Goal: Task Accomplishment & Management: Manage account settings

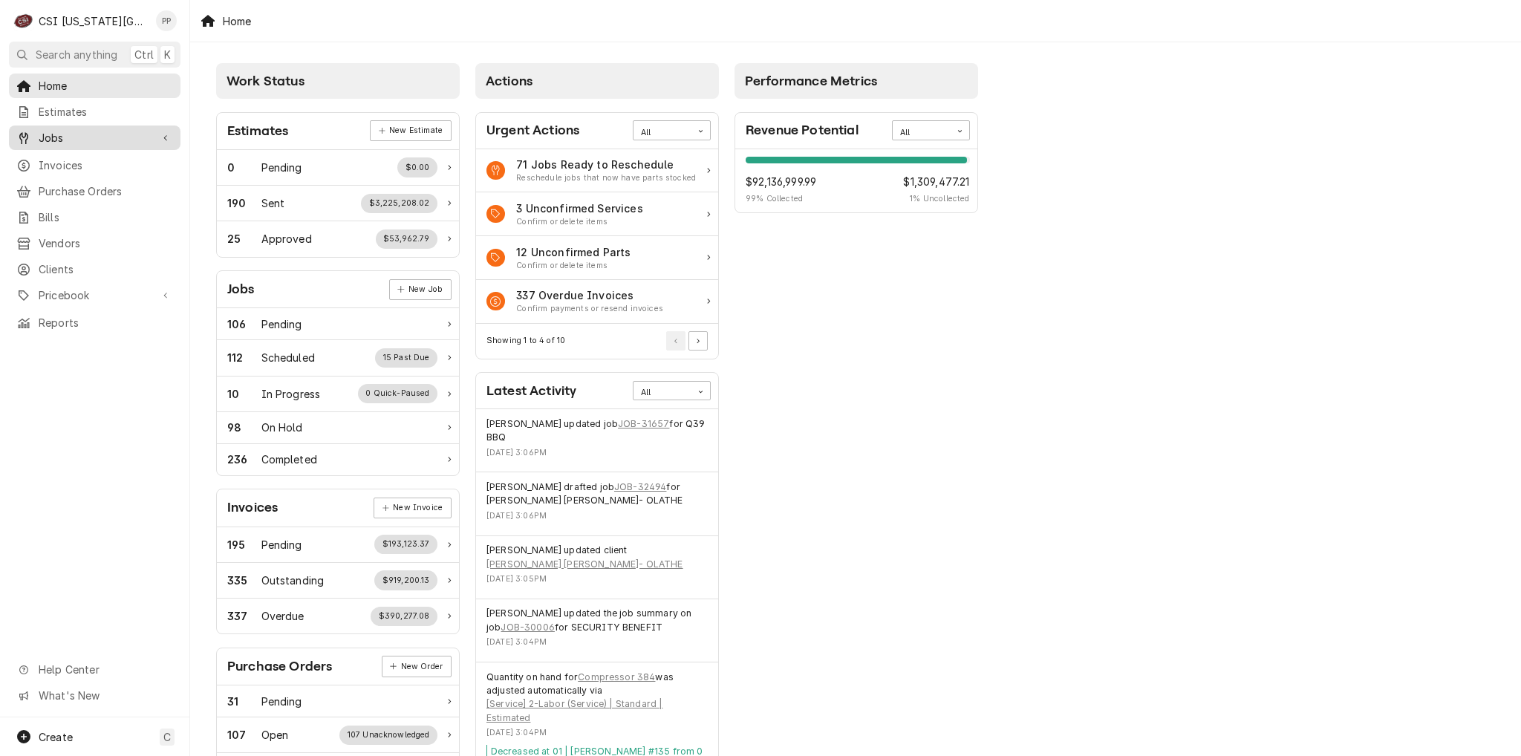
click at [71, 143] on link "Jobs" at bounding box center [95, 137] width 172 height 25
click at [78, 151] on link "Jobs" at bounding box center [95, 163] width 172 height 25
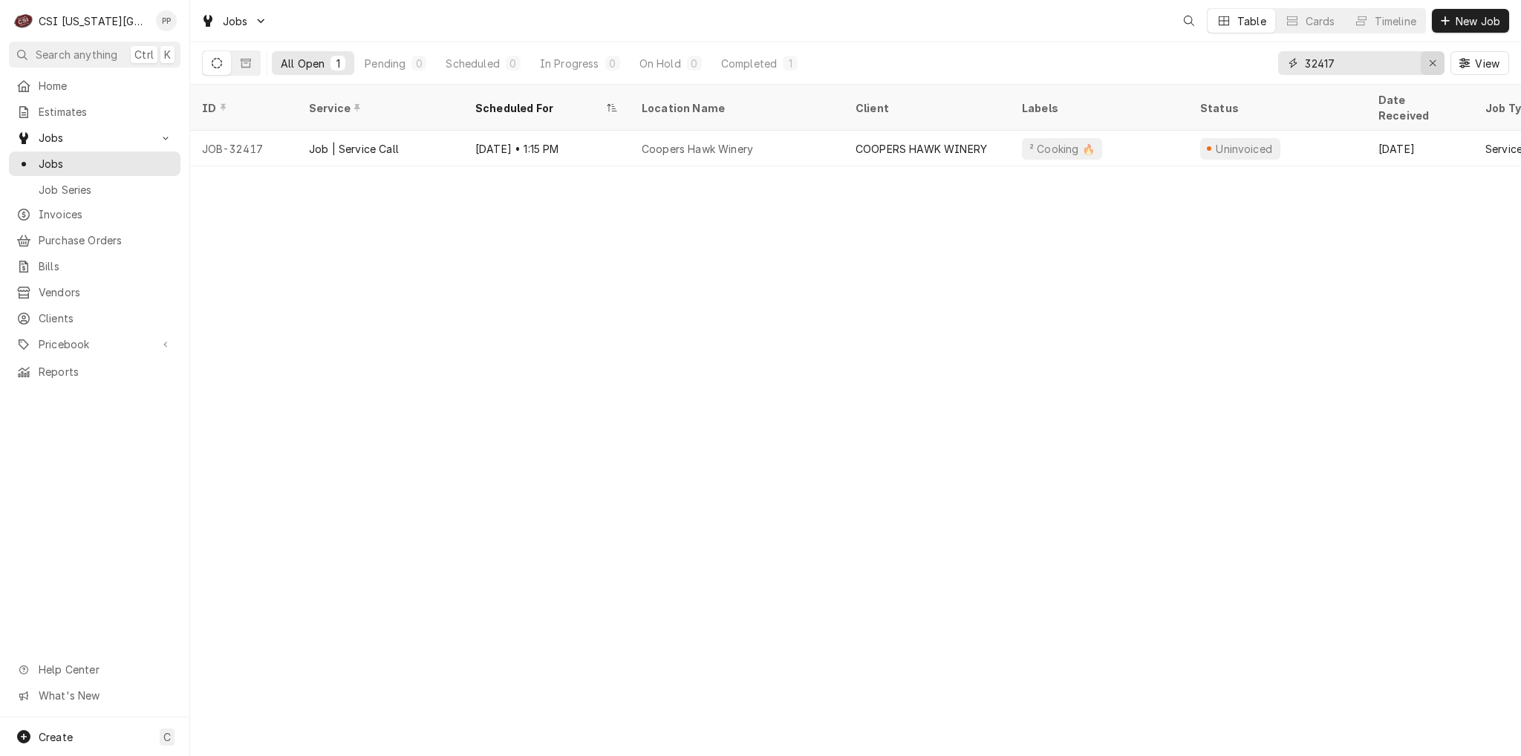
click at [1434, 64] on icon "Erase input" at bounding box center [1432, 63] width 8 height 10
click at [1421, 65] on input "Dynamic Content Wrapper" at bounding box center [1374, 63] width 140 height 24
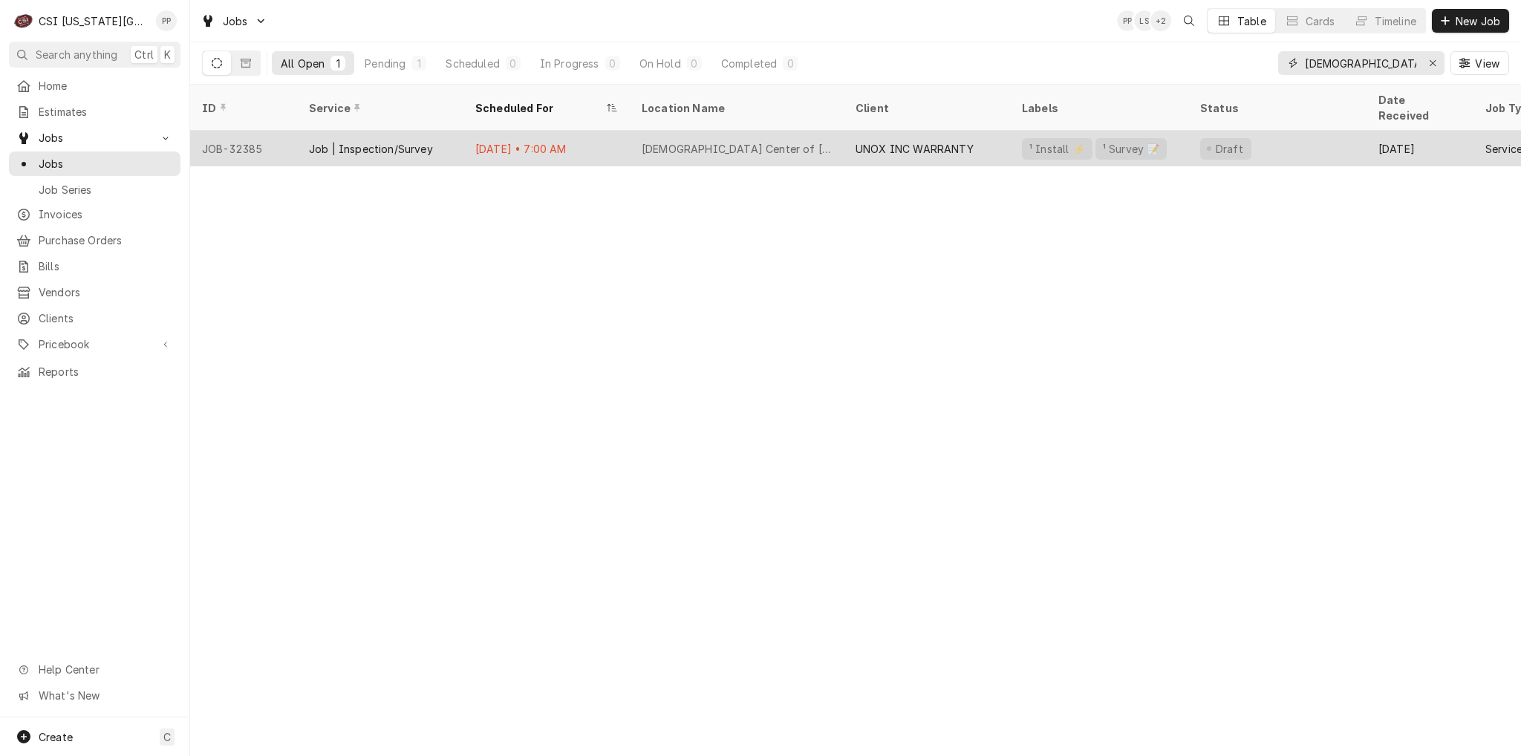
type input "islamic"
click at [610, 134] on div "Sep 1 • 7:00 AM" at bounding box center [546, 149] width 166 height 36
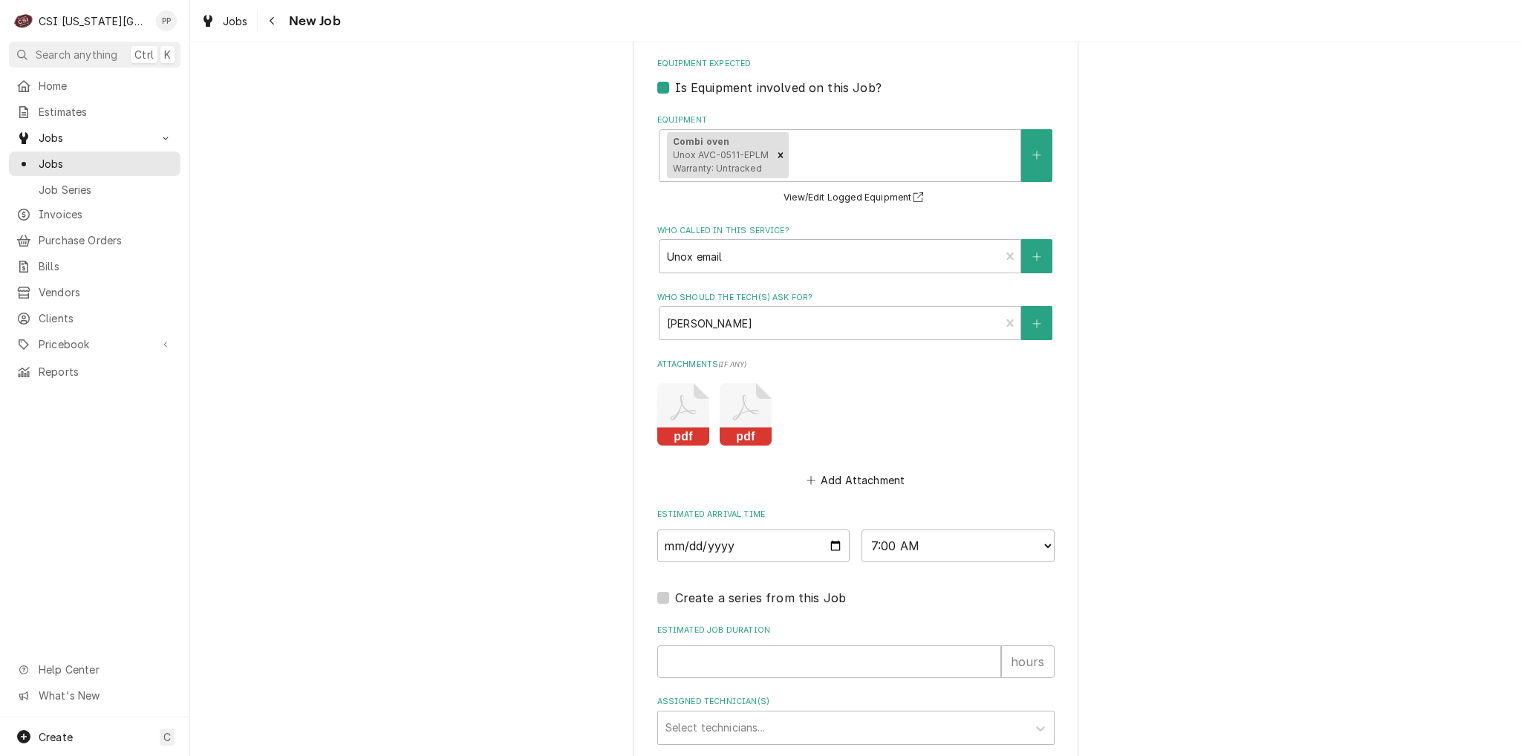
scroll to position [1678, 0]
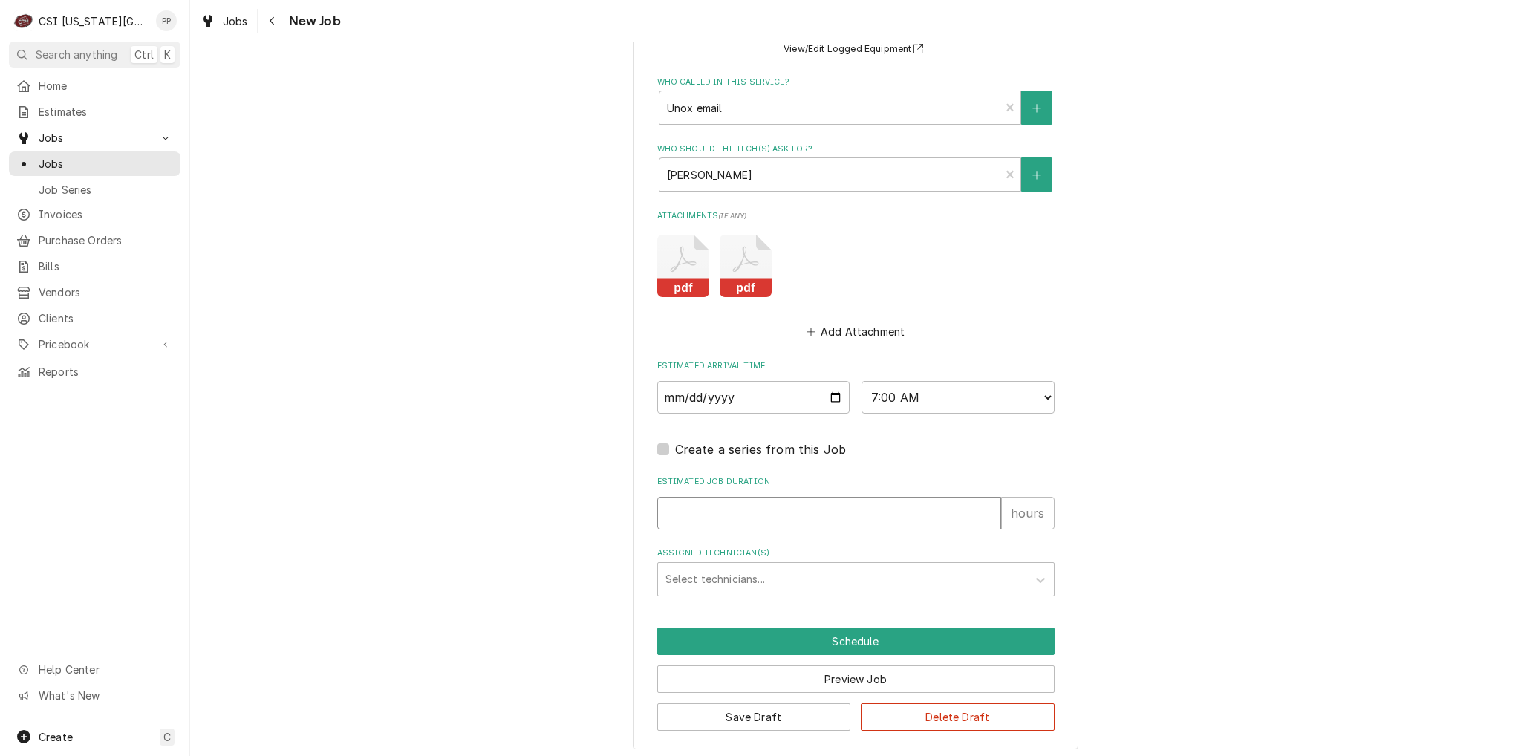
click at [765, 510] on input "Estimated Job Duration" at bounding box center [829, 513] width 344 height 33
click at [745, 571] on div "Assigned Technician(s)" at bounding box center [842, 579] width 354 height 27
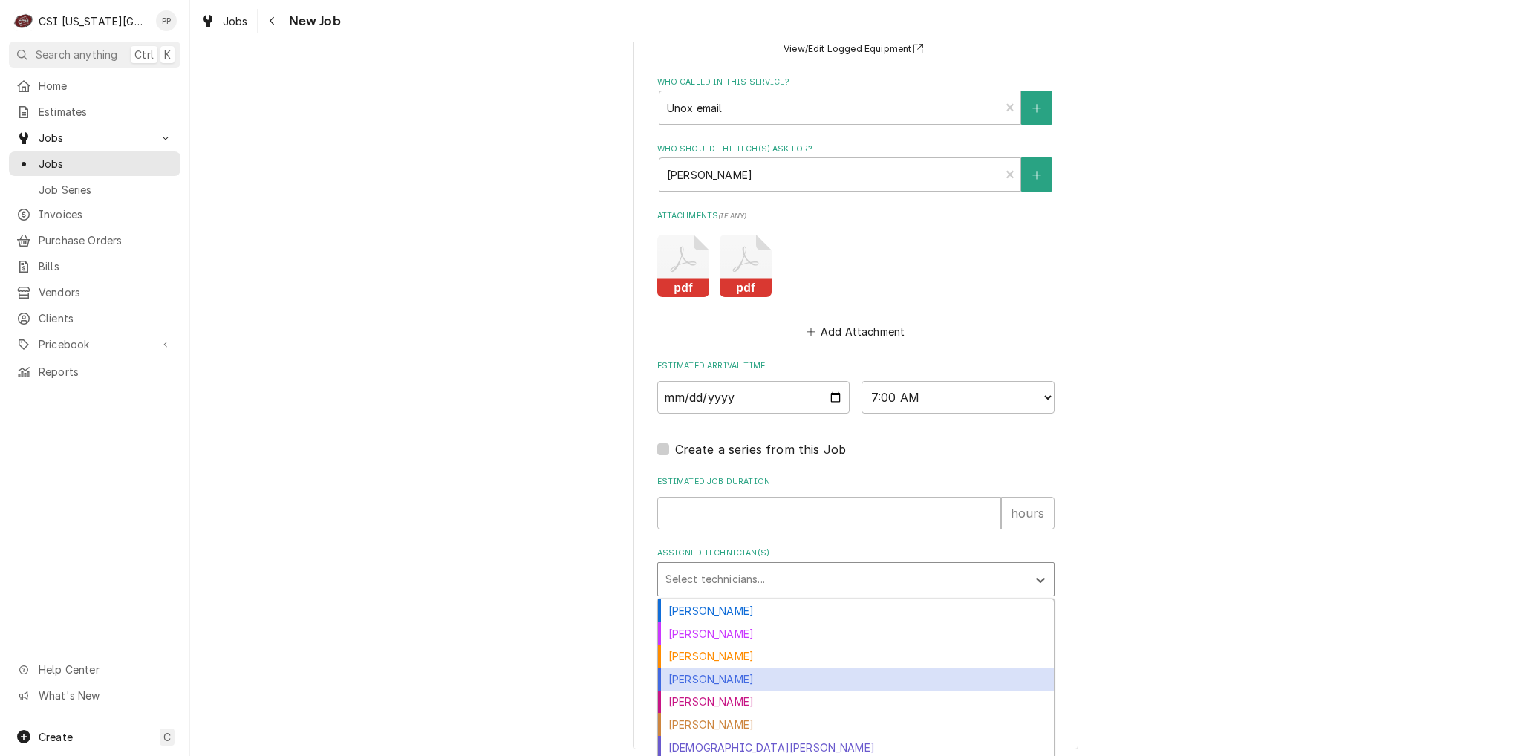
scroll to position [74, 0]
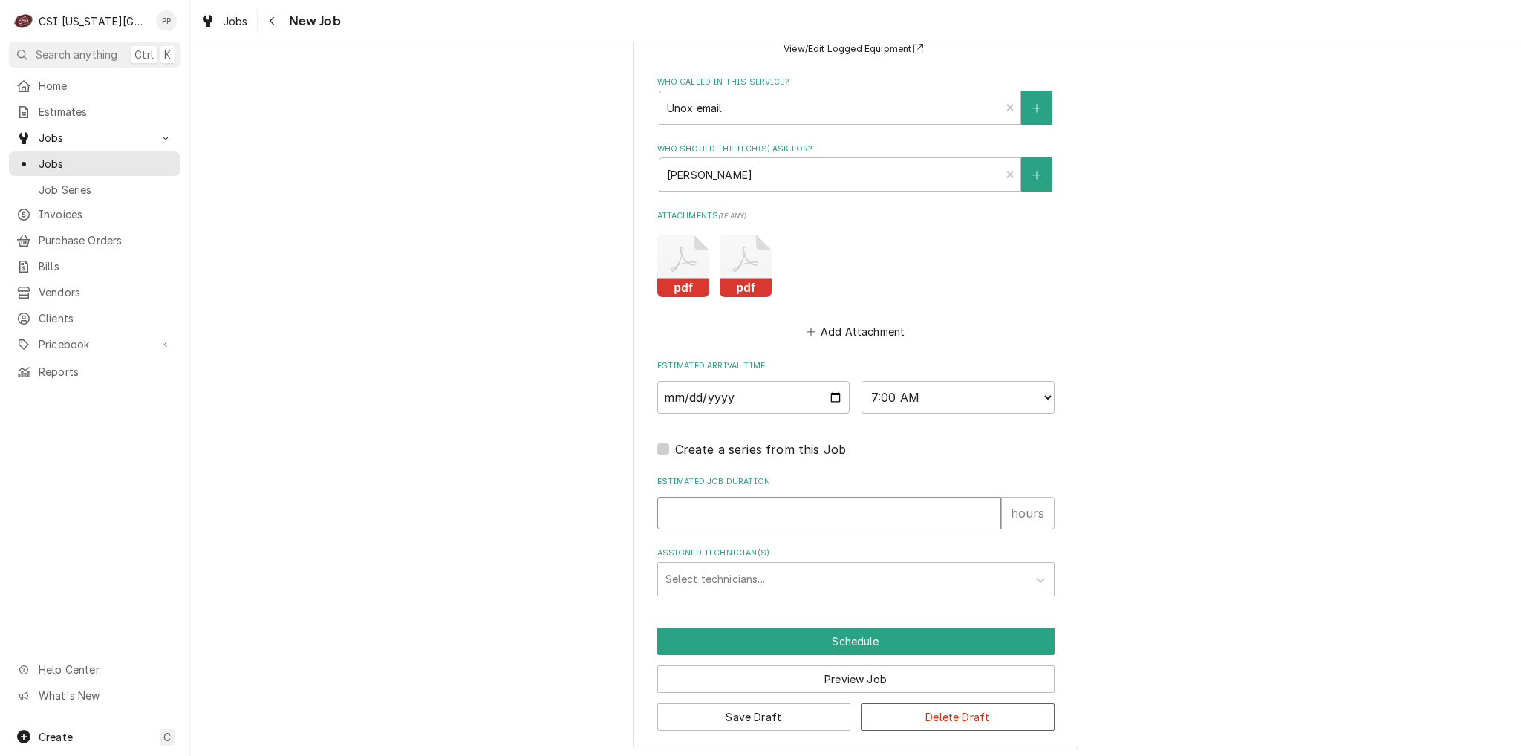
click at [727, 497] on input "Estimated Job Duration" at bounding box center [829, 513] width 344 height 33
type textarea "x"
type input "8"
type textarea "x"
click at [728, 577] on div "Assigned Technician(s)" at bounding box center [842, 579] width 354 height 27
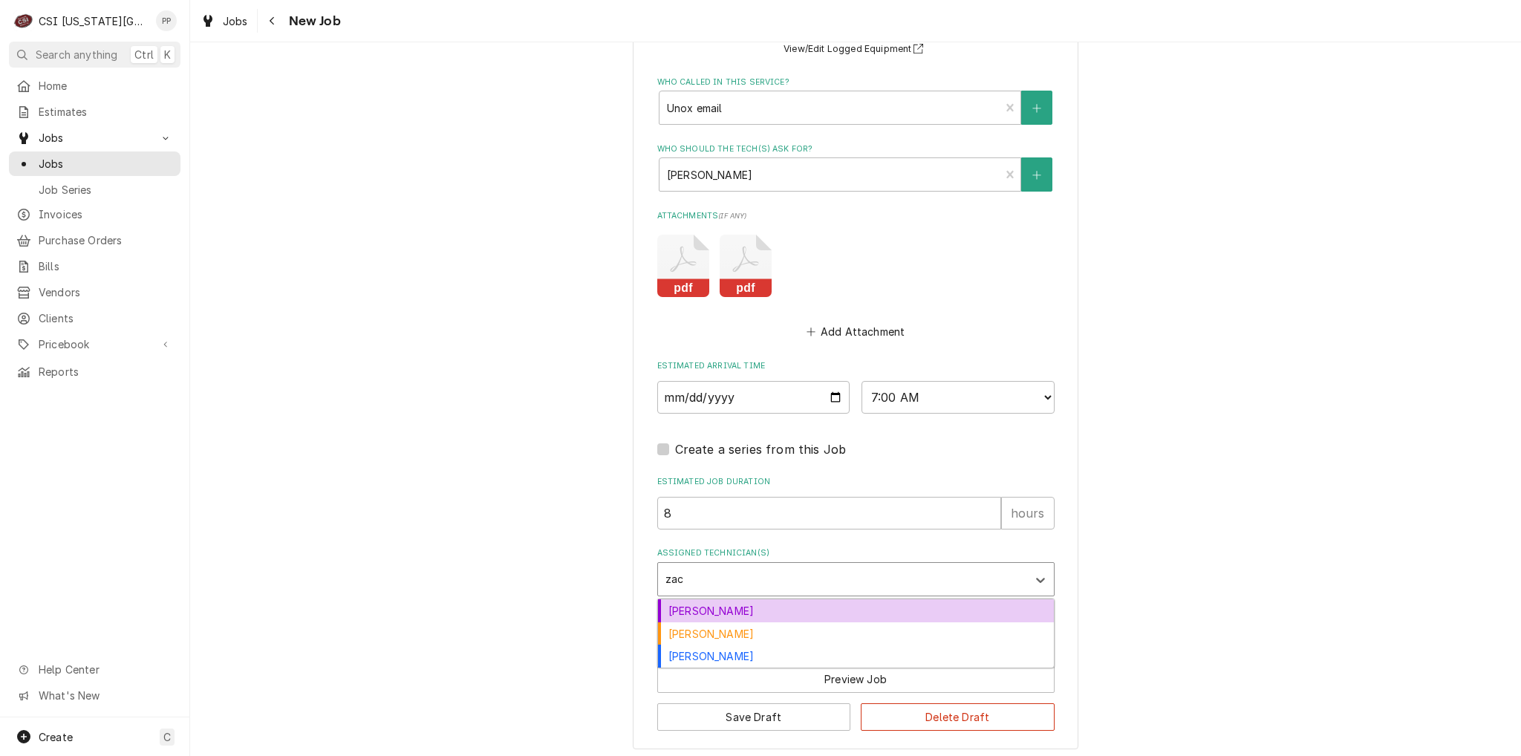
type input "zach"
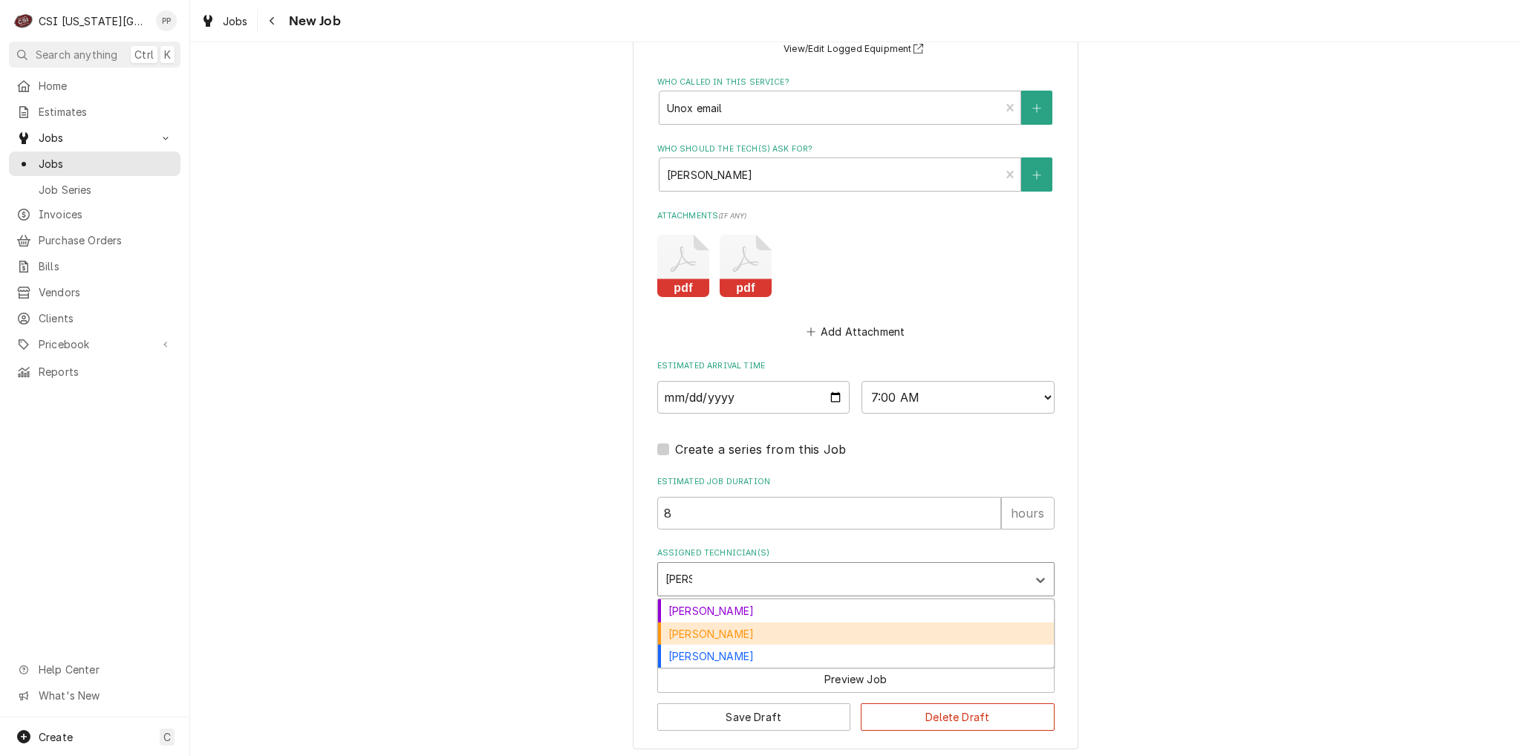
click at [737, 625] on div "Zach Masters" at bounding box center [856, 633] width 396 height 23
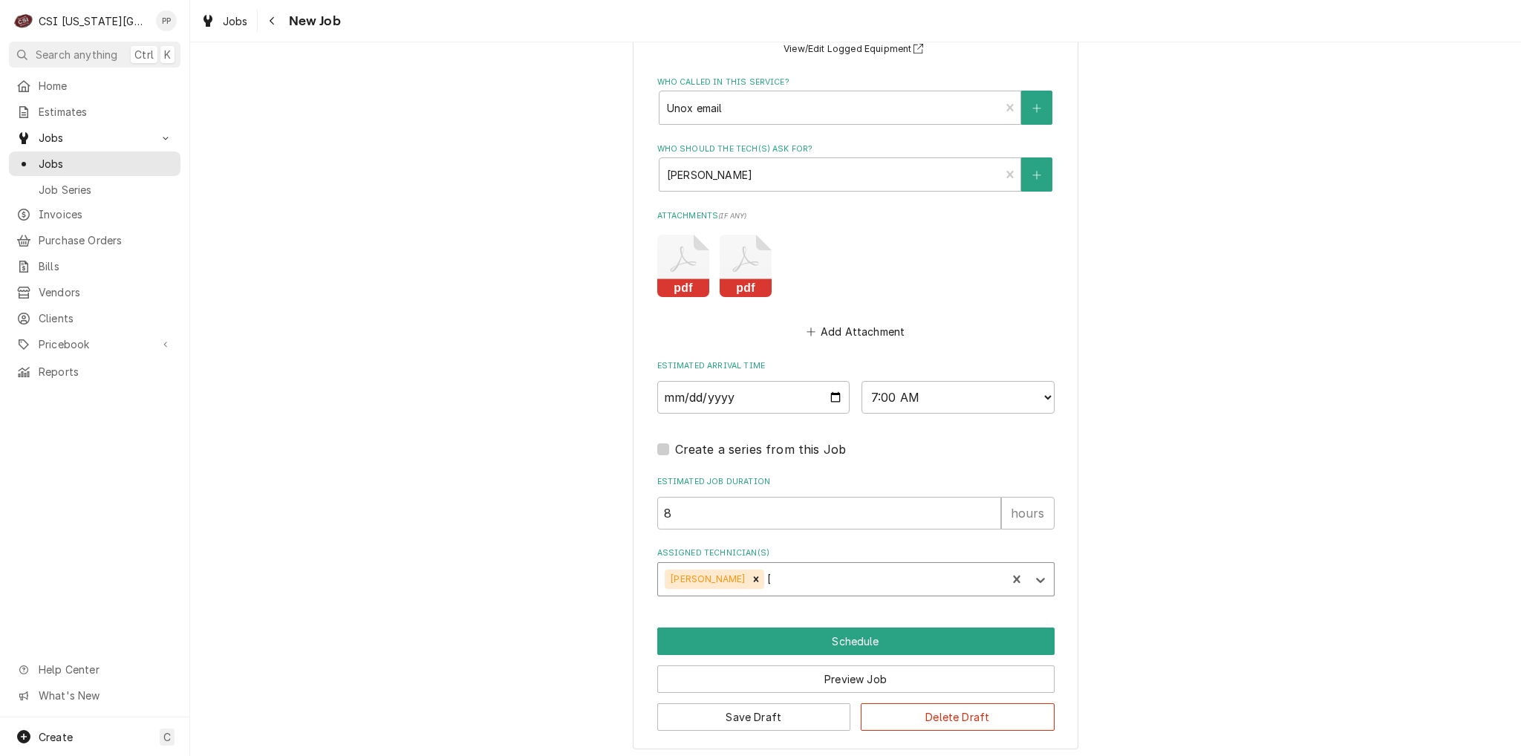
type textarea "x"
click at [842, 630] on button "Schedule" at bounding box center [855, 640] width 397 height 27
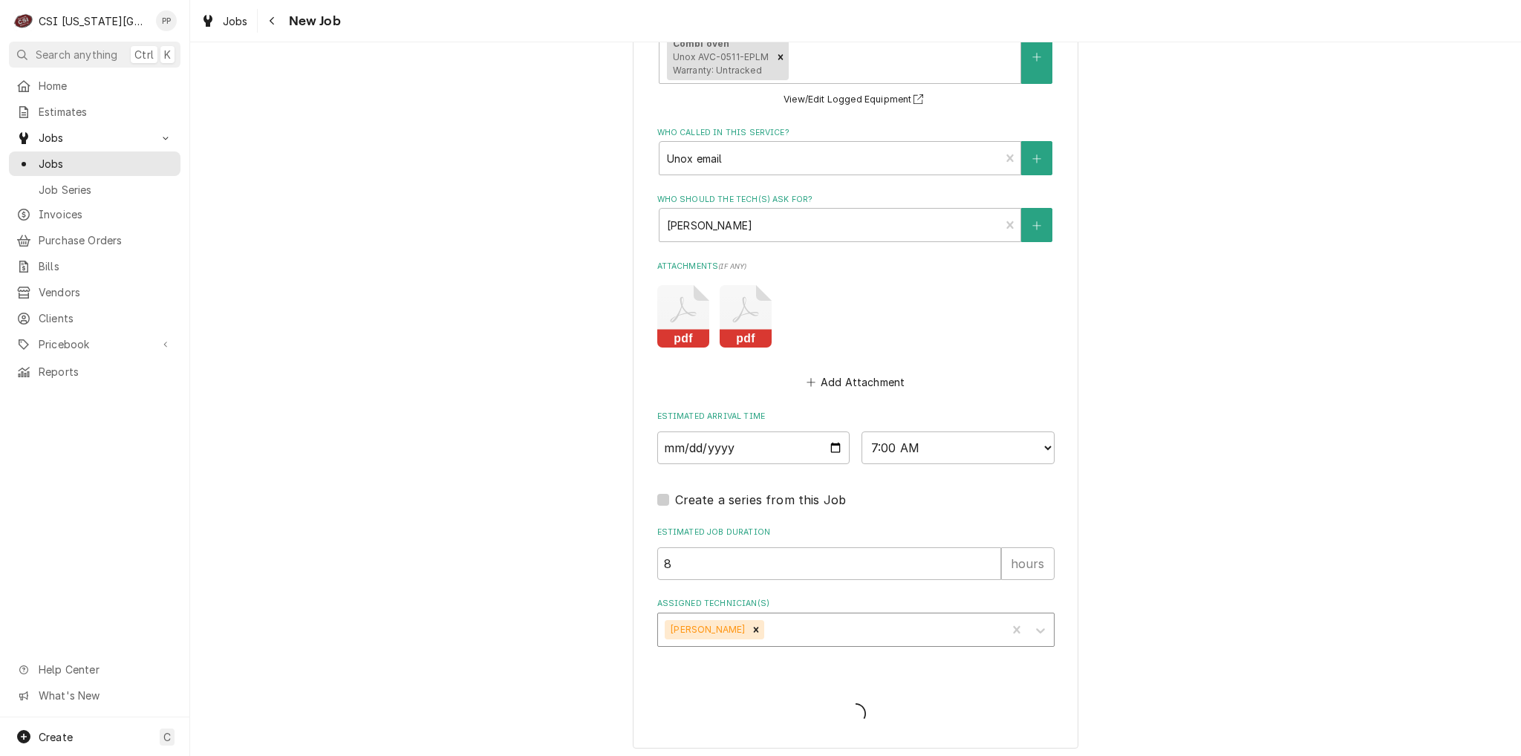
type textarea "x"
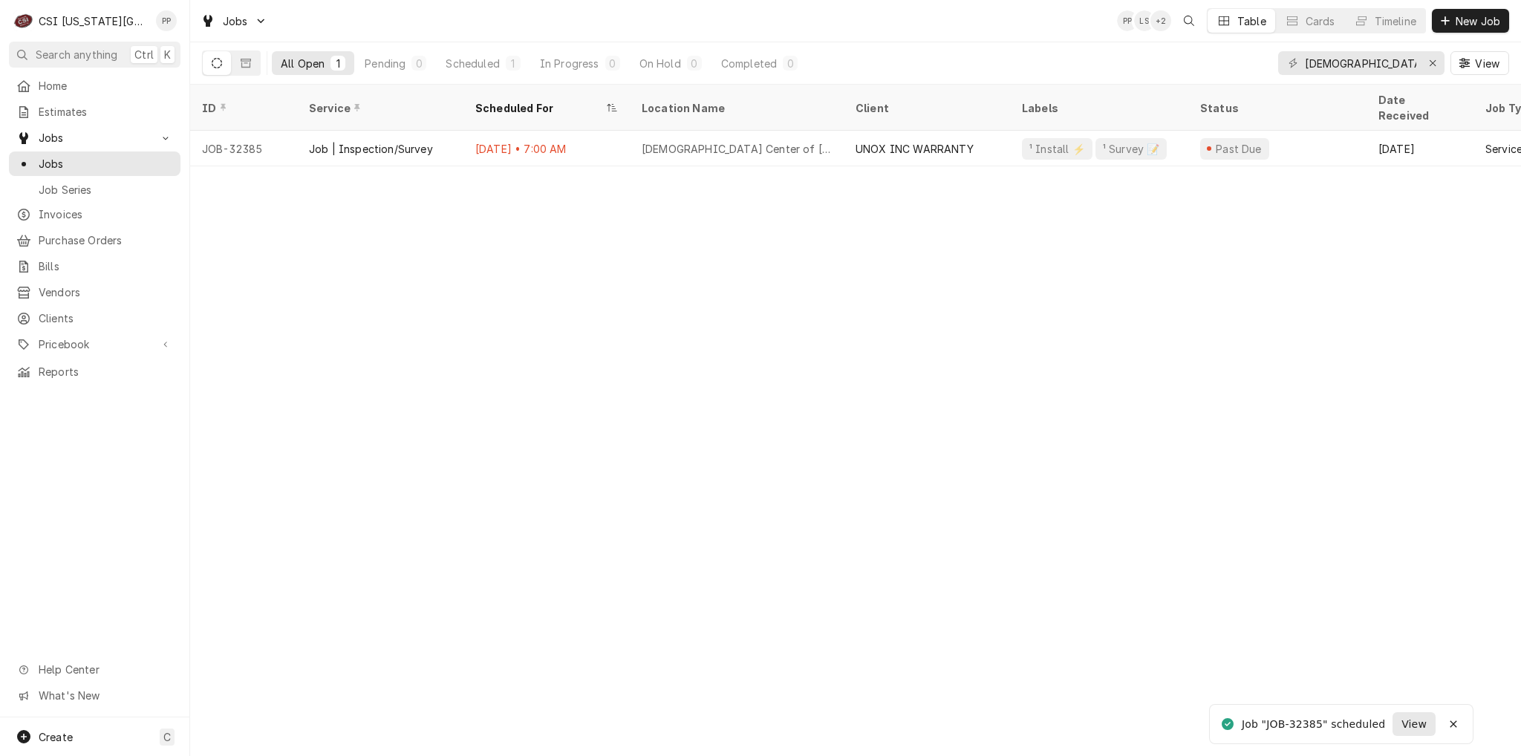
click at [1425, 728] on span "View" at bounding box center [1413, 724] width 31 height 16
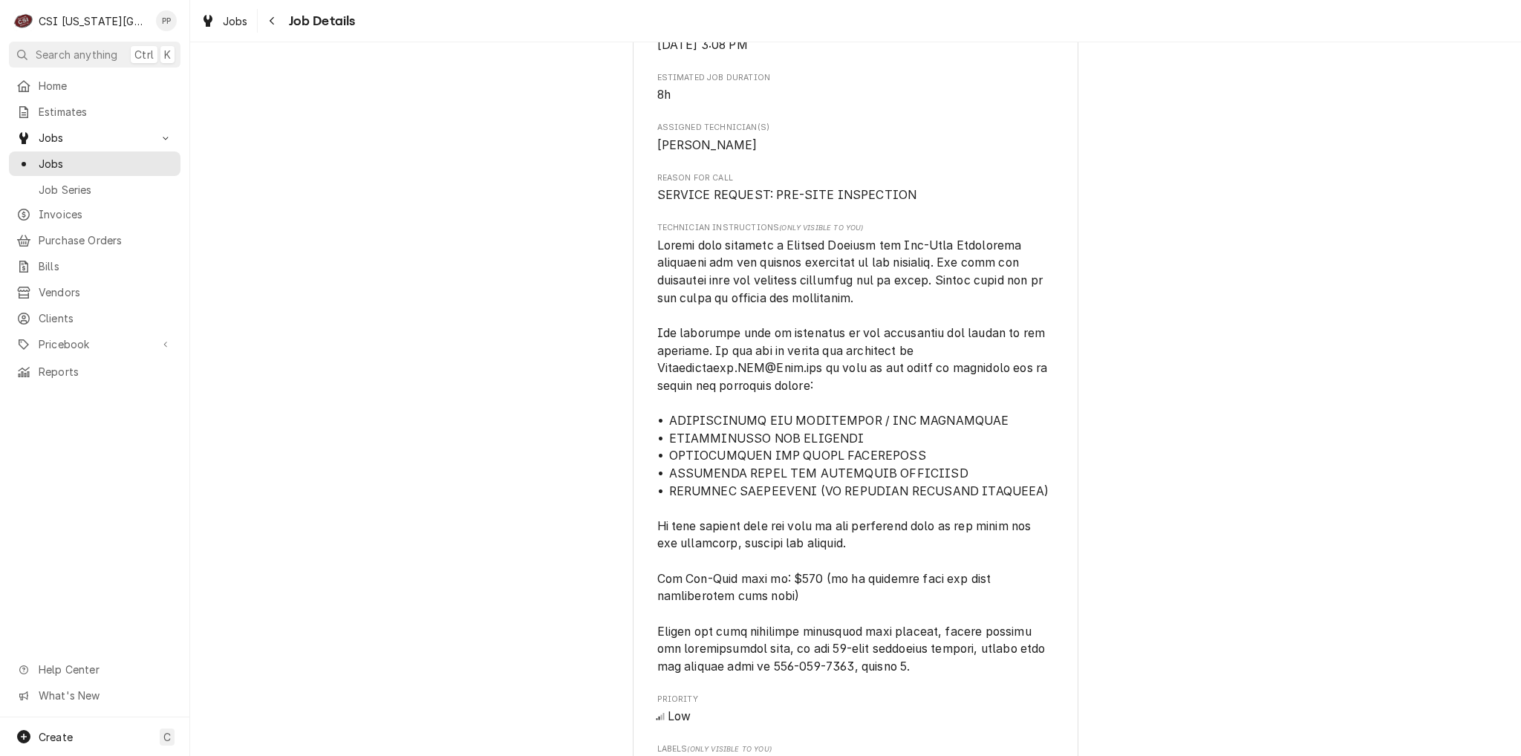
scroll to position [594, 0]
drag, startPoint x: 771, startPoint y: 261, endPoint x: 976, endPoint y: 267, distance: 205.0
click at [976, 267] on span "[object Object]" at bounding box center [854, 458] width 394 height 435
click at [901, 313] on span "[object Object]" at bounding box center [855, 459] width 397 height 439
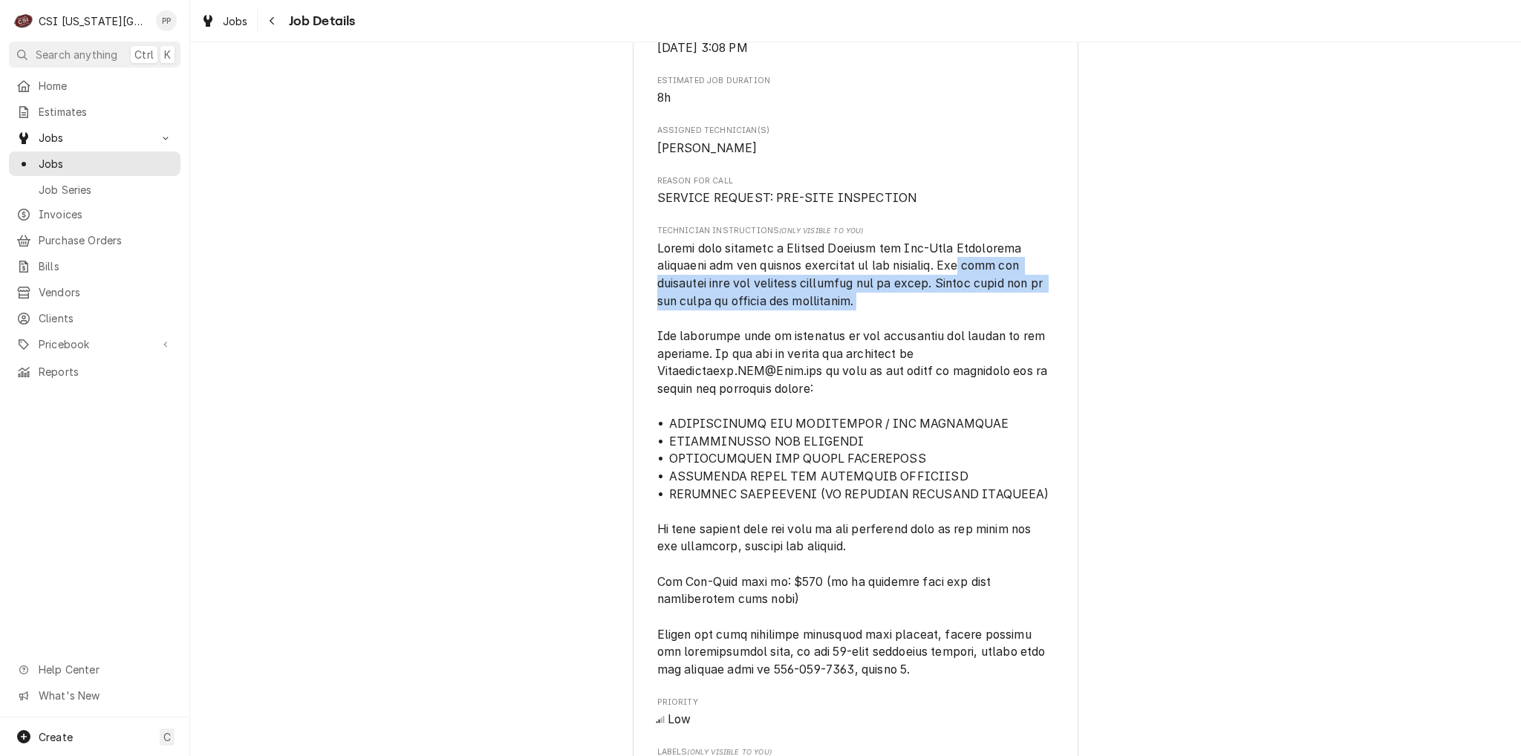
drag, startPoint x: 974, startPoint y: 283, endPoint x: 977, endPoint y: 330, distance: 46.9
click at [977, 330] on span "[object Object]" at bounding box center [855, 459] width 397 height 439
click at [928, 324] on span "[object Object]" at bounding box center [855, 459] width 397 height 439
click at [846, 324] on span "[object Object]" at bounding box center [854, 458] width 394 height 435
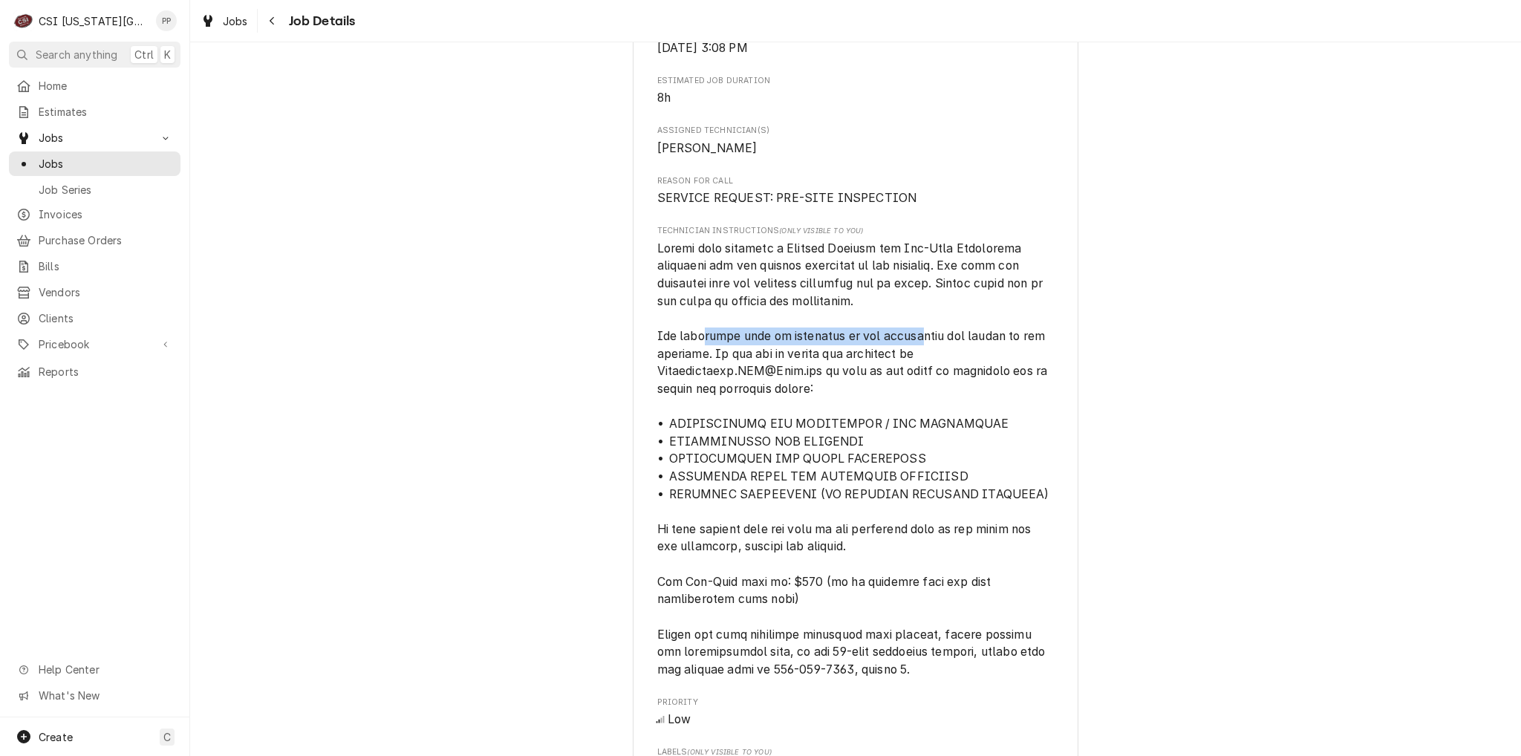
drag, startPoint x: 719, startPoint y: 355, endPoint x: 930, endPoint y: 395, distance: 215.4
click at [930, 395] on span "[object Object]" at bounding box center [855, 459] width 397 height 439
click at [930, 394] on span "[object Object]" at bounding box center [854, 458] width 394 height 435
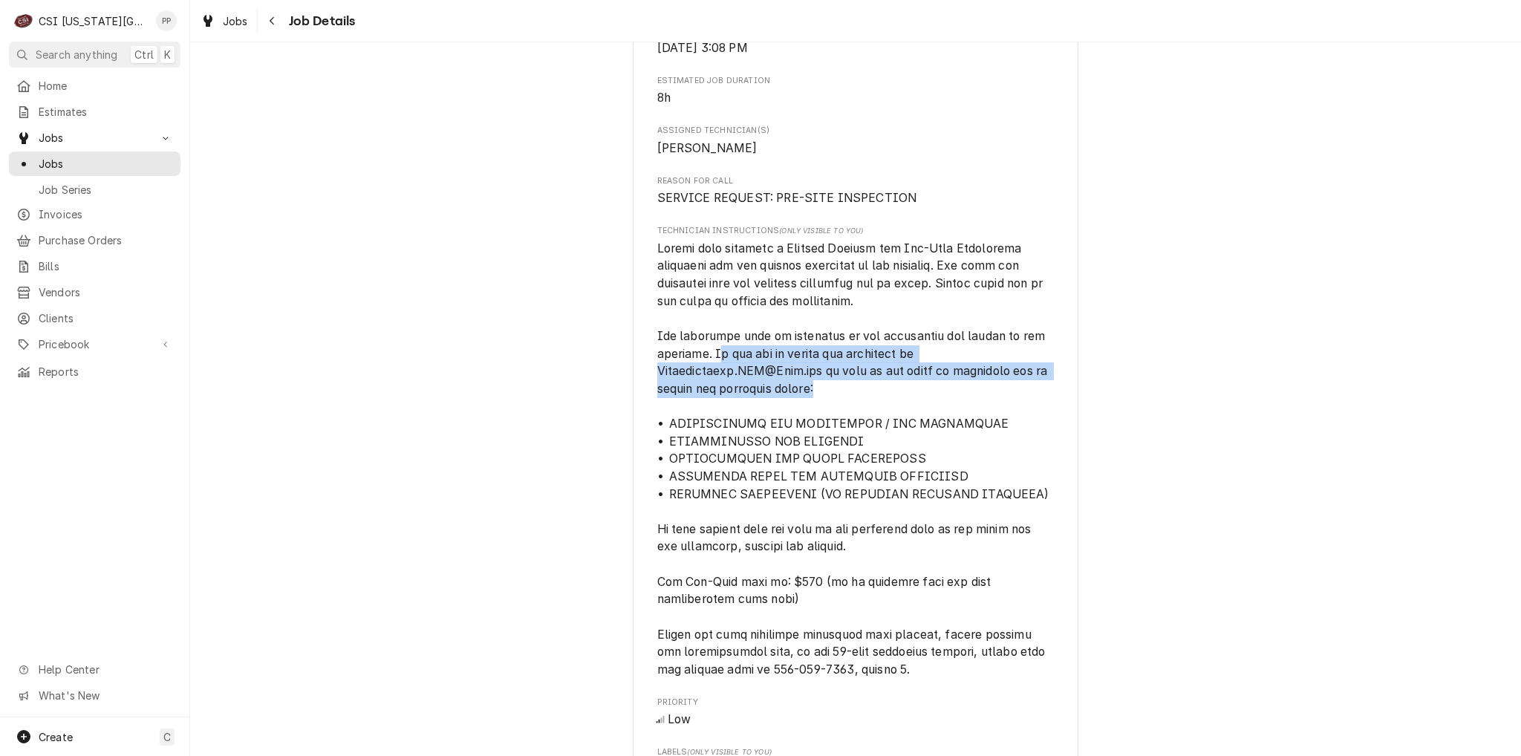
drag, startPoint x: 720, startPoint y: 366, endPoint x: 889, endPoint y: 399, distance: 172.4
click at [889, 399] on span "[object Object]" at bounding box center [855, 459] width 397 height 439
click at [886, 399] on span "[object Object]" at bounding box center [855, 459] width 397 height 439
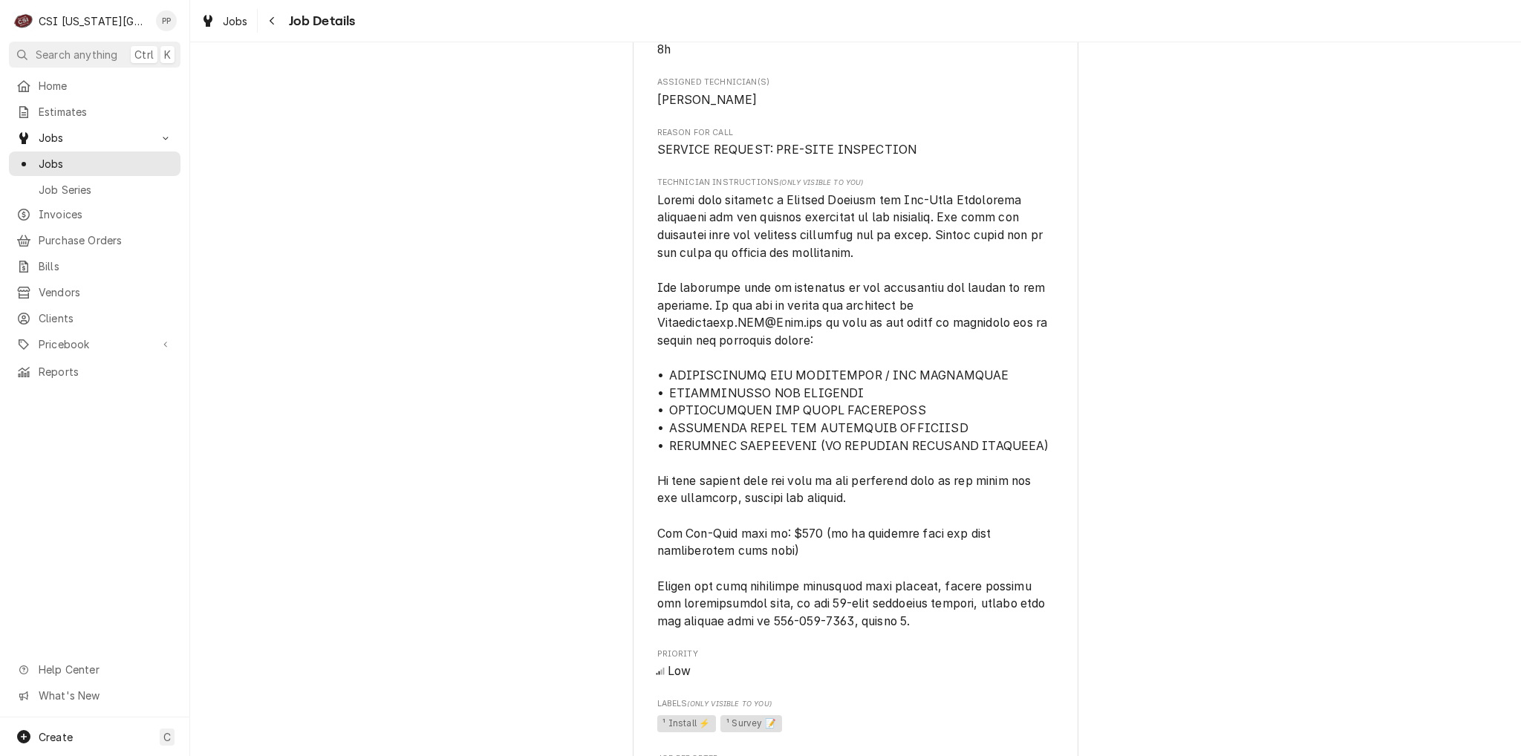
scroll to position [668, 0]
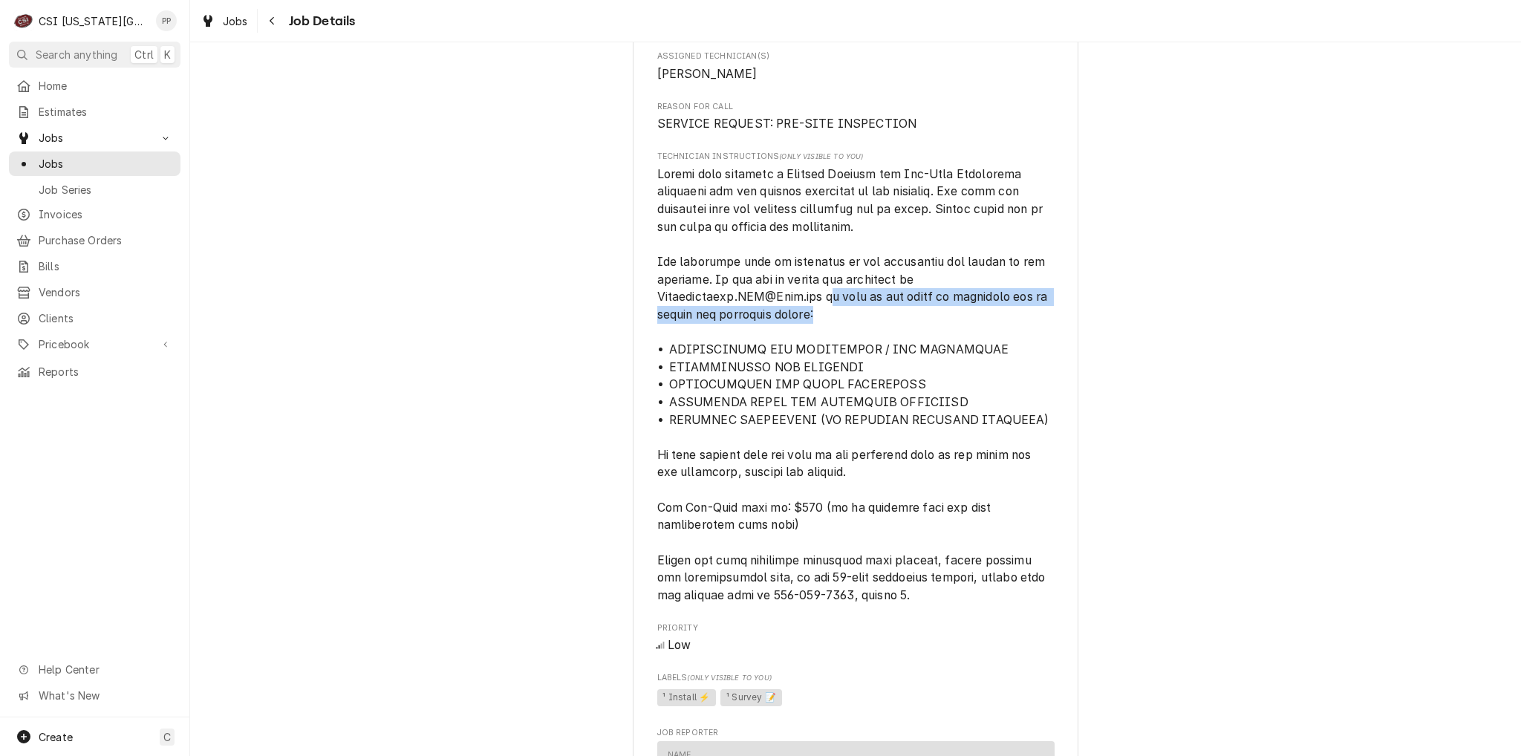
drag, startPoint x: 826, startPoint y: 311, endPoint x: 974, endPoint y: 335, distance: 150.4
click at [974, 335] on span "[object Object]" at bounding box center [855, 385] width 397 height 439
click at [912, 326] on span "[object Object]" at bounding box center [855, 385] width 397 height 439
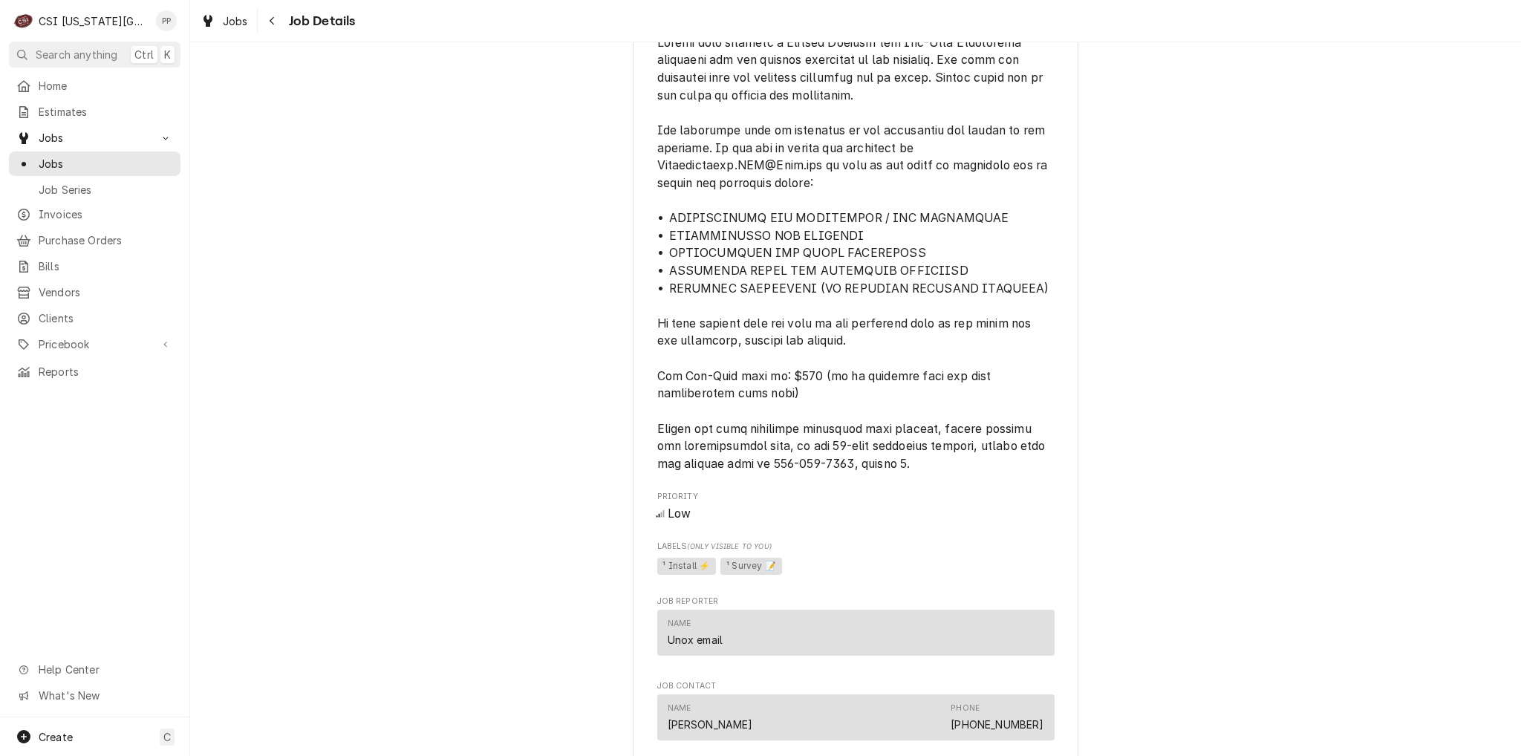
scroll to position [817, 0]
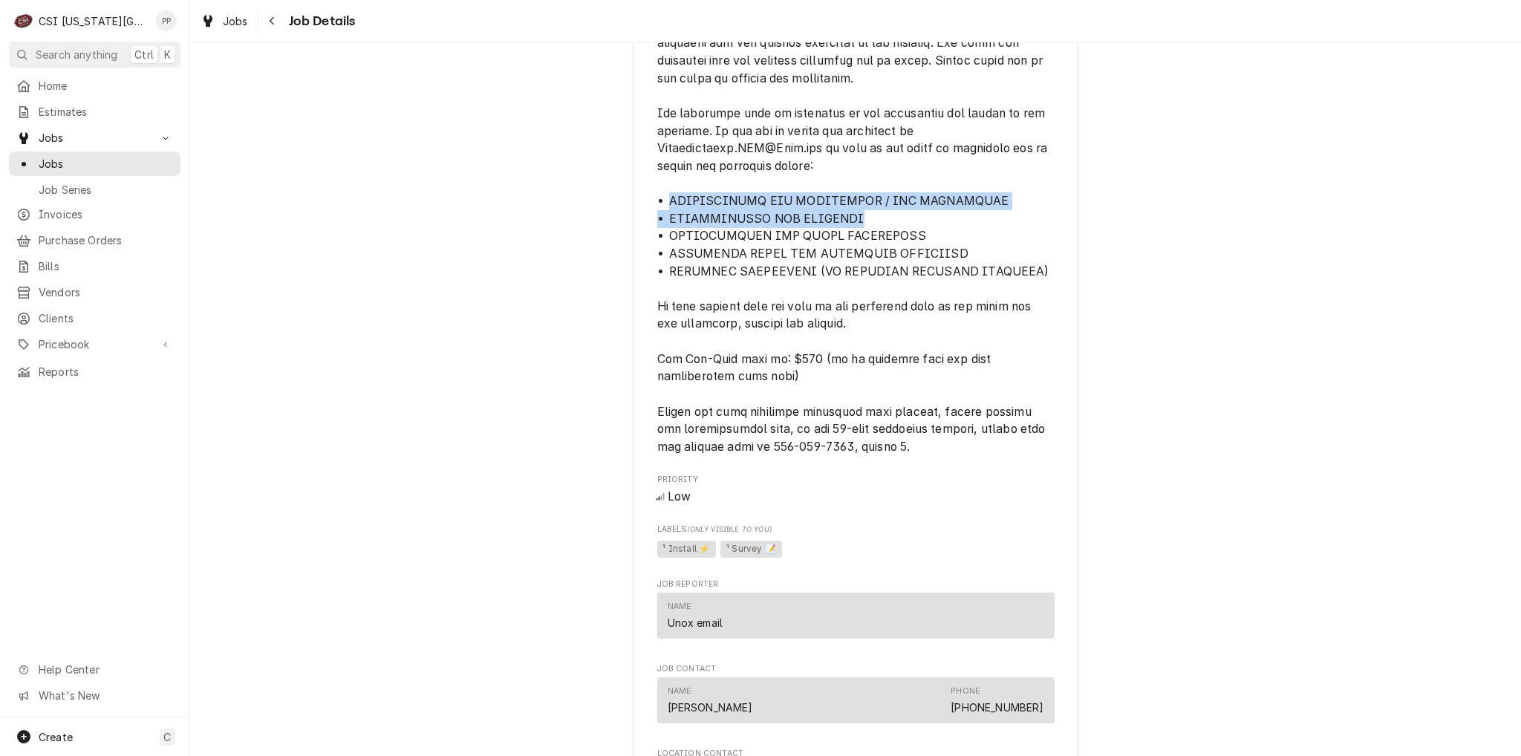
drag, startPoint x: 662, startPoint y: 215, endPoint x: 997, endPoint y: 241, distance: 335.9
click at [997, 241] on span "[object Object]" at bounding box center [855, 236] width 397 height 439
drag, startPoint x: 748, startPoint y: 249, endPoint x: 1039, endPoint y: 253, distance: 291.1
click at [1039, 253] on span "[object Object]" at bounding box center [855, 236] width 397 height 439
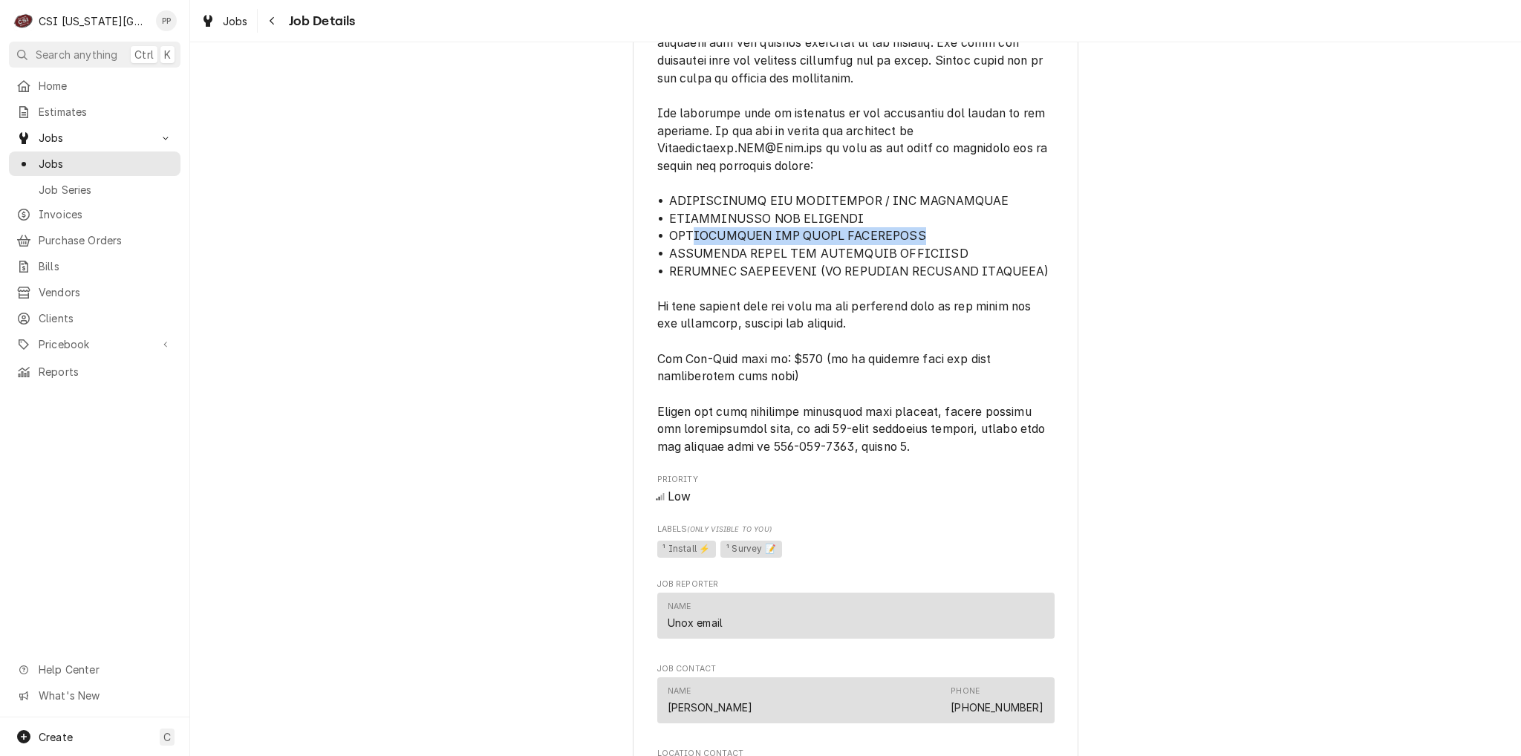
drag, startPoint x: 1018, startPoint y: 261, endPoint x: 1006, endPoint y: 262, distance: 12.0
click at [1016, 261] on span "[object Object]" at bounding box center [855, 236] width 397 height 439
drag, startPoint x: 715, startPoint y: 270, endPoint x: 791, endPoint y: 274, distance: 76.6
click at [715, 271] on span "[object Object]" at bounding box center [854, 236] width 394 height 435
drag, startPoint x: 794, startPoint y: 283, endPoint x: 1042, endPoint y: 307, distance: 249.1
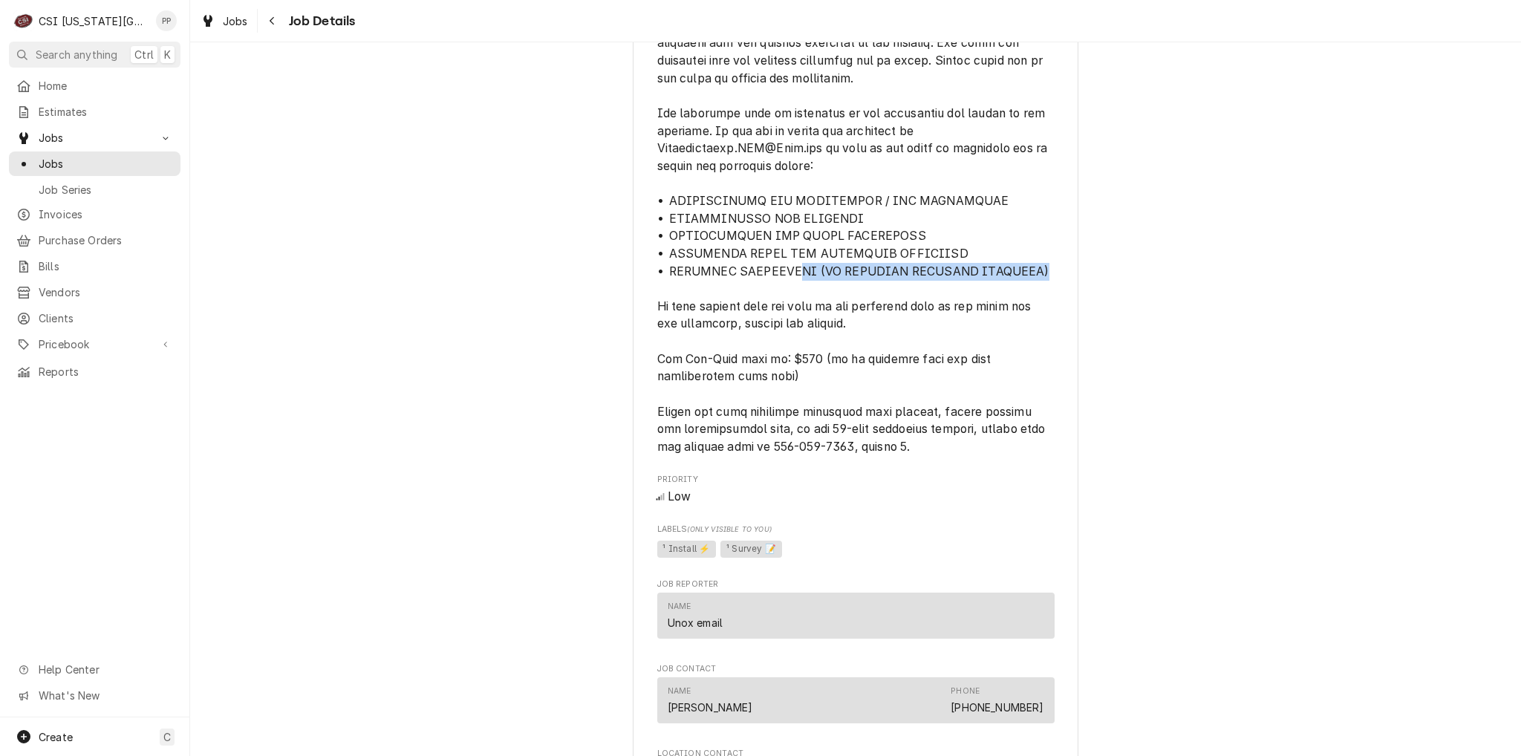
click at [1049, 292] on div "UNOX INC WARRANTY Islamic Center of Johnson County / 9001 W 151st St, Overland …" at bounding box center [855, 322] width 445 height 2088
click at [1038, 307] on span "[object Object]" at bounding box center [855, 236] width 397 height 439
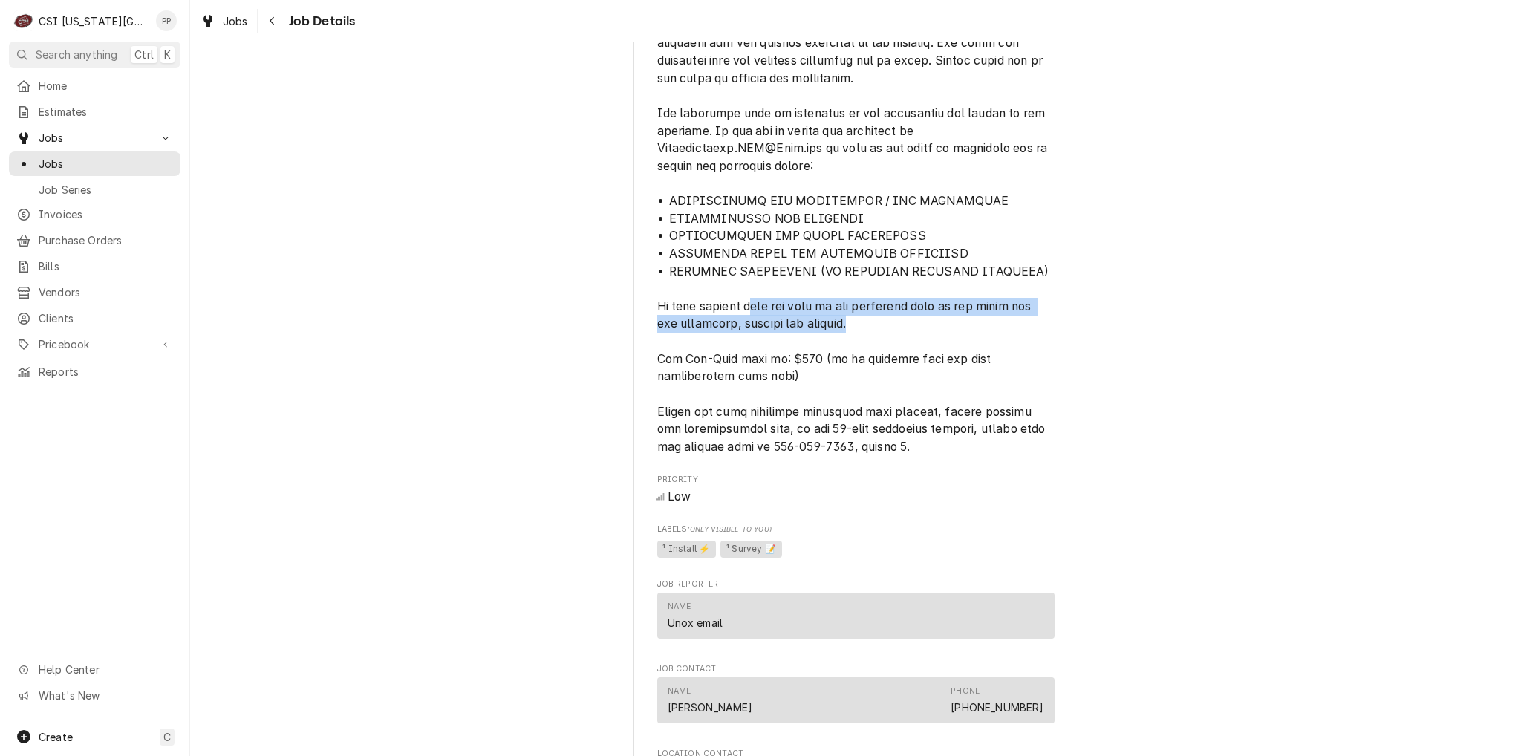
drag, startPoint x: 751, startPoint y: 325, endPoint x: 924, endPoint y: 338, distance: 172.7
click at [924, 338] on span "[object Object]" at bounding box center [855, 236] width 397 height 439
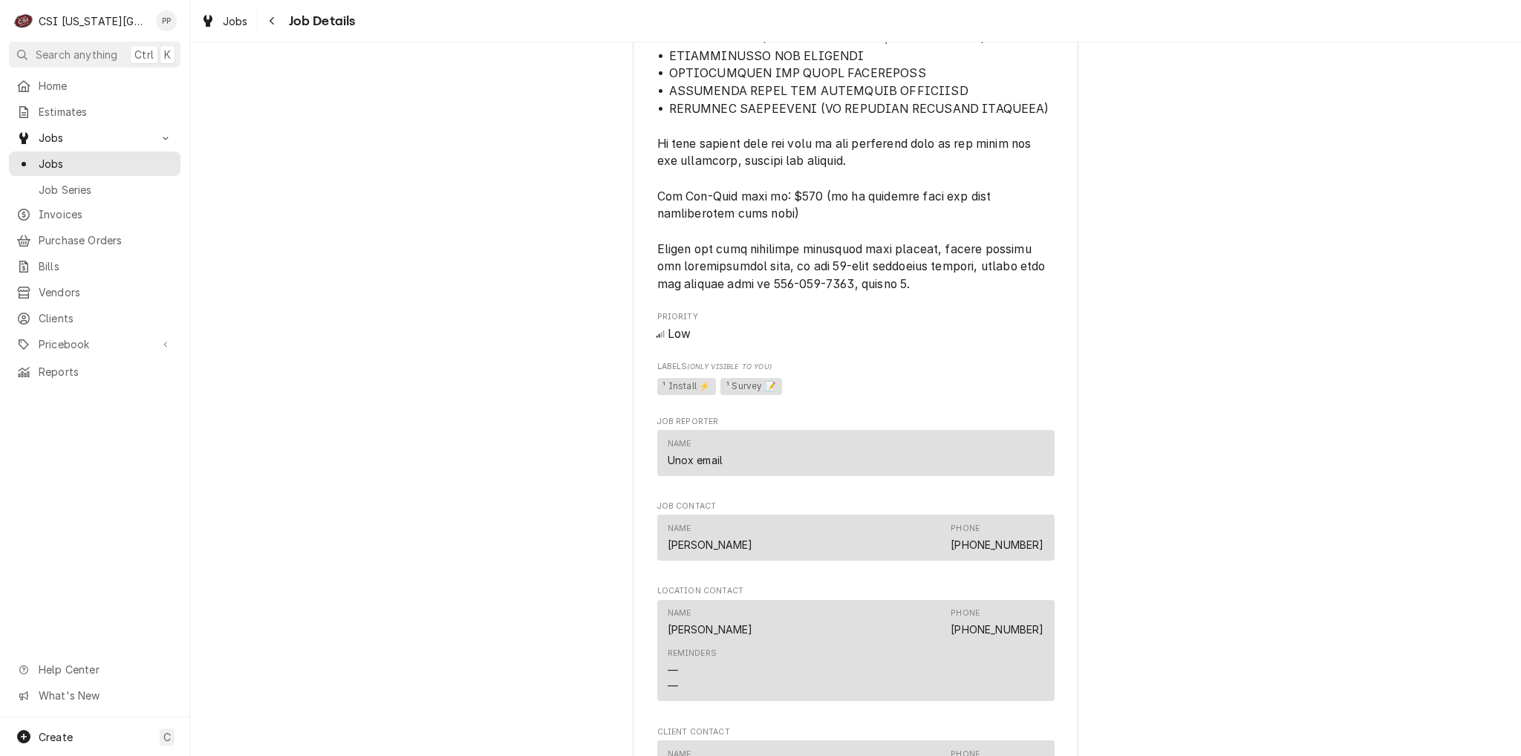
scroll to position [1039, 0]
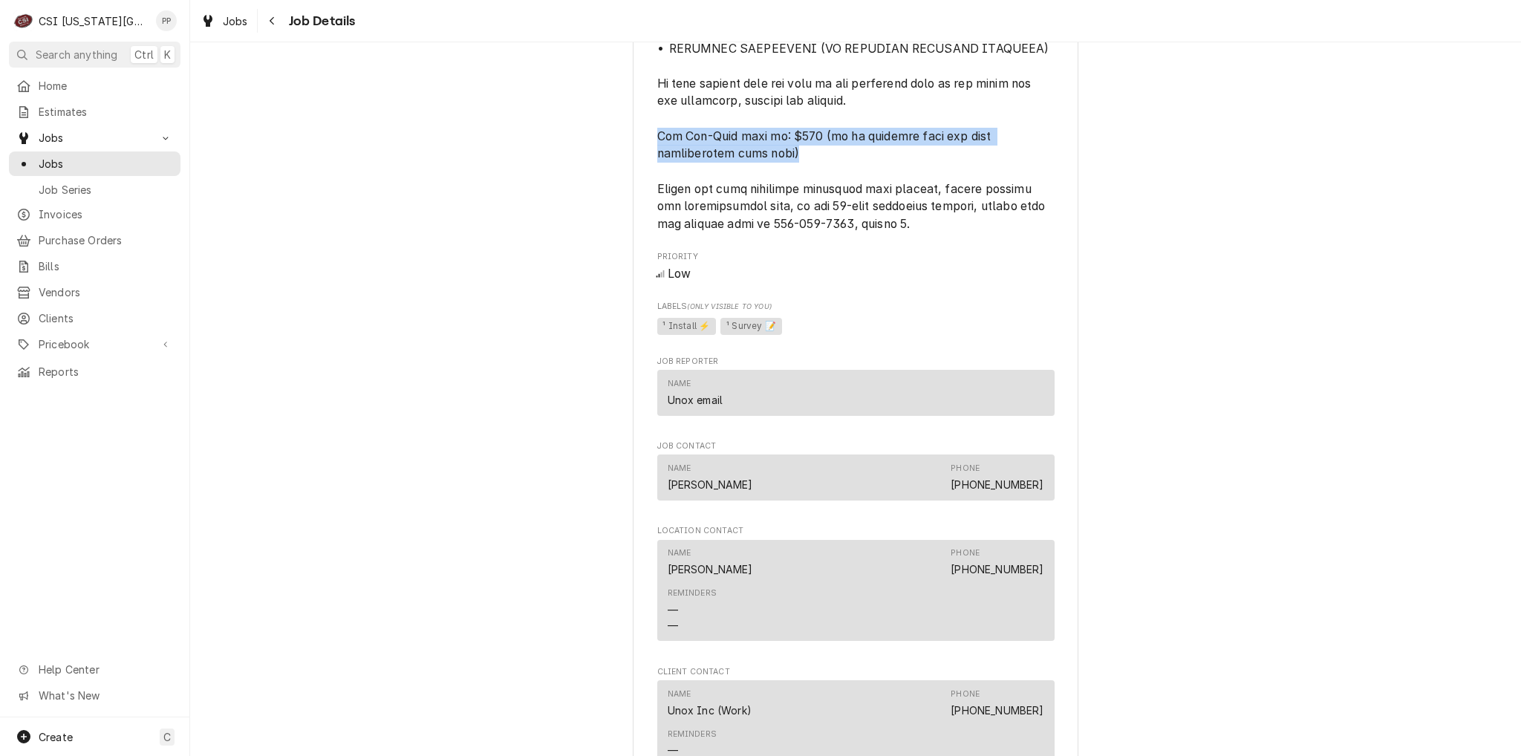
drag, startPoint x: 675, startPoint y: 150, endPoint x: 787, endPoint y: 170, distance: 113.9
click at [787, 170] on span "[object Object]" at bounding box center [855, 13] width 397 height 439
click at [775, 175] on span "[object Object]" at bounding box center [855, 13] width 397 height 439
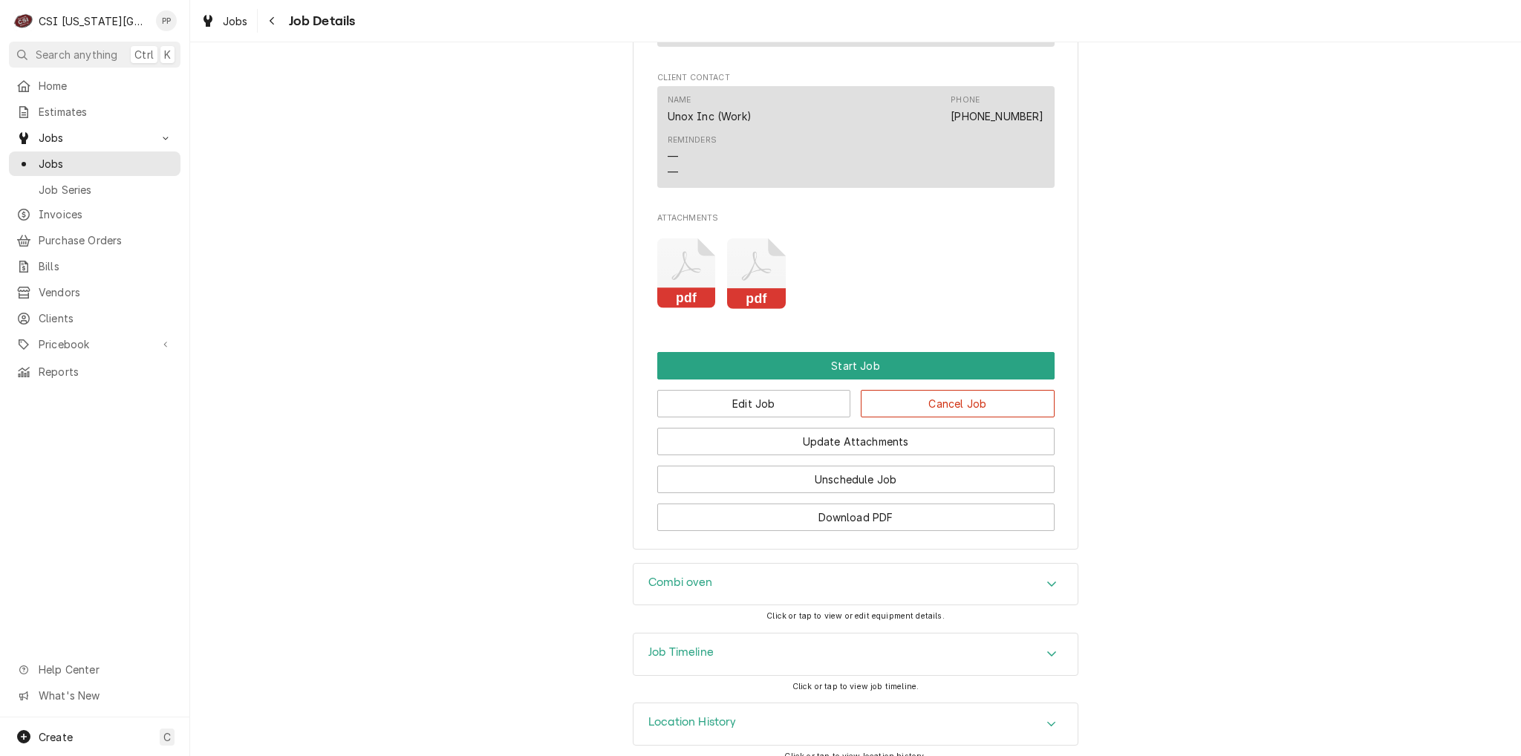
scroll to position [1559, 0]
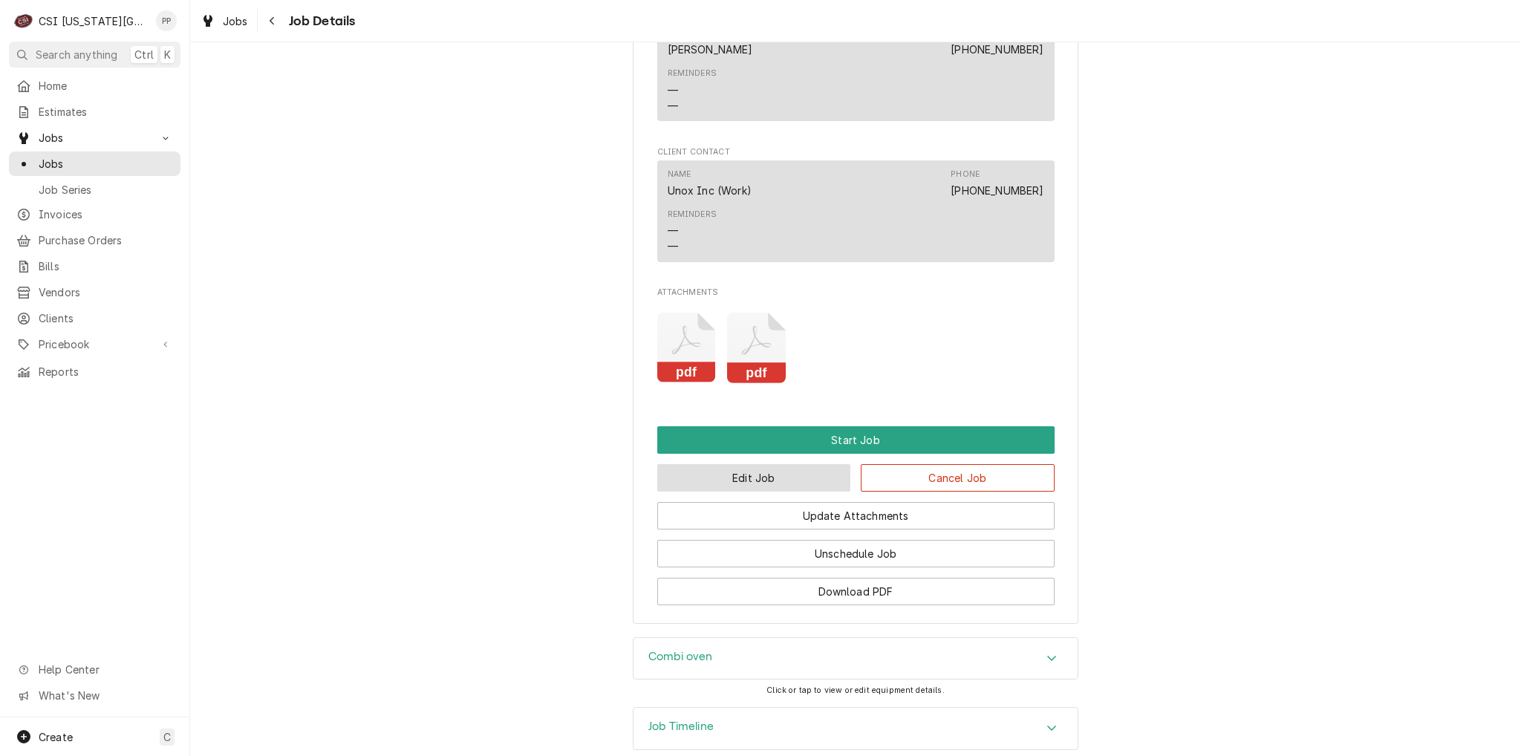
click at [704, 492] on button "Edit Job" at bounding box center [754, 477] width 194 height 27
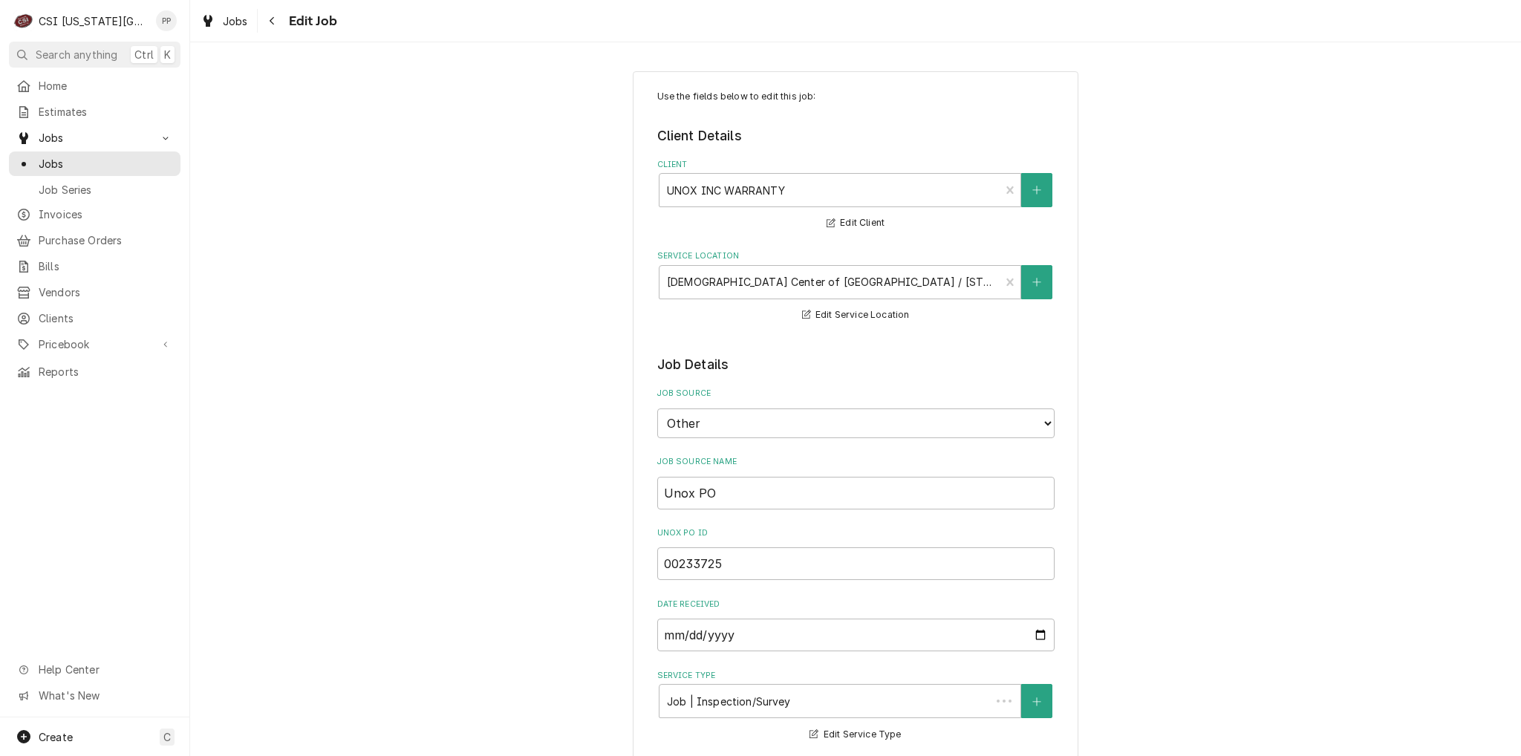
type textarea "x"
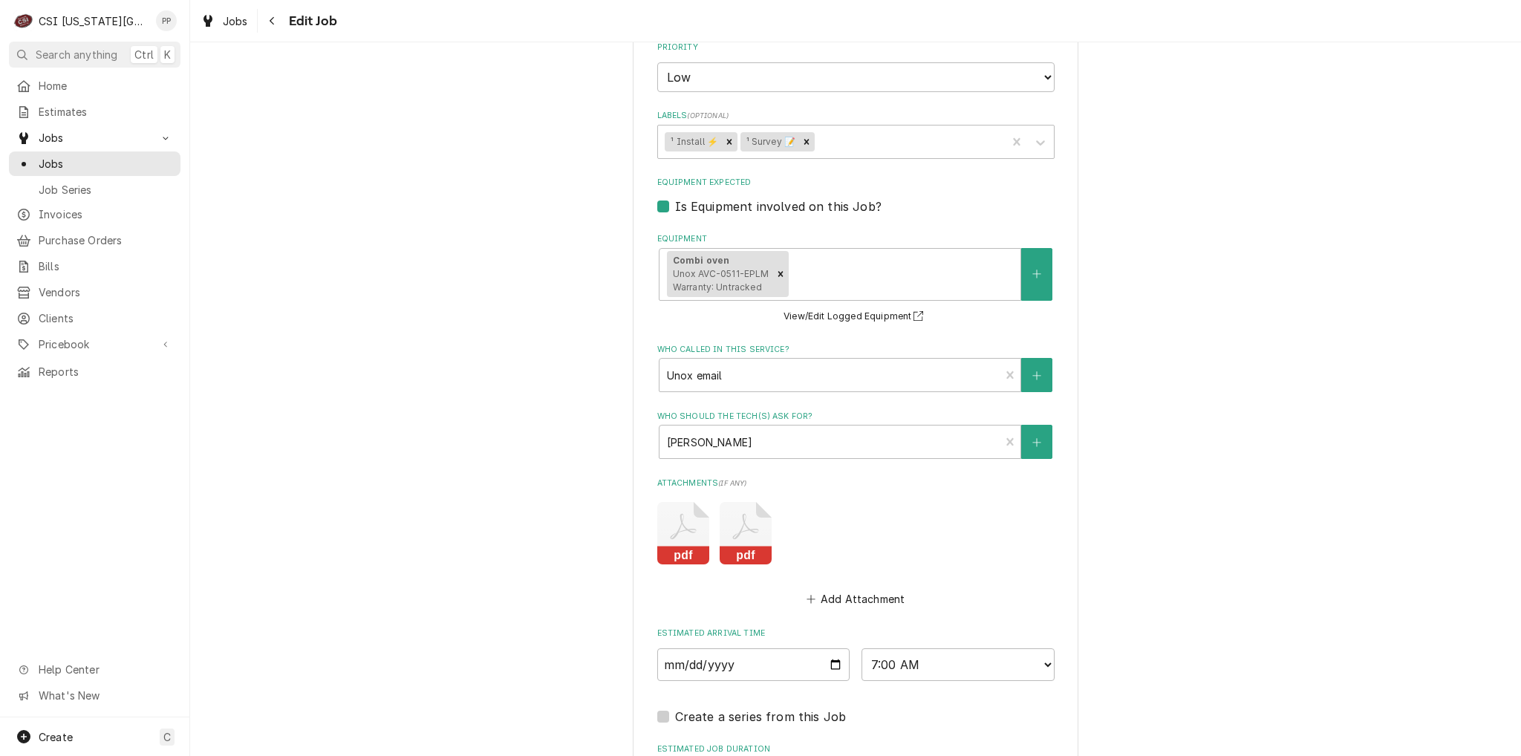
scroll to position [1604, 0]
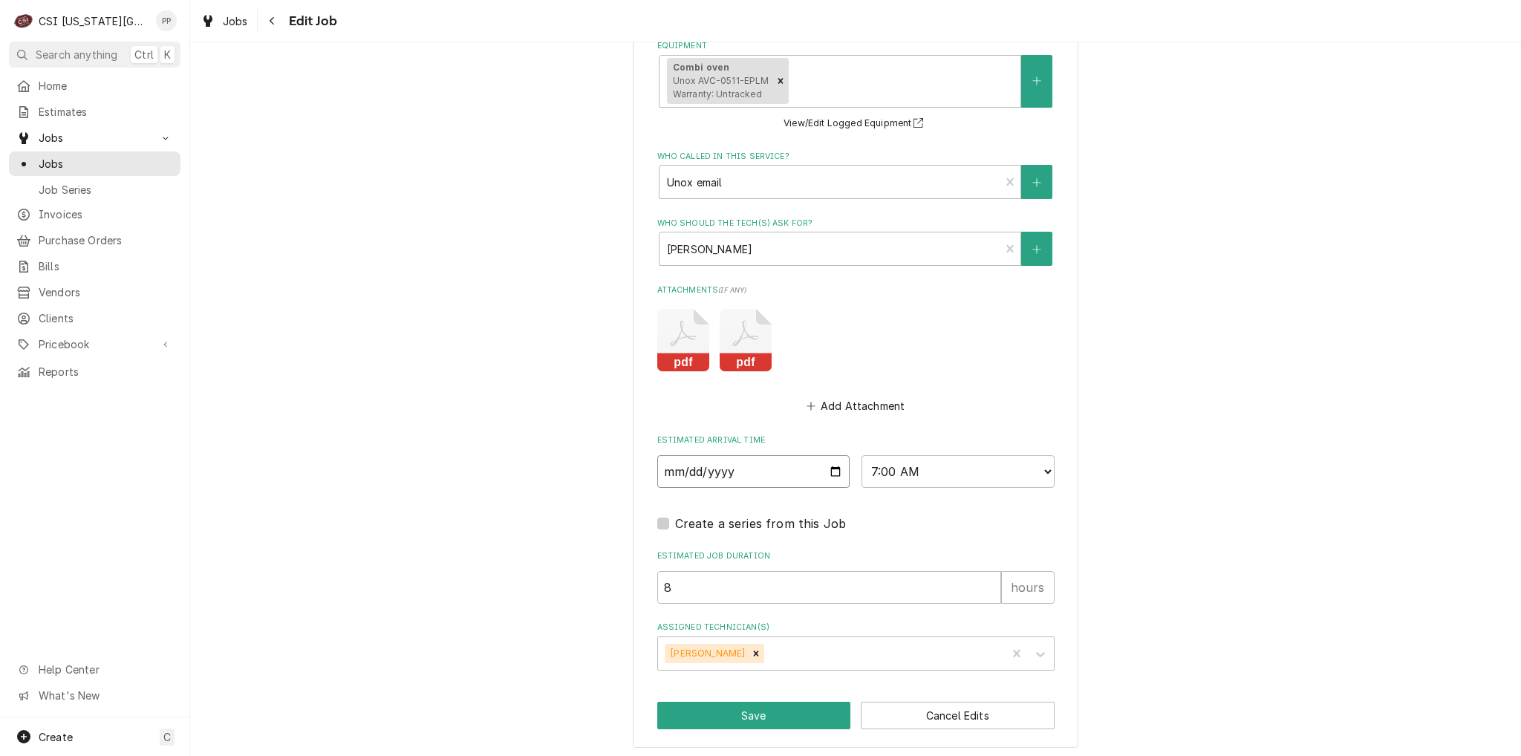
click at [826, 464] on input "2025-09-01" at bounding box center [753, 471] width 193 height 33
type input "2025-09-08"
click at [869, 522] on div "Create a series from this Job" at bounding box center [855, 524] width 397 height 18
click at [751, 652] on icon "Remove Zach Masters" at bounding box center [756, 653] width 10 height 10
click at [746, 702] on button "Save" at bounding box center [754, 715] width 194 height 27
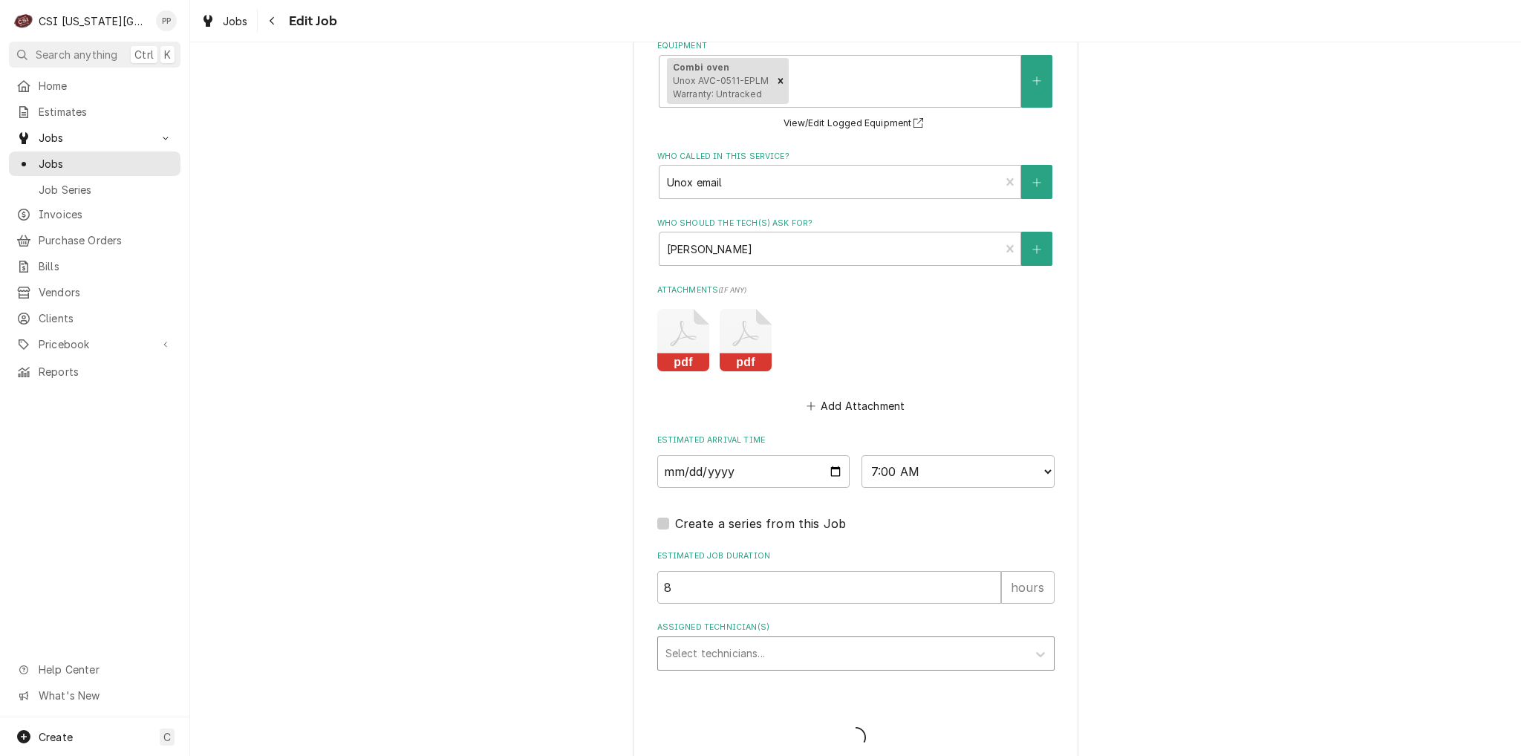
type textarea "x"
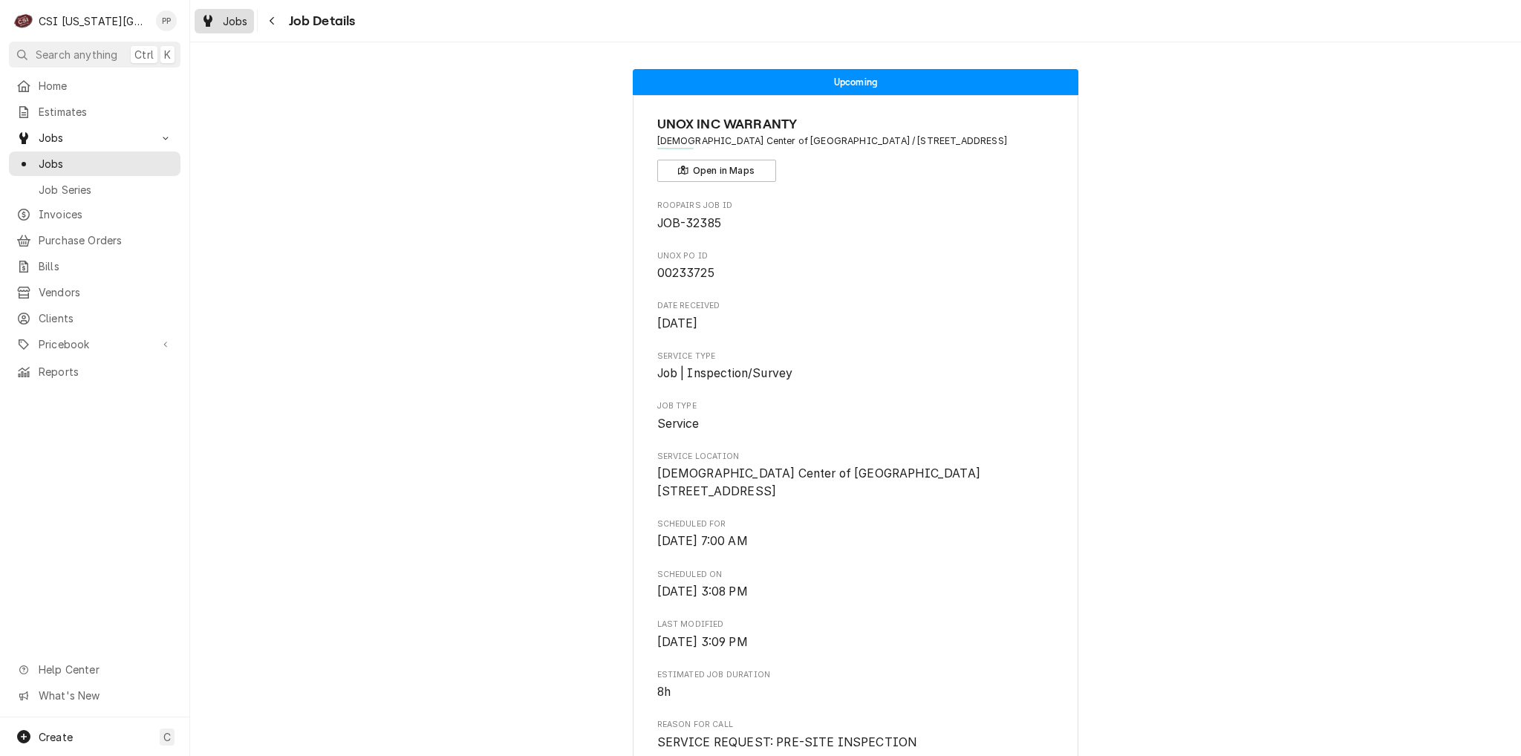
click at [227, 22] on span "Jobs" at bounding box center [235, 21] width 25 height 16
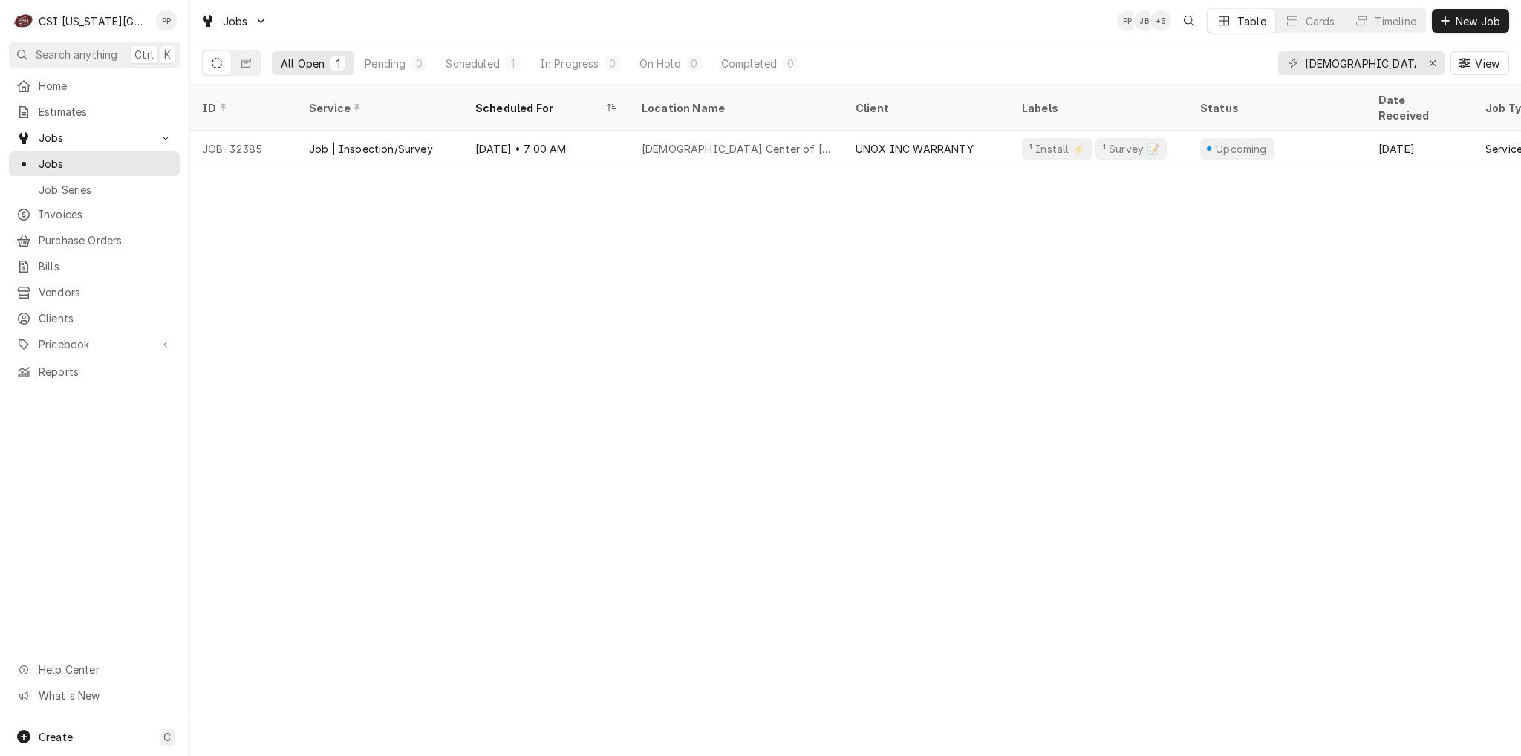
click at [85, 197] on div "Home Estimates Jobs Jobs Job Series Invoices Purchase Orders Bills Vendors Clie…" at bounding box center [94, 229] width 189 height 310
click at [82, 206] on span "Invoices" at bounding box center [106, 214] width 134 height 16
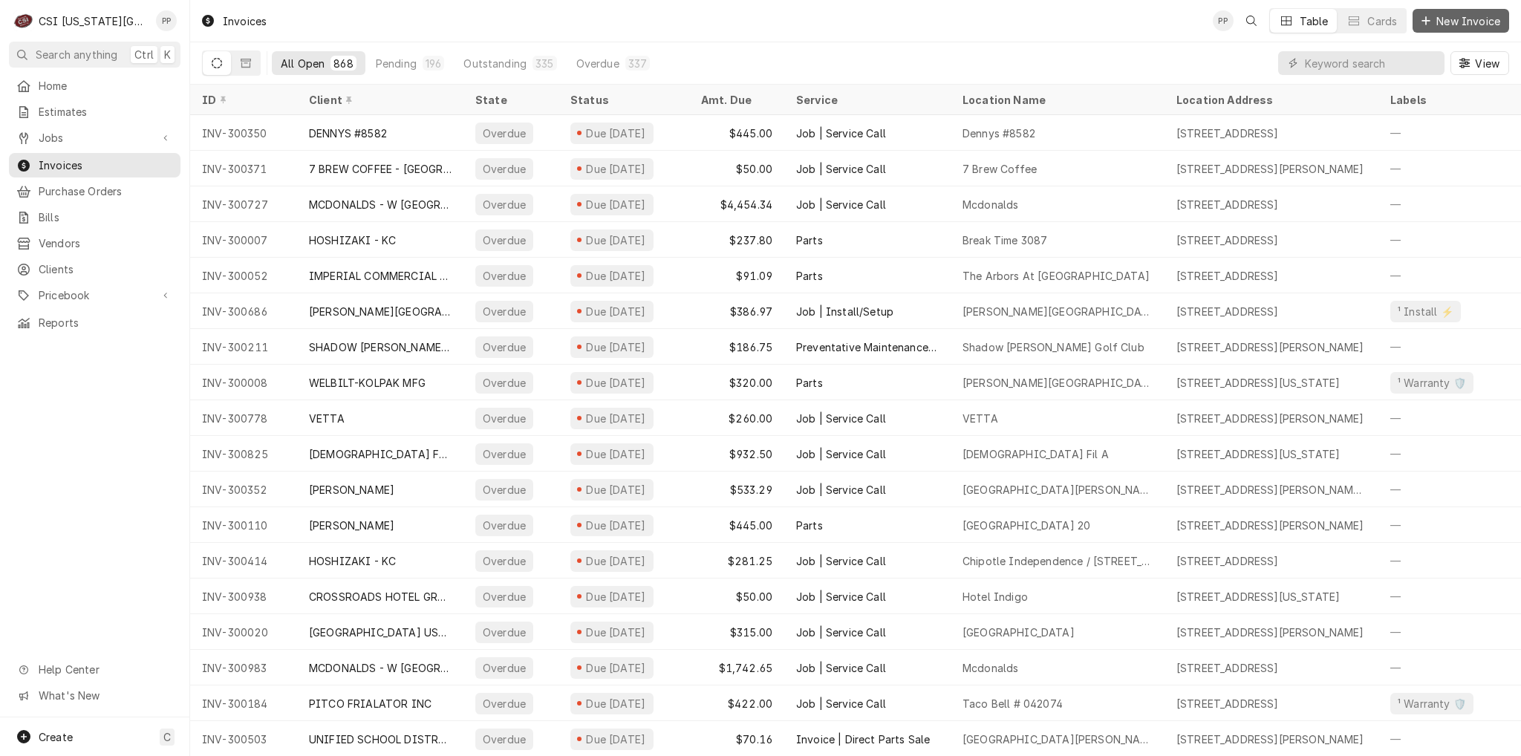
click at [1446, 19] on span "New Invoice" at bounding box center [1468, 21] width 70 height 16
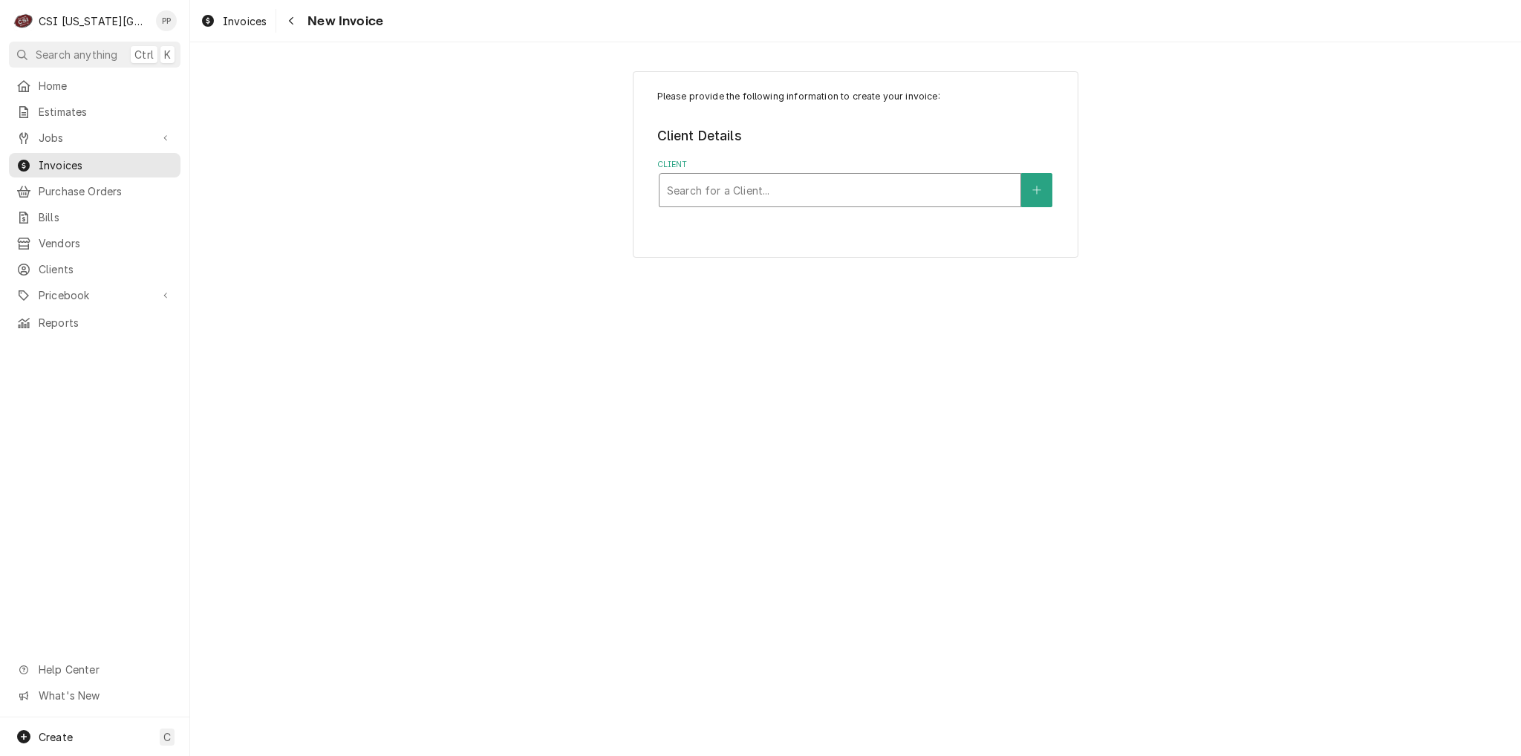
click at [761, 188] on div "Client" at bounding box center [840, 190] width 346 height 27
type input "hockenbergs"
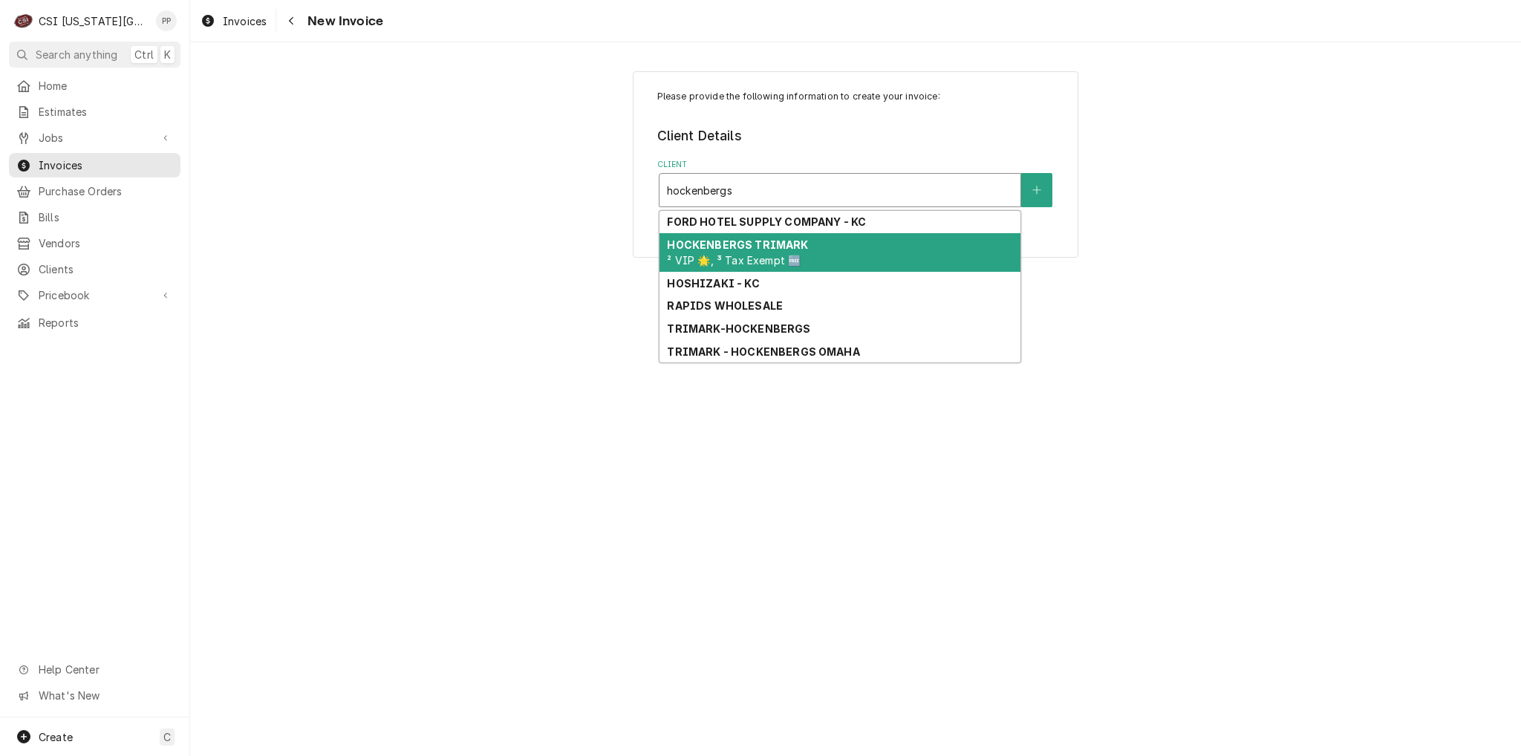
click at [754, 246] on strong "HOCKENBERGS TRIMARK" at bounding box center [737, 244] width 141 height 13
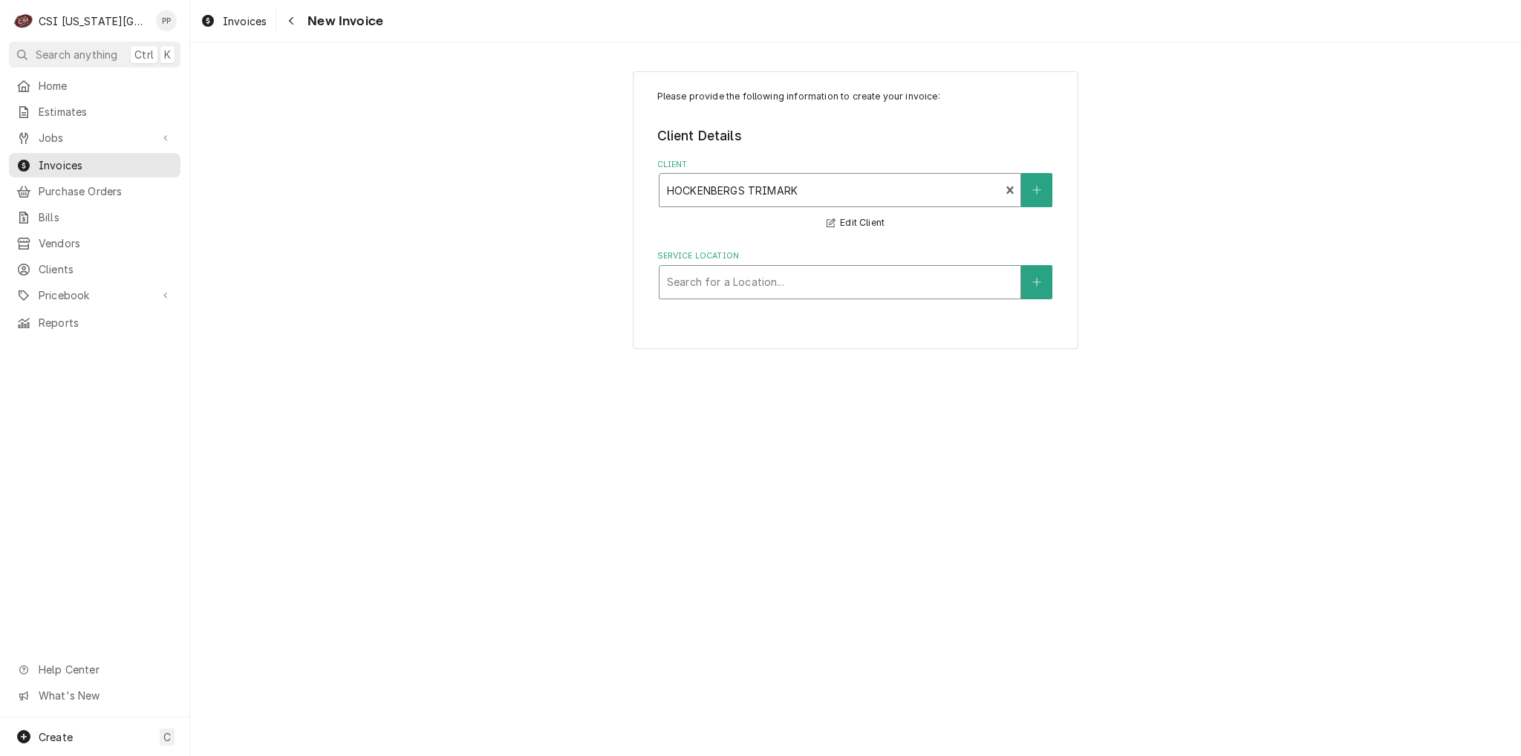
click at [755, 287] on div "Service Location" at bounding box center [840, 282] width 346 height 27
type input "leavenworth"
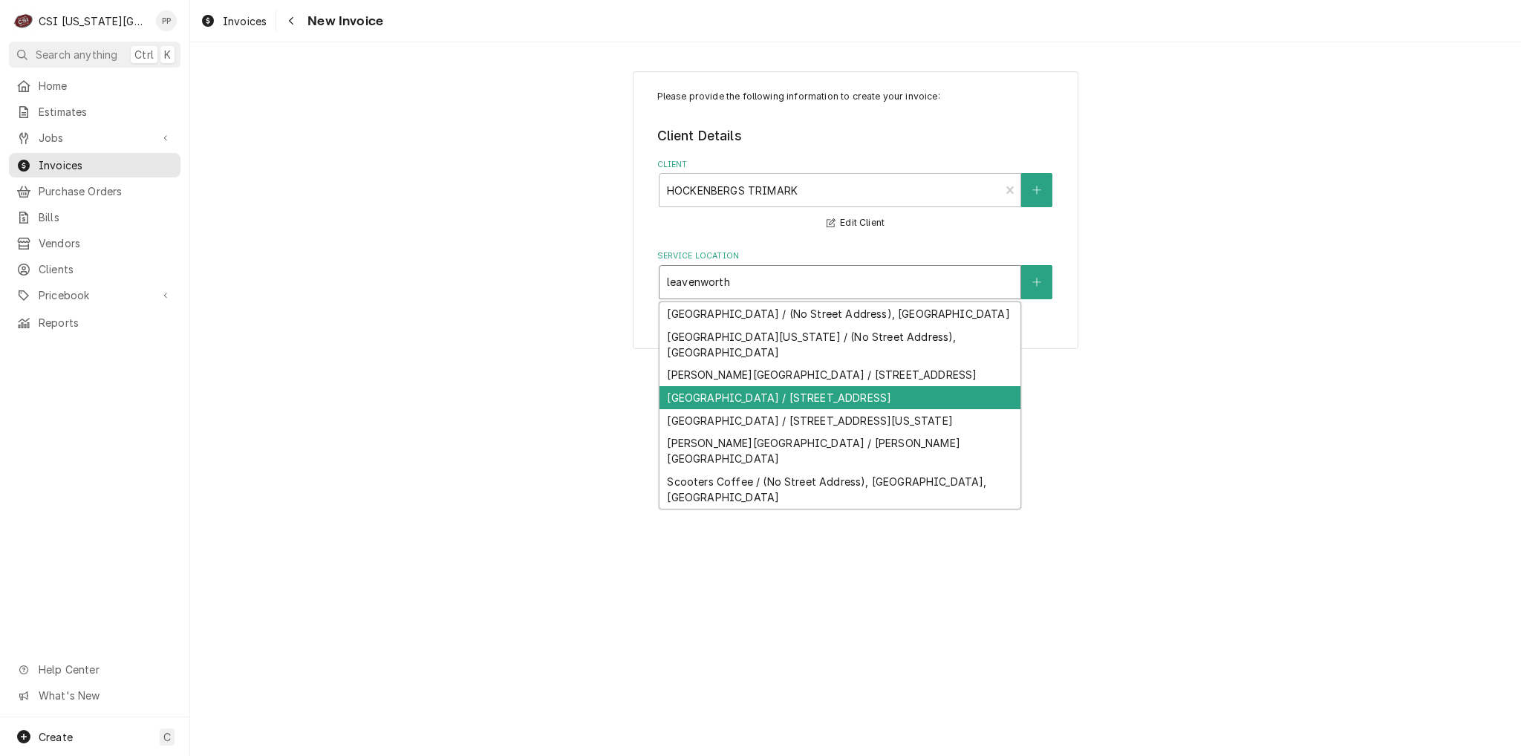
click at [848, 409] on div "Leavenworth Federal Correctional Institution / 1020 Metropolitan Avenue, Leaven…" at bounding box center [839, 397] width 361 height 23
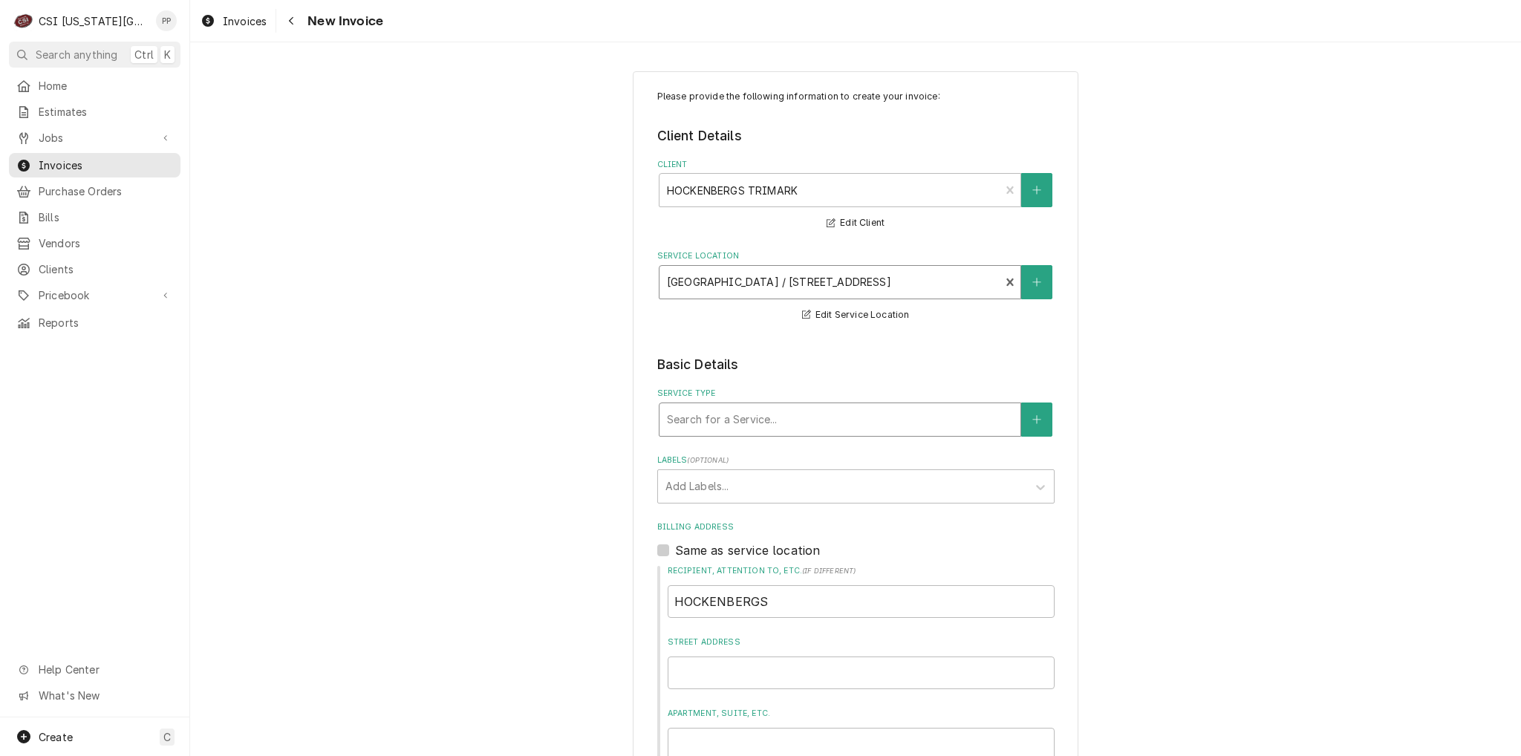
click at [791, 421] on div "Service Type" at bounding box center [840, 419] width 346 height 27
type input "job install"
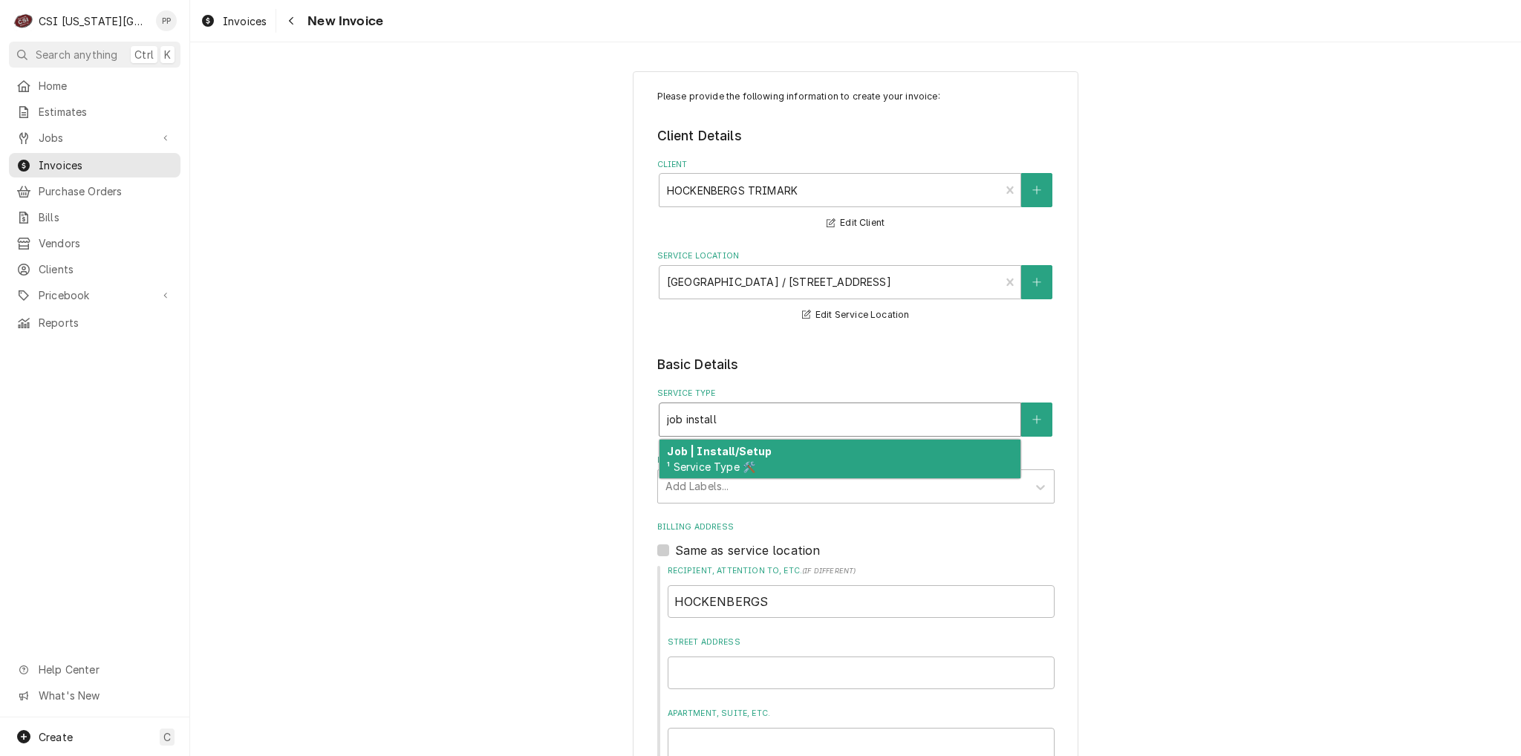
click at [770, 452] on div "Job | Install/Setup ¹ Service Type 🛠️" at bounding box center [839, 459] width 361 height 39
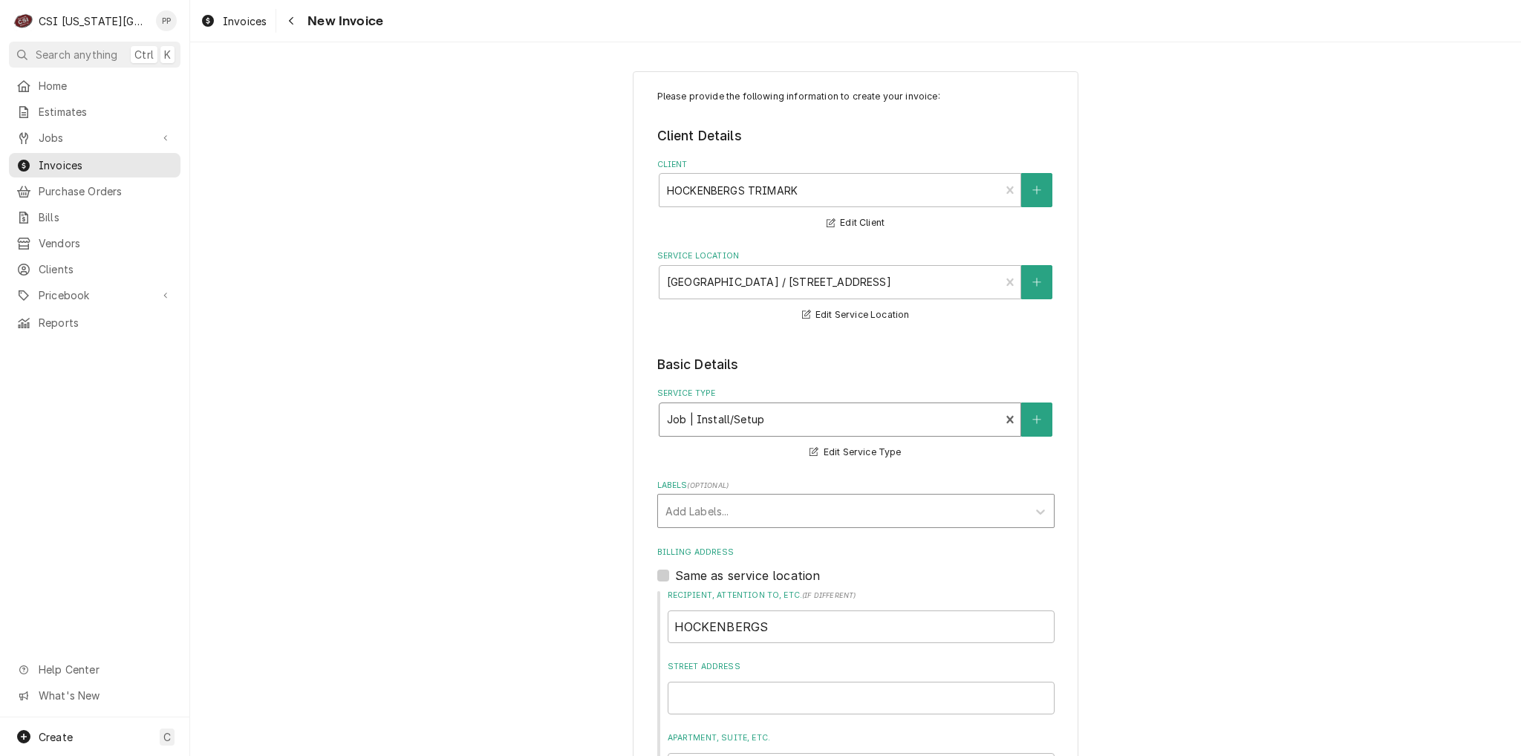
click at [762, 513] on div "Labels" at bounding box center [842, 510] width 354 height 27
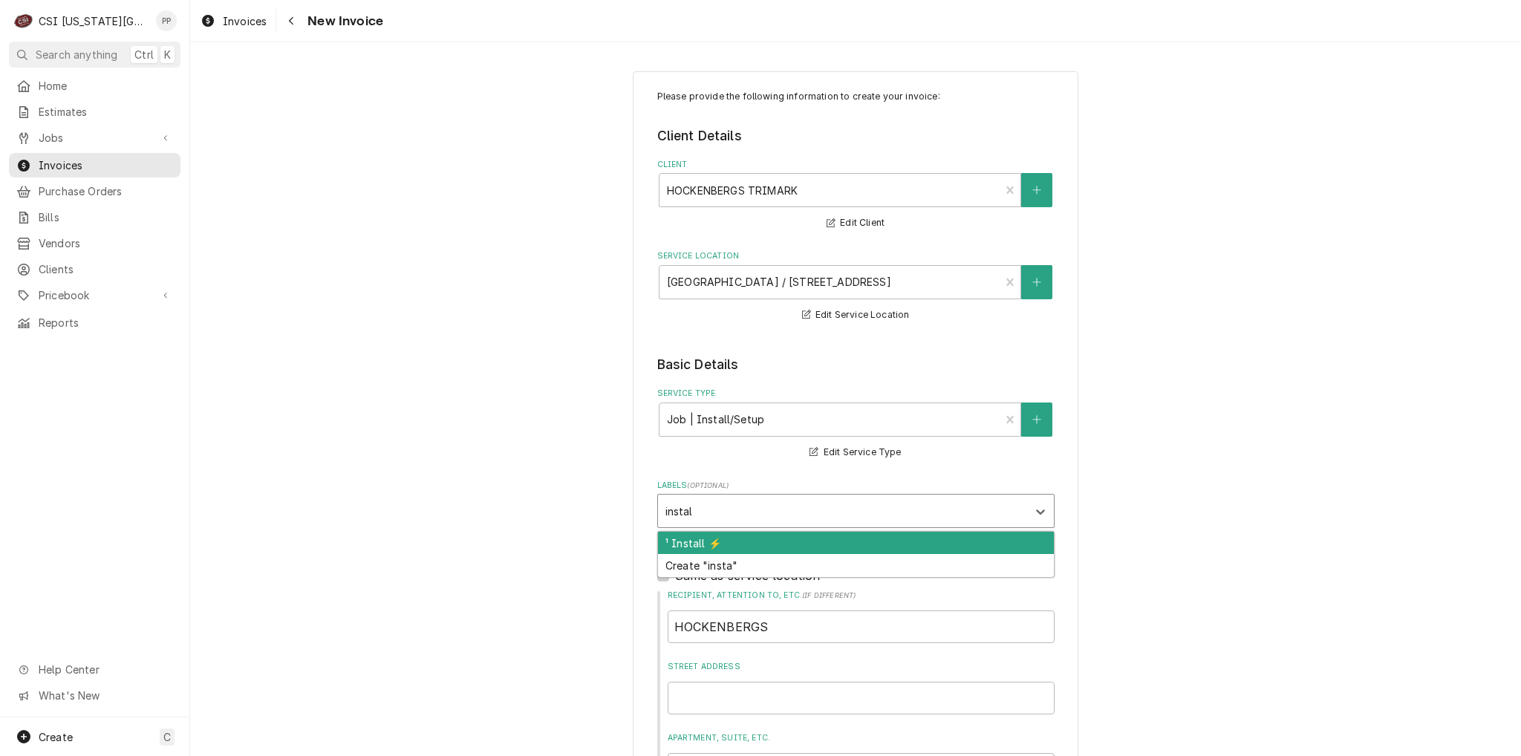
type input "install"
type textarea "x"
type input "refr"
type textarea "x"
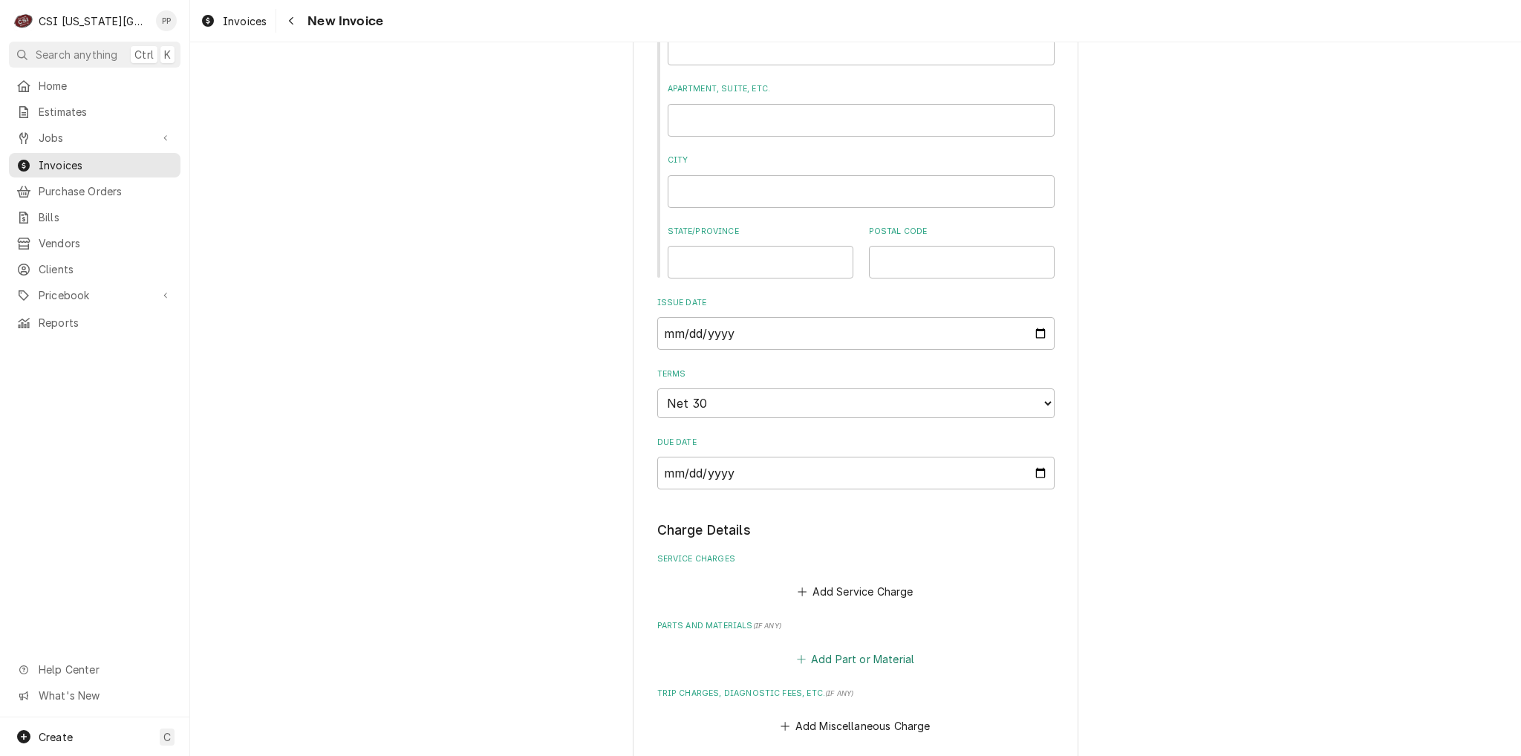
scroll to position [742, 0]
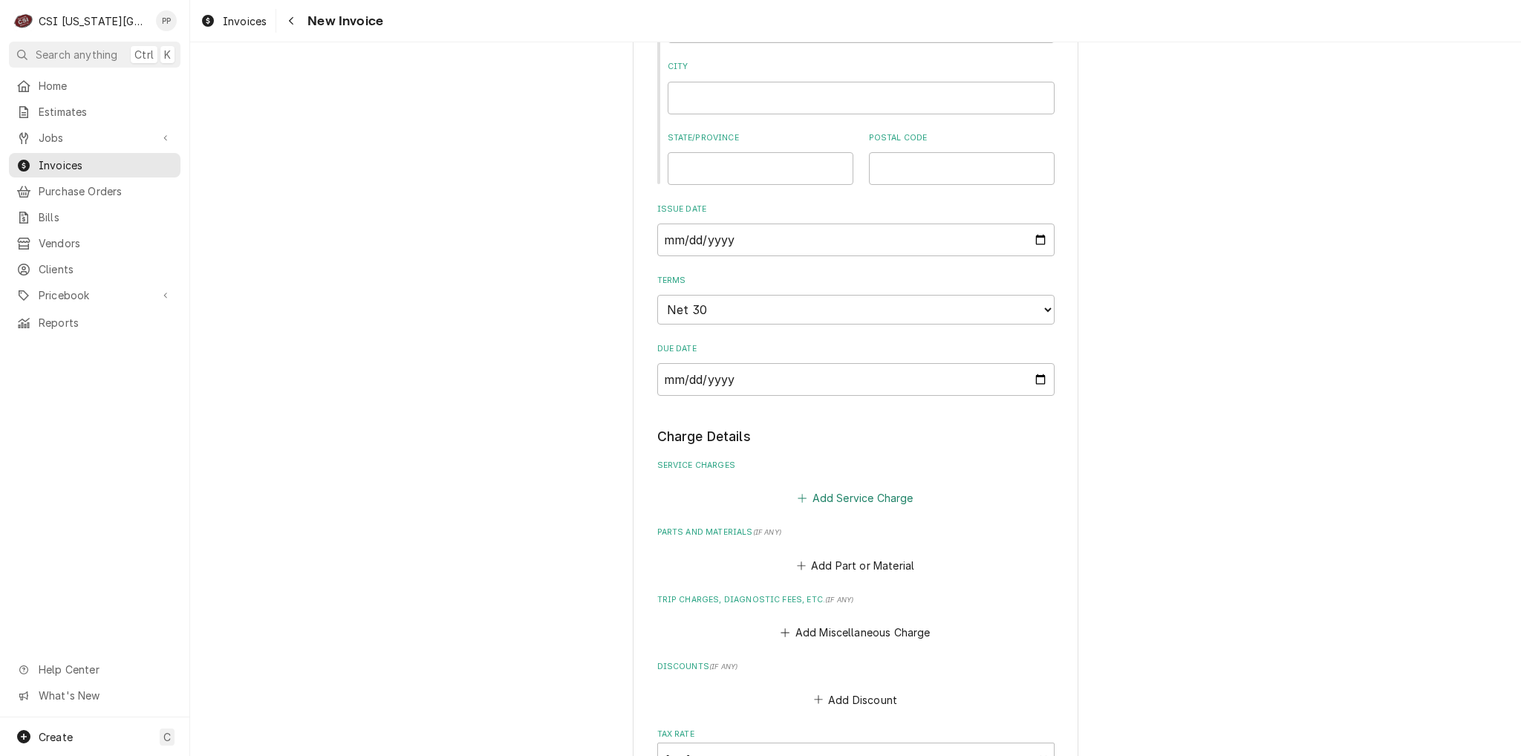
click at [876, 497] on button "Add Service Charge" at bounding box center [855, 498] width 120 height 21
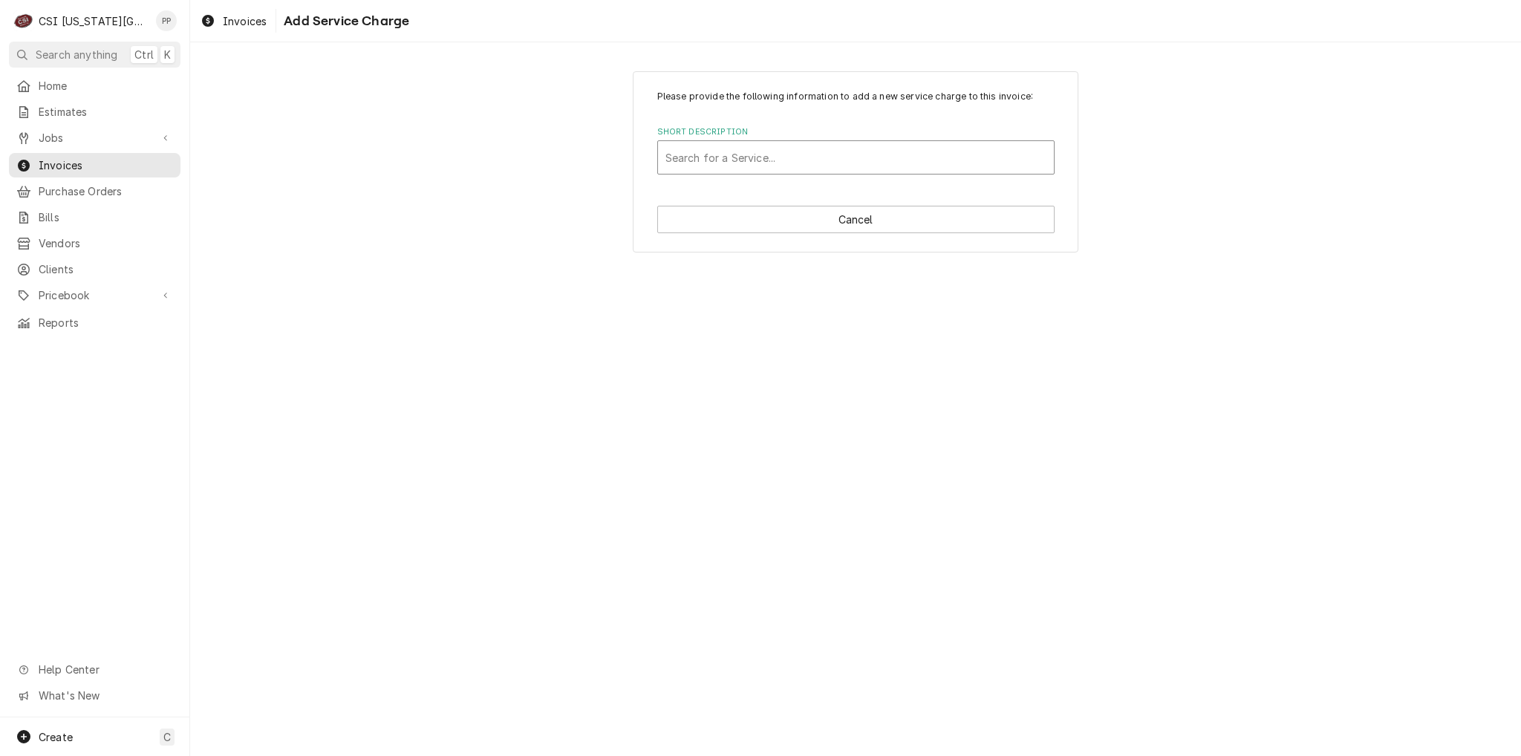
click at [821, 160] on div "Short Description" at bounding box center [855, 157] width 381 height 27
type input "scope blank"
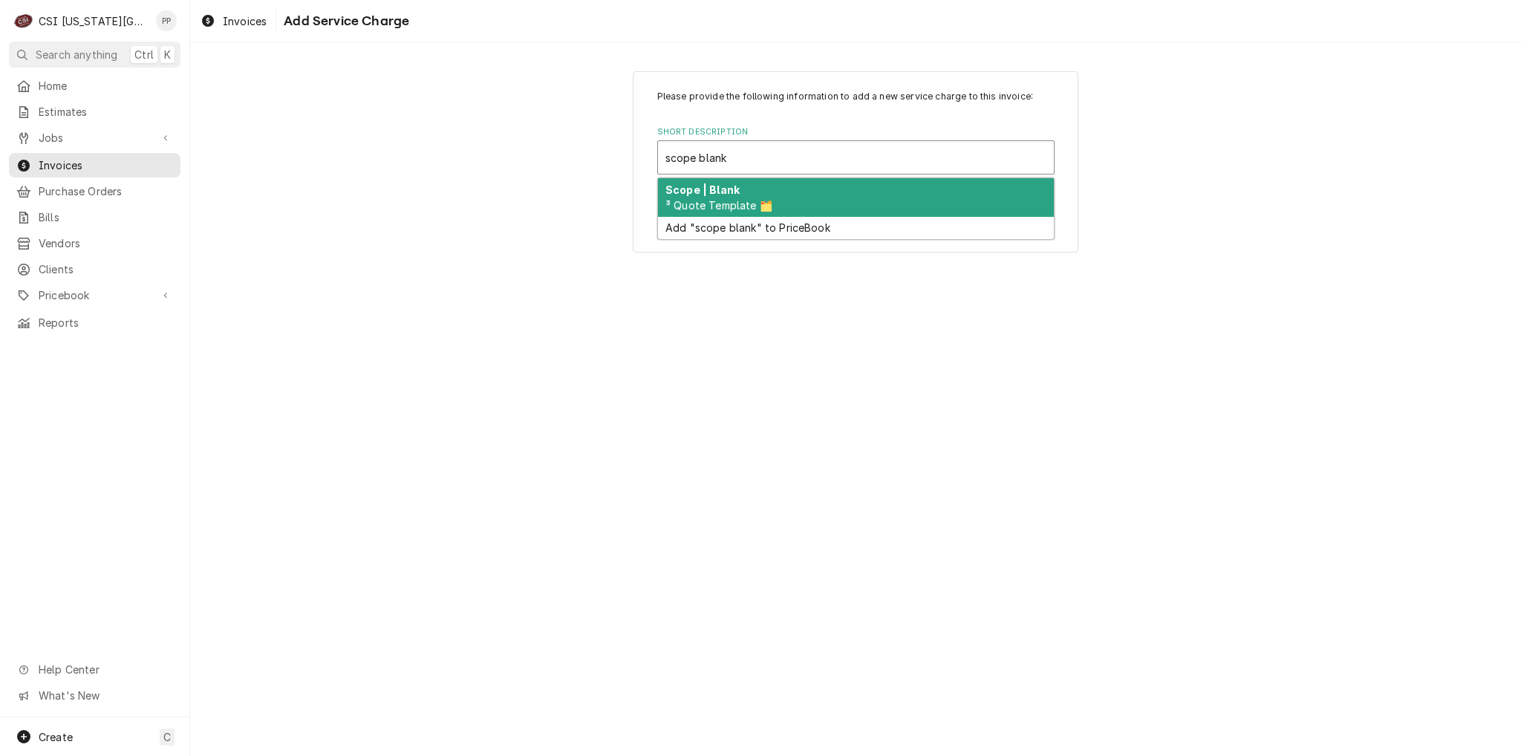
click at [775, 212] on div "Scope | Blank ³ Quote Template 🗂️" at bounding box center [856, 197] width 396 height 39
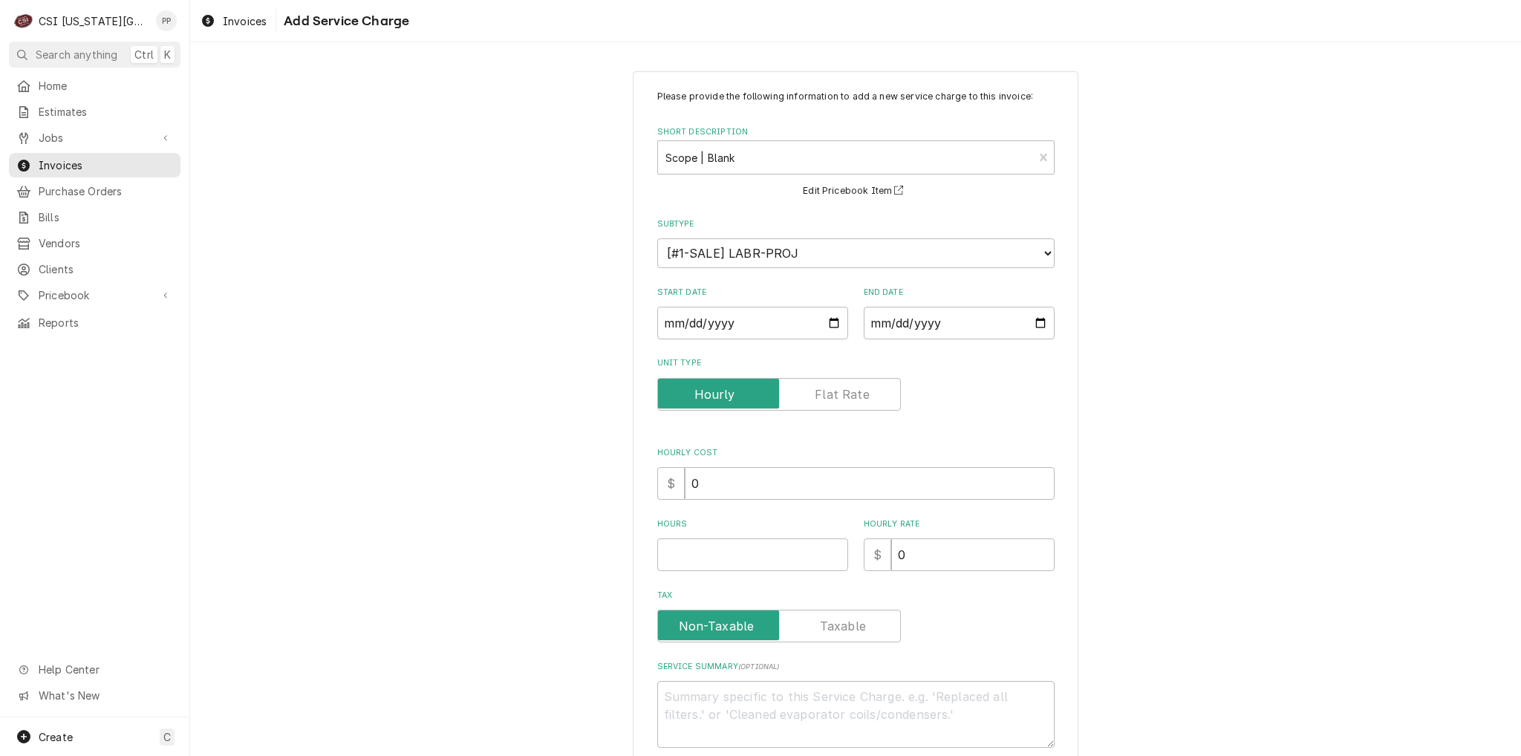
drag, startPoint x: 852, startPoint y: 319, endPoint x: 843, endPoint y: 321, distance: 9.9
click at [849, 319] on div "Start Date End Date" at bounding box center [855, 313] width 397 height 53
click at [826, 321] on input "Start Date" at bounding box center [752, 323] width 191 height 33
type textarea "x"
type input "2025-08-02"
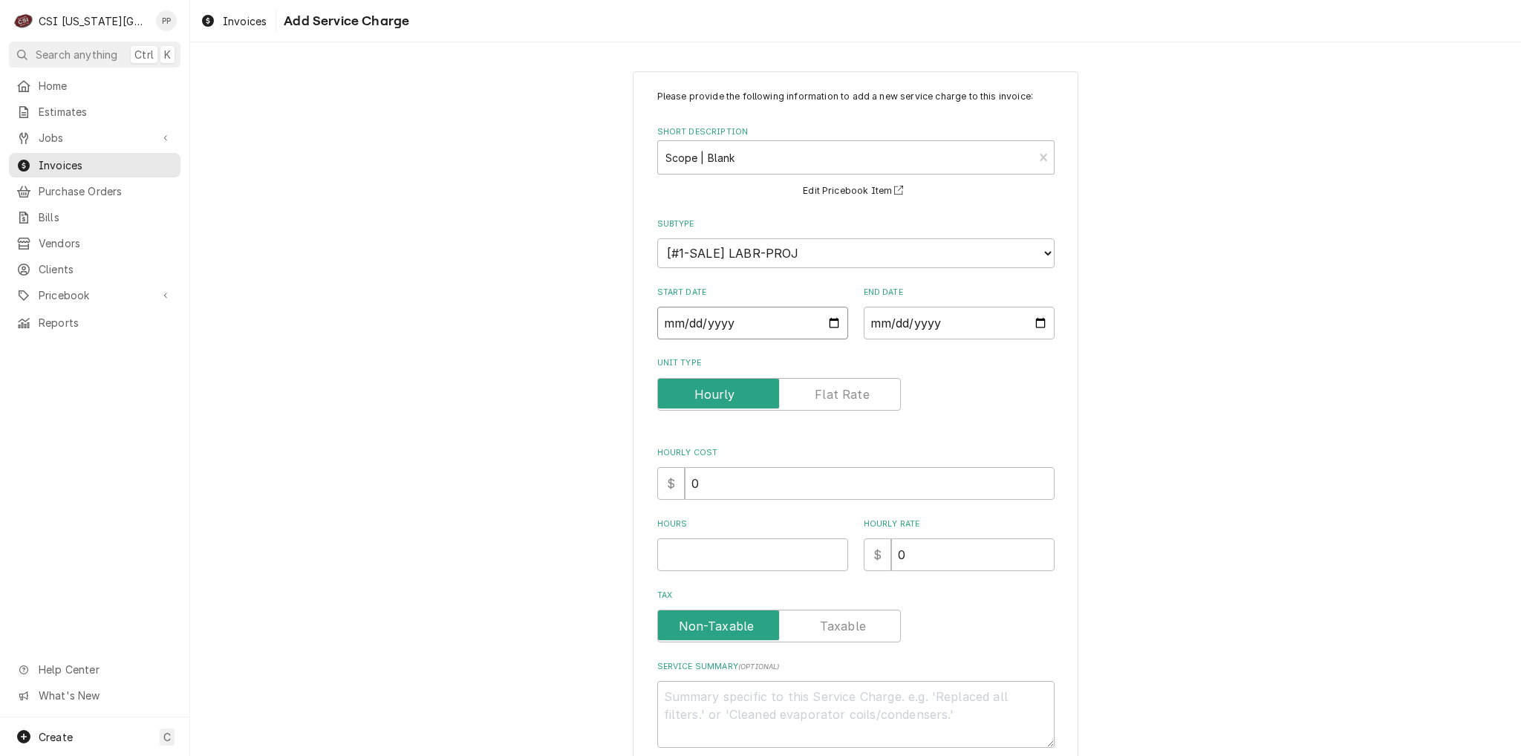
type textarea "x"
type input "2025-08-25"
click at [1044, 328] on input "End Date" at bounding box center [958, 323] width 191 height 33
click at [1036, 324] on input "End Date" at bounding box center [958, 323] width 191 height 33
type textarea "x"
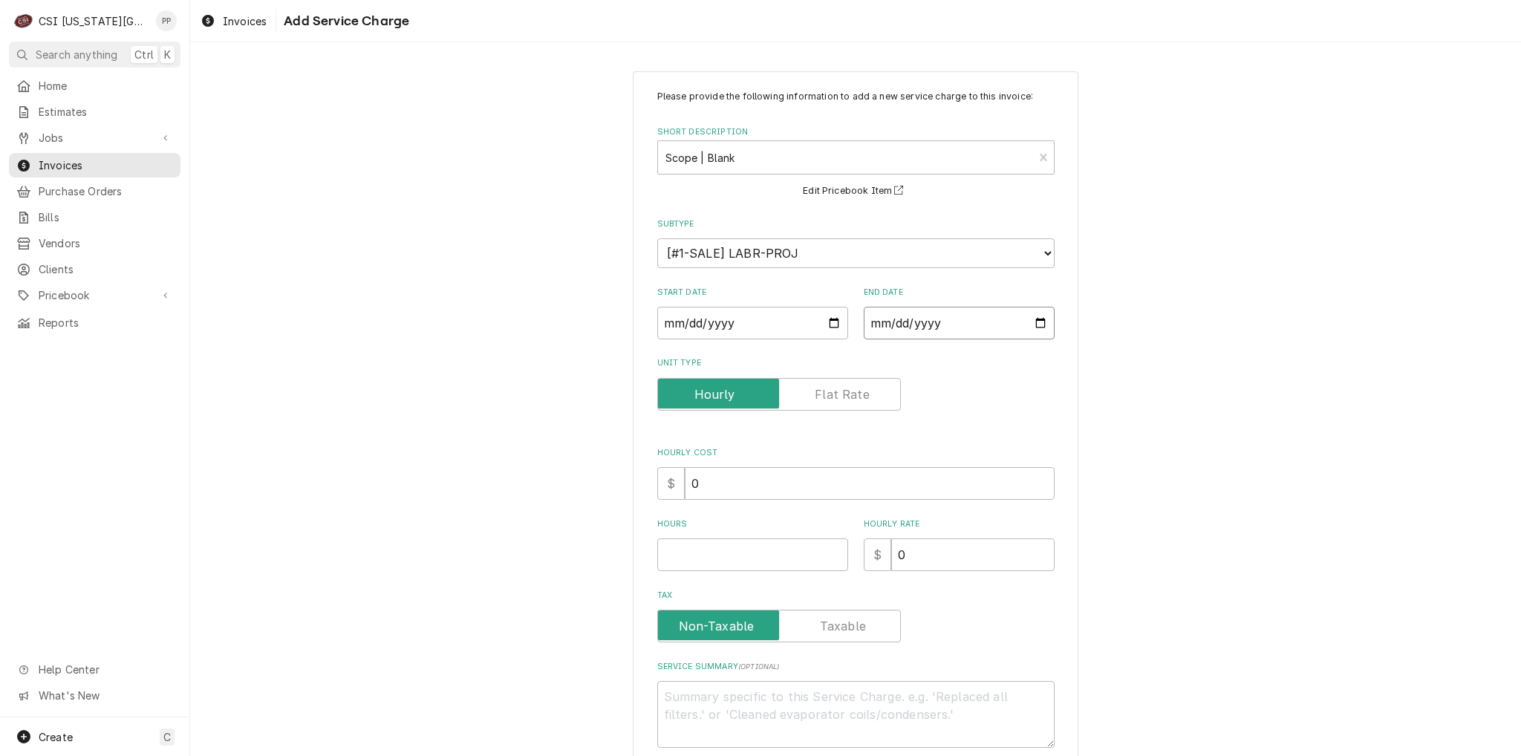
type input "2025-08-02"
type textarea "x"
type input "2025-08-26"
click at [700, 541] on input "Hours" at bounding box center [752, 554] width 191 height 33
type textarea "x"
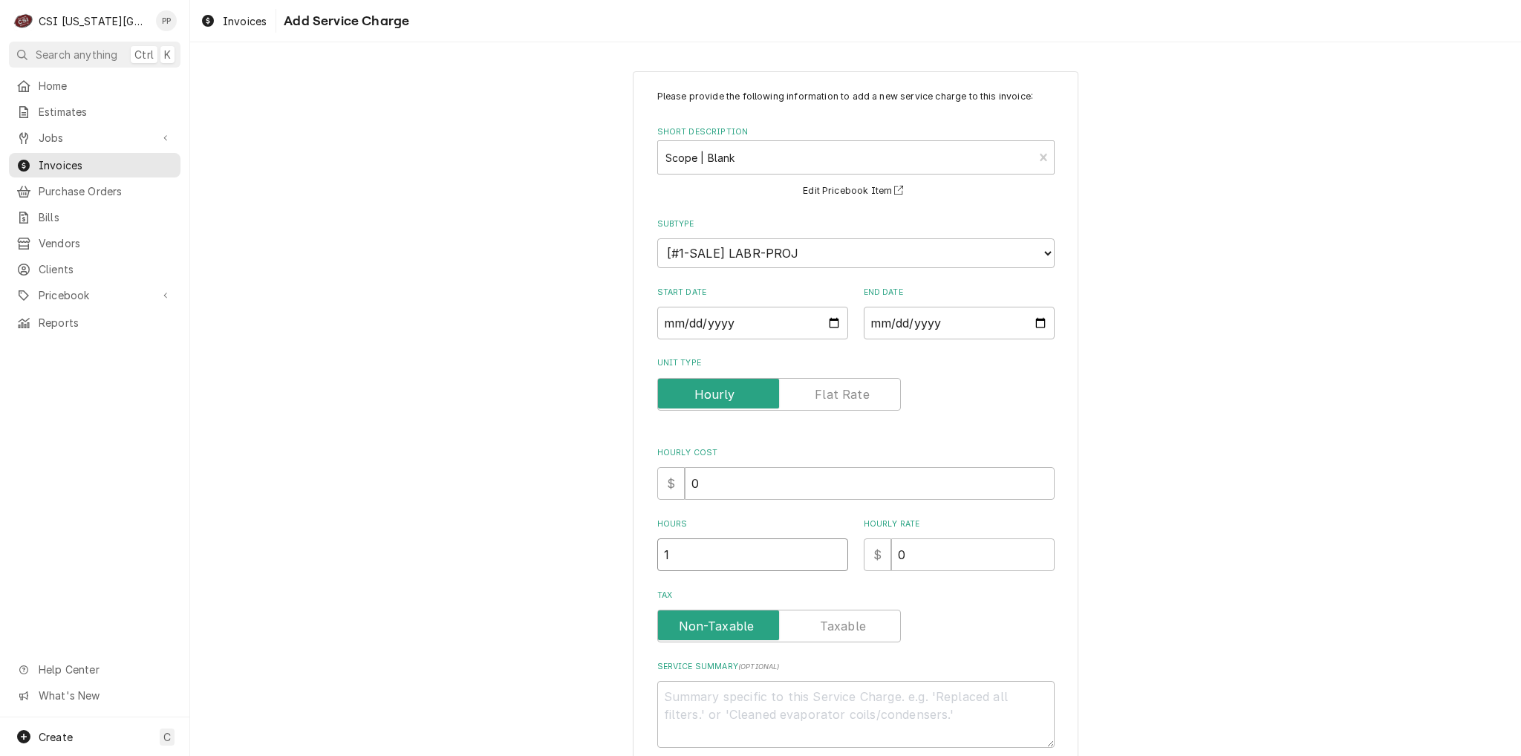
type input "1"
click at [689, 718] on textarea "Service Summary ( optional )" at bounding box center [855, 714] width 397 height 67
type textarea "x"
type textarea "C"
type textarea "x"
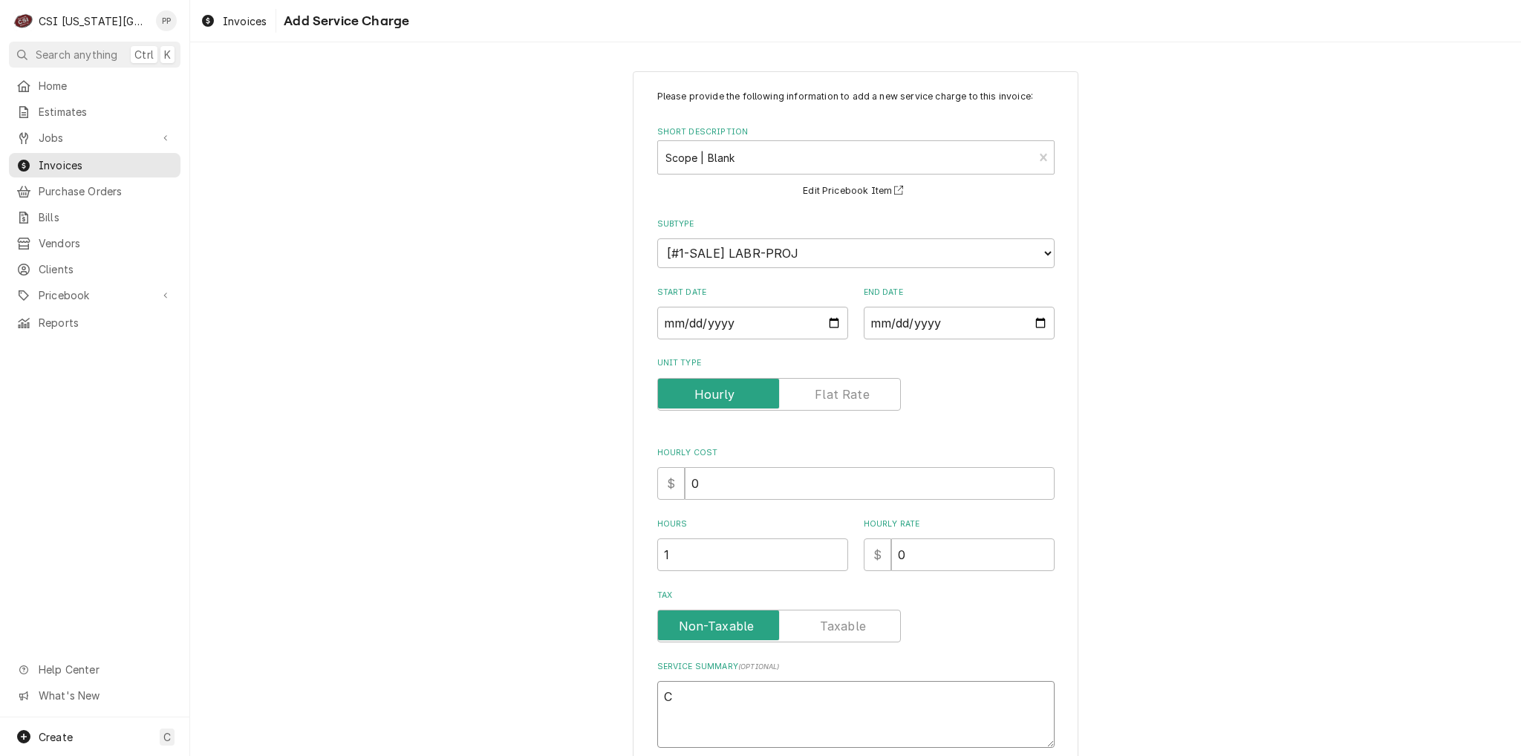
type textarea "Ch"
type textarea "x"
type textarea "Cha"
type textarea "x"
type textarea "Chan"
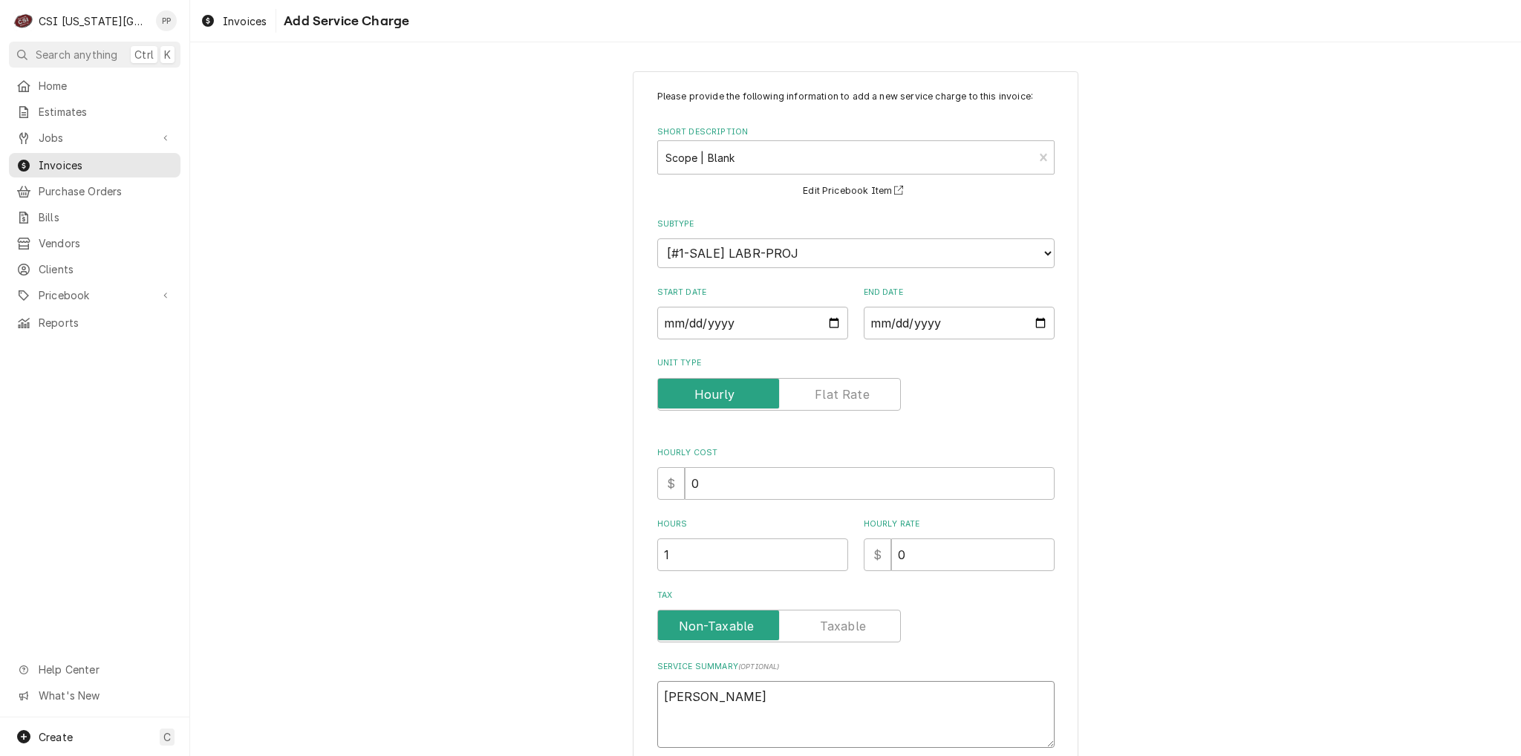
type textarea "x"
type textarea "Chang"
type textarea "x"
type textarea "Change"
type textarea "x"
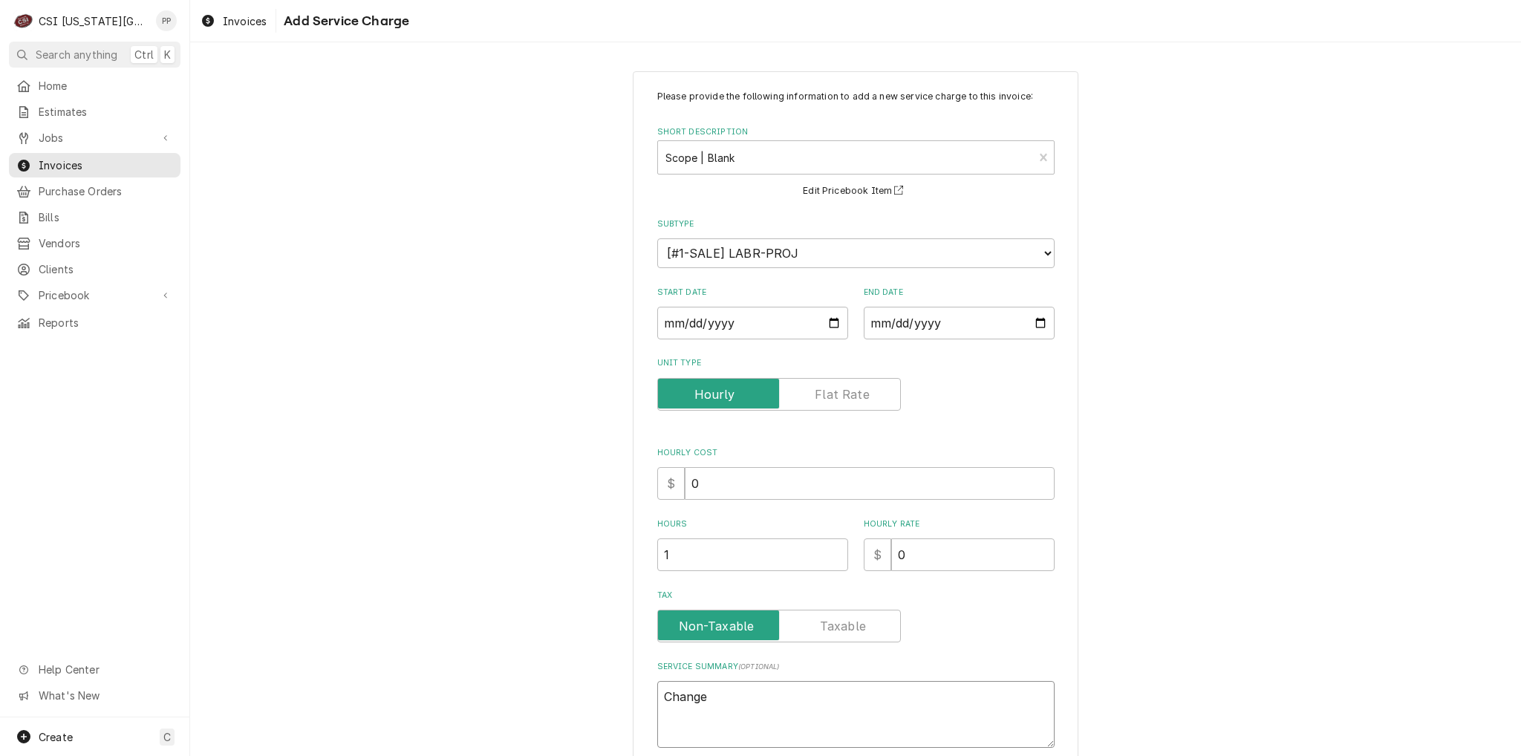
type textarea "Change"
type textarea "x"
type textarea "Change o"
type textarea "x"
type textarea "Change or"
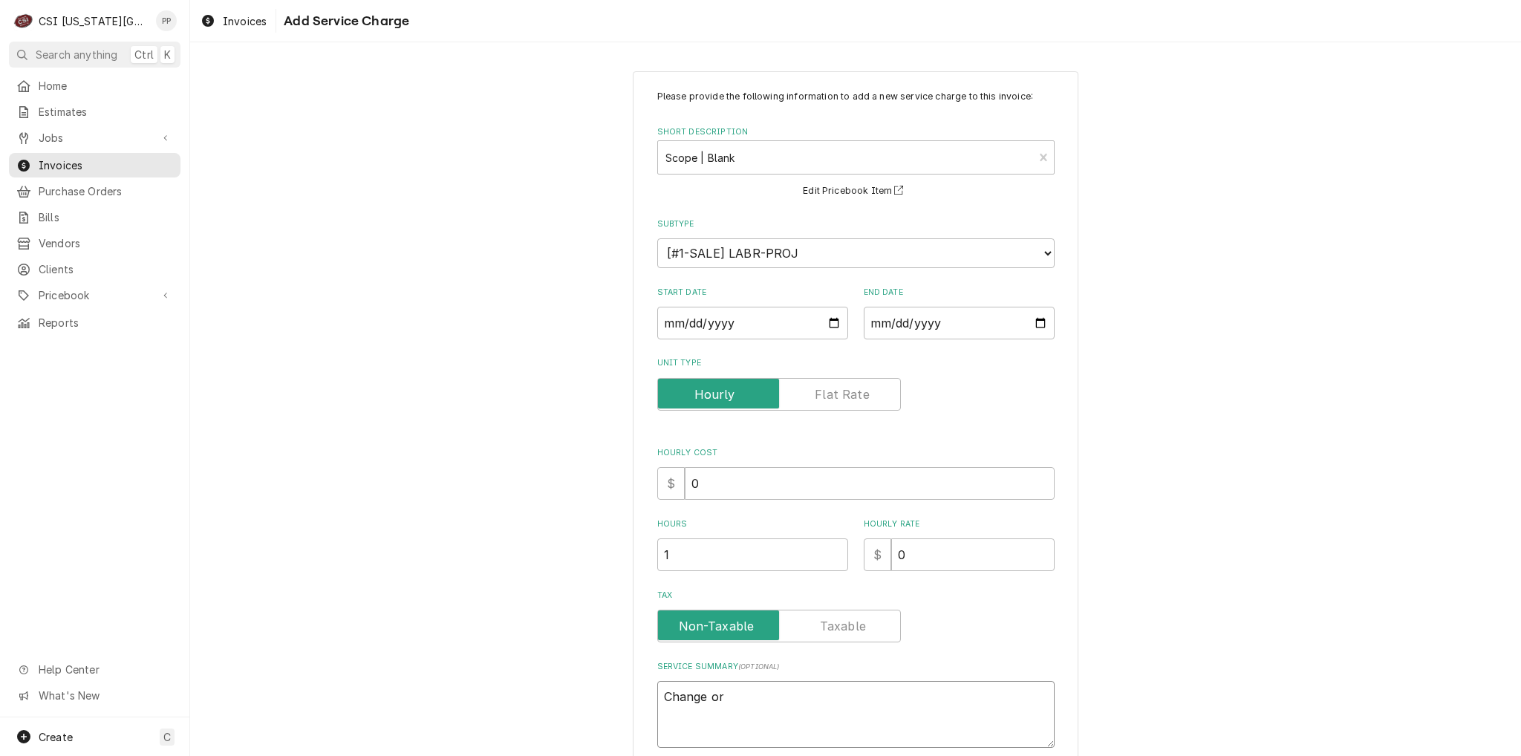
type textarea "x"
type textarea "Change ord"
type textarea "x"
type textarea "Change orde"
type textarea "x"
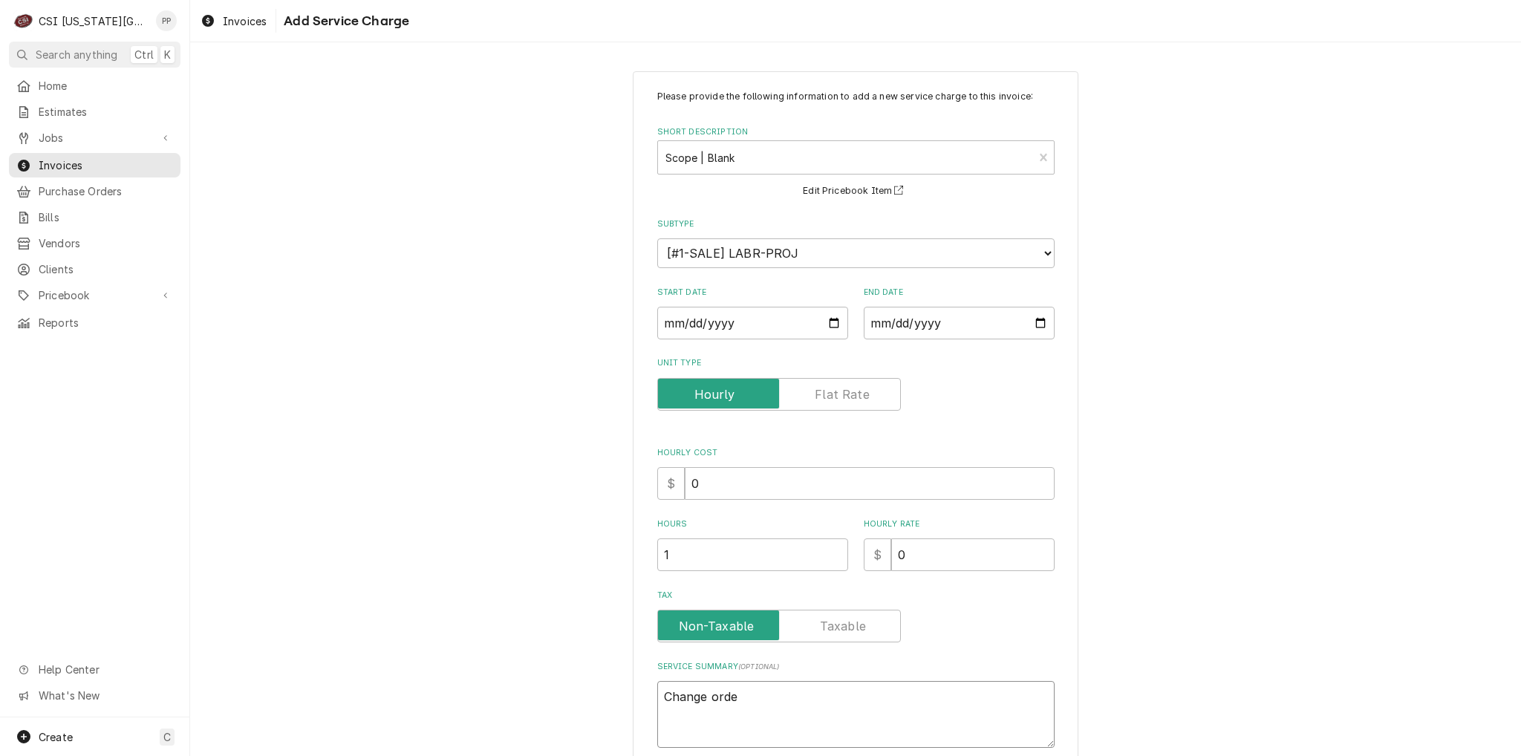
type textarea "Change order"
type textarea "x"
type textarea "Change order"
type textarea "x"
type textarea "Change order i"
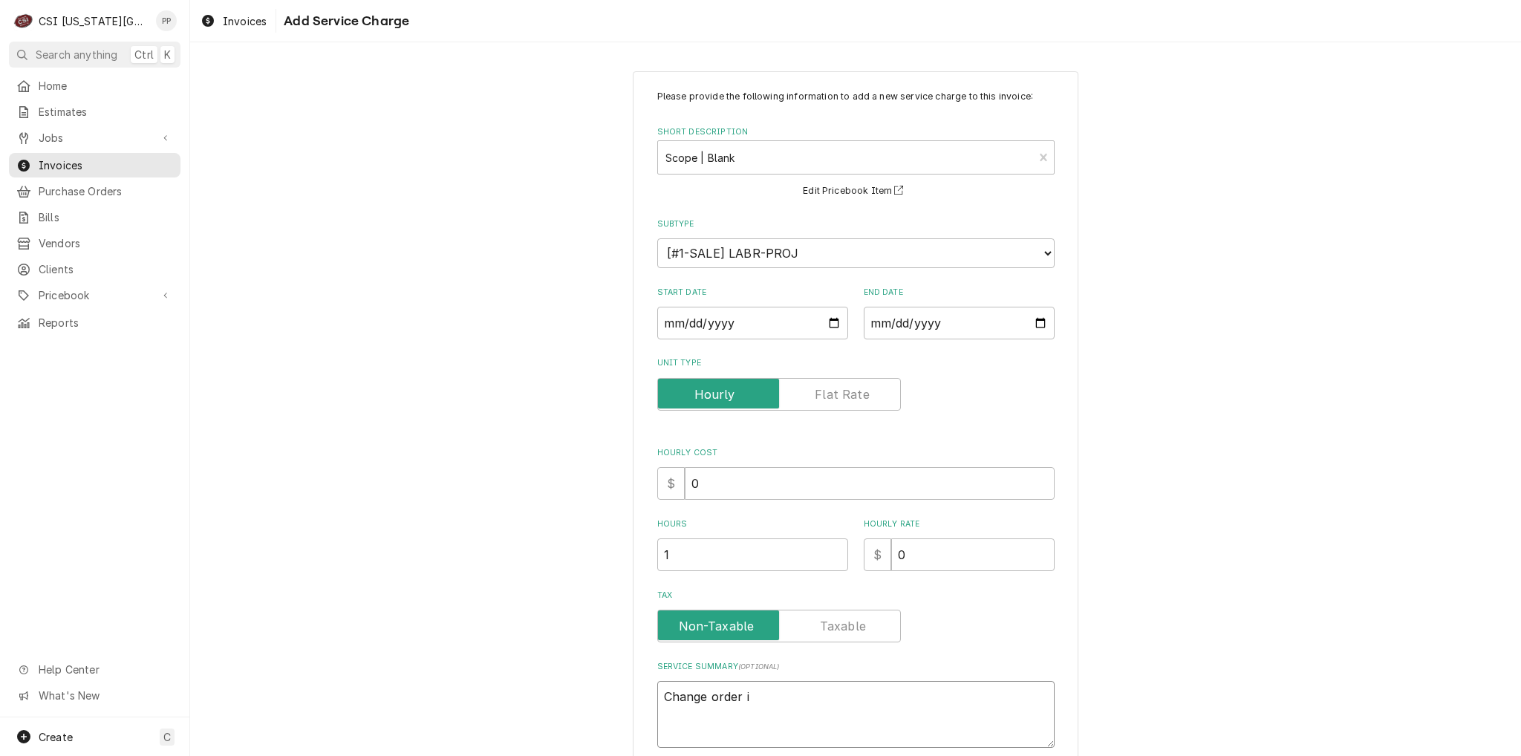
type textarea "x"
type textarea "Change order in"
type textarea "x"
type textarea "Change order inv"
type textarea "x"
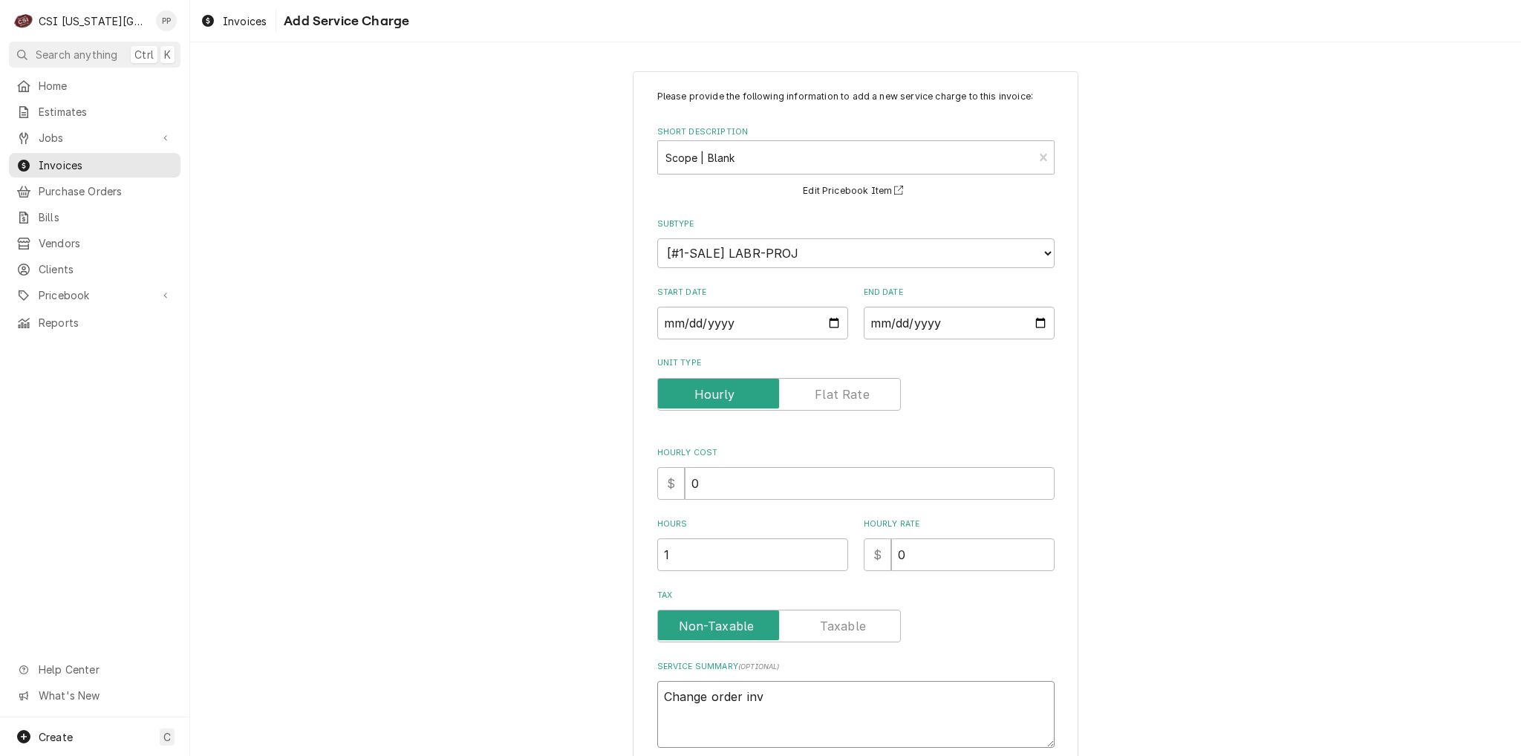
type textarea "Change order invo"
type textarea "x"
type textarea "Change order invoi"
type textarea "x"
type textarea "Change order invoic"
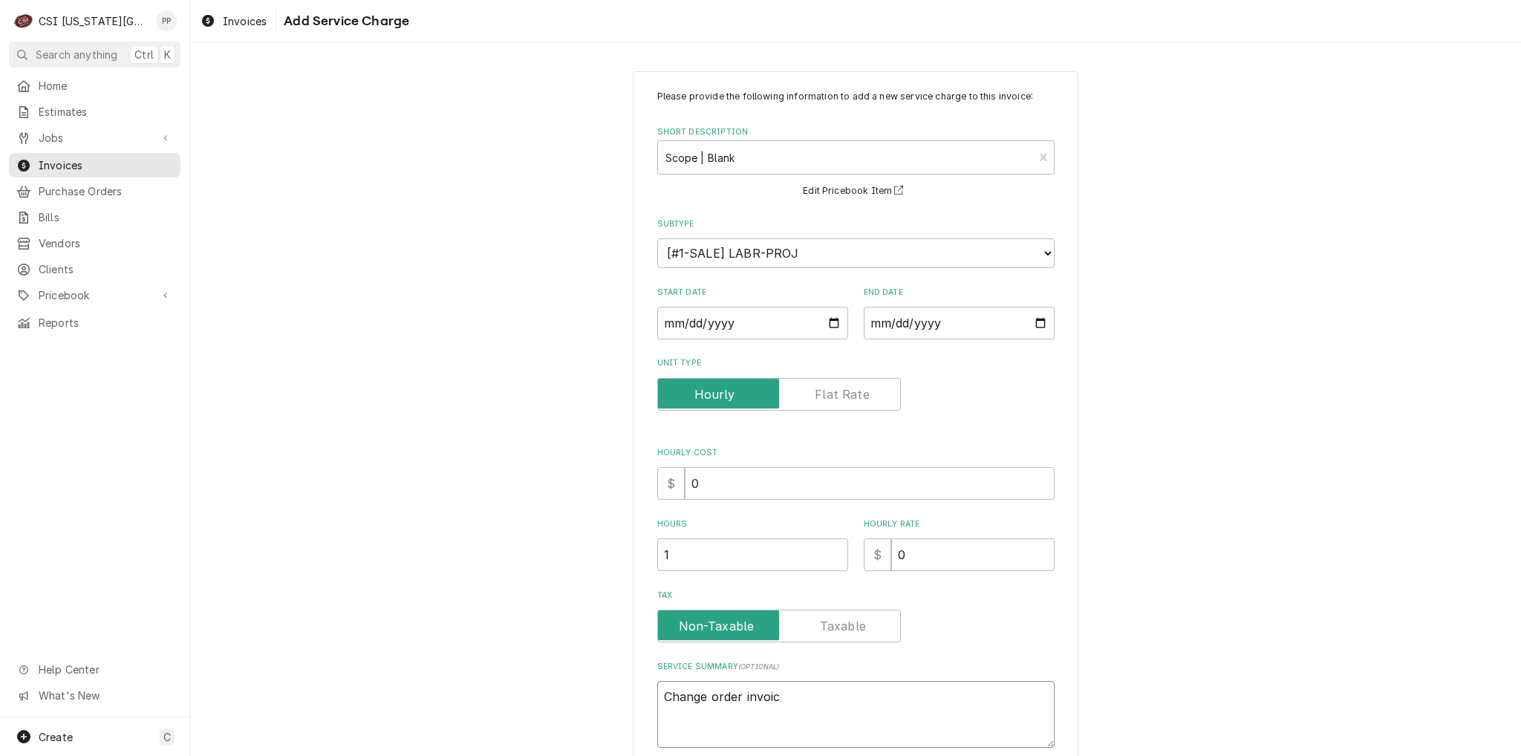
type textarea "x"
type textarea "Change order invoice"
type textarea "x"
type textarea "Change order invoice"
type textarea "x"
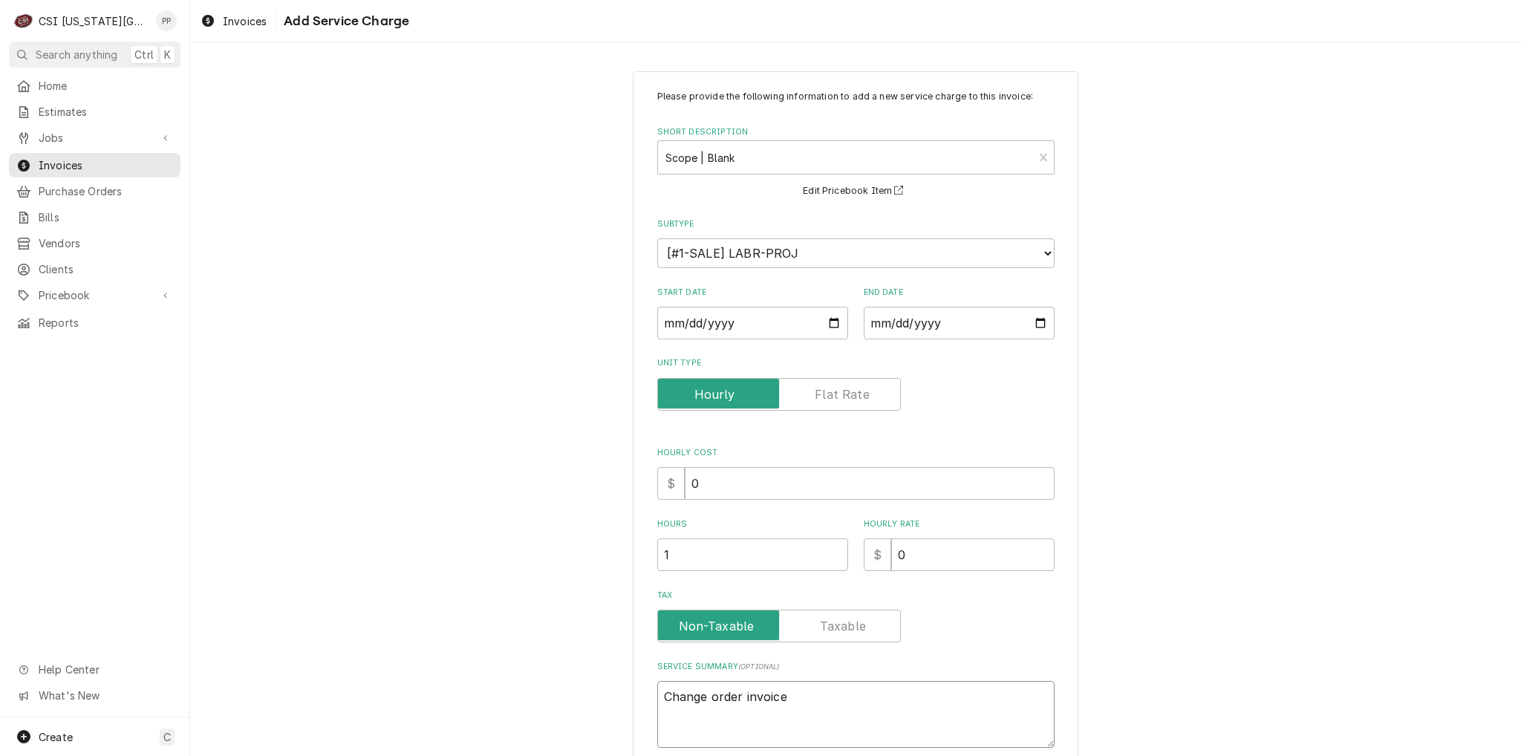
type textarea "Change order invoice f"
type textarea "x"
type textarea "Change order invoice fo"
type textarea "x"
type textarea "Change order invoice for"
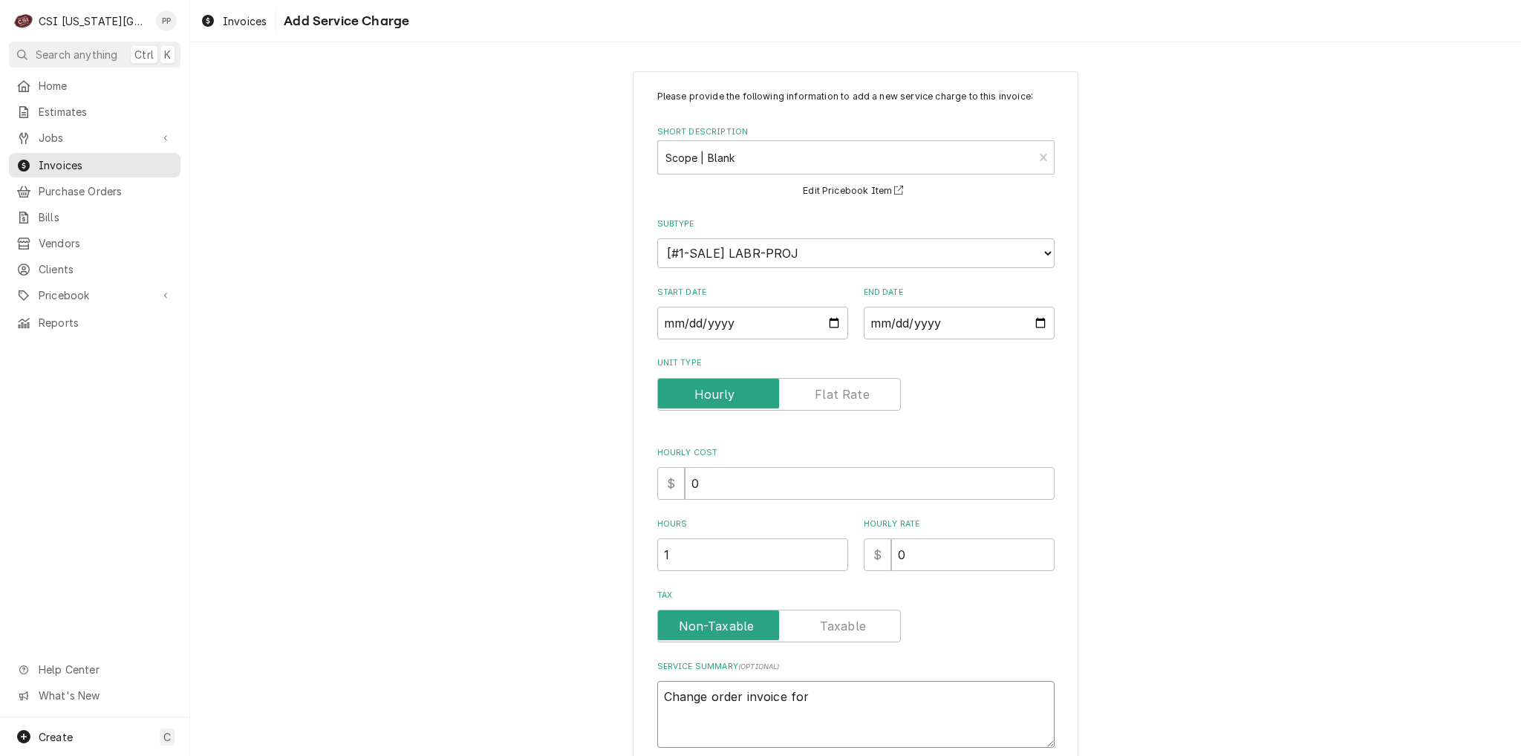
type textarea "x"
type textarea "Change order invoice for"
type textarea "x"
type textarea "Change order invoice for a"
type textarea "x"
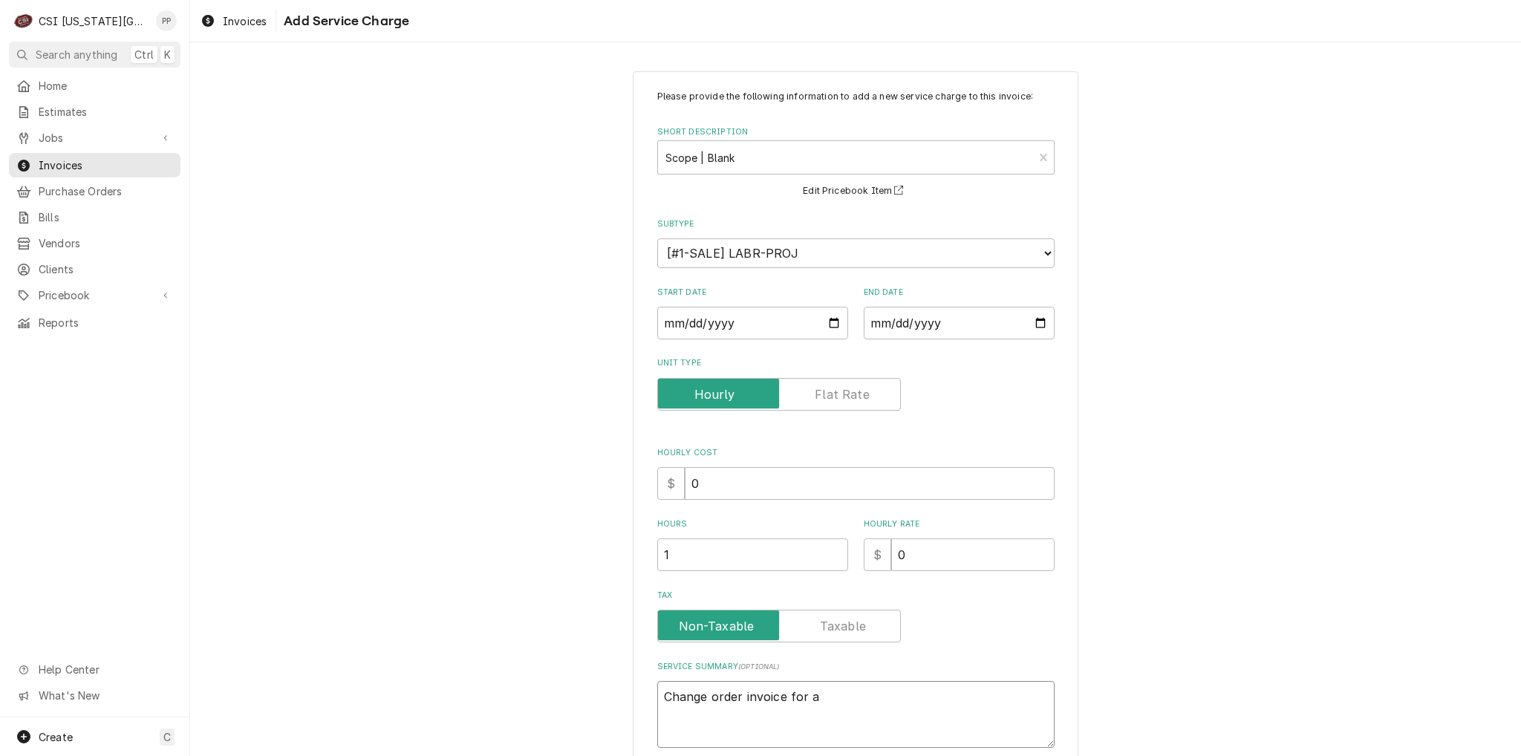
type textarea "Change order invoice for ad"
type textarea "x"
type textarea "Change order invoice for add"
type textarea "x"
type textarea "Change order invoice for addi"
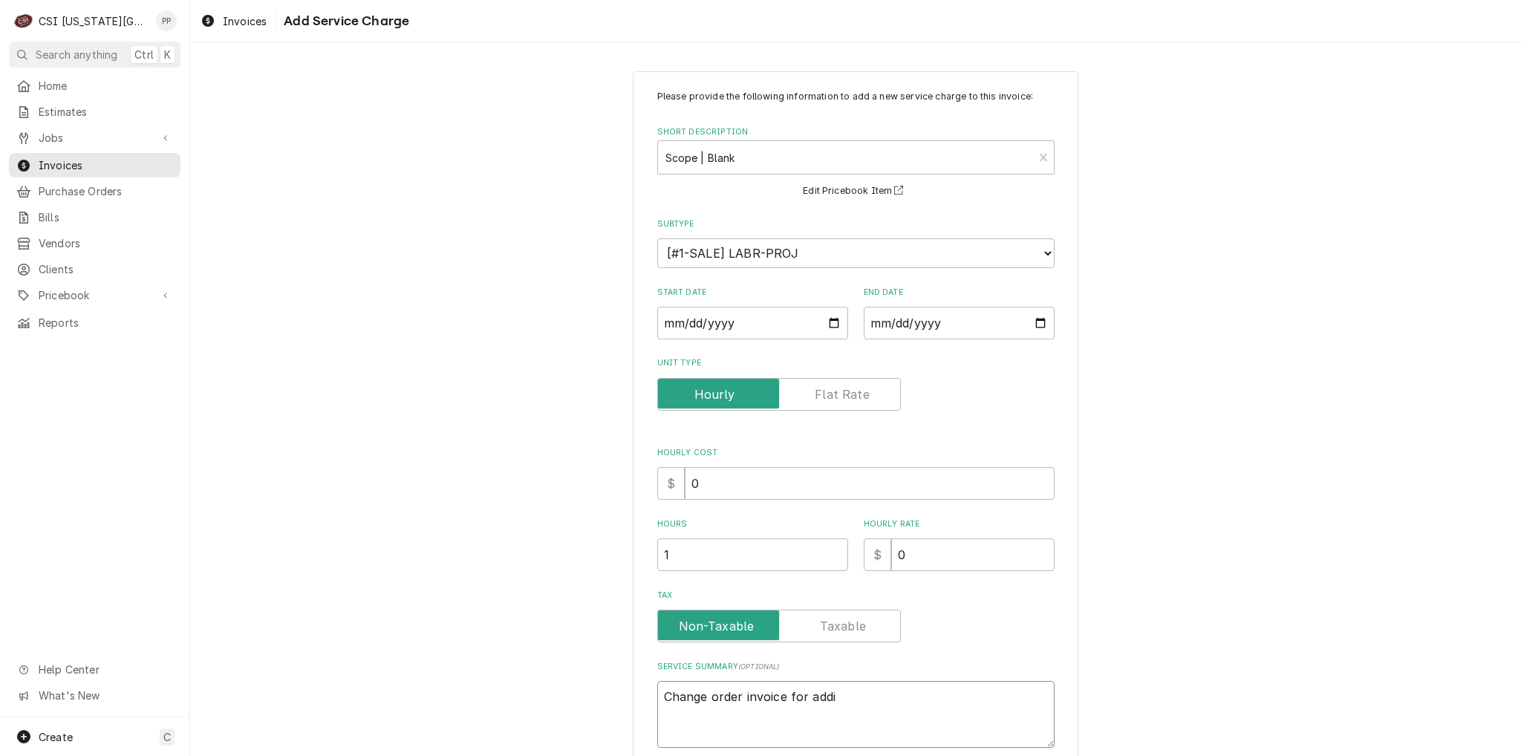
type textarea "x"
type textarea "Change order invoice for addit"
type textarea "x"
type textarea "Change order invoice for additi"
type textarea "x"
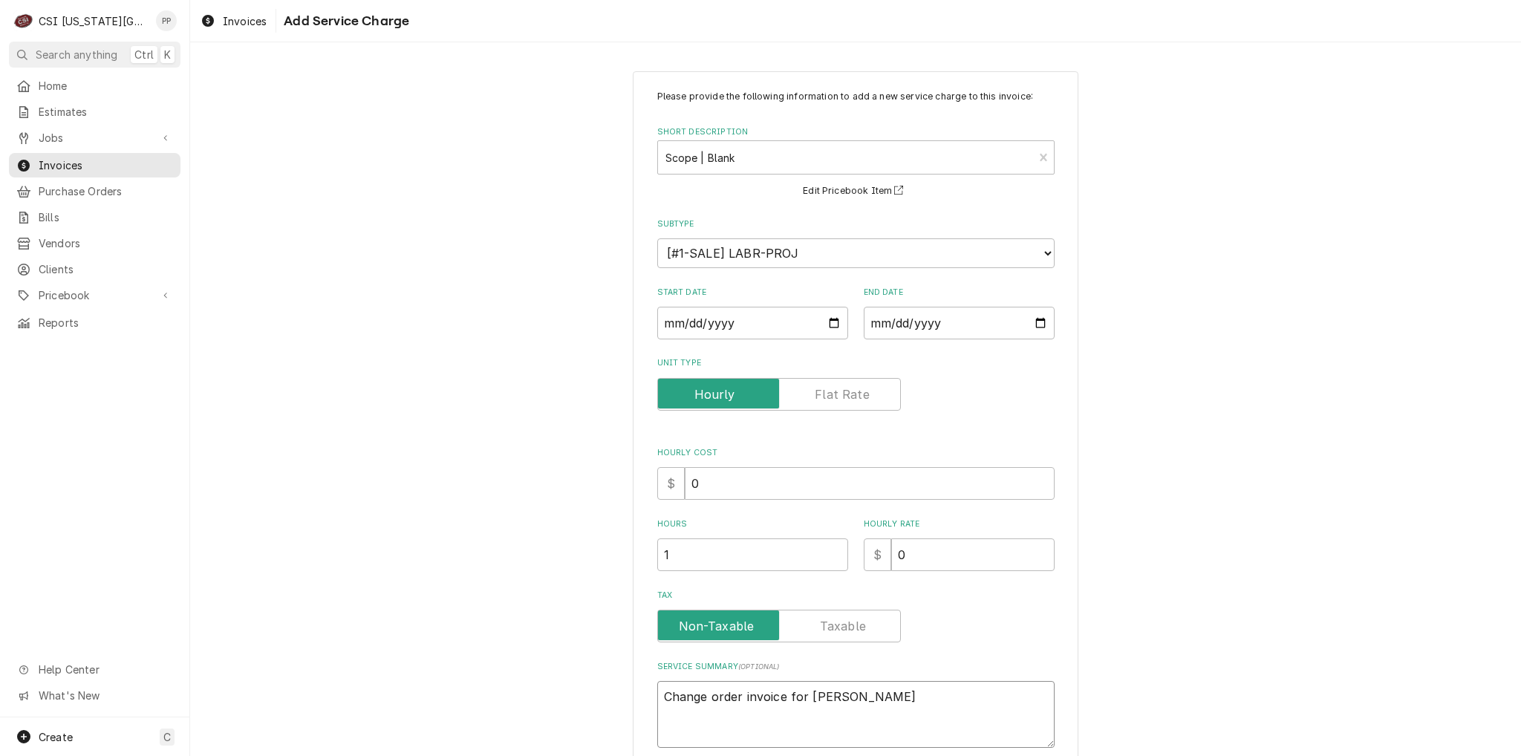
type textarea "Change order invoice for additio"
type textarea "x"
type textarea "Change order invoice for additioa"
type textarea "x"
type textarea "Change order invoice for additioan"
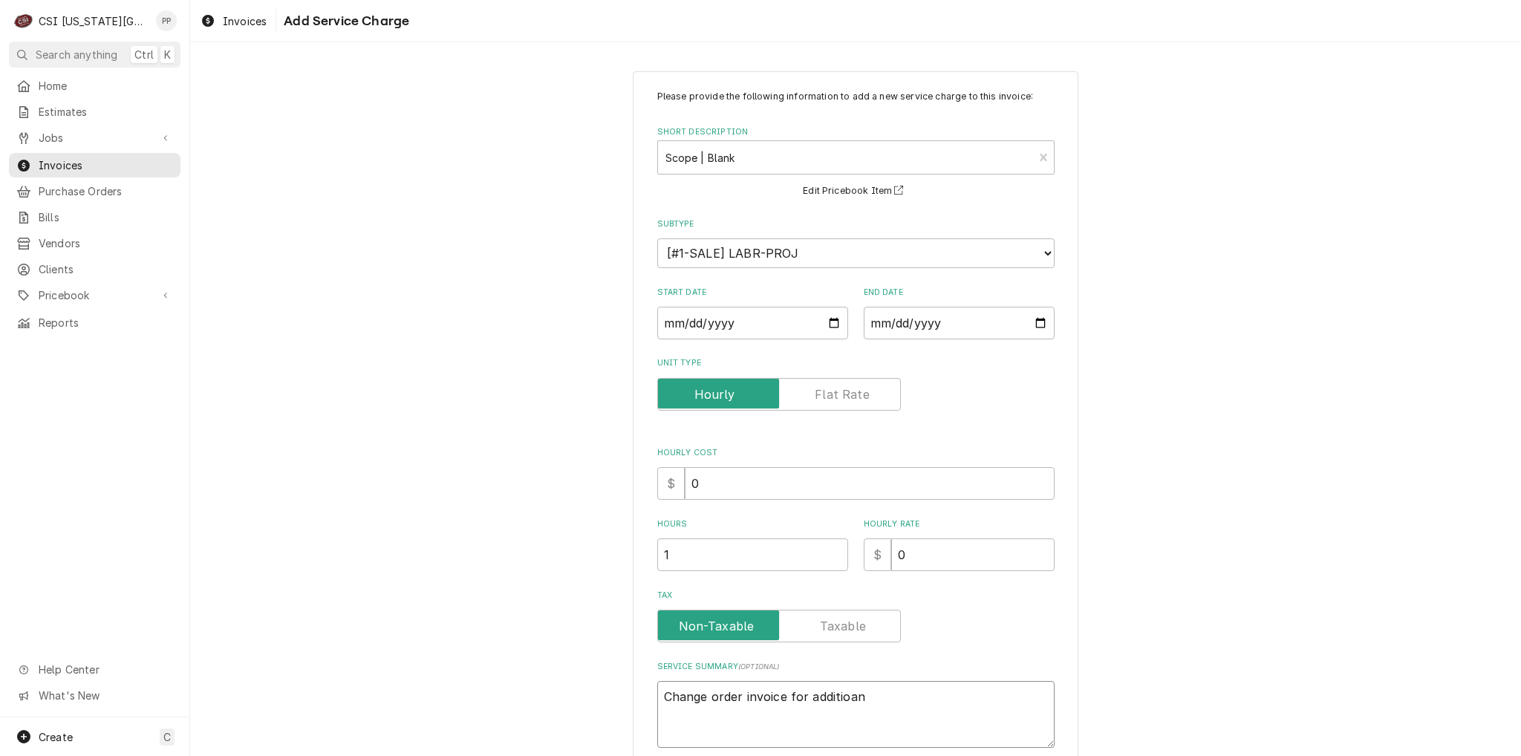
type textarea "x"
type textarea "Change order invoice for additioanl"
type textarea "x"
type textarea "Change order invoice for additioanl"
type textarea "x"
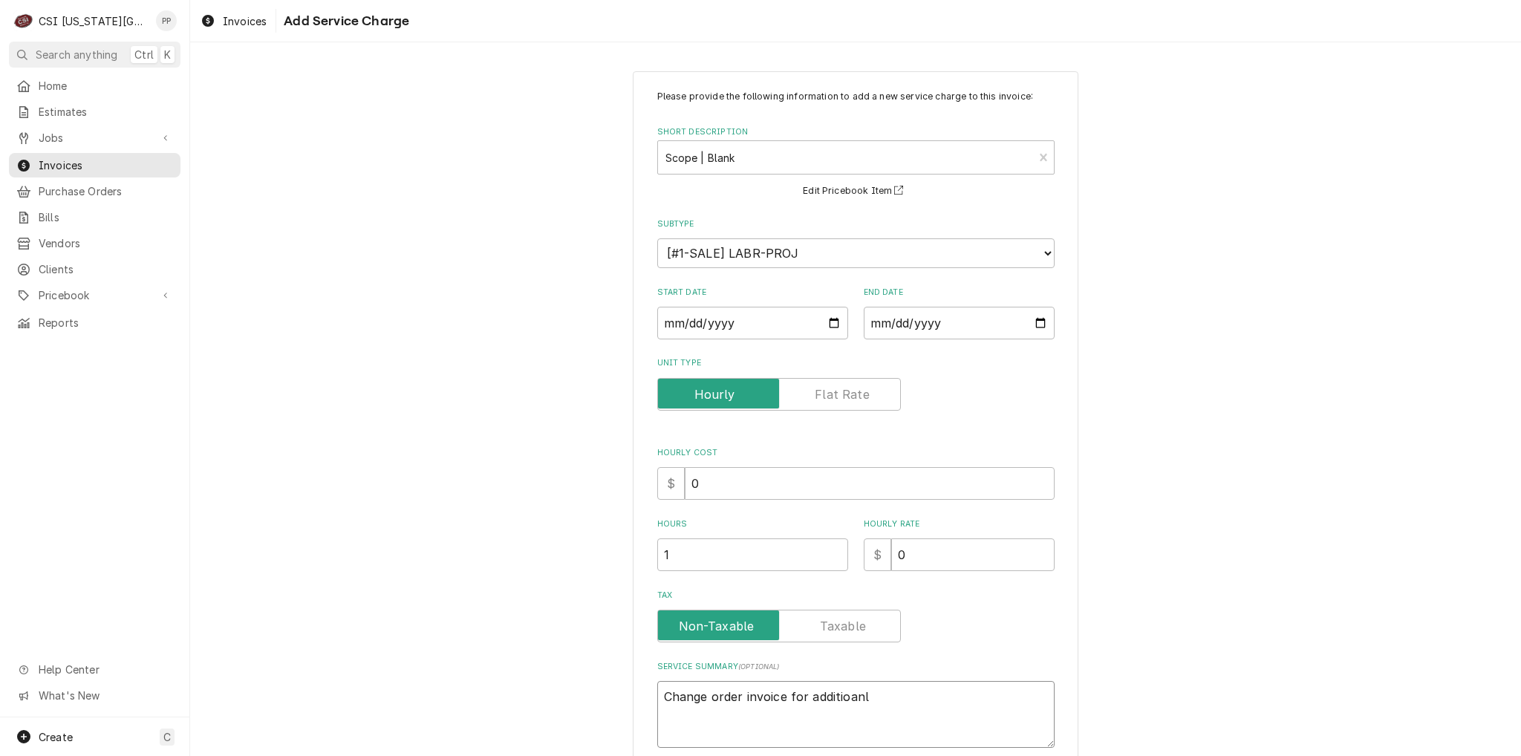
type textarea "Change order invoice for additioanl"
type textarea "x"
type textarea "Change order invoice for additioan"
type textarea "x"
type textarea "Change order invoice for additioa"
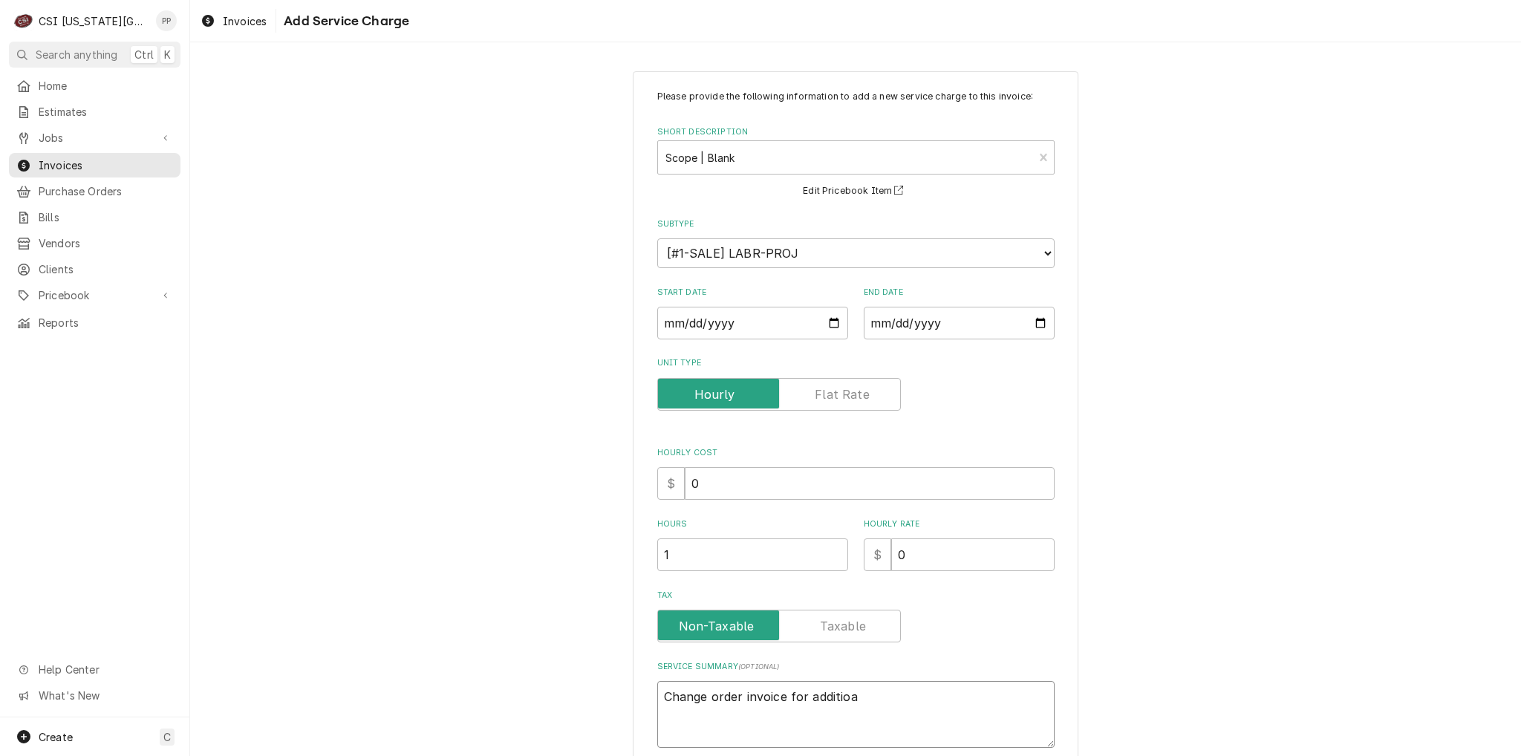
type textarea "x"
type textarea "Change order invoice for additio"
type textarea "x"
type textarea "Change order invoice for addition"
type textarea "x"
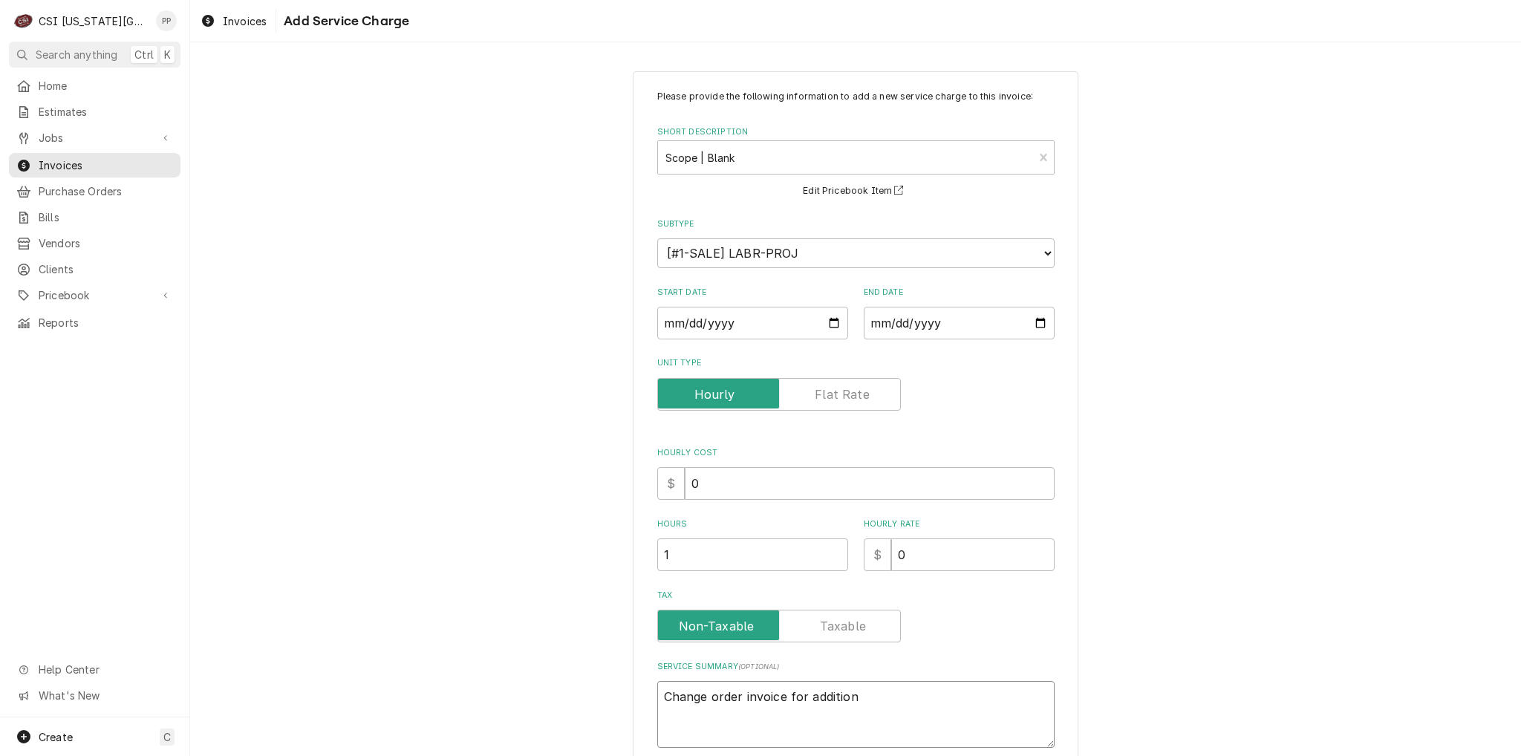
type textarea "Change order invoice for additiona"
type textarea "x"
type textarea "Change order invoice for additional"
type textarea "x"
type textarea "Change order invoice for additional"
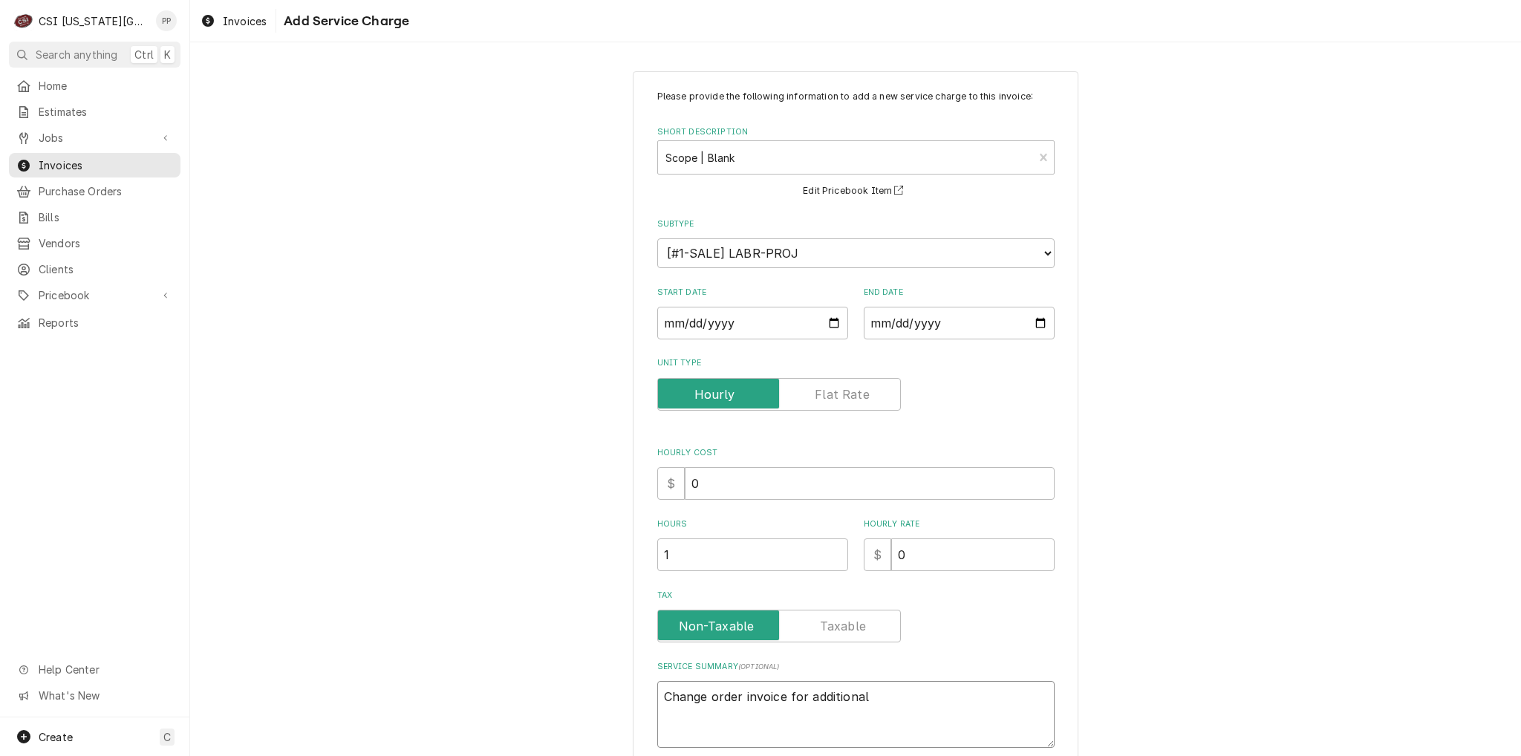
type textarea "x"
type textarea "Change order invoice for additional w"
type textarea "x"
type textarea "Change order invoice for additional wo"
type textarea "x"
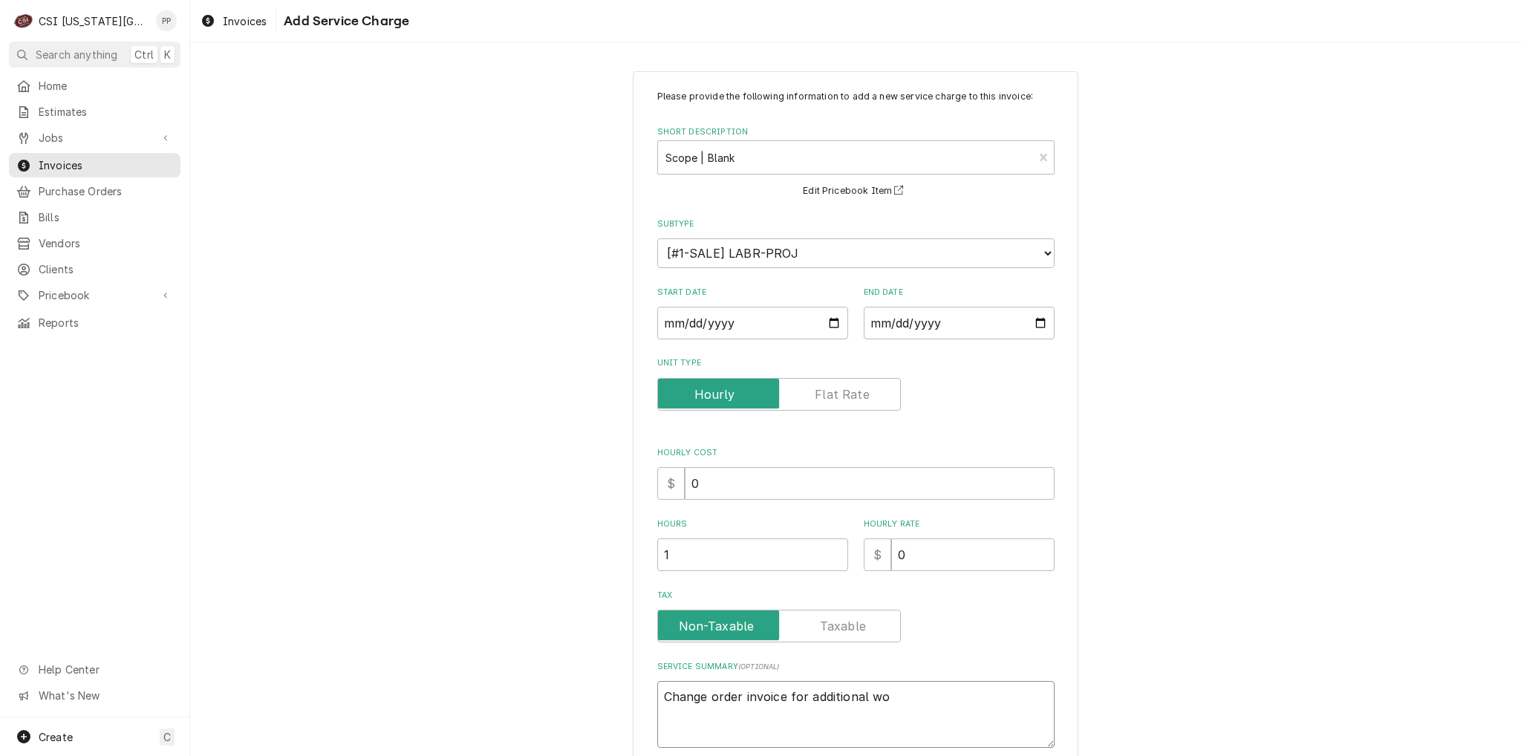
type textarea "Change order invoice for additional wor"
type textarea "x"
type textarea "Change order invoice for additional work"
type textarea "x"
type textarea "Change order invoice for additional work"
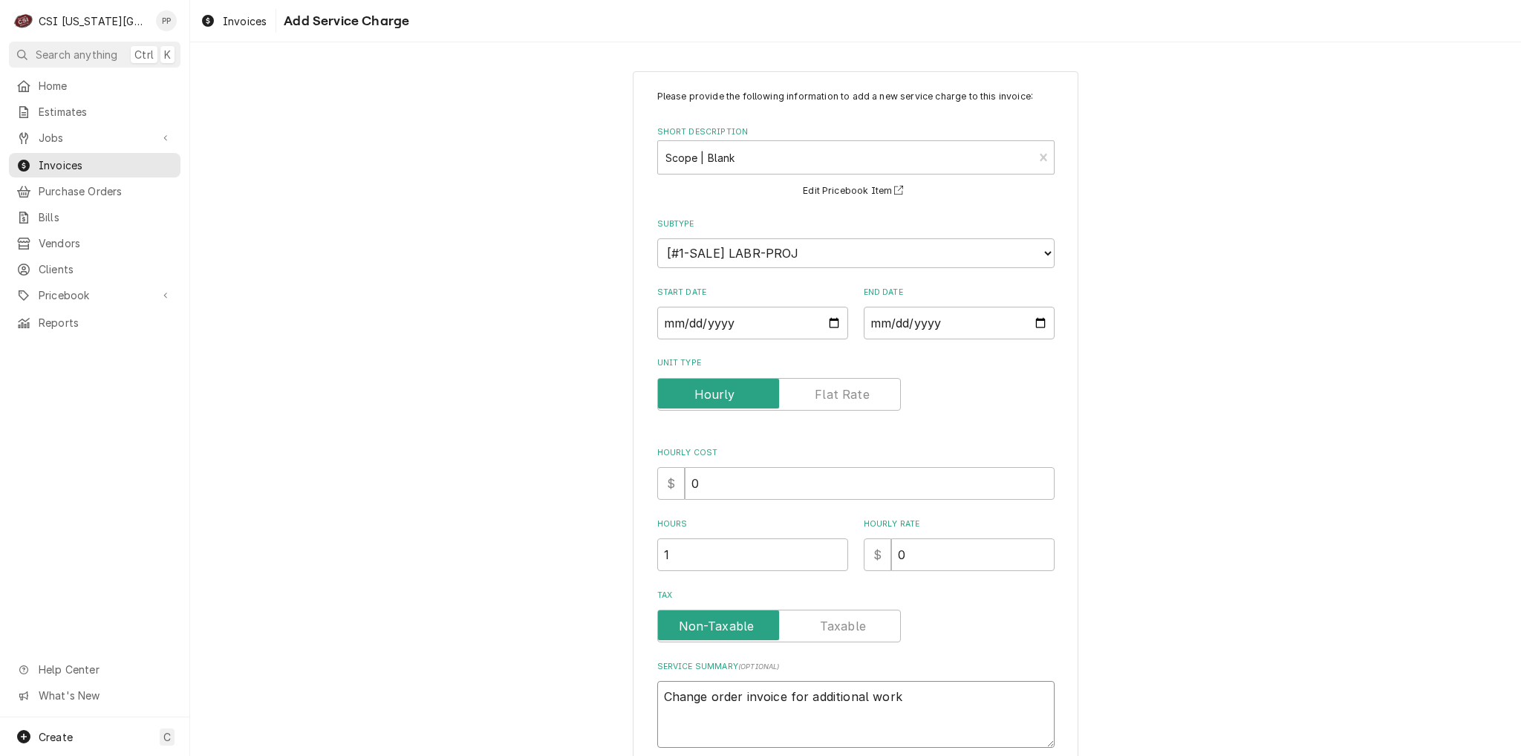
type textarea "x"
type textarea "Change order invoice for additional work r"
type textarea "x"
type textarea "Change order invoice for additional work re"
type textarea "x"
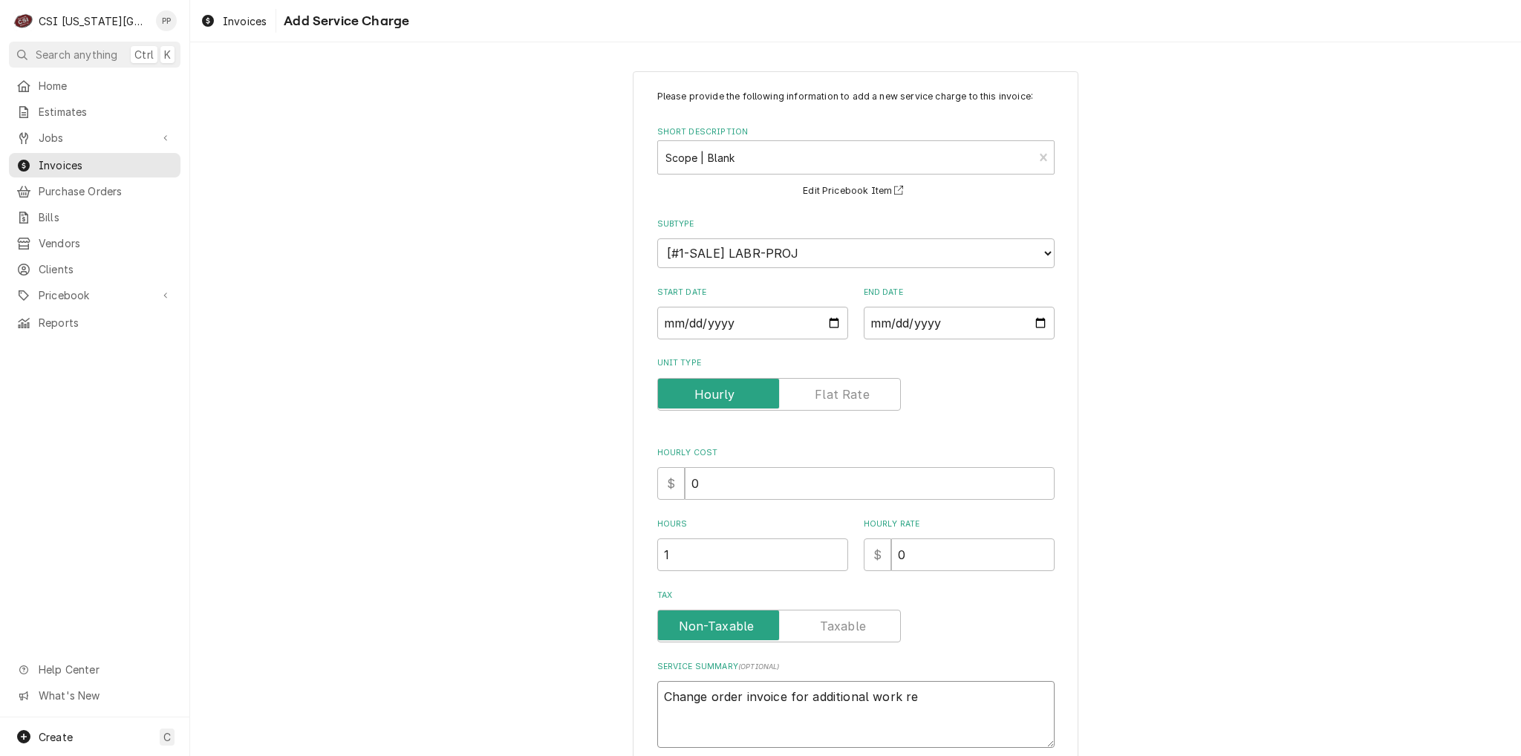
type textarea "Change order invoice for additional work req"
type textarea "x"
type textarea "Change order invoice for additional work requ"
type textarea "x"
type textarea "Change order invoice for additional work requi"
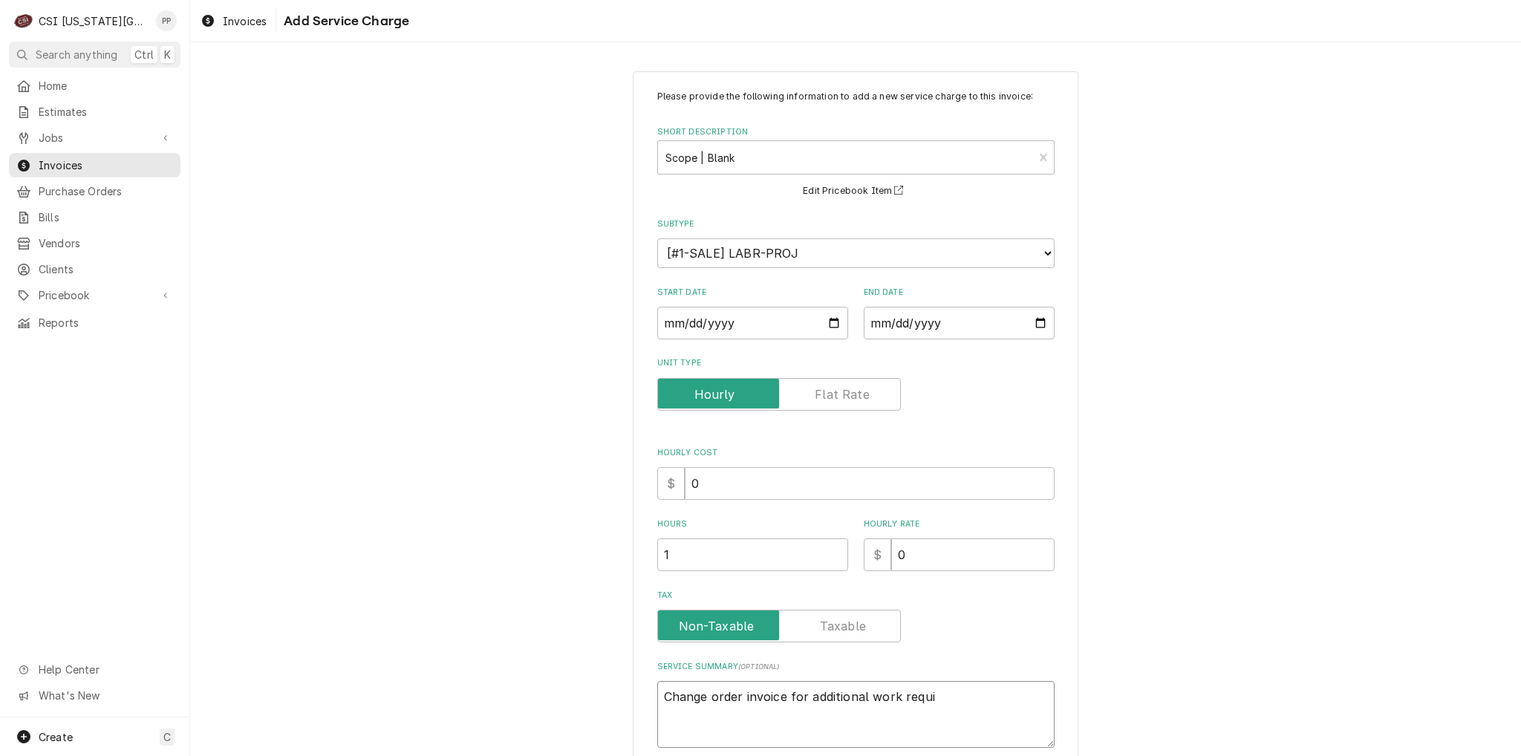
type textarea "x"
type textarea "Change order invoice for additional work requir"
type textarea "x"
type textarea "Change order invoice for additional work require"
type textarea "x"
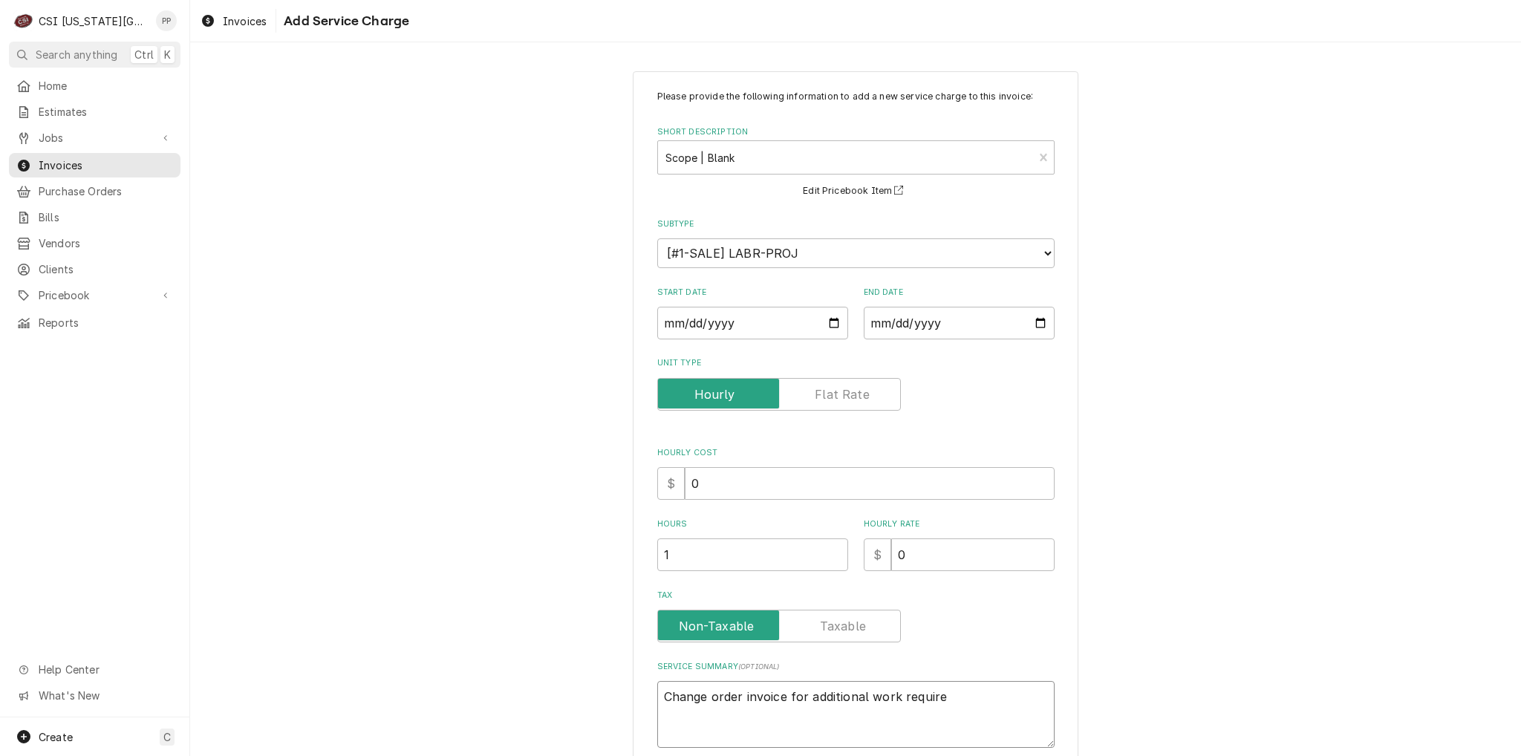
type textarea "Change order invoice for additional work required"
type textarea "x"
type textarea "Change order invoice for additional work required/"
type textarea "x"
type textarea "Change order invoice for additional work required/."
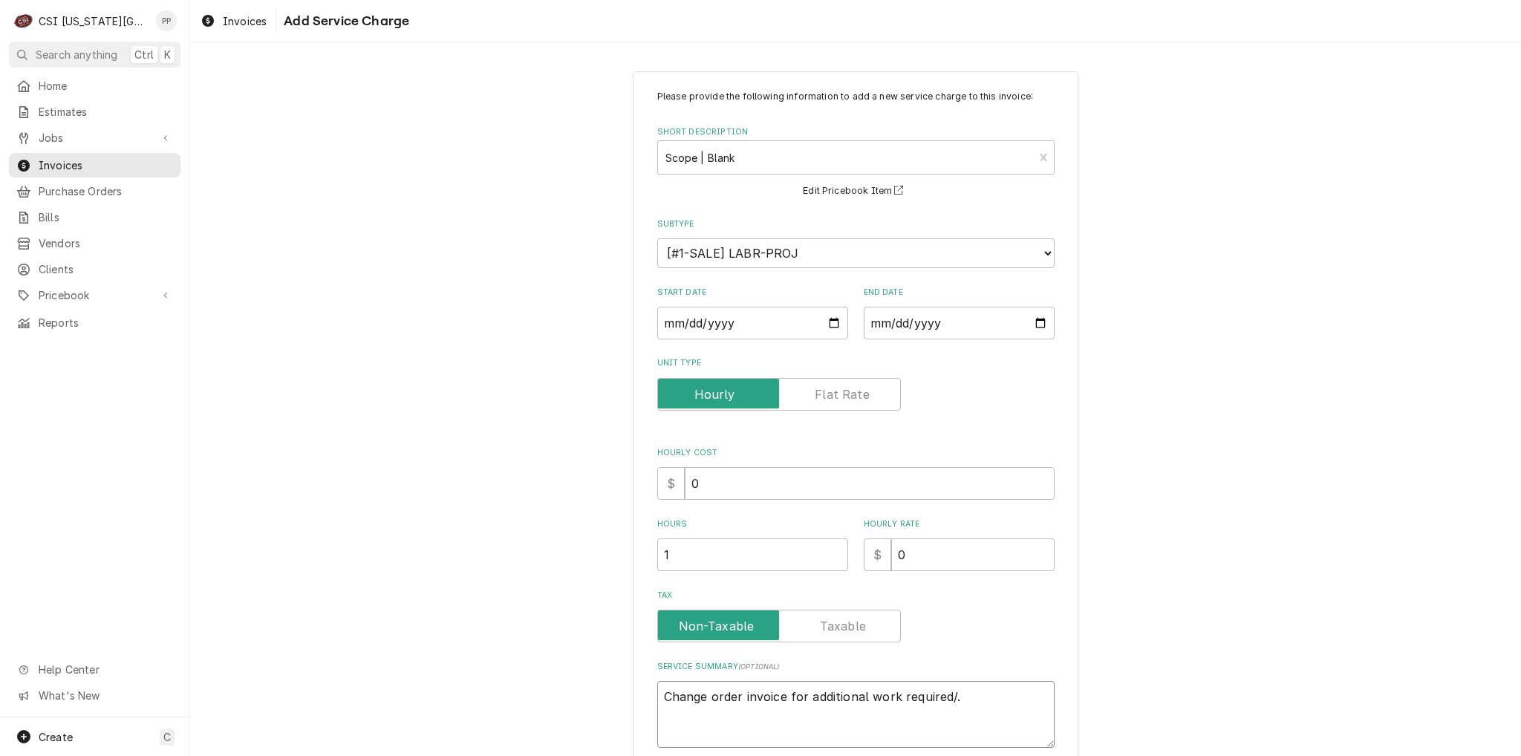
type textarea "x"
type textarea "Change order invoice for additional work required/."
type textarea "x"
type textarea "Change order invoice for additional work required/."
type textarea "x"
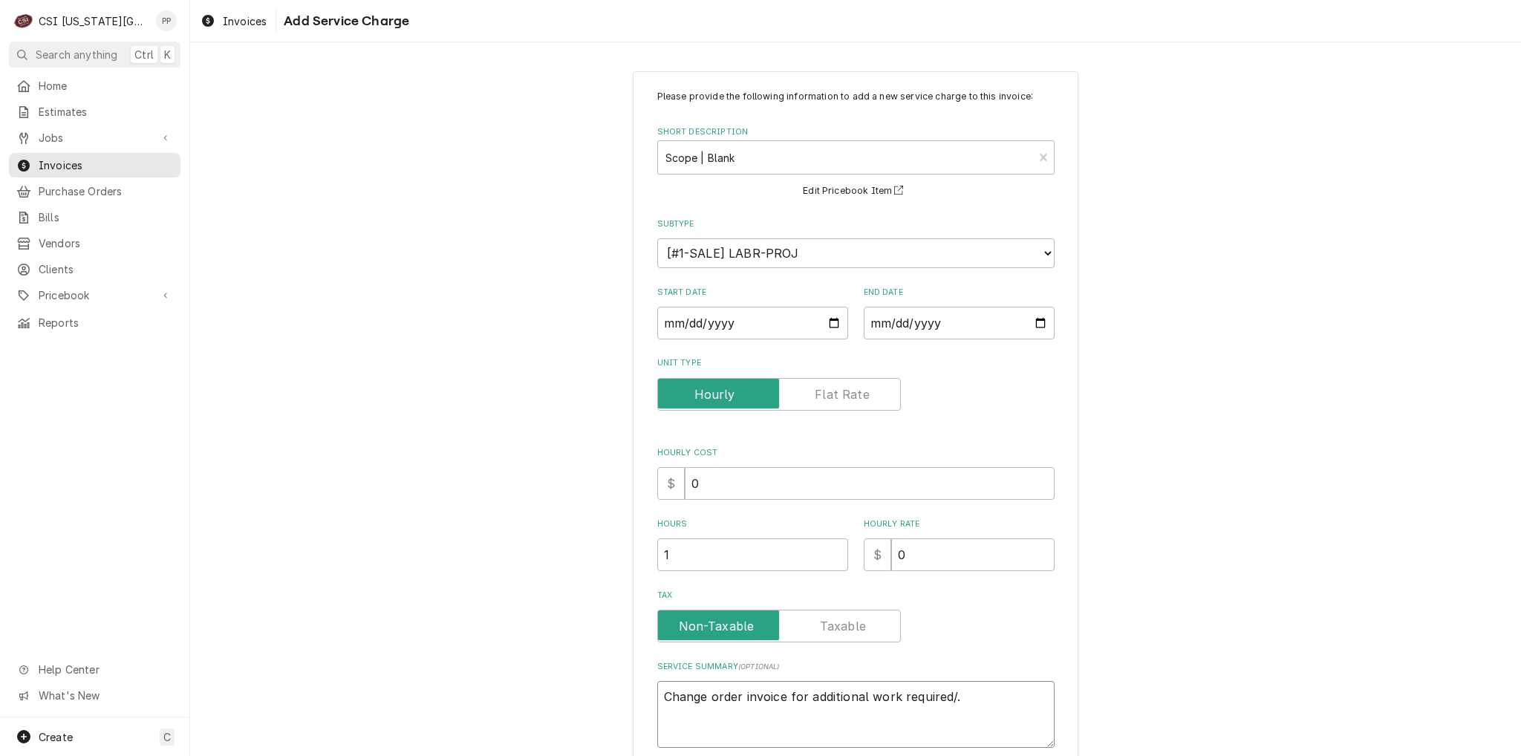
type textarea "Change order invoice for additional work required/"
type textarea "x"
type textarea "Change order invoice for additional work required"
type textarea "x"
type textarea "Change order invoice for additional work required."
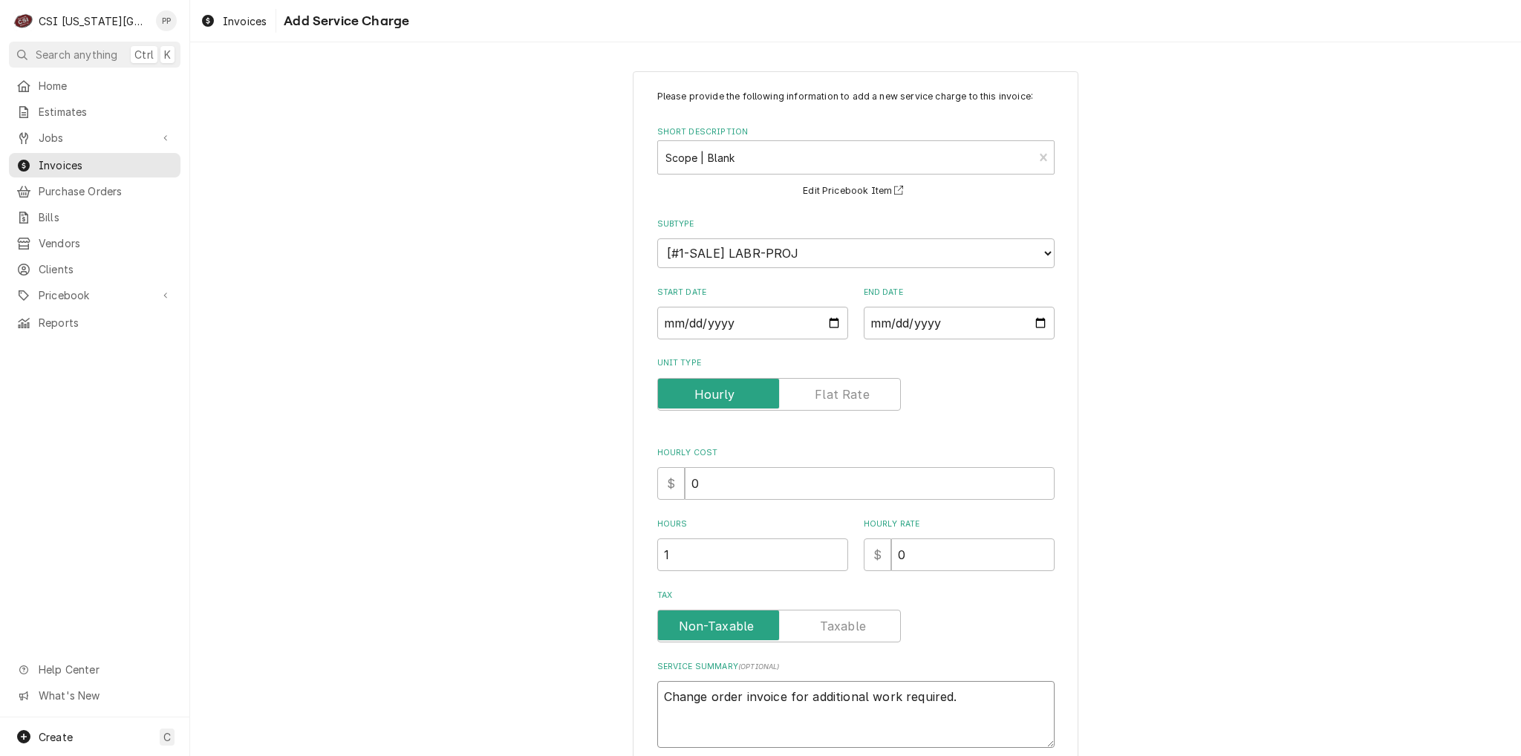
type textarea "x"
type textarea "Change order invoice for additional work required."
type textarea "x"
type textarea "Change order invoice for additional work required."
type textarea "x"
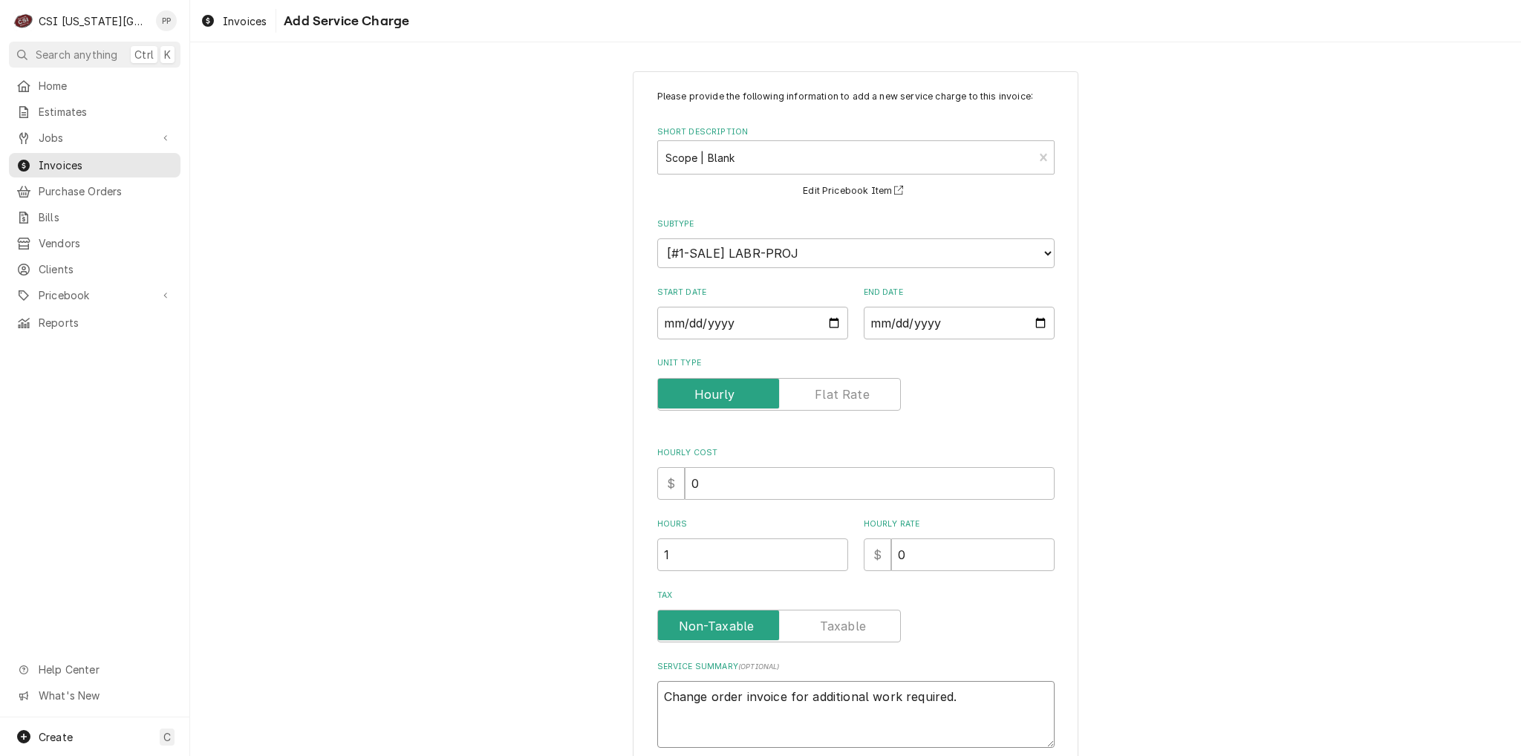
type textarea "Change order invoice for additional work required. C"
type textarea "x"
type textarea "Change order invoice for additional work required. CS"
type textarea "x"
type textarea "Change order invoice for additional work required. CSI"
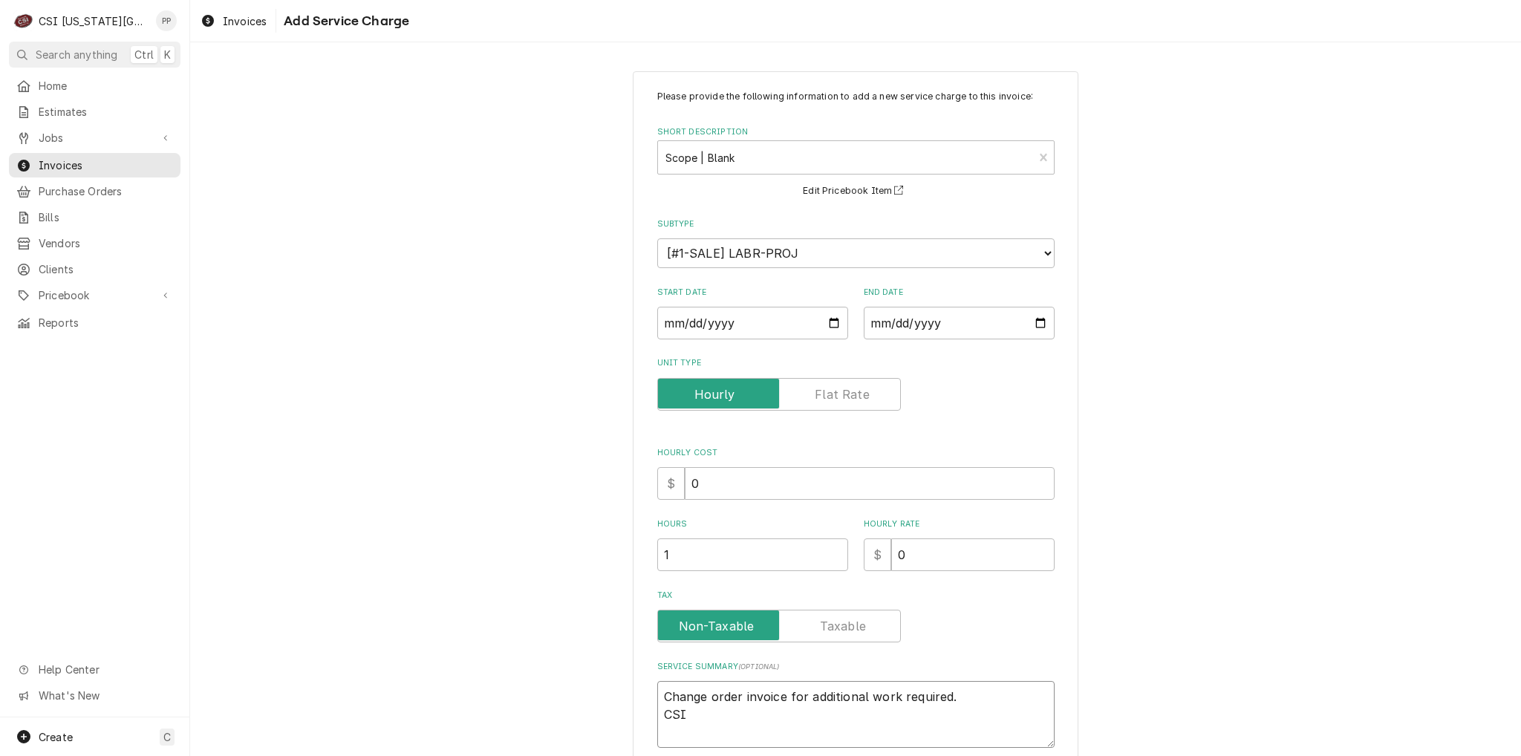
type textarea "x"
type textarea "Change order invoice for additional work required. CSI"
type textarea "x"
type textarea "Change order invoice for additional work required. CSI h"
type textarea "x"
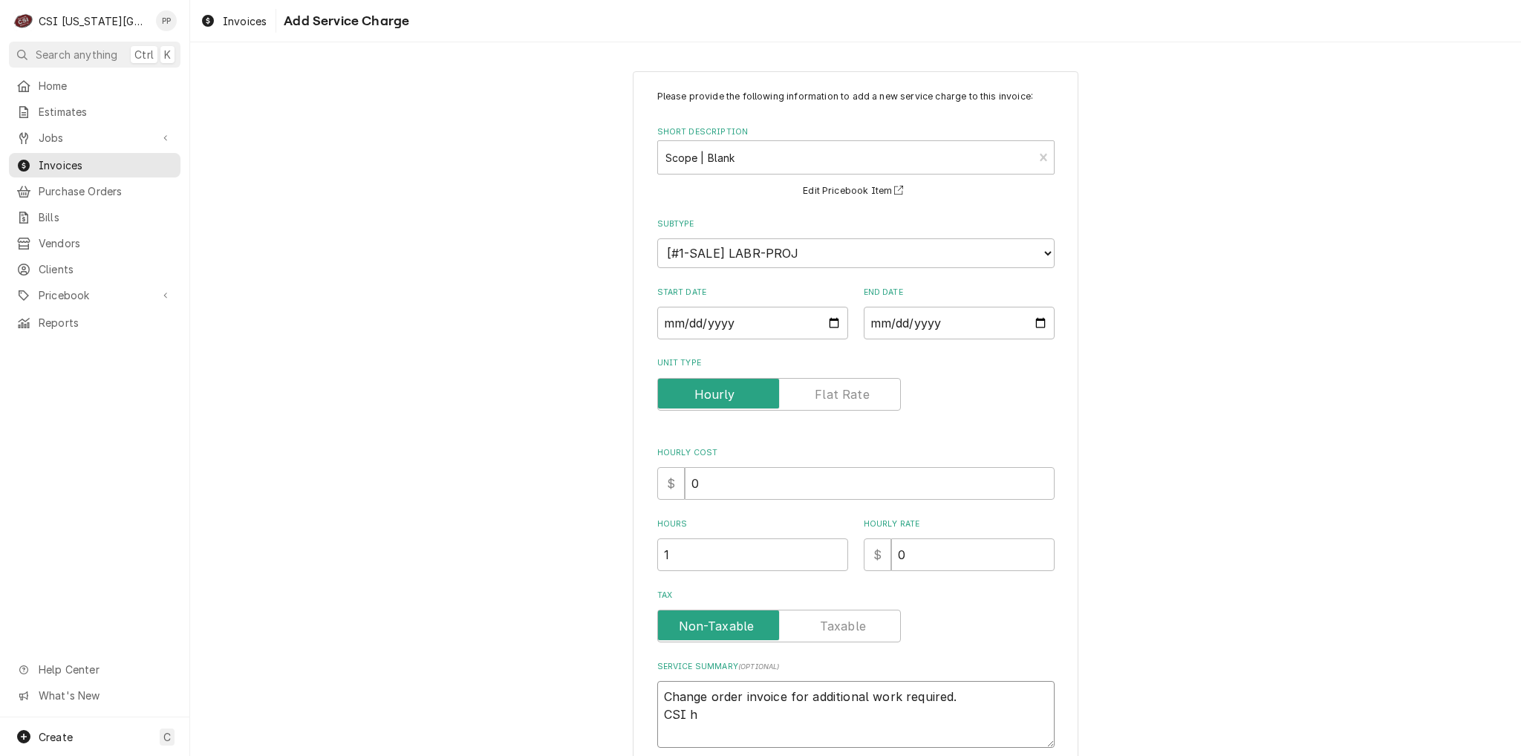
type textarea "Change order invoice for additional work required. CSI ha"
type textarea "x"
type textarea "Change order invoice for additional work required. CSI had"
type textarea "x"
type textarea "Change order invoice for additional work required. CSI had"
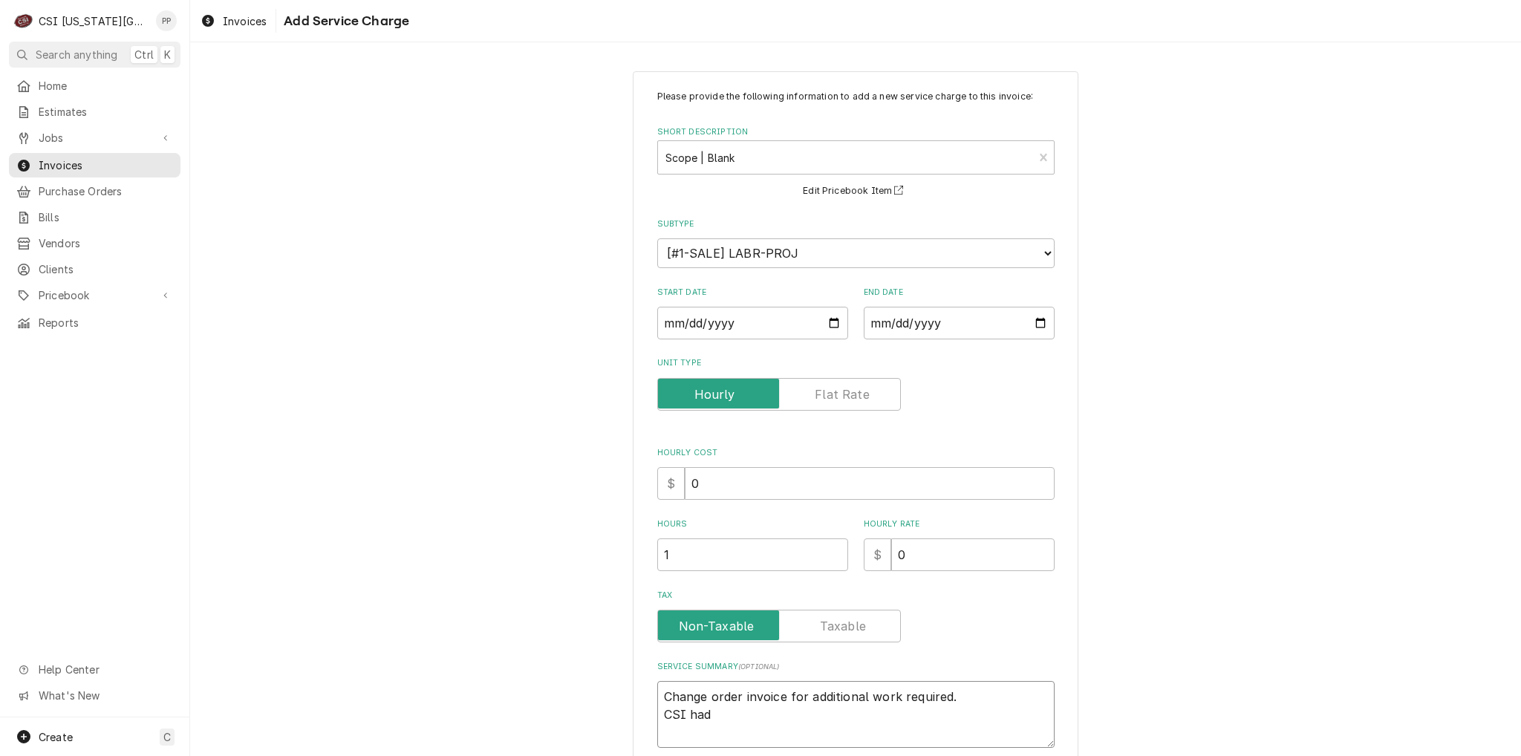
type textarea "x"
type textarea "Change order invoice for additional work required. CSI had v"
type textarea "x"
type textarea "Change order invoice for additional work required. CSI had"
type textarea "x"
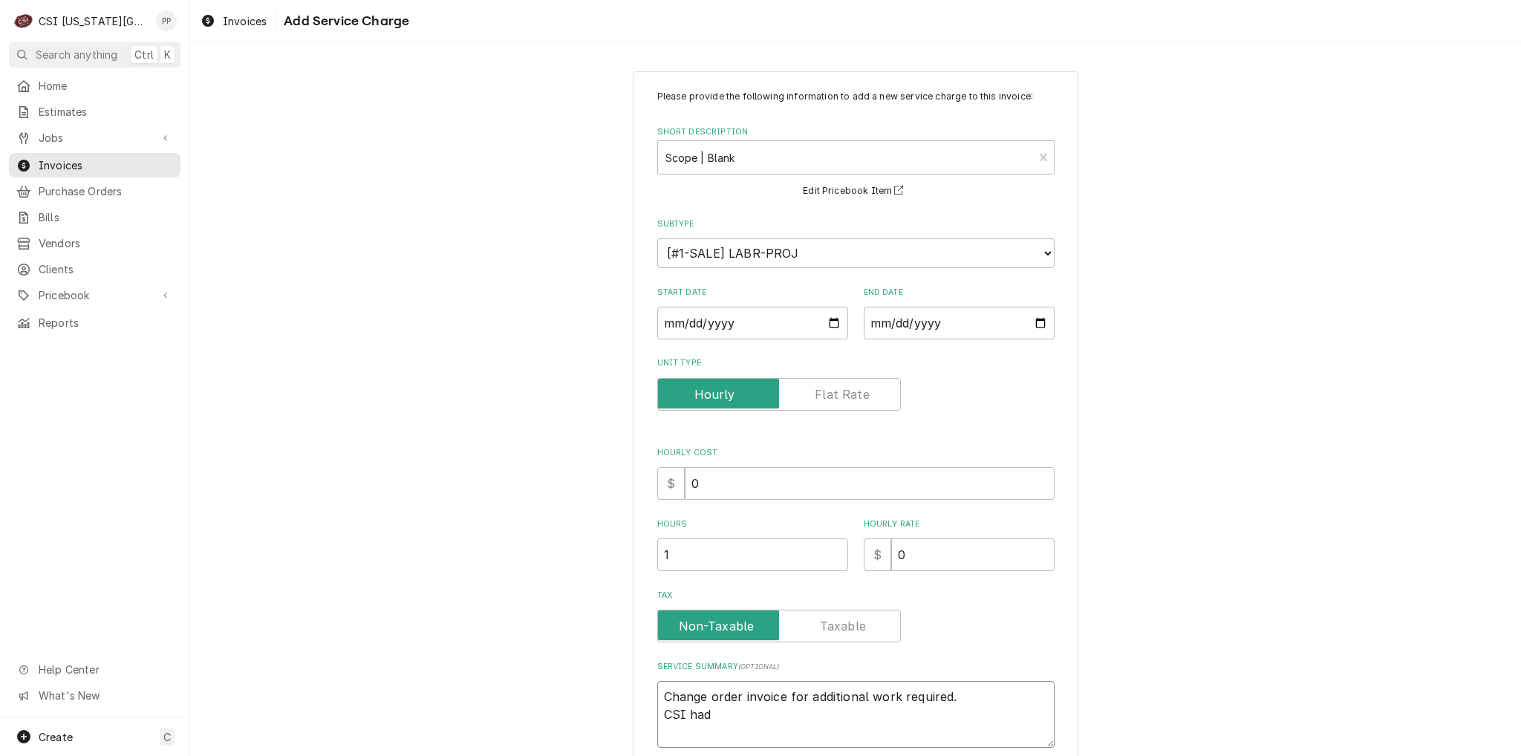
type textarea "Change order invoice for additional work required. CSI had r"
type textarea "x"
type textarea "Change order invoice for additional work required. CSI had re"
type textarea "x"
type textarea "Change order invoice for additional work required. CSI had r"
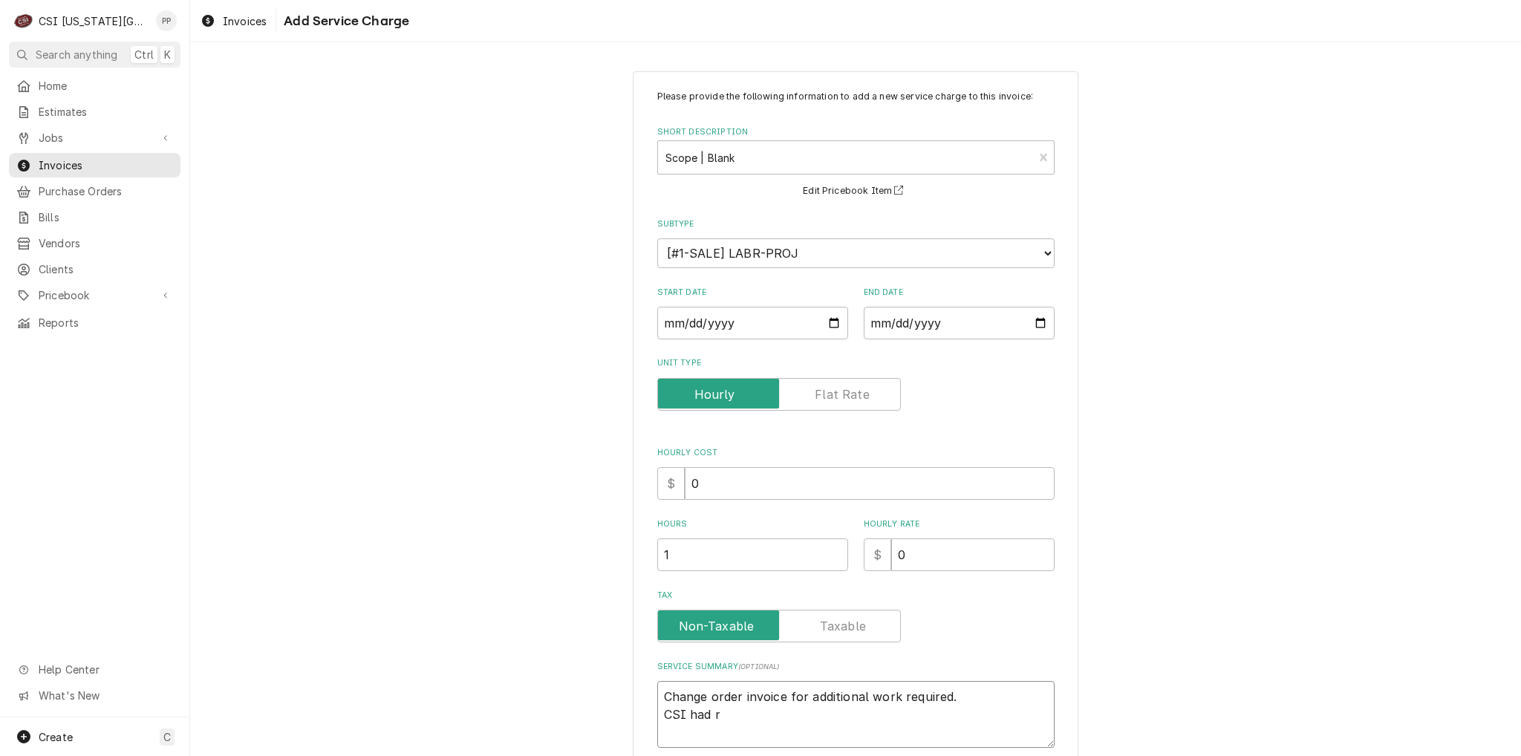
type textarea "x"
type textarea "Change order invoice for additional work required. CSI had"
type textarea "x"
type textarea "Change order invoice for additional work required. CSI had p"
type textarea "x"
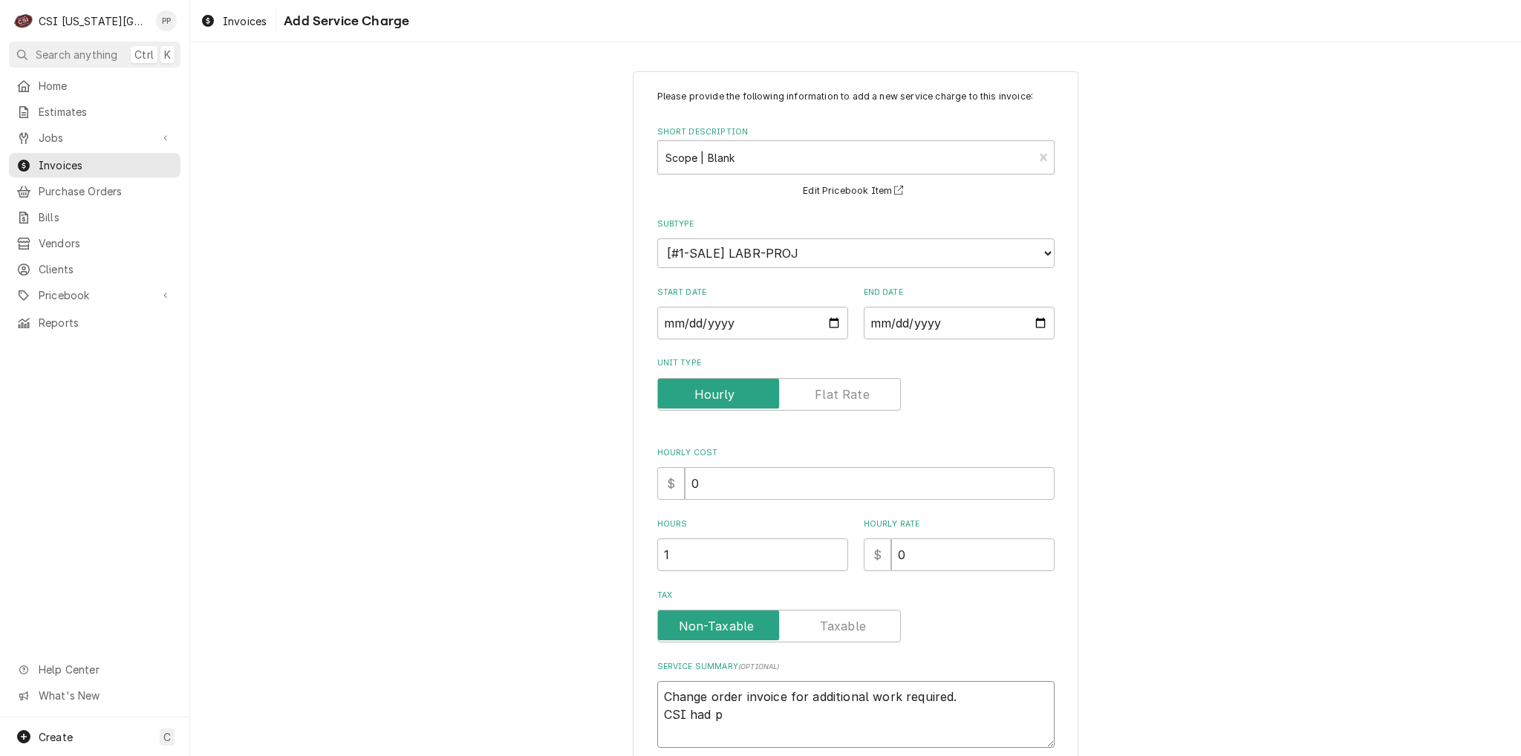
type textarea "Change order invoice for additional work required. CSI had p["
type textarea "x"
type textarea "Change order invoice for additional work required. CSI had p[r"
type textarea "x"
type textarea "Change order invoice for additional work required. CSI had p[re"
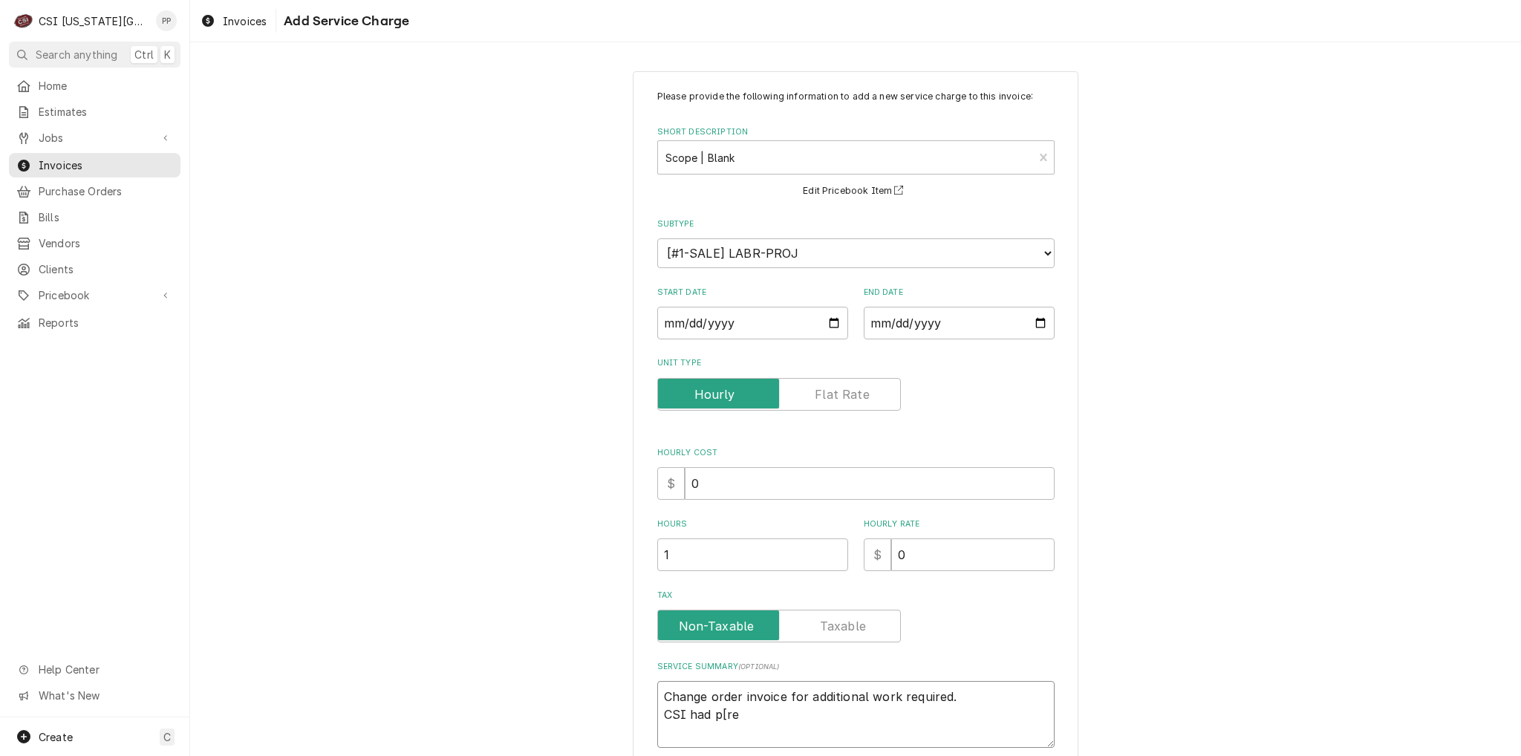
type textarea "x"
type textarea "Change order invoice for additional work required. CSI had p[r"
type textarea "x"
type textarea "Change order invoice for additional work required. CSI had p["
type textarea "x"
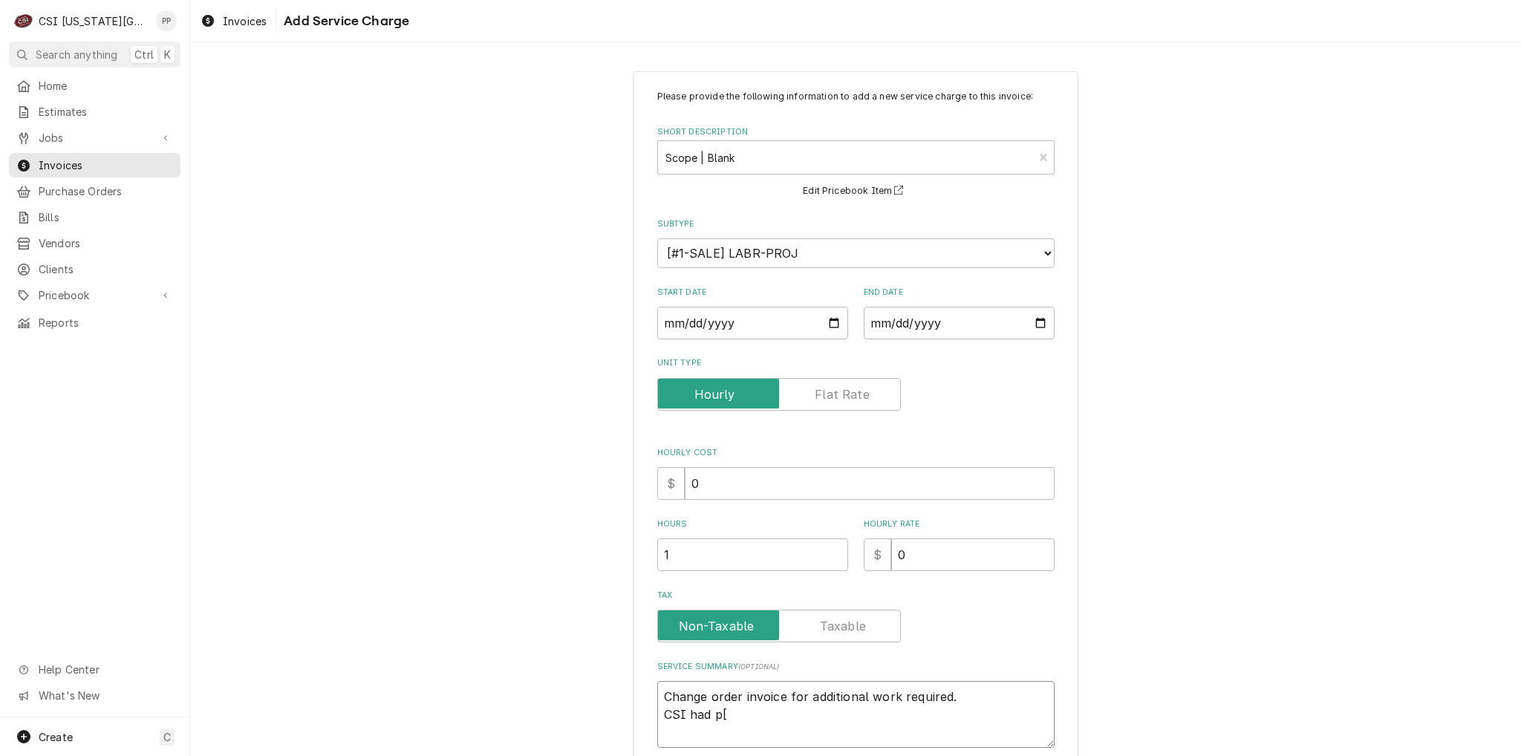
type textarea "Change order invoice for additional work required. CSI had p"
type textarea "x"
type textarea "Change order invoice for additional work required. CSI had pr"
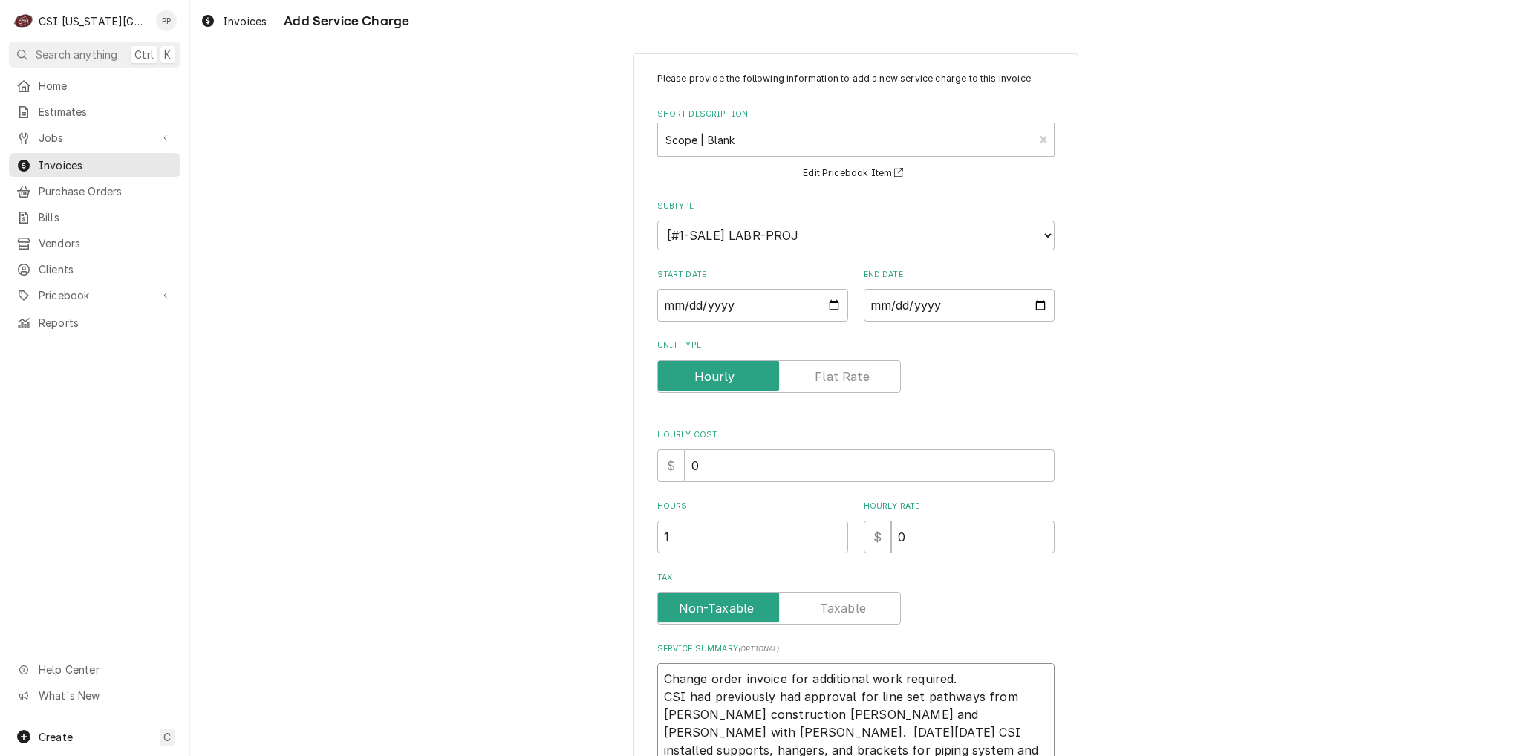
scroll to position [36, 0]
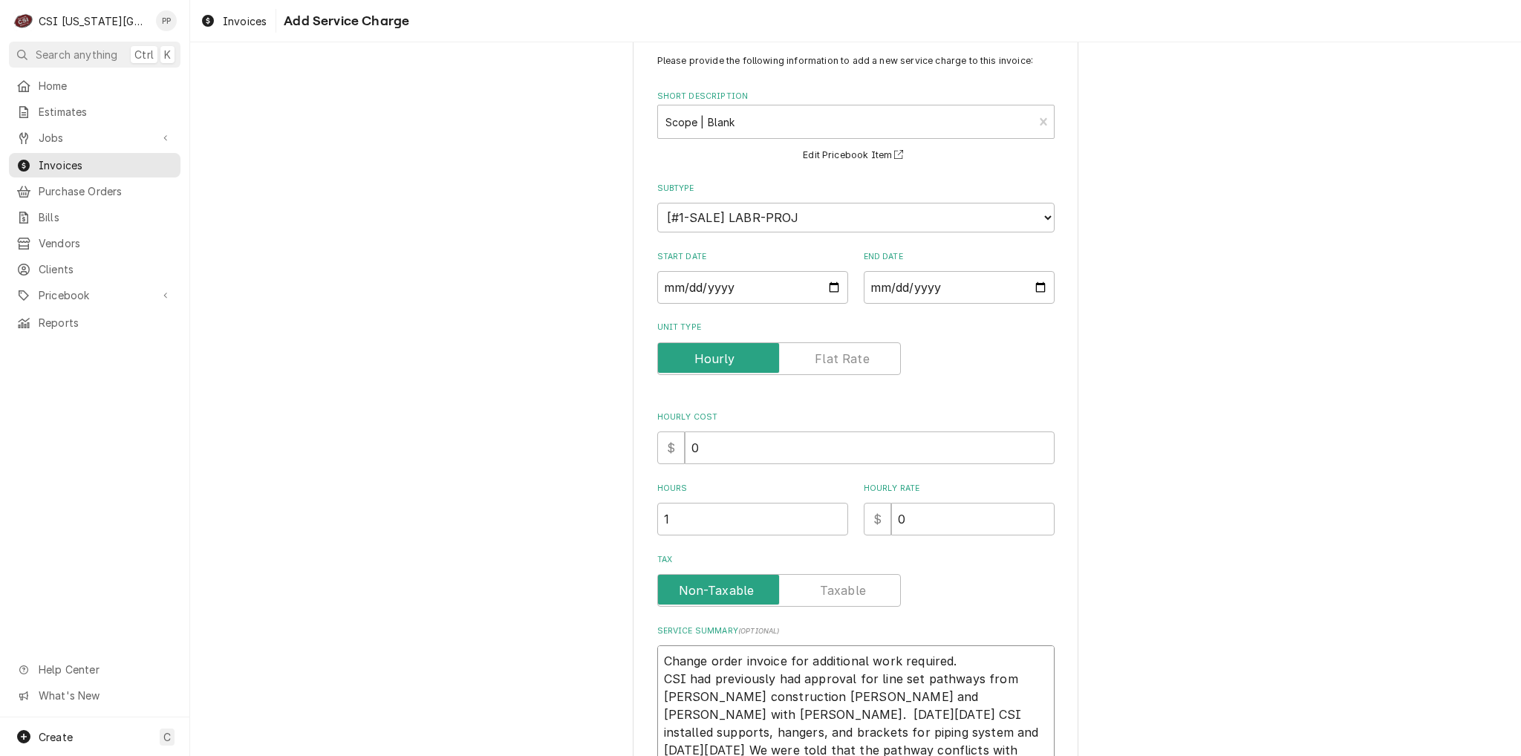
click at [918, 731] on textarea "Change order invoice for additional work required. CSI had previously had appro…" at bounding box center [855, 705] width 397 height 120
click at [938, 747] on textarea "Change order invoice for additional work required. CSI had previously had appro…" at bounding box center [855, 705] width 397 height 120
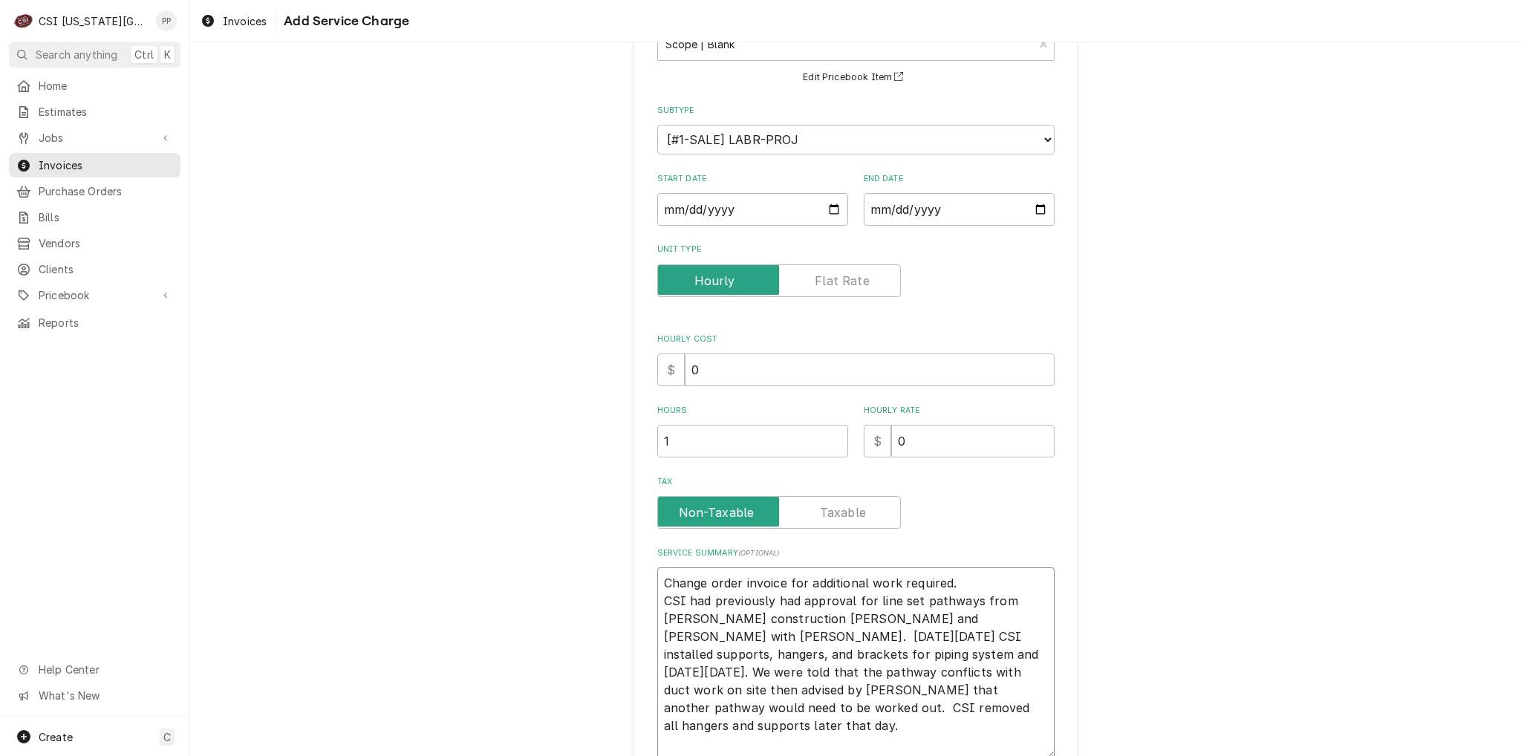
scroll to position [0, 0]
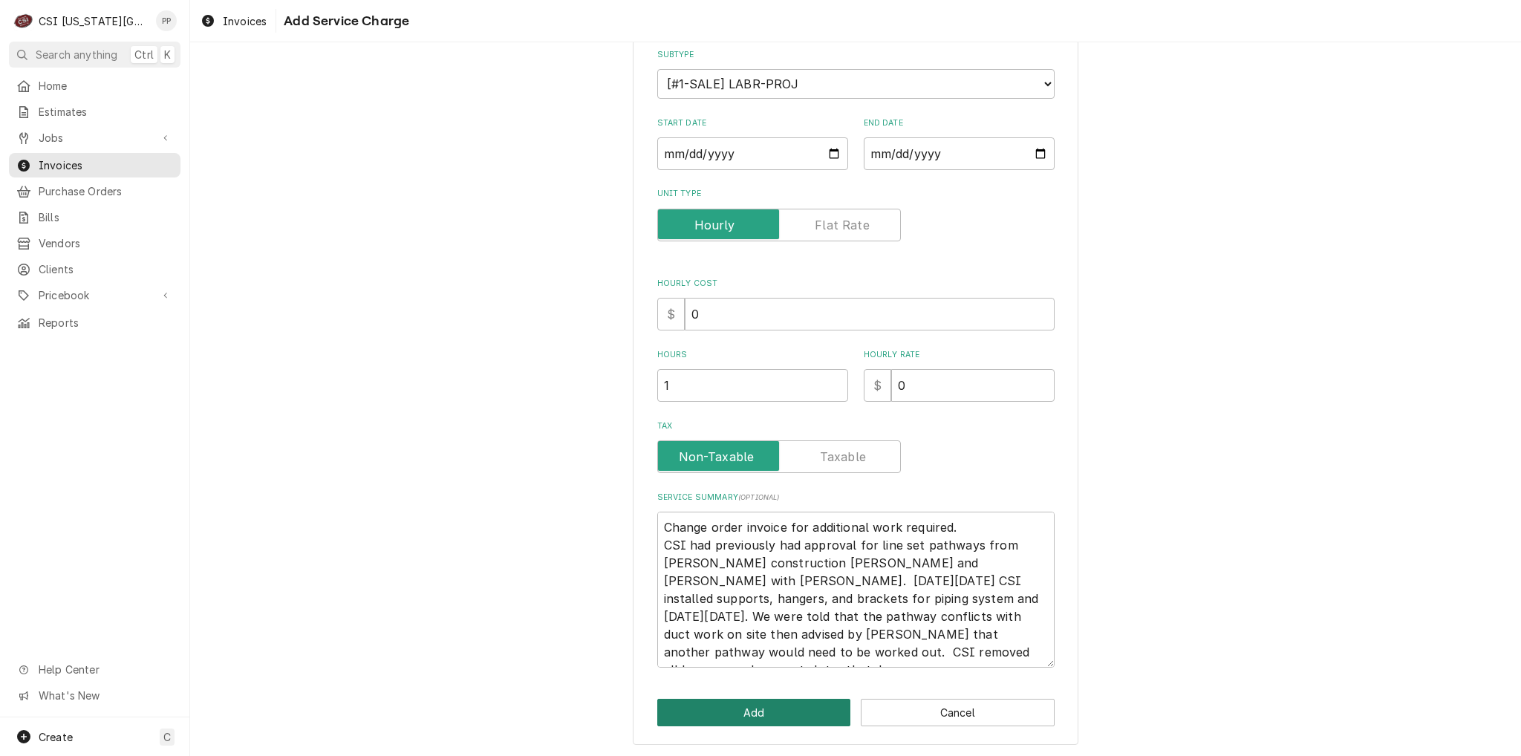
click at [775, 707] on button "Add" at bounding box center [754, 712] width 194 height 27
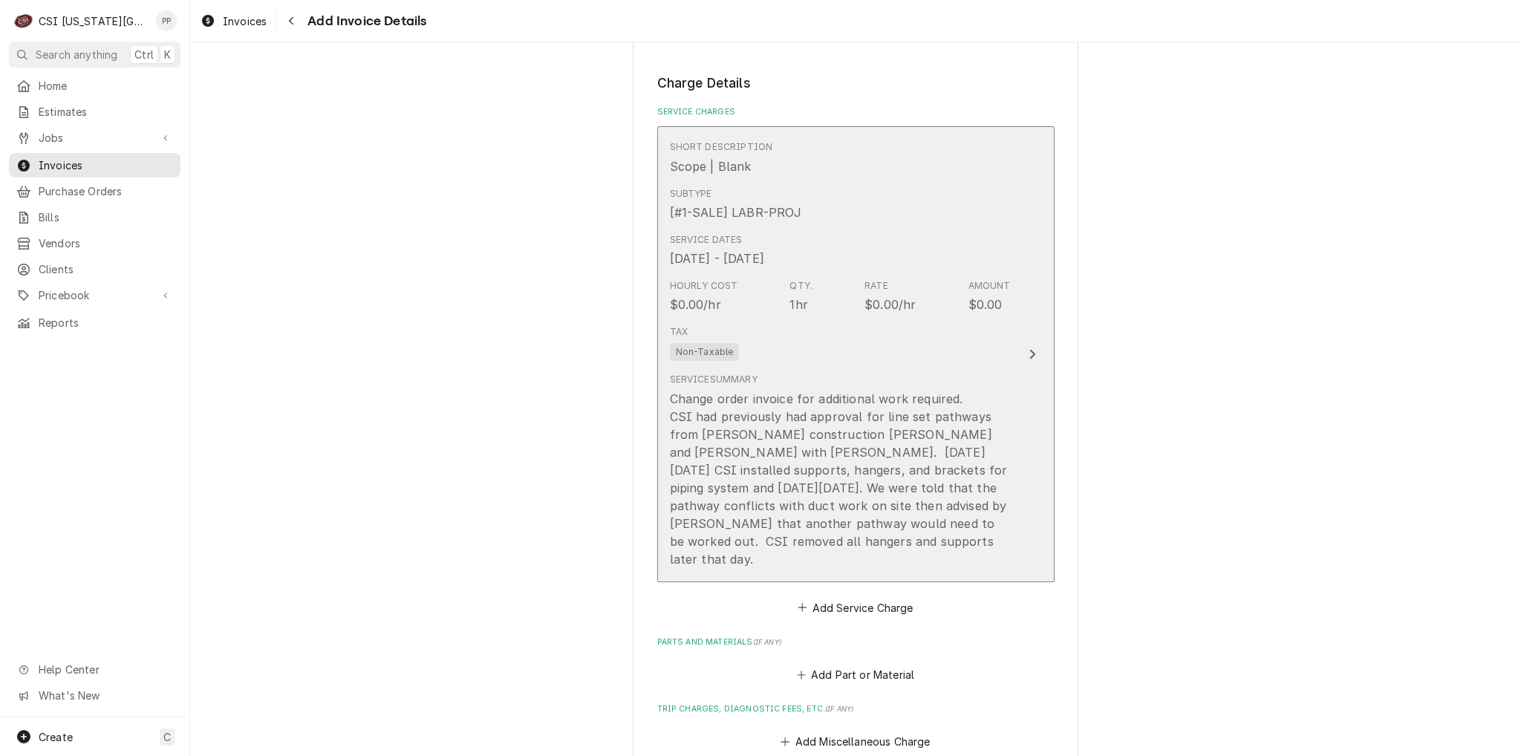
scroll to position [1319, 0]
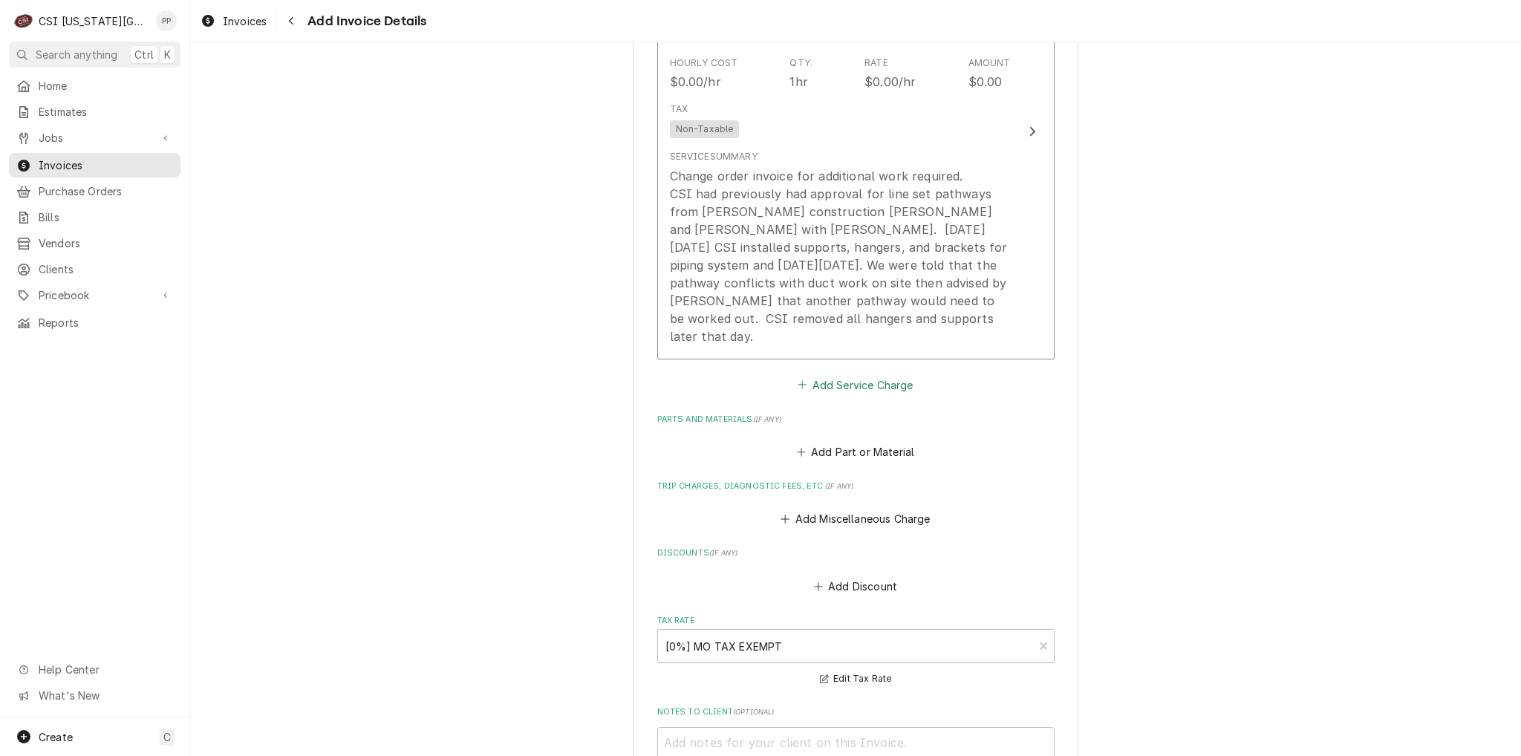
click at [855, 374] on button "Add Service Charge" at bounding box center [855, 384] width 120 height 21
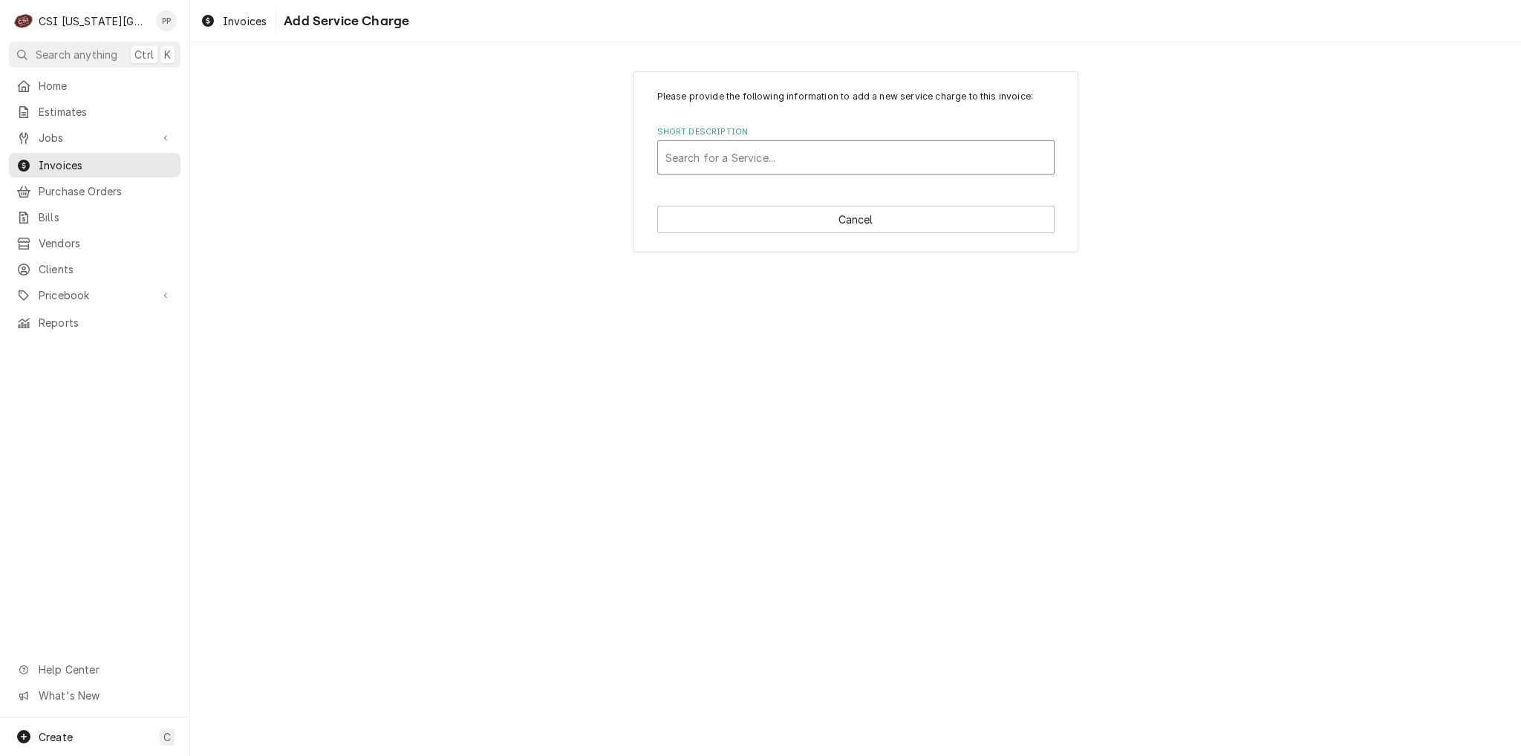
click at [769, 160] on div "Short Description" at bounding box center [855, 157] width 381 height 27
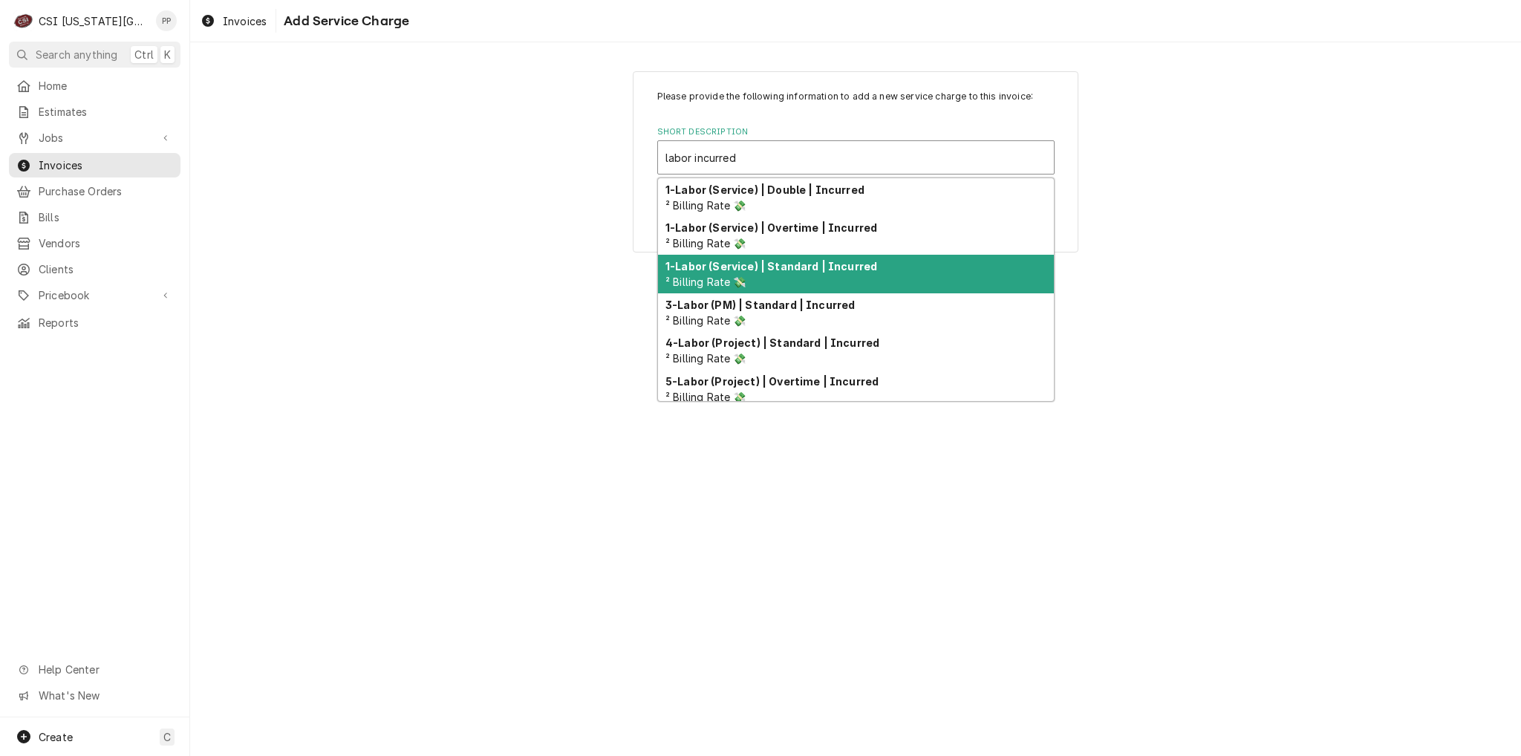
click at [803, 272] on div "1-Labor (Service) | Standard | Incurred ² Billing Rate 💸" at bounding box center [856, 274] width 396 height 39
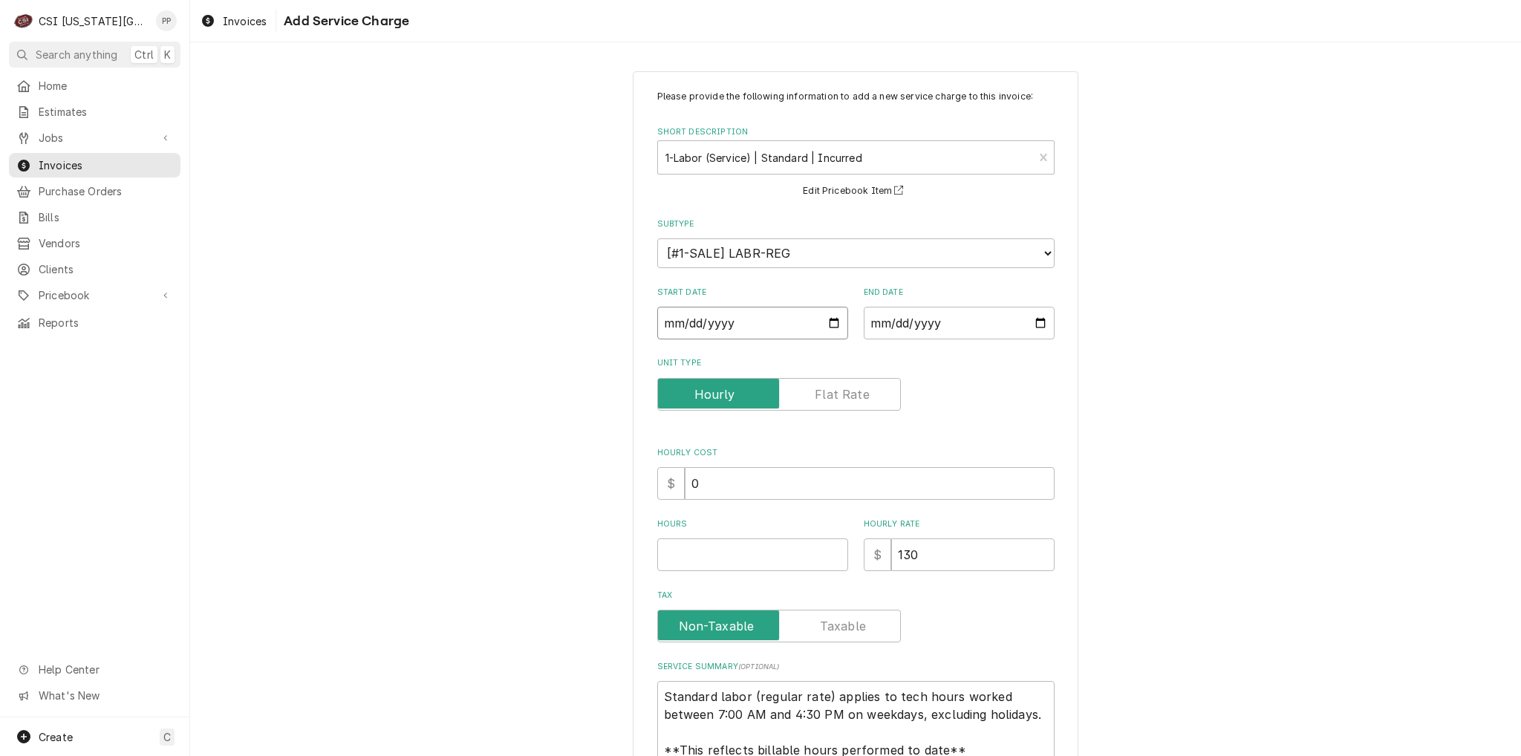
click at [825, 322] on input "Start Date" at bounding box center [752, 323] width 191 height 33
click at [1030, 319] on input "End Date" at bounding box center [958, 323] width 191 height 33
click at [723, 461] on div "Hourly Cost $ 0" at bounding box center [855, 473] width 397 height 53
click at [714, 552] on input "Hours" at bounding box center [752, 554] width 191 height 33
click at [763, 549] on input "1" at bounding box center [752, 554] width 191 height 33
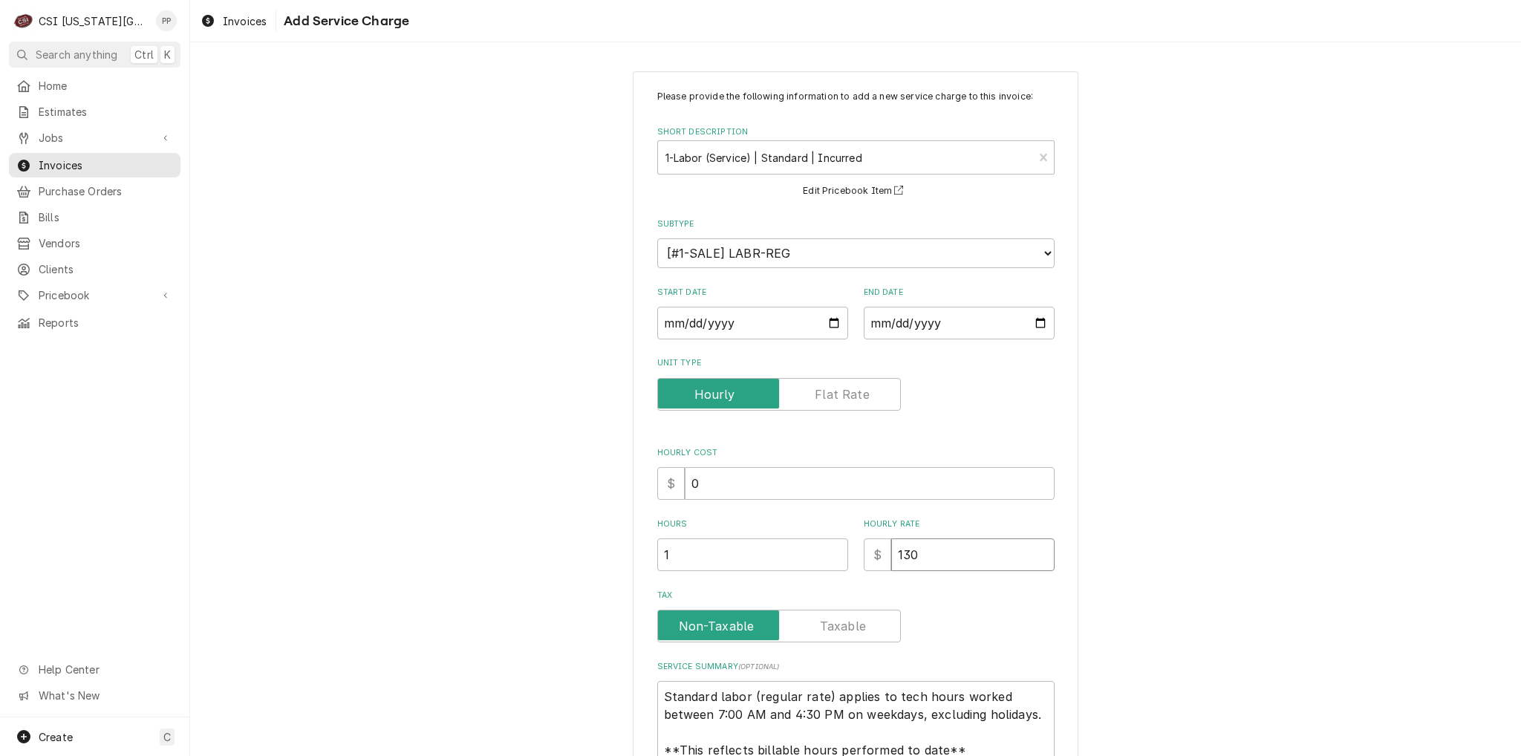
click at [948, 552] on input "130" at bounding box center [972, 554] width 163 height 33
click at [837, 554] on div "Hours 1 Hourly Rate $ 130" at bounding box center [855, 544] width 397 height 53
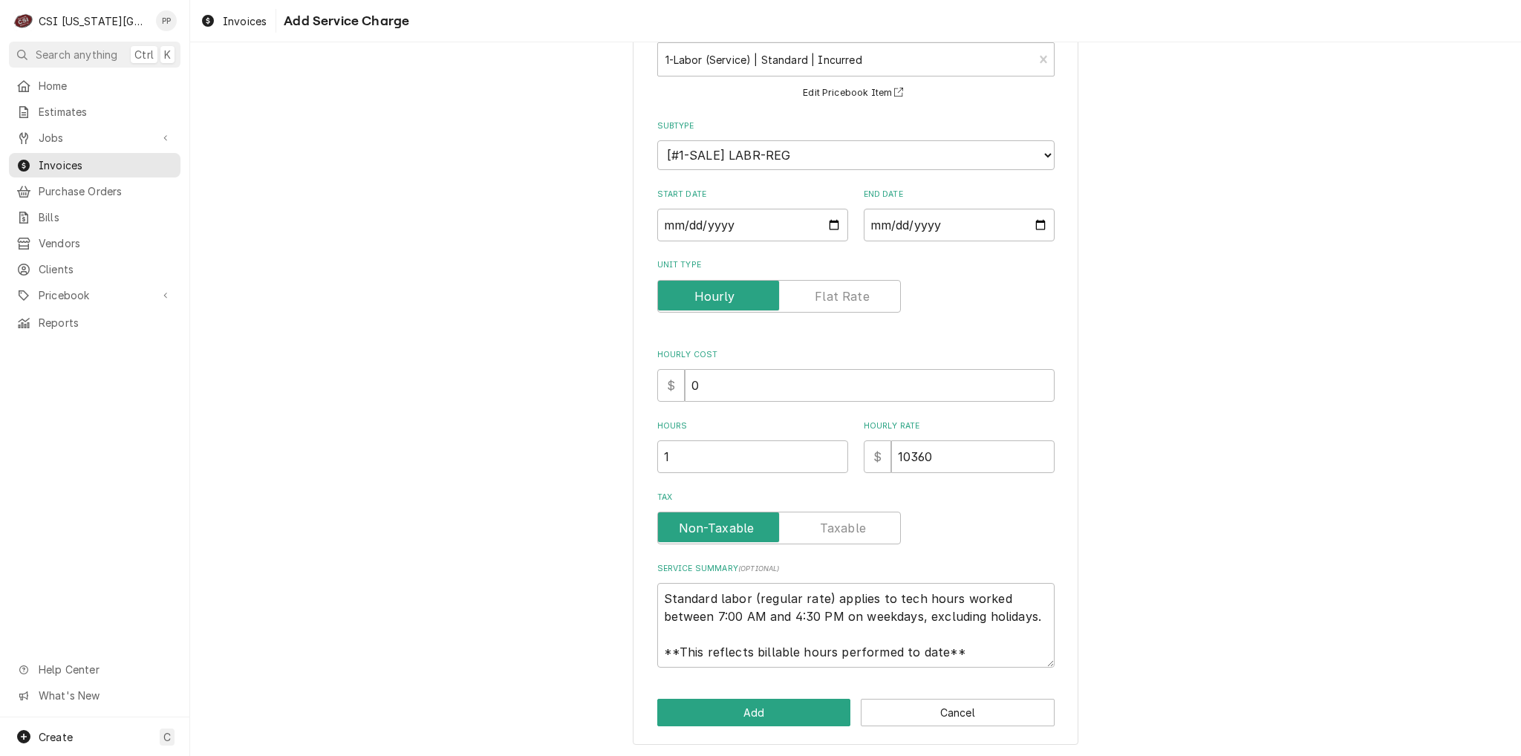
scroll to position [18, 0]
click at [947, 464] on input "10360" at bounding box center [972, 456] width 163 height 33
drag, startPoint x: 909, startPoint y: 460, endPoint x: 924, endPoint y: 456, distance: 15.5
click at [906, 460] on input "10360" at bounding box center [972, 456] width 163 height 33
click at [766, 702] on button "Add" at bounding box center [754, 712] width 194 height 27
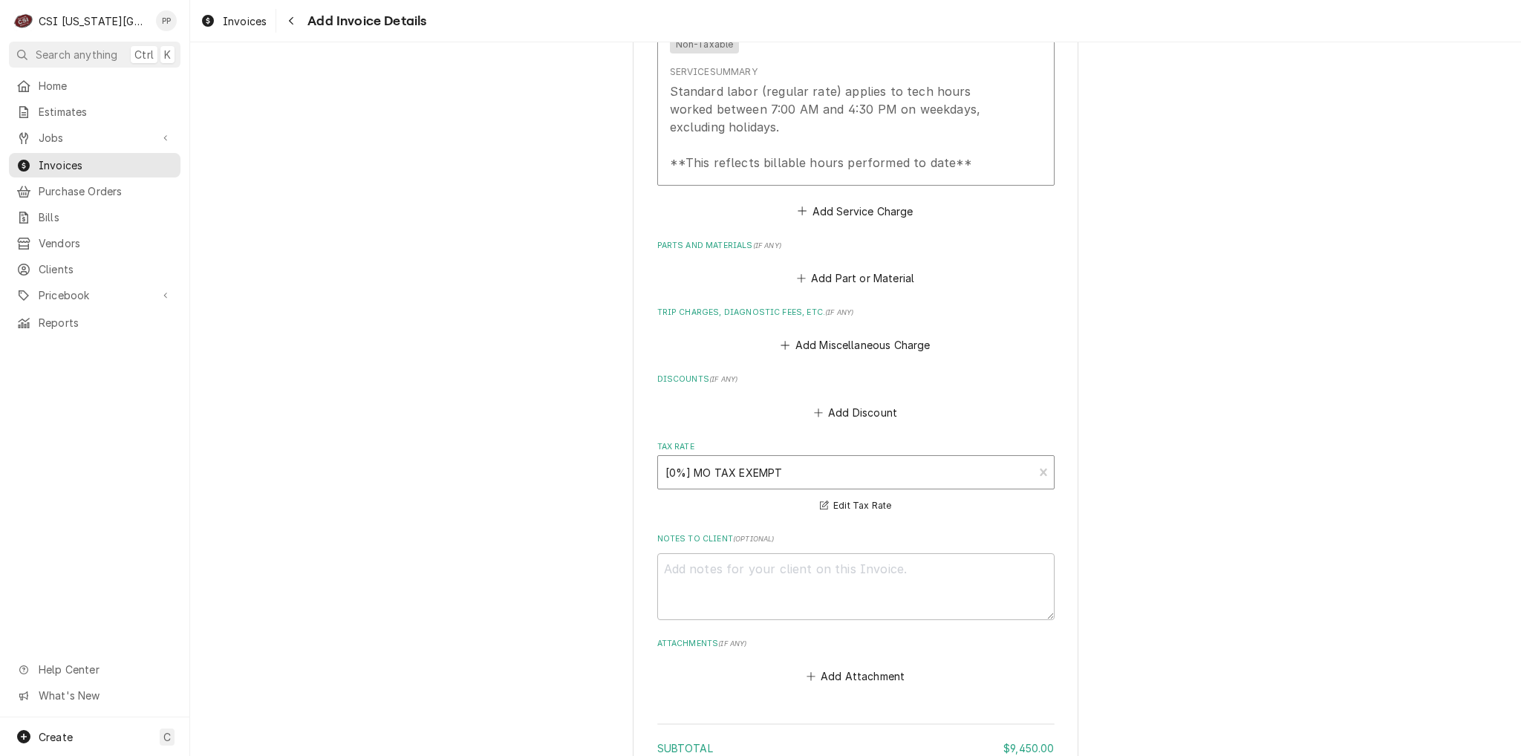
scroll to position [2088, 0]
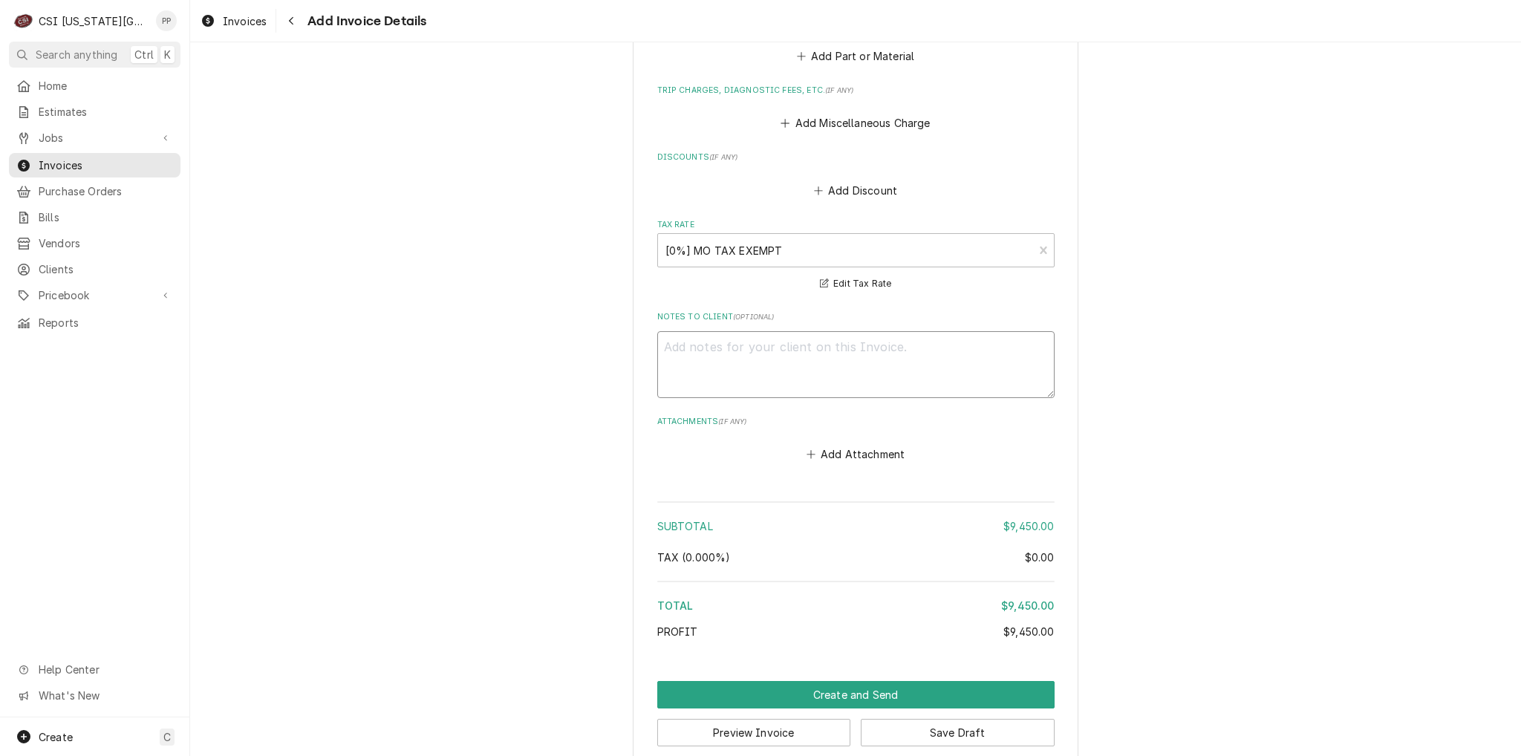
click at [725, 343] on textarea "Notes to Client ( optional )" at bounding box center [855, 364] width 397 height 67
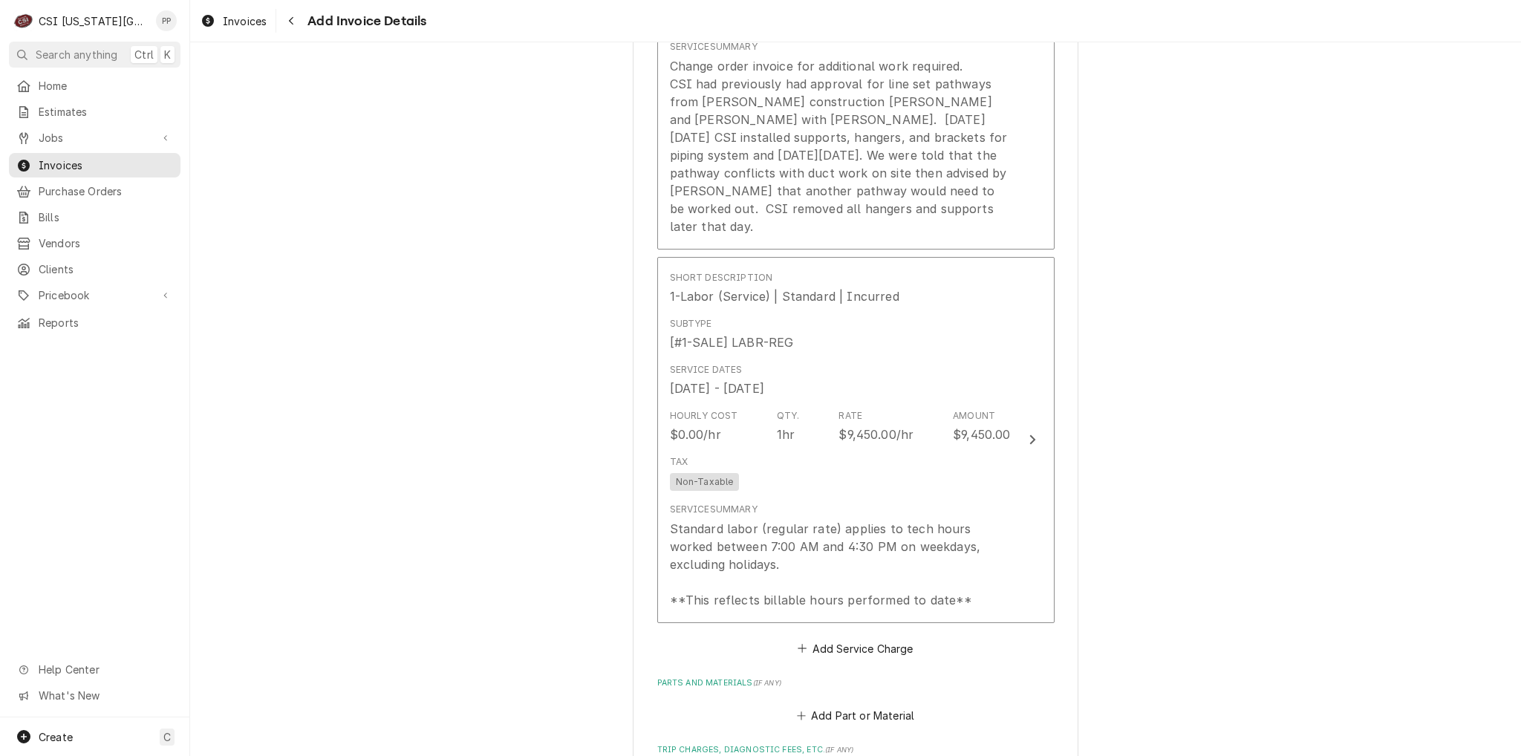
scroll to position [1420, 0]
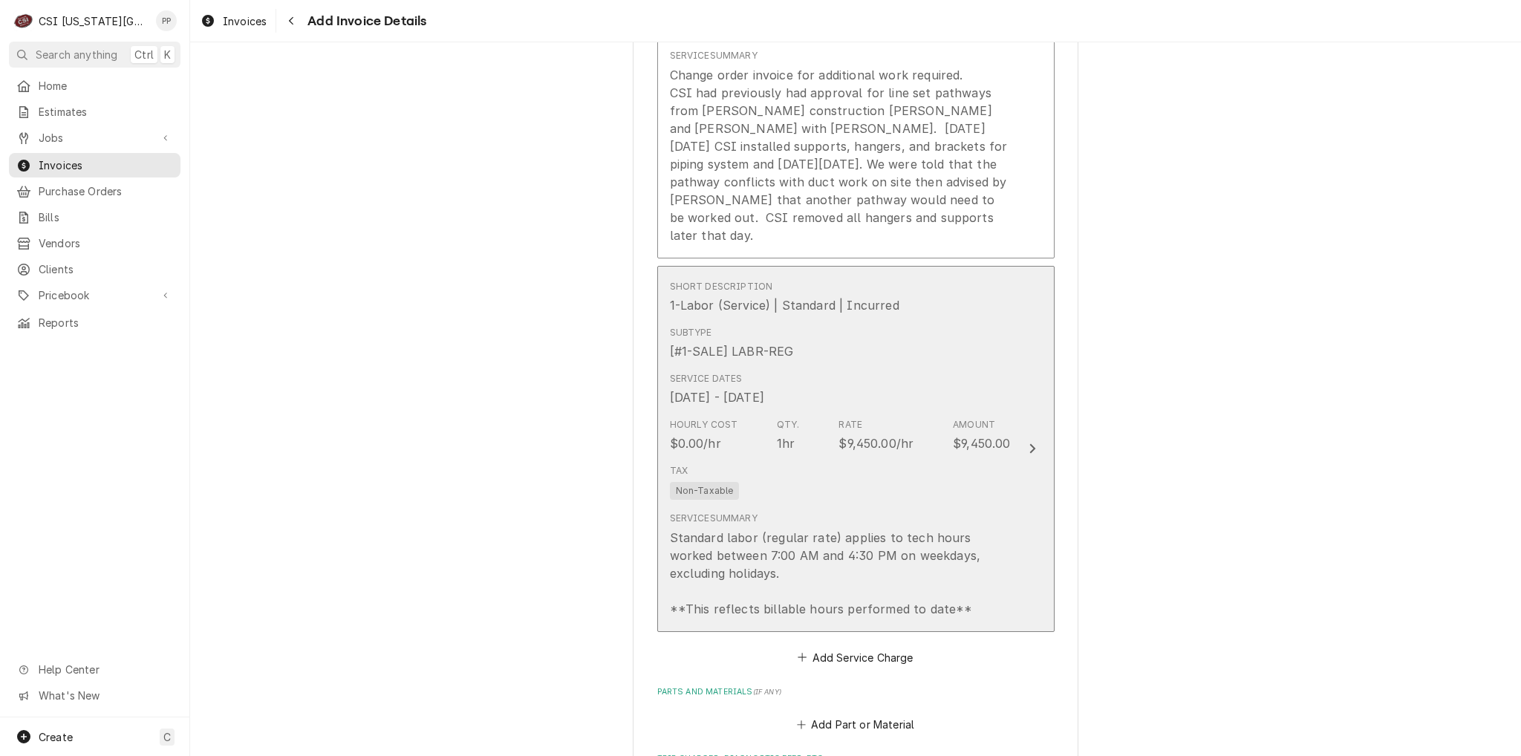
click at [980, 418] on div "Amount" at bounding box center [974, 424] width 42 height 13
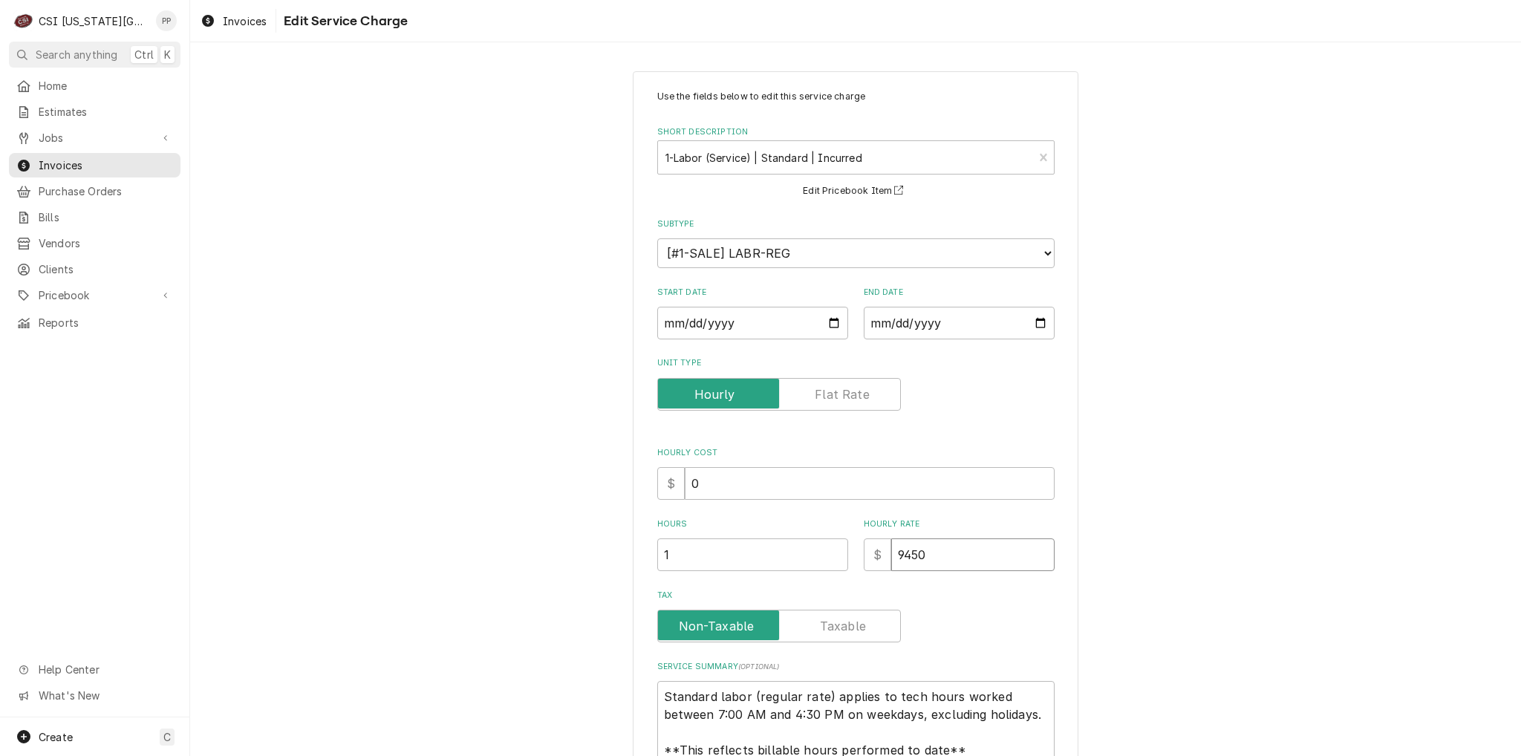
drag, startPoint x: 944, startPoint y: 546, endPoint x: 823, endPoint y: 548, distance: 121.0
click at [823, 548] on div "Hours 1 Hourly Rate $ 9450" at bounding box center [855, 544] width 397 height 53
click at [847, 729] on textarea "Standard labor (regular rate) applies to tech hours worked between 7:00 AM and …" at bounding box center [855, 723] width 397 height 85
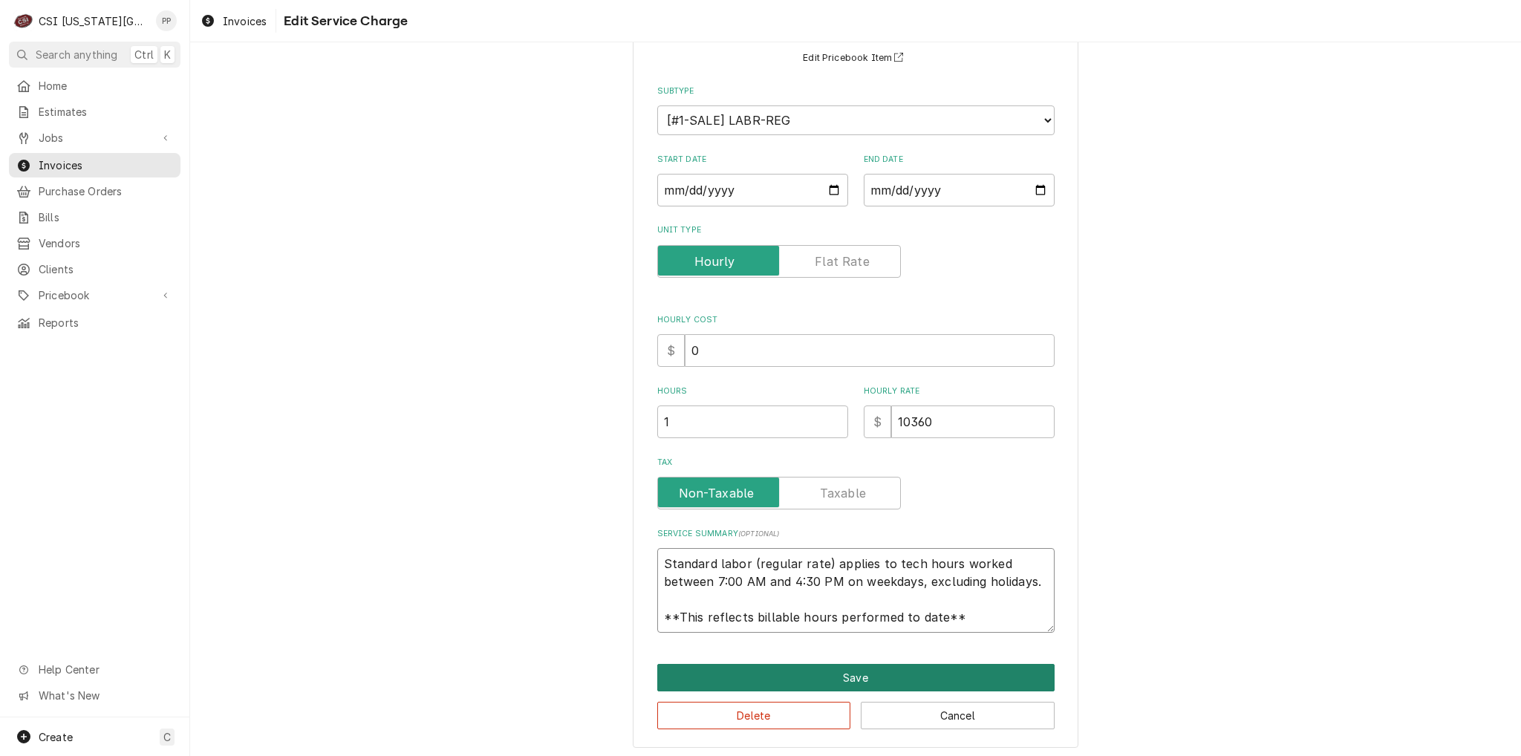
scroll to position [135, 0]
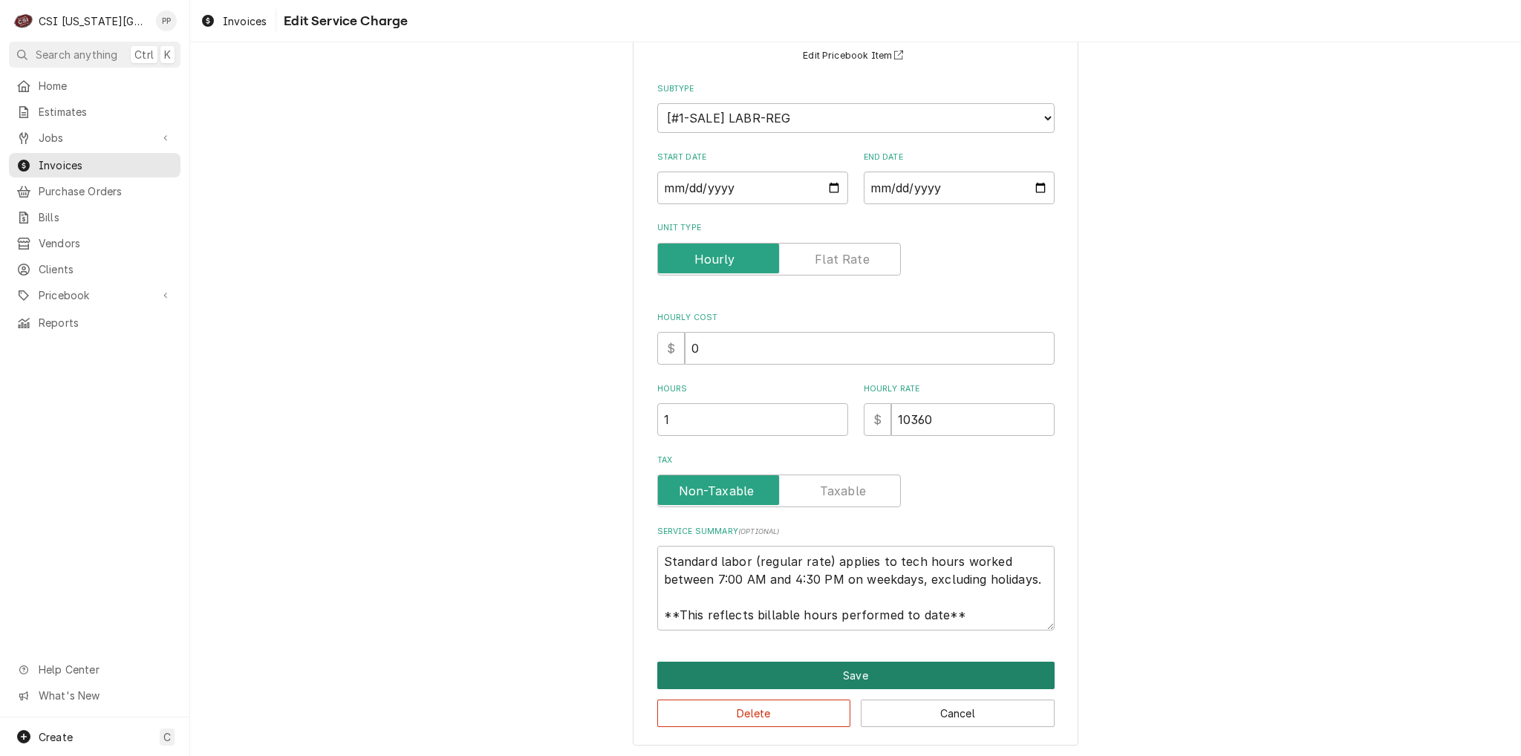
click at [794, 670] on button "Save" at bounding box center [855, 675] width 397 height 27
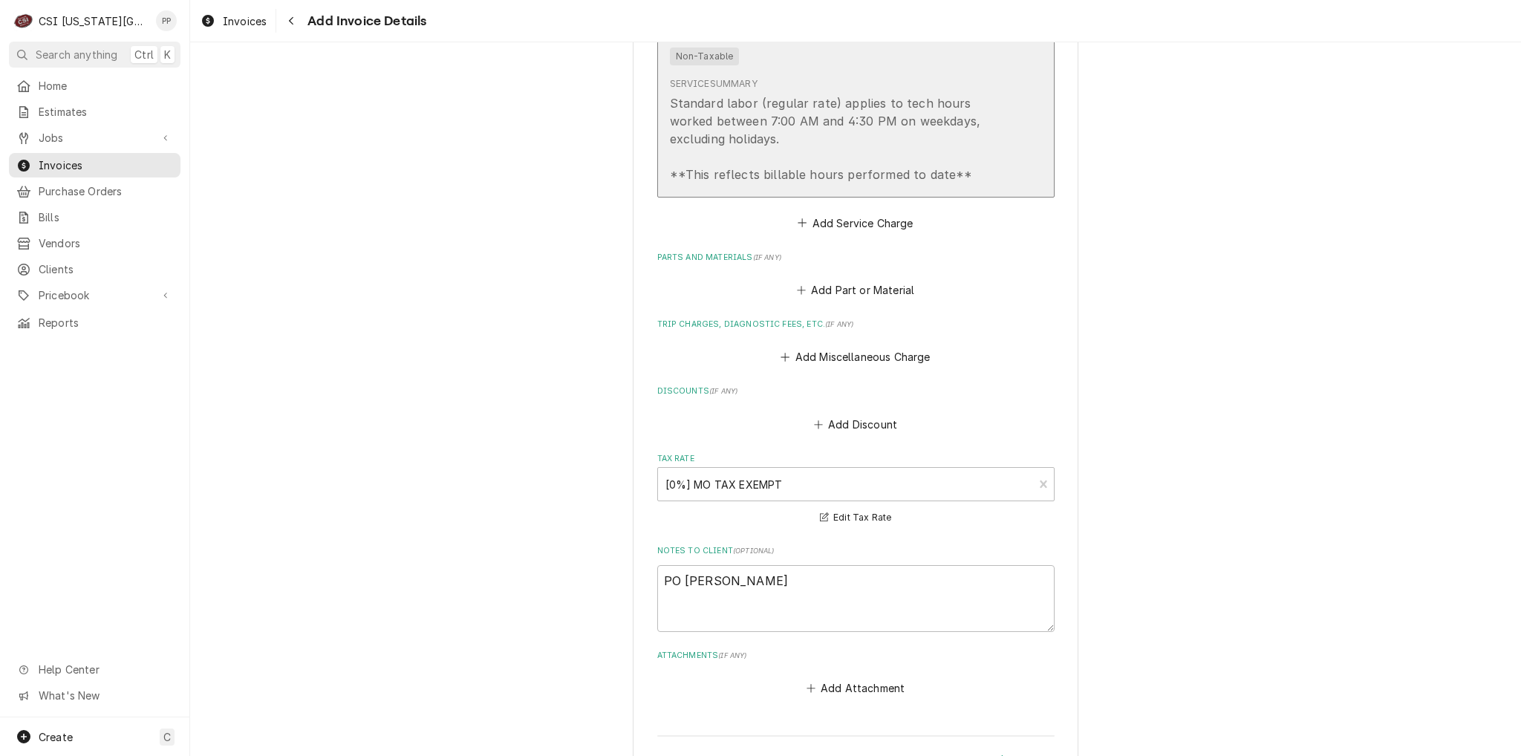
scroll to position [1893, 0]
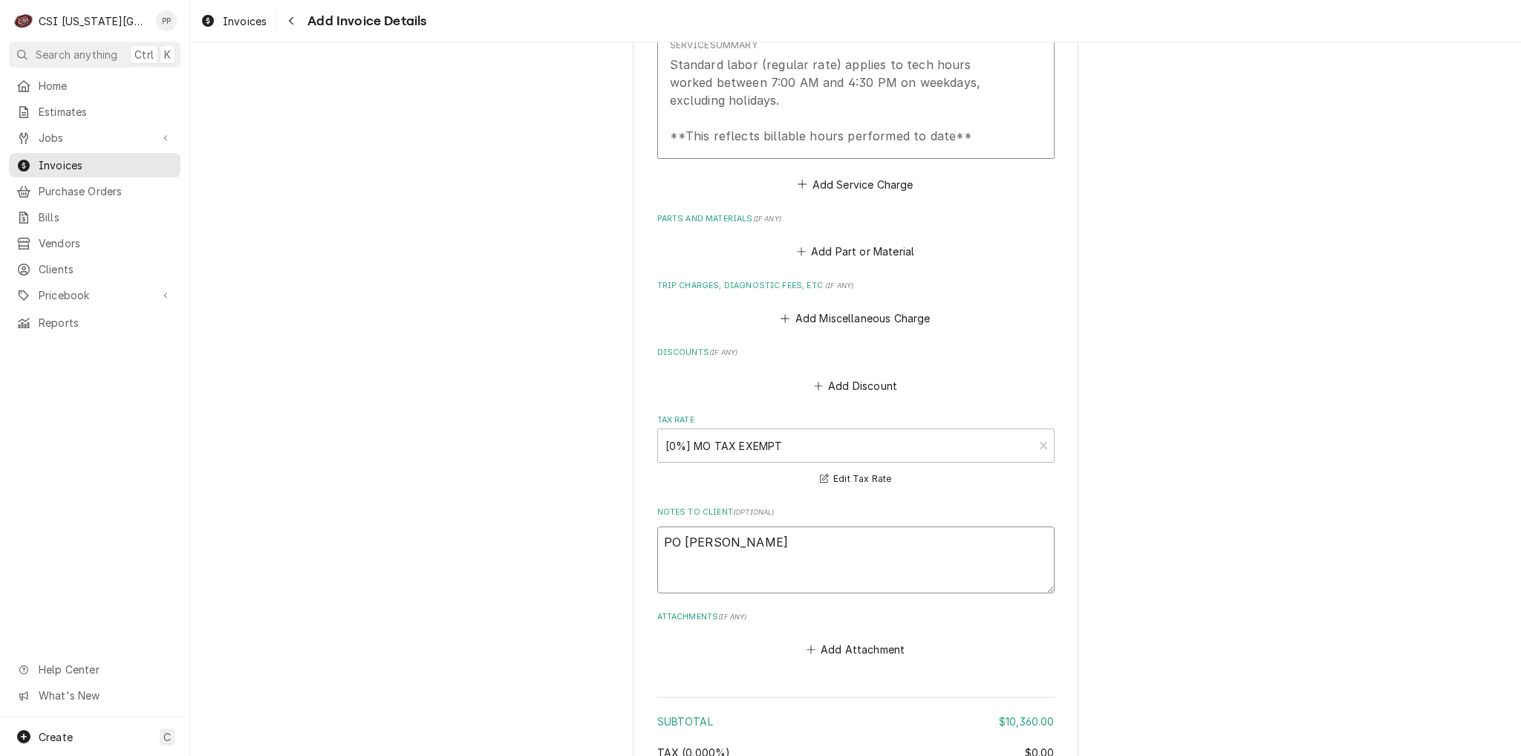
click at [820, 530] on textarea "PO Sean Maxwell" at bounding box center [855, 559] width 397 height 67
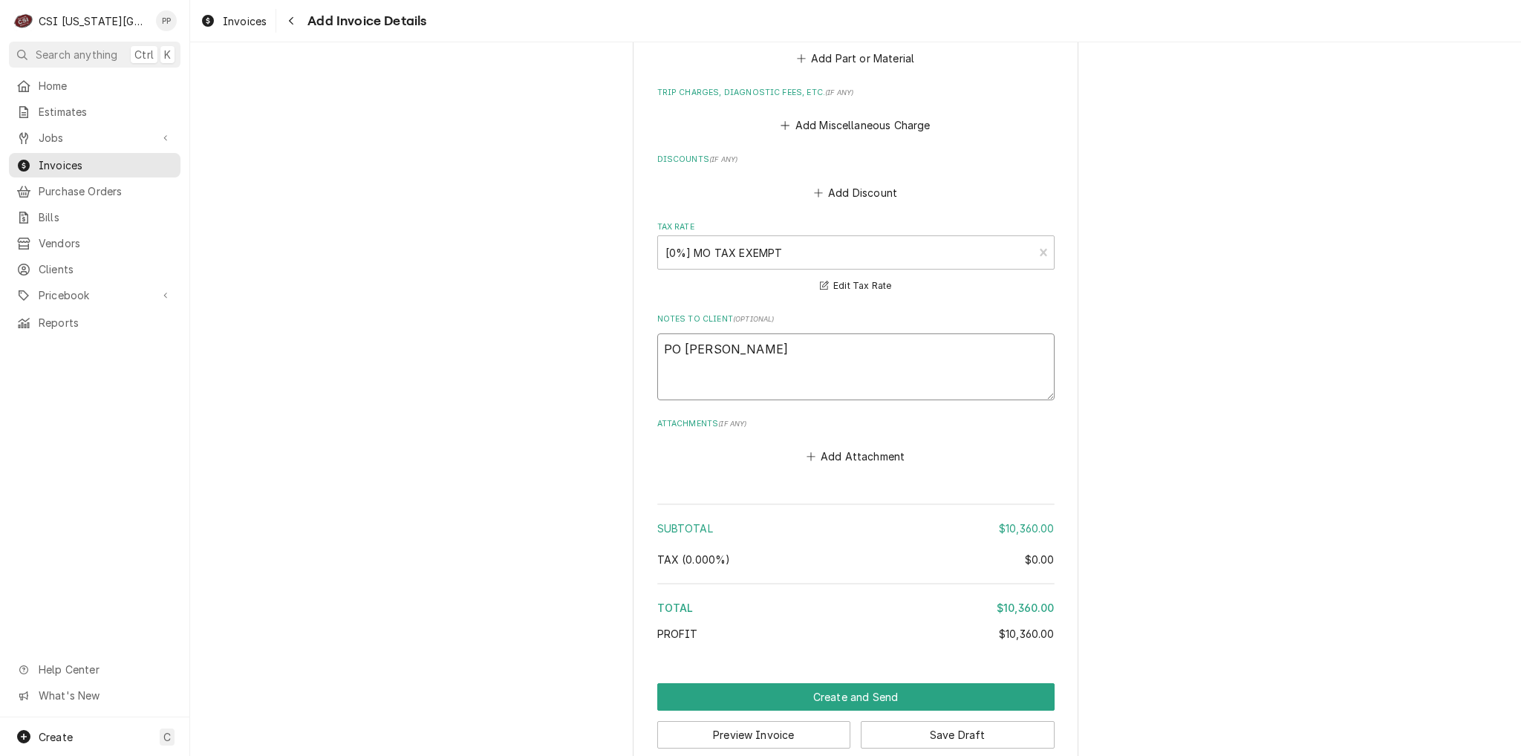
scroll to position [2088, 0]
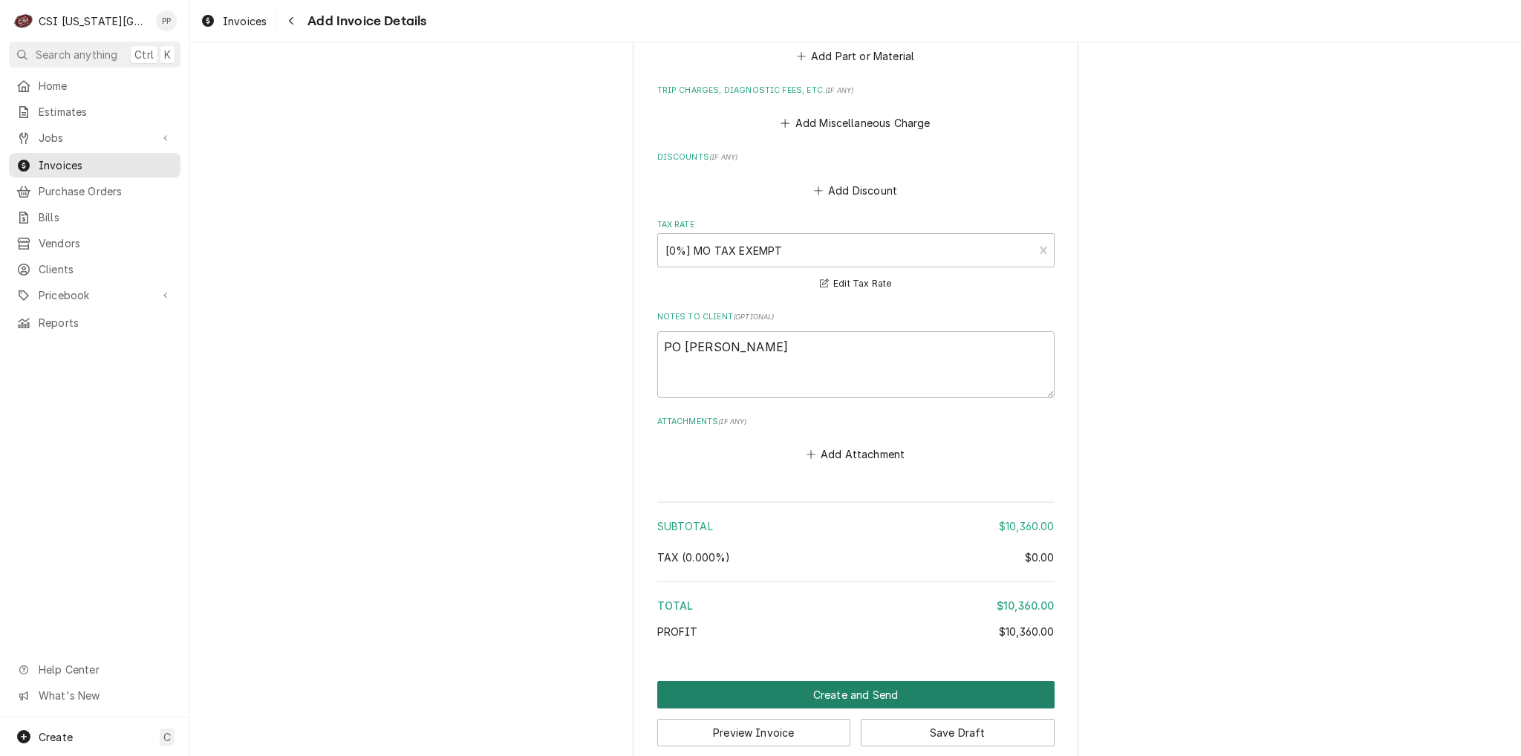
click at [856, 681] on button "Create and Send" at bounding box center [855, 694] width 397 height 27
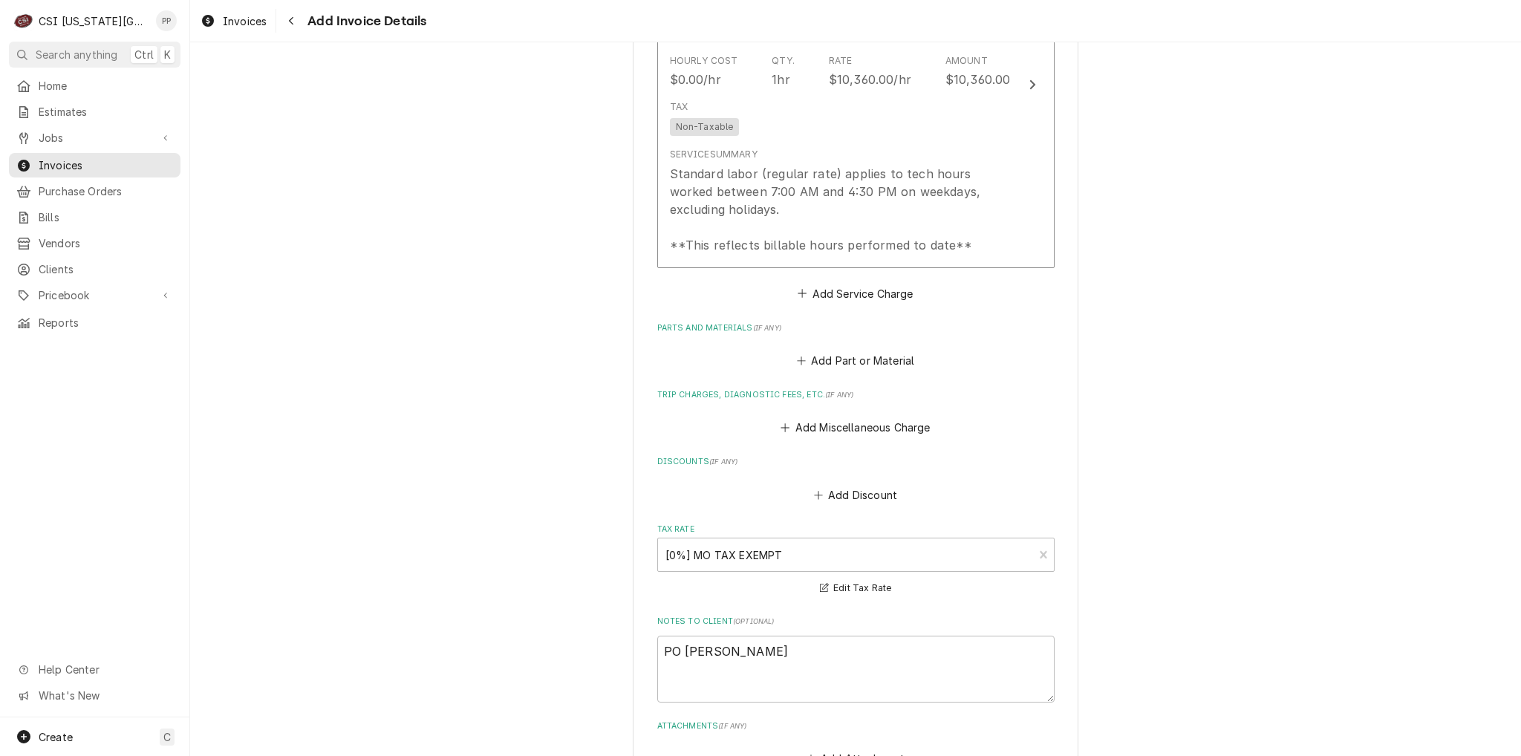
scroll to position [1554, 0]
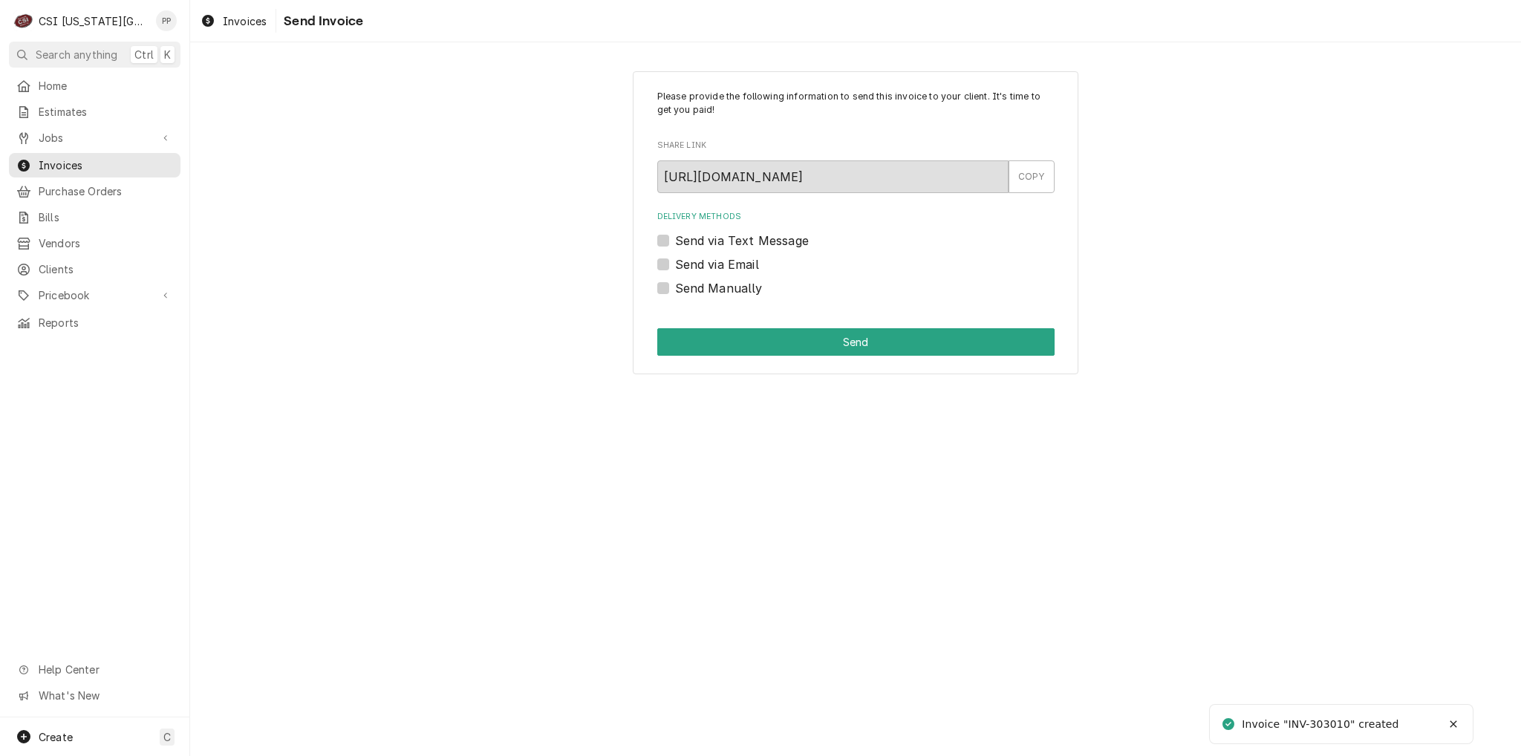
click at [656, 267] on div "Please provide the following information to send this invoice to your client. I…" at bounding box center [855, 223] width 445 height 304
click at [675, 265] on label "Send via Email" at bounding box center [717, 264] width 84 height 18
click at [675, 265] on input "Send via Email" at bounding box center [873, 271] width 397 height 33
checkbox input "true"
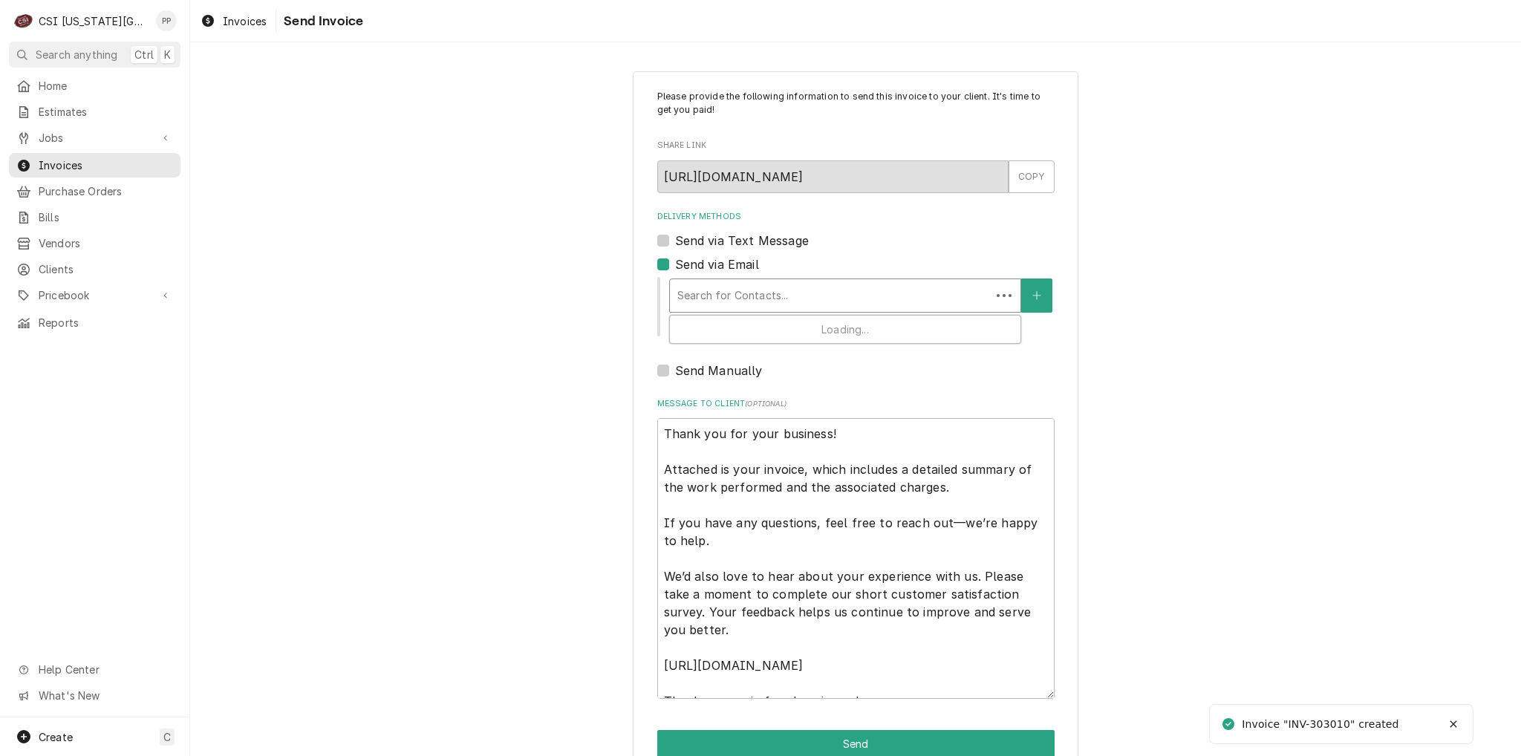
click at [717, 308] on div "Search for Contacts..." at bounding box center [830, 295] width 321 height 33
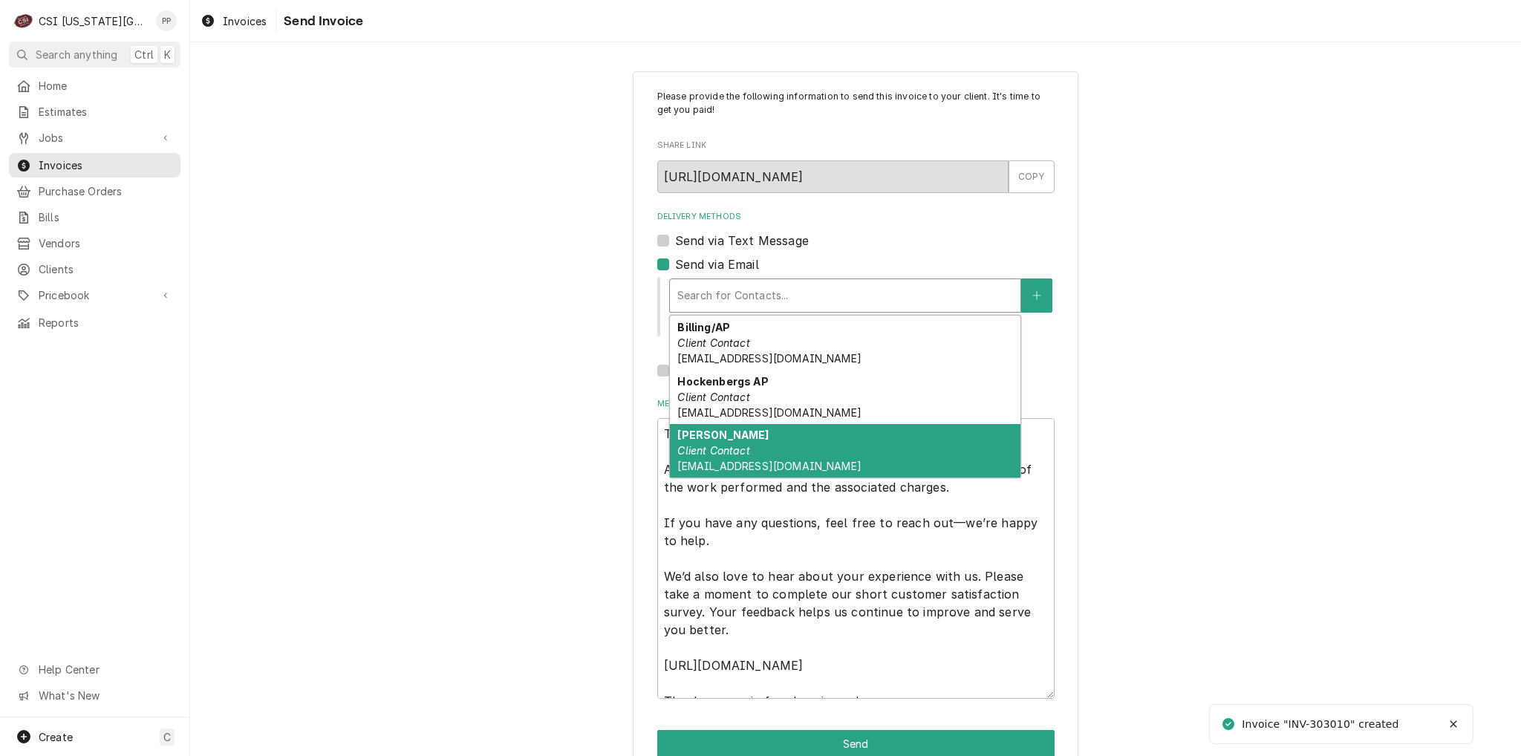
click at [756, 462] on div "Phil Potter Client Contact Phil@csi1.com" at bounding box center [845, 451] width 350 height 54
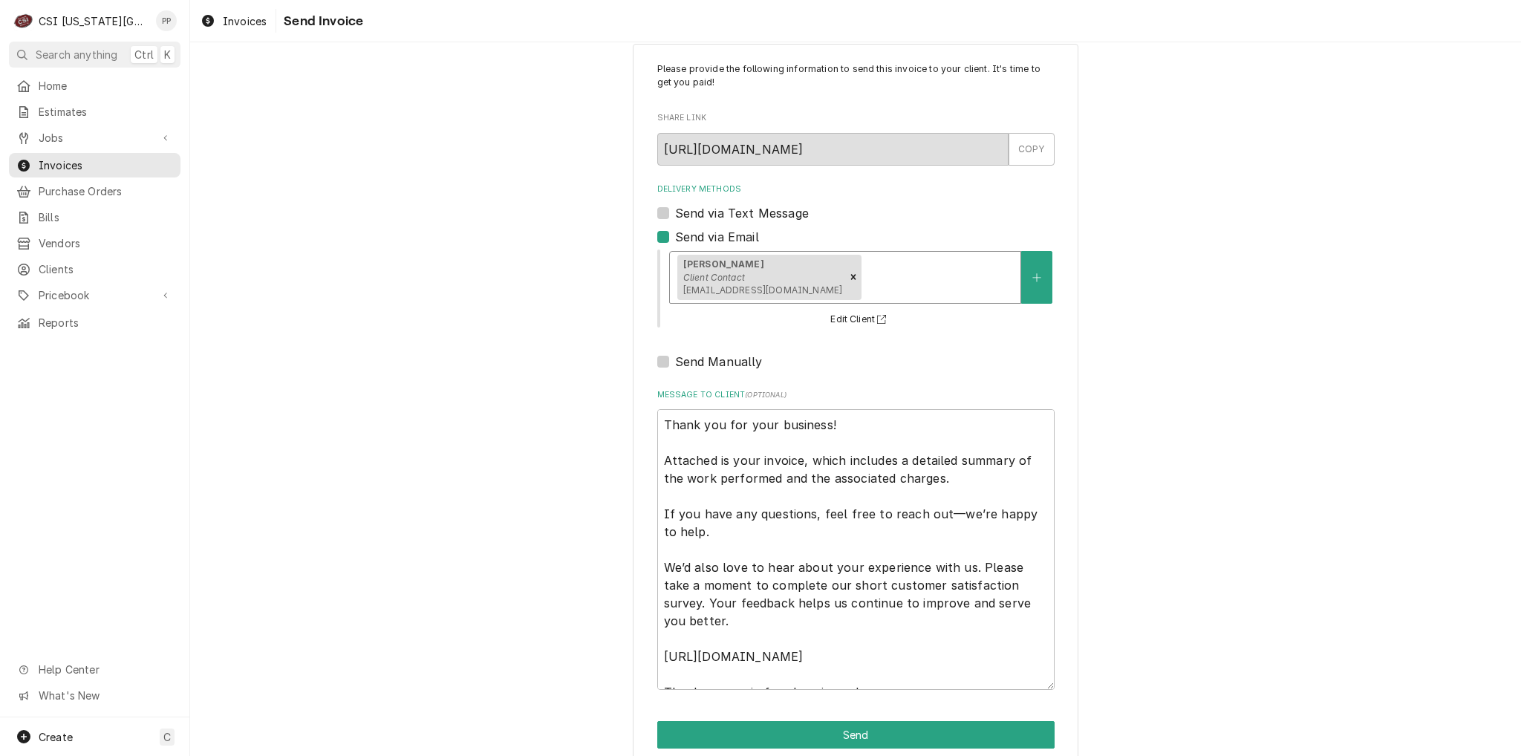
scroll to position [50, 0]
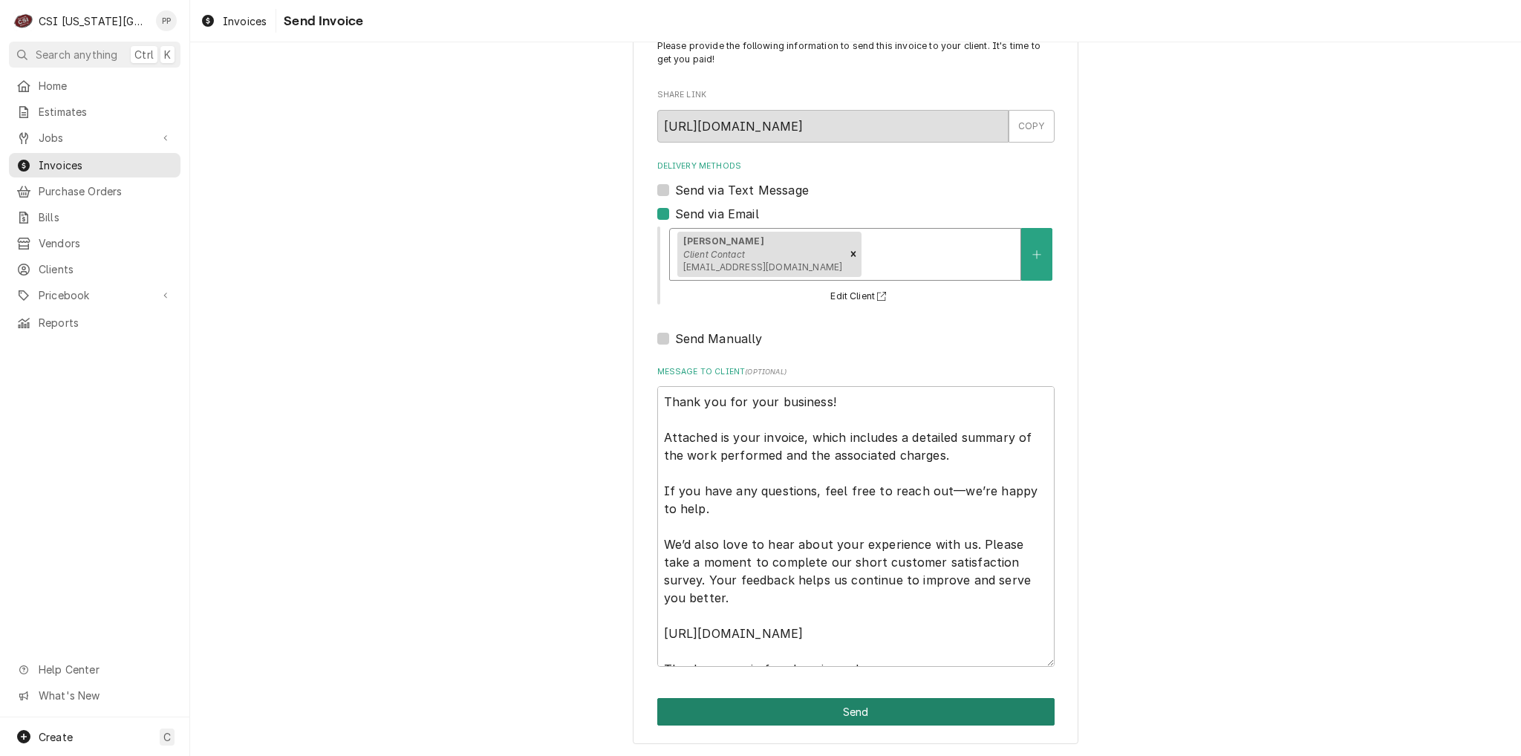
click at [891, 702] on button "Send" at bounding box center [855, 711] width 397 height 27
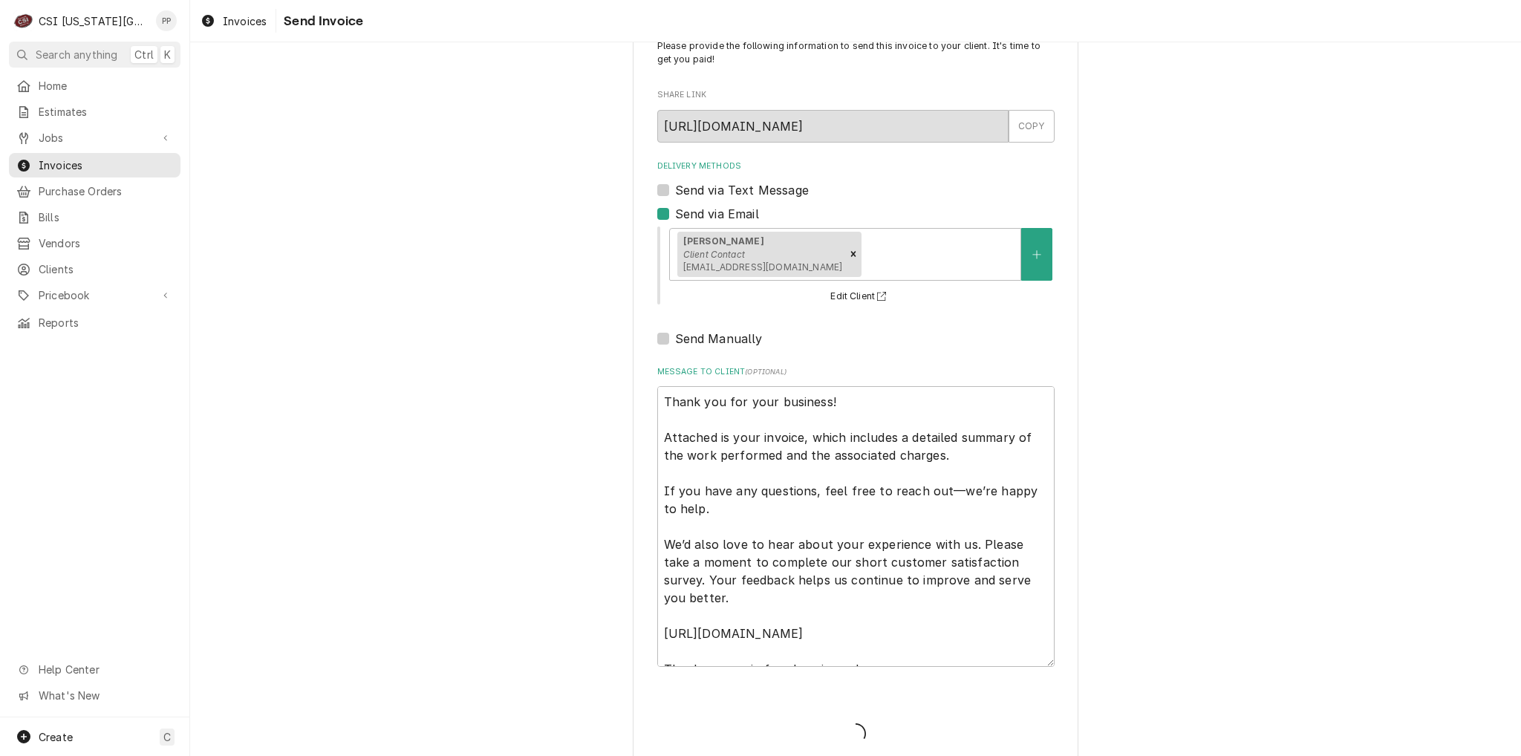
type textarea "x"
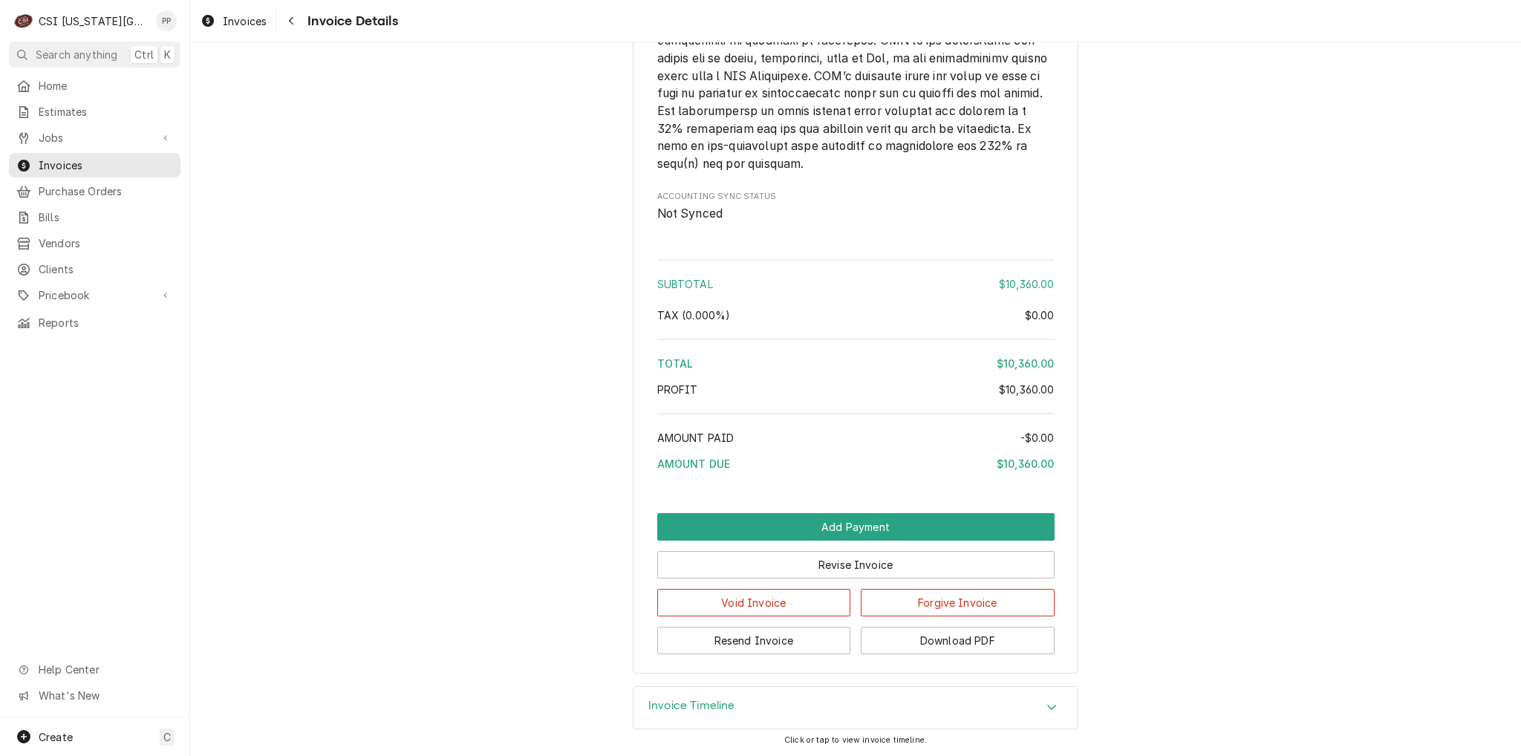
scroll to position [2366, 0]
click at [757, 634] on button "Resend Invoice" at bounding box center [754, 640] width 194 height 27
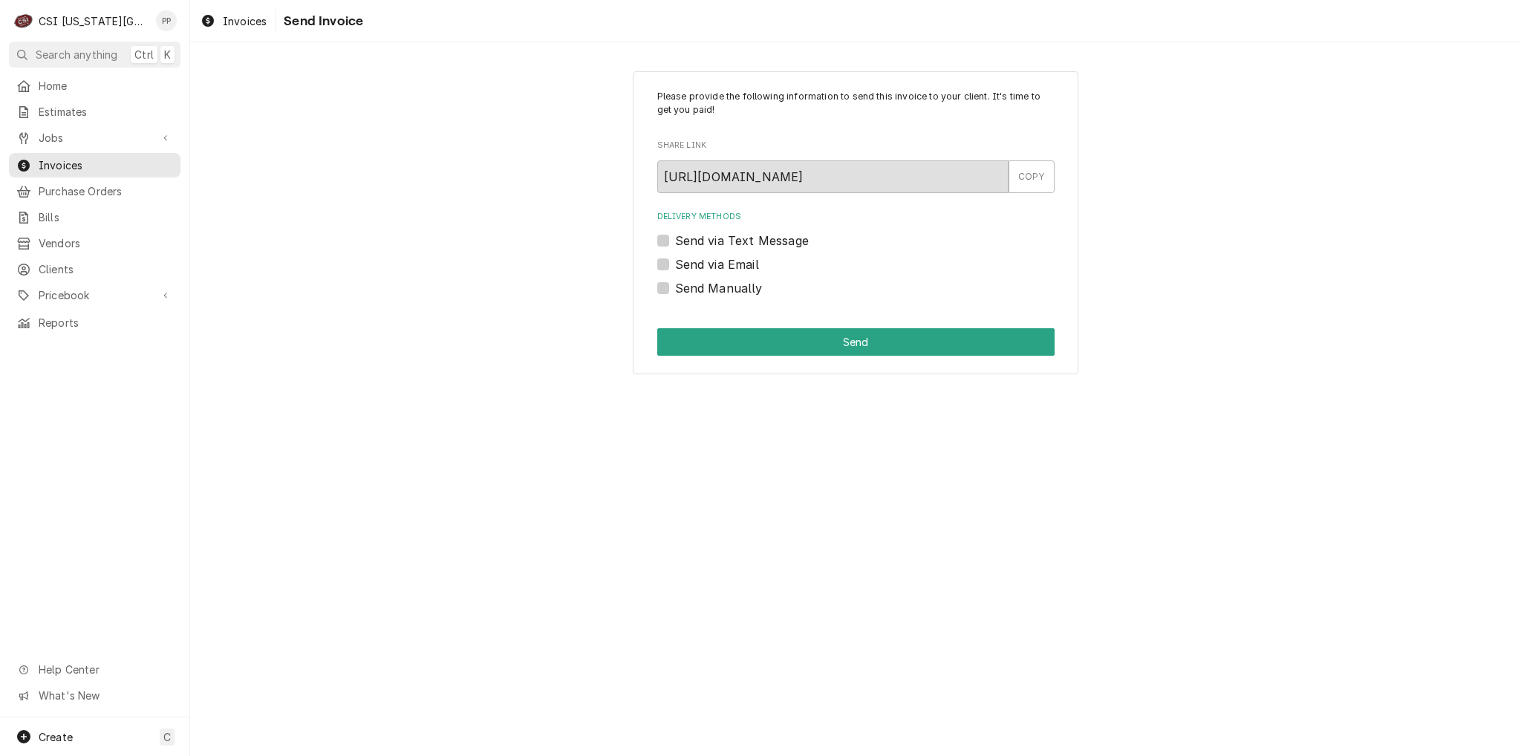
click at [675, 286] on label "Send Manually" at bounding box center [719, 288] width 88 height 18
click at [675, 286] on input "Send Manually" at bounding box center [873, 295] width 397 height 33
checkbox input "true"
click at [689, 302] on div "Please provide the following information to send this invoice to your client. I…" at bounding box center [855, 223] width 445 height 304
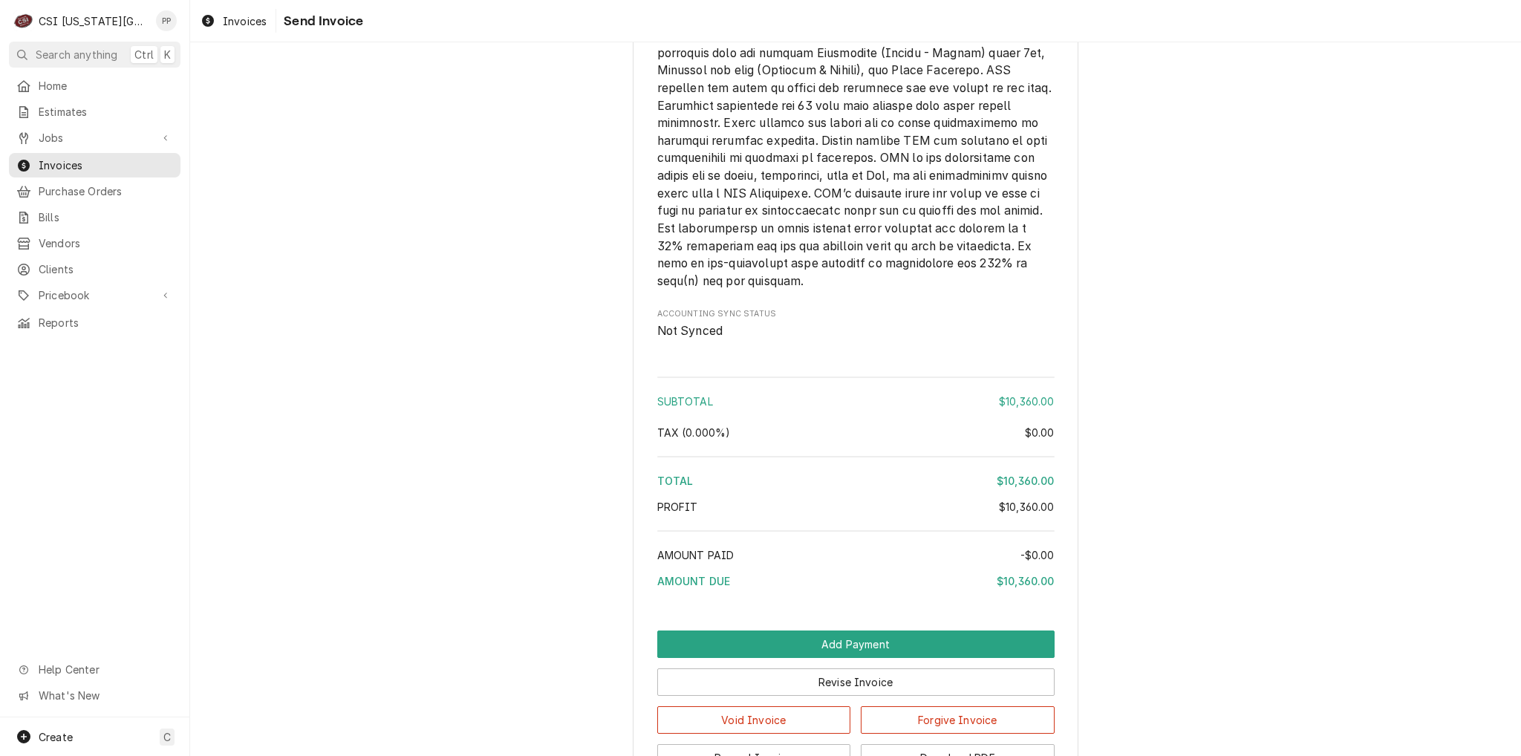
scroll to position [2366, 0]
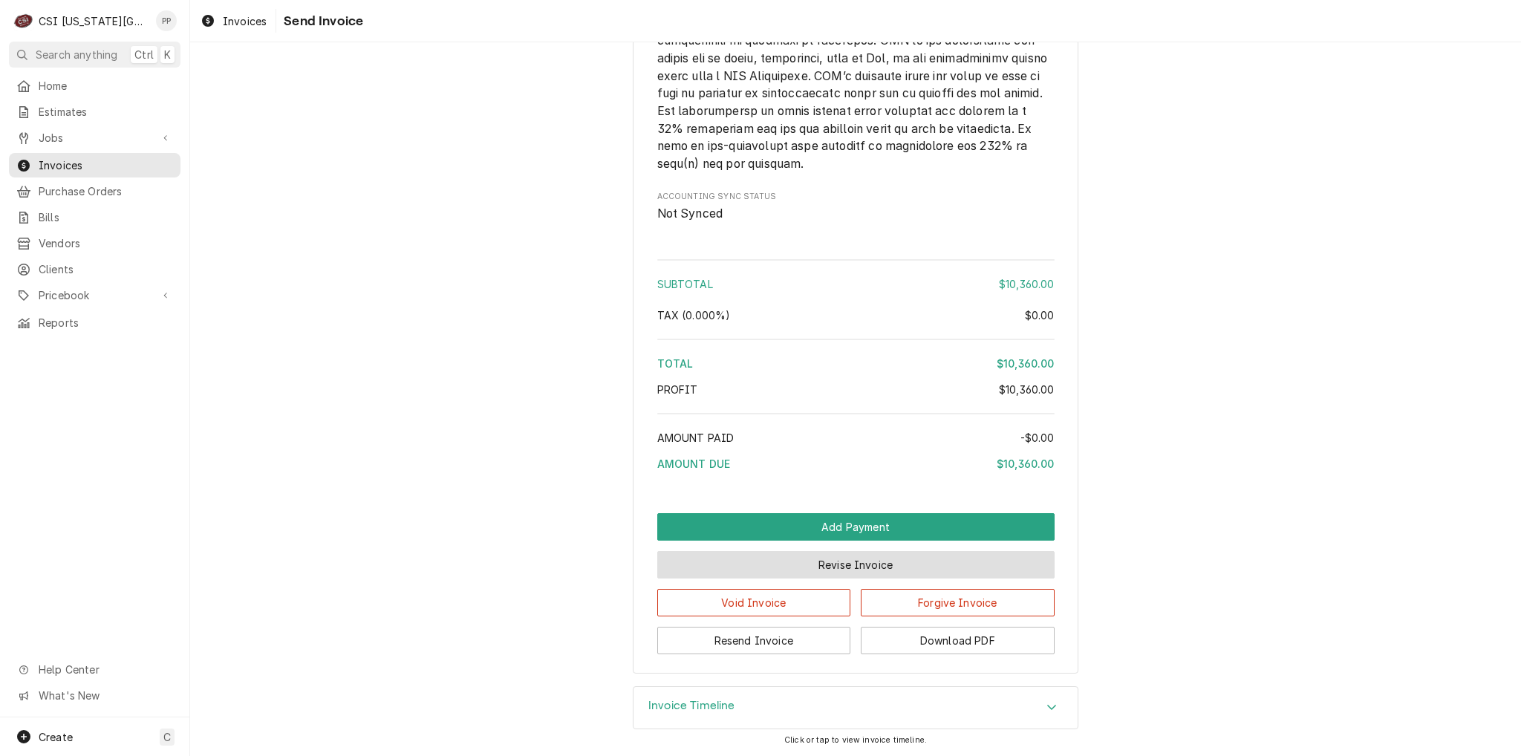
click at [850, 565] on button "Revise Invoice" at bounding box center [855, 564] width 397 height 27
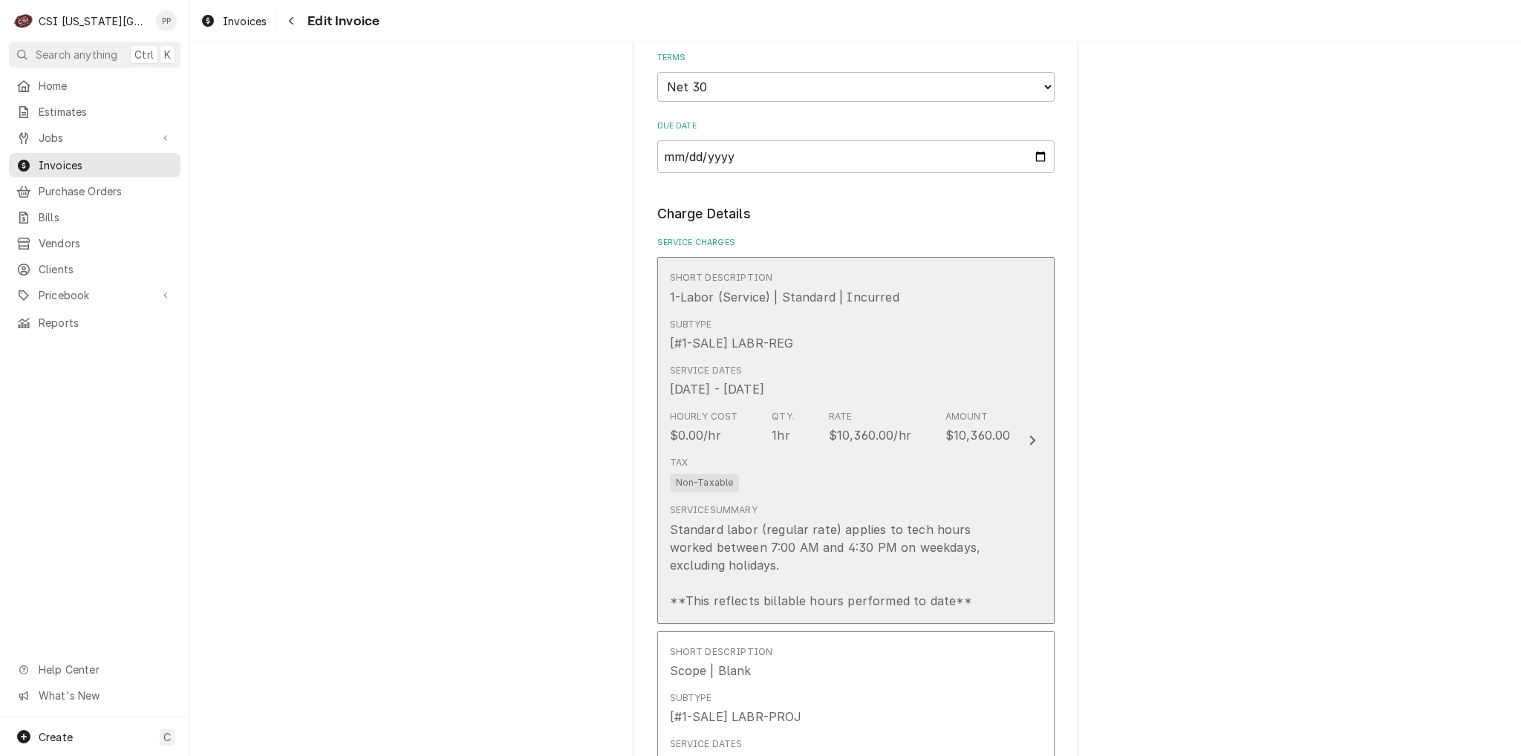
scroll to position [668, 0]
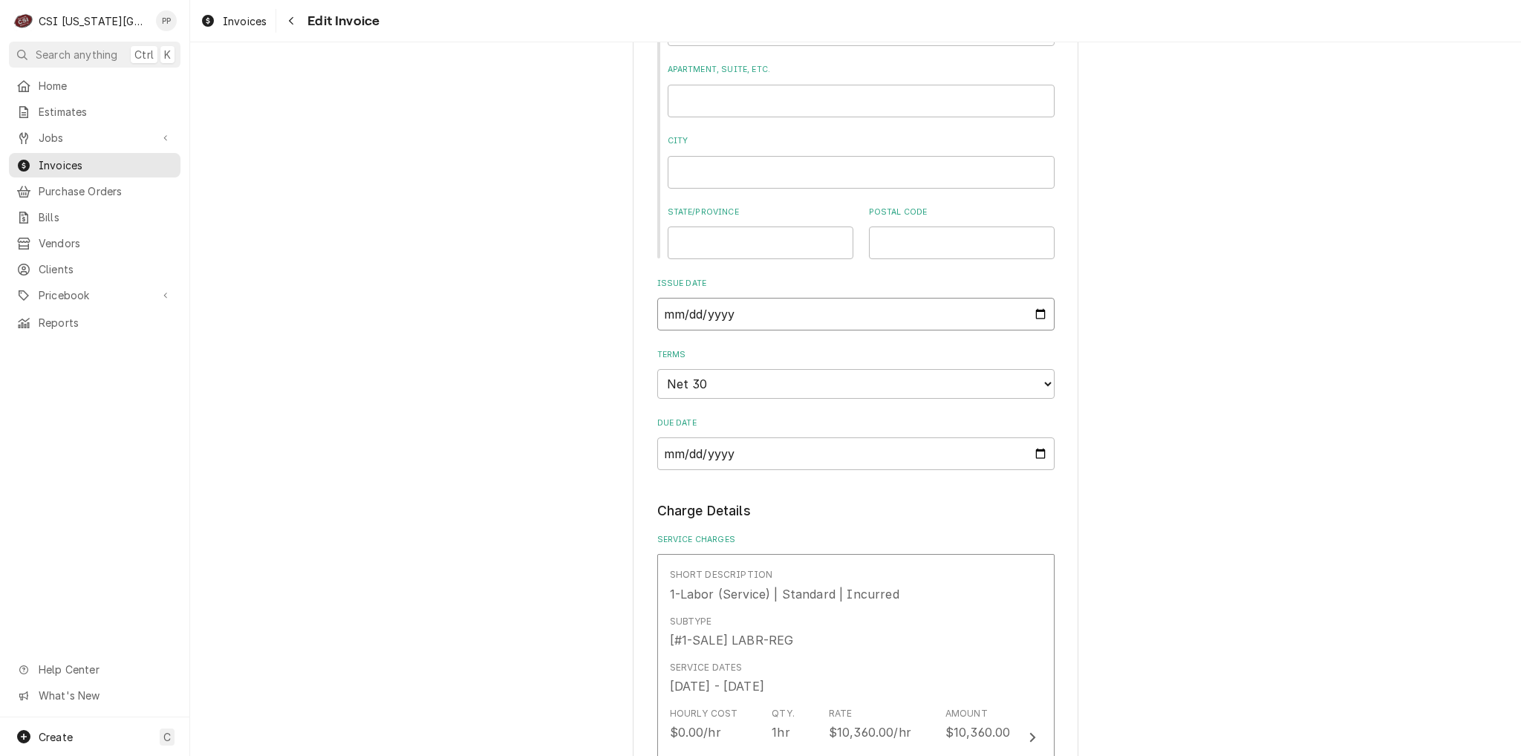
click at [1033, 316] on input "2025-09-02" at bounding box center [855, 314] width 397 height 33
type textarea "x"
type input "2025-08-31"
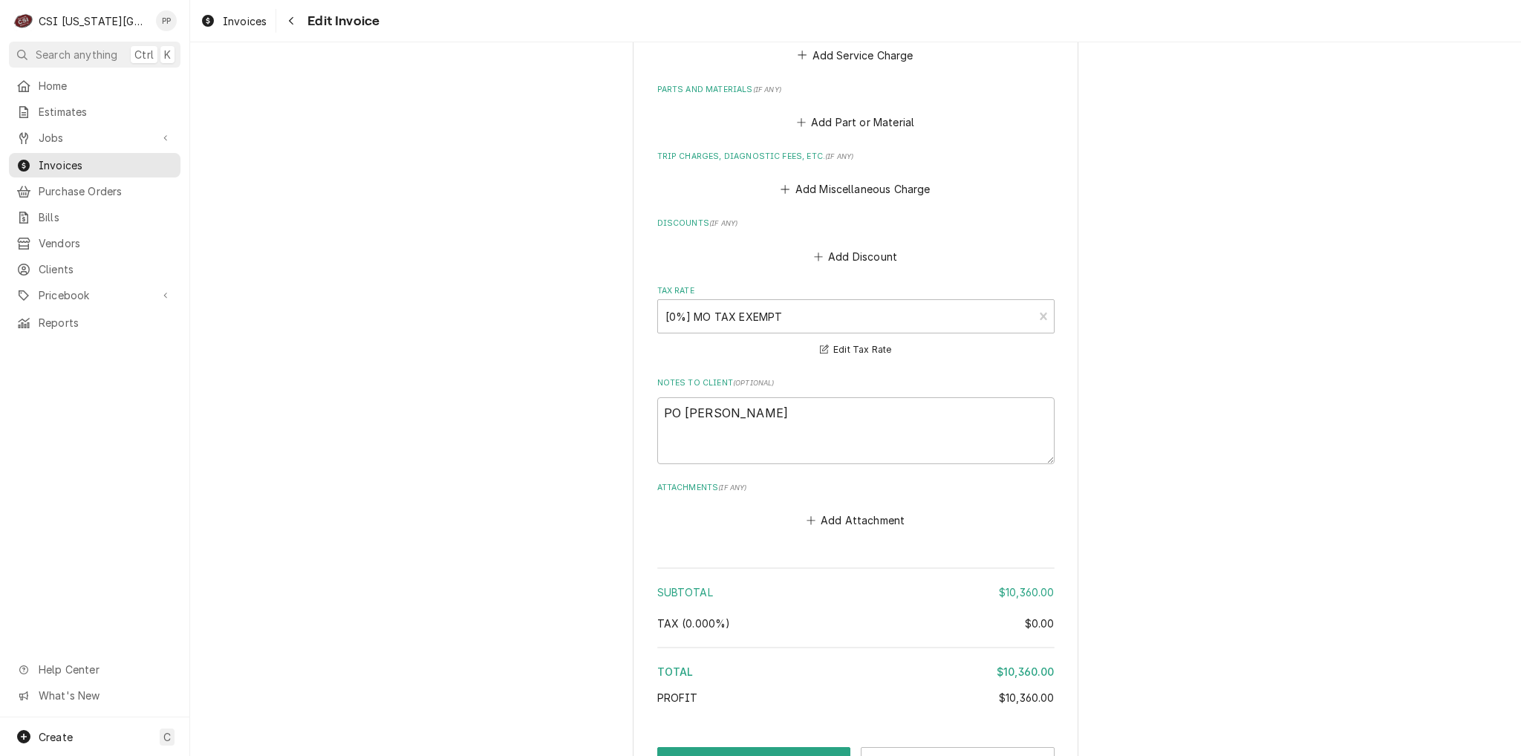
scroll to position [2120, 0]
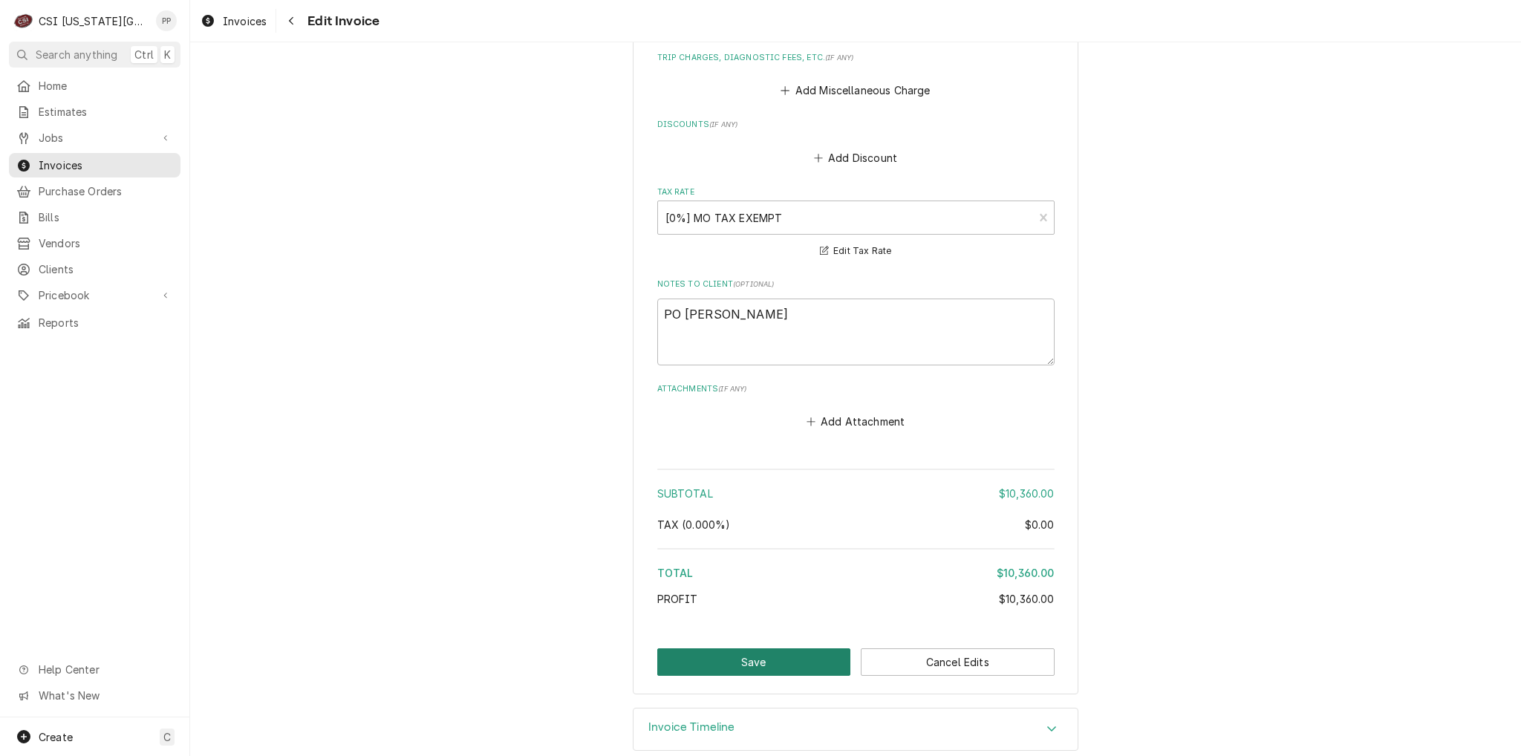
click at [742, 648] on button "Save" at bounding box center [754, 661] width 194 height 27
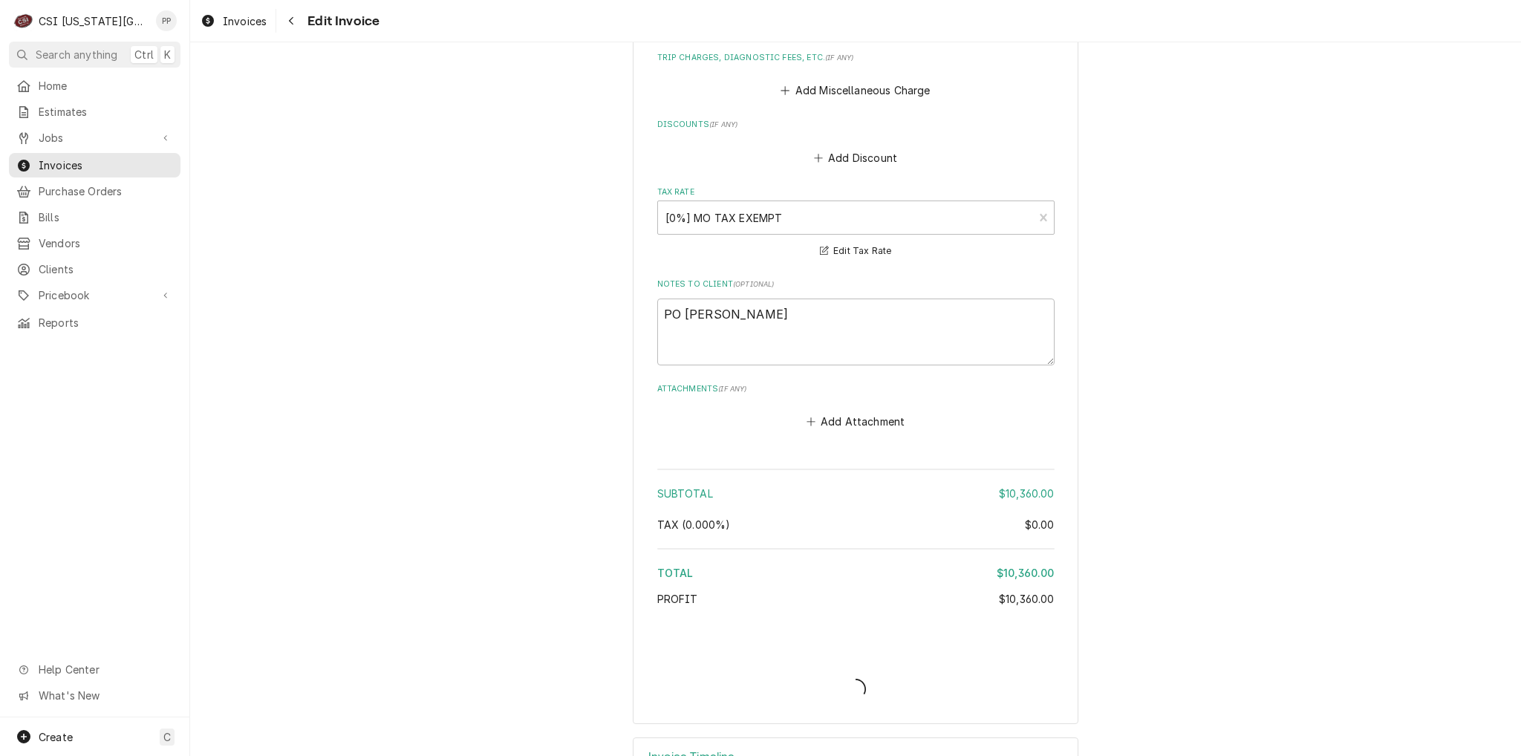
type textarea "x"
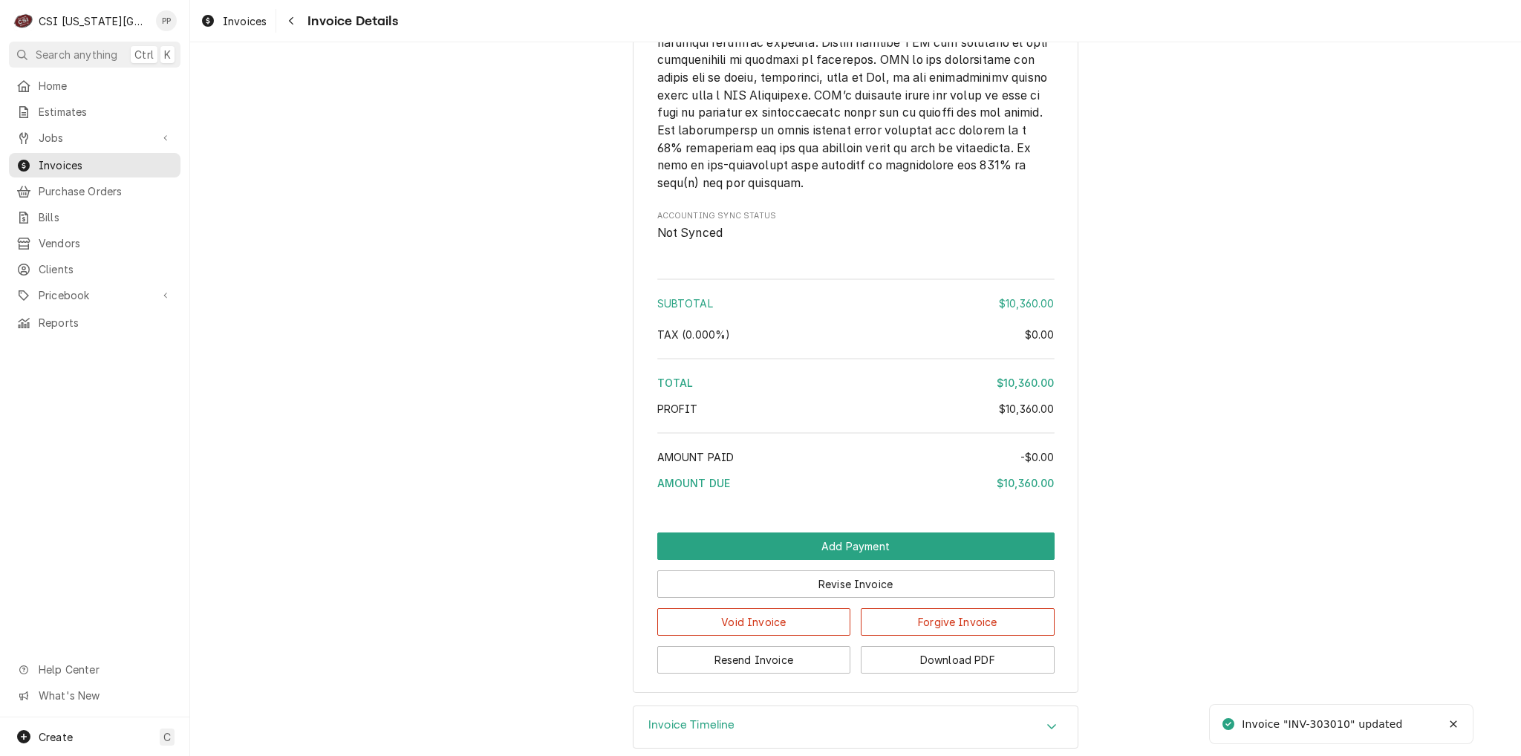
scroll to position [2366, 0]
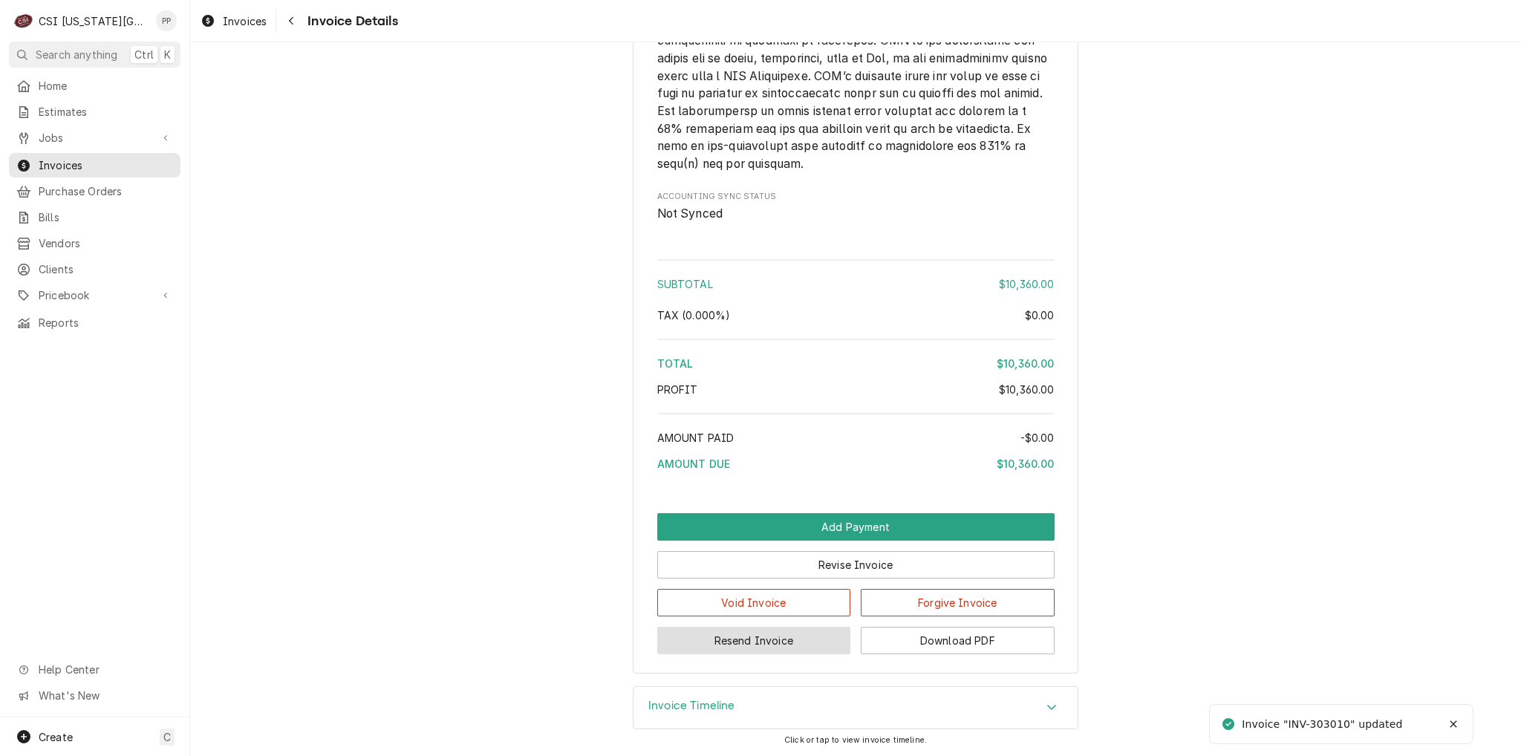
click at [774, 644] on button "Resend Invoice" at bounding box center [754, 640] width 194 height 27
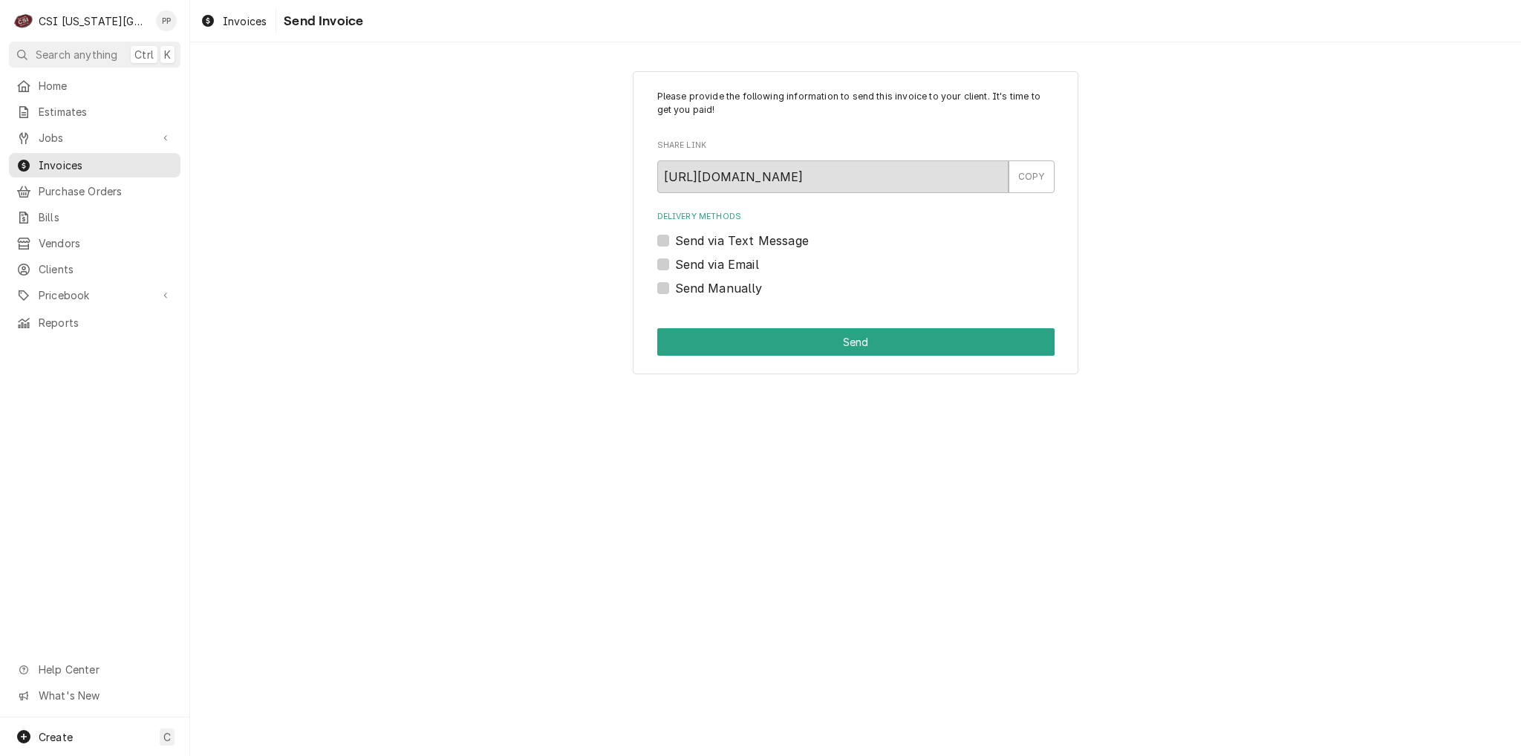
click at [675, 264] on label "Send via Email" at bounding box center [717, 264] width 84 height 18
click at [675, 264] on input "Send via Email" at bounding box center [873, 271] width 397 height 33
checkbox input "true"
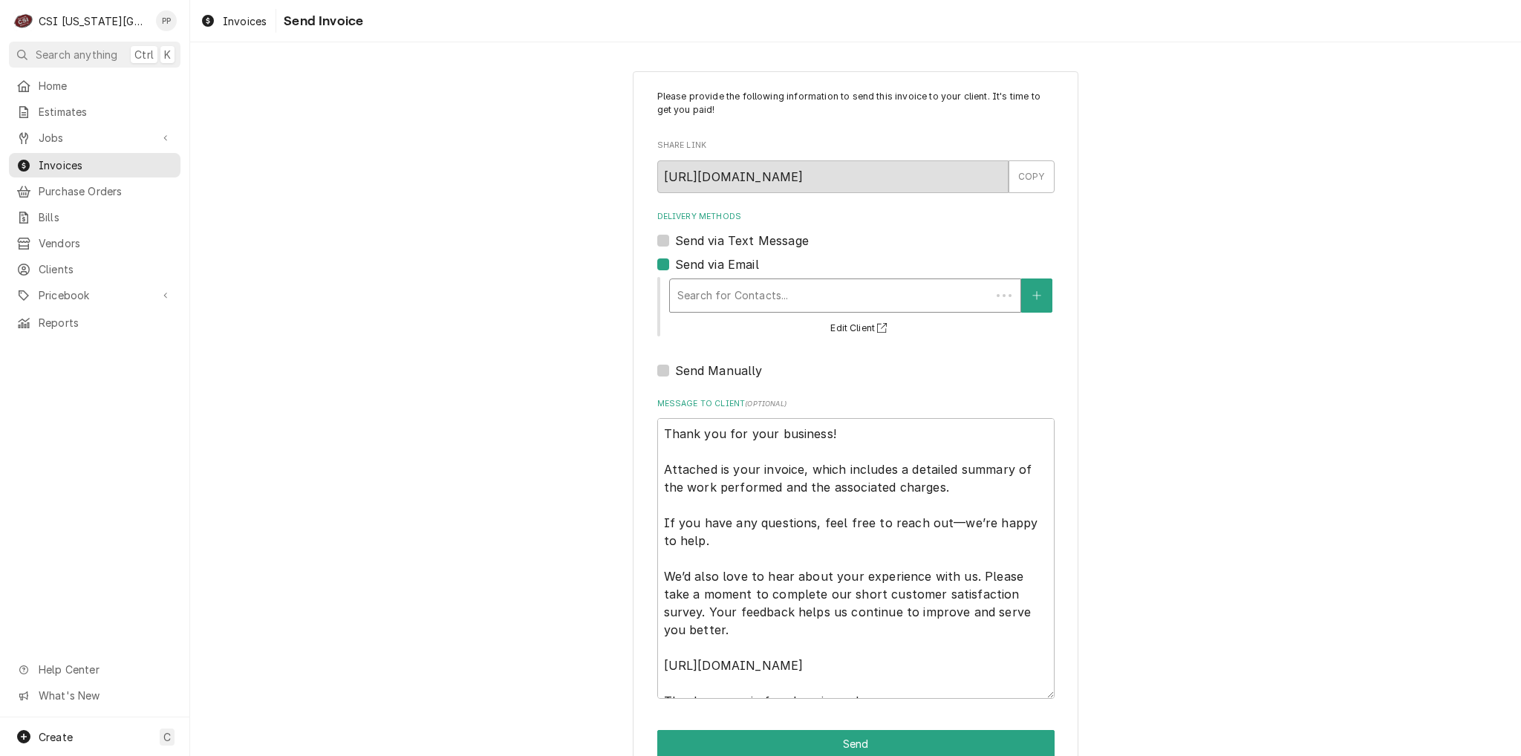
click at [707, 284] on div "Delivery Methods" at bounding box center [830, 295] width 306 height 27
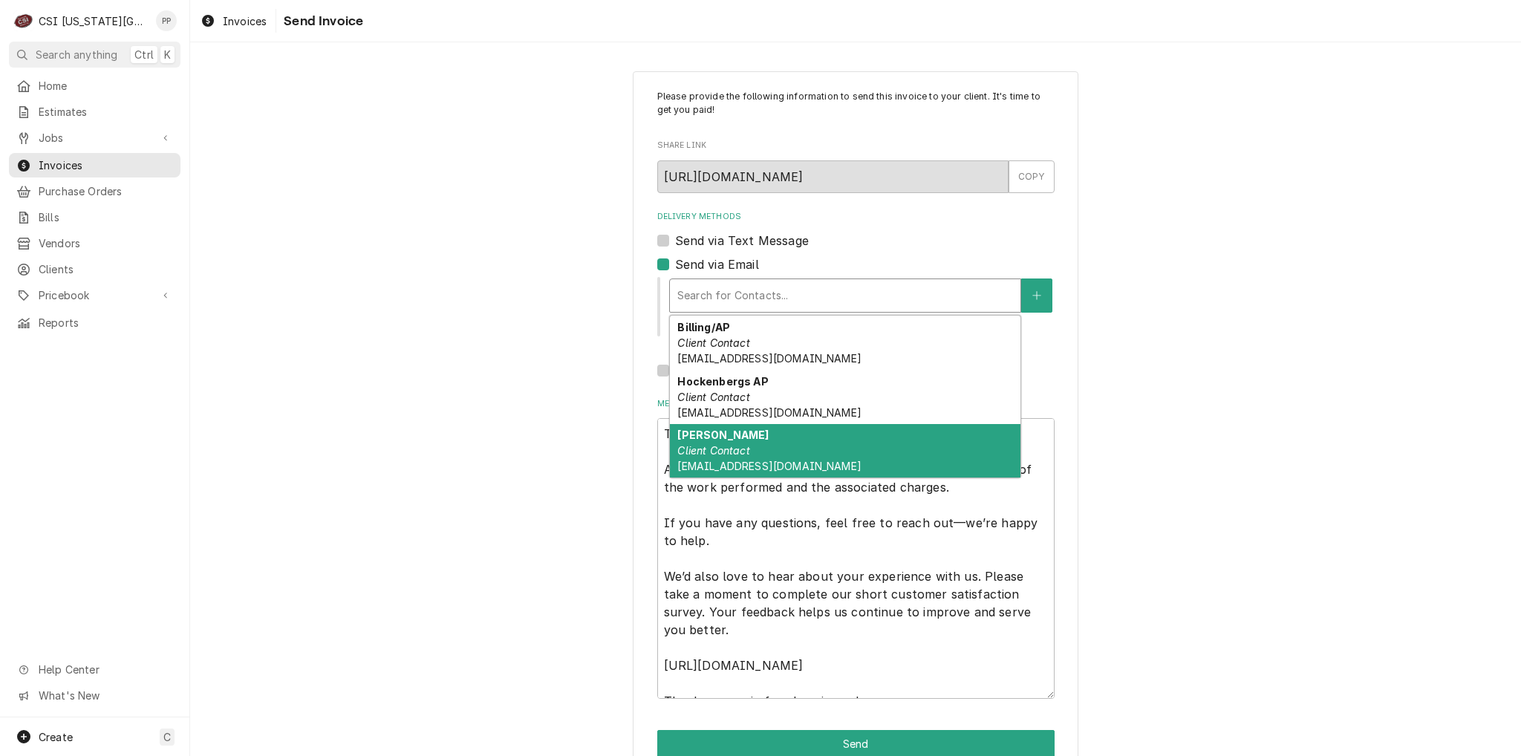
click at [725, 438] on div "Phil Potter Client Contact Phil@csi1.com" at bounding box center [845, 451] width 350 height 54
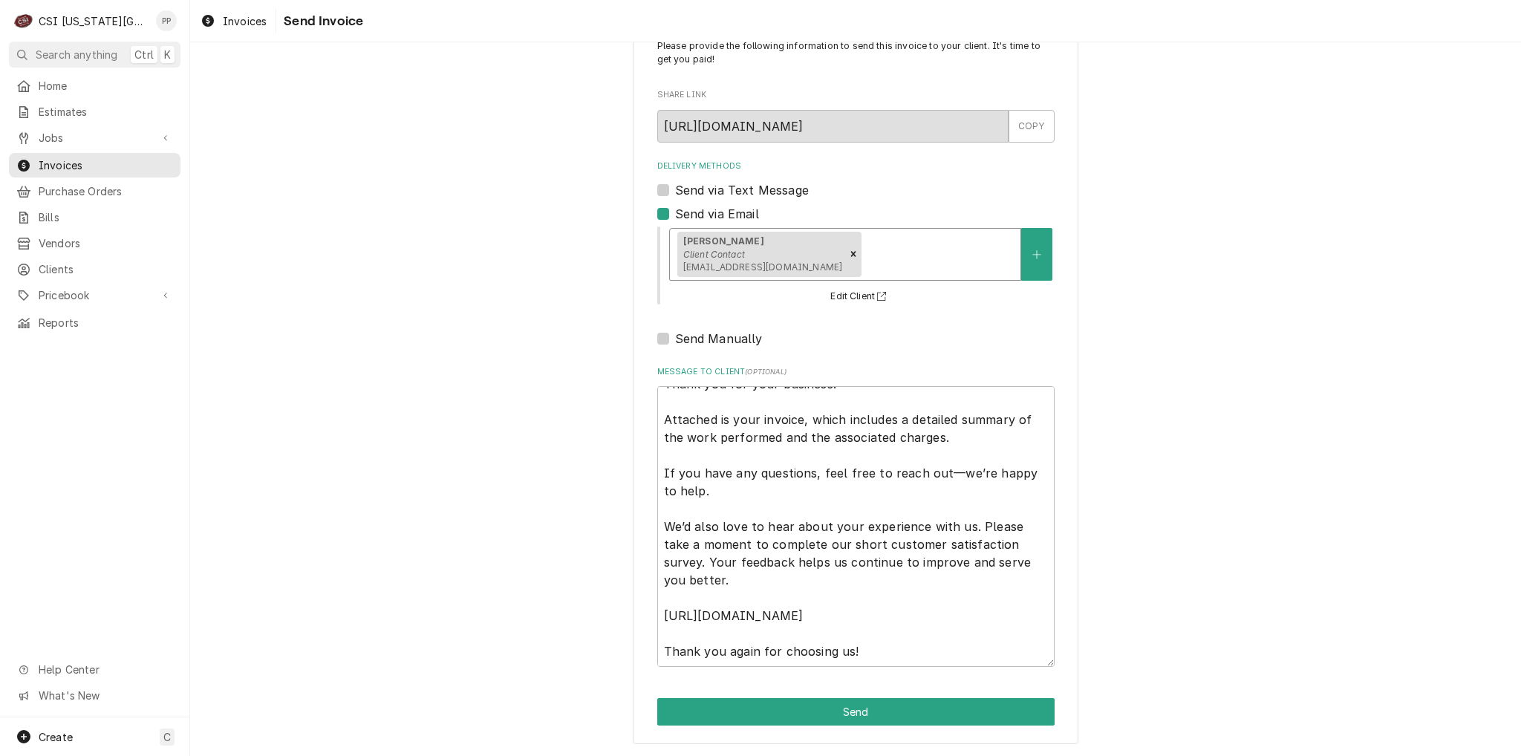
scroll to position [50, 0]
click at [891, 706] on button "Send" at bounding box center [855, 711] width 397 height 27
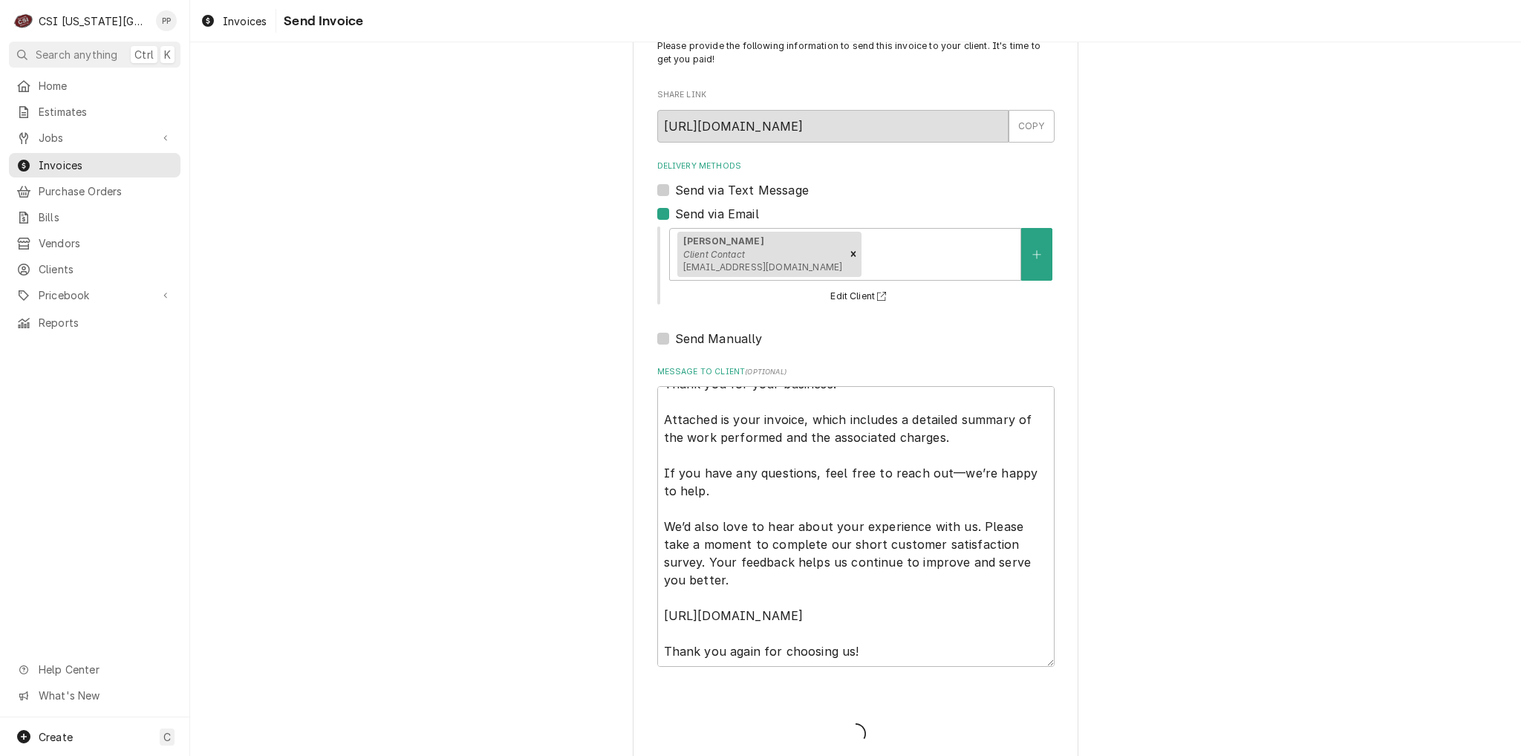
type textarea "x"
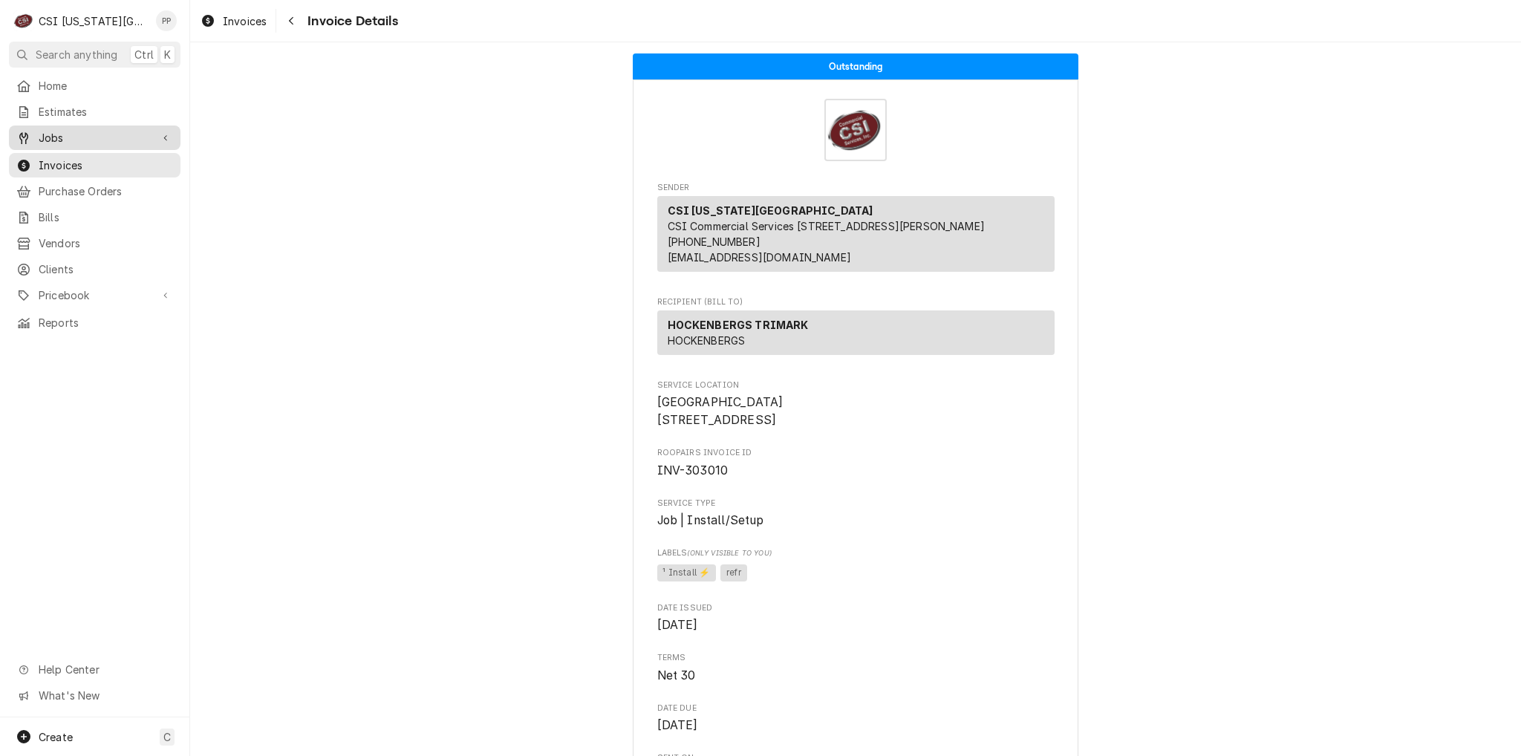
click at [105, 137] on span "Jobs" at bounding box center [95, 138] width 112 height 16
click at [96, 156] on span "Jobs" at bounding box center [106, 164] width 134 height 16
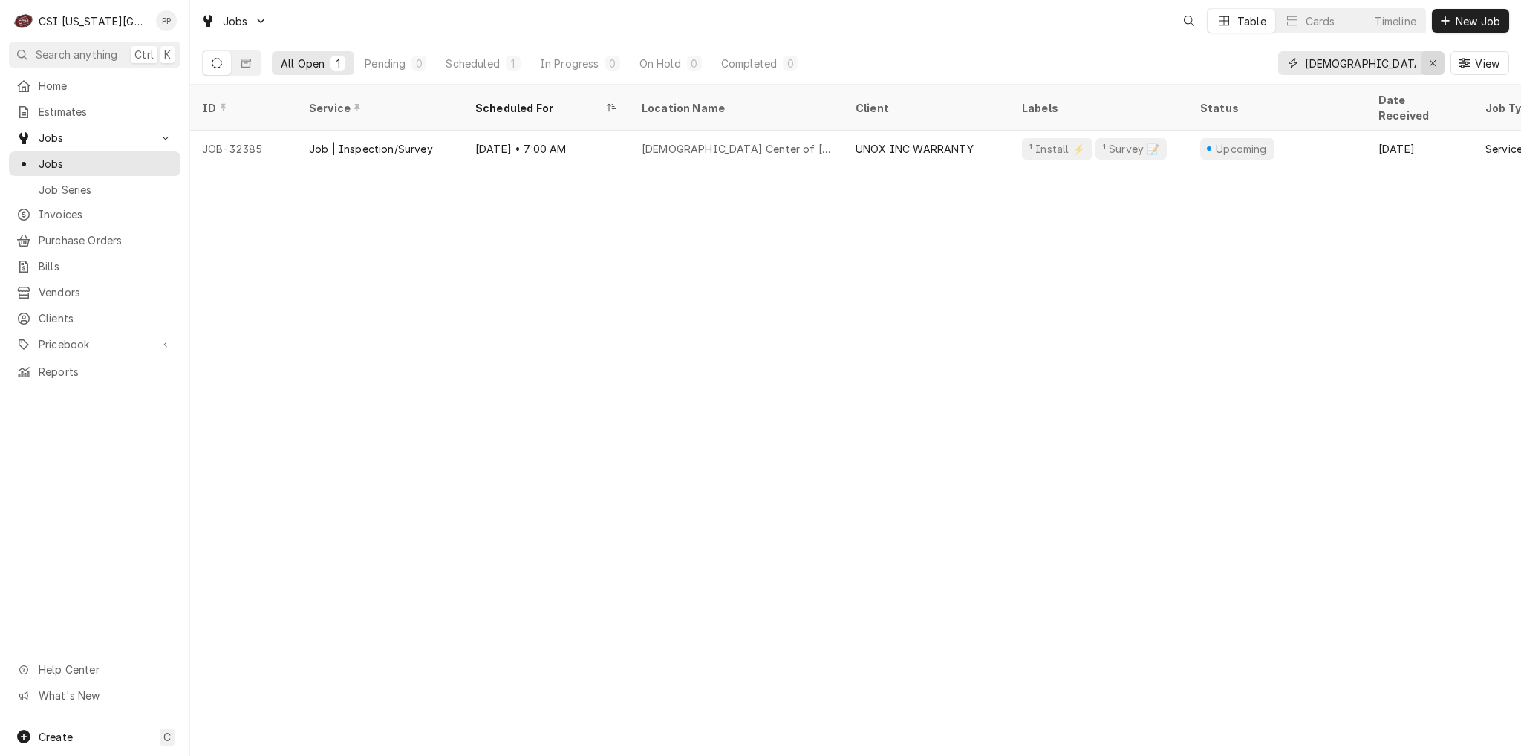
click at [1429, 63] on icon "Erase input" at bounding box center [1432, 63] width 8 height 10
click at [1384, 69] on input "Dynamic Content Wrapper" at bounding box center [1374, 63] width 140 height 24
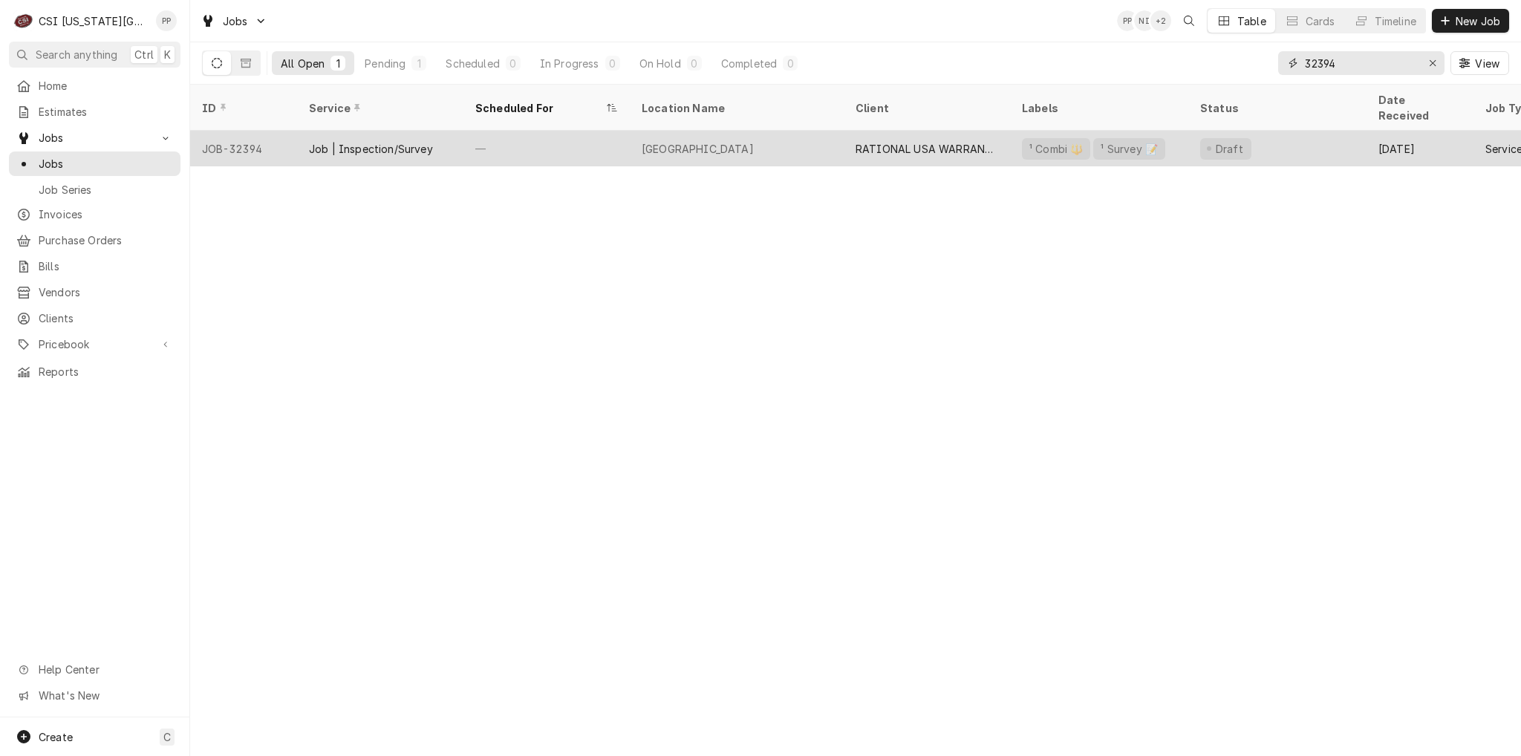
type input "32394"
click at [531, 136] on div "—" at bounding box center [546, 149] width 166 height 36
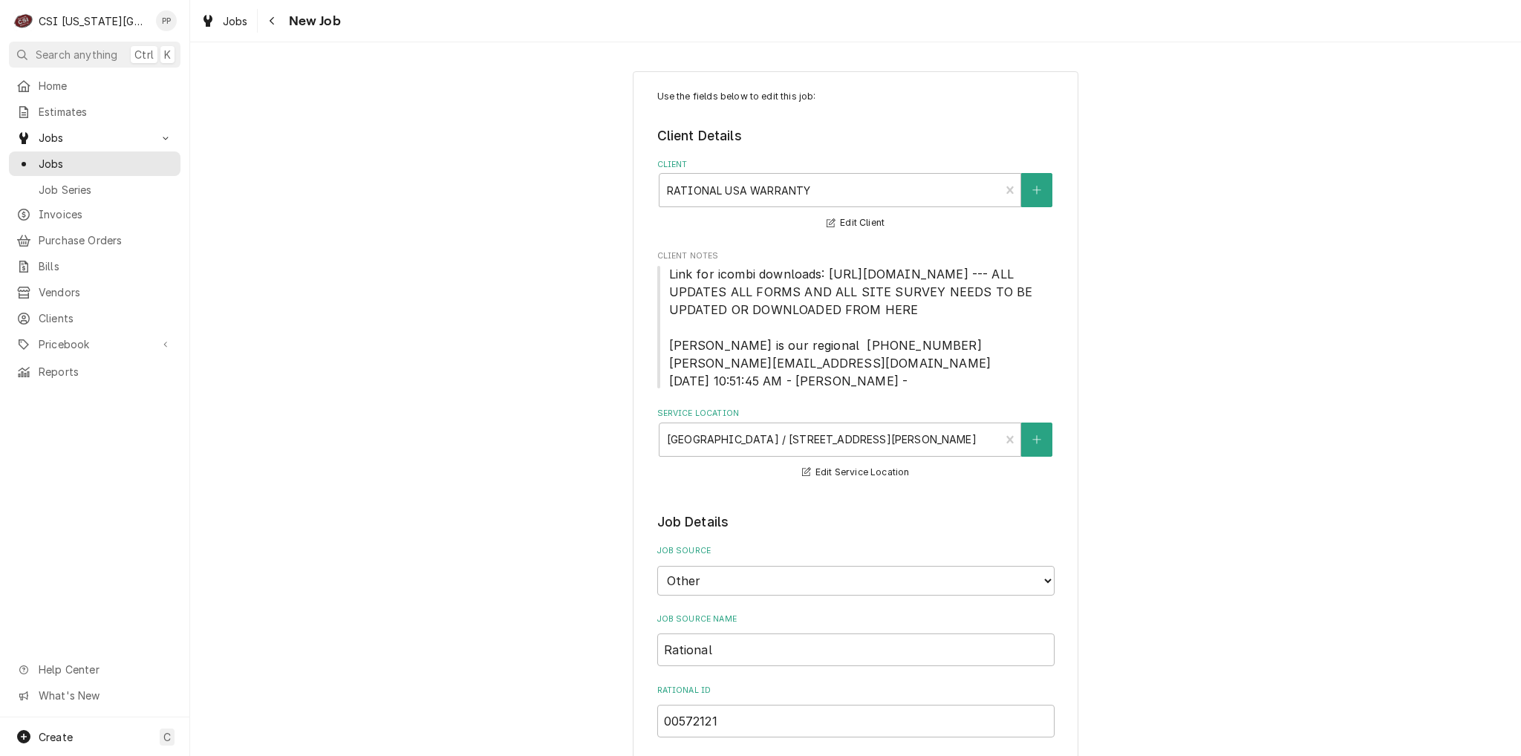
type textarea "x"
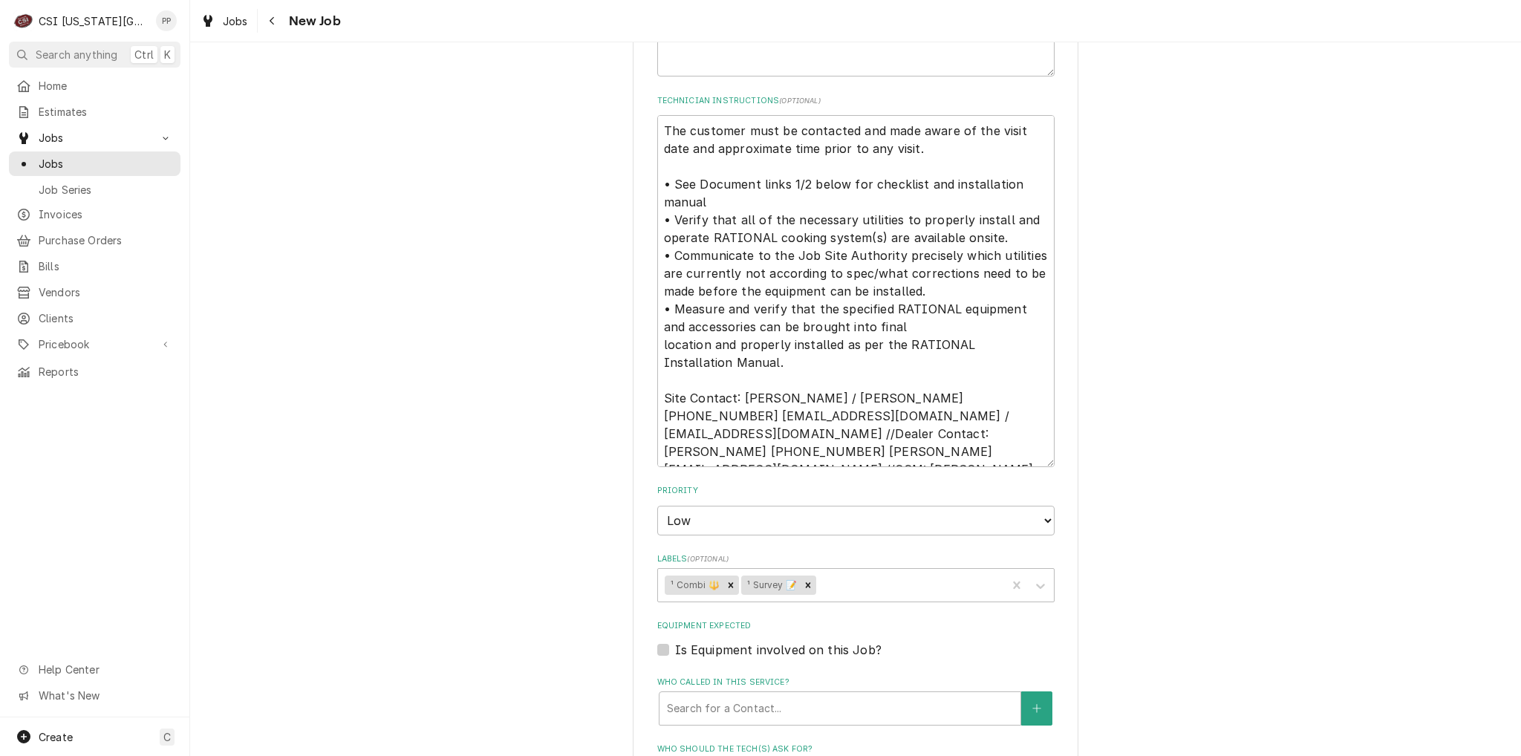
scroll to position [1188, 0]
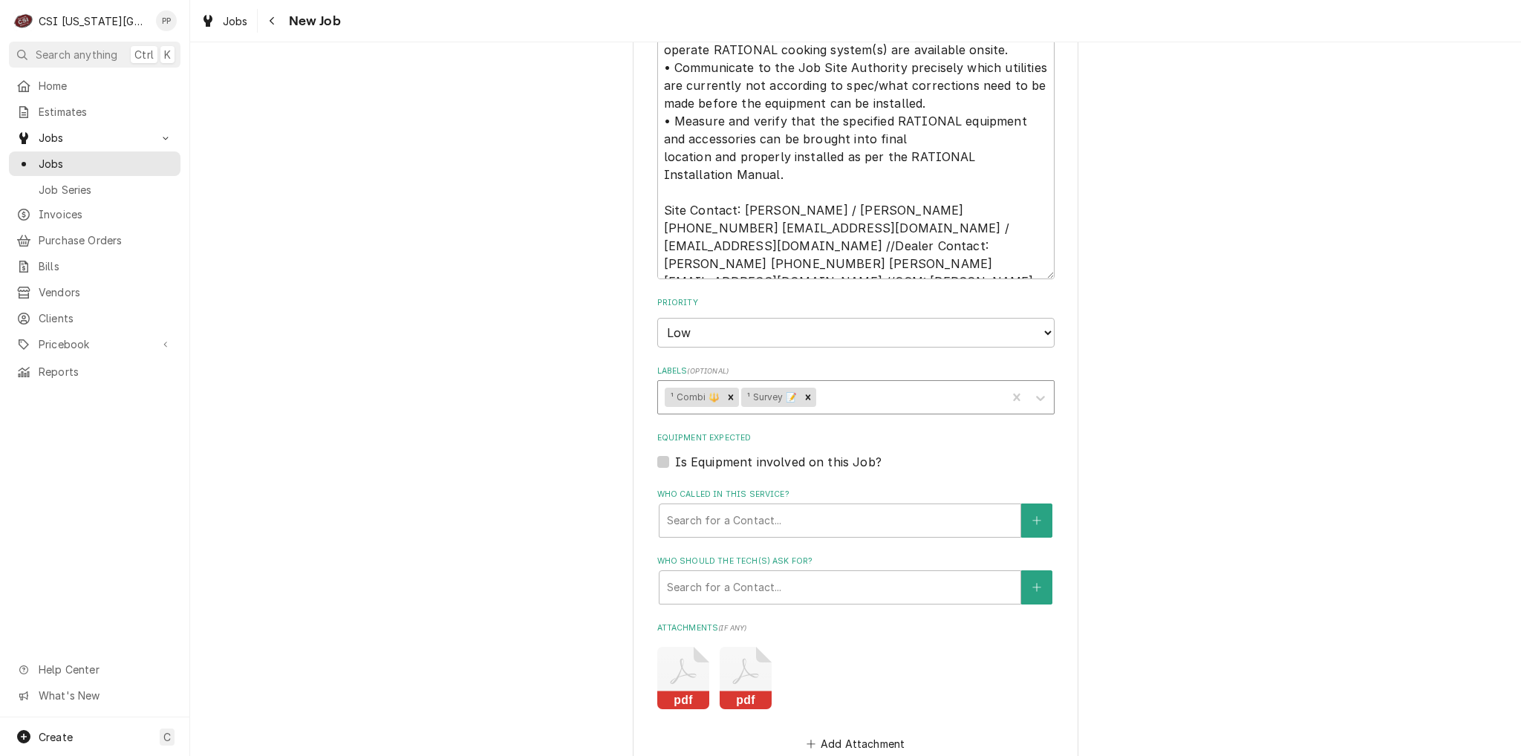
click at [872, 411] on div "Labels" at bounding box center [909, 397] width 180 height 27
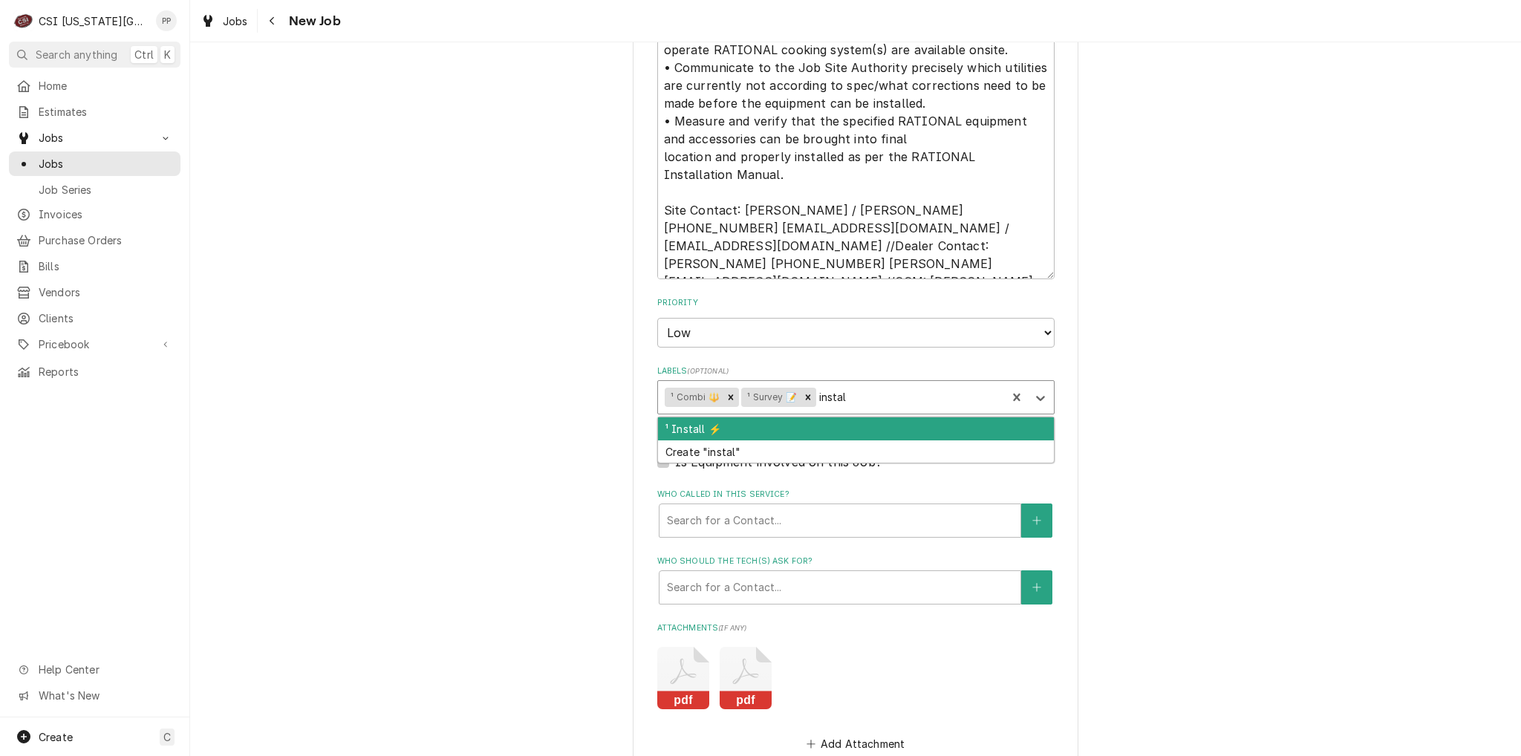
type input "install"
type textarea "x"
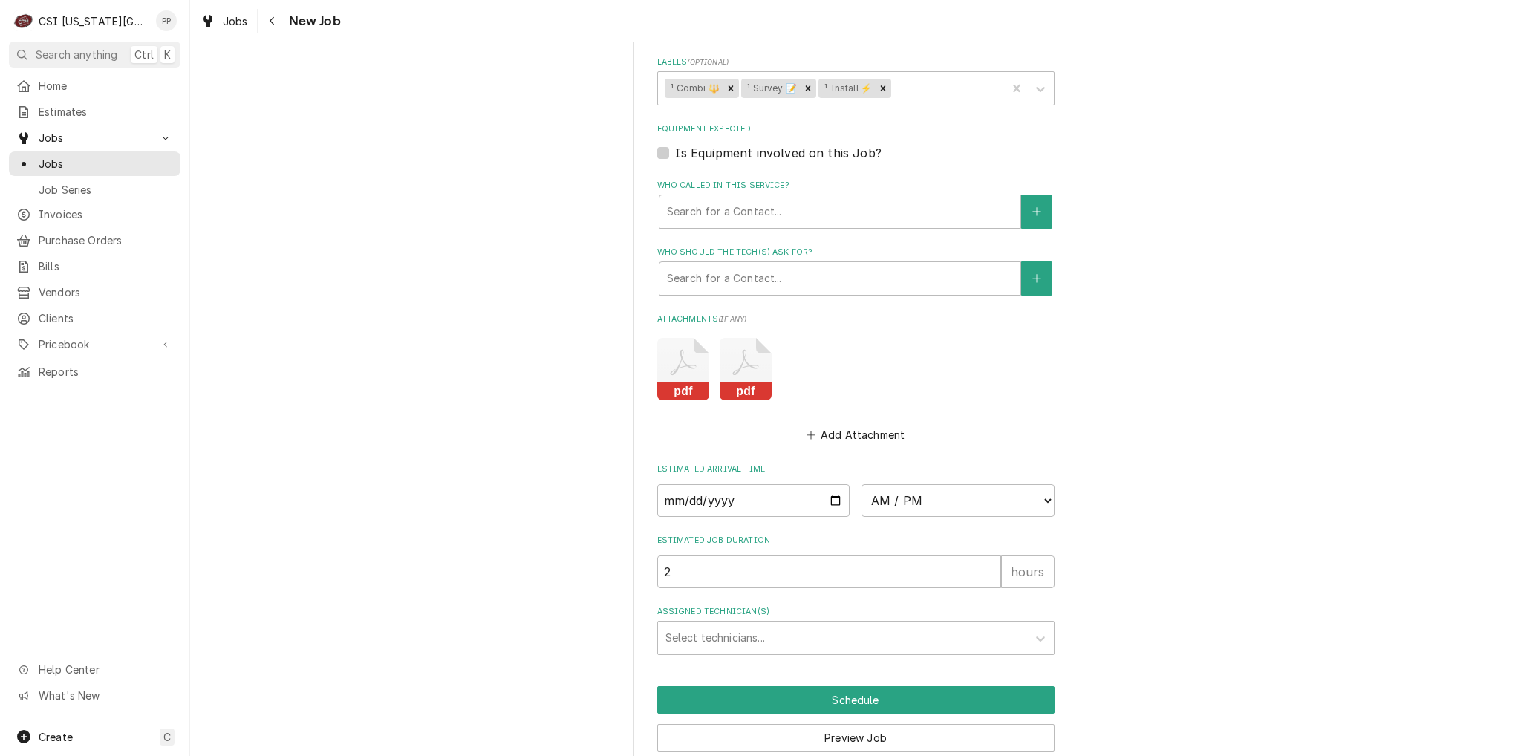
scroll to position [1574, 0]
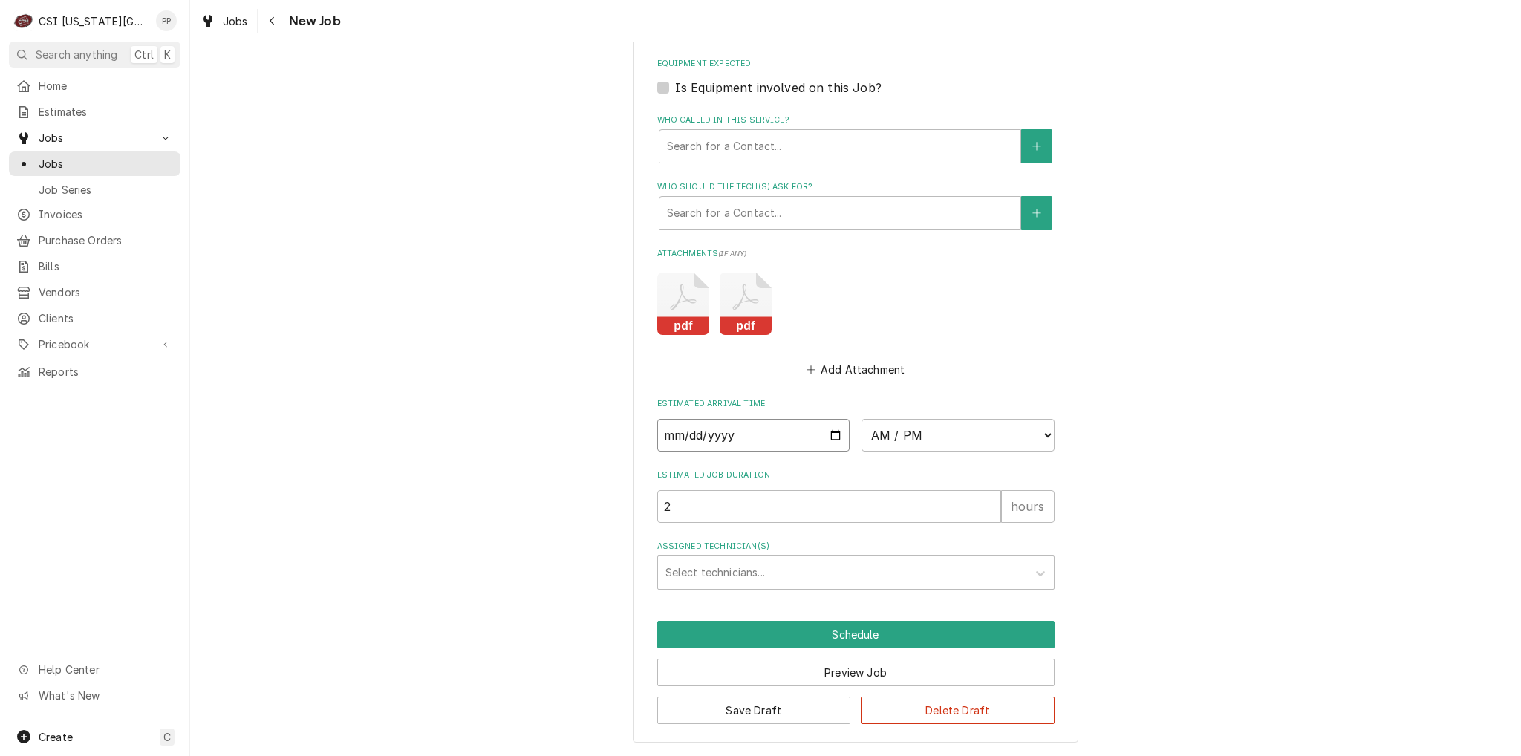
drag, startPoint x: 829, startPoint y: 434, endPoint x: 835, endPoint y: 428, distance: 8.4
click at [829, 434] on input "Date" at bounding box center [753, 435] width 193 height 33
type textarea "x"
type input "2025-09-08"
click at [873, 430] on select "AM / PM 6:00 AM 6:15 AM 6:30 AM 6:45 AM 7:00 AM 7:15 AM 7:30 AM 7:45 AM 8:00 AM…" at bounding box center [957, 435] width 193 height 33
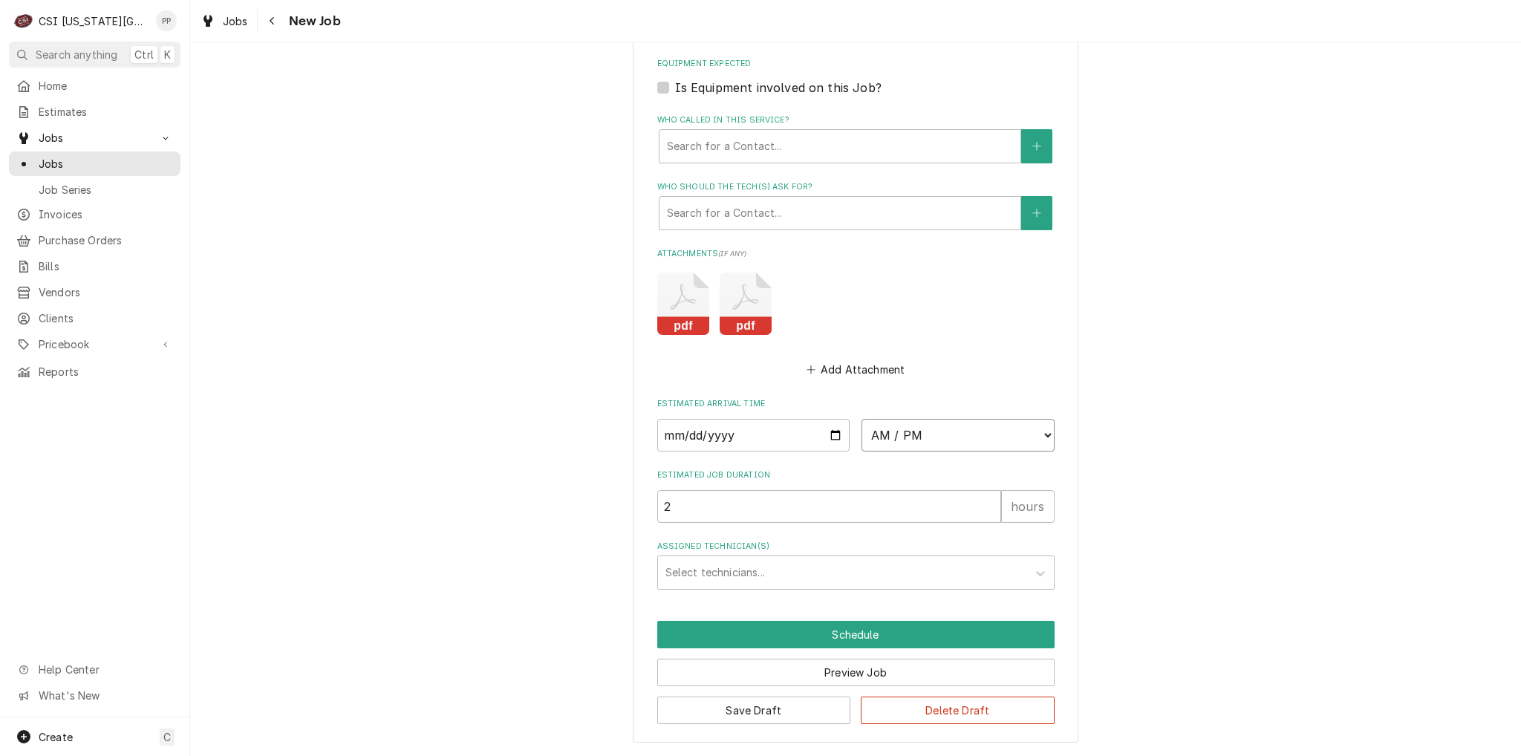
type textarea "x"
select select "07:15:00"
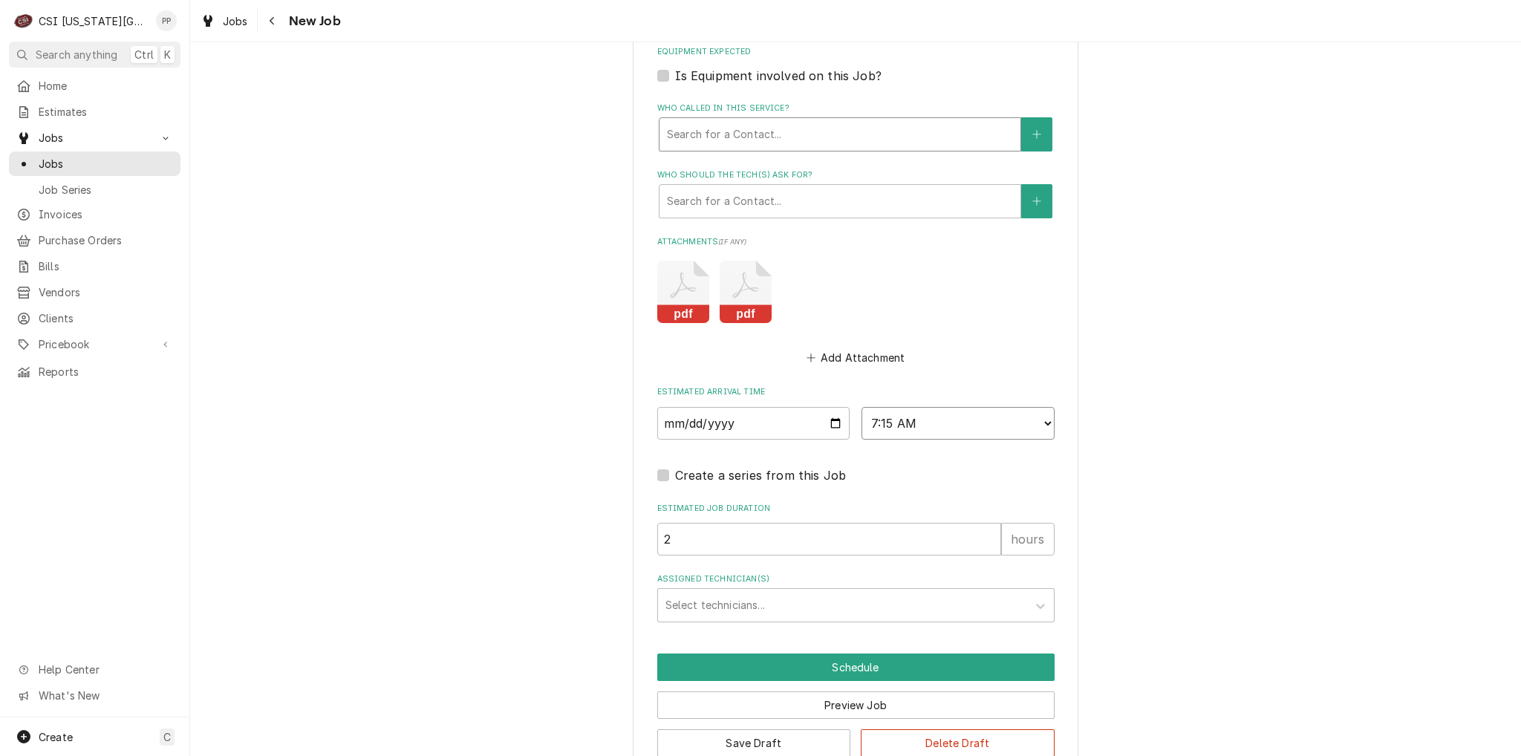
scroll to position [0, 0]
type textarea "x"
click at [1039, 434] on select "AM / PM 6:00 AM 6:15 AM 6:30 AM 6:45 AM 7:00 AM 7:15 AM 7:30 AM 7:45 AM 8:00 AM…" at bounding box center [957, 423] width 193 height 33
select select "07:00:00"
click at [861, 419] on select "AM / PM 6:00 AM 6:15 AM 6:30 AM 6:45 AM 7:00 AM 7:15 AM 7:30 AM 7:45 AM 8:00 AM…" at bounding box center [957, 423] width 193 height 33
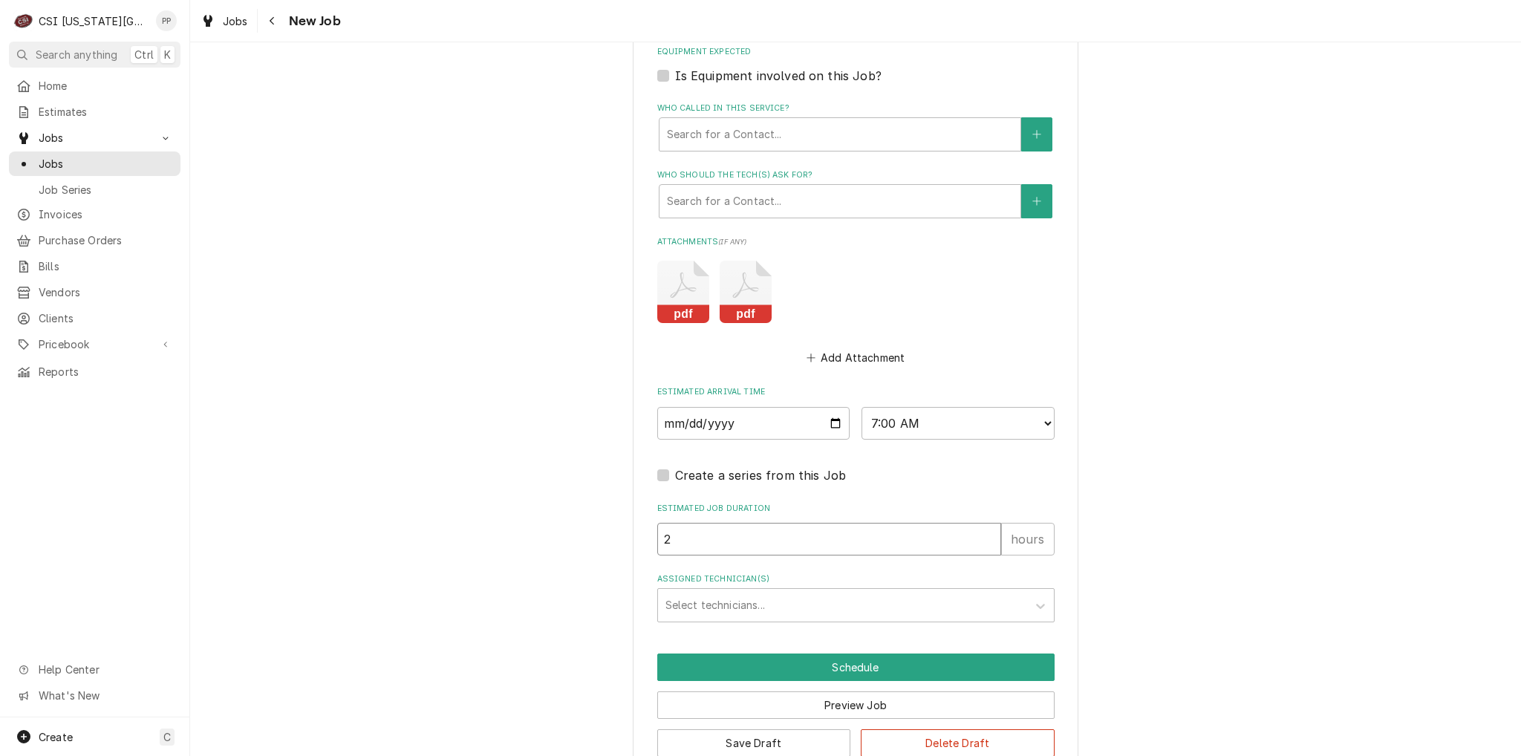
click at [685, 553] on input "2" at bounding box center [829, 539] width 344 height 33
click at [661, 555] on input "2" at bounding box center [829, 539] width 344 height 33
type textarea "x"
type input "8"
type textarea "x"
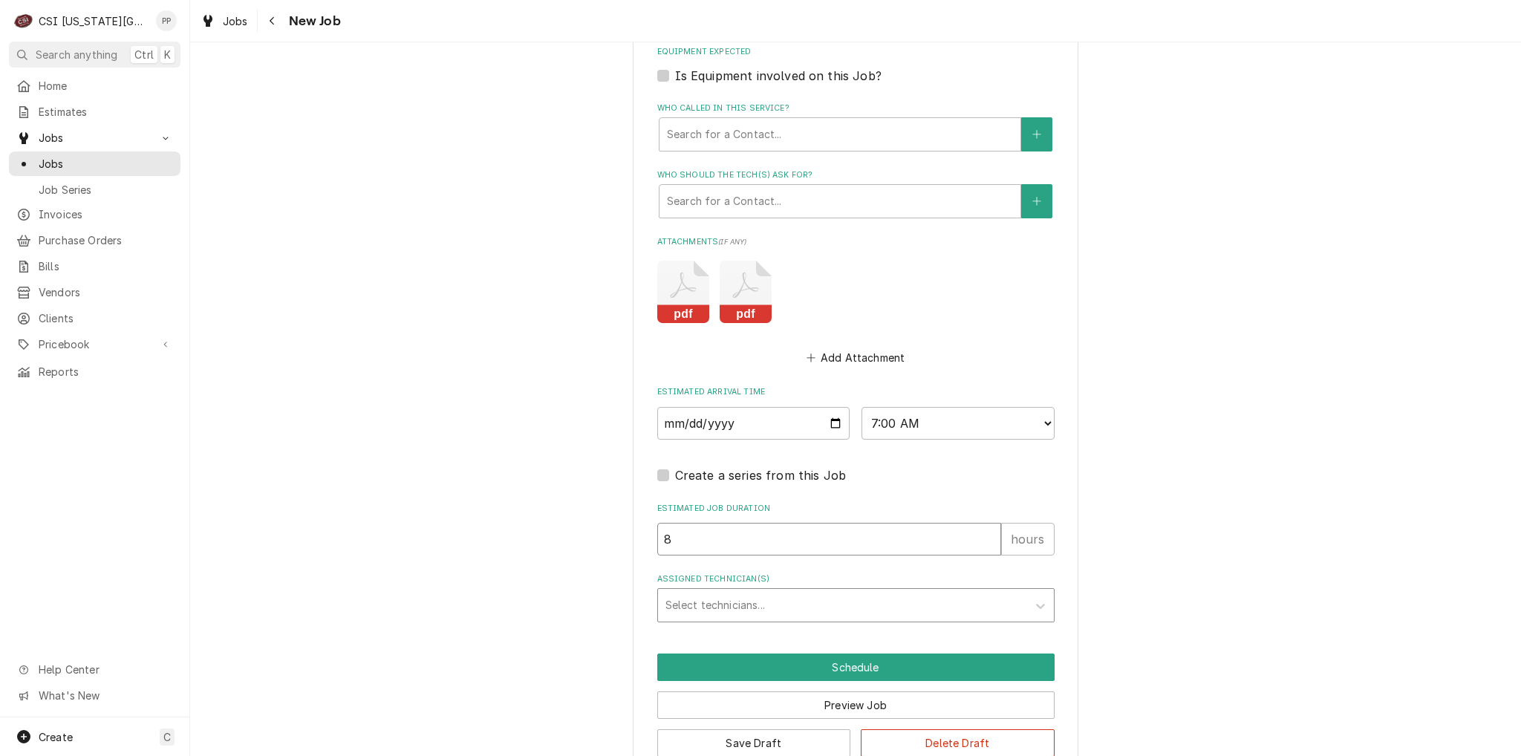
type input "8"
click at [675, 613] on div "Assigned Technician(s)" at bounding box center [842, 605] width 354 height 27
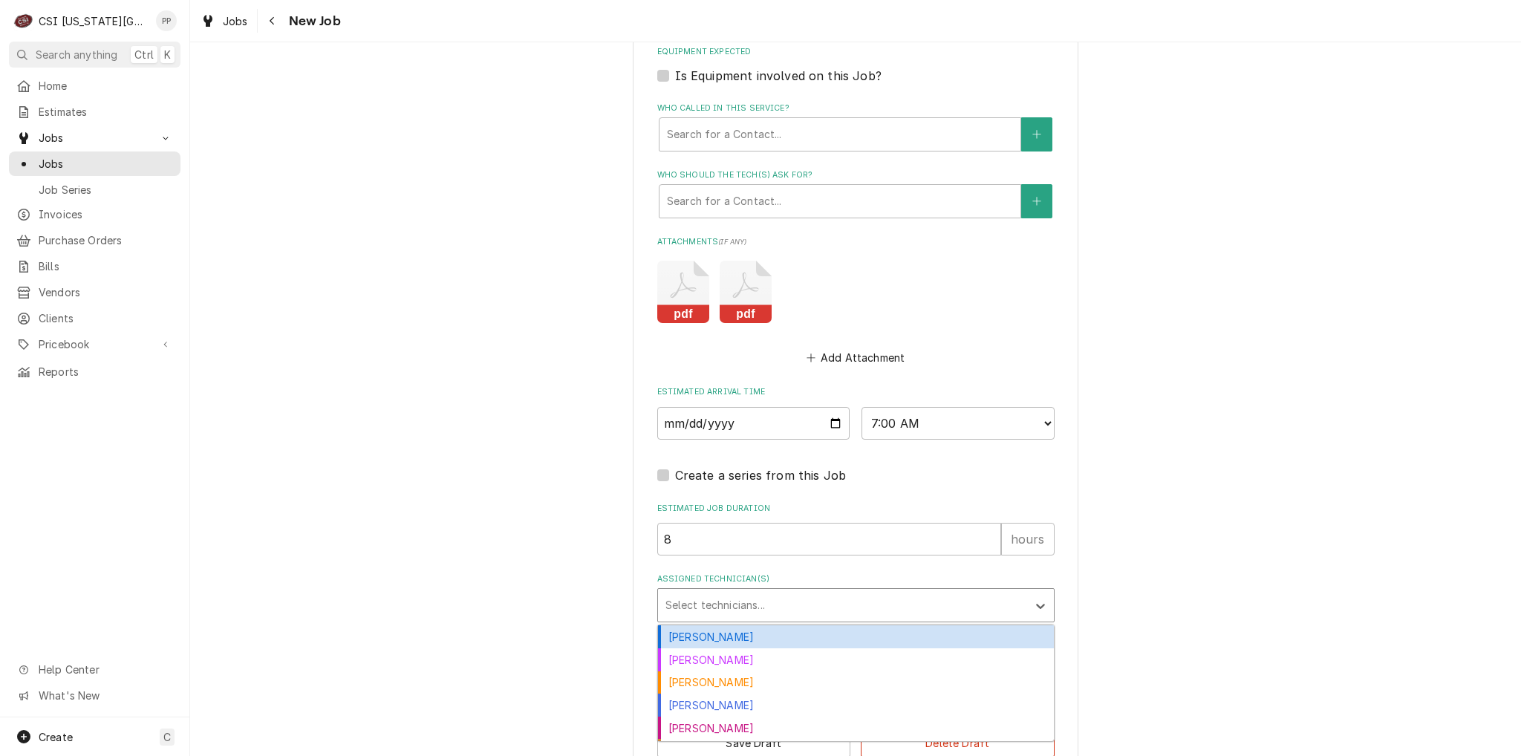
type input "z"
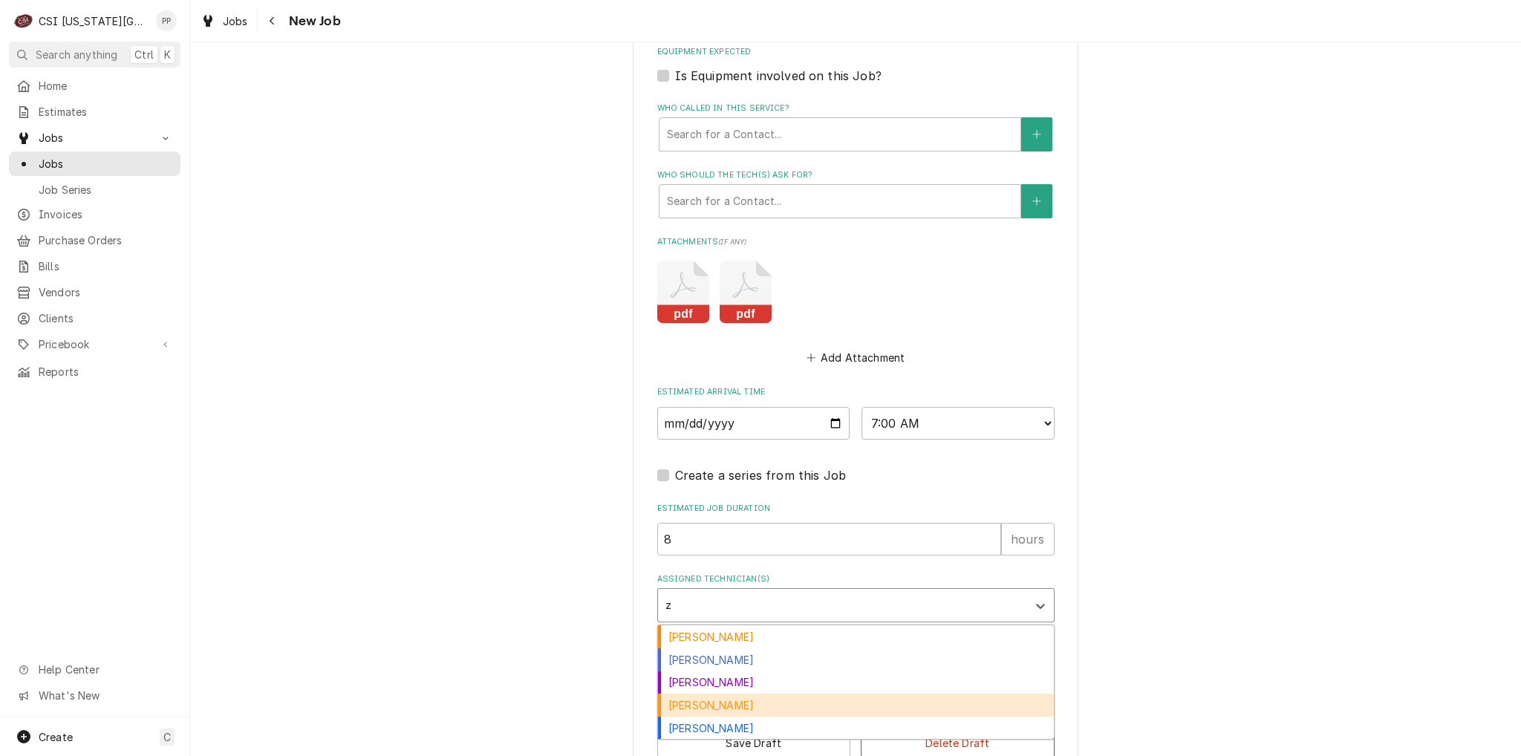
click at [725, 716] on div "[PERSON_NAME]" at bounding box center [856, 704] width 396 height 23
type textarea "x"
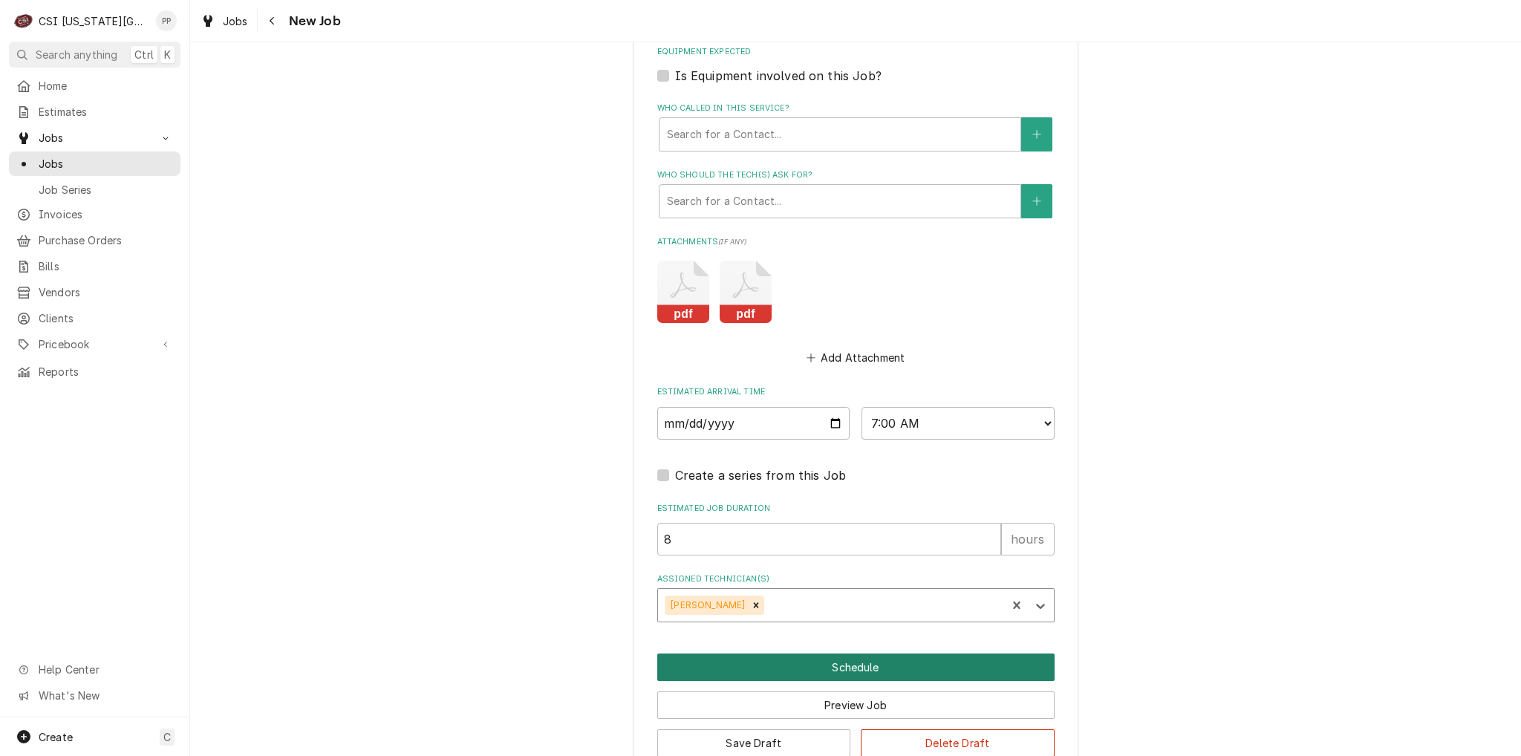
click at [835, 681] on button "Schedule" at bounding box center [855, 666] width 397 height 27
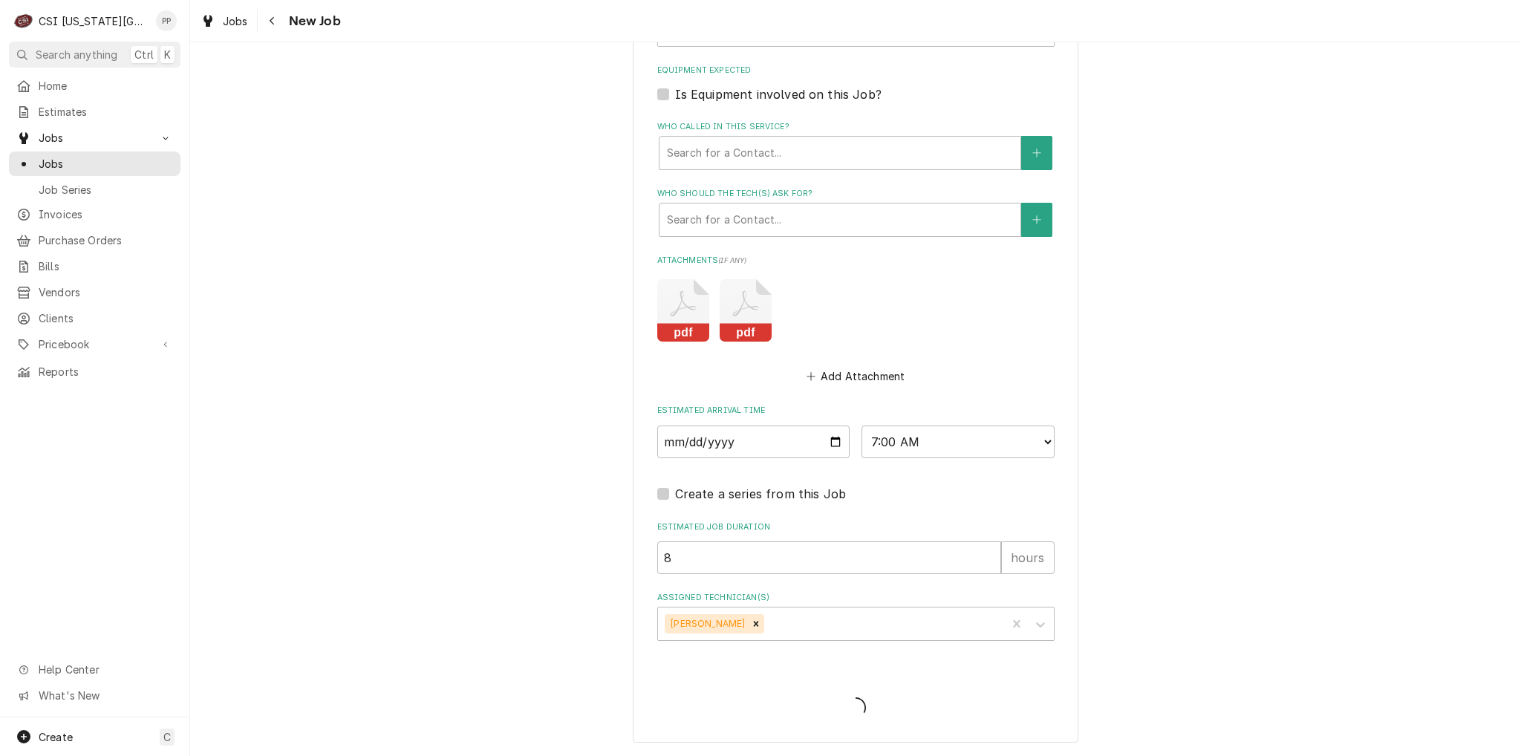
scroll to position [1568, 0]
type textarea "x"
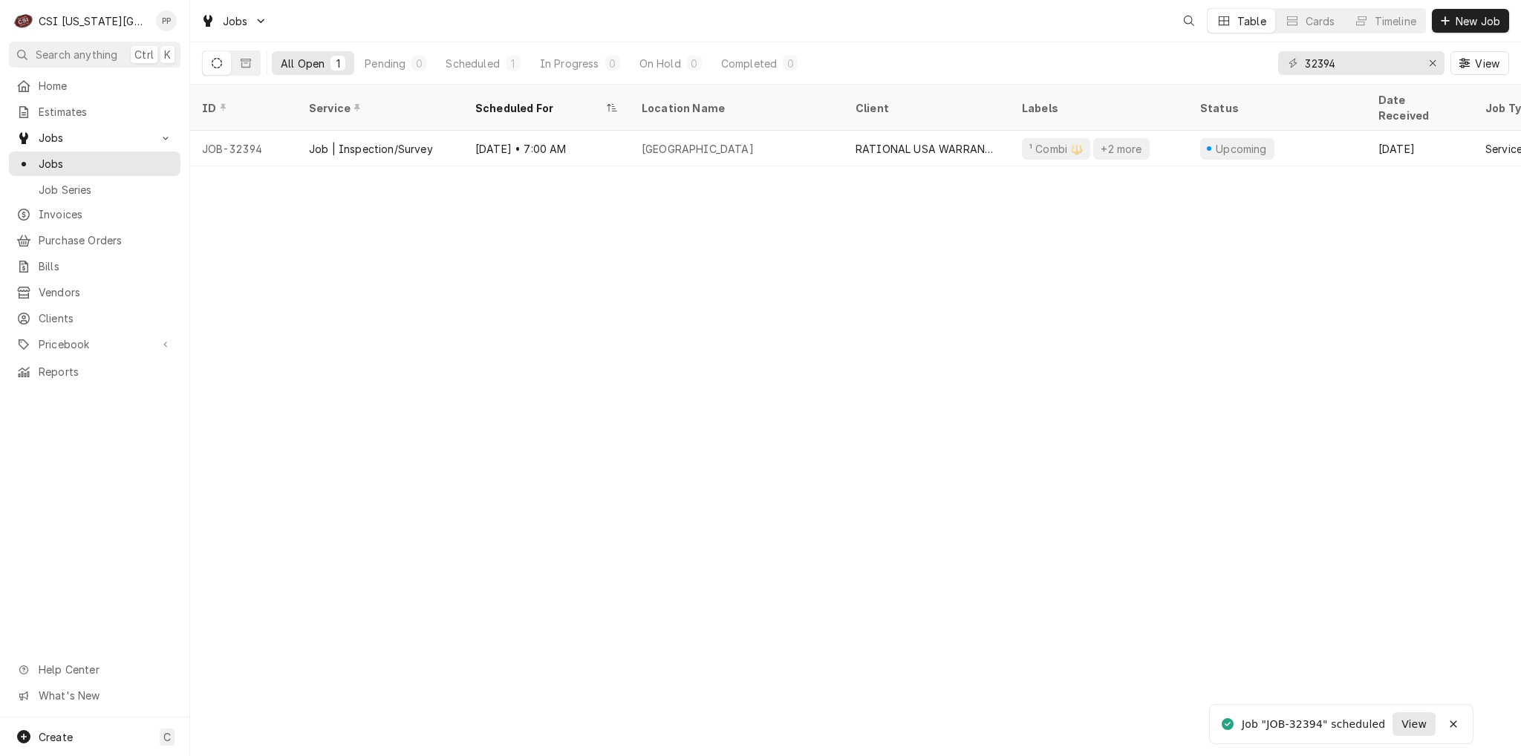
click at [1421, 729] on span "View" at bounding box center [1413, 724] width 31 height 16
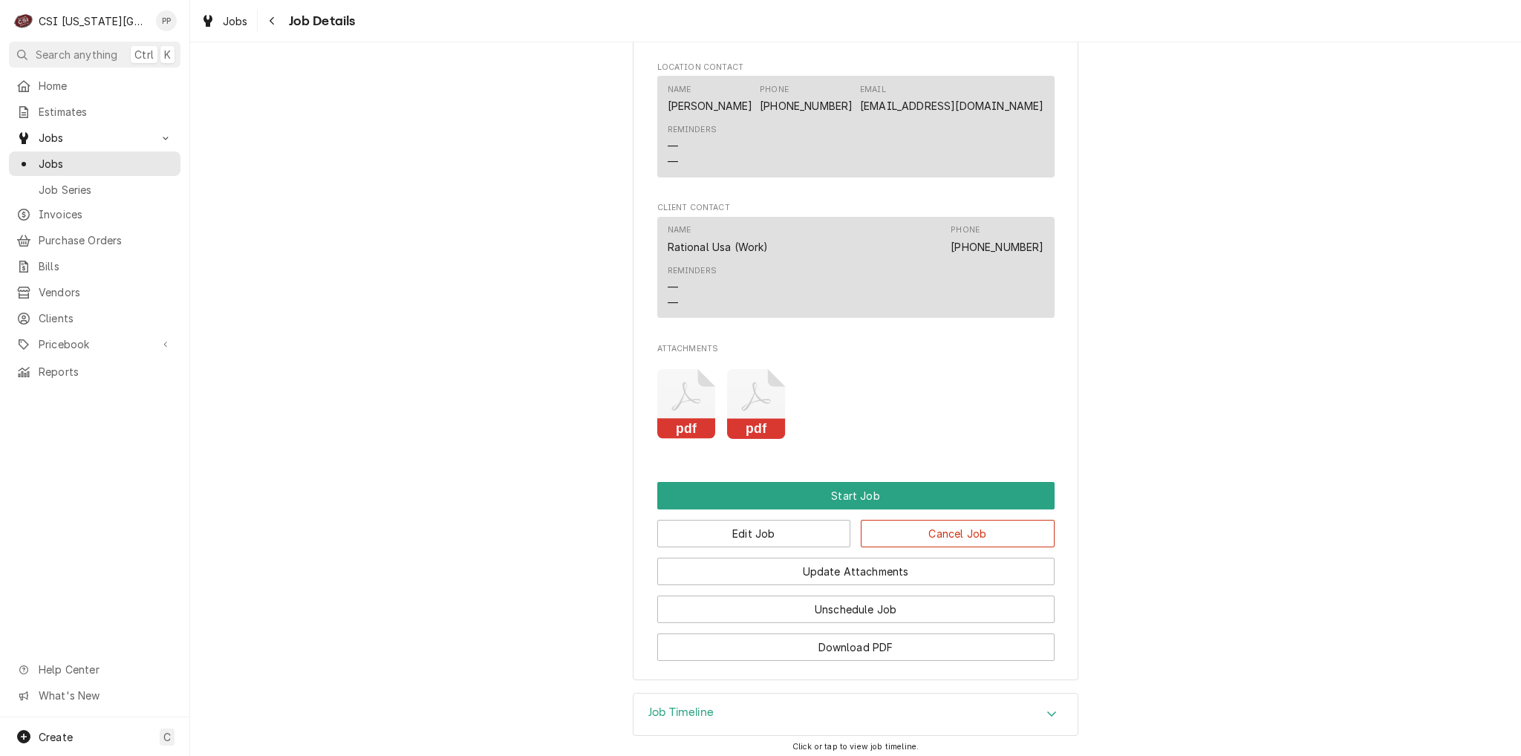
scroll to position [1476, 0]
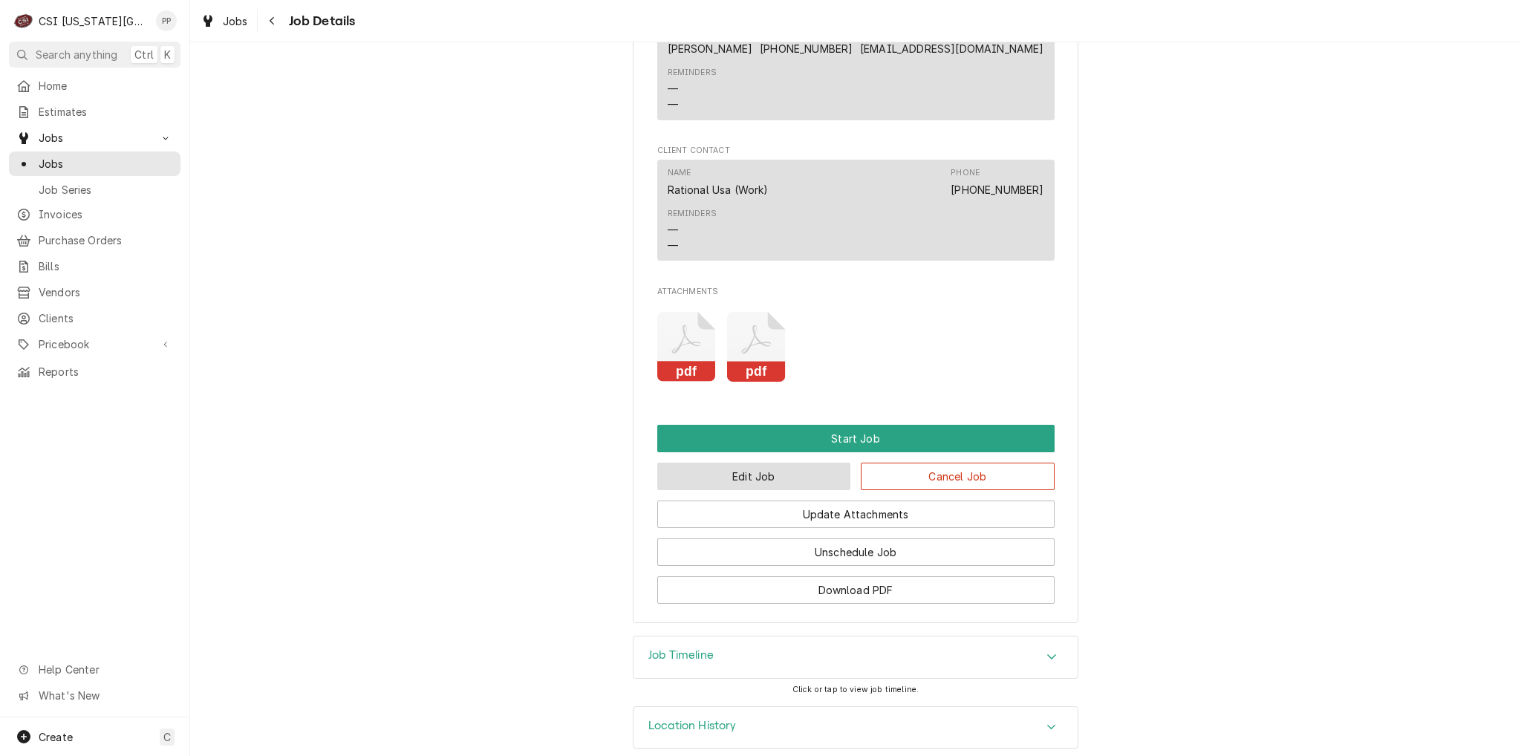
click at [754, 463] on button "Edit Job" at bounding box center [754, 476] width 194 height 27
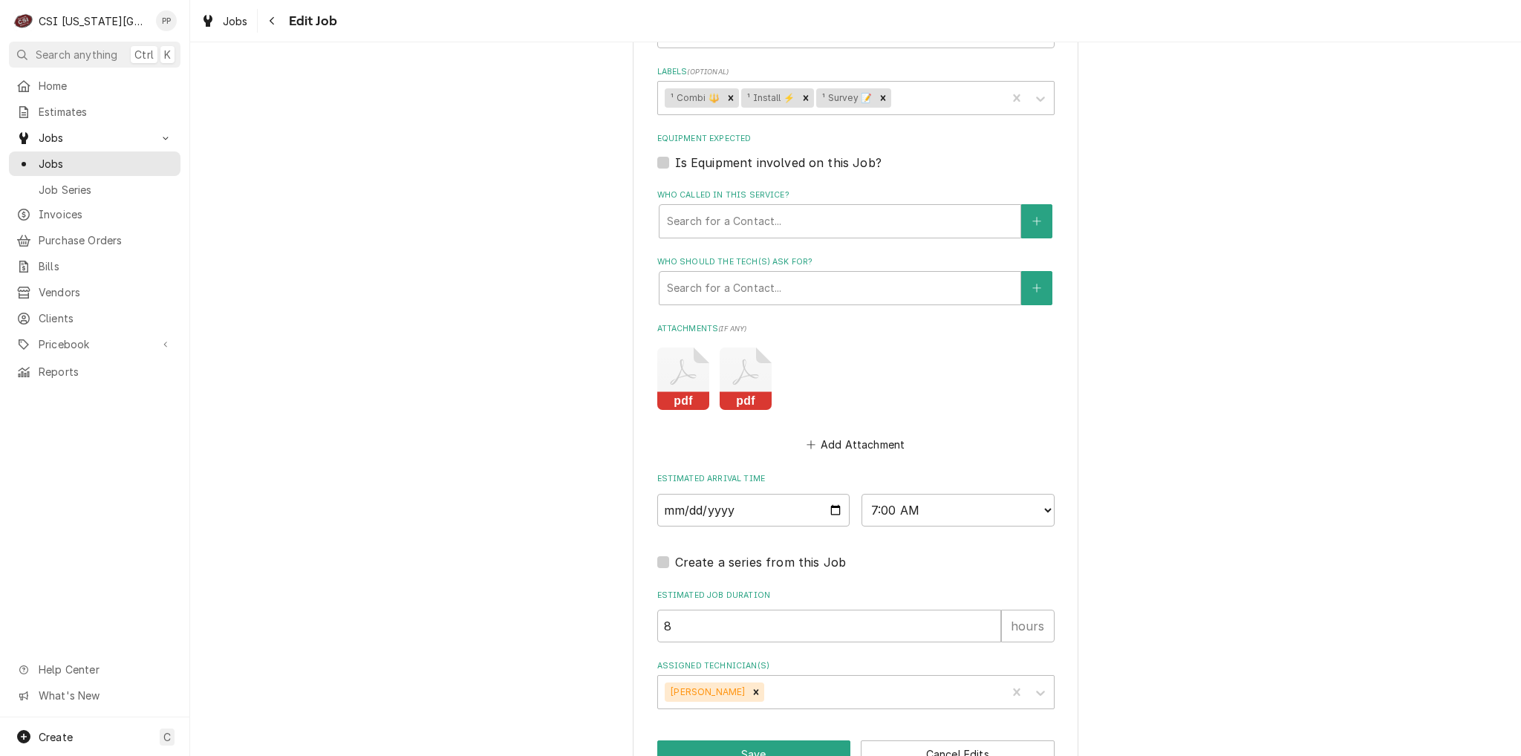
scroll to position [1544, 0]
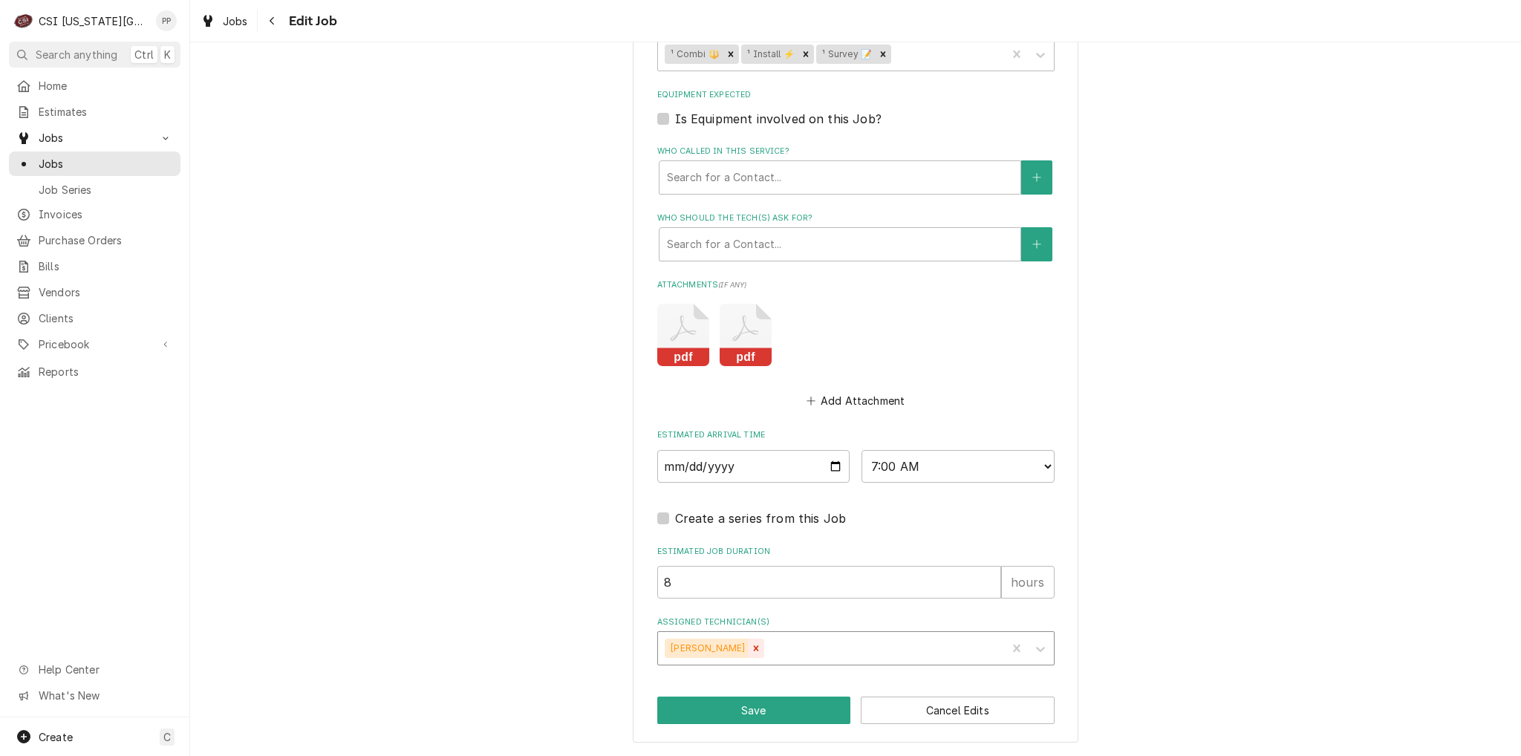
drag, startPoint x: 729, startPoint y: 642, endPoint x: 734, endPoint y: 657, distance: 15.5
click at [748, 646] on div "Remove Zach Masters" at bounding box center [756, 648] width 16 height 19
drag, startPoint x: 745, startPoint y: 708, endPoint x: 751, endPoint y: 693, distance: 16.4
click at [745, 709] on button "Save" at bounding box center [754, 709] width 194 height 27
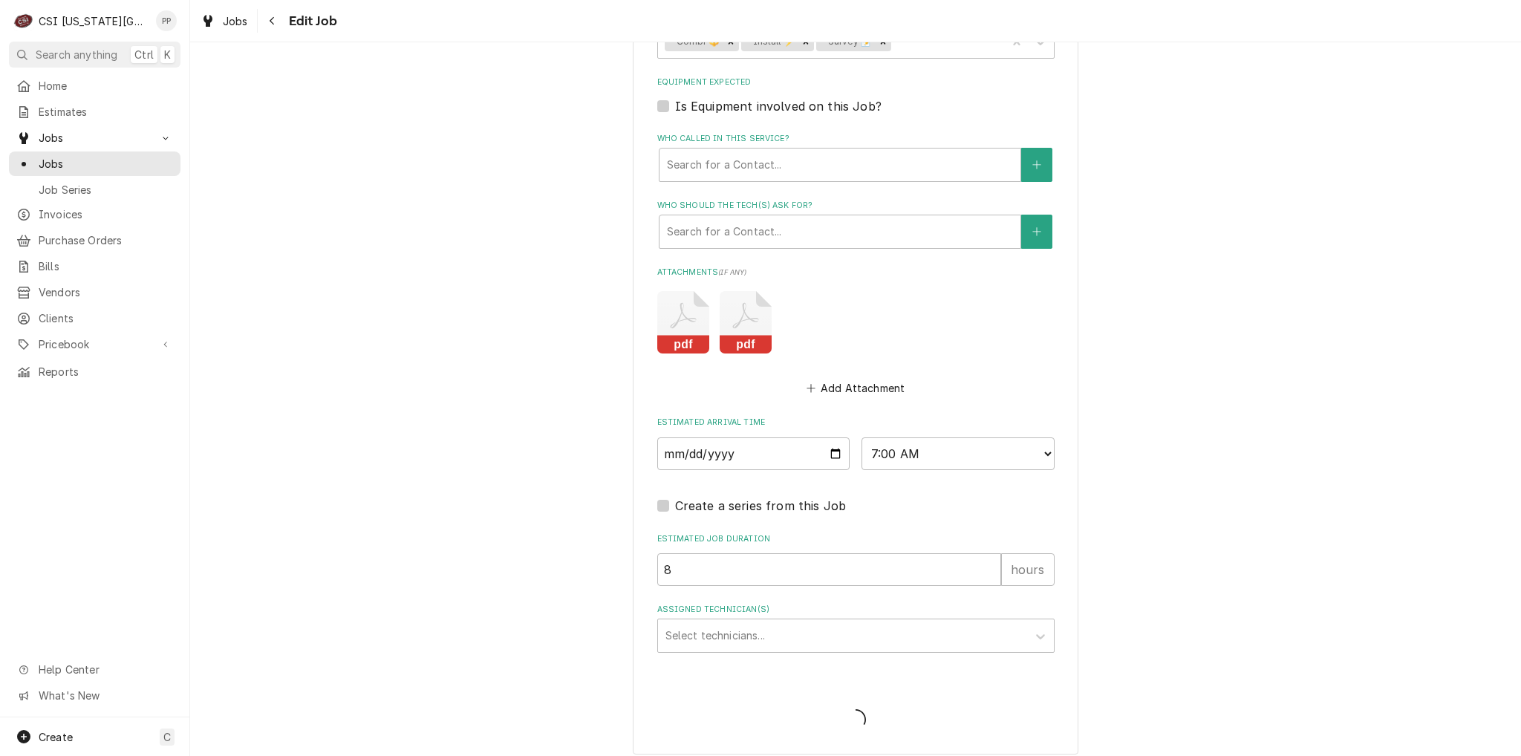
type textarea "x"
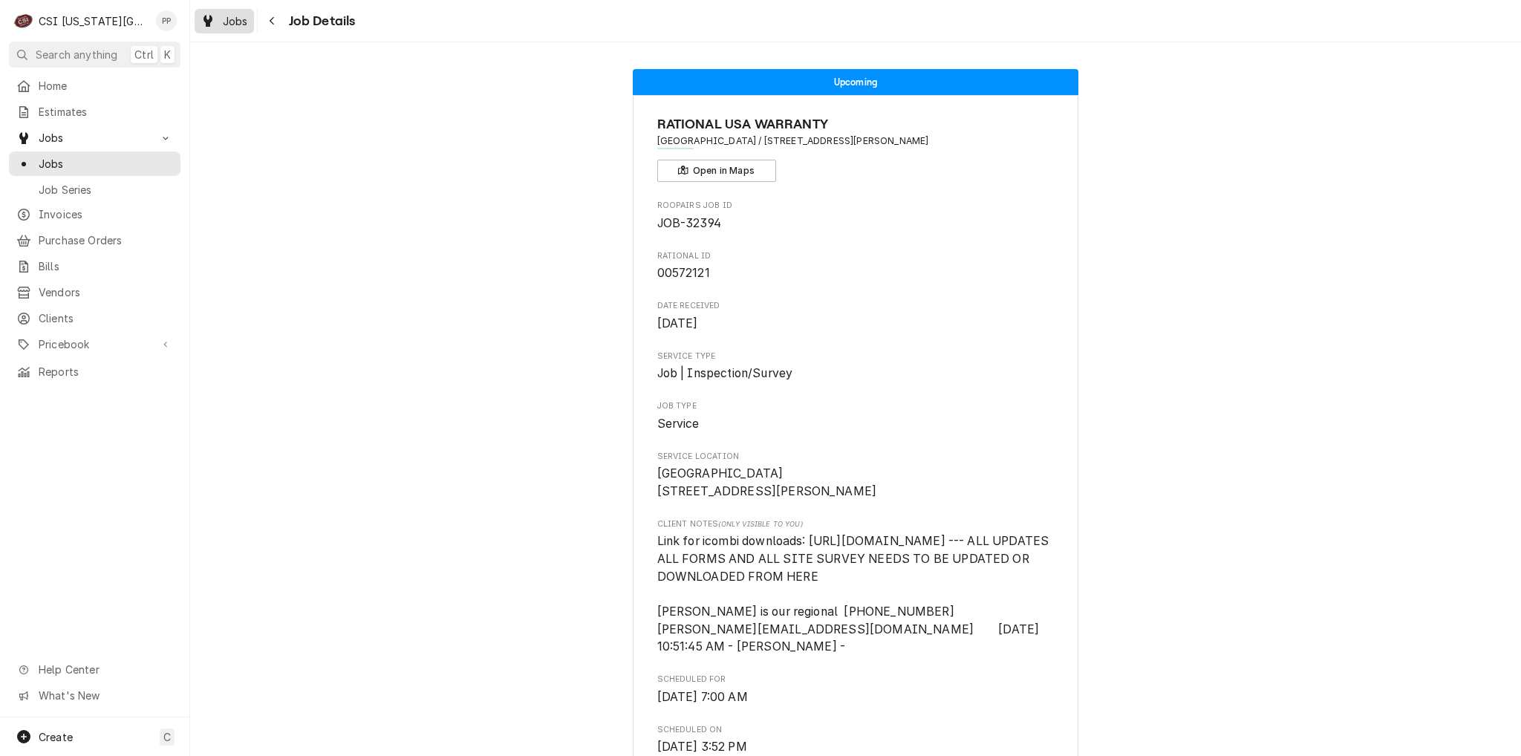
click at [234, 22] on span "Jobs" at bounding box center [235, 21] width 25 height 16
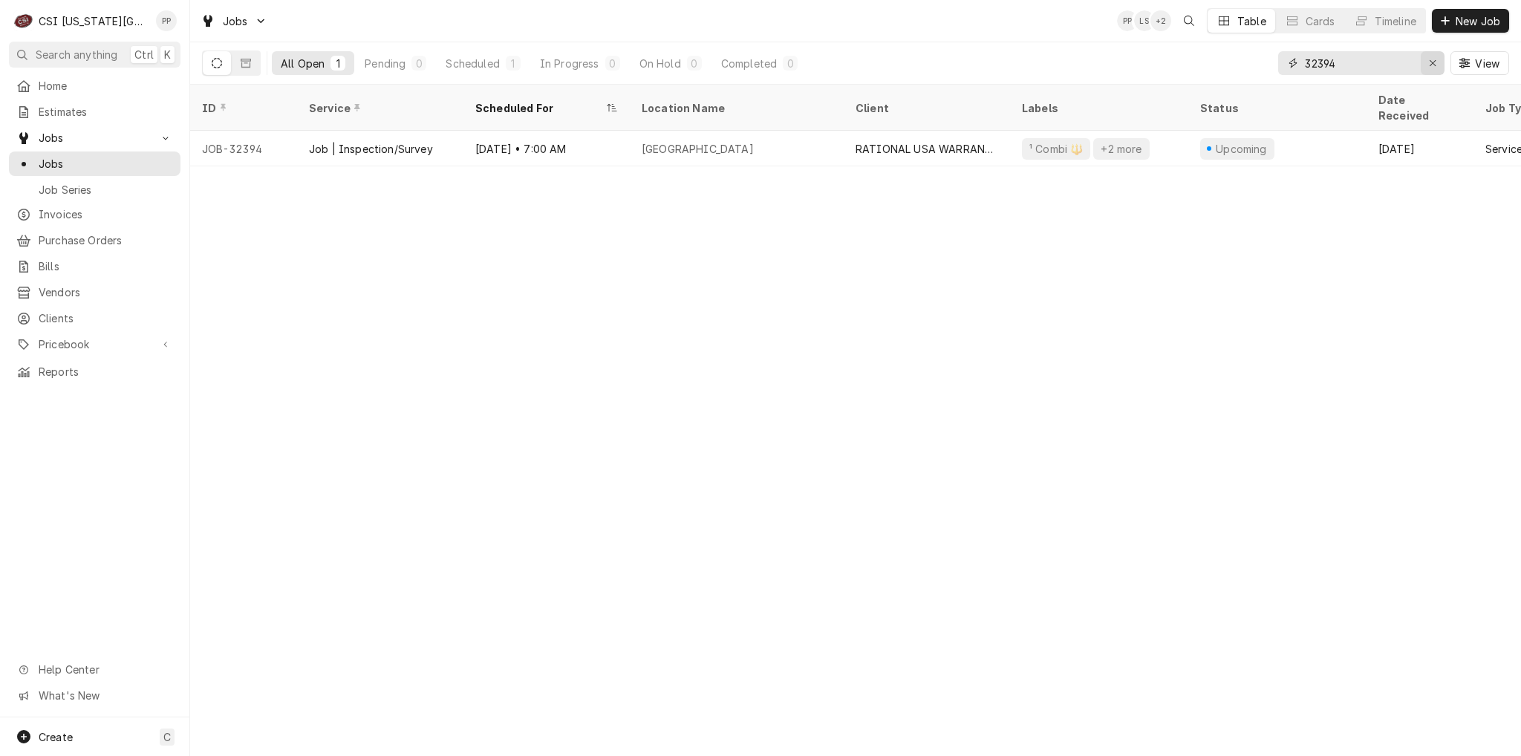
click at [1425, 66] on div "Erase input" at bounding box center [1432, 63] width 15 height 15
click at [1400, 70] on input "Dynamic Content Wrapper" at bounding box center [1374, 63] width 140 height 24
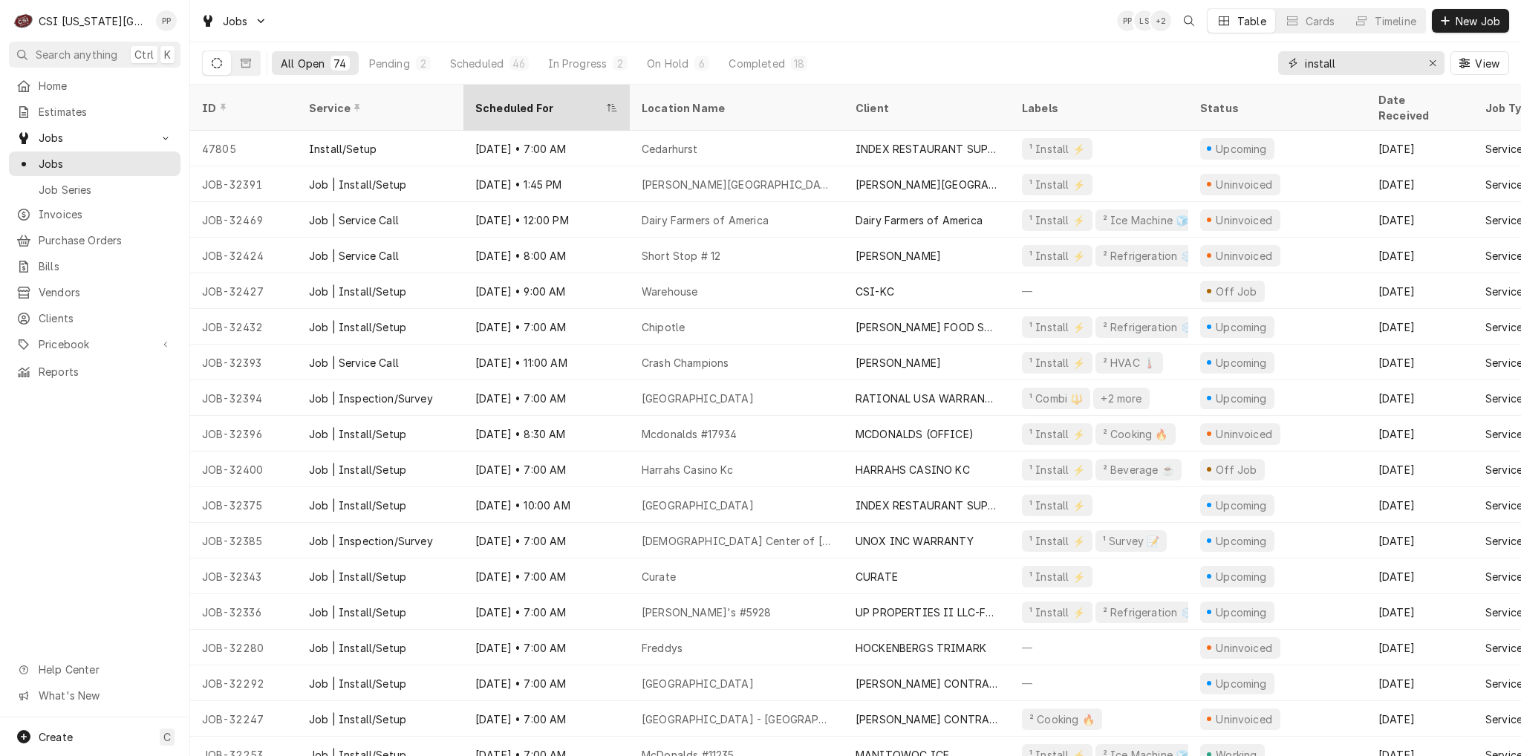
type input "install"
click at [494, 100] on div "Scheduled For" at bounding box center [539, 108] width 128 height 16
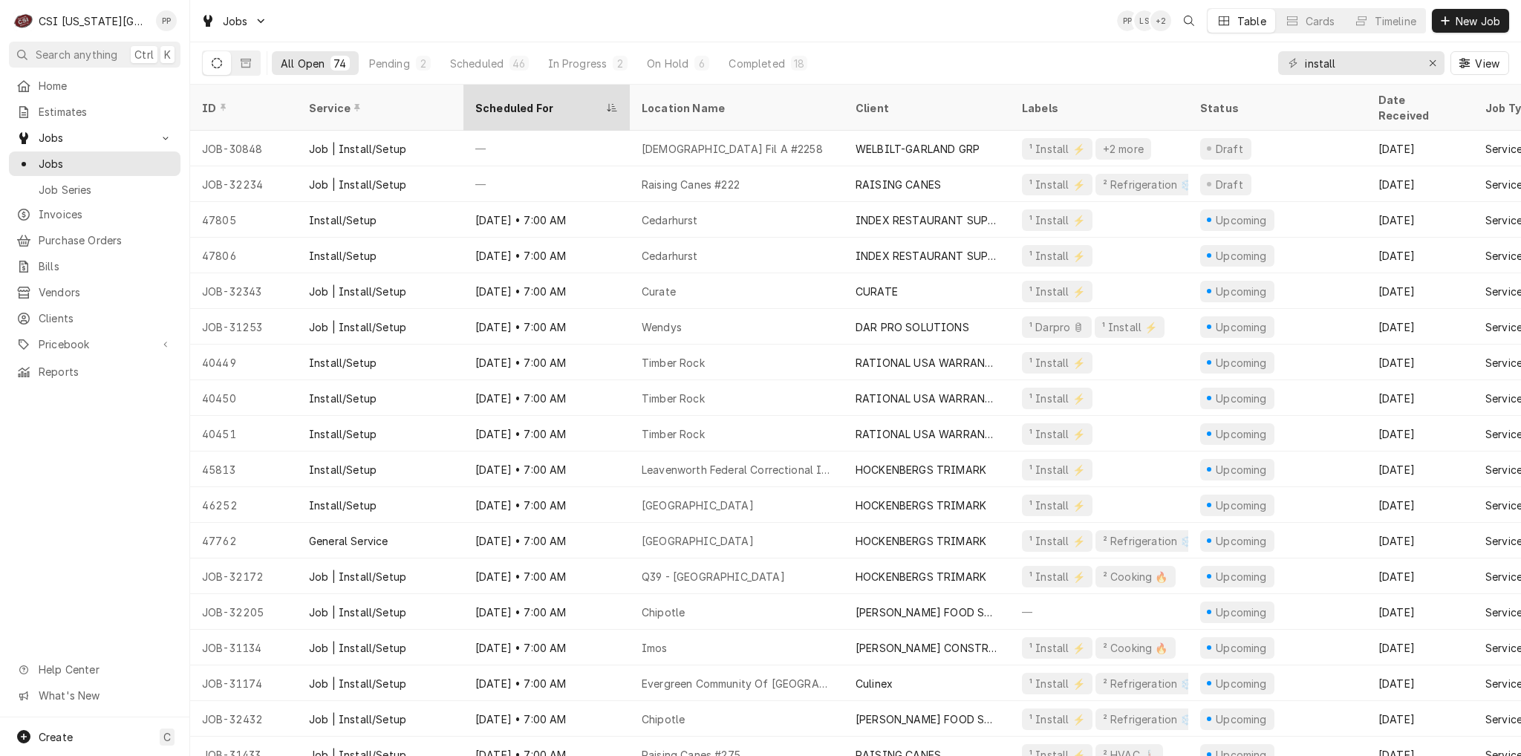
click at [525, 100] on div "Scheduled For" at bounding box center [539, 108] width 128 height 16
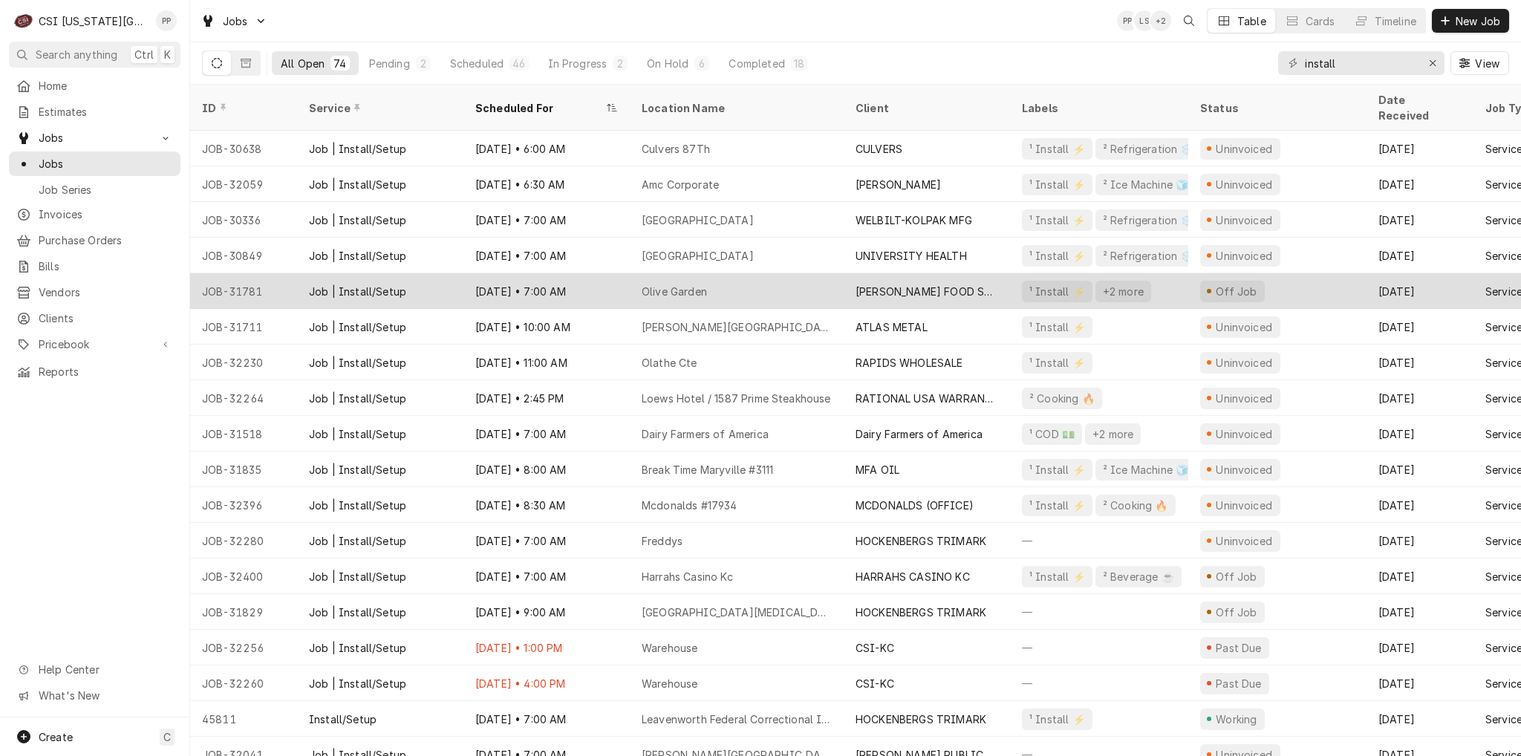
click at [843, 273] on div "[PERSON_NAME] FOOD SERVICE GROUP" at bounding box center [926, 291] width 166 height 36
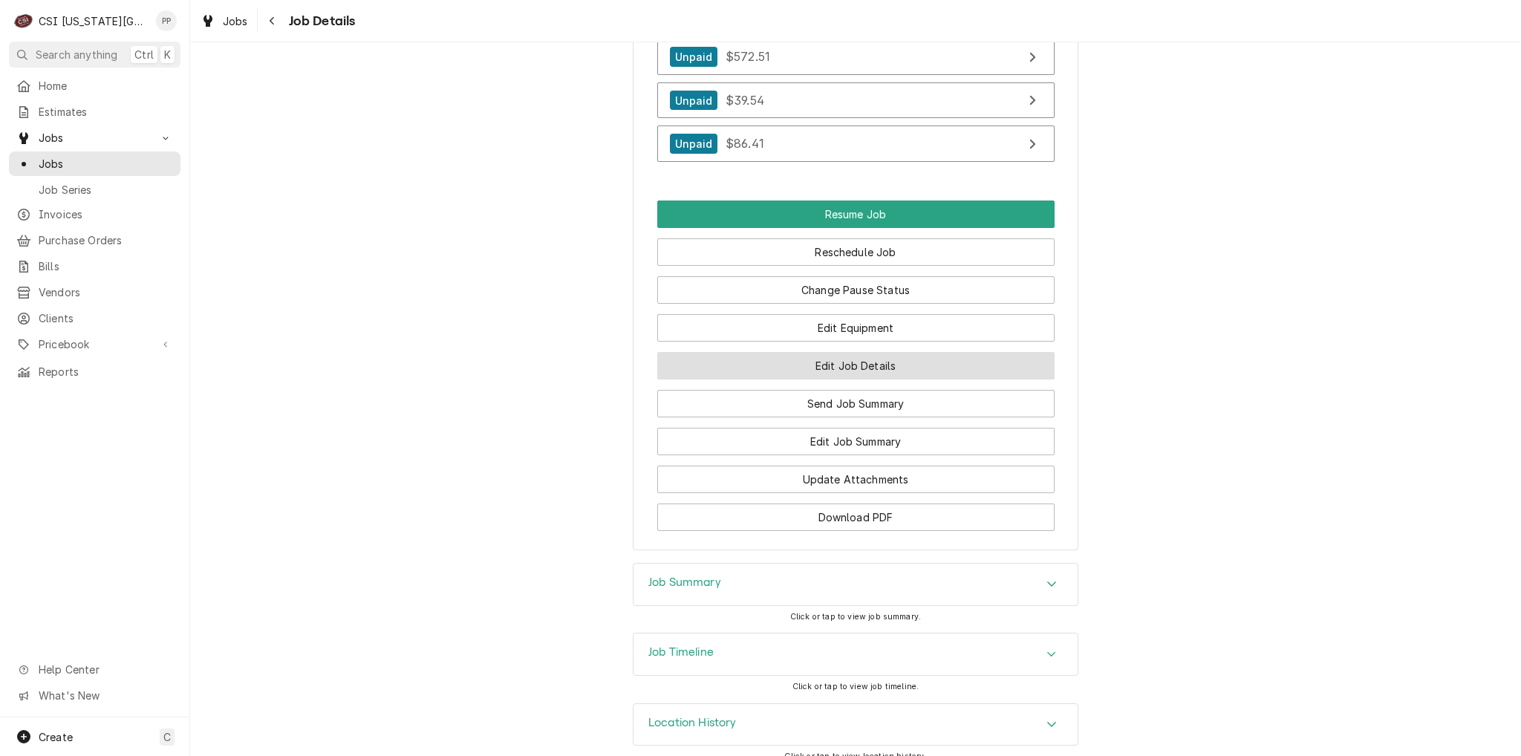
scroll to position [1434, 0]
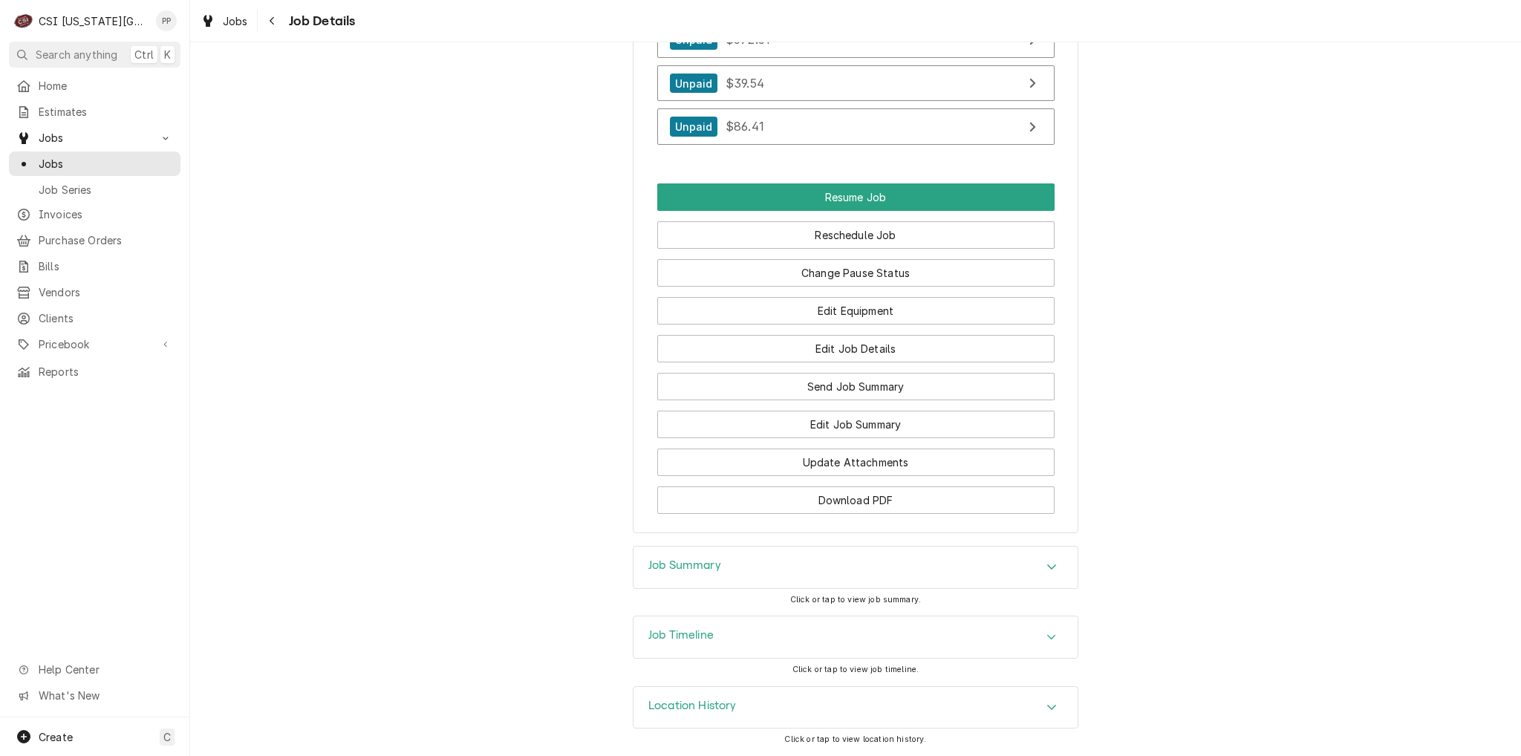
click at [1056, 564] on div "Accordion Header" at bounding box center [1051, 567] width 22 height 18
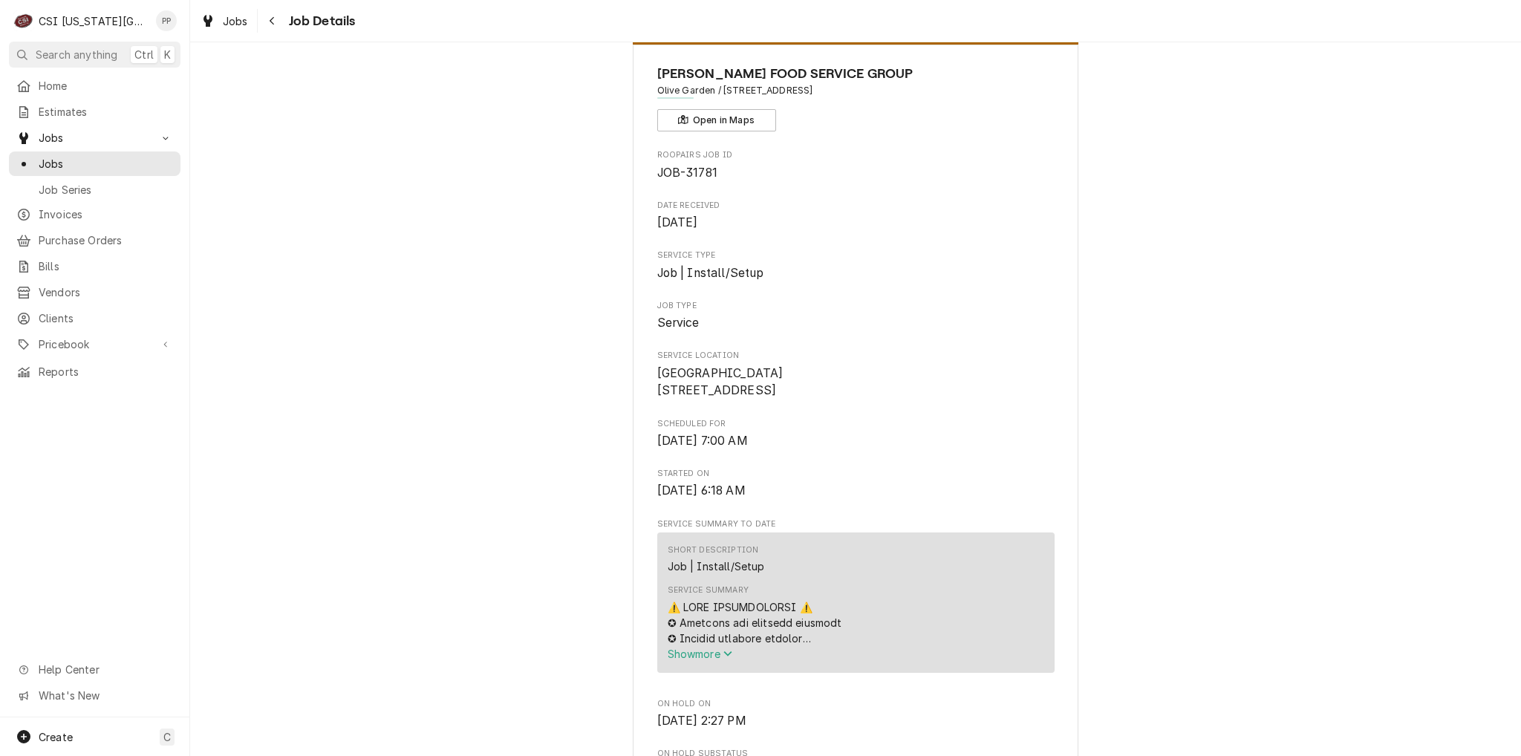
scroll to position [74, 0]
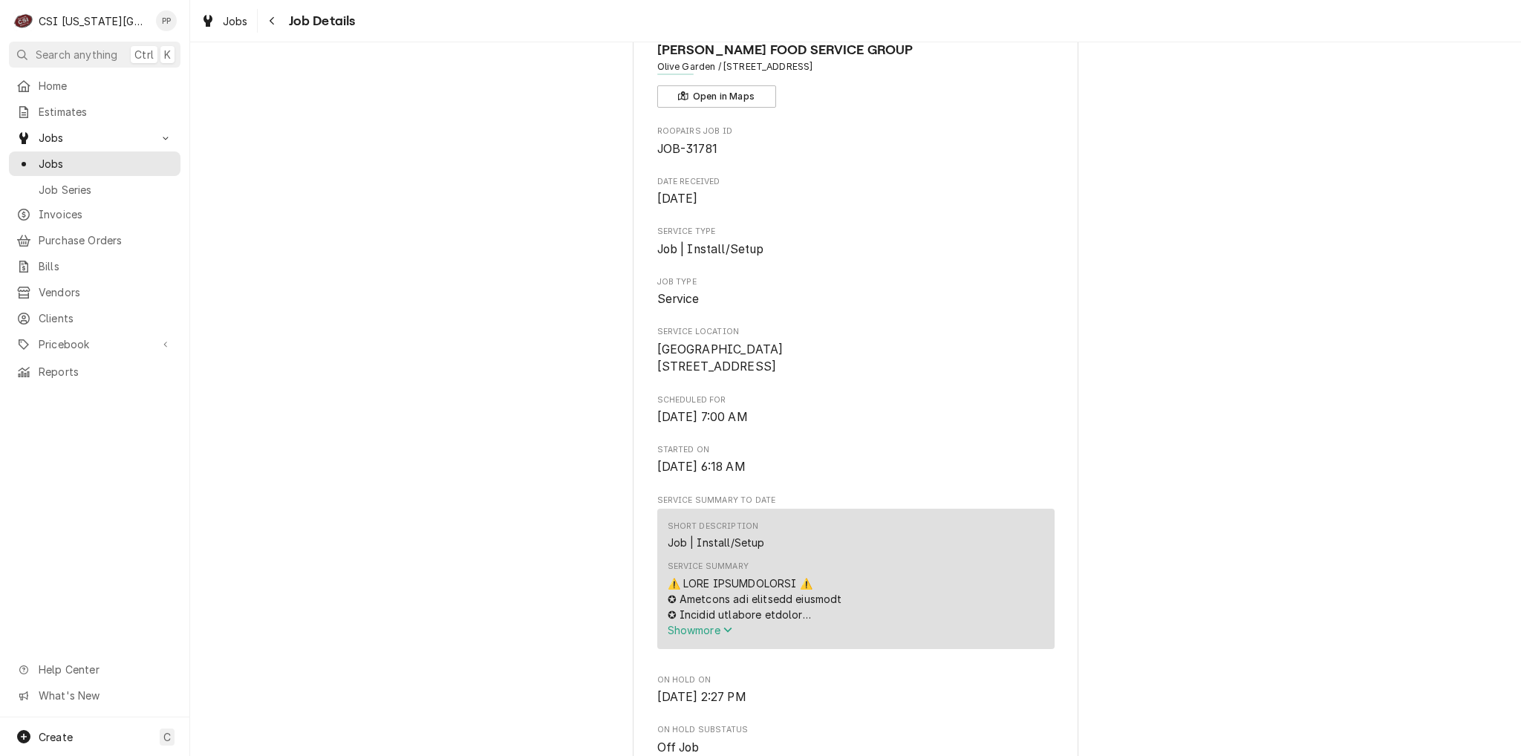
click at [710, 636] on span "Show more" at bounding box center [699, 630] width 65 height 13
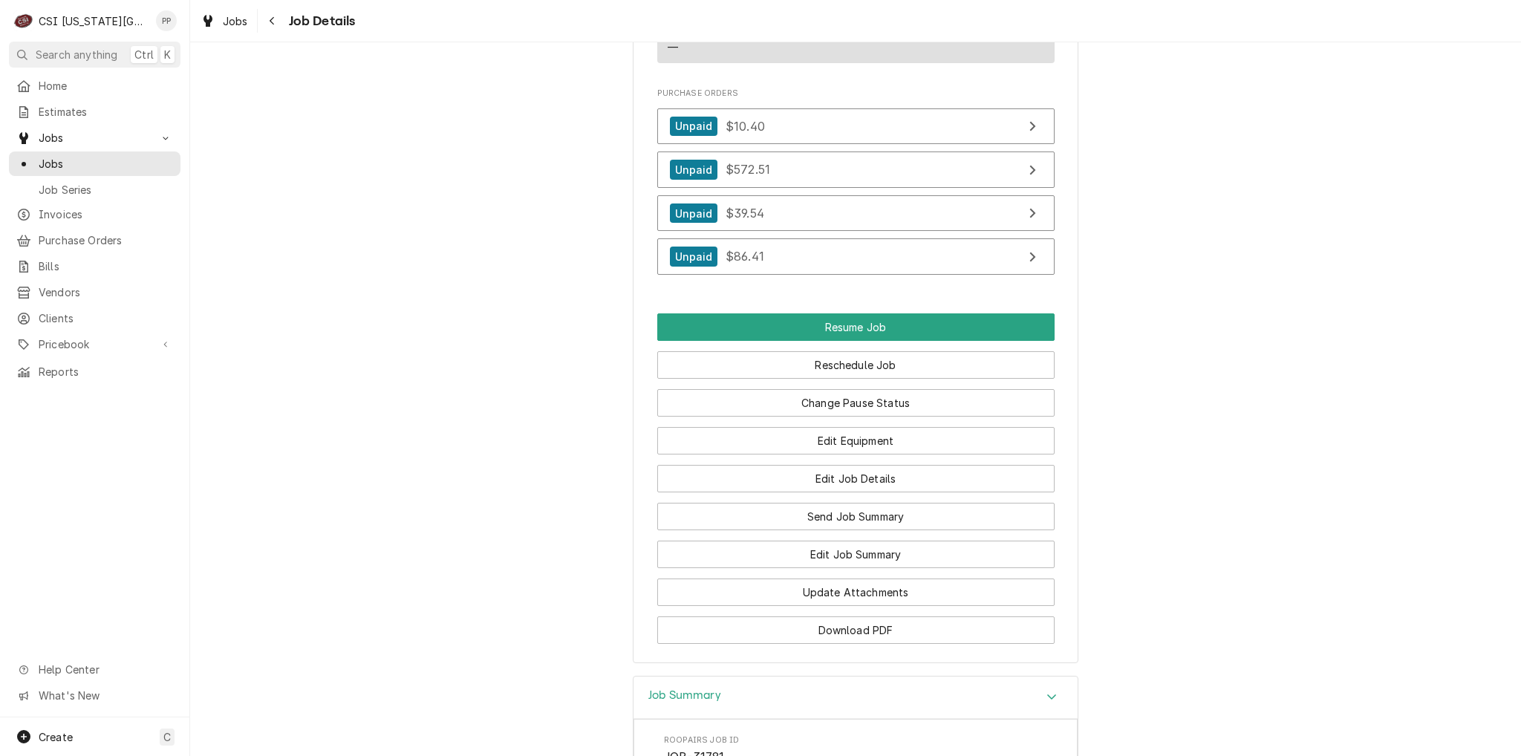
scroll to position [2302, 0]
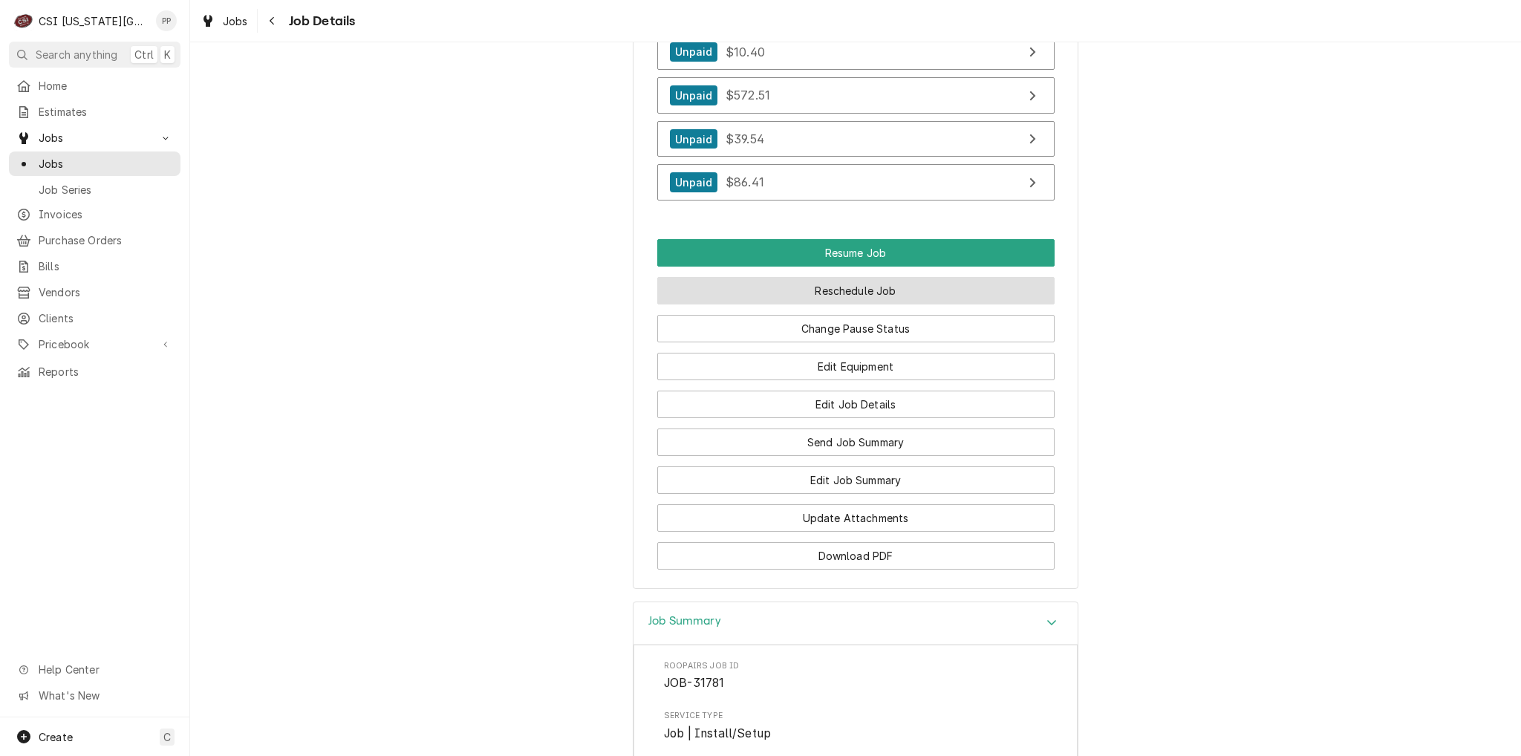
click at [840, 280] on button "Reschedule Job" at bounding box center [855, 290] width 397 height 27
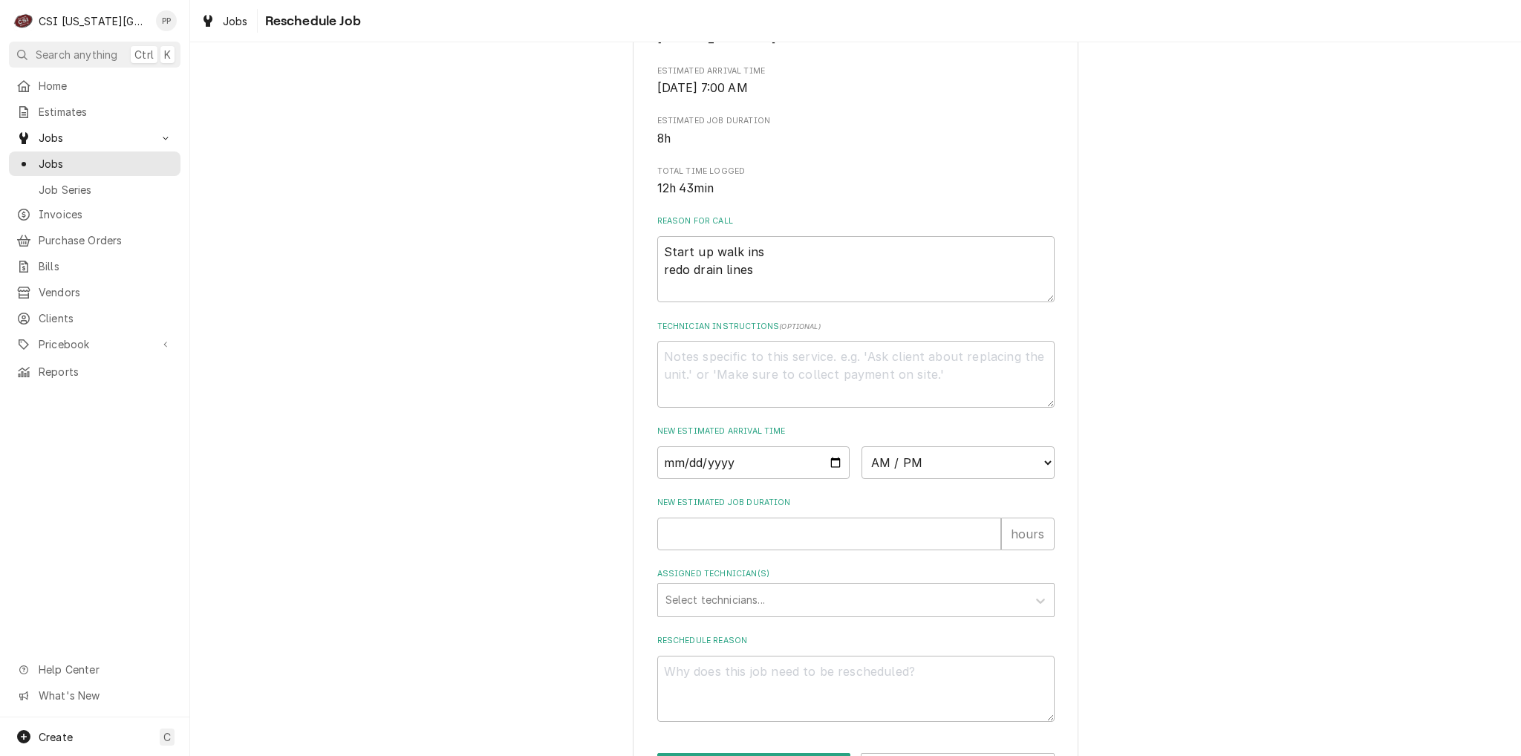
scroll to position [353, 0]
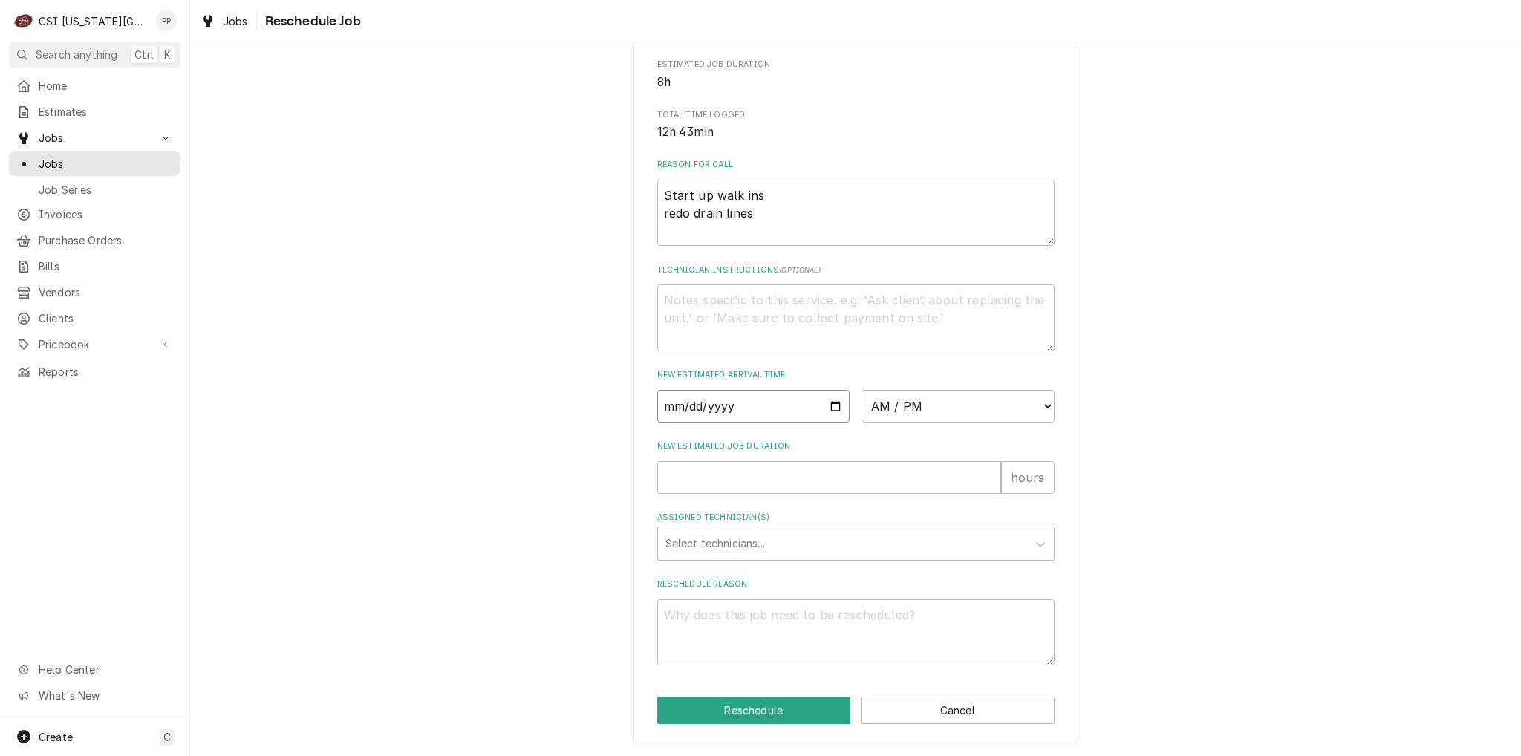
click at [826, 405] on input "Date" at bounding box center [753, 406] width 193 height 33
type textarea "x"
type input "[DATE]"
click at [969, 411] on select "AM / PM 6:00 AM 6:15 AM 6:30 AM 6:45 AM 7:00 AM 7:15 AM 7:30 AM 7:45 AM 8:00 AM…" at bounding box center [957, 406] width 193 height 33
select select "07:00:00"
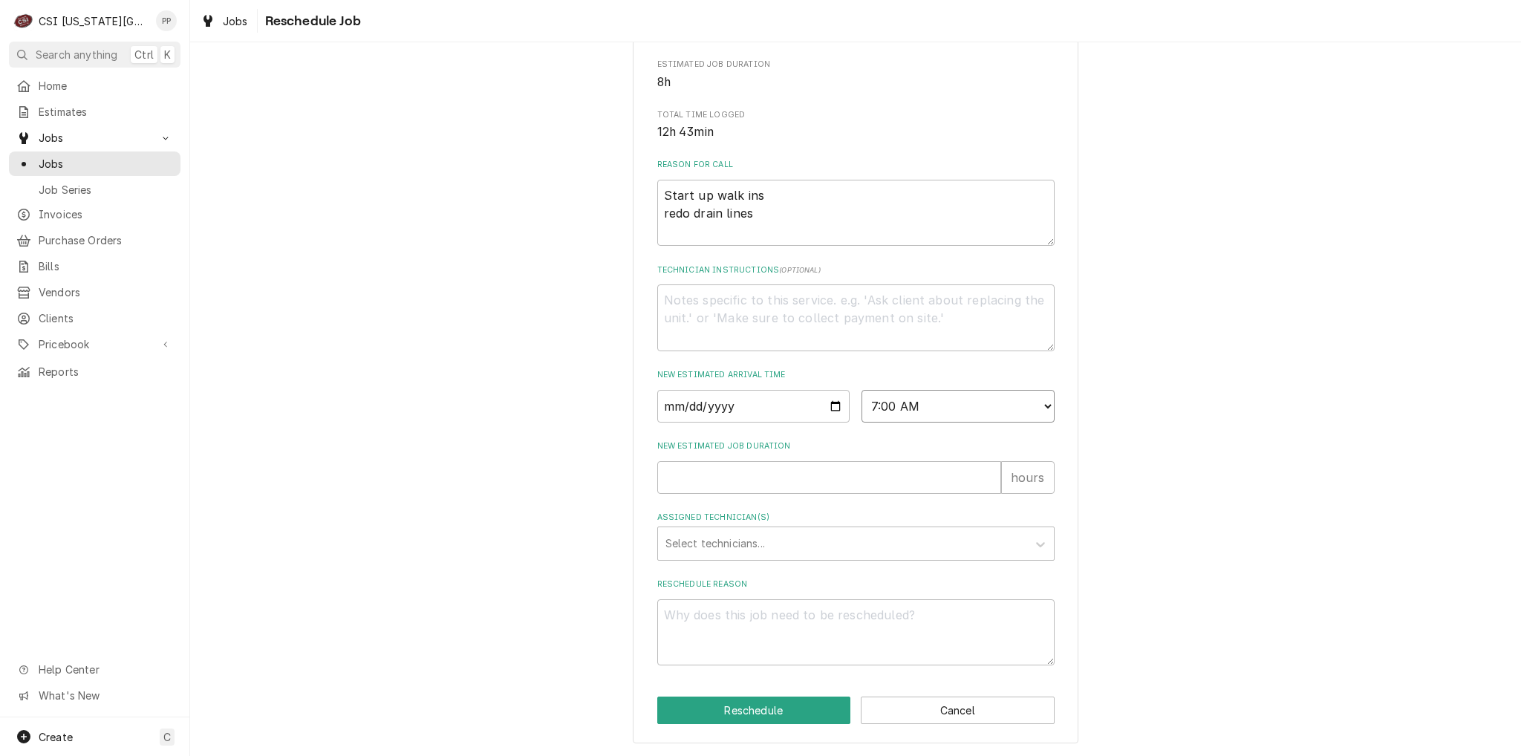
click at [861, 390] on select "AM / PM 6:00 AM 6:15 AM 6:30 AM 6:45 AM 7:00 AM 7:15 AM 7:30 AM 7:45 AM 8:00 AM…" at bounding box center [957, 406] width 193 height 33
click at [796, 480] on input "New Estimated Job Duration" at bounding box center [829, 477] width 344 height 33
type textarea "x"
type input "8"
click at [751, 708] on button "Reschedule" at bounding box center [754, 709] width 194 height 27
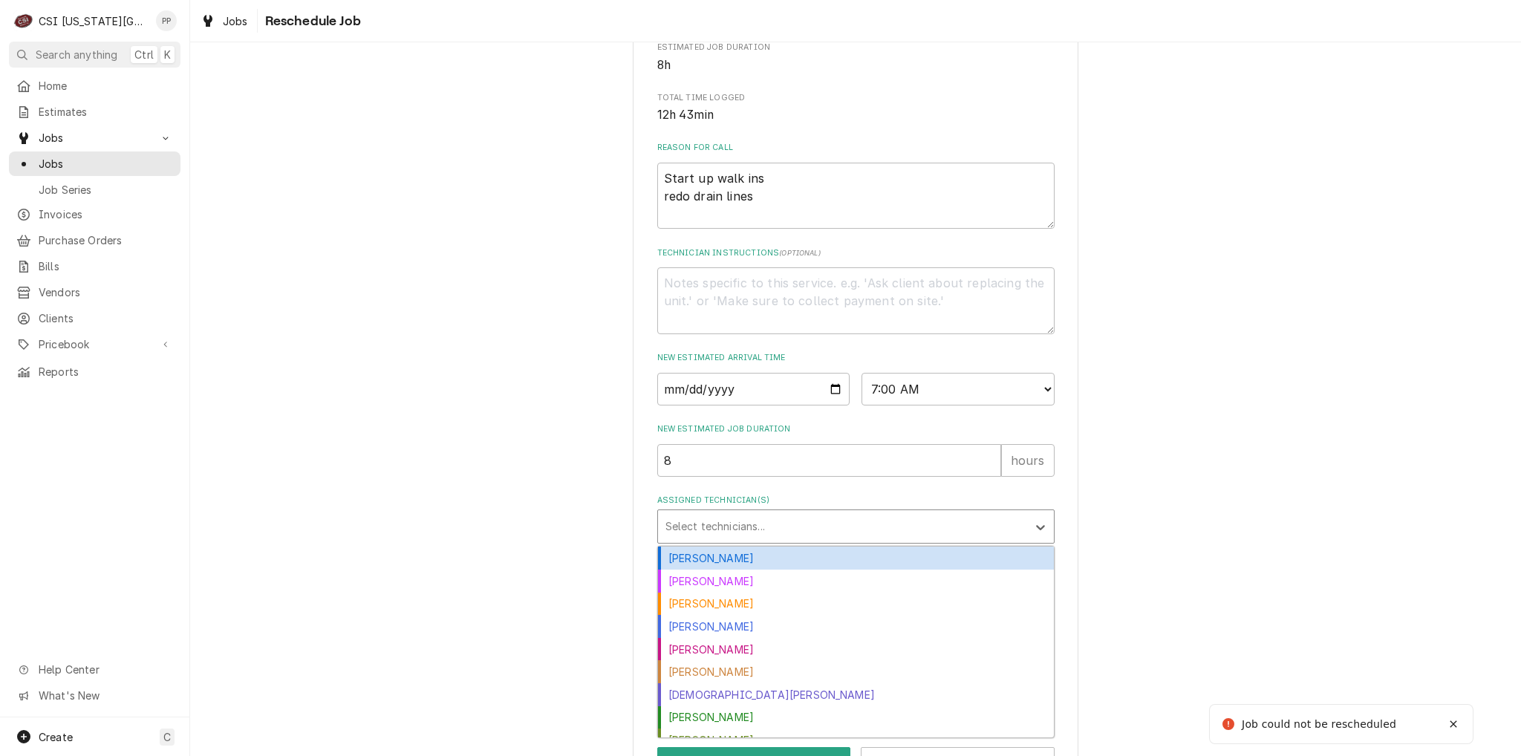
click at [711, 532] on div "Assigned Technician(s)" at bounding box center [842, 526] width 354 height 27
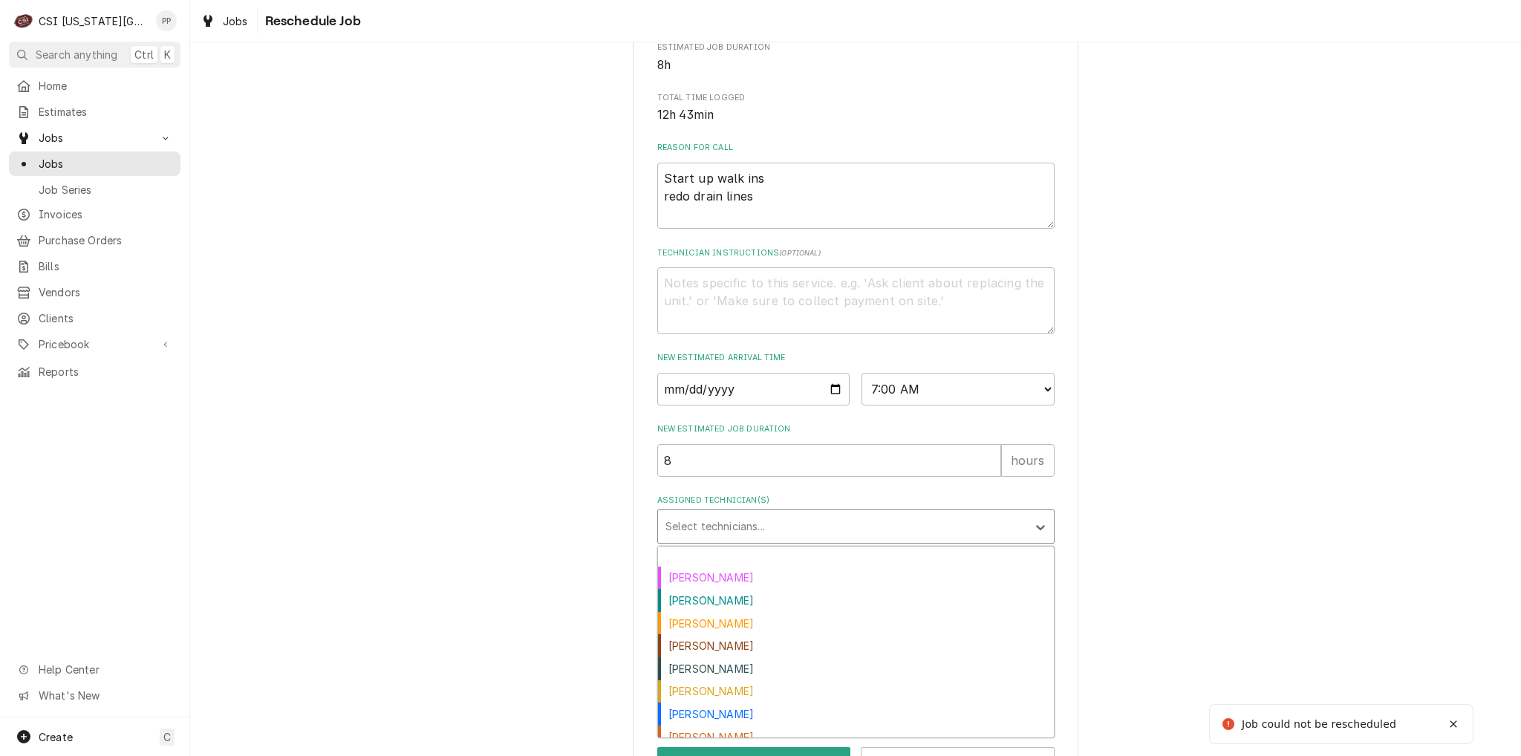
scroll to position [445, 0]
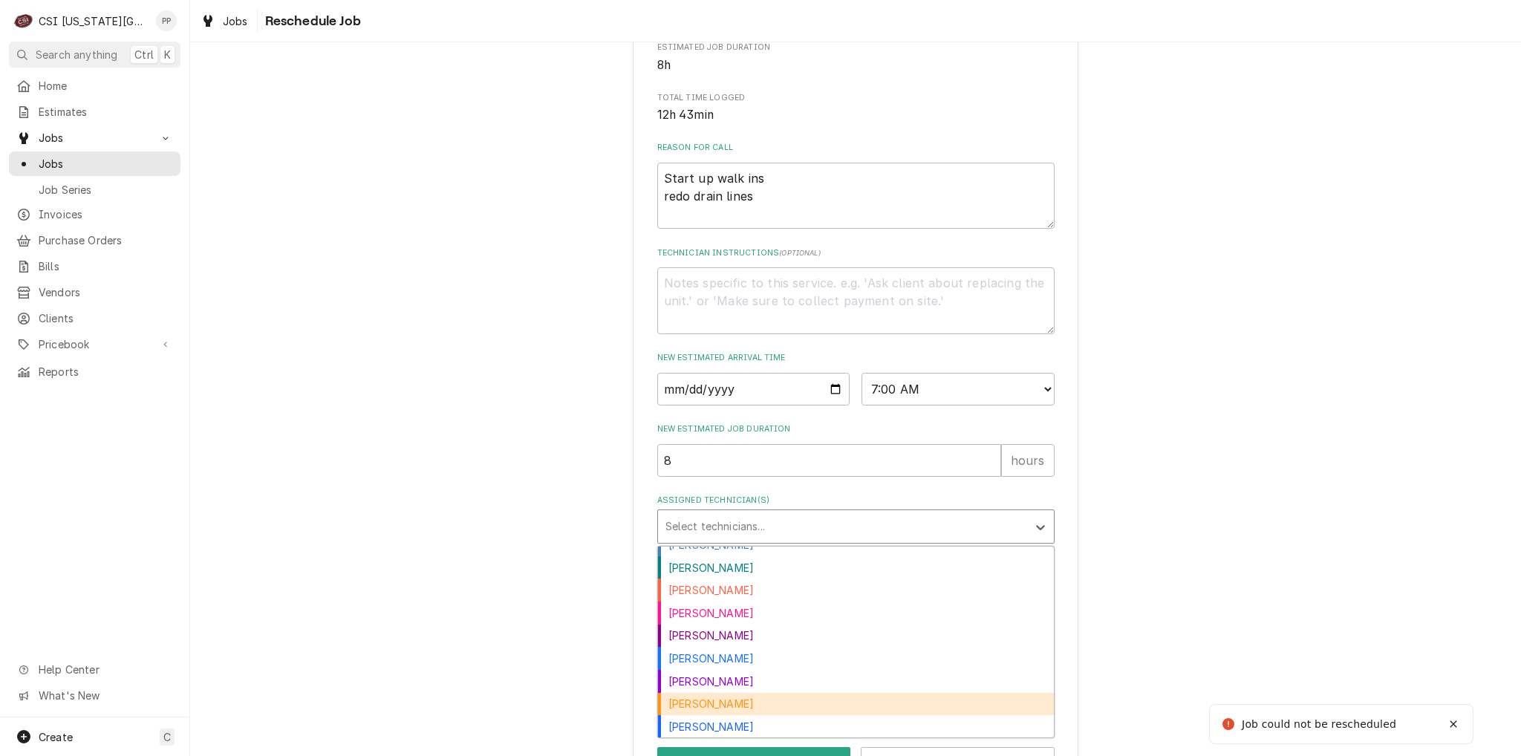
click at [757, 716] on div "Zach Masters" at bounding box center [856, 704] width 396 height 23
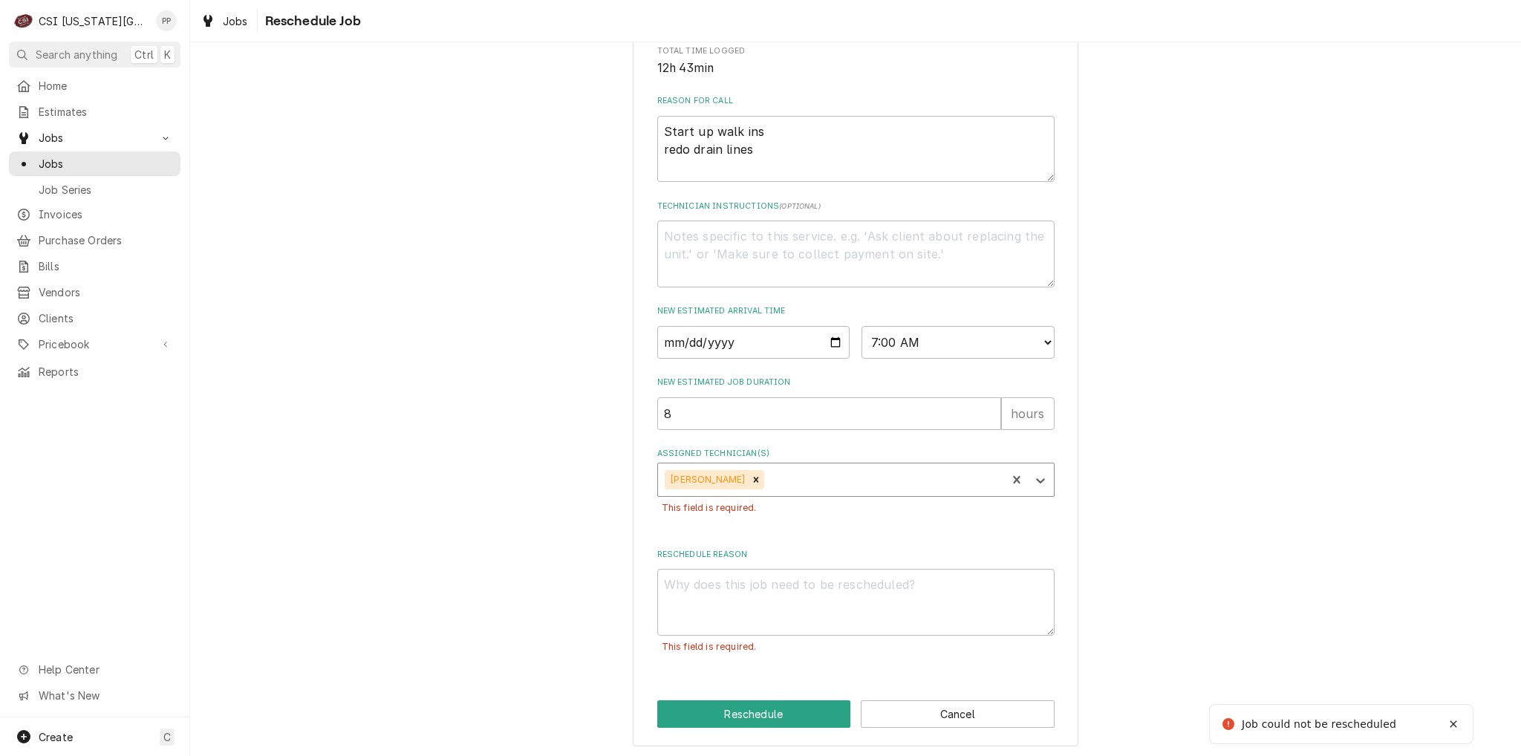
scroll to position [419, 0]
click at [722, 598] on textarea "Reschedule Reason" at bounding box center [855, 598] width 397 height 67
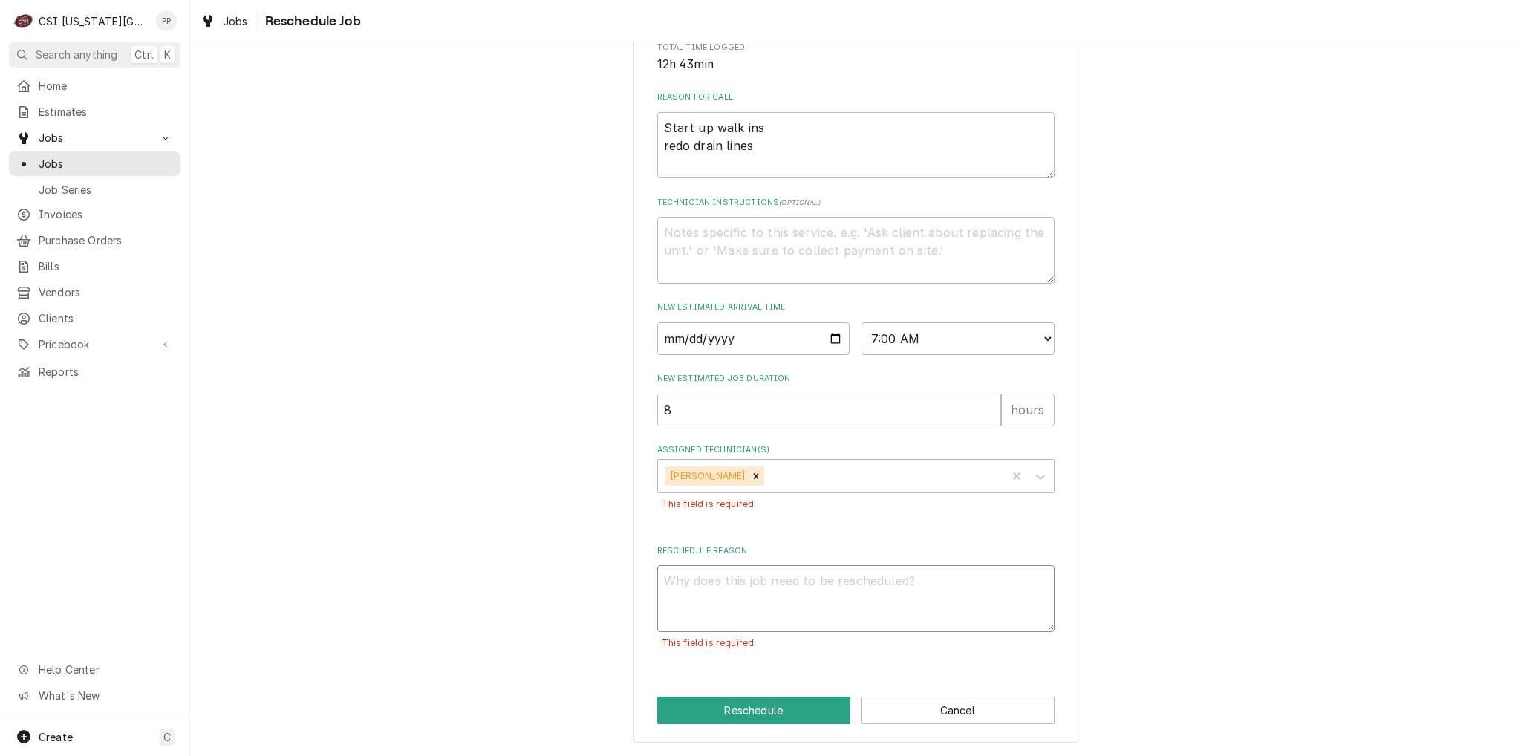
type textarea "x"
type textarea "e"
type textarea "x"
type textarea "ed"
type textarea "x"
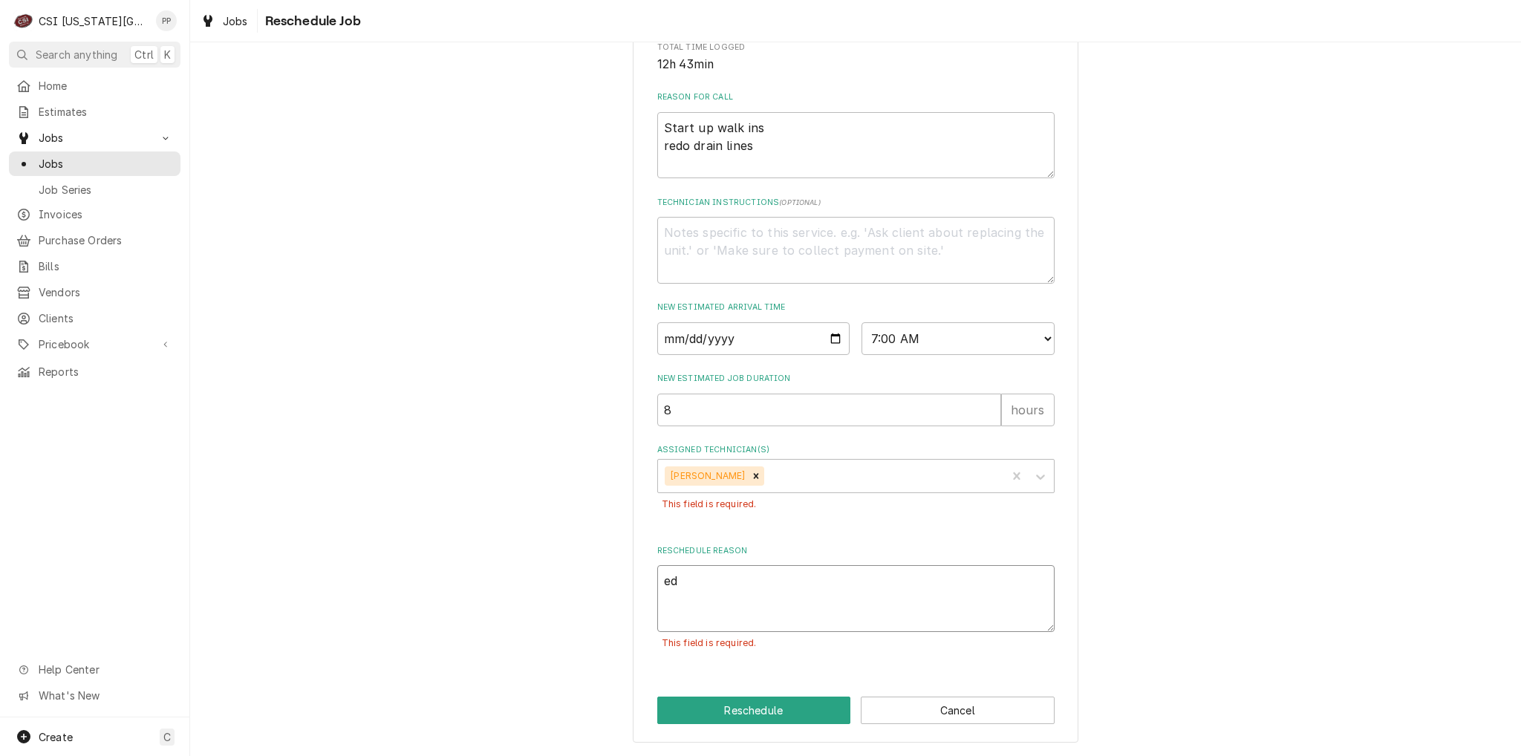
type textarea "edi"
type textarea "x"
type textarea "edit"
type textarea "x"
type textarea "edit"
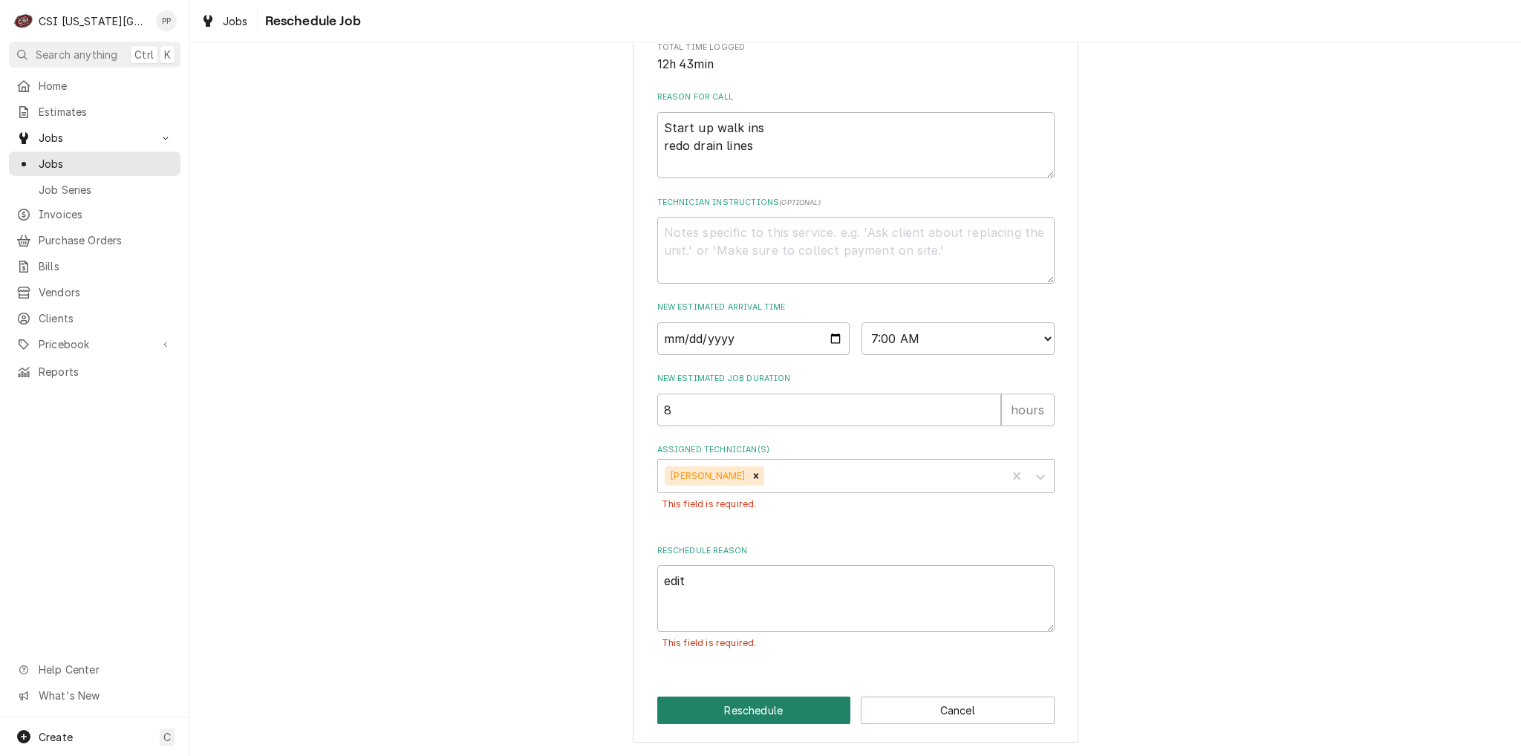
click at [714, 705] on button "Reschedule" at bounding box center [754, 709] width 194 height 27
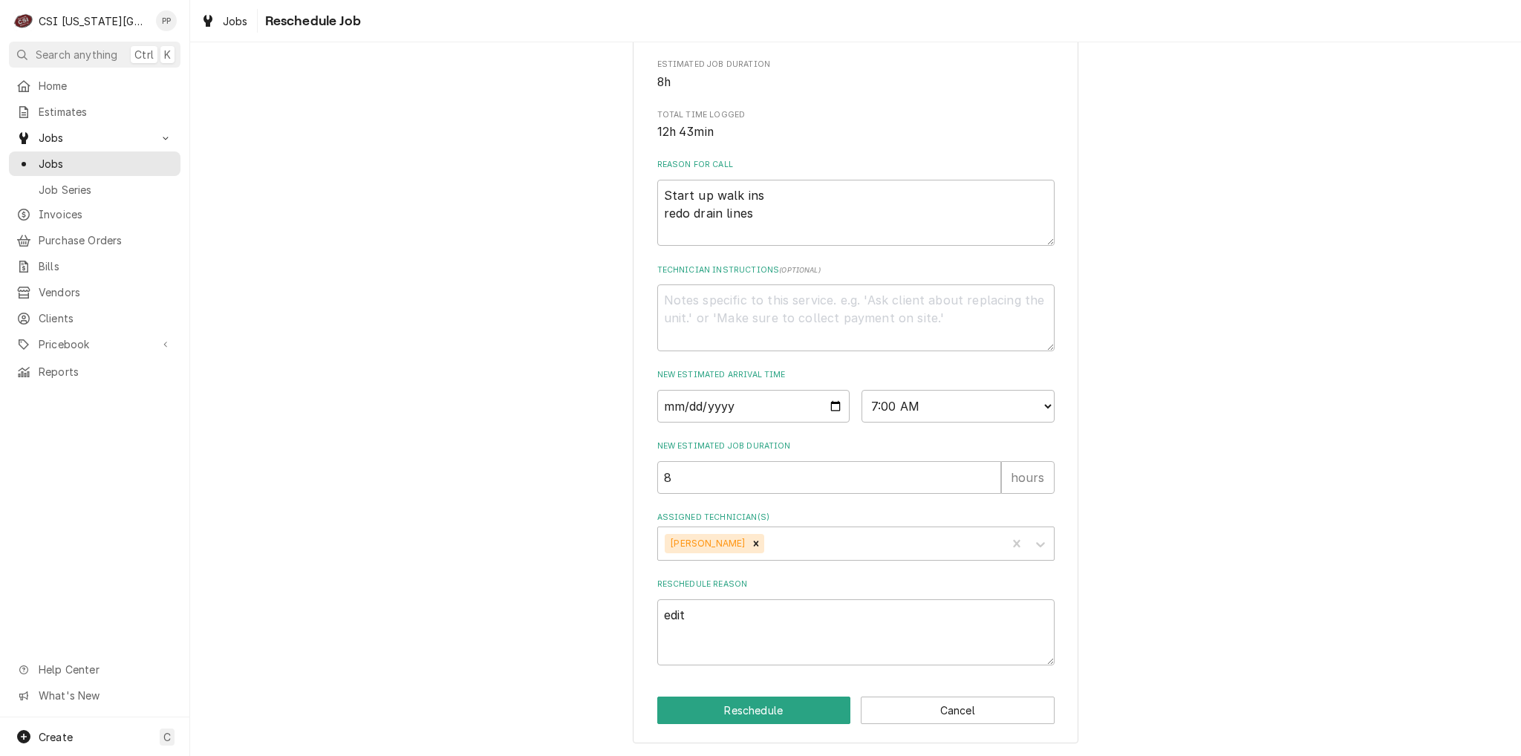
type textarea "x"
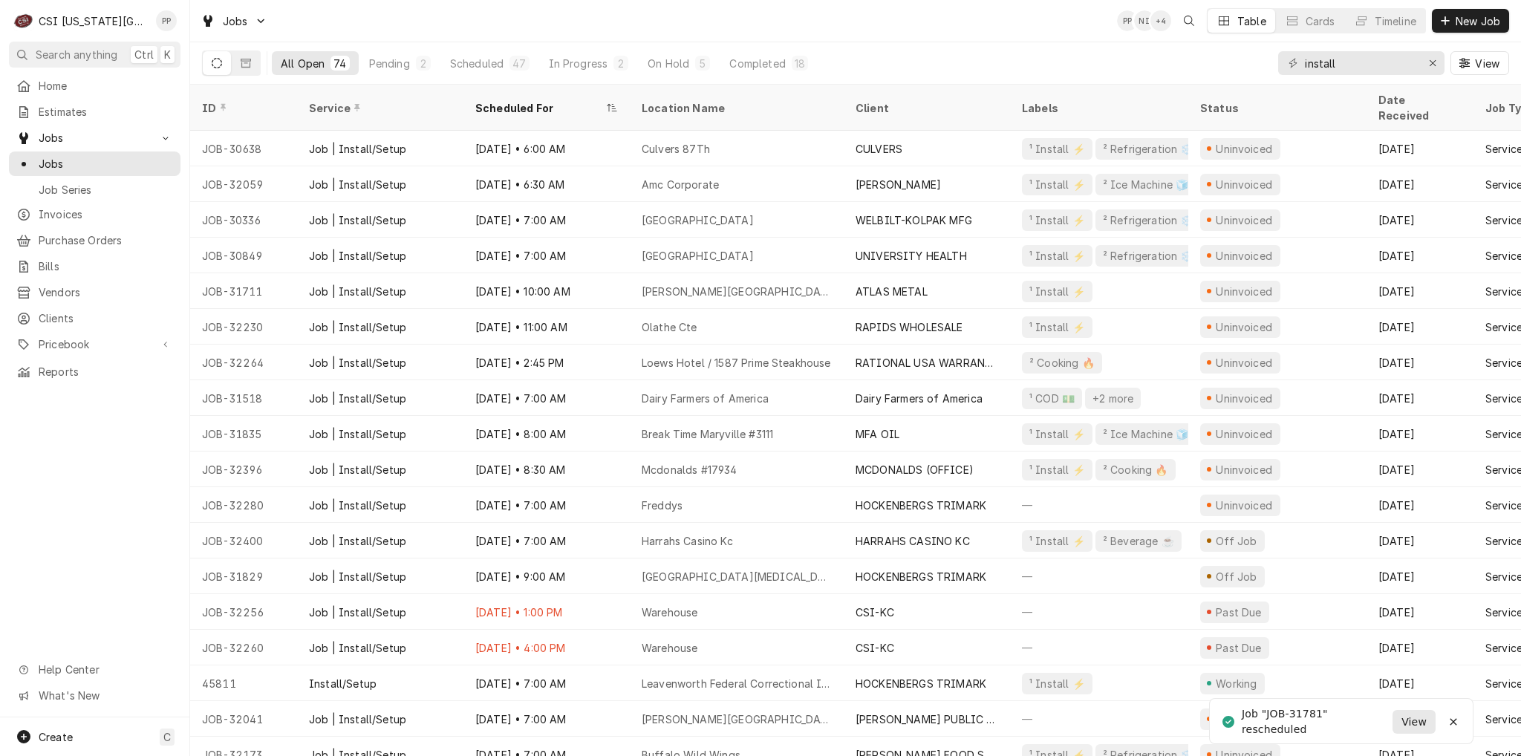
click at [1414, 725] on span "View" at bounding box center [1413, 722] width 31 height 16
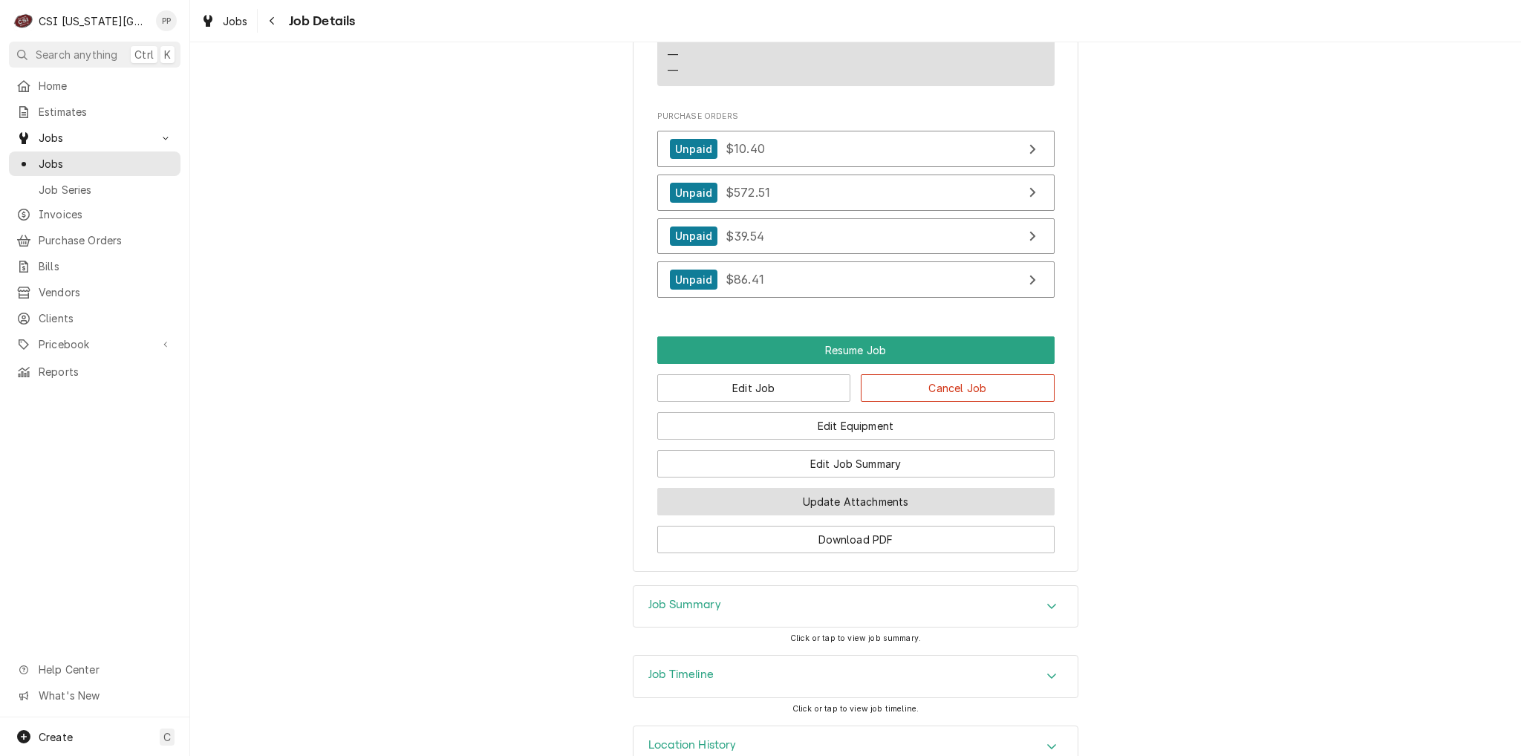
scroll to position [1253, 0]
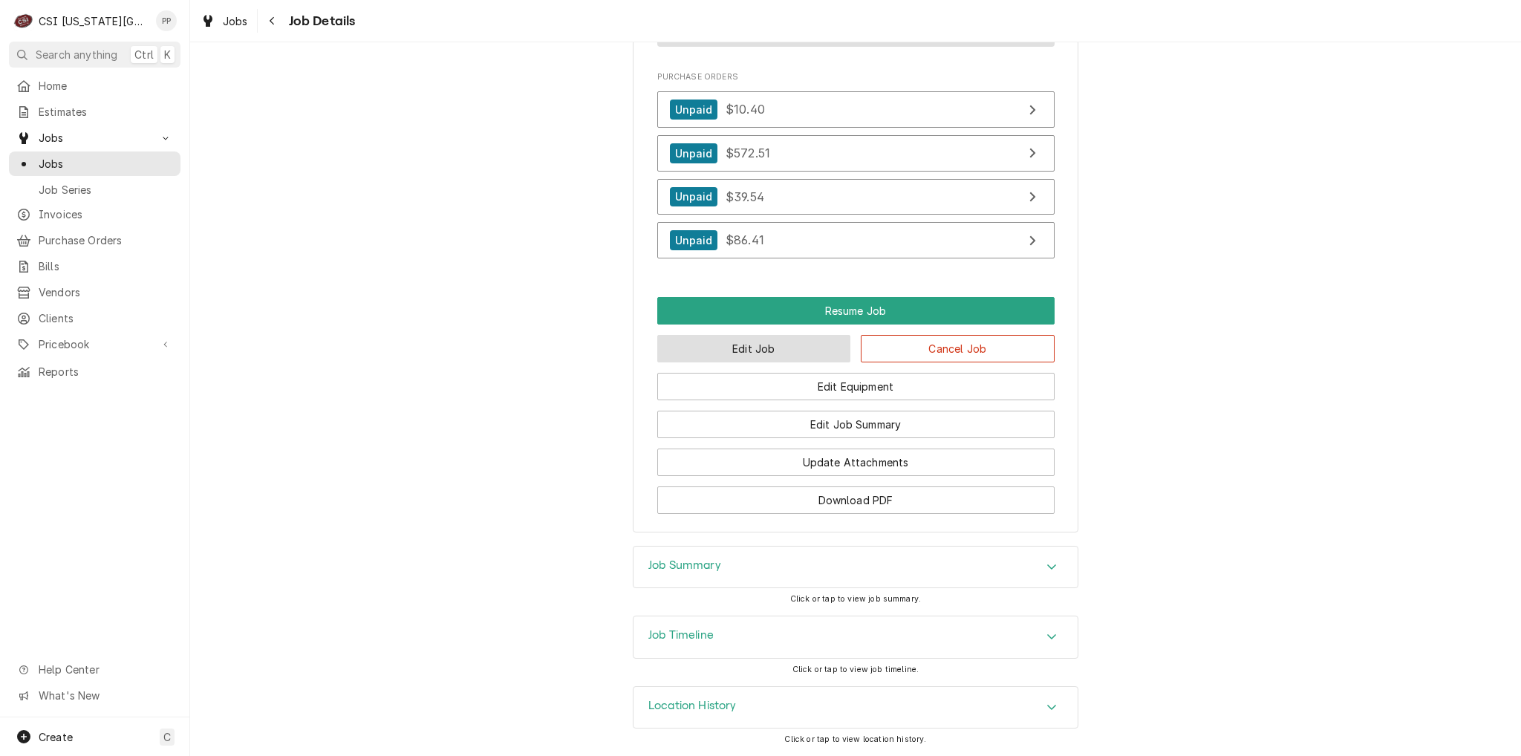
click at [754, 362] on button "Edit Job" at bounding box center [754, 348] width 194 height 27
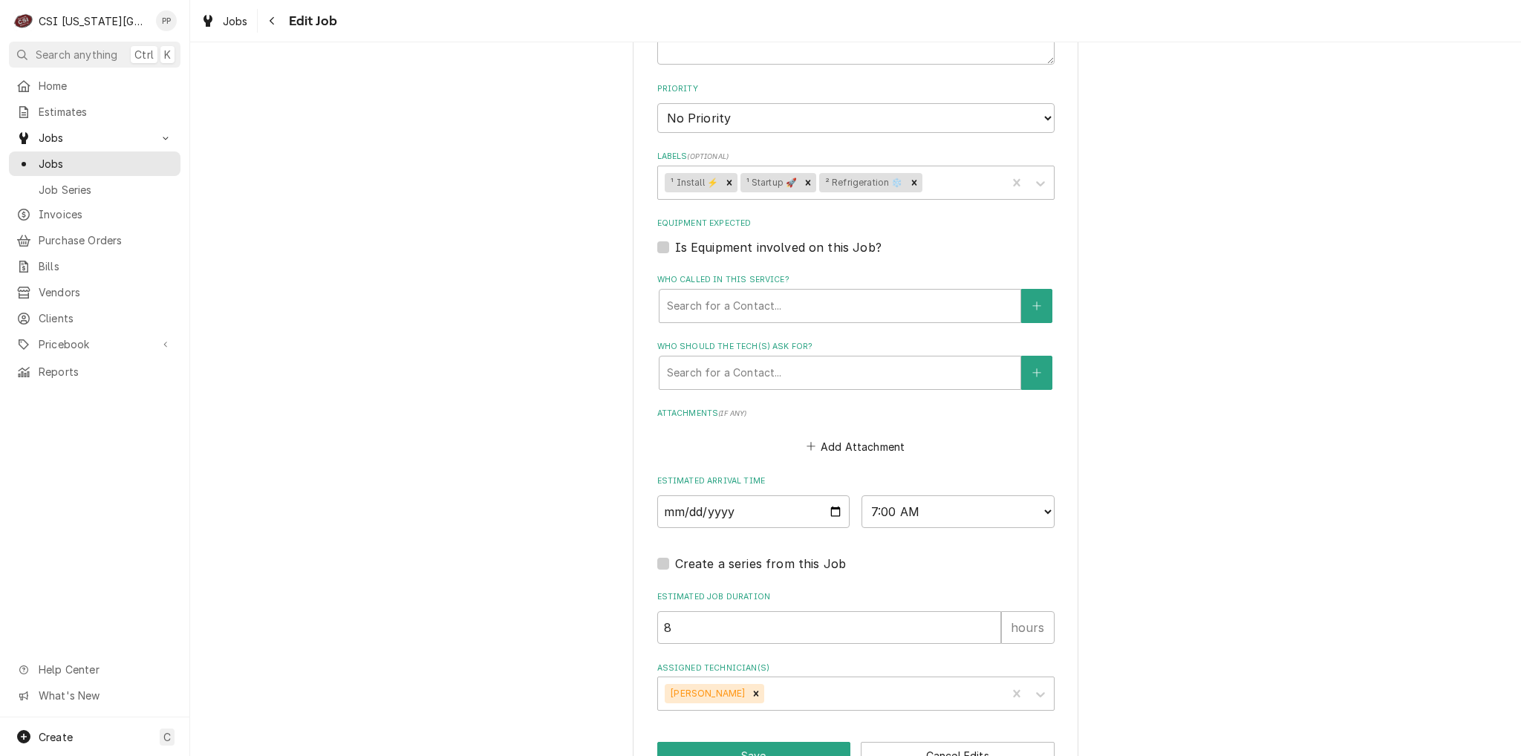
scroll to position [765, 0]
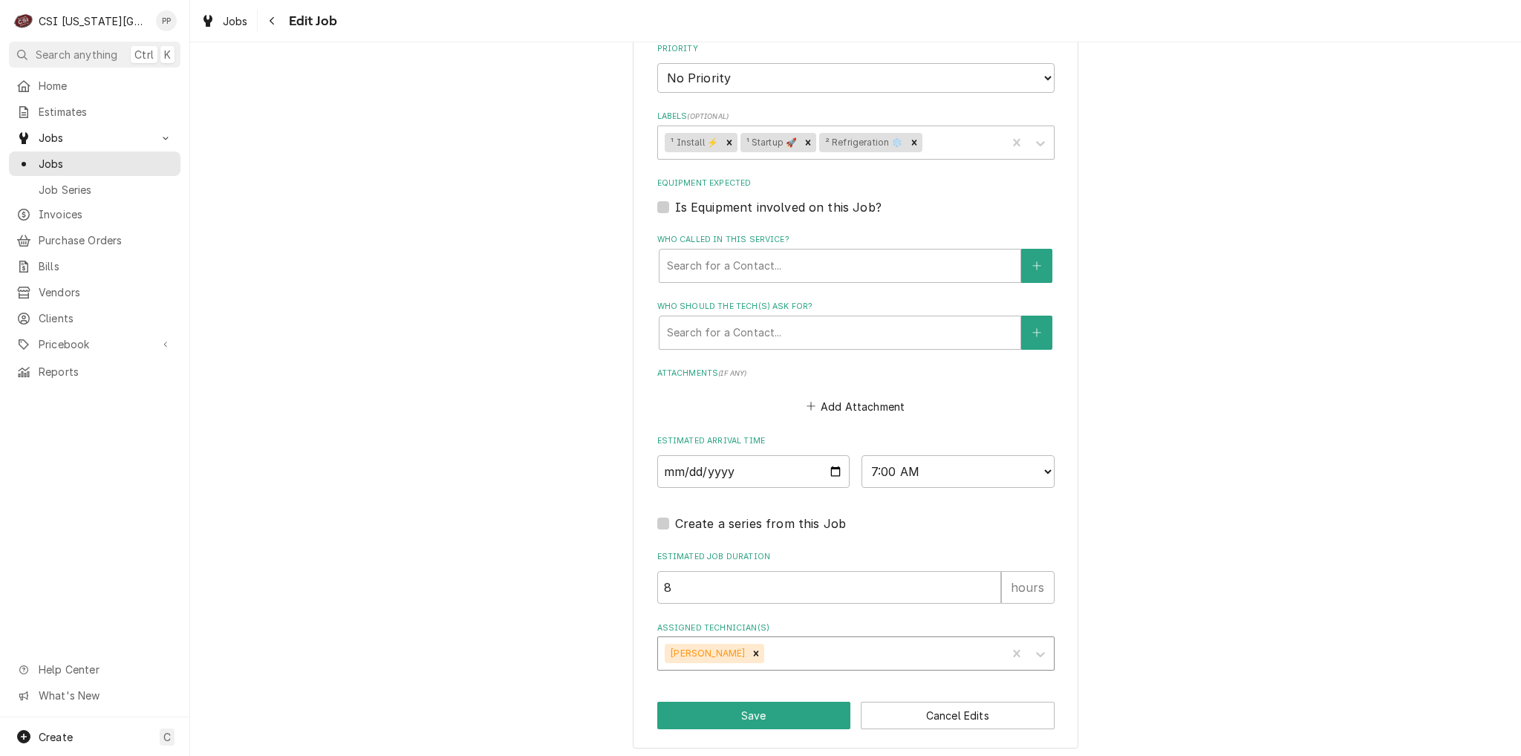
click at [751, 653] on icon "Remove Zach Masters" at bounding box center [756, 653] width 10 height 10
click at [742, 714] on button "Save" at bounding box center [754, 715] width 194 height 27
type textarea "x"
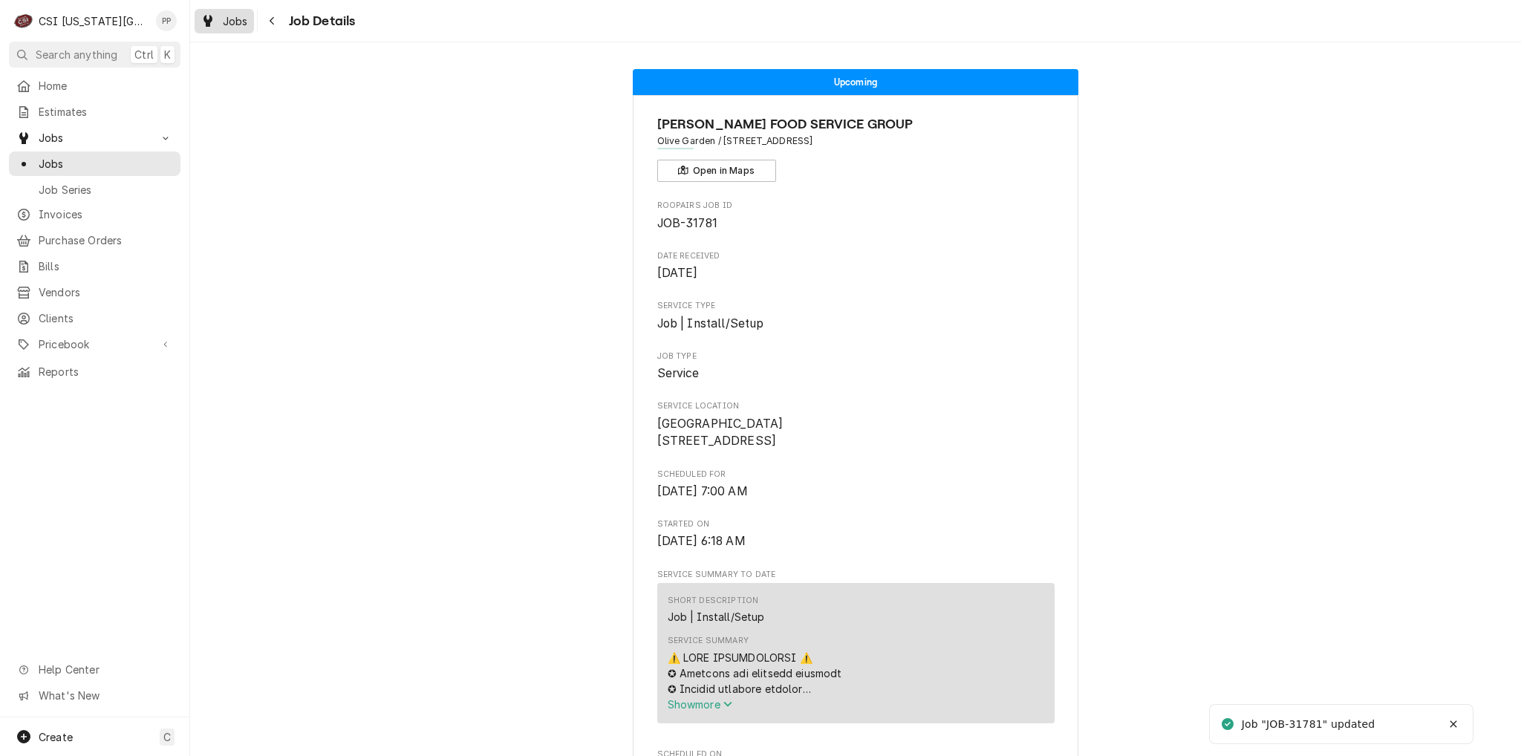
click at [265, 34] on div "Jobs Job Details" at bounding box center [855, 21] width 1330 height 42
click at [205, 25] on icon "Dynamic Content Wrapper" at bounding box center [207, 21] width 9 height 12
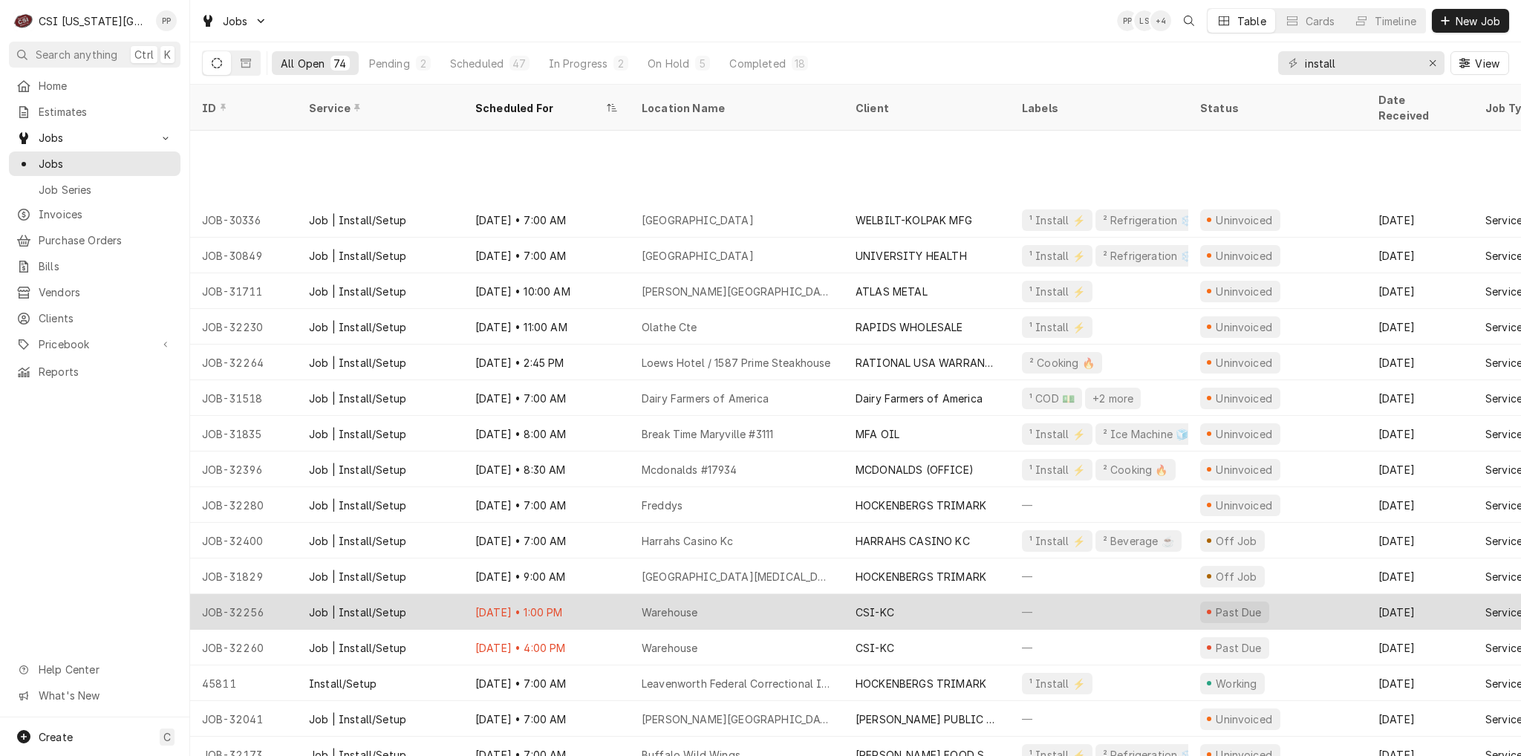
scroll to position [117, 0]
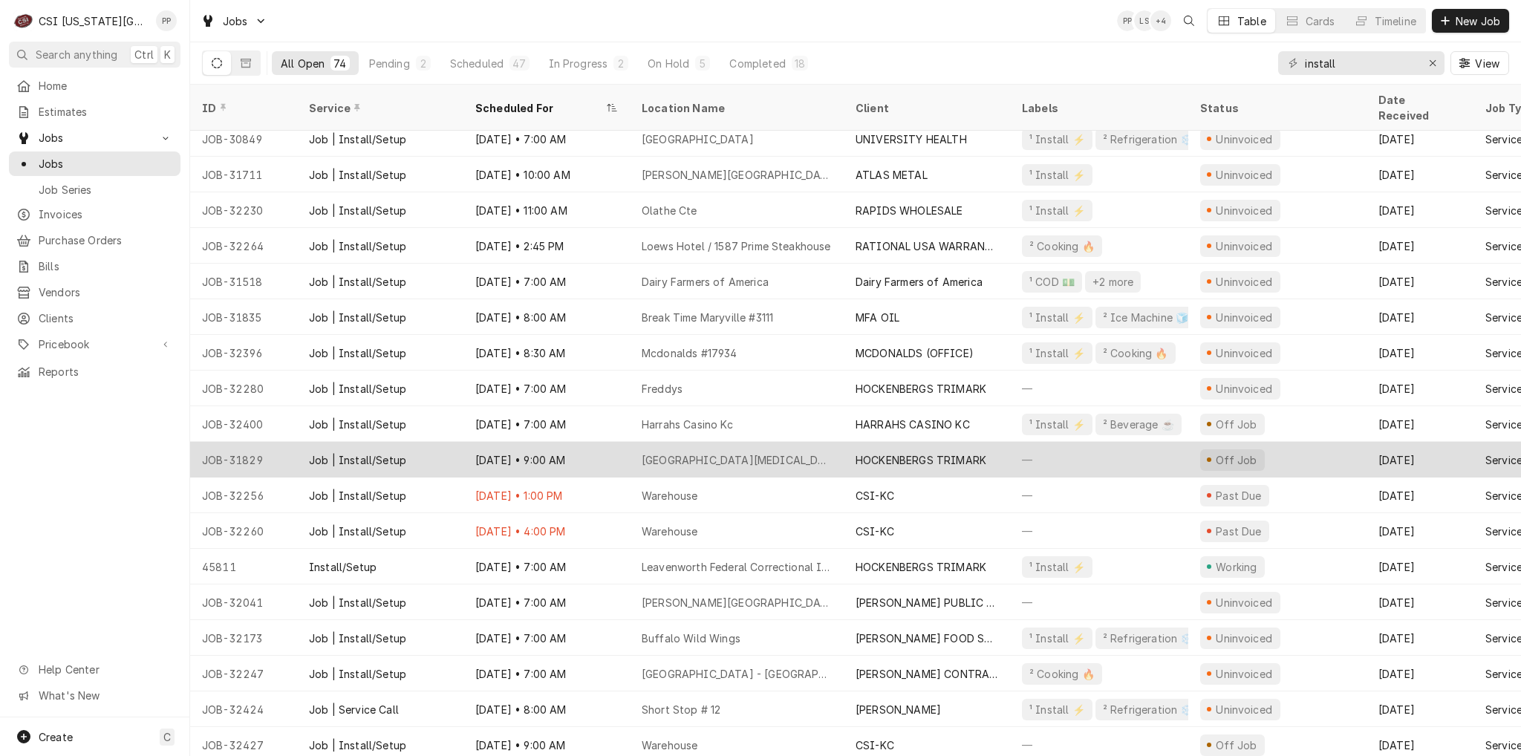
click at [779, 452] on div "American Cancer Center Hope Lodge" at bounding box center [736, 460] width 190 height 16
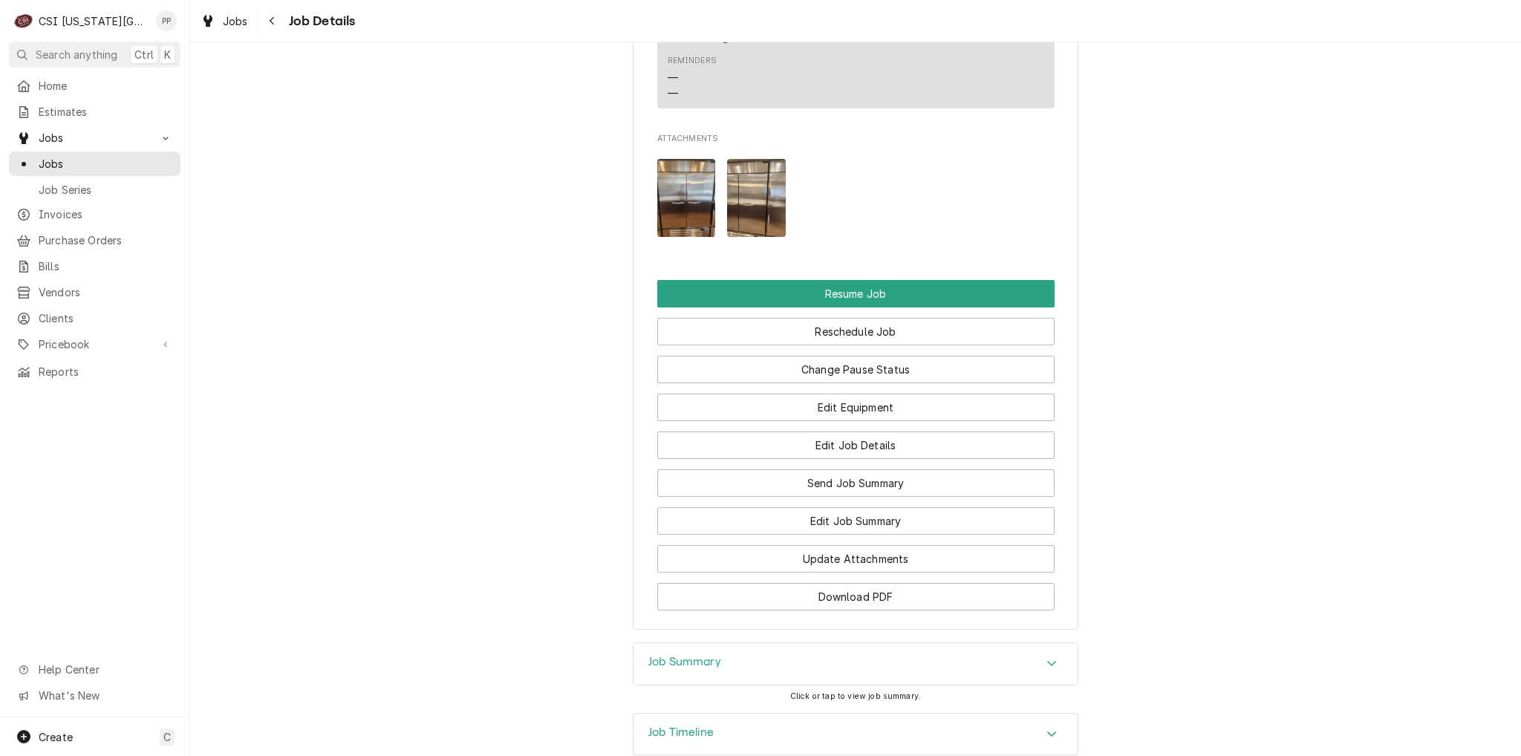
scroll to position [1372, 0]
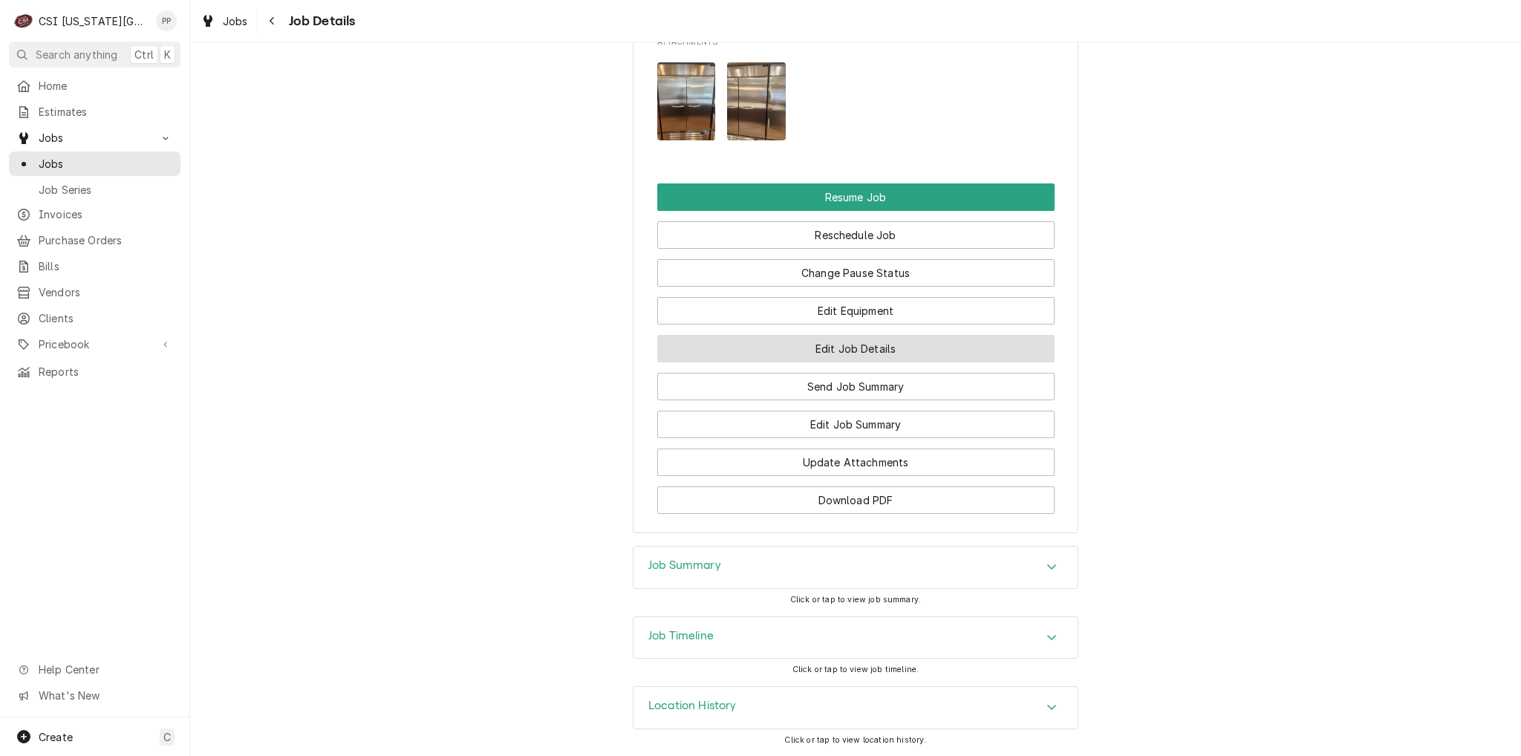
click at [861, 345] on button "Edit Job Details" at bounding box center [855, 348] width 397 height 27
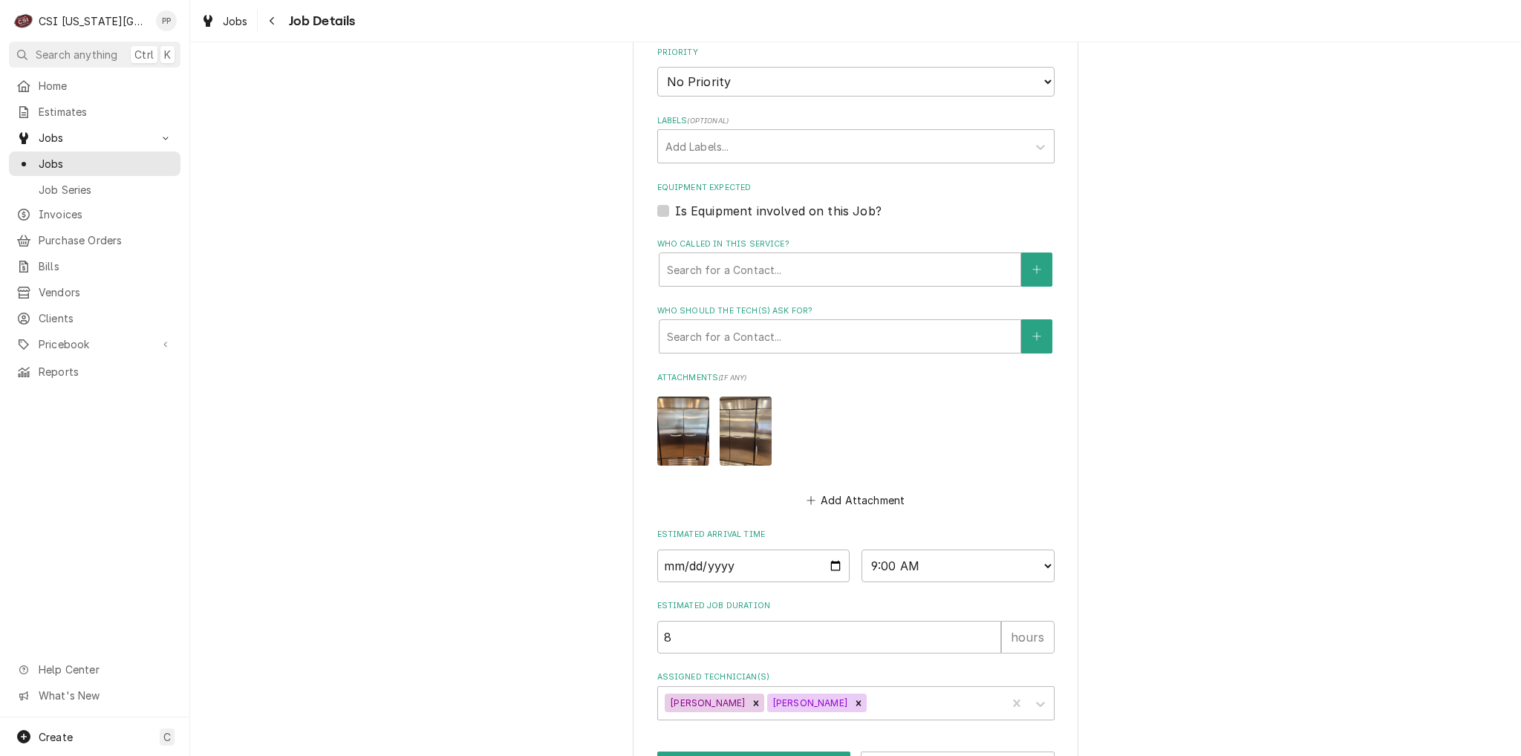
scroll to position [630, 0]
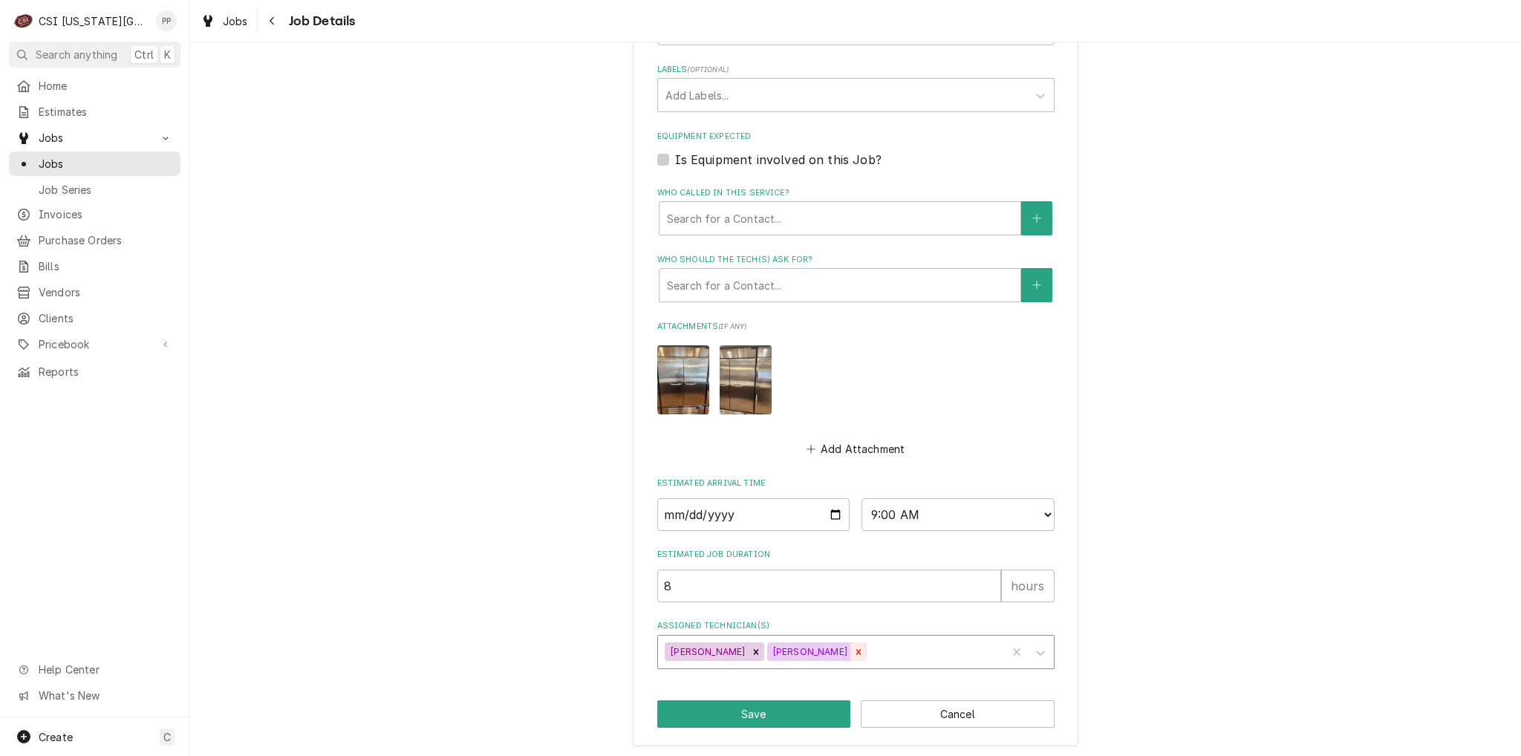
click at [853, 649] on icon "Remove Zach Harris" at bounding box center [858, 652] width 10 height 10
click at [751, 651] on icon "Remove Will Larsen" at bounding box center [756, 652] width 10 height 10
click at [828, 504] on input "[DATE]" at bounding box center [753, 514] width 193 height 33
type textarea "x"
type input "[DATE]"
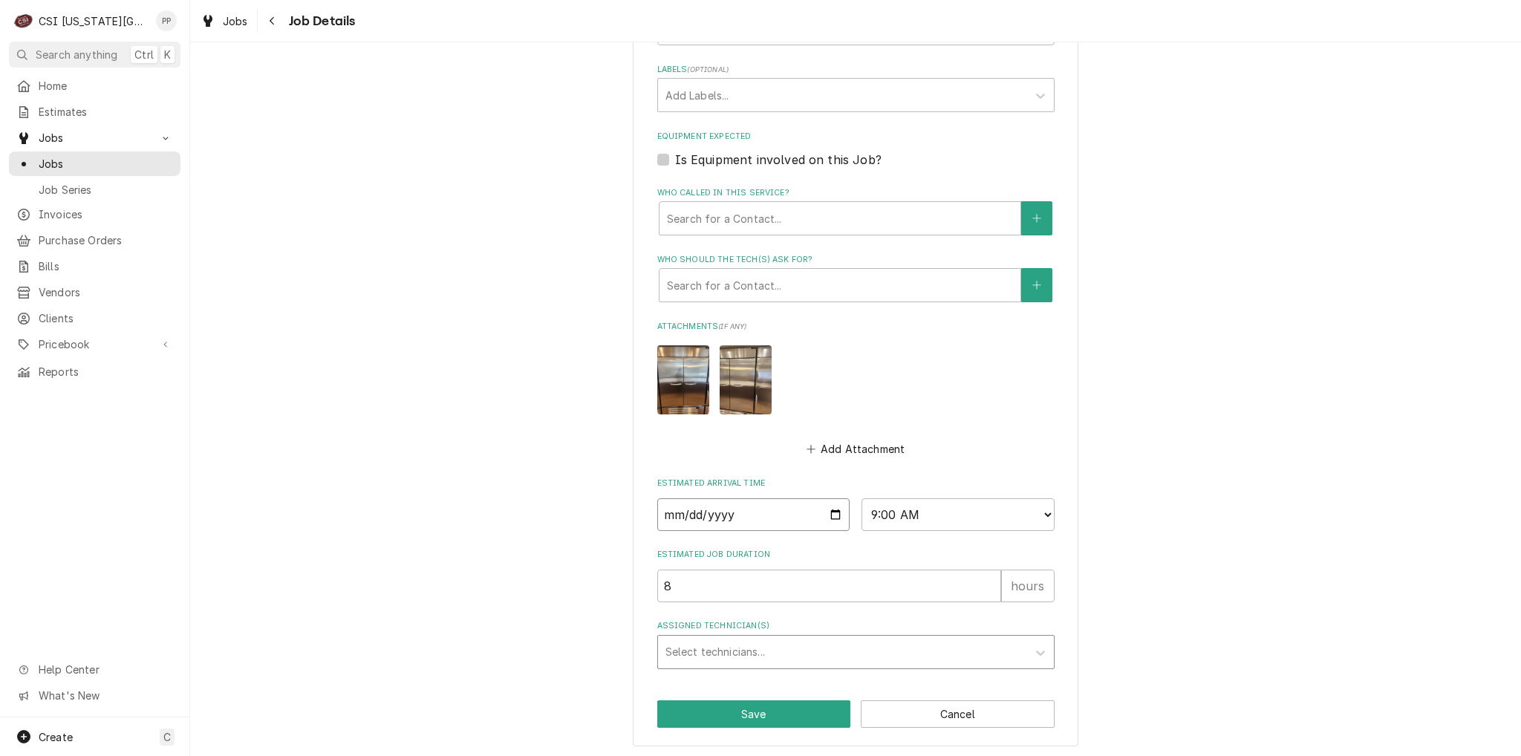
type textarea "x"
type input "2025-09-15"
click at [840, 554] on label "Estimated Job Duration" at bounding box center [855, 555] width 397 height 12
click at [840, 569] on input "8" at bounding box center [829, 585] width 344 height 33
click at [763, 700] on button "Save" at bounding box center [754, 713] width 194 height 27
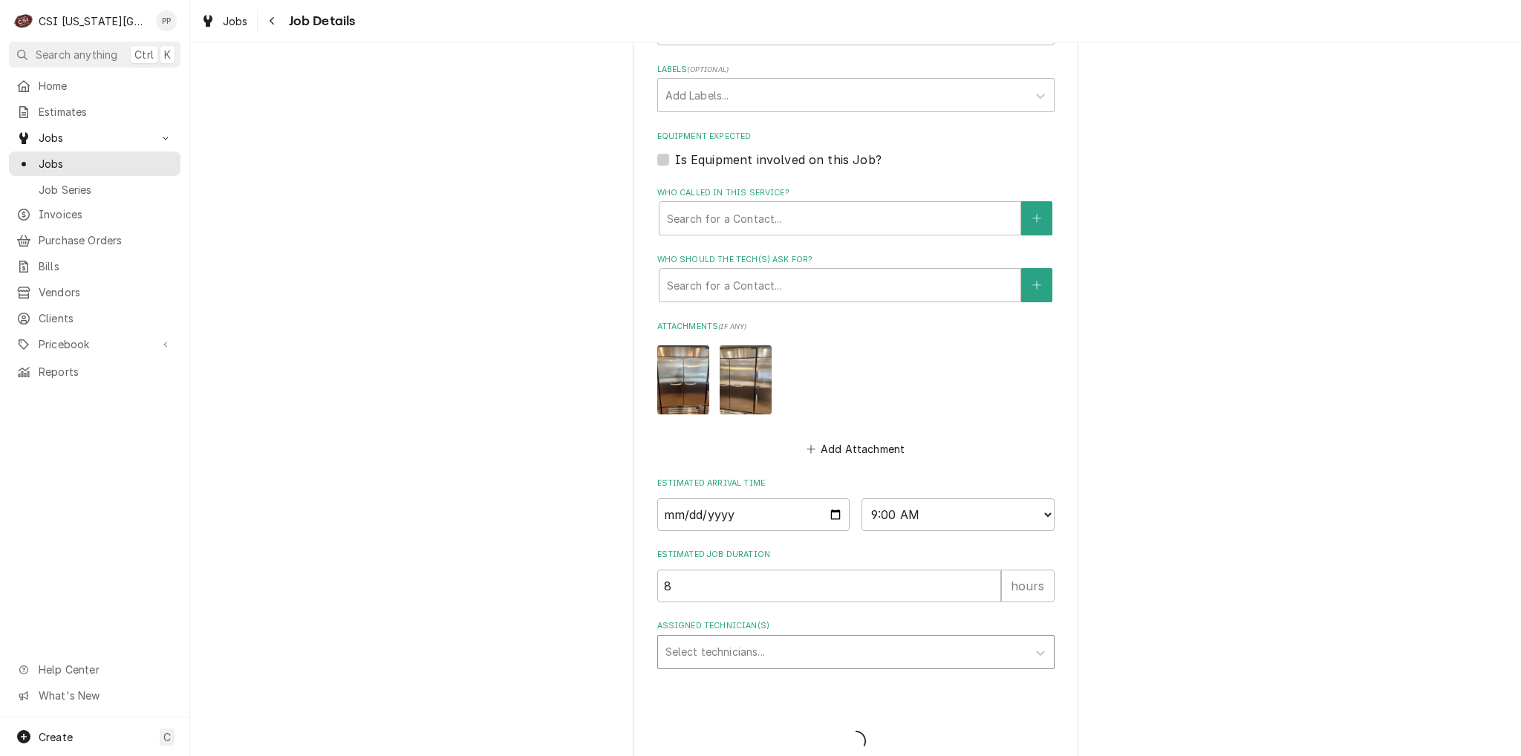
type textarea "x"
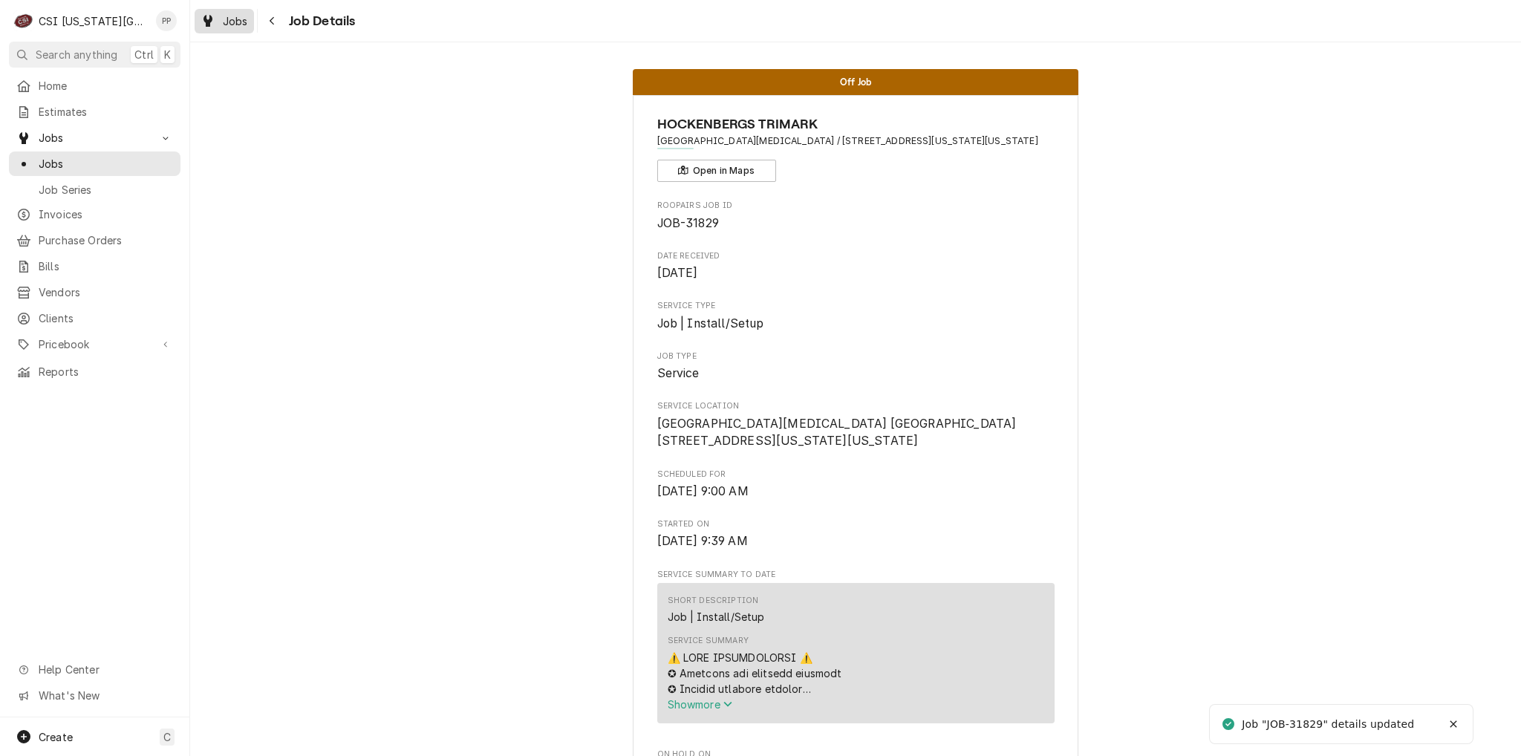
click at [233, 22] on span "Jobs" at bounding box center [235, 21] width 25 height 16
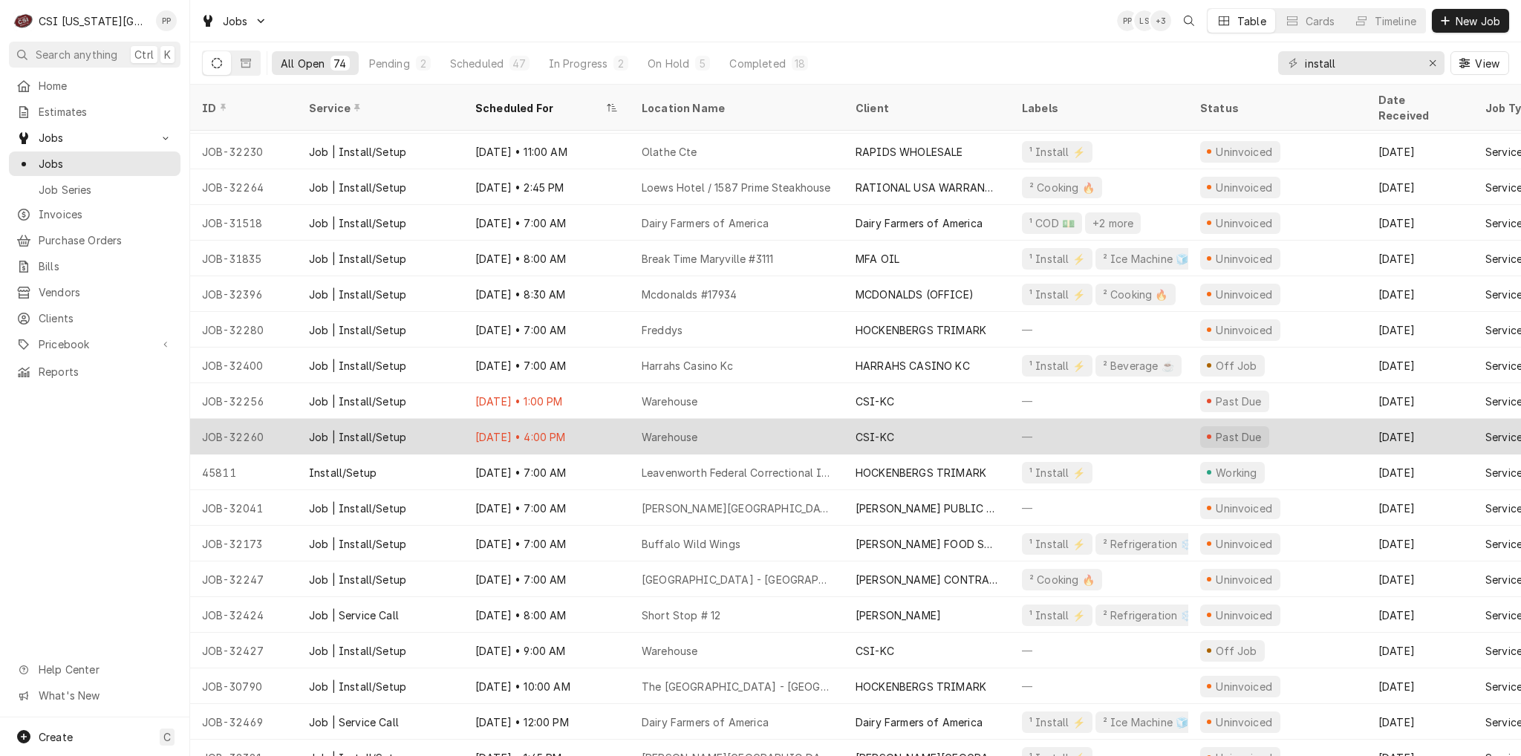
scroll to position [191, 0]
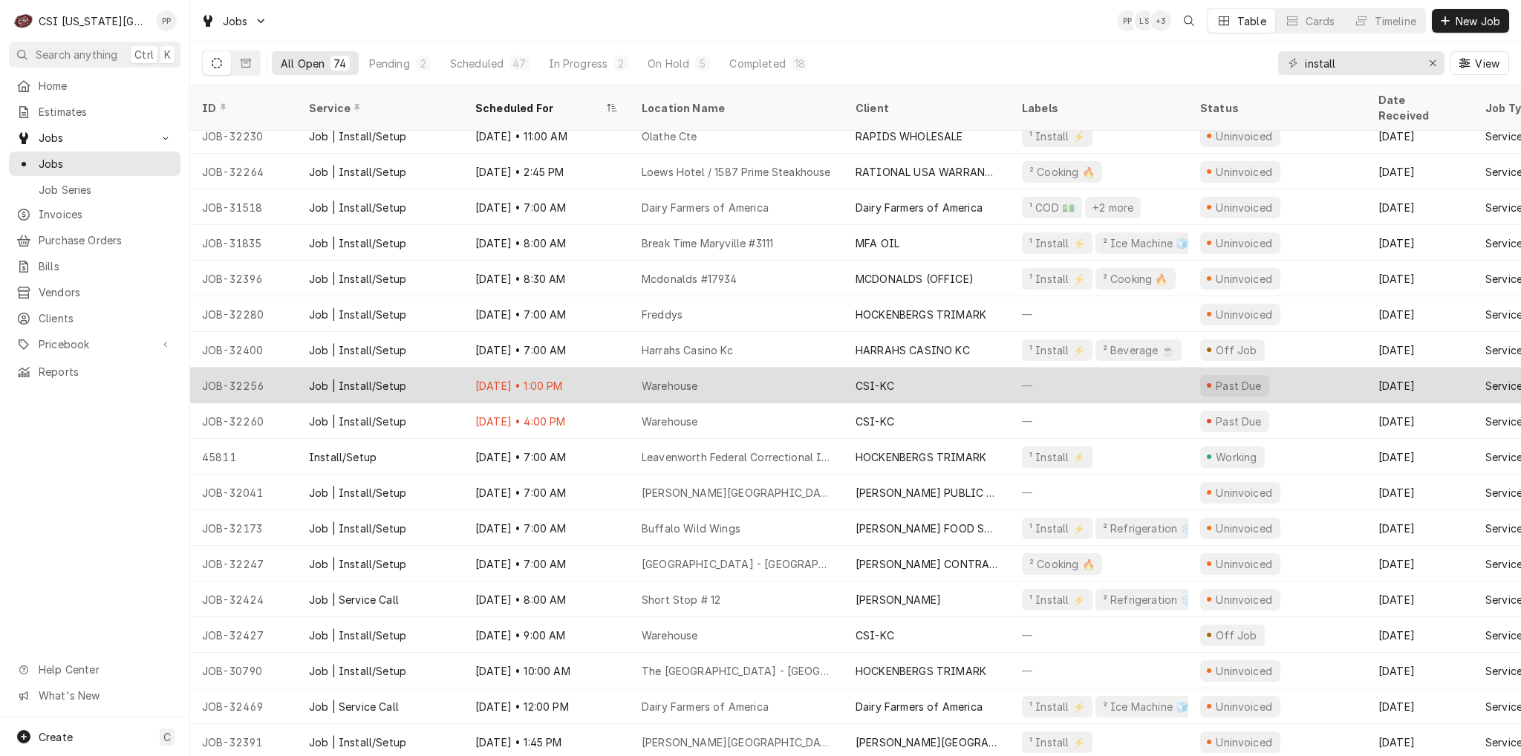
click at [711, 370] on div "Warehouse" at bounding box center [737, 386] width 214 height 36
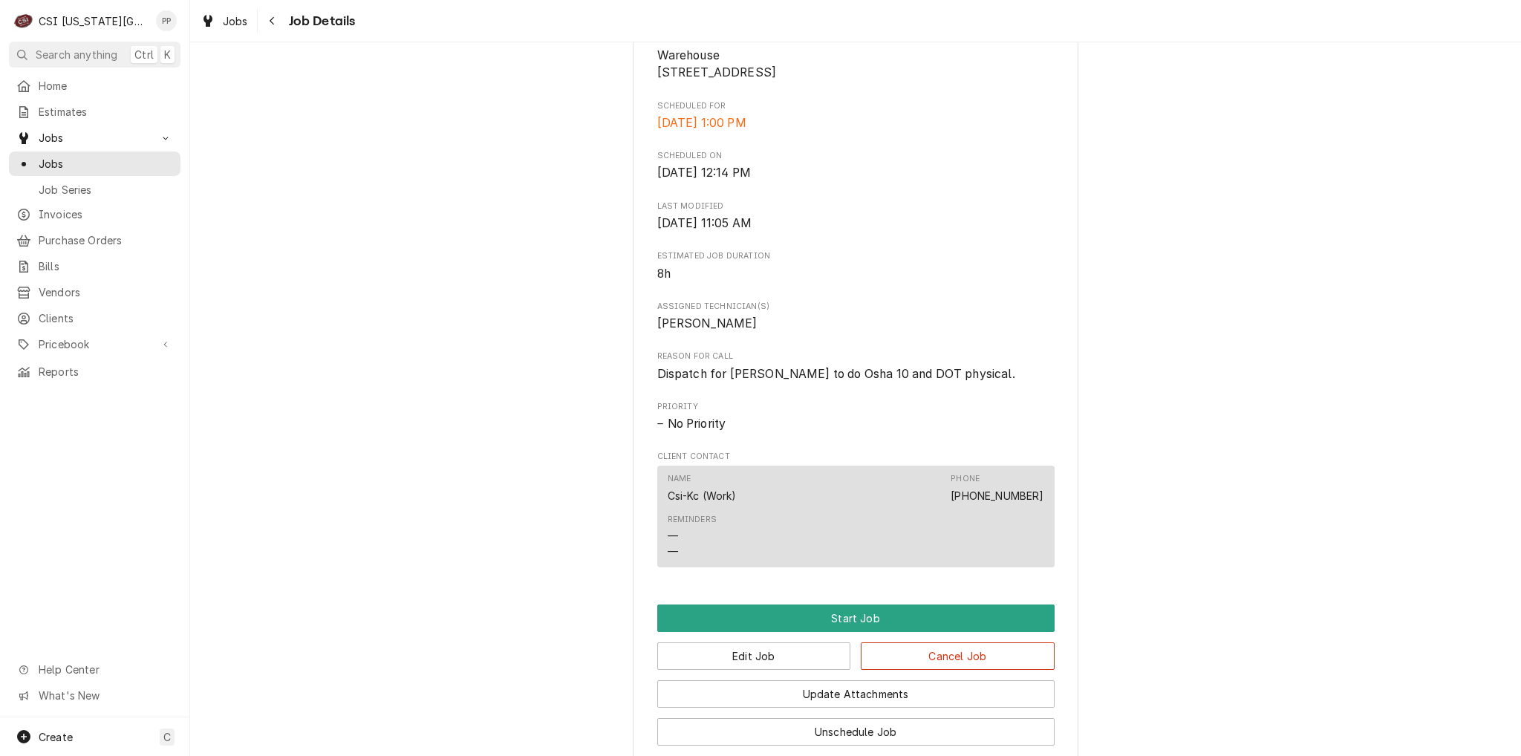
scroll to position [371, 0]
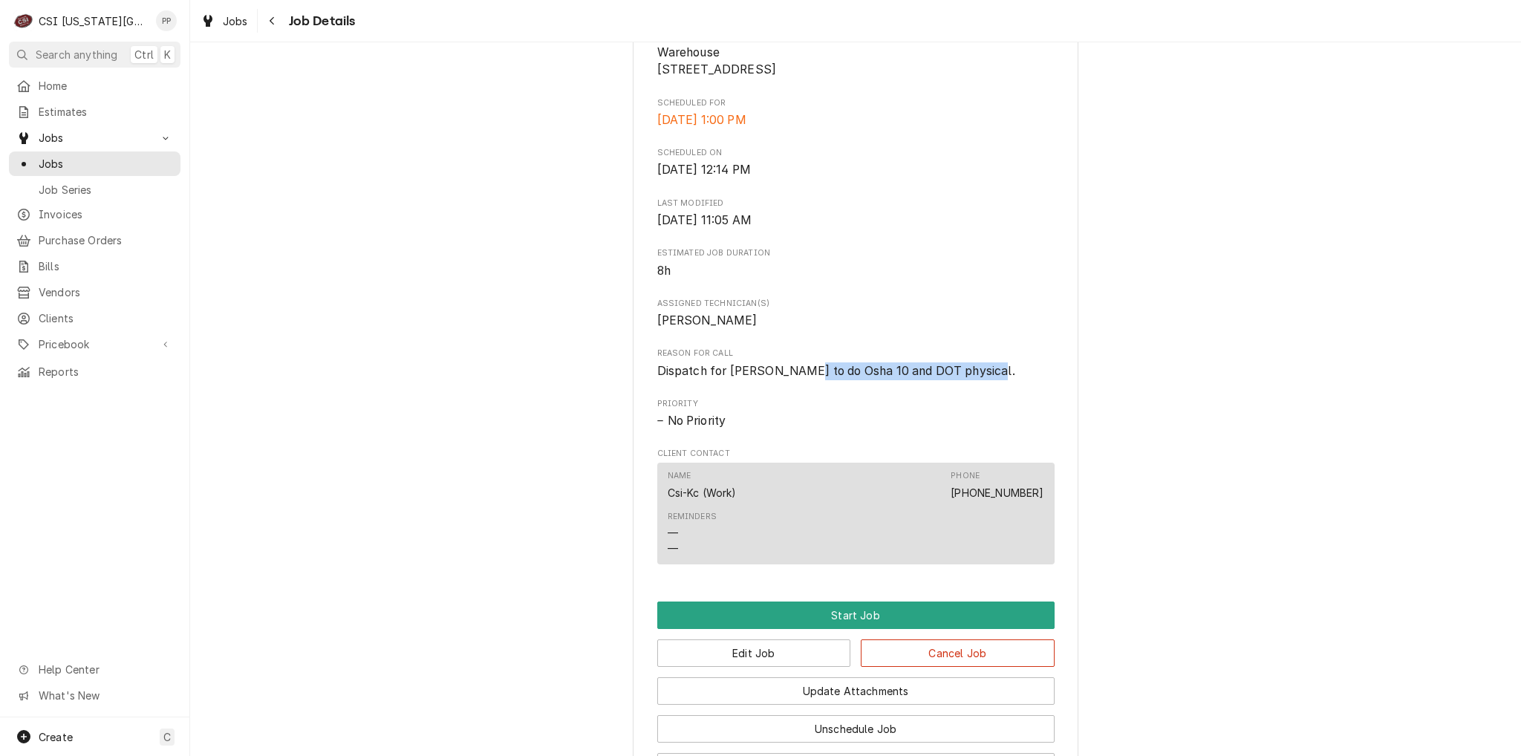
drag, startPoint x: 793, startPoint y: 386, endPoint x: 992, endPoint y: 382, distance: 199.0
click at [992, 380] on span "Dispatch for [PERSON_NAME] to do Osha 10 and DOT physical." at bounding box center [855, 371] width 397 height 18
click at [886, 430] on div "No Priority" at bounding box center [855, 421] width 397 height 18
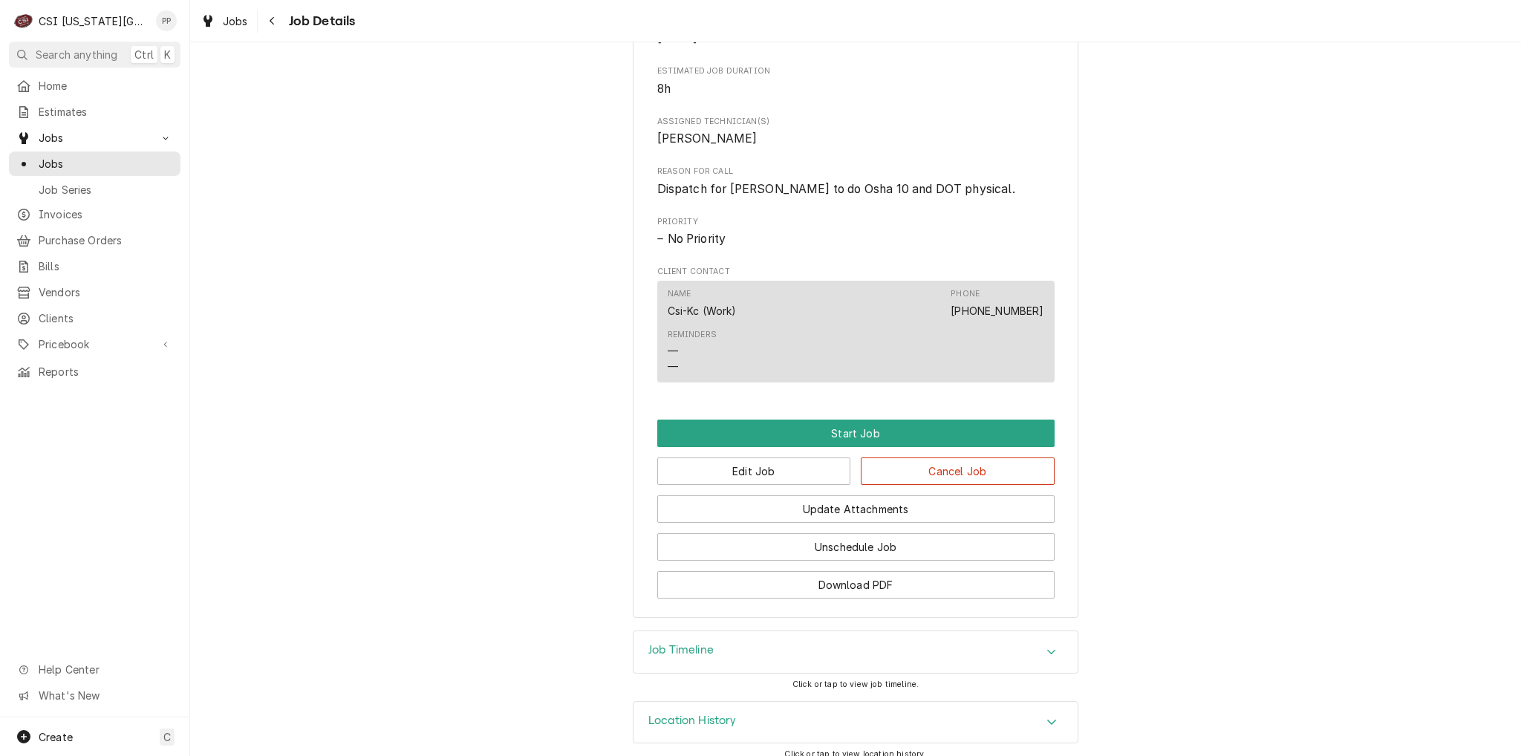
scroll to position [583, 0]
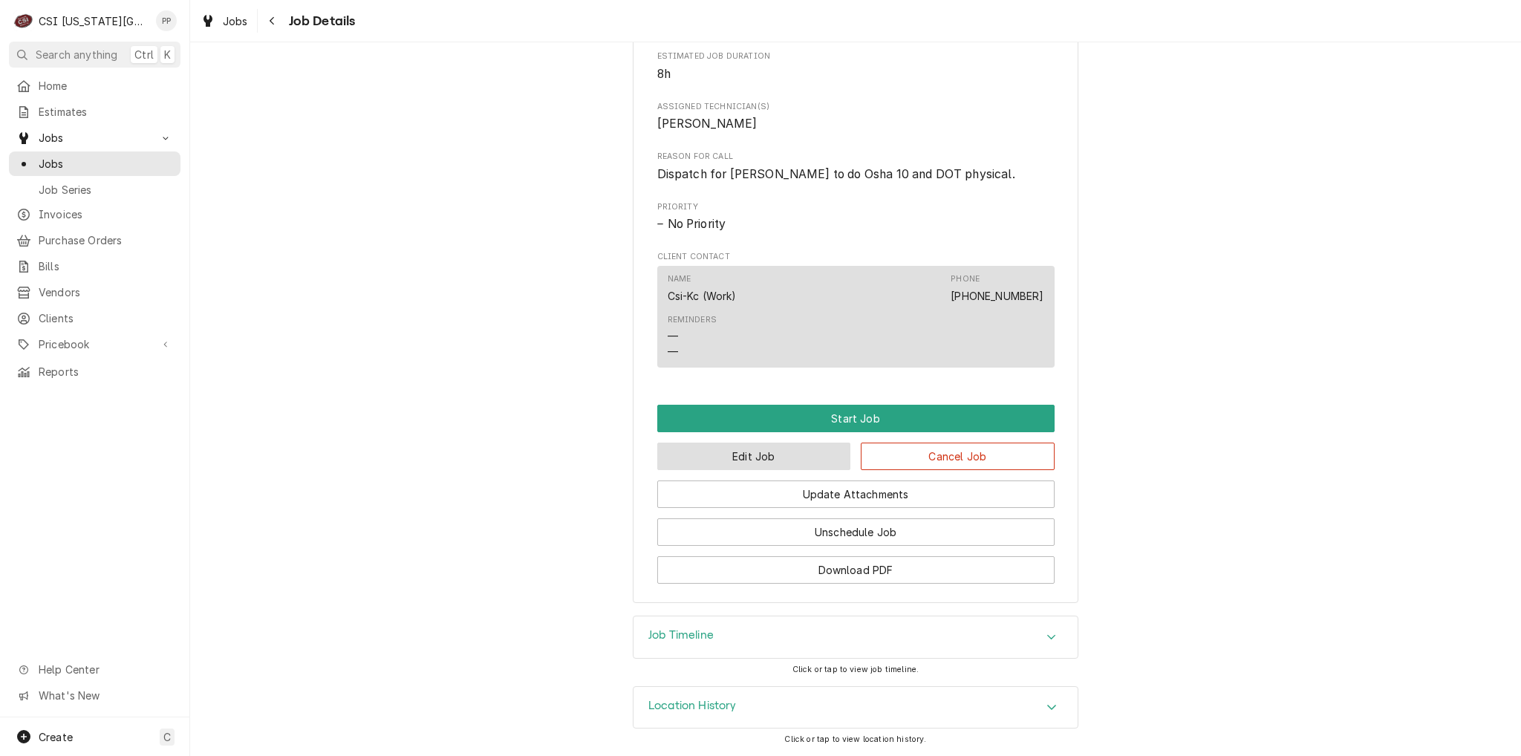
click at [746, 462] on button "Edit Job" at bounding box center [754, 456] width 194 height 27
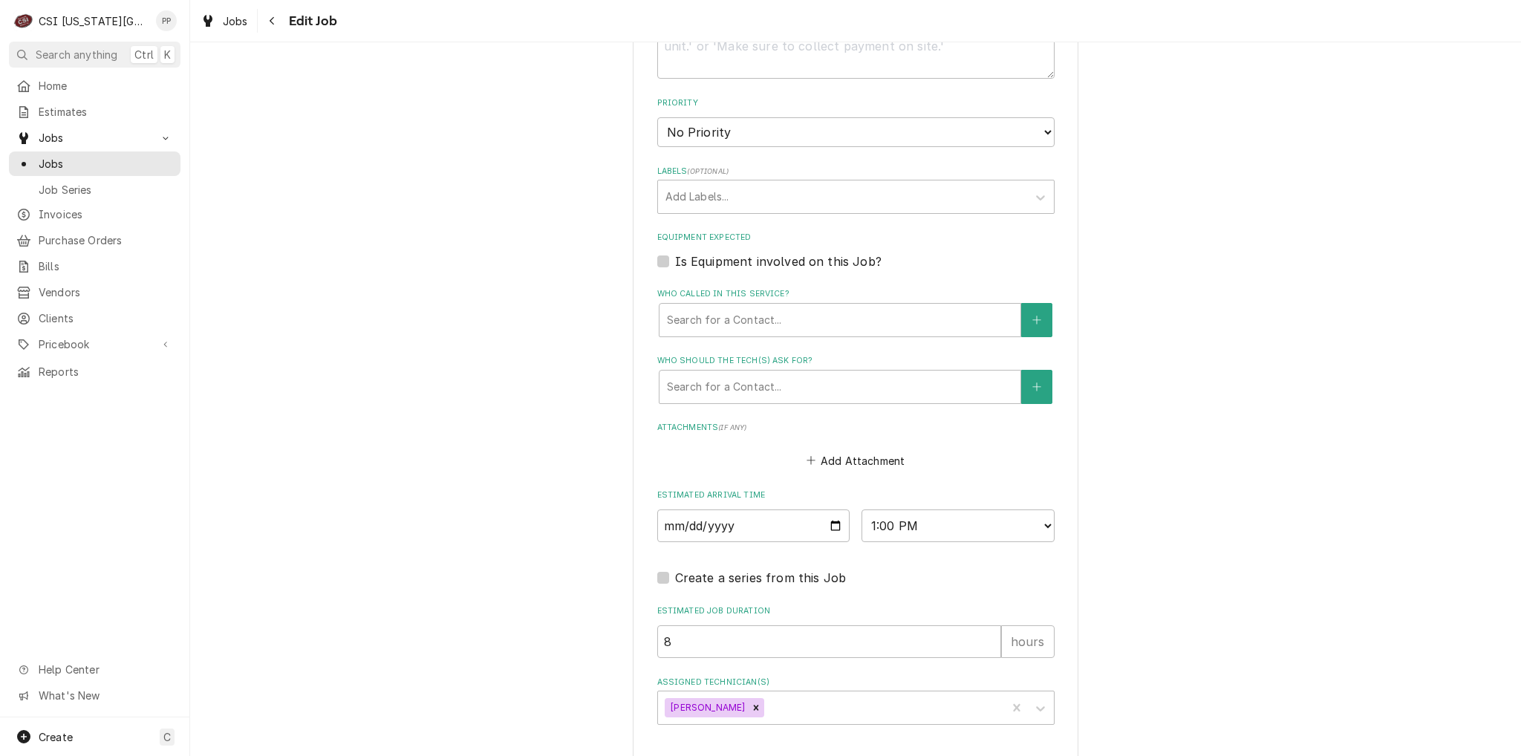
scroll to position [858, 0]
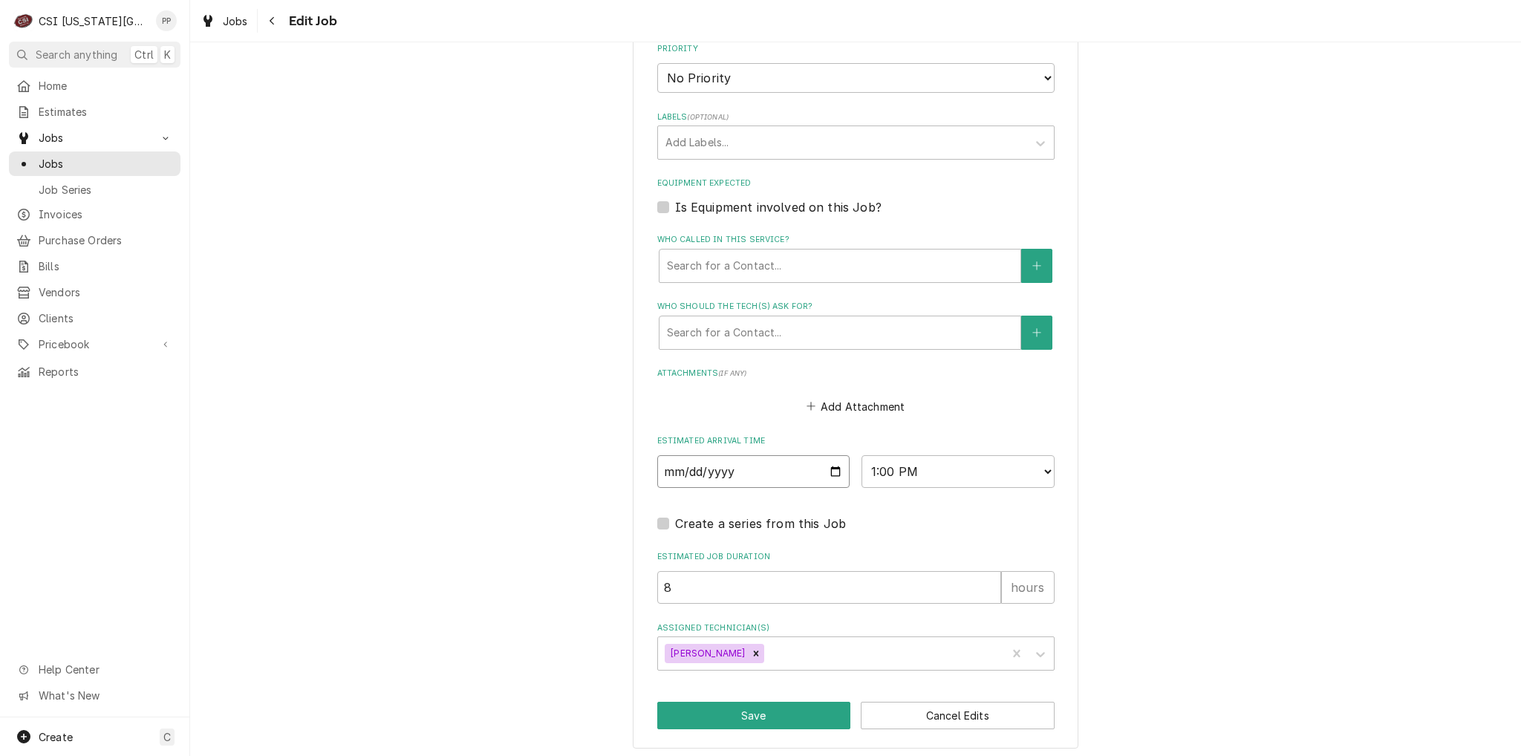
click at [831, 471] on input "[DATE]" at bounding box center [753, 471] width 193 height 33
type textarea "x"
type input "[DATE]"
click at [816, 640] on div "Assigned Technician(s)" at bounding box center [883, 653] width 232 height 27
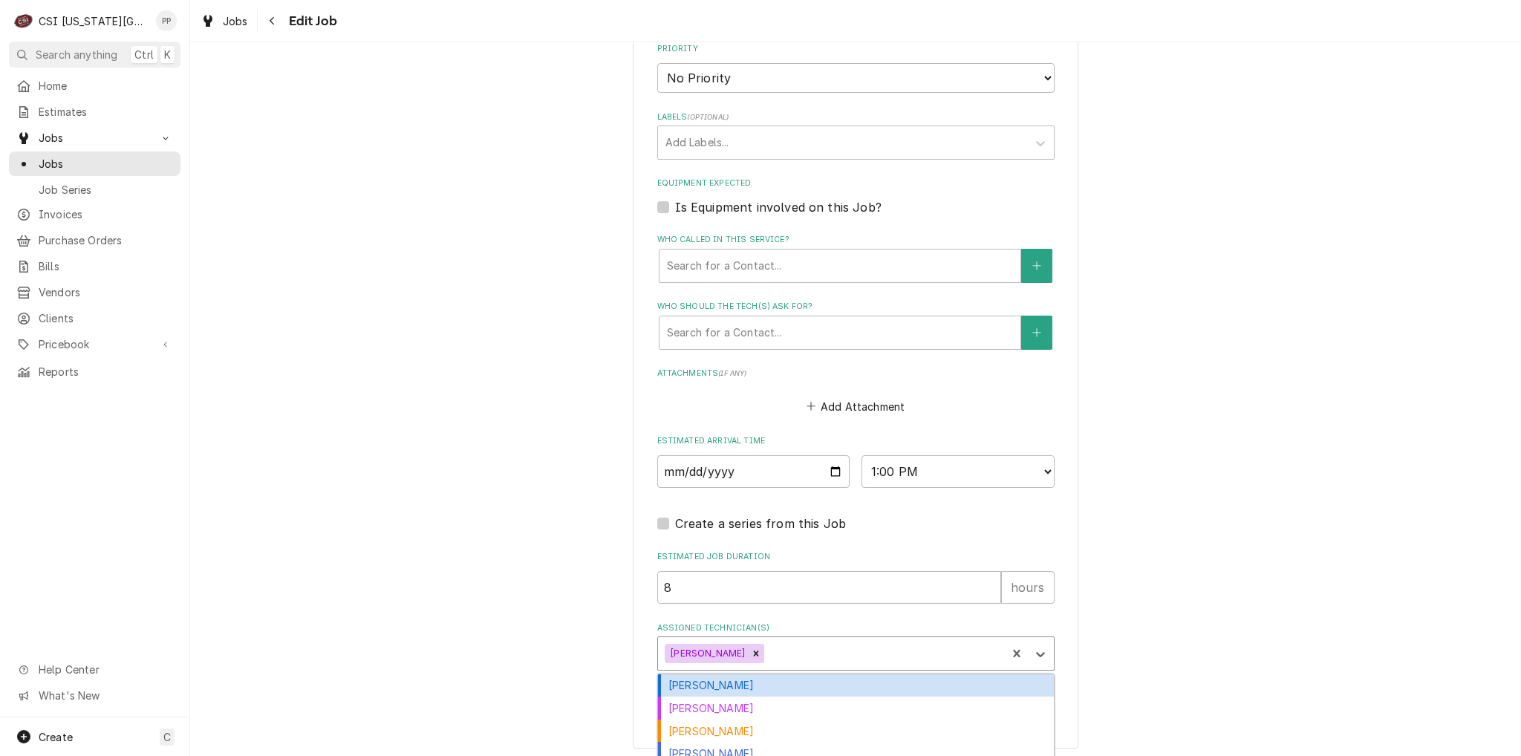
type textarea "x"
drag, startPoint x: 907, startPoint y: 465, endPoint x: 920, endPoint y: 479, distance: 19.4
click at [907, 466] on select "AM / PM 6:00 AM 6:15 AM 6:30 AM 6:45 AM 7:00 AM 7:15 AM 7:30 AM 7:45 AM 8:00 AM…" at bounding box center [957, 471] width 193 height 33
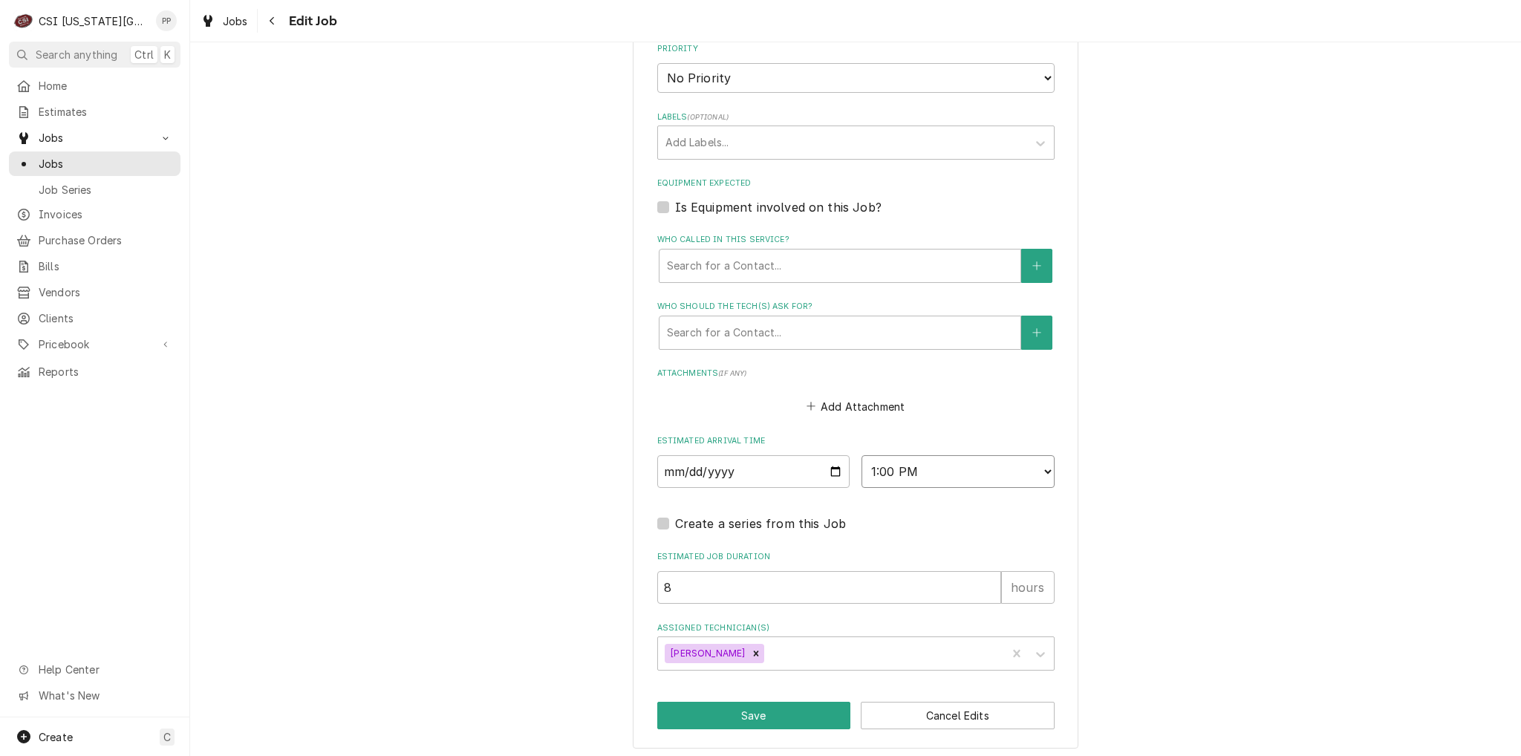
select select "22:00:00"
click at [861, 455] on select "AM / PM 6:00 AM 6:15 AM 6:30 AM 6:45 AM 7:00 AM 7:15 AM 7:30 AM 7:45 AM 8:00 AM…" at bounding box center [957, 471] width 193 height 33
type textarea "x"
click at [1037, 465] on select "AM / PM 6:00 AM 6:15 AM 6:30 AM 6:45 AM 7:00 AM 7:15 AM 7:30 AM 7:45 AM 8:00 AM…" at bounding box center [957, 471] width 193 height 33
select select "20:00:00"
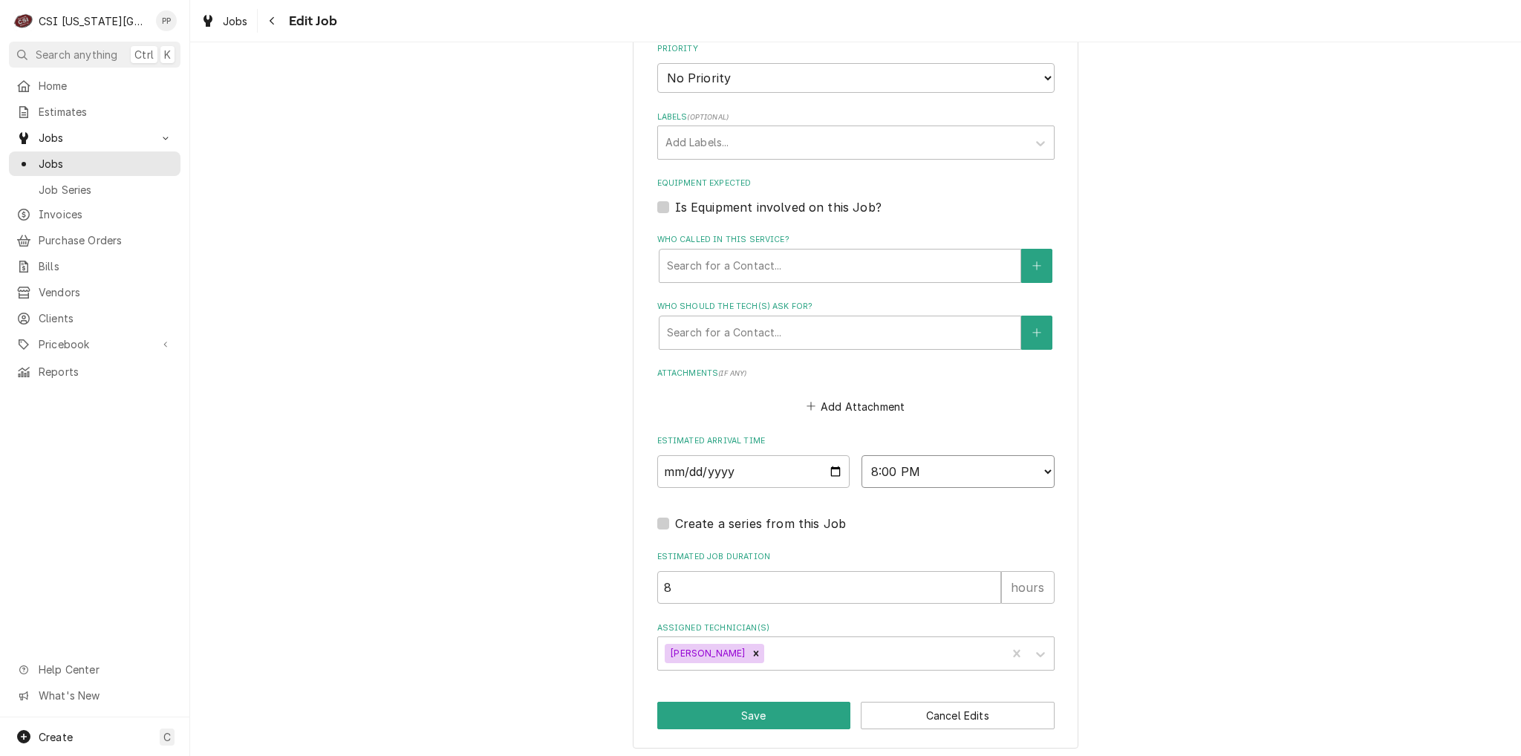
click at [861, 455] on select "AM / PM 6:00 AM 6:15 AM 6:30 AM 6:45 AM 7:00 AM 7:15 AM 7:30 AM 7:45 AM 8:00 AM…" at bounding box center [957, 471] width 193 height 33
drag, startPoint x: 777, startPoint y: 705, endPoint x: 805, endPoint y: 670, distance: 43.8
click at [777, 705] on button "Save" at bounding box center [754, 715] width 194 height 27
type textarea "x"
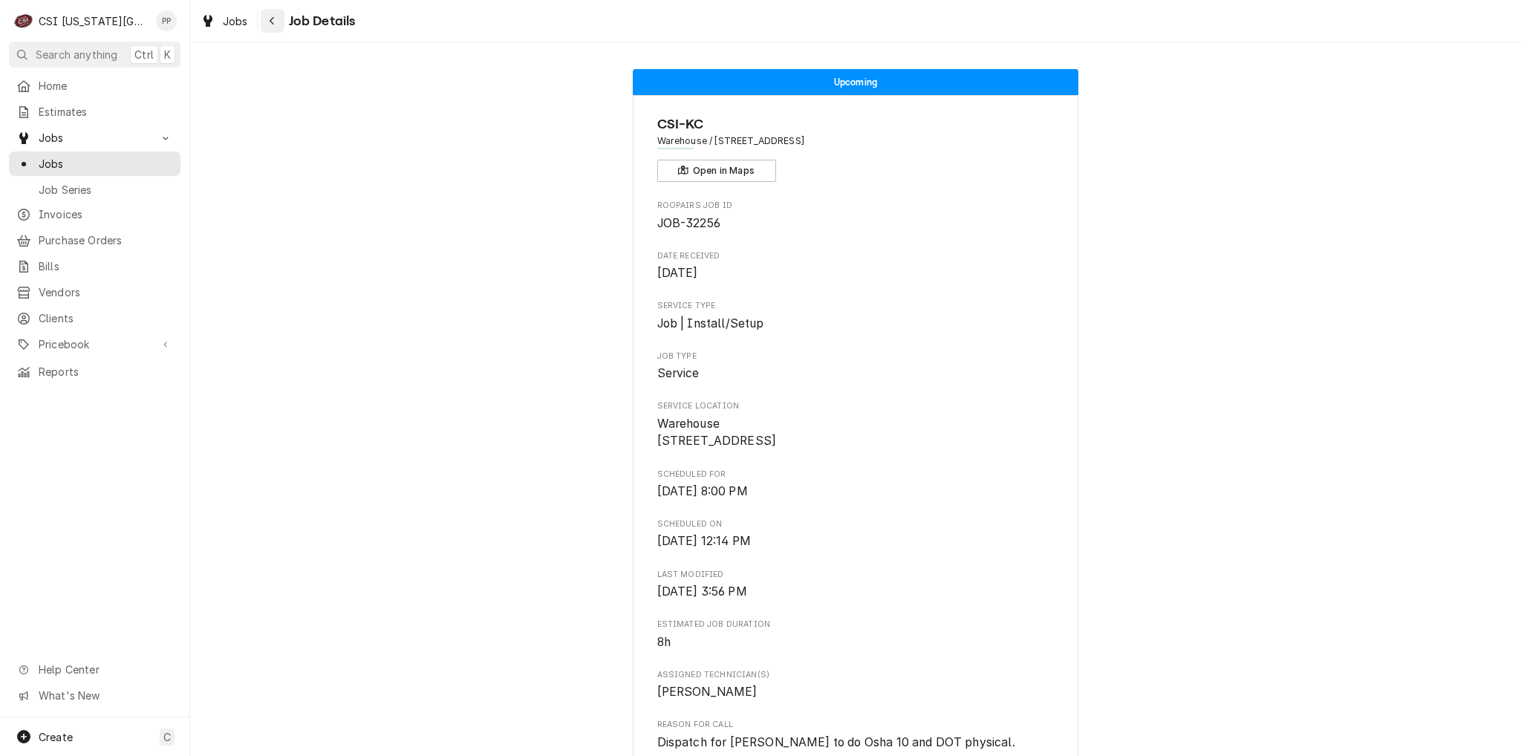
drag, startPoint x: 247, startPoint y: 25, endPoint x: 261, endPoint y: 13, distance: 18.9
click at [248, 26] on div "Jobs" at bounding box center [223, 21] width 53 height 19
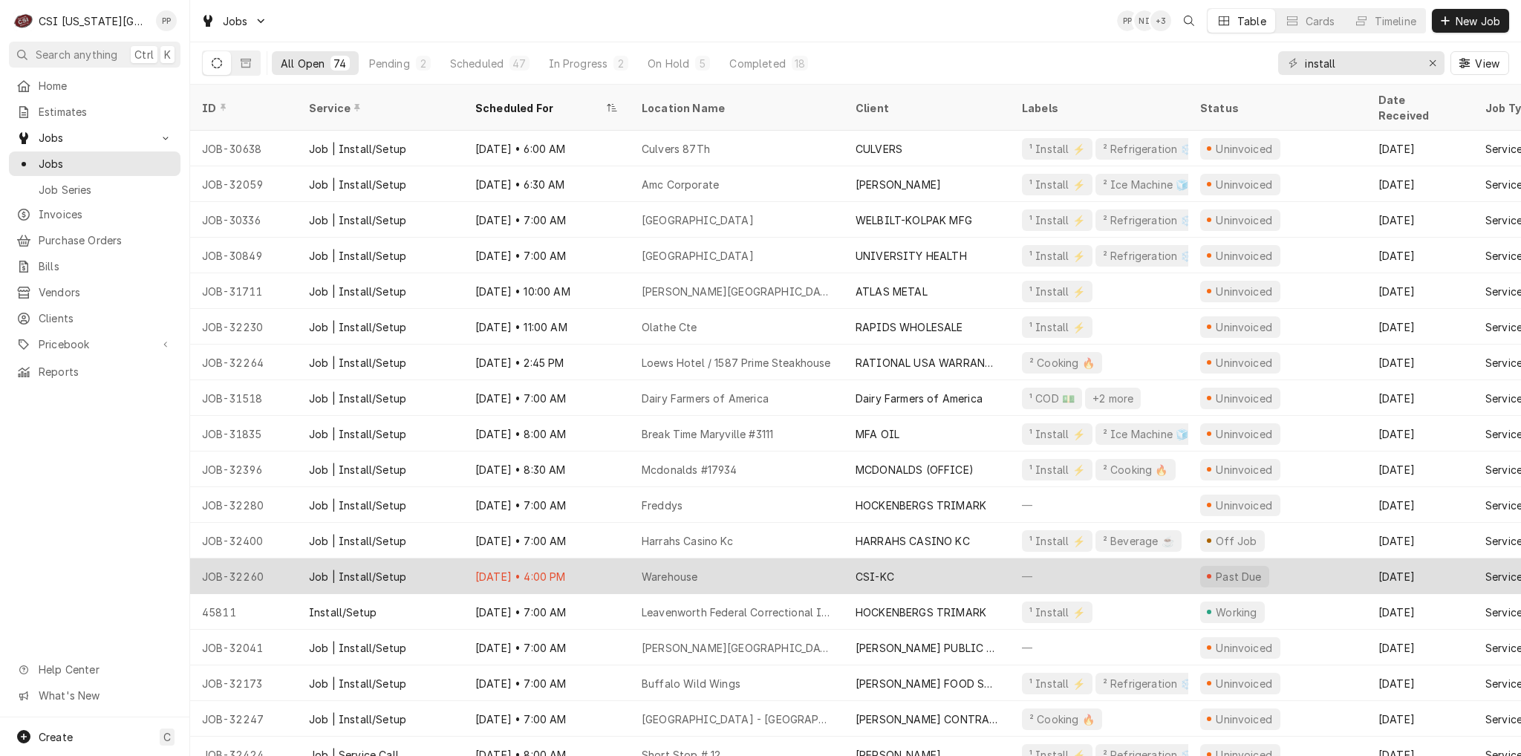
scroll to position [81, 0]
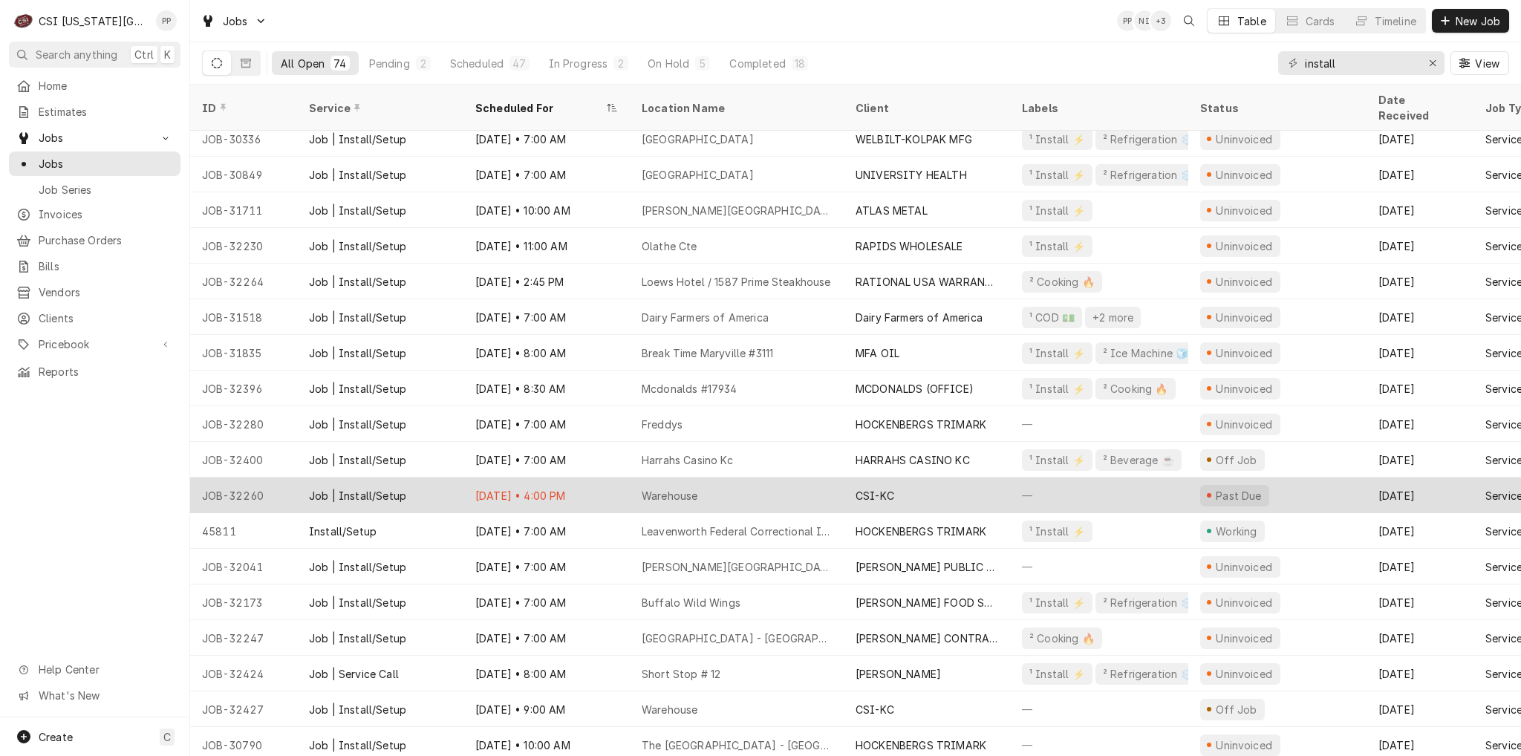
click at [781, 482] on div "Warehouse" at bounding box center [737, 495] width 214 height 36
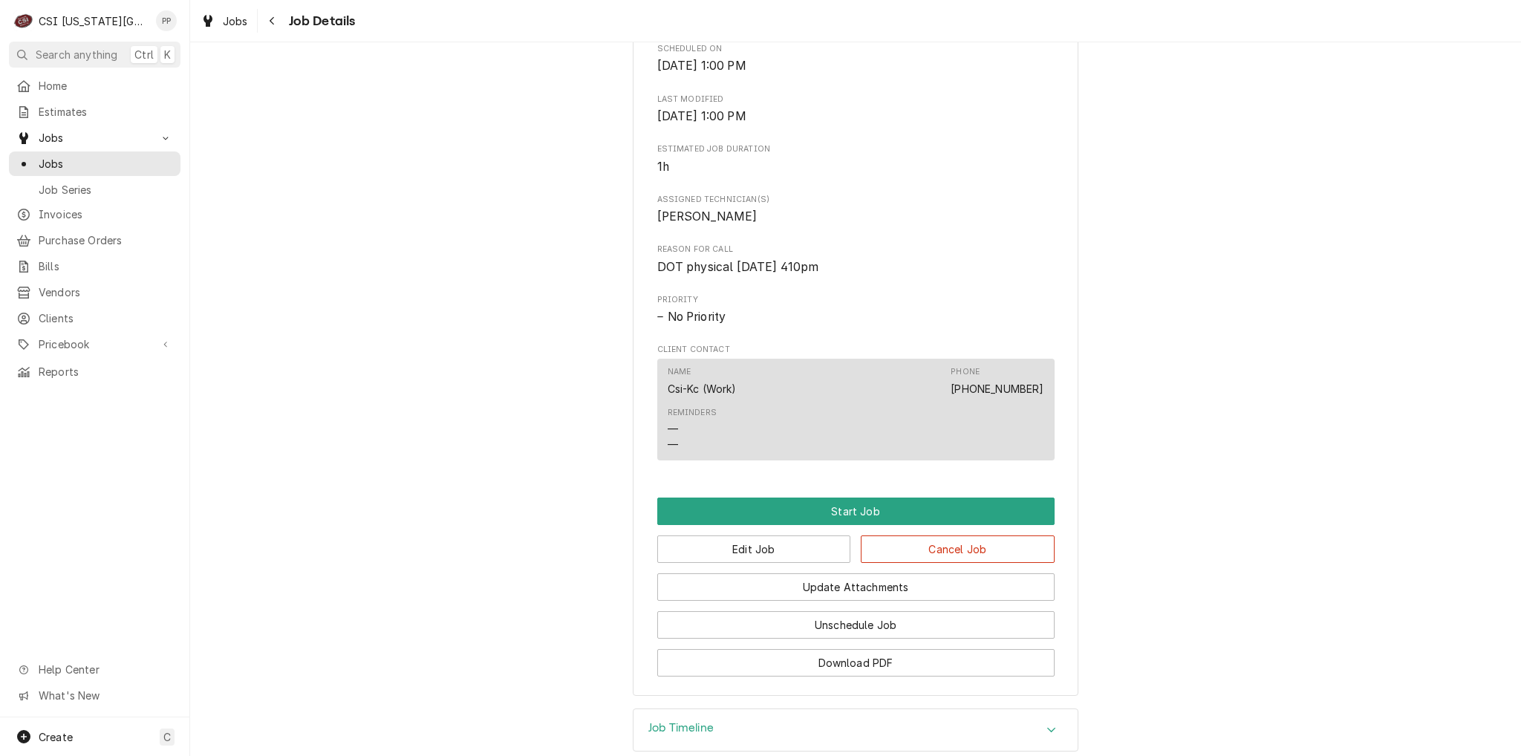
scroll to position [583, 0]
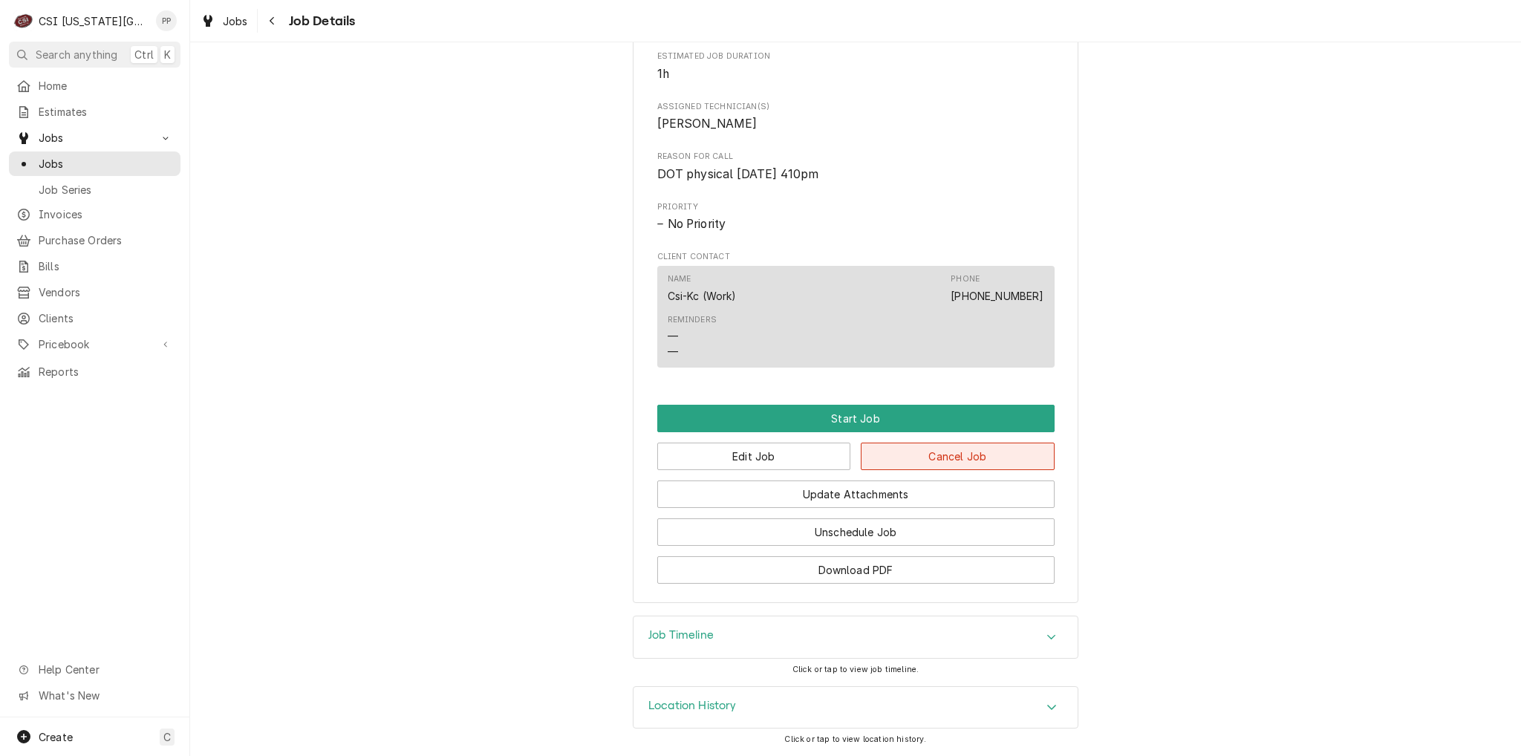
click at [914, 455] on button "Cancel Job" at bounding box center [958, 456] width 194 height 27
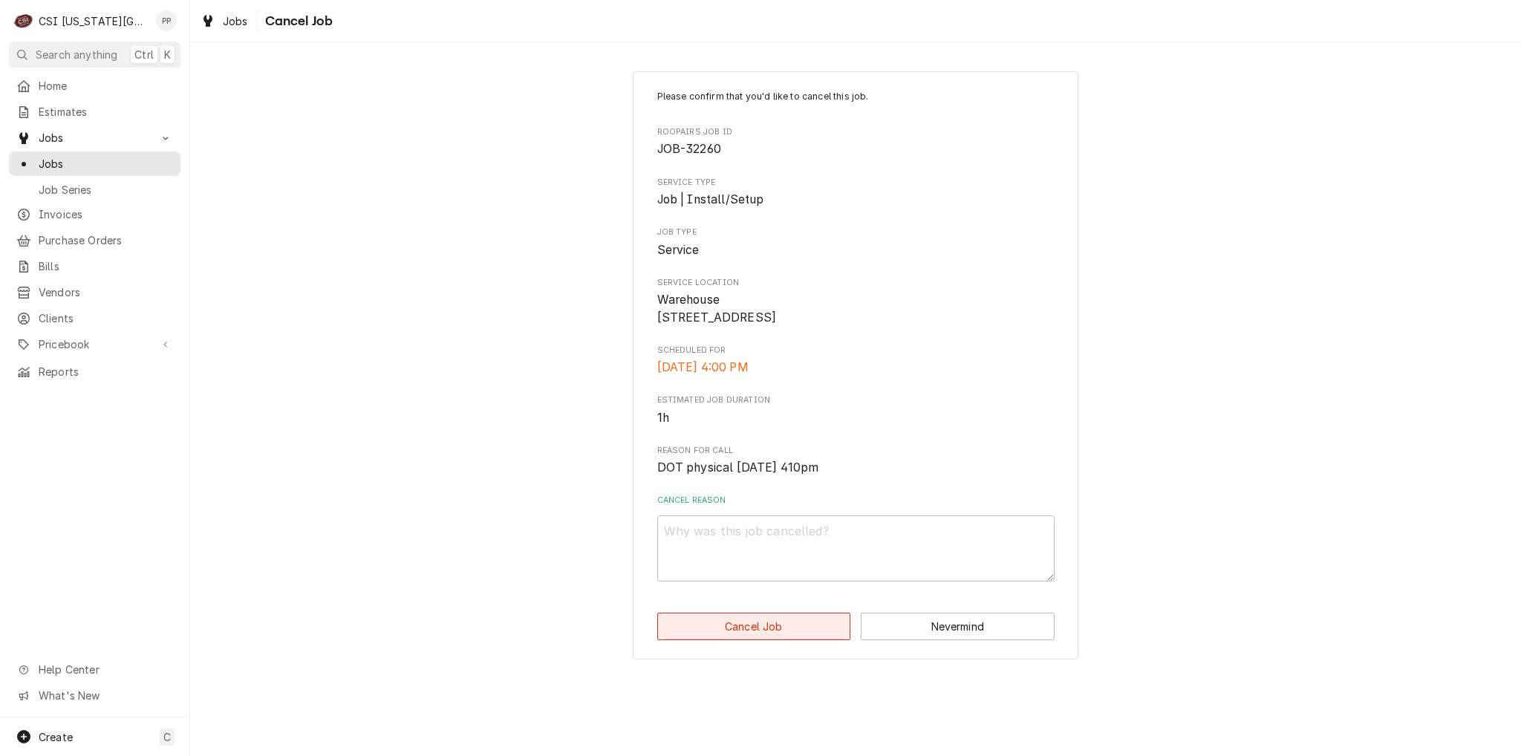
click at [761, 640] on button "Cancel Job" at bounding box center [754, 626] width 194 height 27
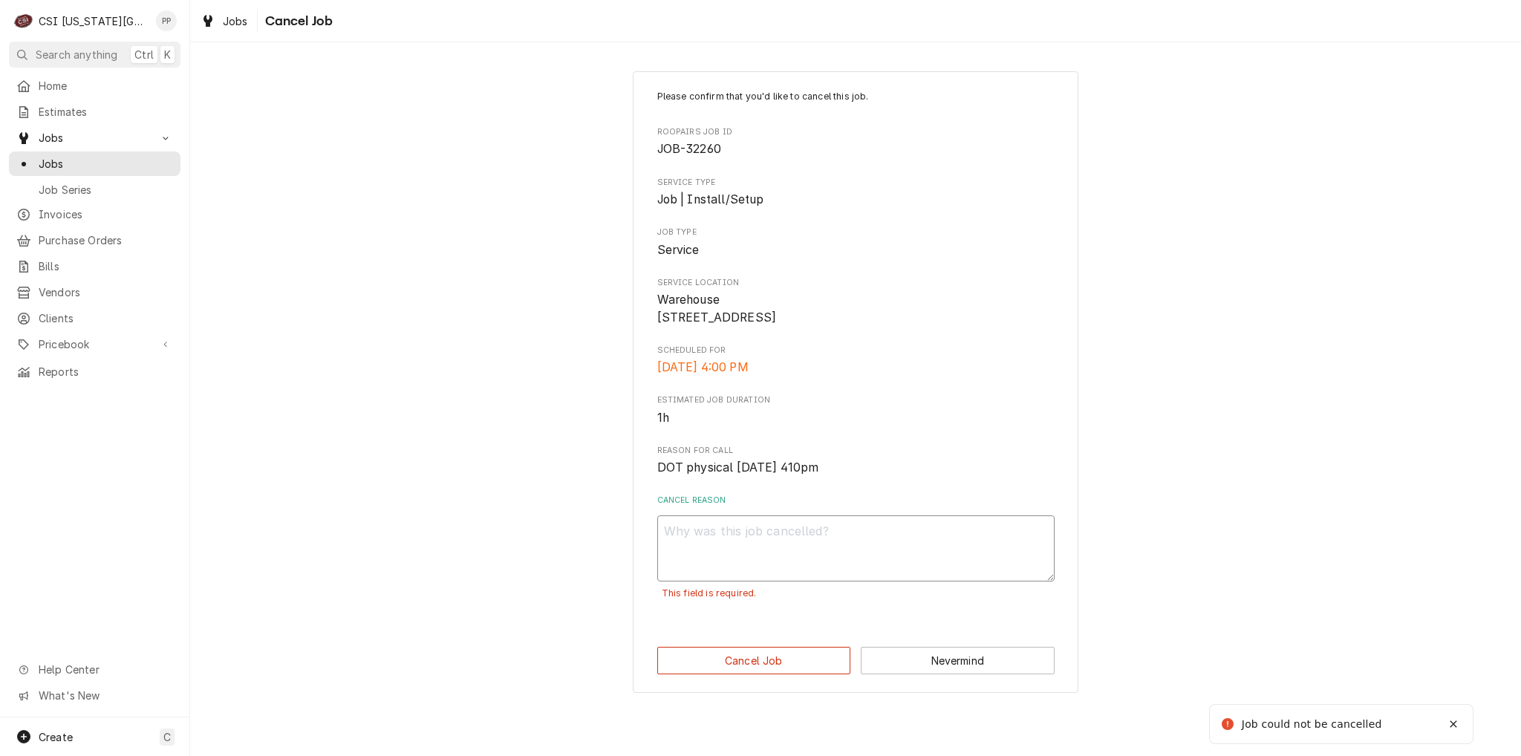
click at [719, 582] on textarea "Cancel Reason" at bounding box center [855, 548] width 397 height 67
type textarea "x"
type textarea "e"
type textarea "x"
type textarea "ed"
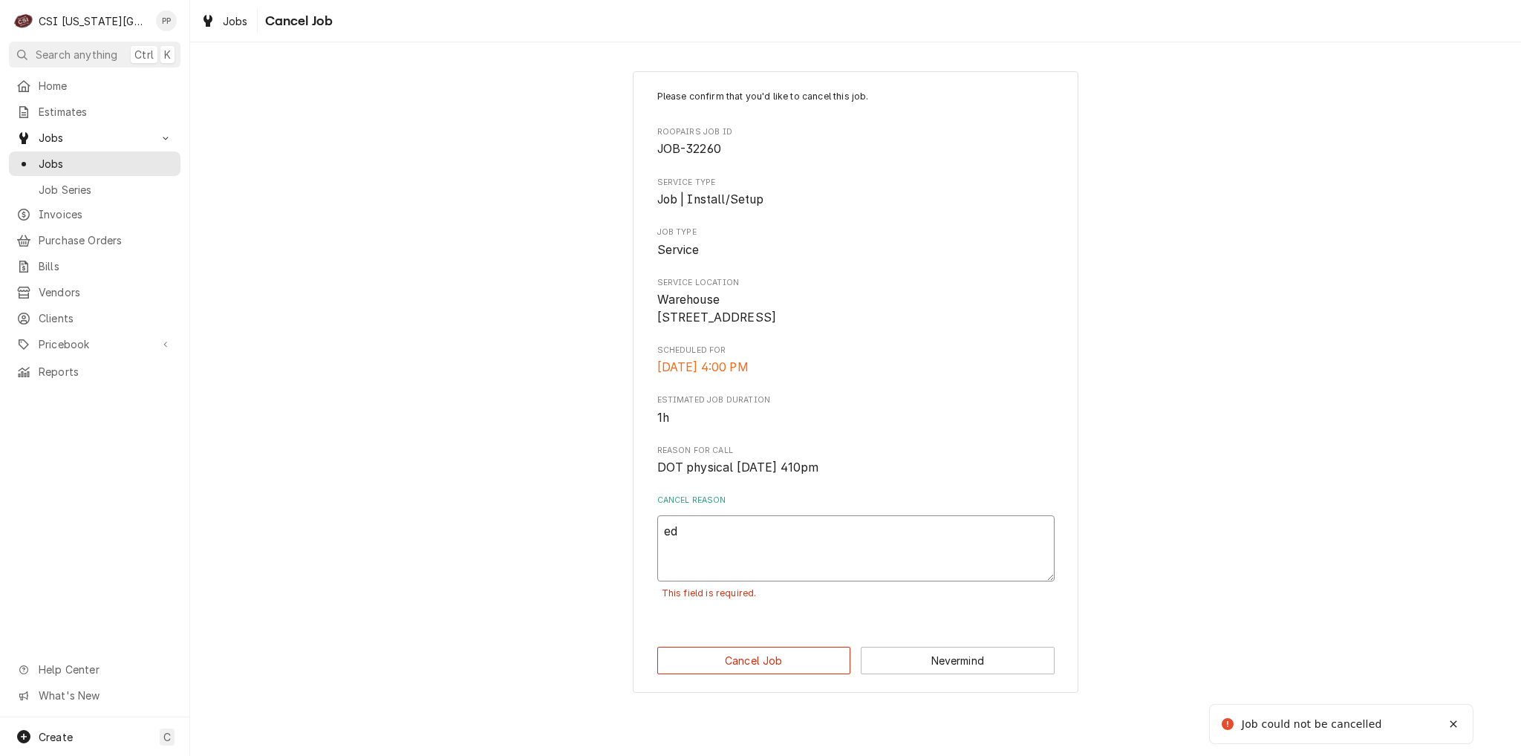
type textarea "x"
type textarea "edi"
type textarea "x"
type textarea "edit"
type textarea "x"
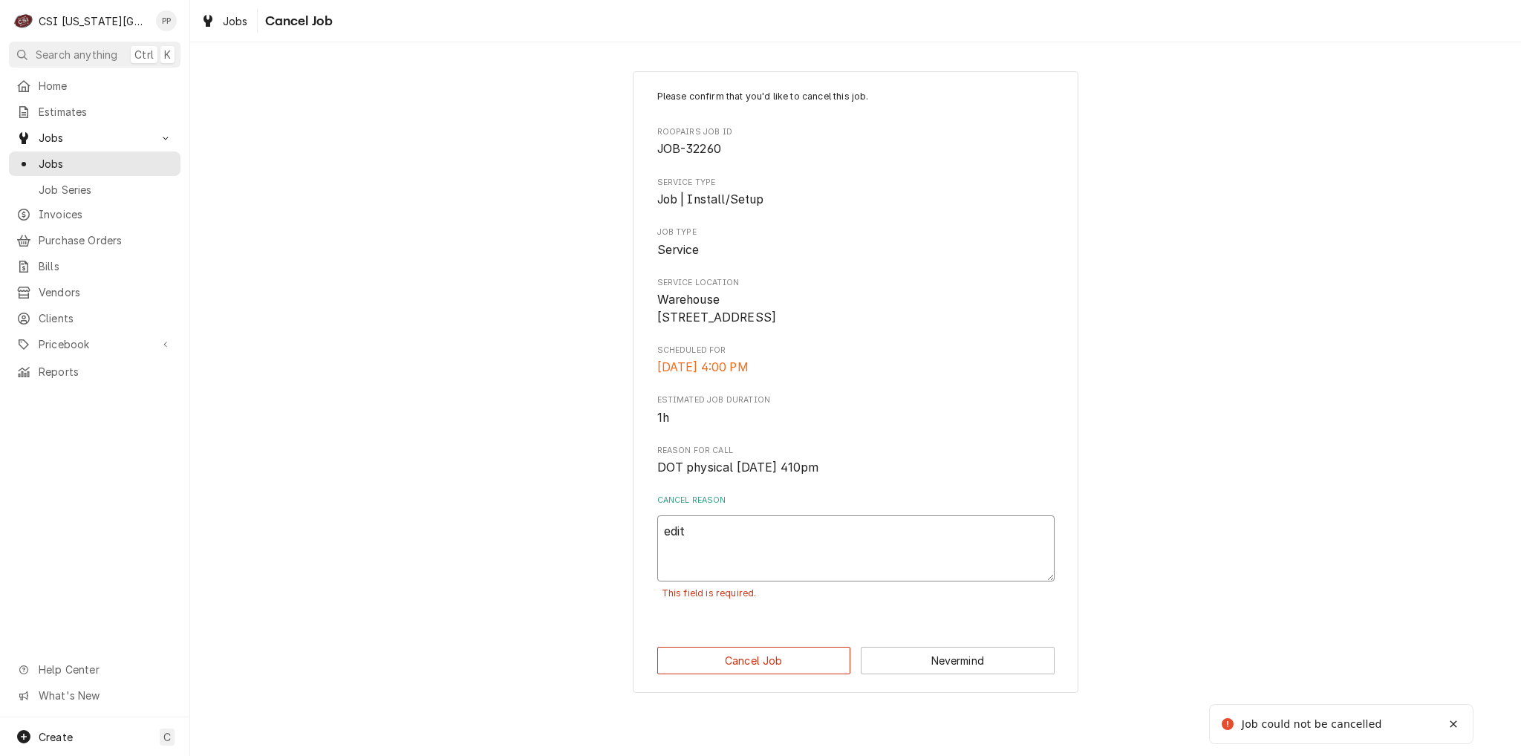
type textarea "edit"
click at [719, 659] on div "Please confirm that you'd like to cancel this job. Roopairs Job ID JOB-32260 Se…" at bounding box center [855, 382] width 445 height 622
click at [724, 670] on button "Cancel Job" at bounding box center [754, 660] width 194 height 27
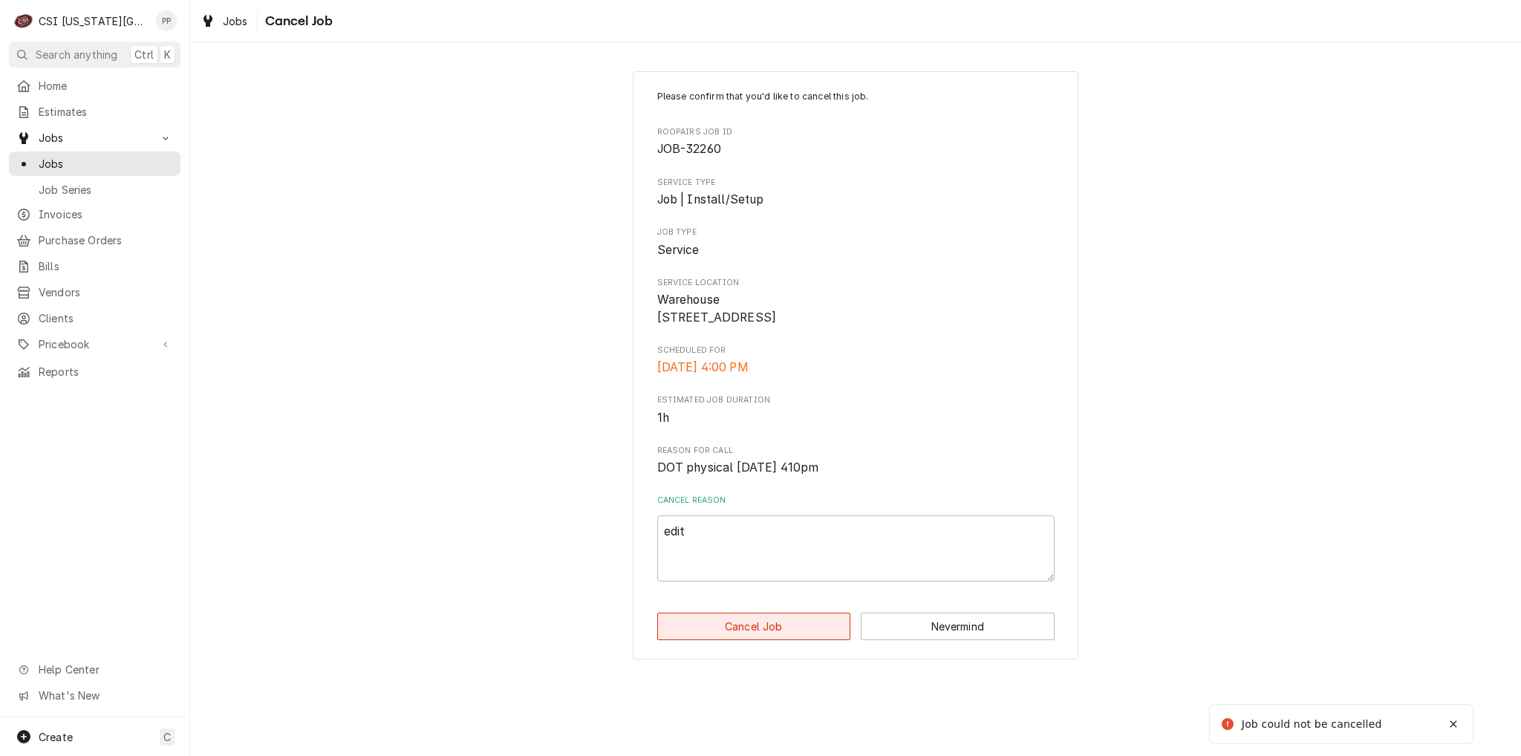
type textarea "x"
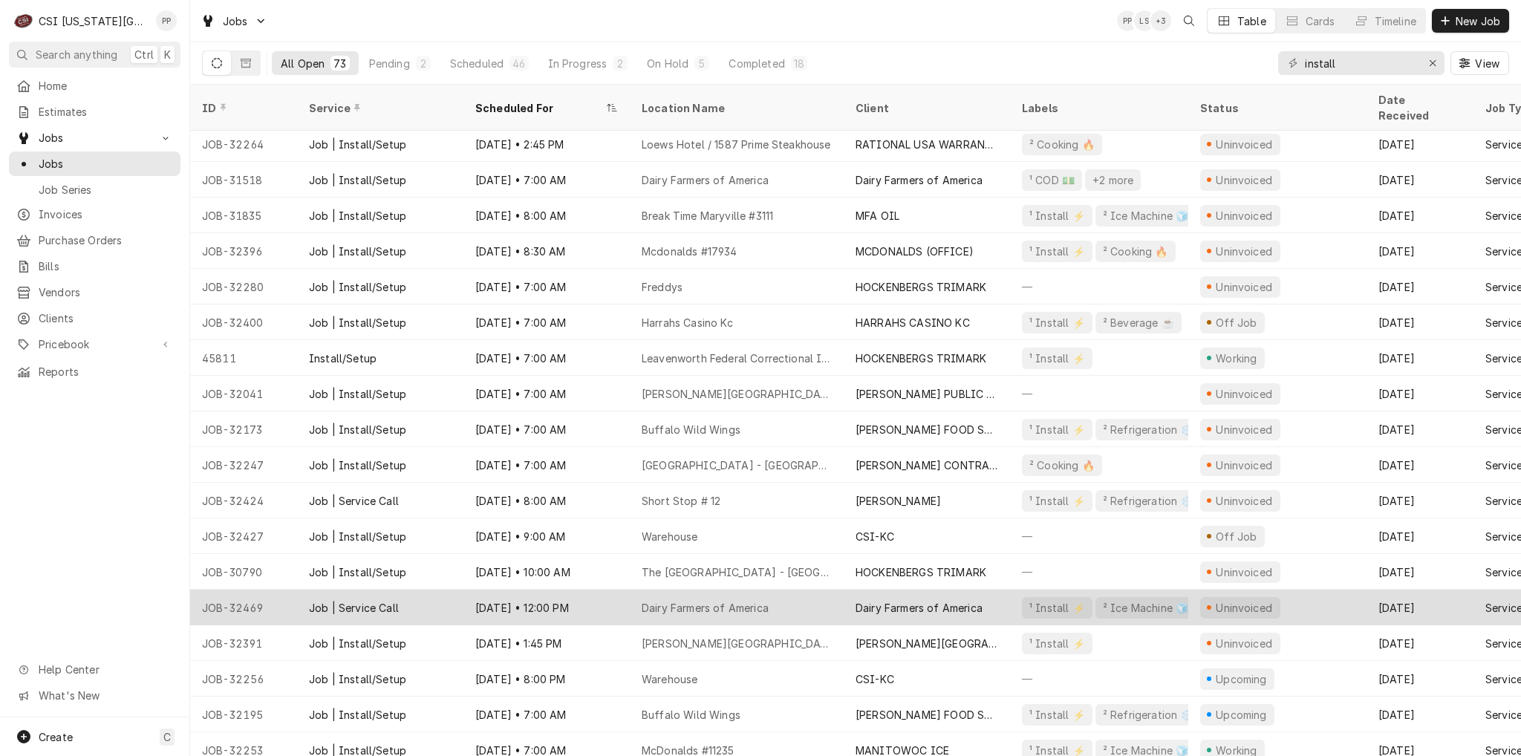
scroll to position [295, 0]
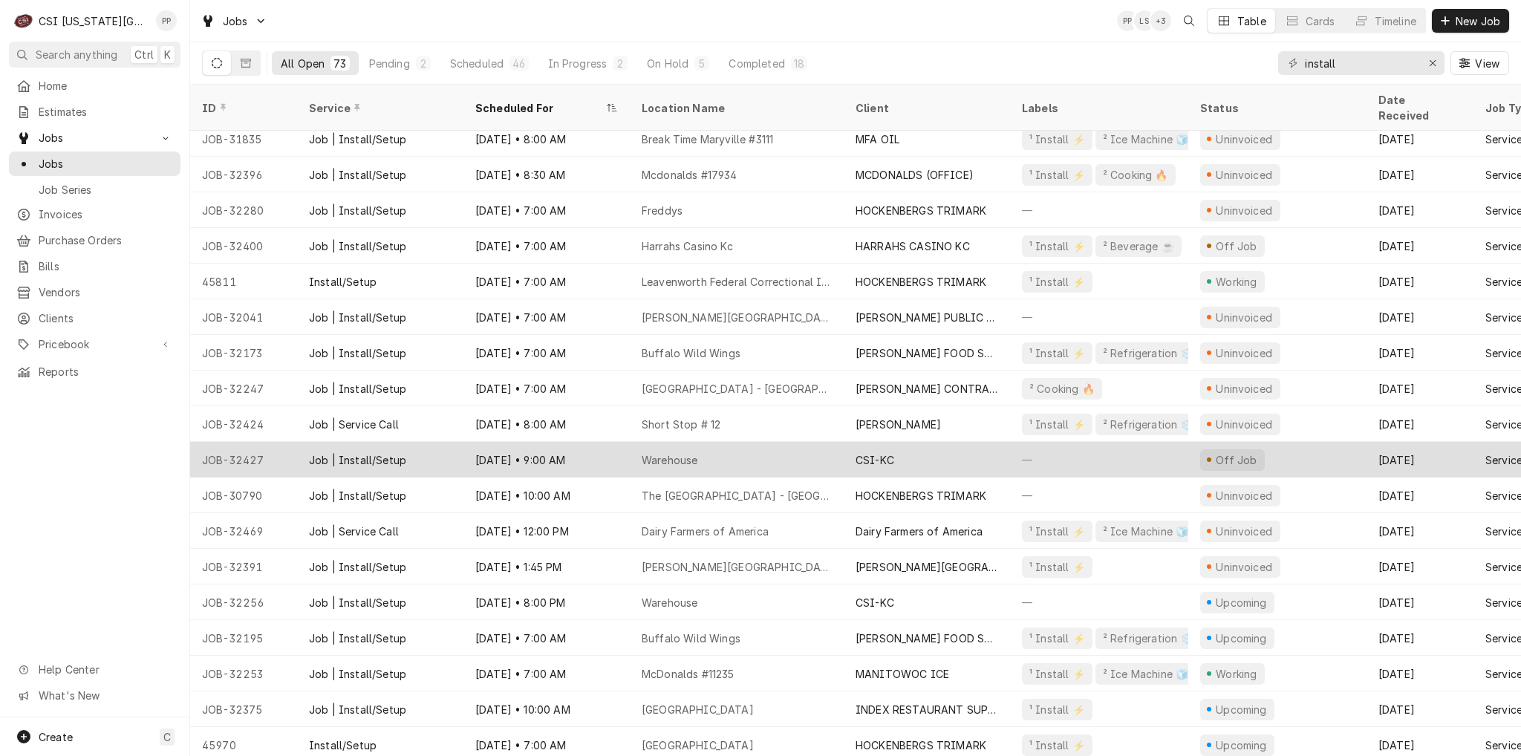
click at [745, 448] on div "Warehouse" at bounding box center [737, 460] width 214 height 36
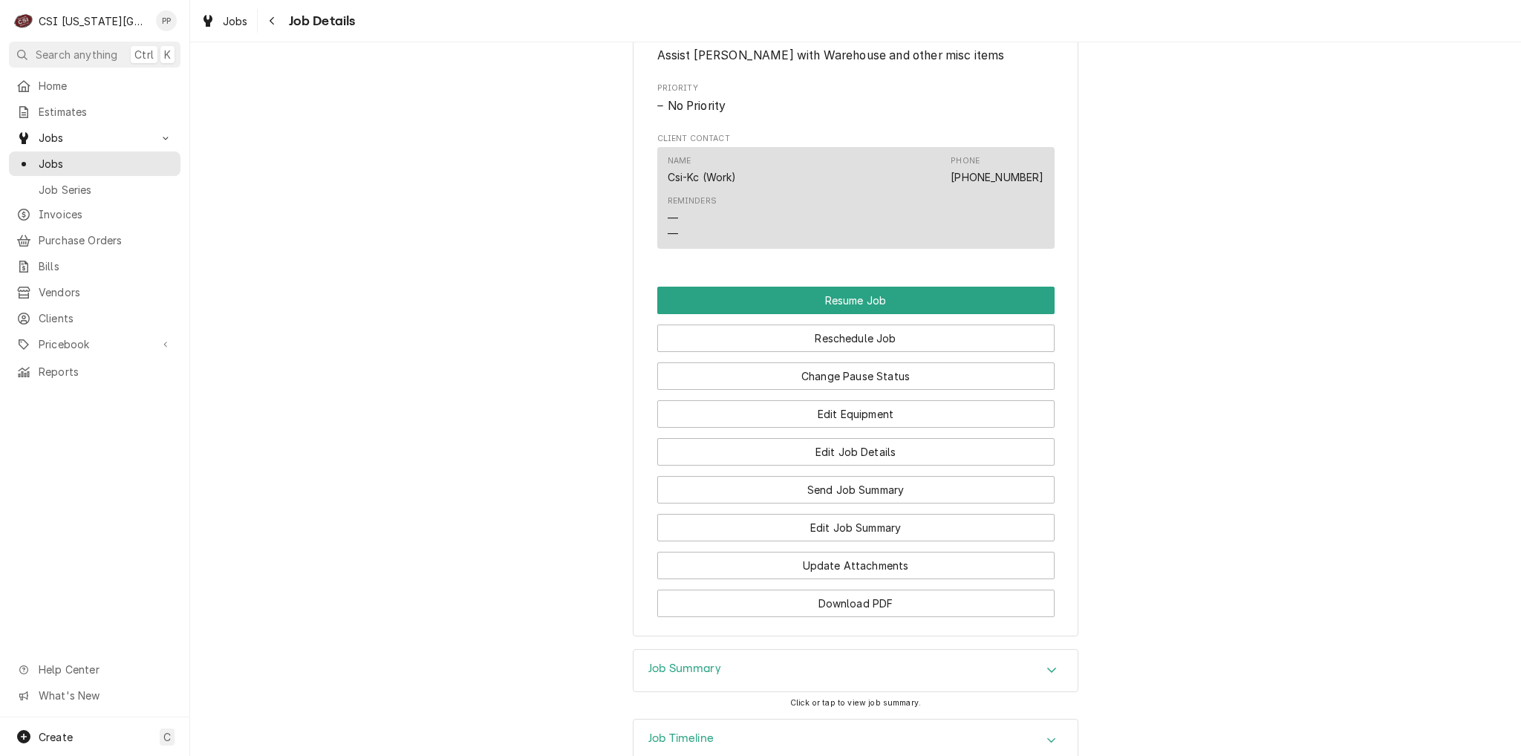
scroll to position [1133, 0]
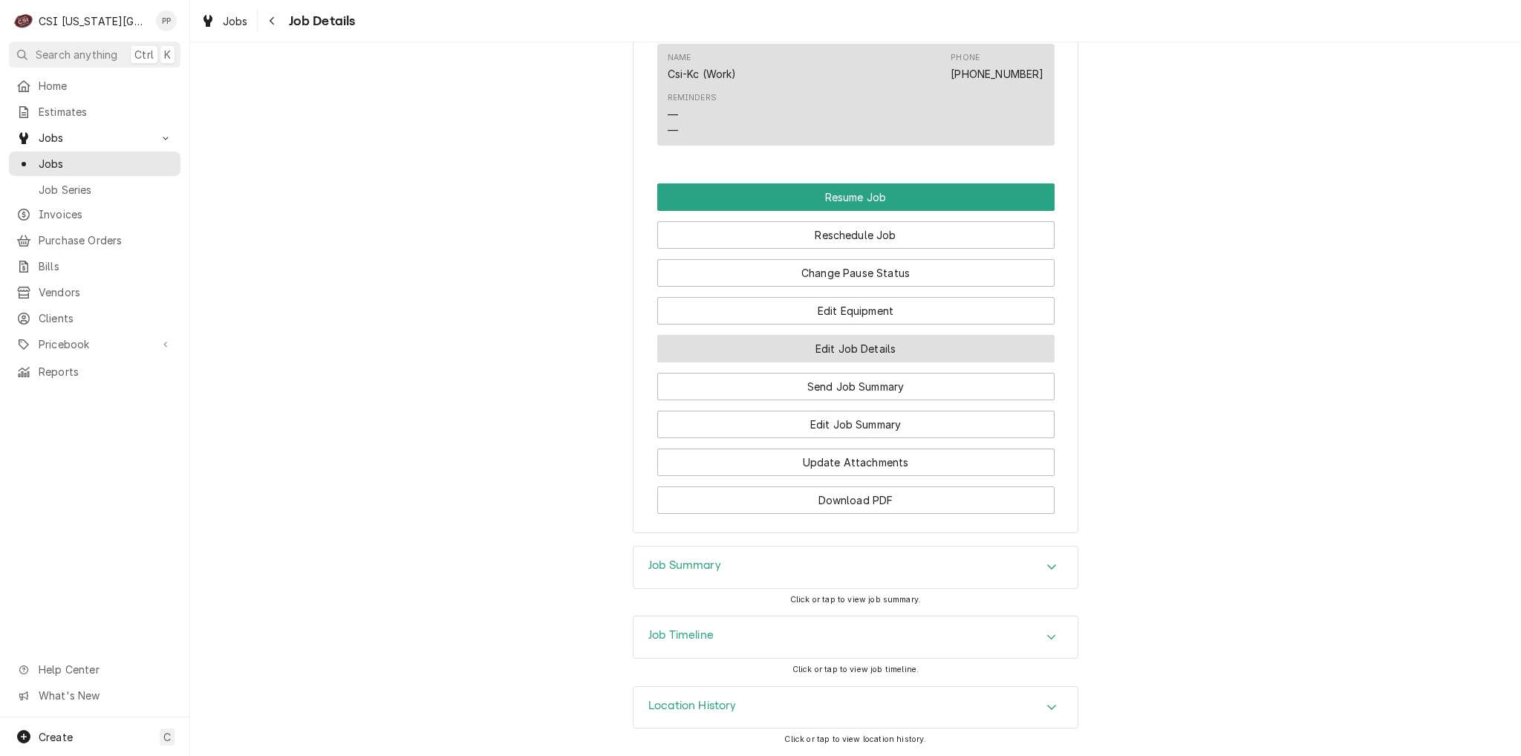
click at [851, 354] on button "Edit Job Details" at bounding box center [855, 348] width 397 height 27
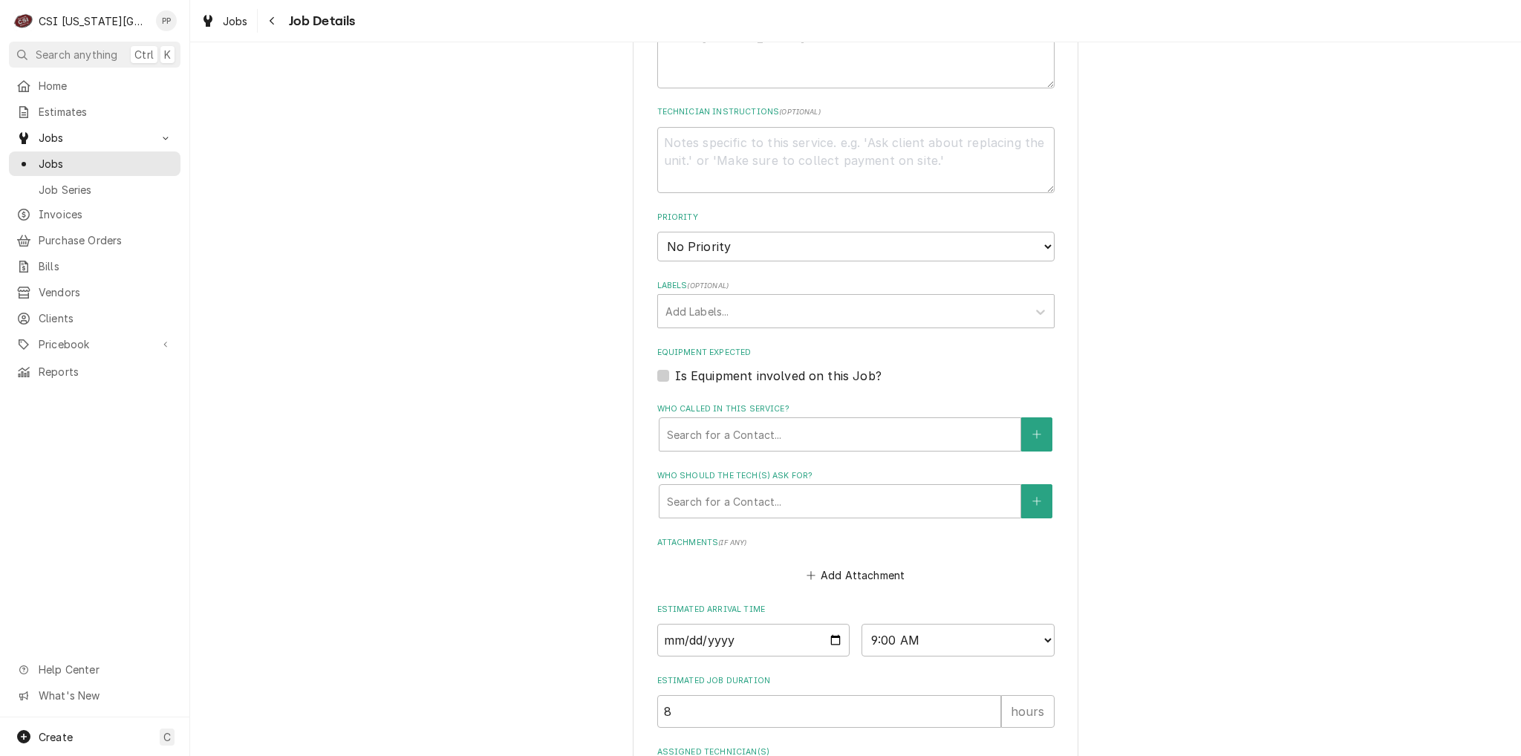
scroll to position [486, 0]
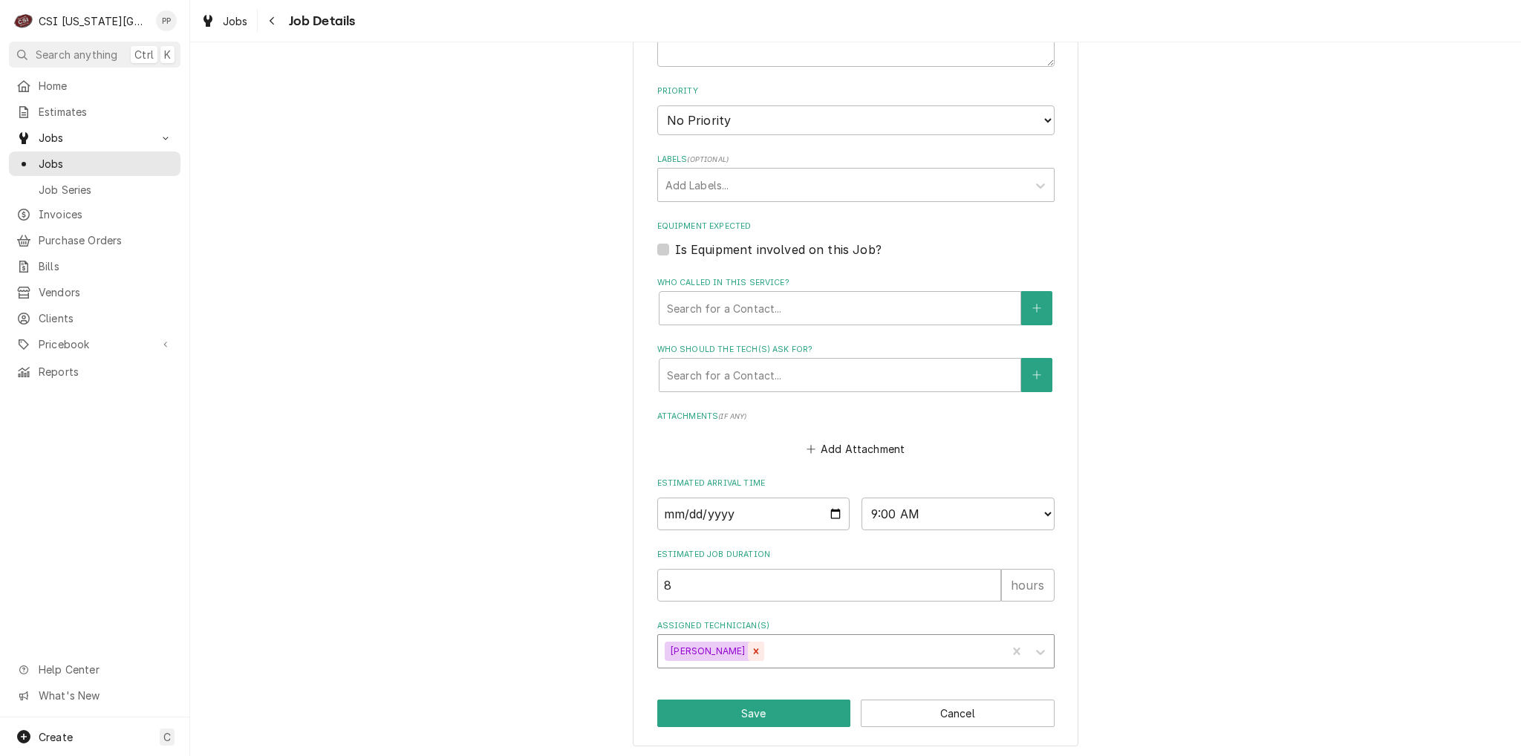
click at [751, 651] on icon "Remove Zach Harris" at bounding box center [756, 651] width 10 height 10
click at [719, 647] on div "Assigned Technician(s)" at bounding box center [842, 651] width 354 height 27
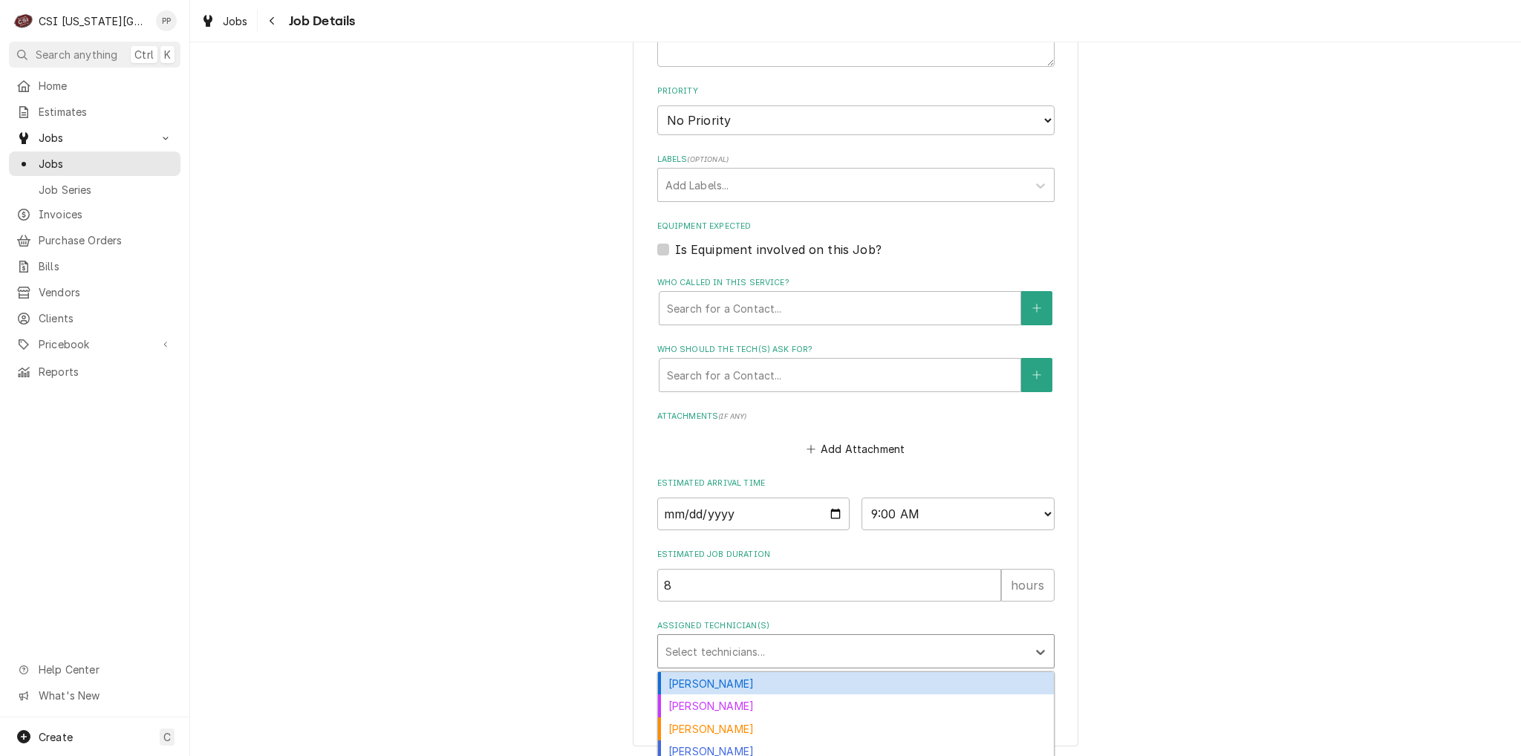
type textarea "x"
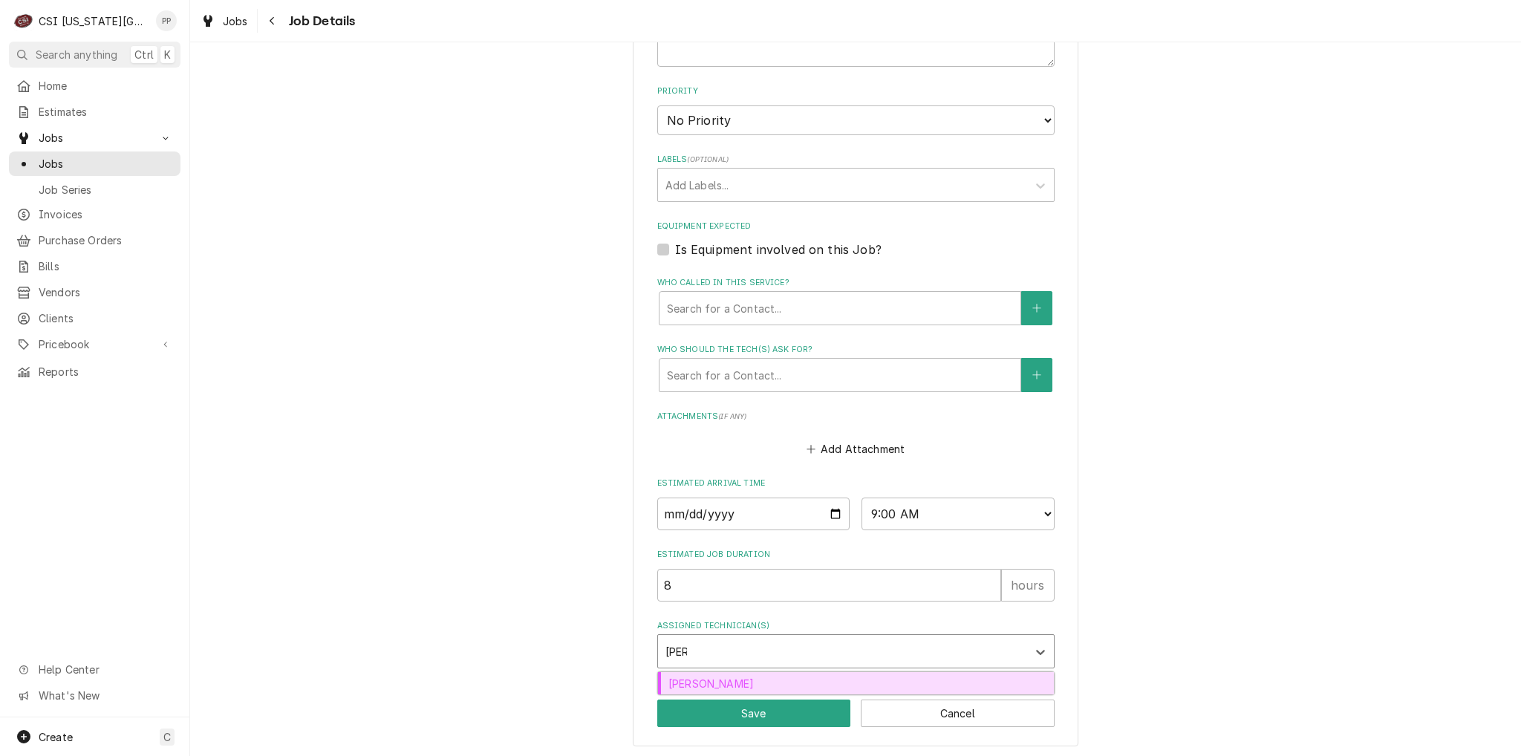
type input "jesse"
click at [720, 681] on div "Jesse Hughes" at bounding box center [856, 683] width 396 height 23
type textarea "x"
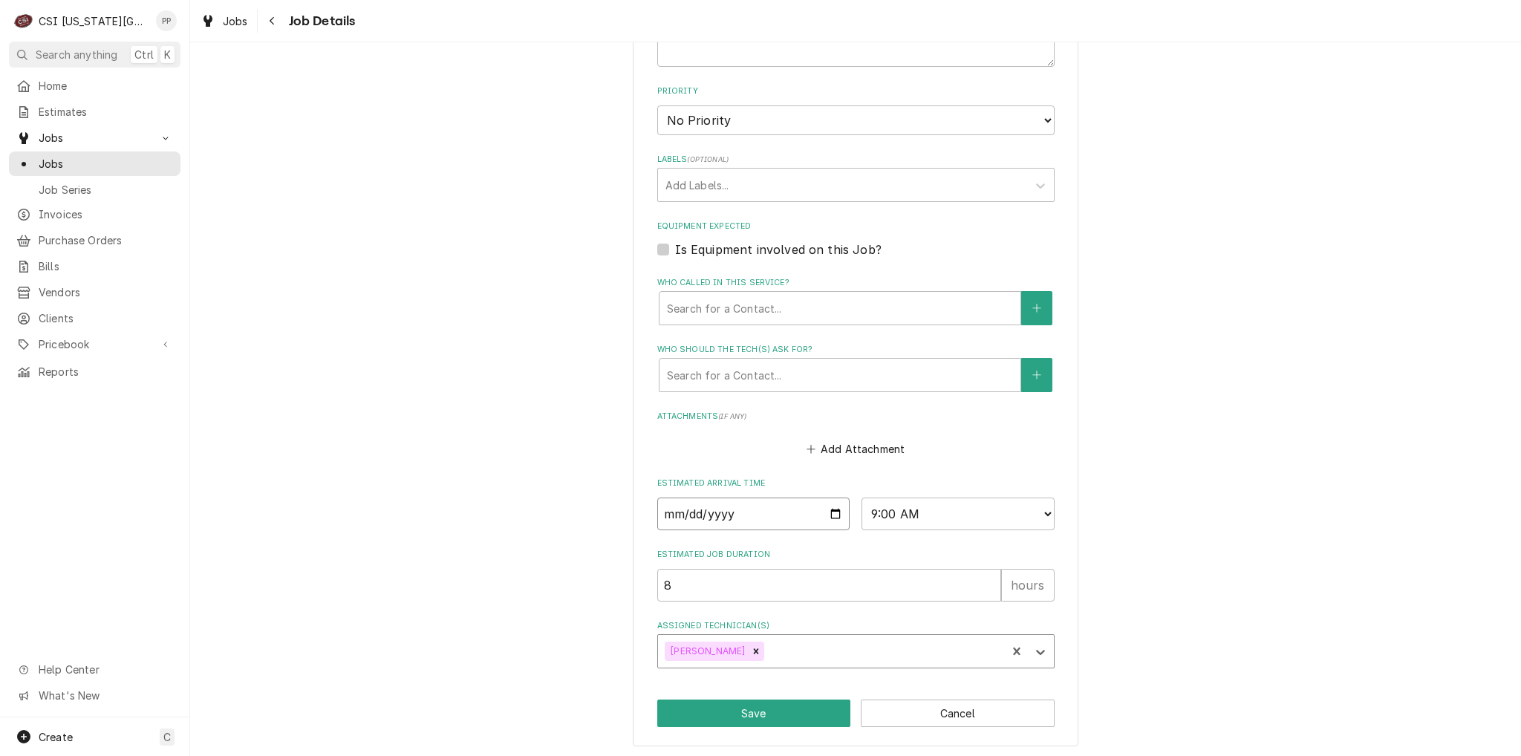
click at [823, 515] on input "[DATE]" at bounding box center [753, 513] width 193 height 33
type textarea "x"
type input "2025-09-03"
drag, startPoint x: 904, startPoint y: 508, endPoint x: 927, endPoint y: 509, distance: 23.0
click at [906, 508] on select "AM / PM 6:00 AM 6:15 AM 6:30 AM 6:45 AM 7:00 AM 7:15 AM 7:30 AM 7:45 AM 8:00 AM…" at bounding box center [957, 513] width 193 height 33
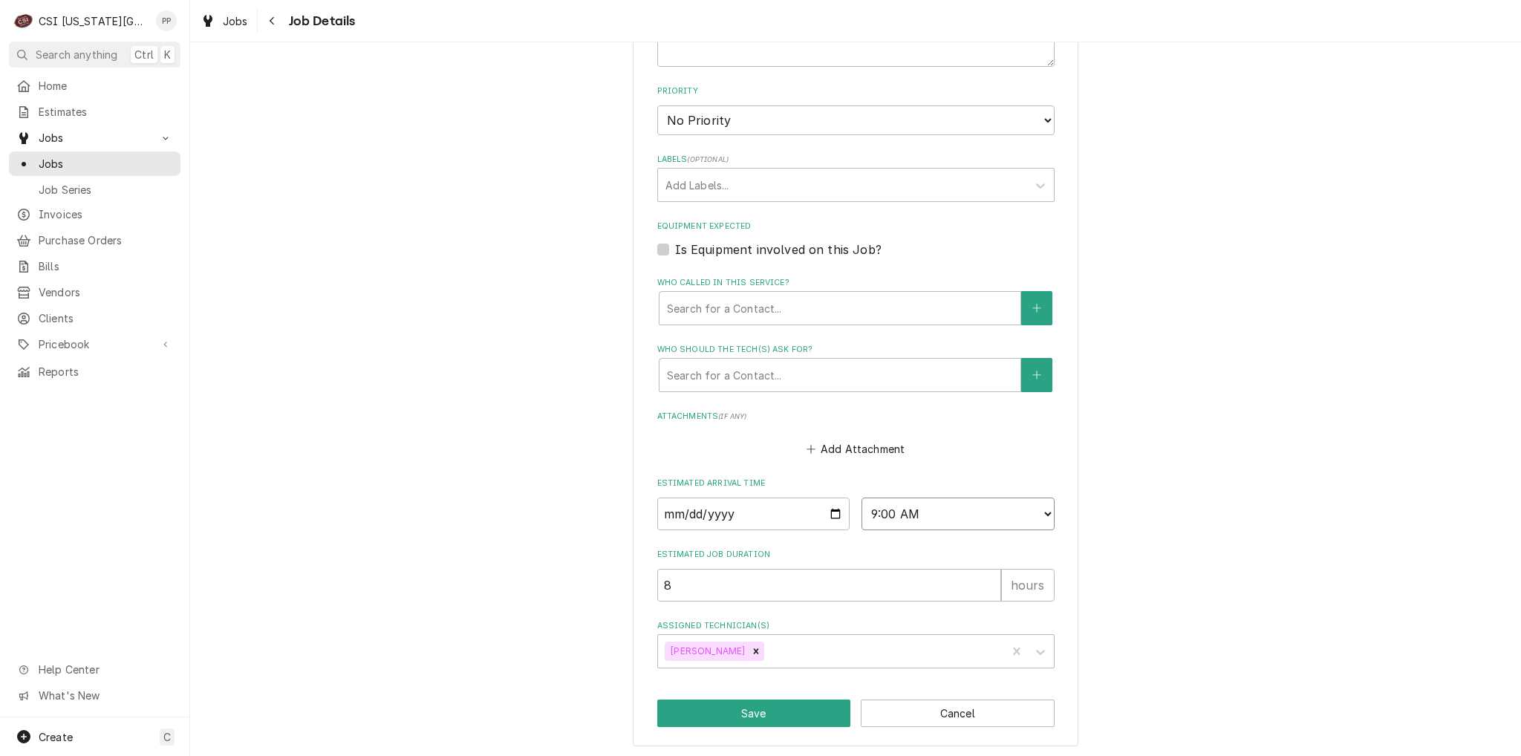
type textarea "x"
select select "16:00:00"
click at [861, 497] on select "AM / PM 6:00 AM 6:15 AM 6:30 AM 6:45 AM 7:00 AM 7:15 AM 7:30 AM 7:45 AM 8:00 AM…" at bounding box center [957, 513] width 193 height 33
type textarea "x"
click at [1036, 515] on select "AM / PM 6:00 AM 6:15 AM 6:30 AM 6:45 AM 7:00 AM 7:15 AM 7:30 AM 7:45 AM 8:00 AM…" at bounding box center [957, 513] width 193 height 33
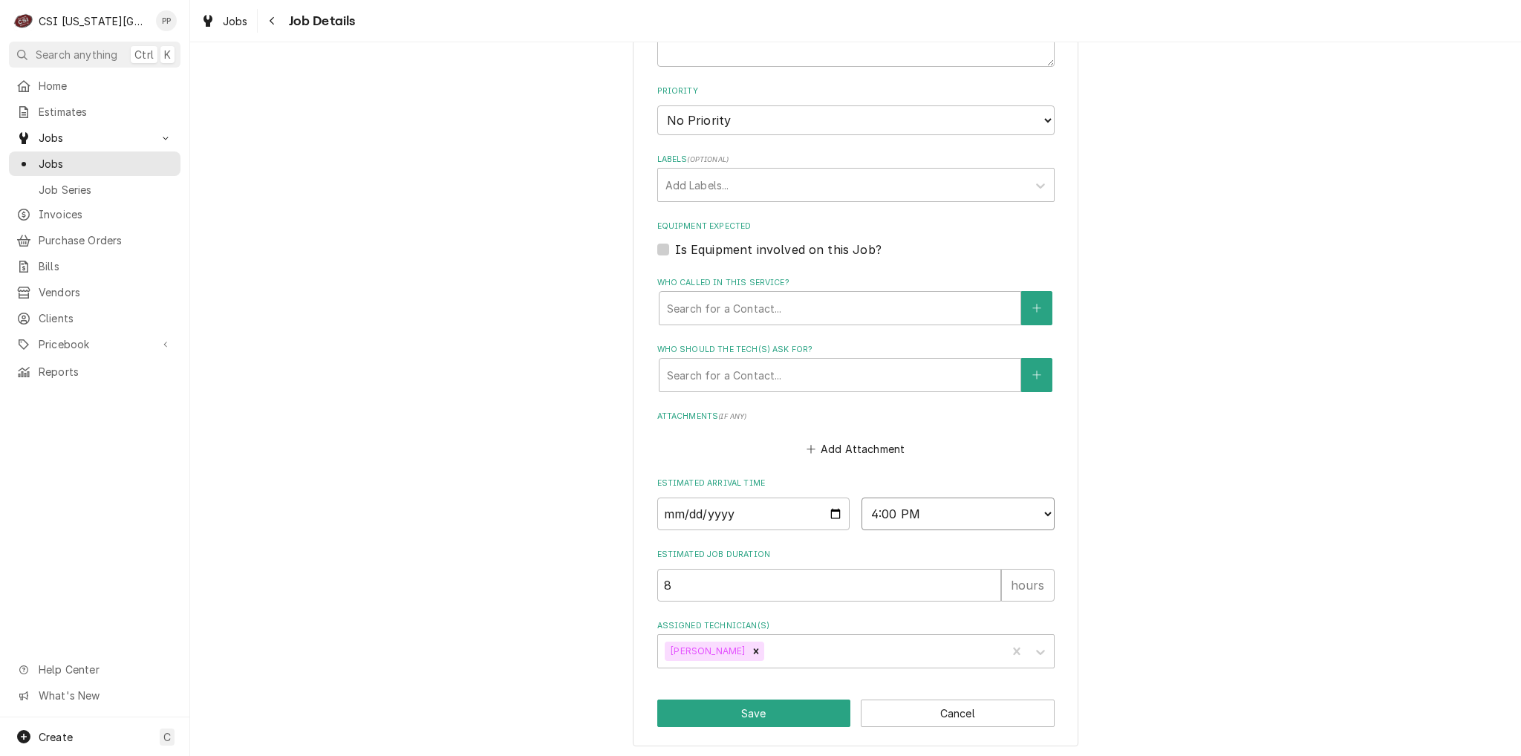
select select "14:00:00"
click at [861, 497] on select "AM / PM 6:00 AM 6:15 AM 6:30 AM 6:45 AM 7:00 AM 7:15 AM 7:30 AM 7:45 AM 8:00 AM…" at bounding box center [957, 513] width 193 height 33
type textarea "x"
click at [1041, 509] on select "AM / PM 6:00 AM 6:15 AM 6:30 AM 6:45 AM 7:00 AM 7:15 AM 7:30 AM 7:45 AM 8:00 AM…" at bounding box center [957, 513] width 193 height 33
select select "12:00:00"
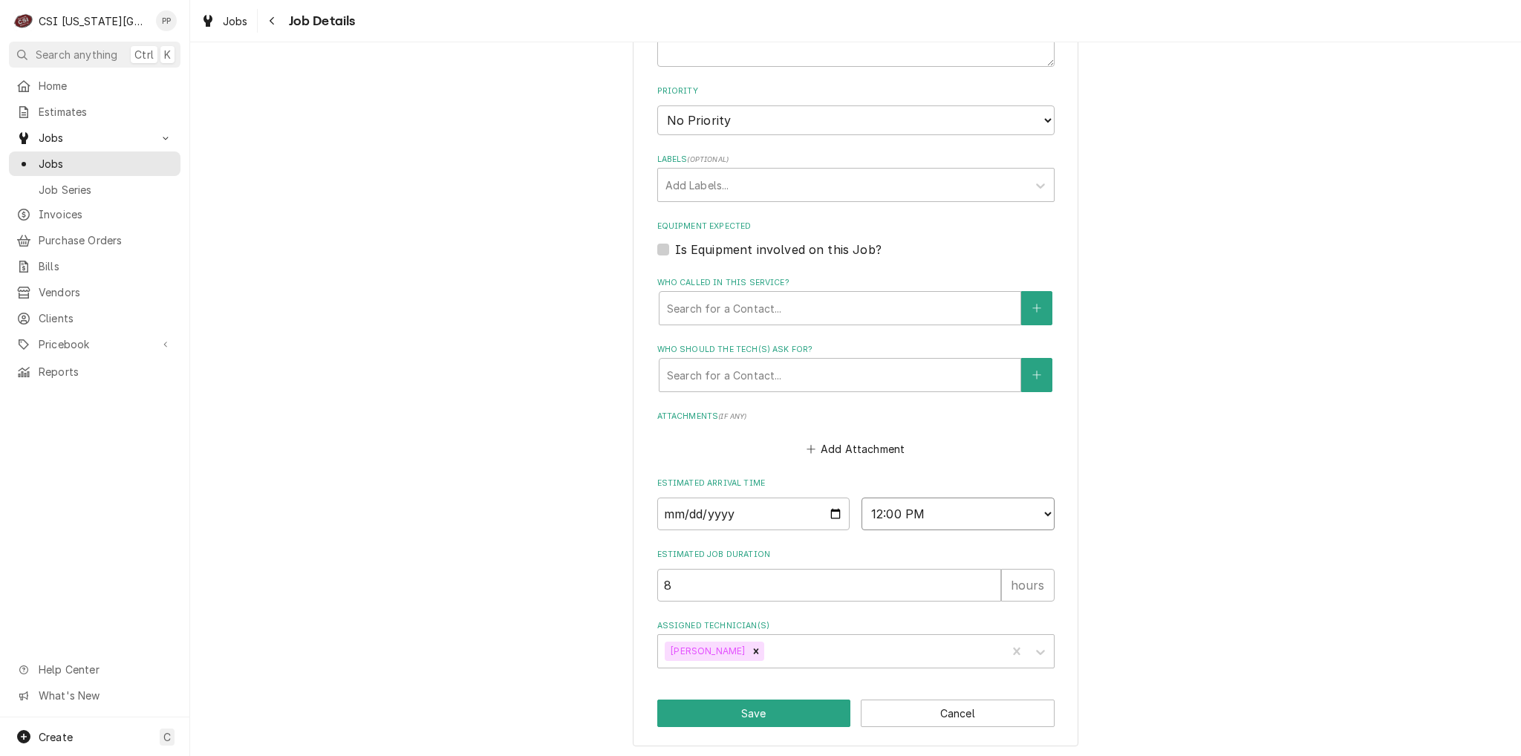
click at [861, 497] on select "AM / PM 6:00 AM 6:15 AM 6:30 AM 6:45 AM 7:00 AM 7:15 AM 7:30 AM 7:45 AM 8:00 AM…" at bounding box center [957, 513] width 193 height 33
type textarea "x"
click at [781, 645] on div "Assigned Technician(s)" at bounding box center [883, 651] width 232 height 27
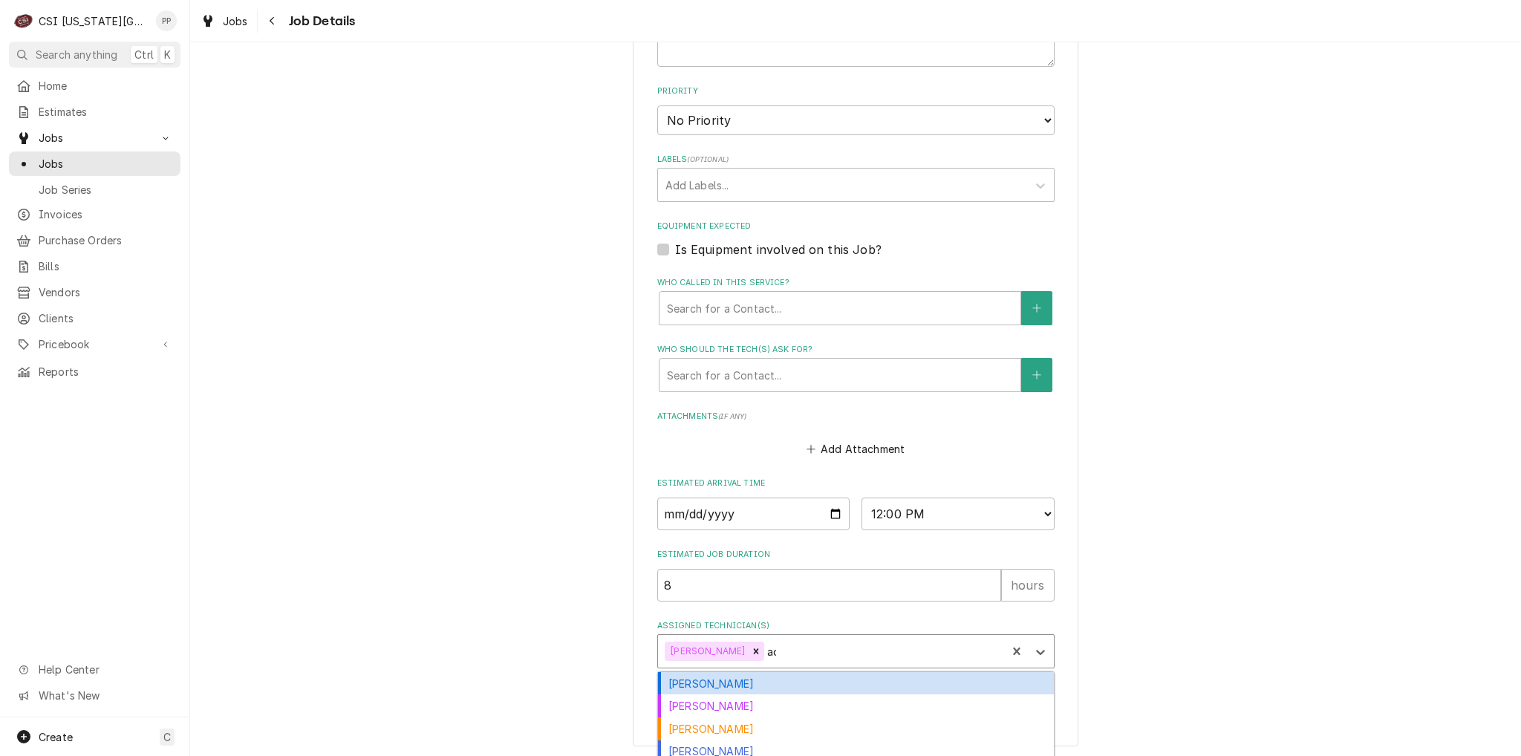
type input "ada"
click at [785, 672] on div "Adam Goodrich" at bounding box center [856, 683] width 396 height 23
type textarea "x"
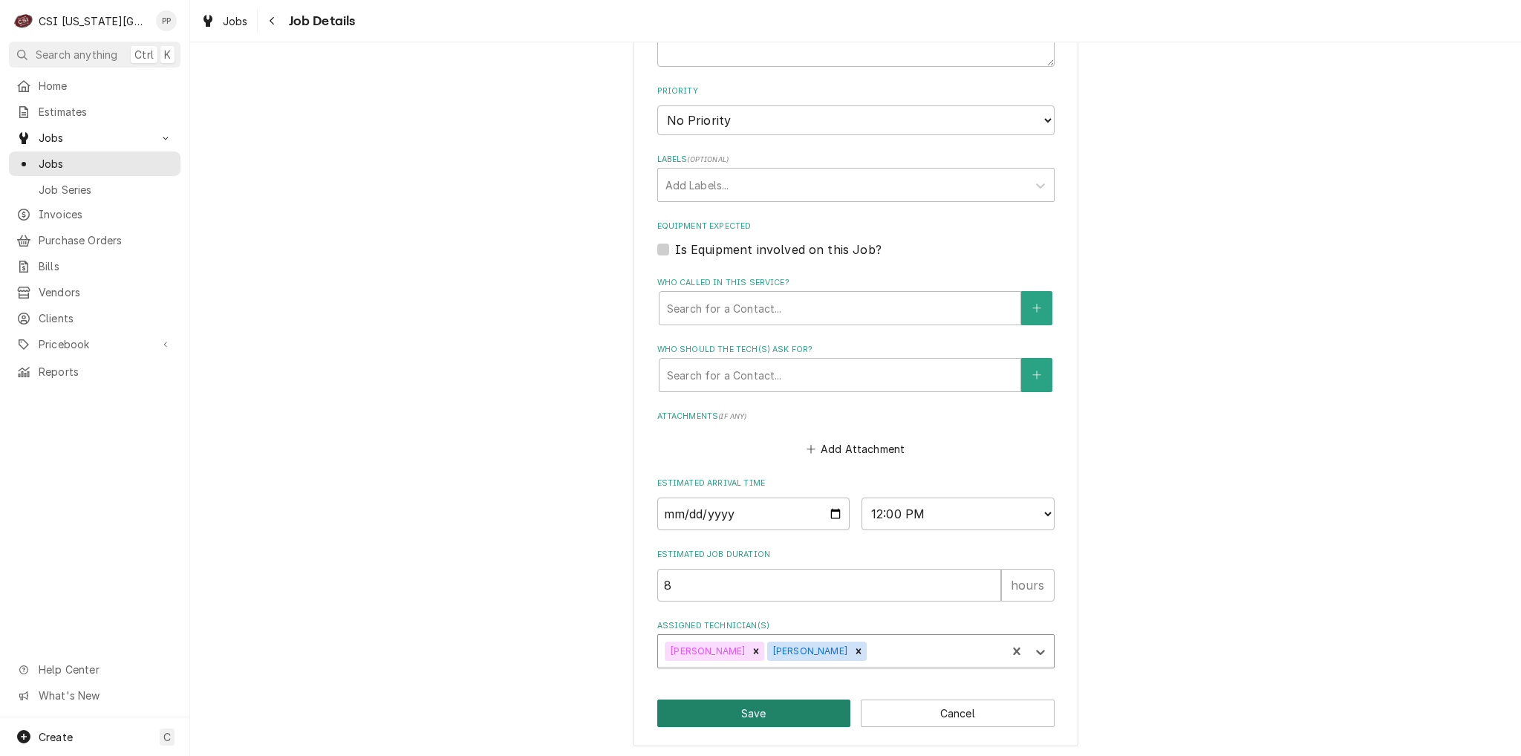
click at [771, 717] on button "Save" at bounding box center [754, 712] width 194 height 27
type textarea "x"
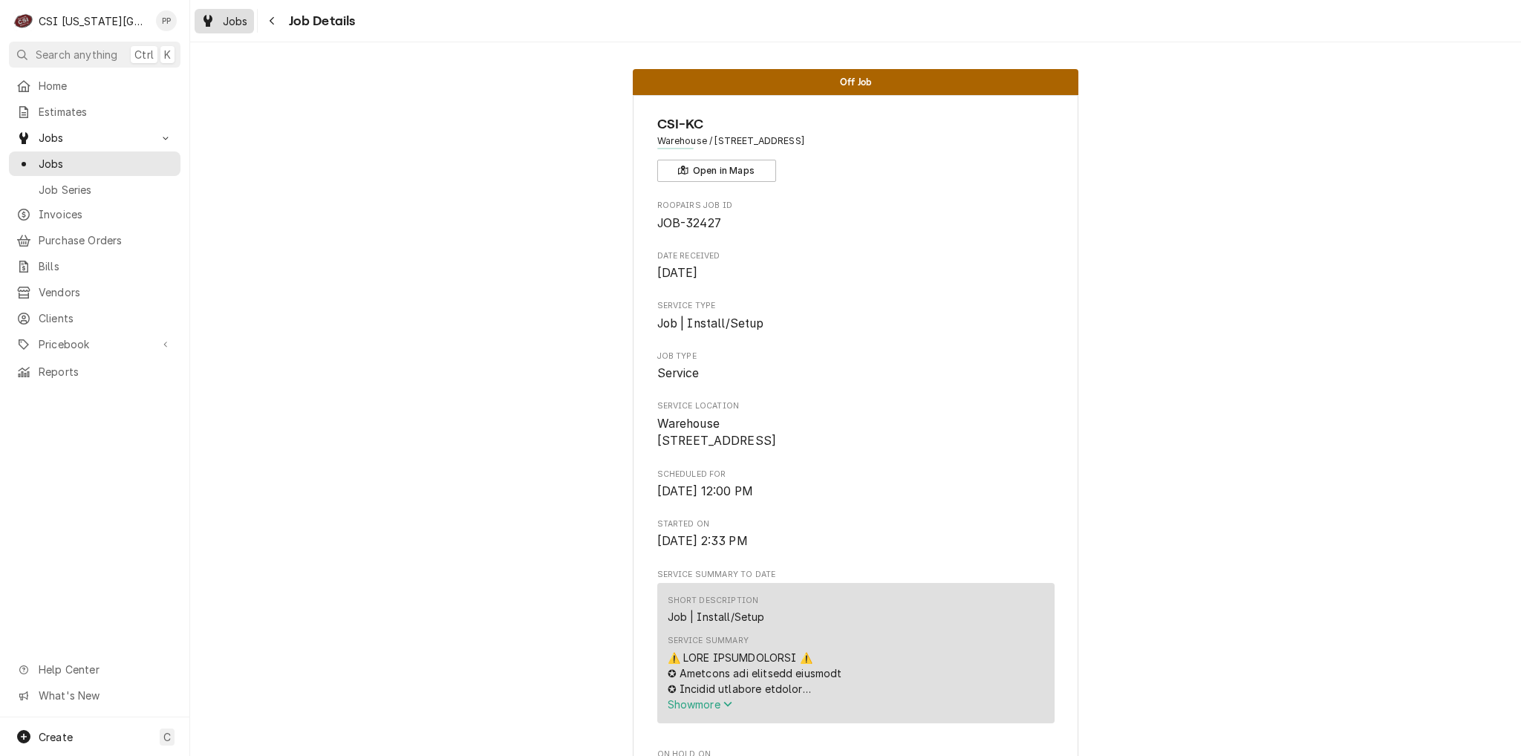
click at [241, 27] on span "Jobs" at bounding box center [235, 21] width 25 height 16
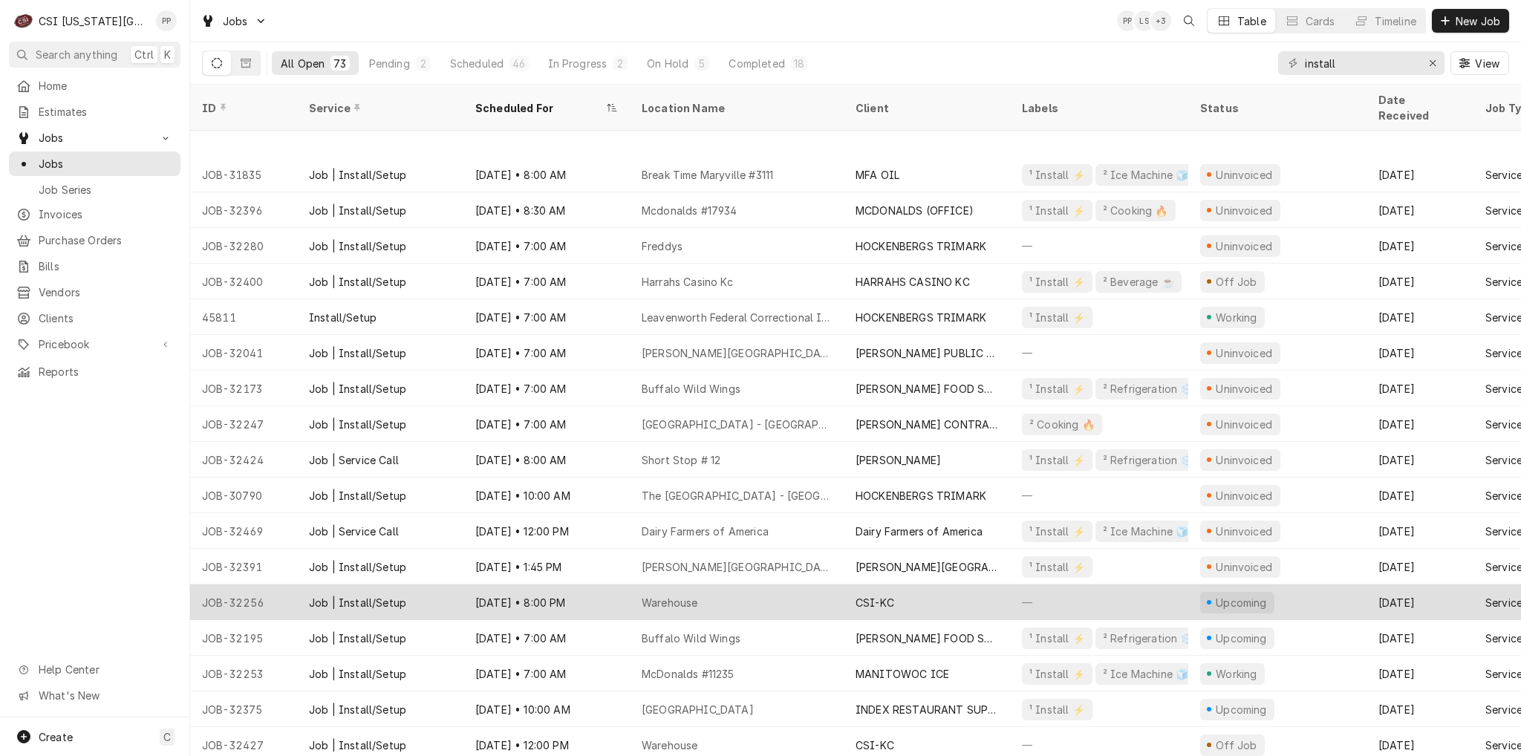
scroll to position [366, 0]
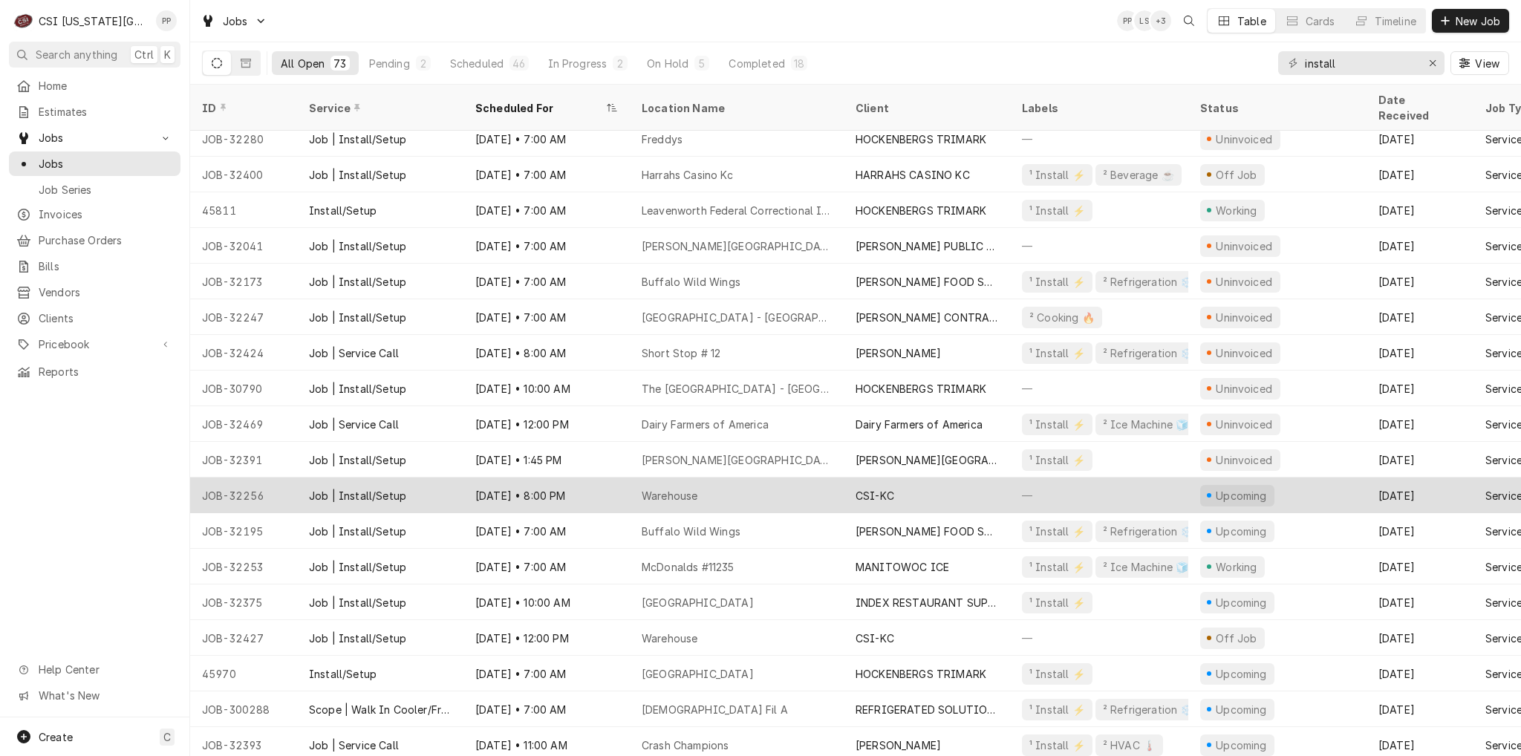
click at [755, 484] on div "Warehouse" at bounding box center [737, 495] width 214 height 36
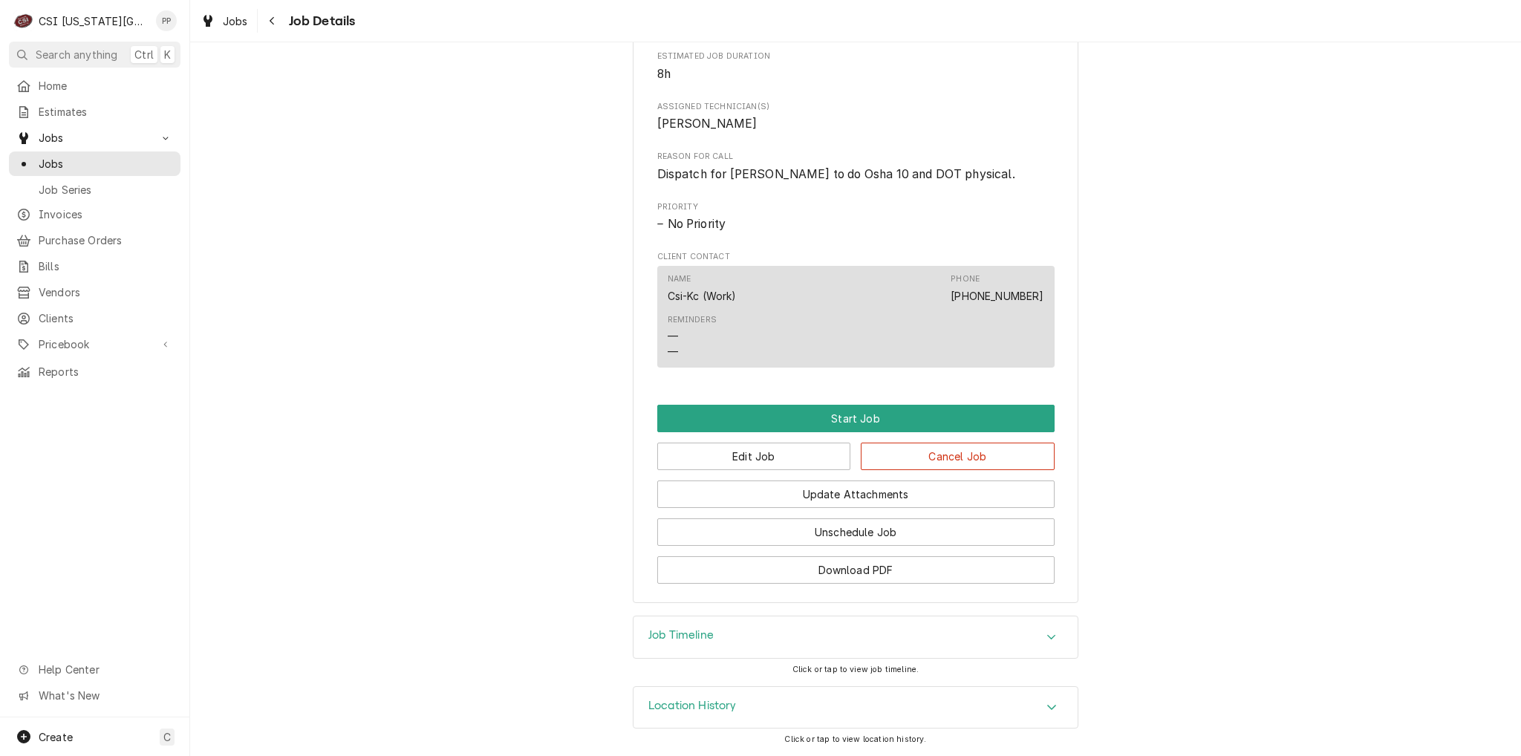
scroll to position [583, 0]
click at [780, 465] on button "Edit Job" at bounding box center [754, 456] width 194 height 27
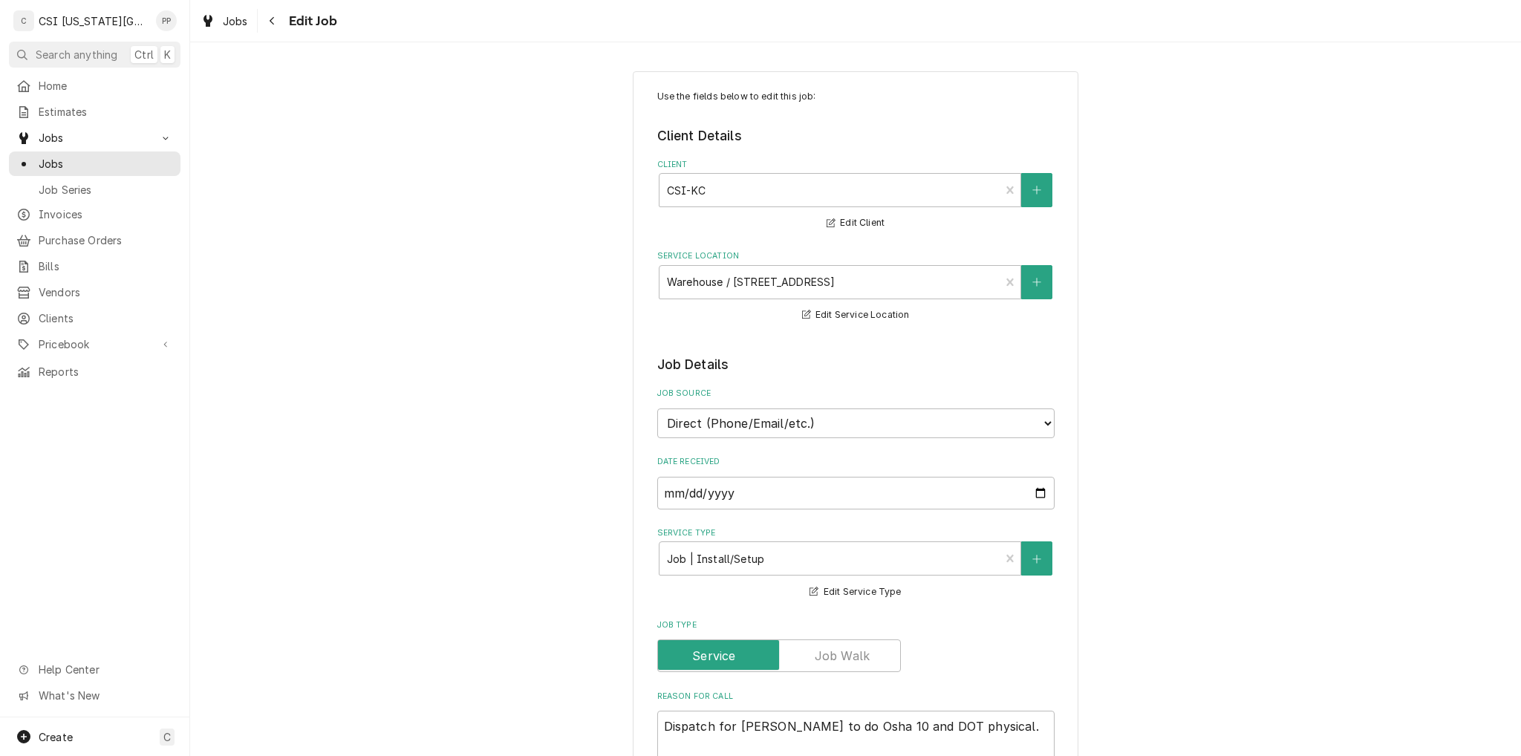
type textarea "x"
click at [270, 19] on icon "Navigate back" at bounding box center [272, 21] width 7 height 10
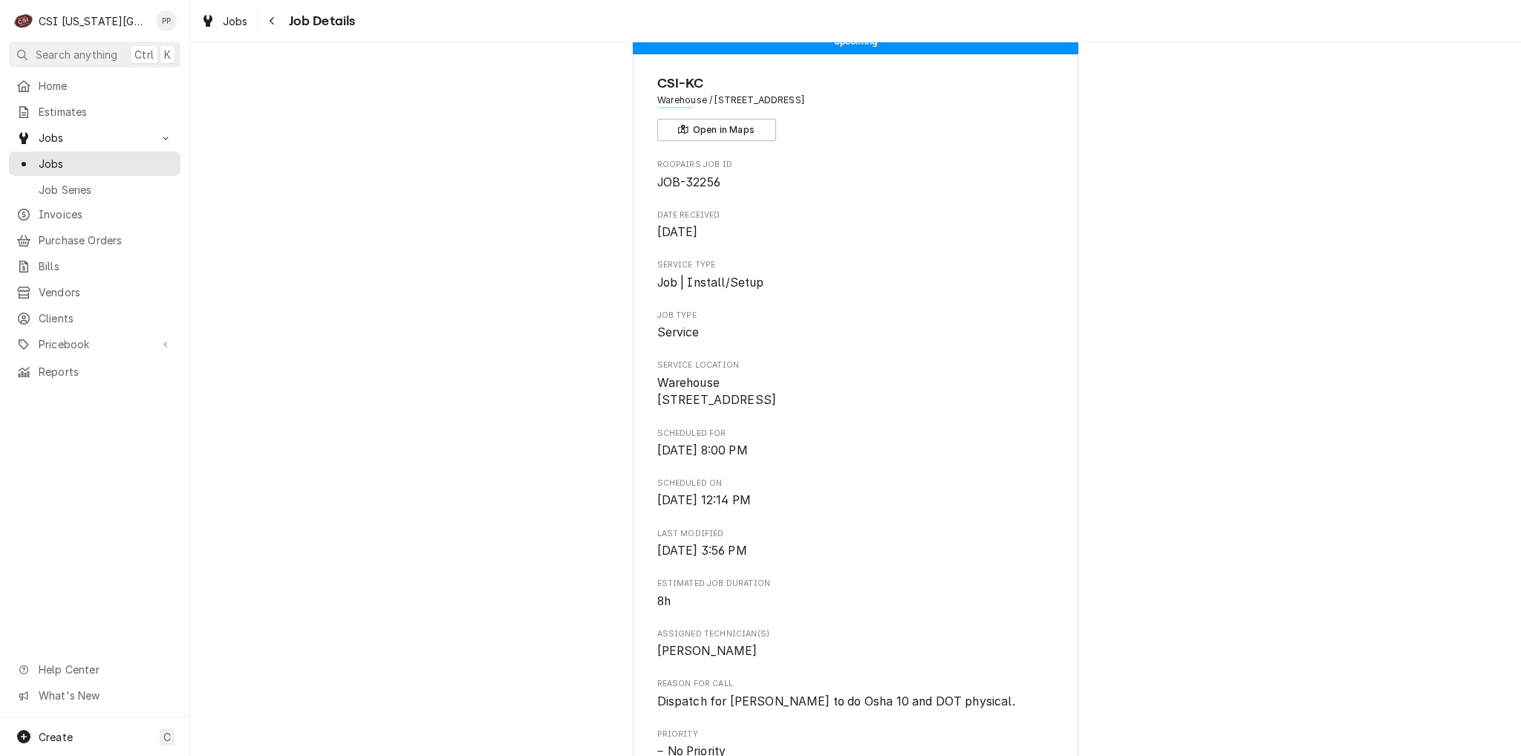
scroll to position [74, 0]
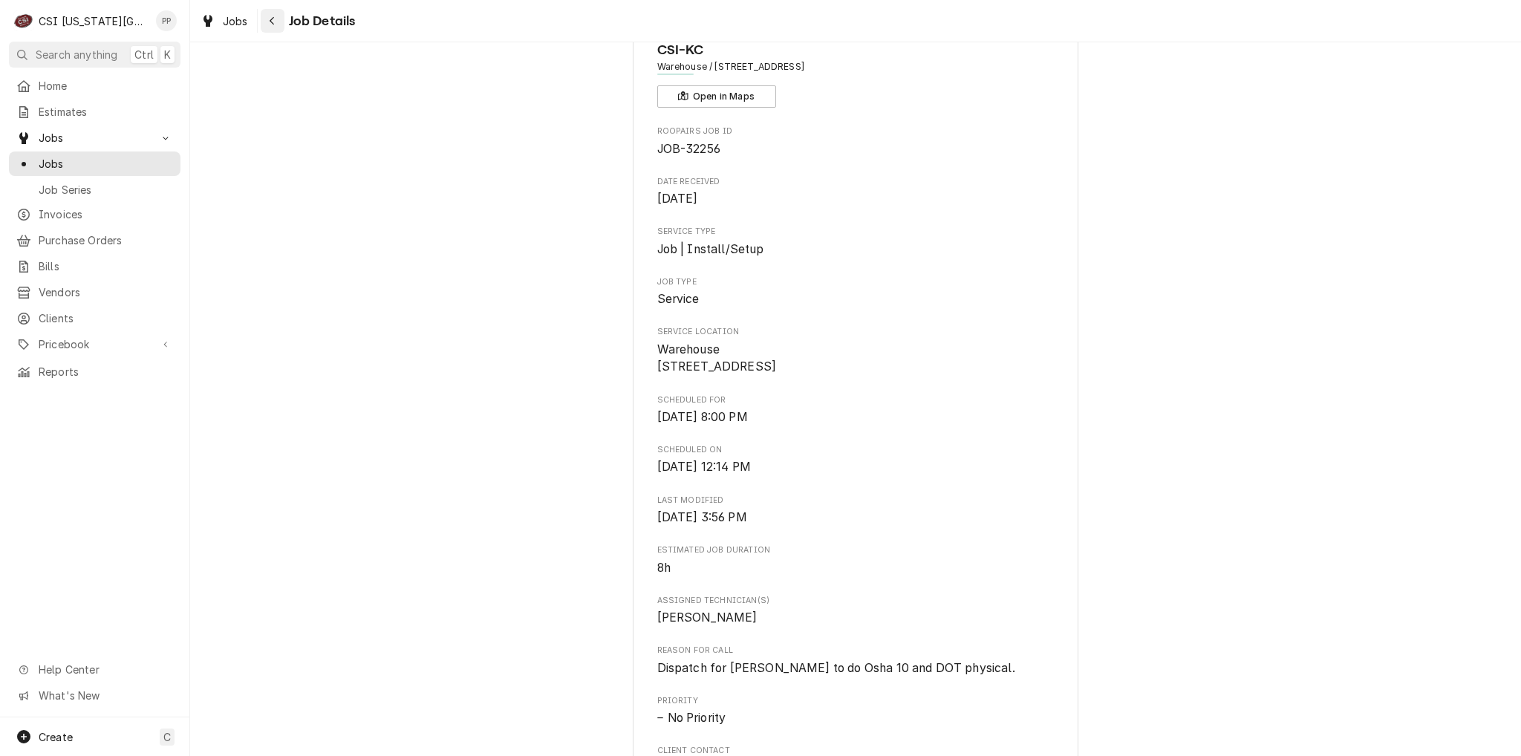
click at [265, 18] on div "Navigate back" at bounding box center [272, 20] width 15 height 15
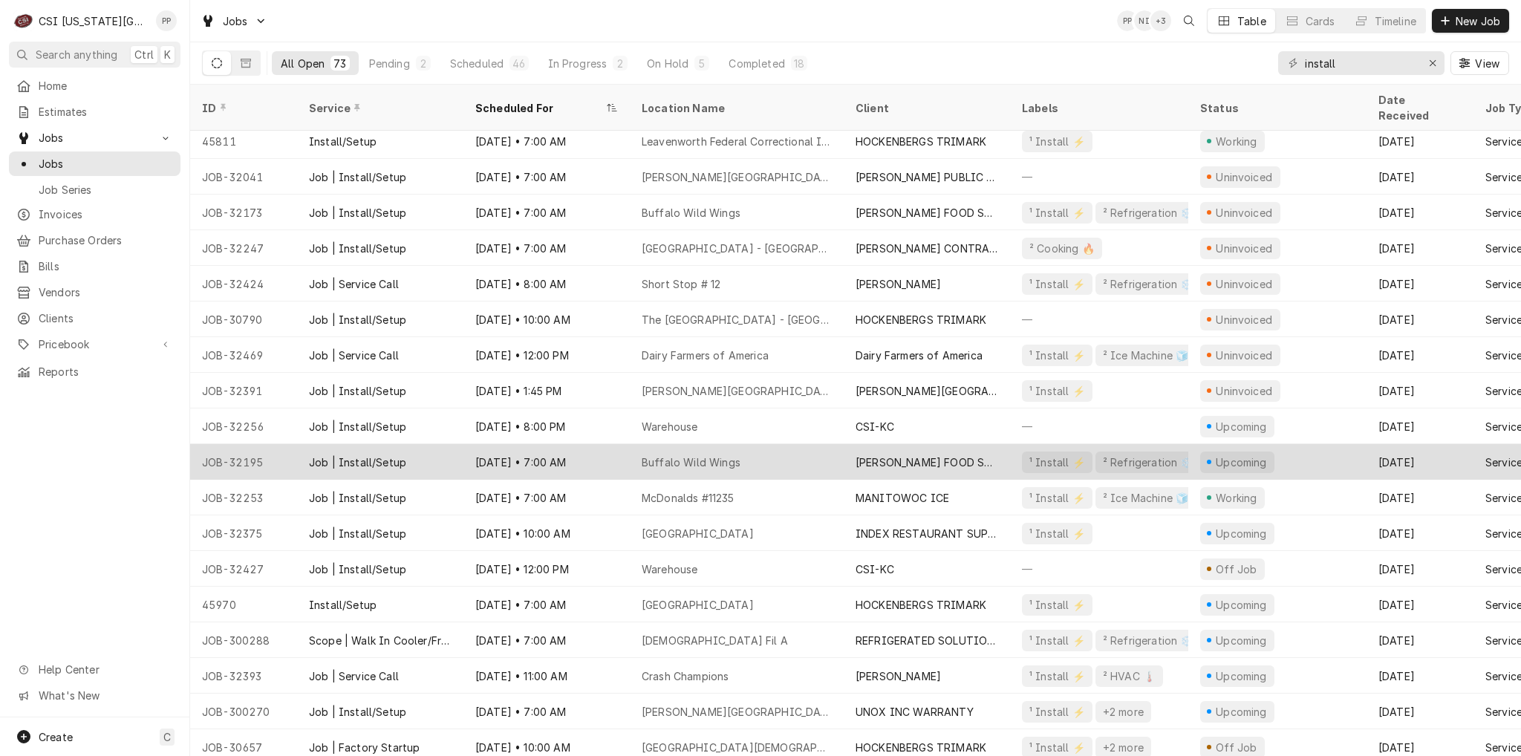
scroll to position [473, 0]
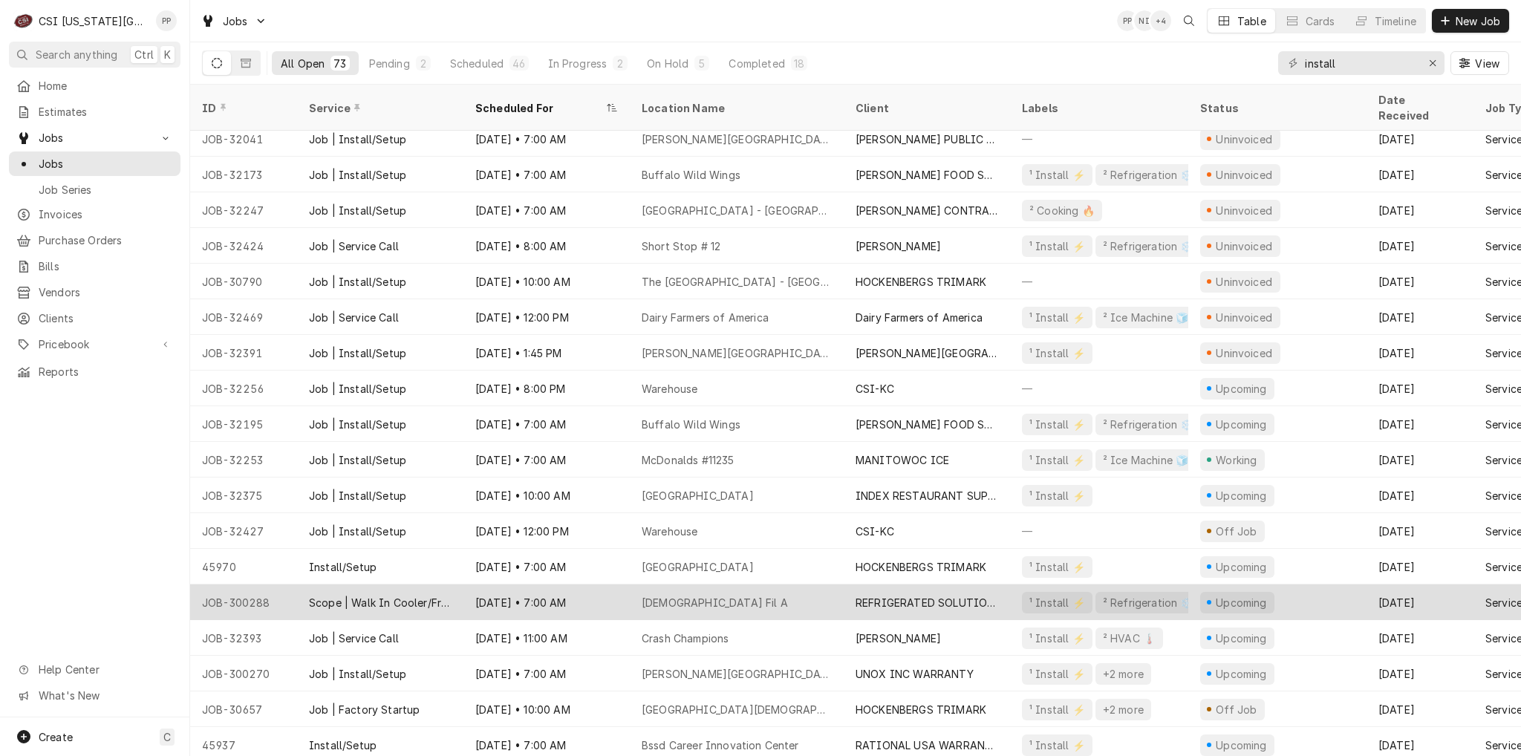
click at [910, 595] on div "REFRIGERATED SOLUTIONS GROUP (2)" at bounding box center [926, 603] width 143 height 16
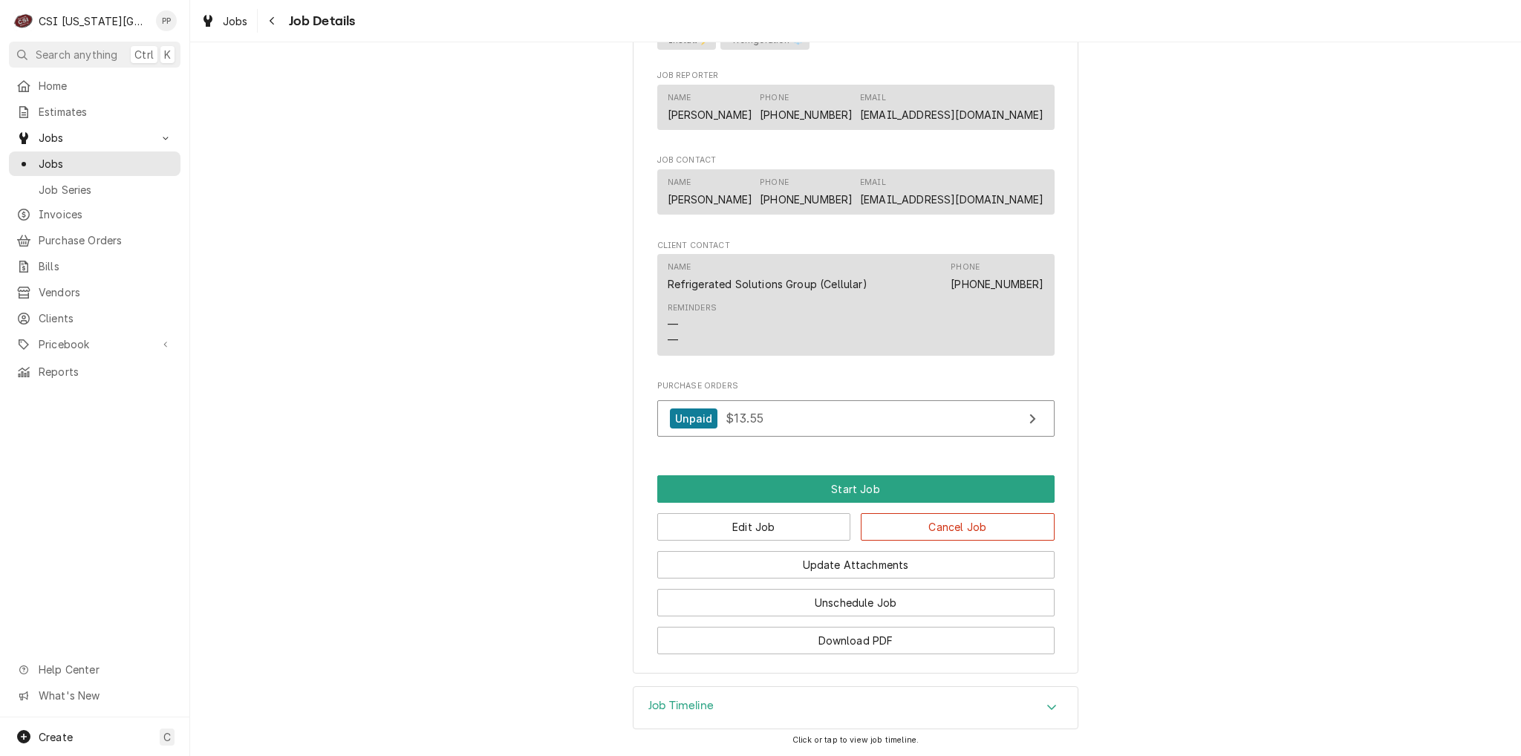
scroll to position [1091, 0]
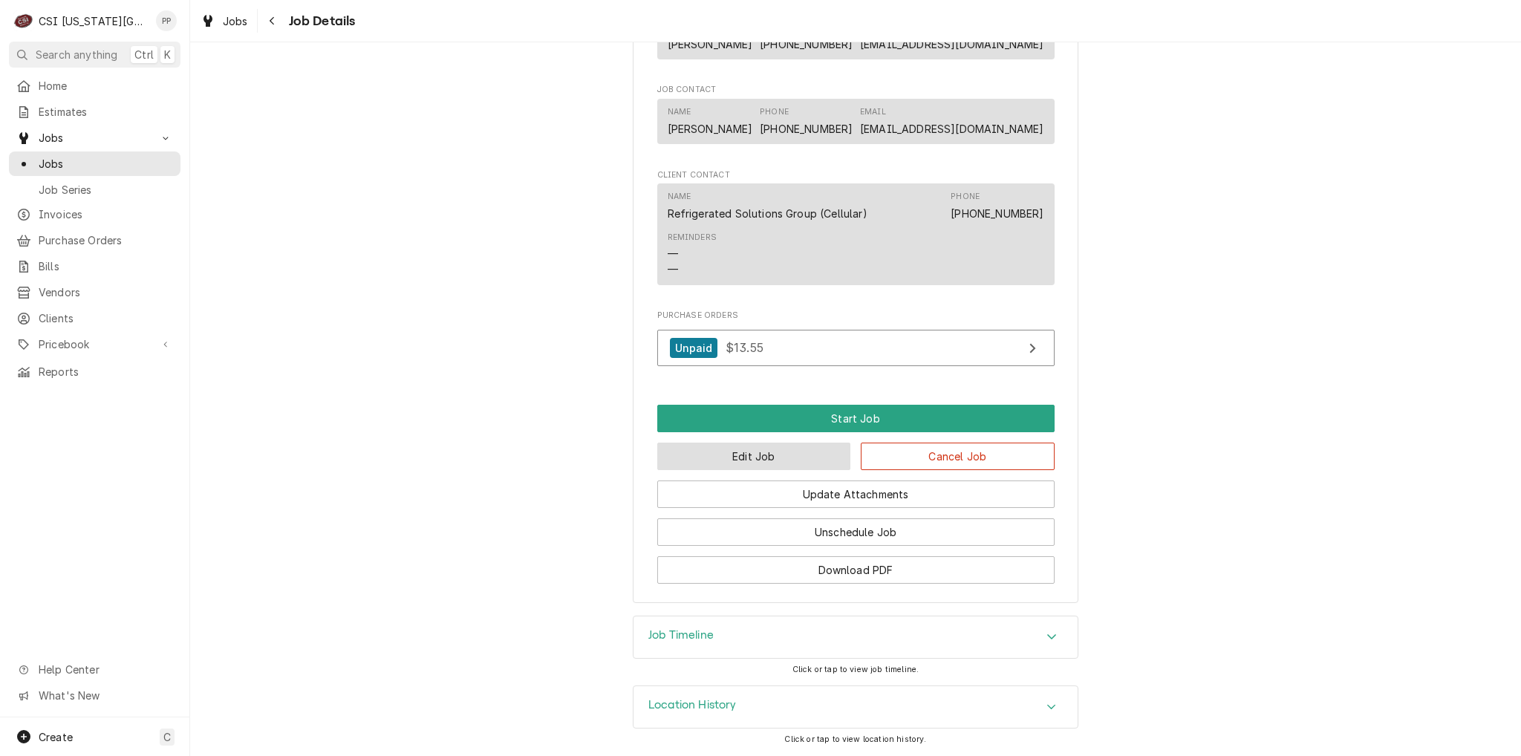
click at [751, 452] on button "Edit Job" at bounding box center [754, 456] width 194 height 27
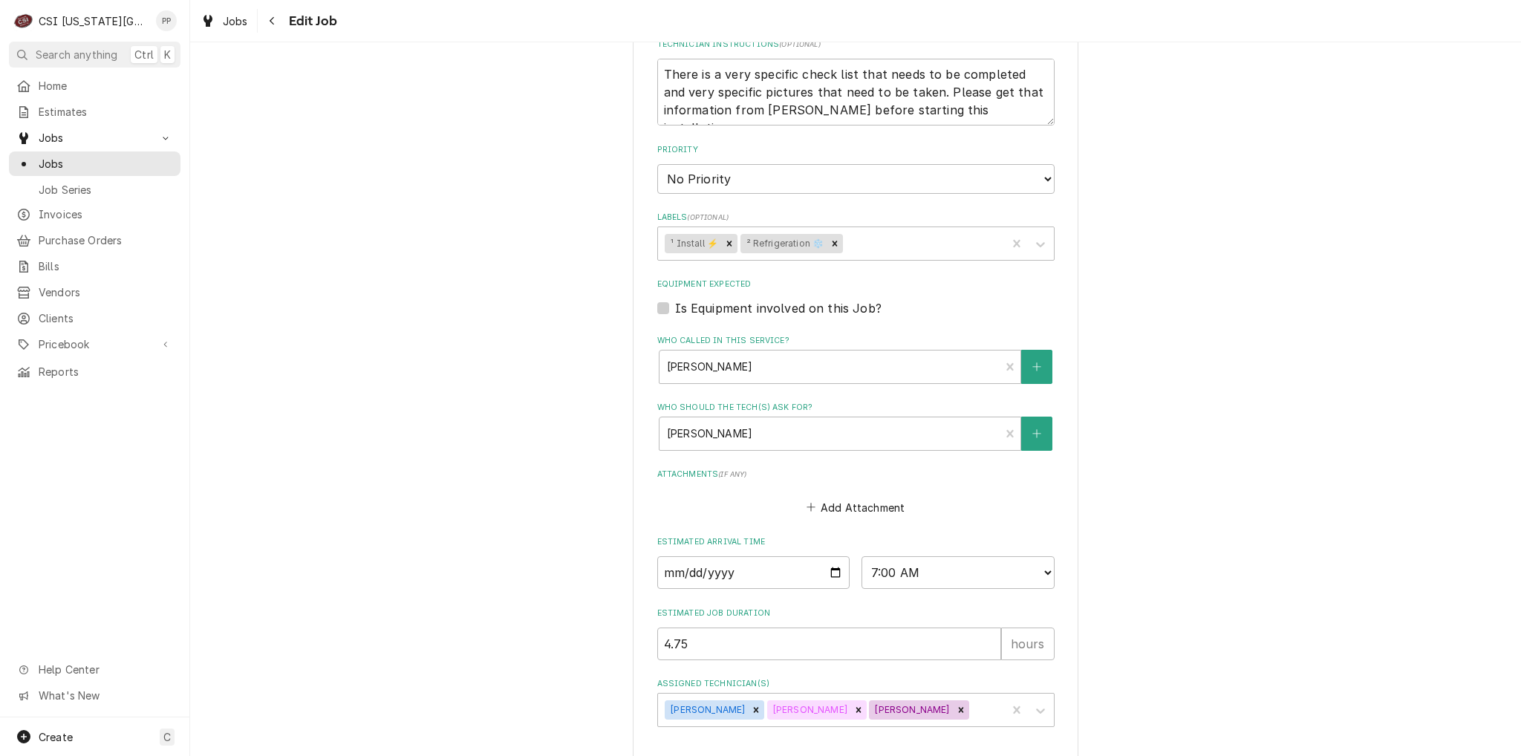
scroll to position [720, 0]
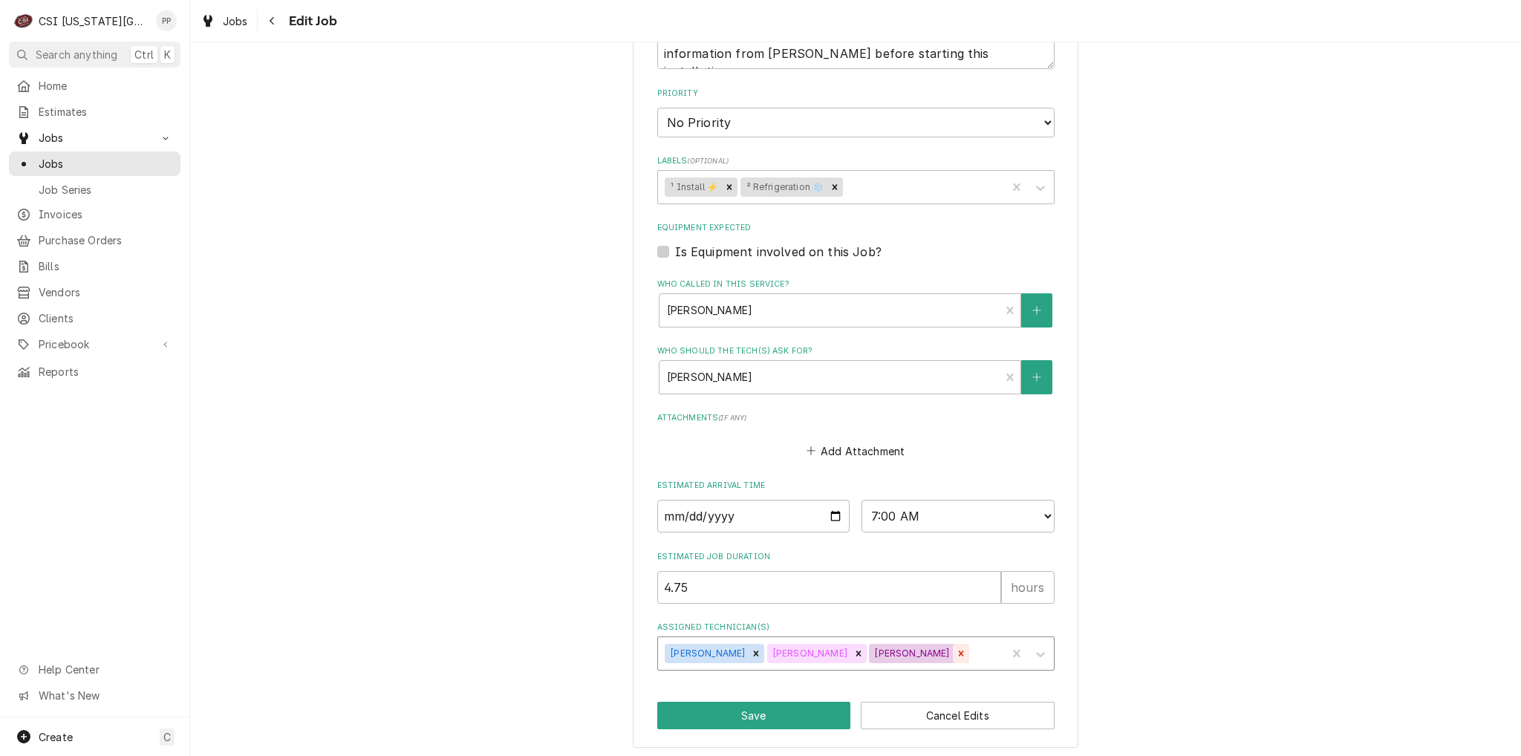
click at [956, 653] on icon "Remove Will Larsen" at bounding box center [961, 653] width 10 height 10
click at [853, 650] on icon "Remove Jesse Hughes" at bounding box center [858, 653] width 10 height 10
click at [754, 650] on icon "Remove Adam Goodrich" at bounding box center [756, 652] width 5 height 5
type textarea "x"
click at [829, 512] on input "2025-09-04" at bounding box center [753, 516] width 193 height 33
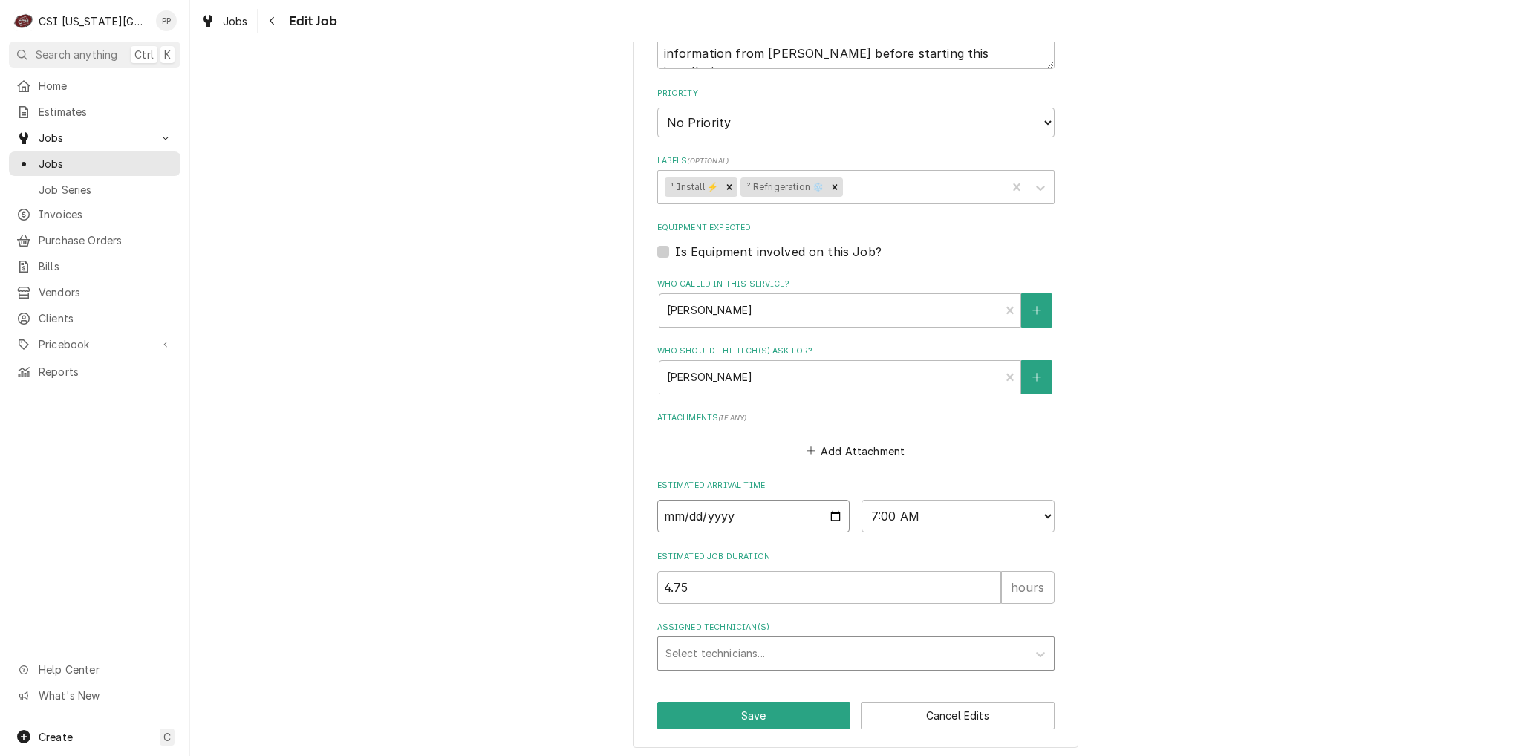
type input "2025-09-08"
click at [863, 551] on label "Estimated Job Duration" at bounding box center [855, 557] width 397 height 12
click at [863, 571] on input "4.75" at bounding box center [829, 587] width 344 height 33
drag, startPoint x: 713, startPoint y: 583, endPoint x: 569, endPoint y: 583, distance: 144.0
click at [569, 583] on div "Use the fields below to edit this job: Client Details Client REFRIGERATED SOLUT…" at bounding box center [855, 49] width 1330 height 1423
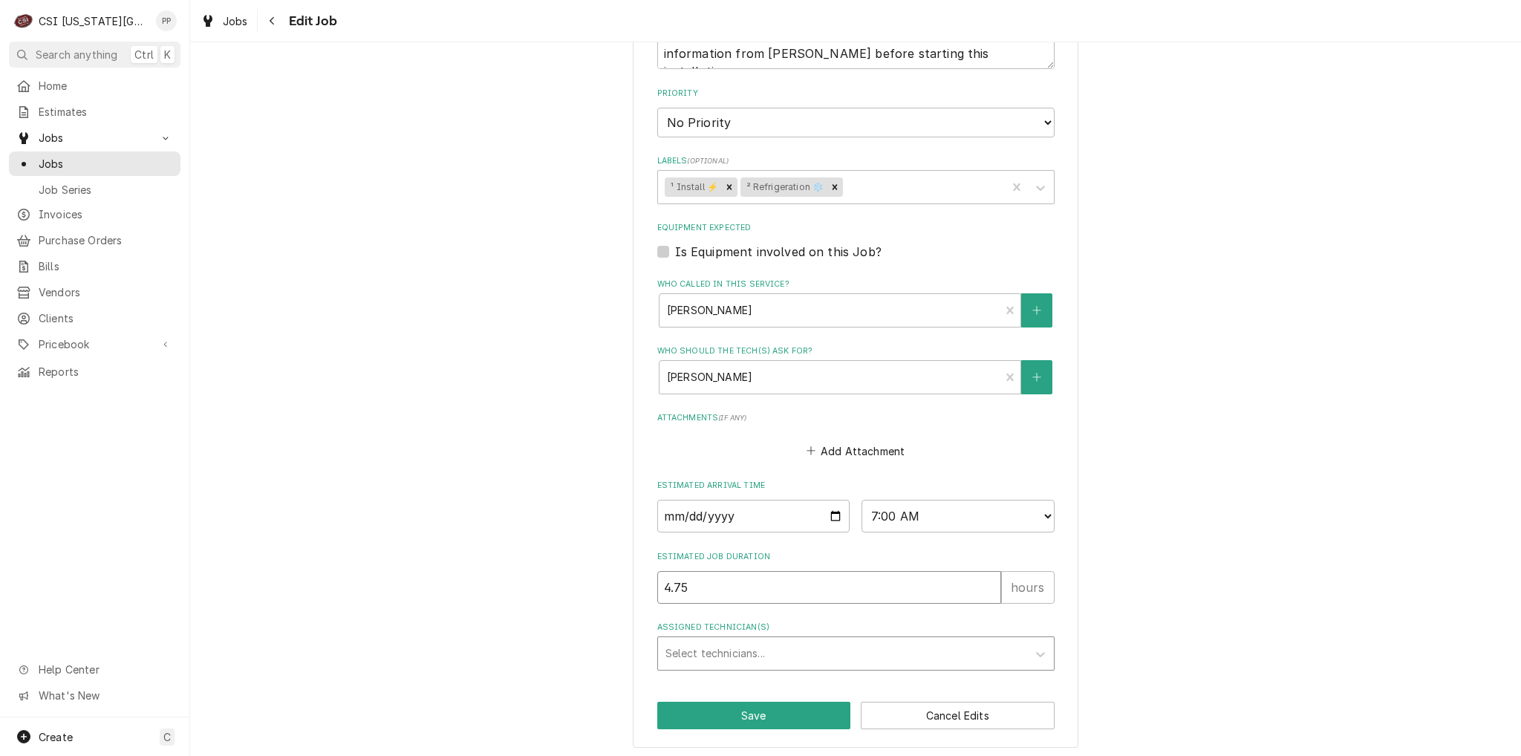
type textarea "x"
type input "8"
type textarea "x"
type input "8"
click at [777, 707] on button "Save" at bounding box center [754, 715] width 194 height 27
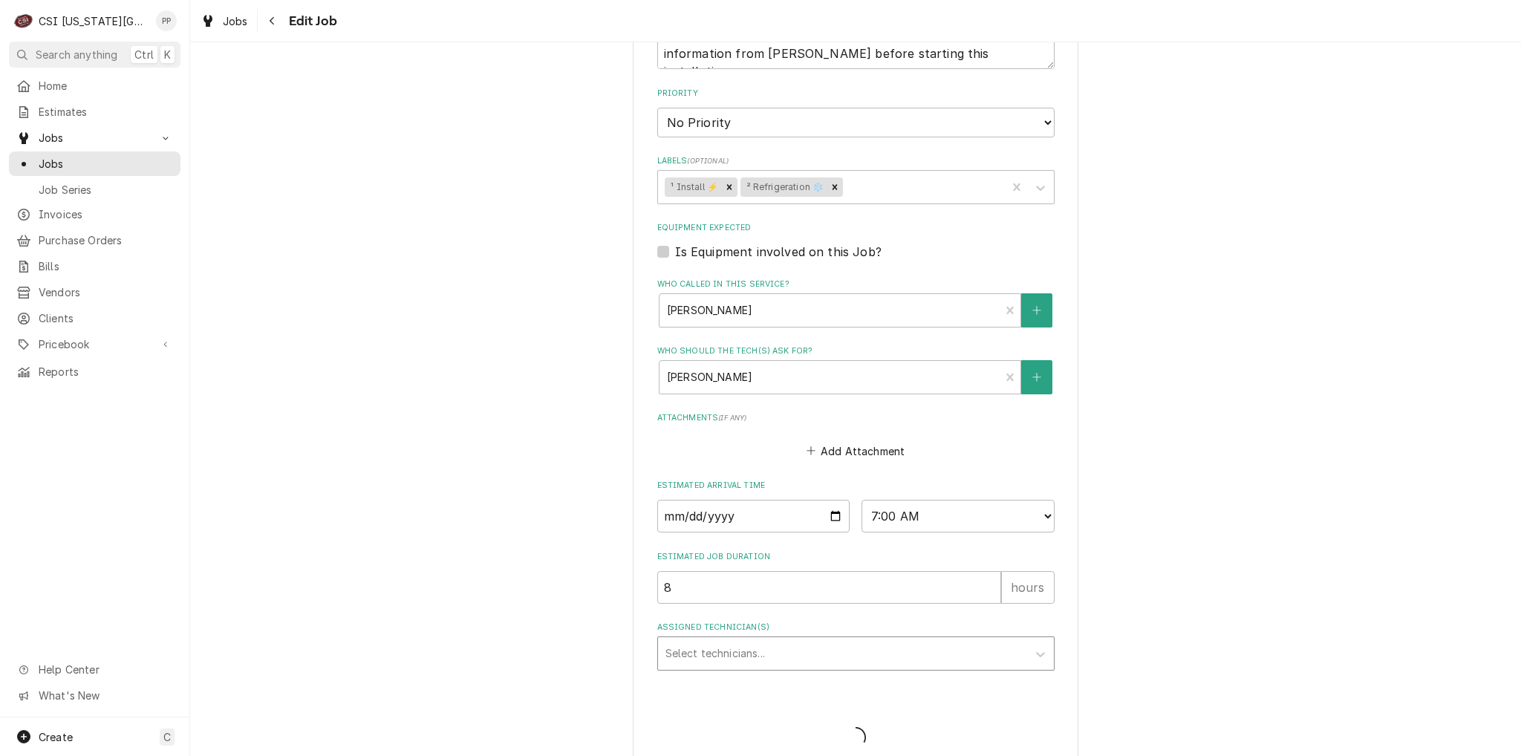
type textarea "x"
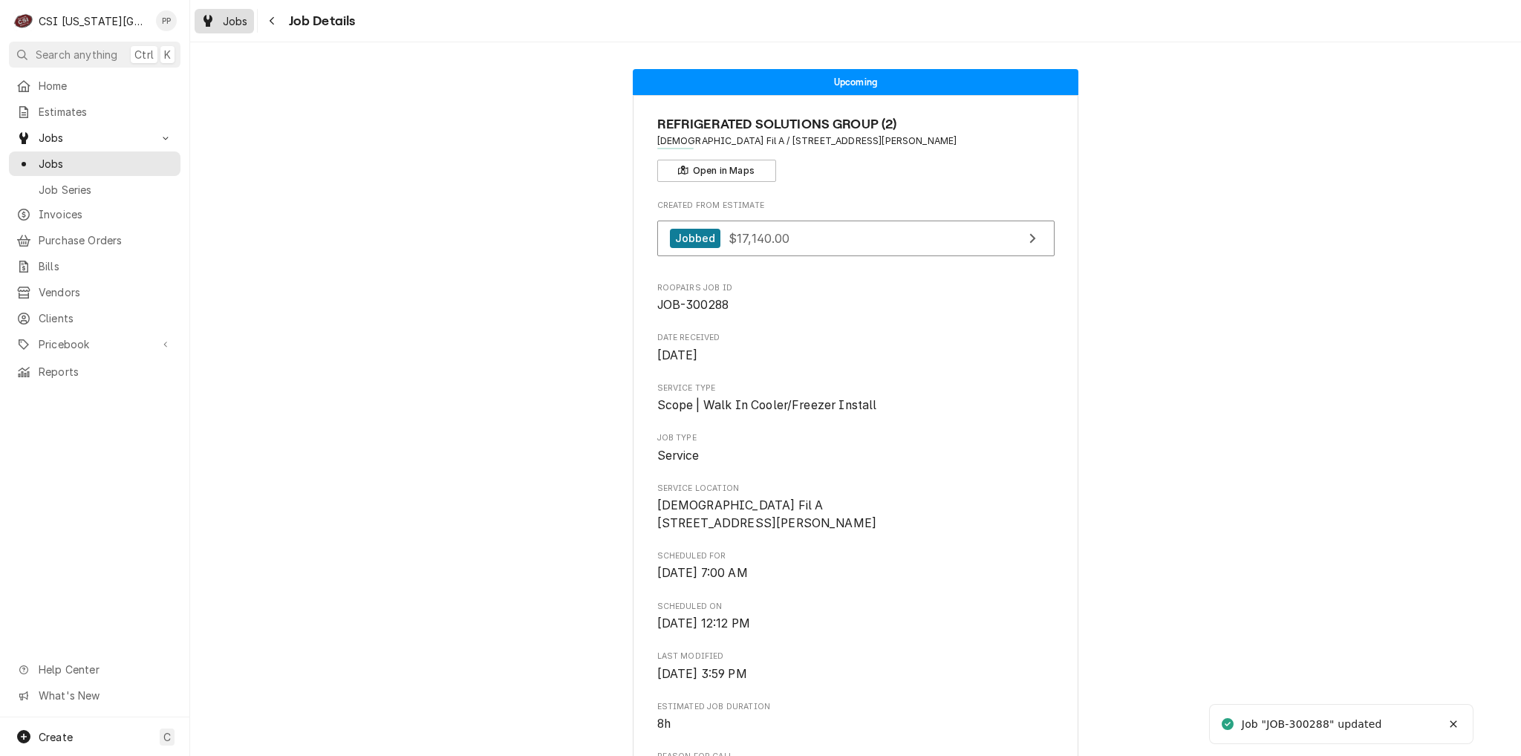
click at [235, 19] on span "Jobs" at bounding box center [235, 21] width 25 height 16
